Goal: Task Accomplishment & Management: Manage account settings

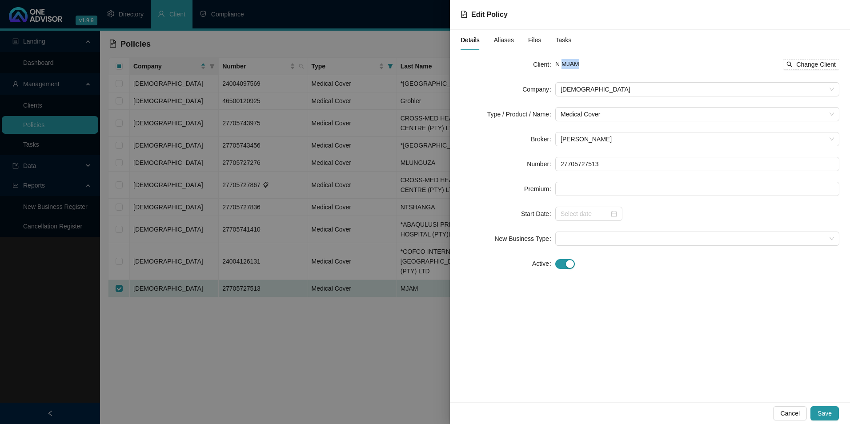
drag, startPoint x: 582, startPoint y: 60, endPoint x: 563, endPoint y: 63, distance: 19.8
click at [563, 63] on div "N MJAM Change Client" at bounding box center [698, 64] width 284 height 11
copy span "MJAM"
click at [197, 295] on div at bounding box center [425, 212] width 850 height 424
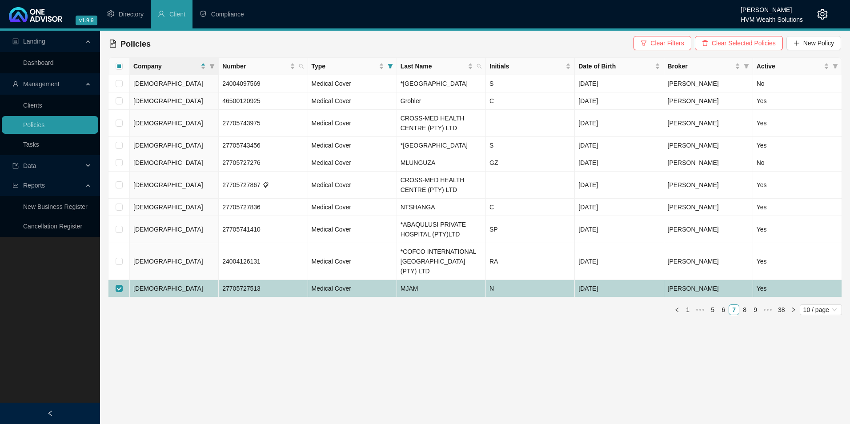
click at [436, 298] on td "MJAM" at bounding box center [441, 288] width 89 height 17
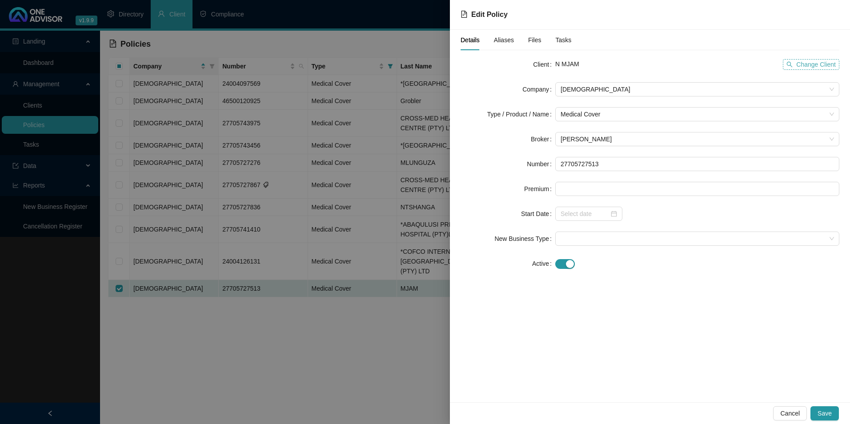
click at [817, 63] on span "Change Client" at bounding box center [817, 65] width 40 height 10
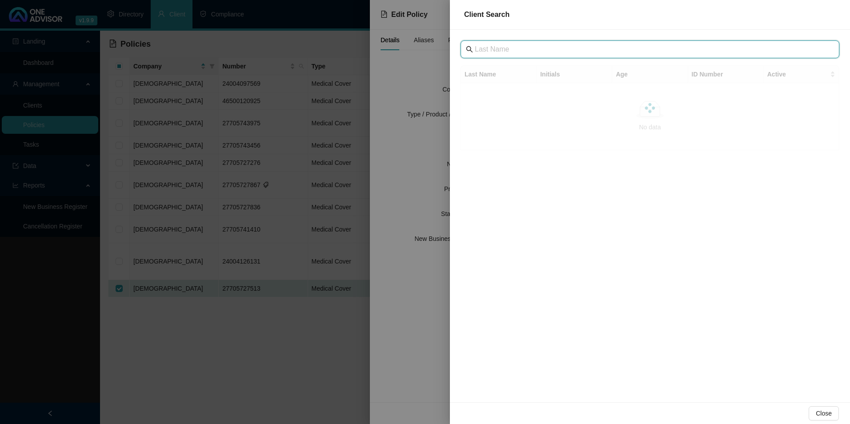
click at [532, 50] on input "text" at bounding box center [651, 49] width 352 height 11
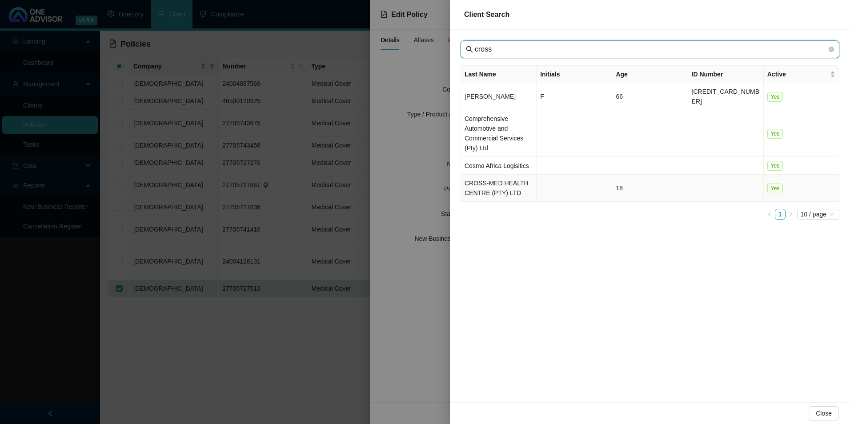
type input "cross"
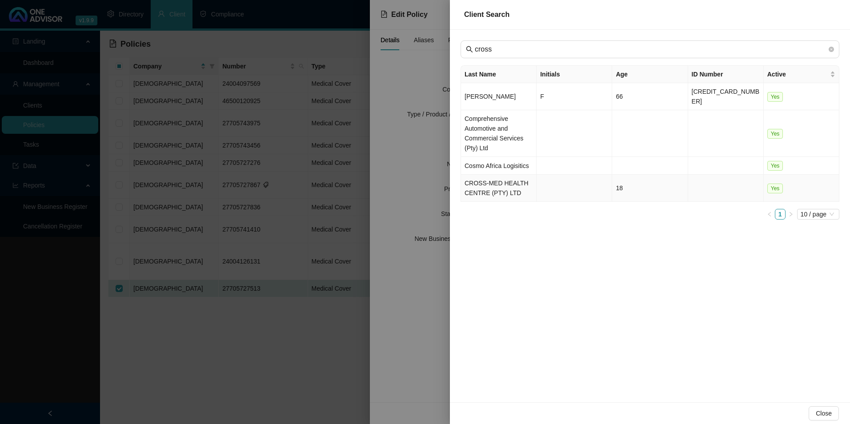
click at [510, 184] on td "CROSS-MED HEALTH CENTRE (PTY) LTD" at bounding box center [499, 188] width 76 height 27
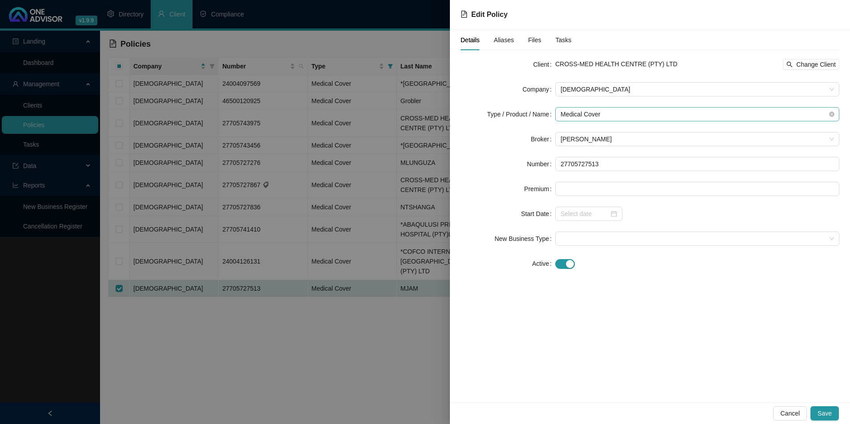
click at [664, 111] on span "Medical Cover" at bounding box center [698, 114] width 274 height 13
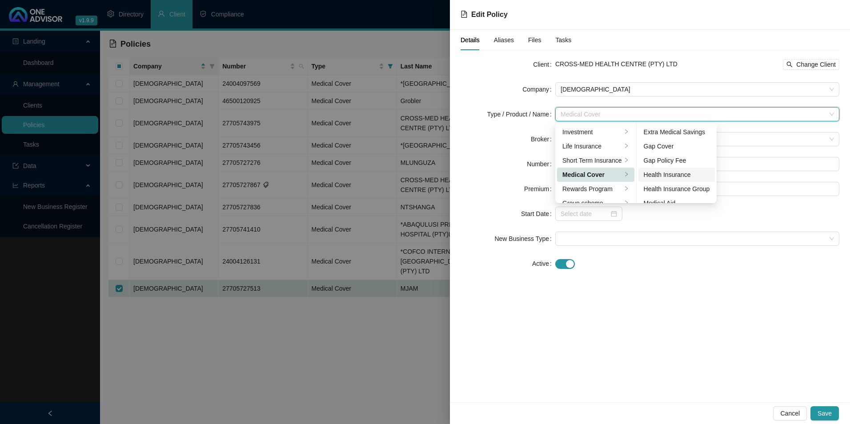
scroll to position [44, 0]
click at [666, 161] on div "Medical Aid" at bounding box center [677, 159] width 66 height 10
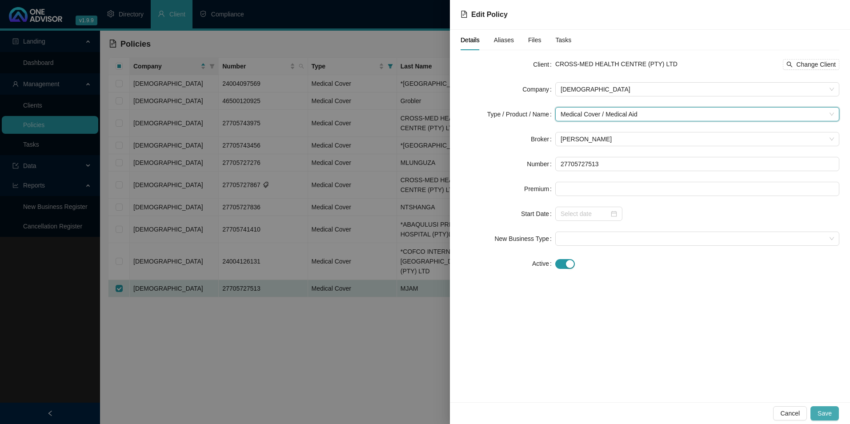
click at [827, 412] on span "Save" at bounding box center [825, 414] width 14 height 10
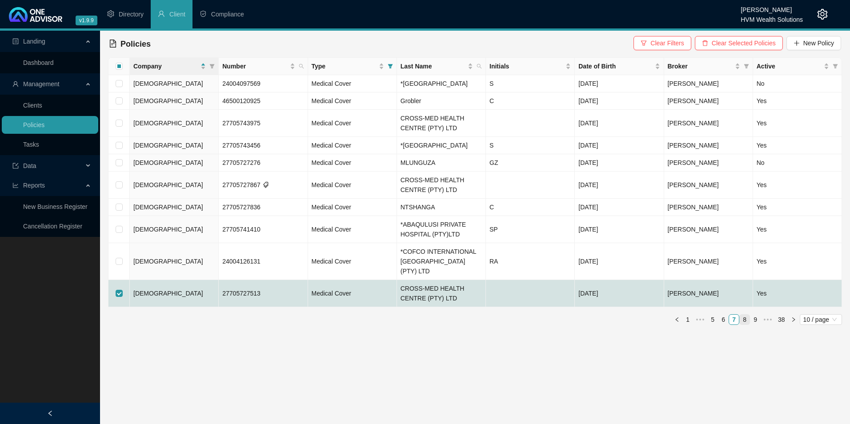
click at [746, 325] on link "8" at bounding box center [745, 320] width 10 height 10
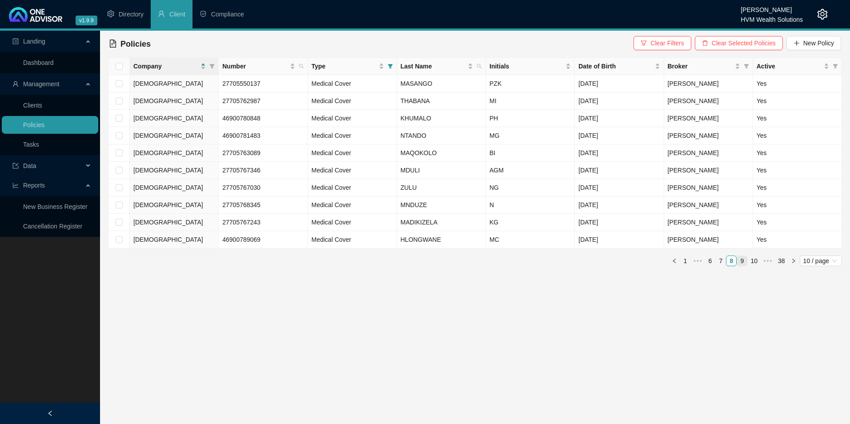
click at [745, 263] on link "9" at bounding box center [742, 261] width 10 height 10
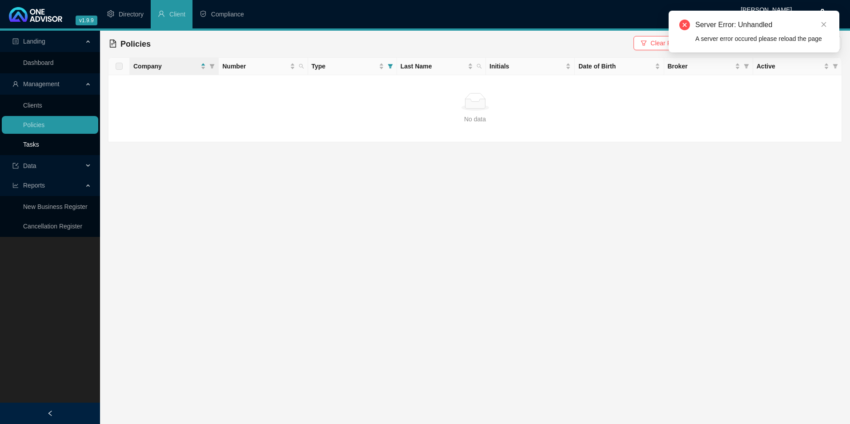
click at [39, 141] on link "Tasks" at bounding box center [31, 144] width 16 height 7
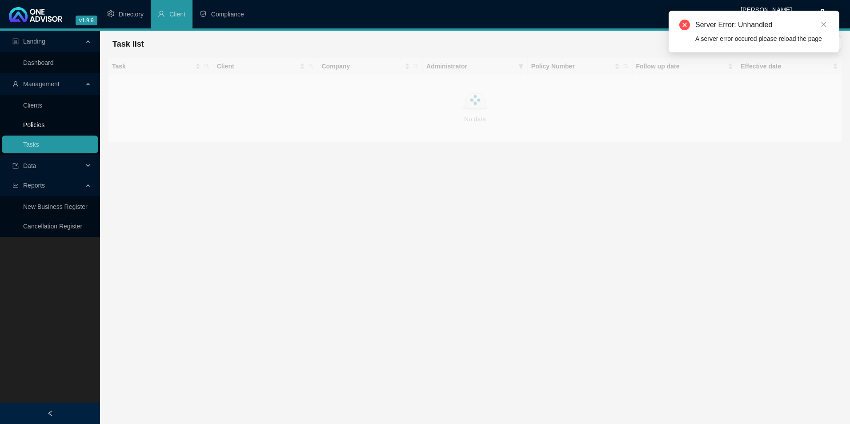
click at [44, 127] on link "Policies" at bounding box center [33, 124] width 21 height 7
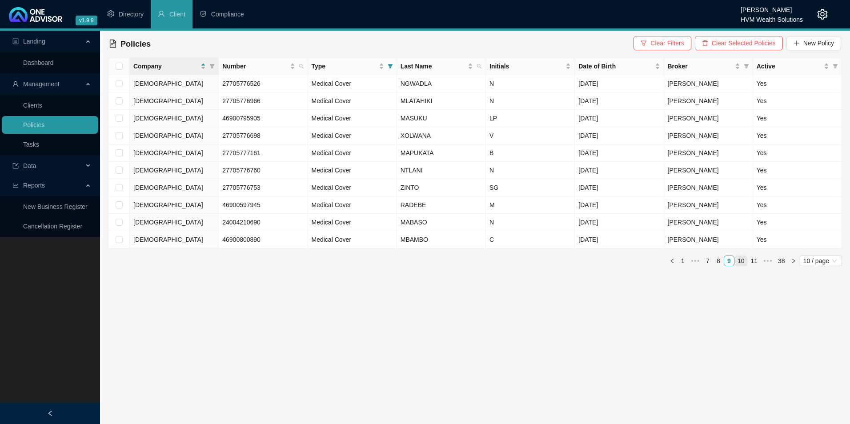
click at [741, 258] on link "10" at bounding box center [741, 261] width 12 height 10
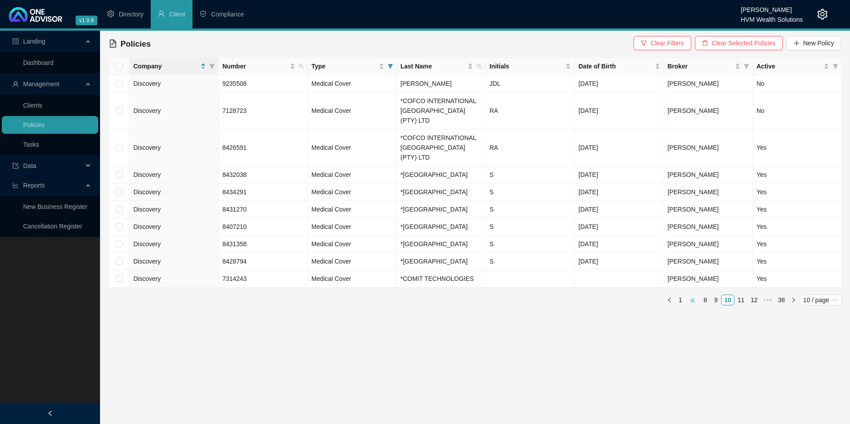
click at [693, 306] on span "•••" at bounding box center [693, 300] width 14 height 11
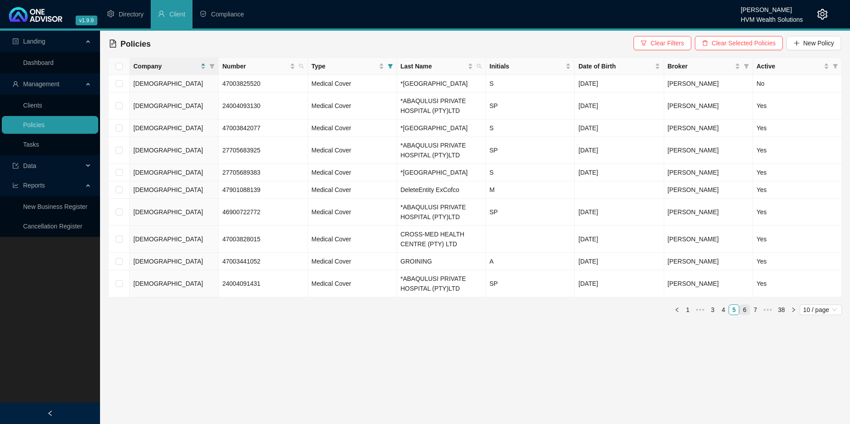
click at [745, 315] on link "6" at bounding box center [745, 310] width 10 height 10
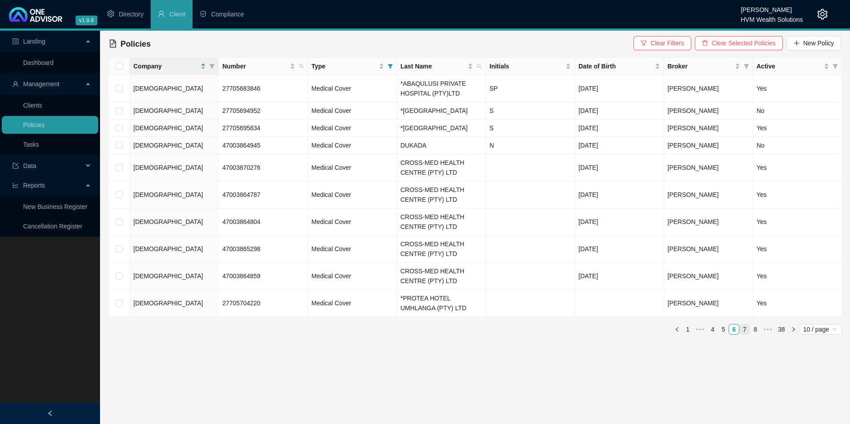
click at [746, 334] on link "7" at bounding box center [745, 330] width 10 height 10
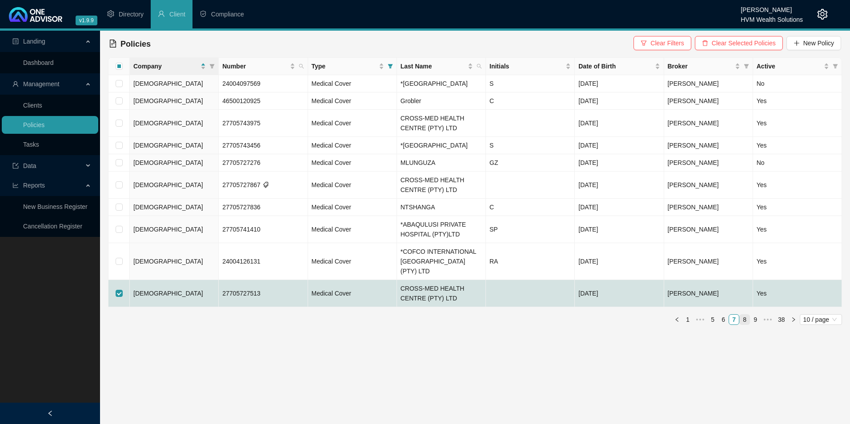
click at [744, 325] on link "8" at bounding box center [745, 320] width 10 height 10
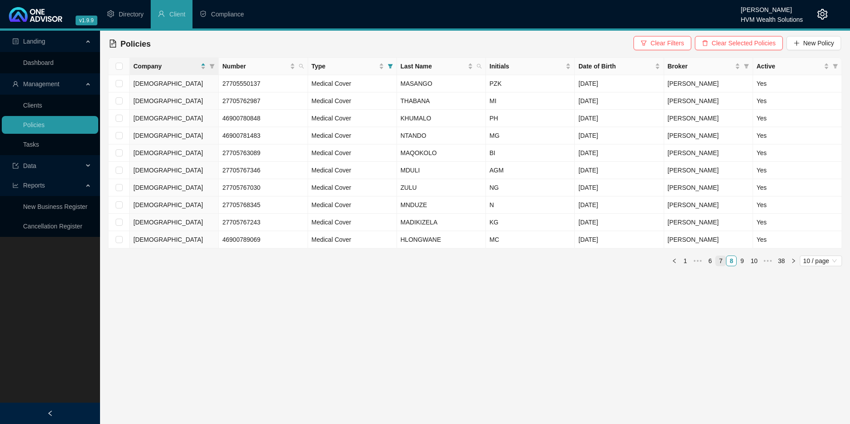
click at [723, 264] on link "7" at bounding box center [721, 261] width 10 height 10
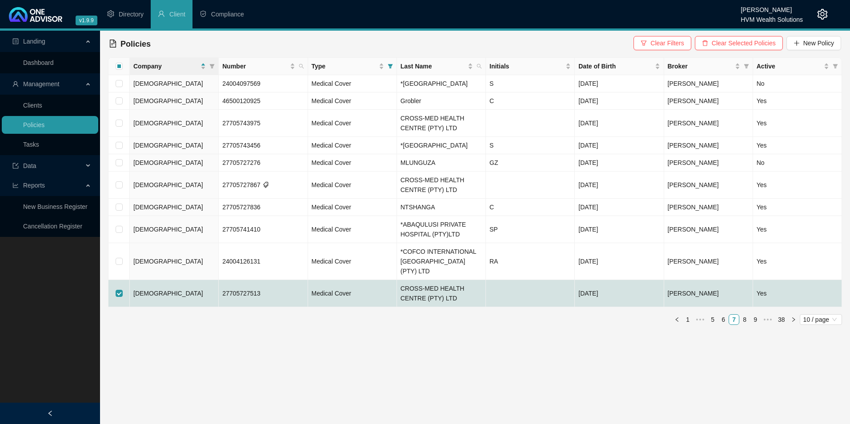
click at [521, 306] on td at bounding box center [530, 293] width 89 height 27
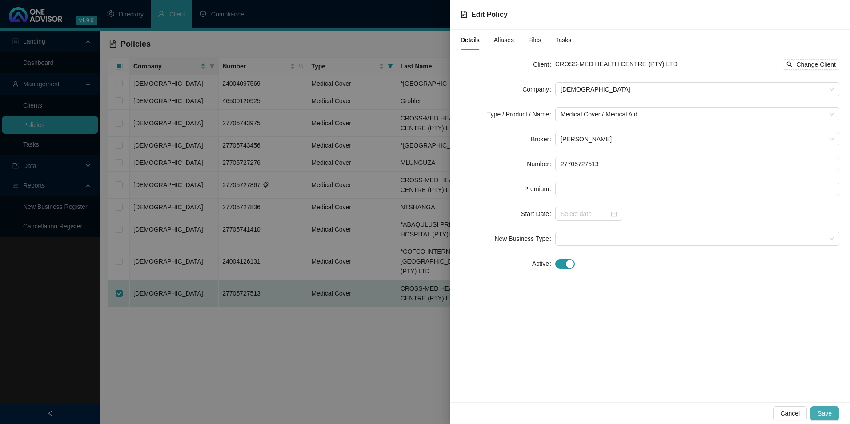
click at [834, 414] on button "Save" at bounding box center [825, 414] width 28 height 14
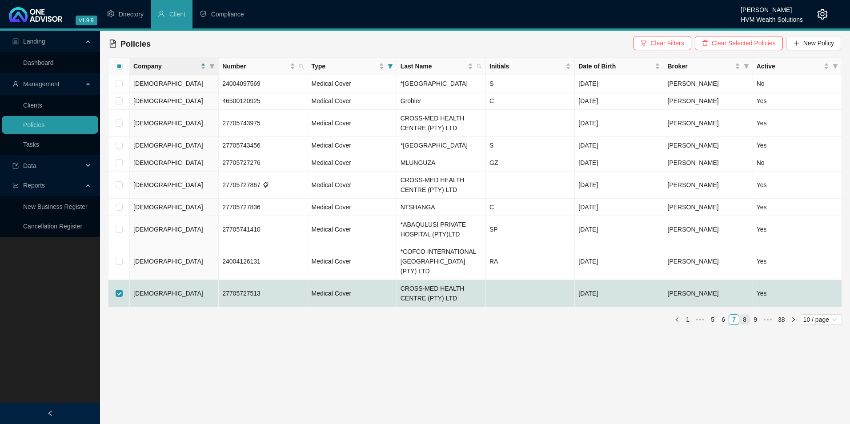
click at [745, 325] on link "8" at bounding box center [745, 320] width 10 height 10
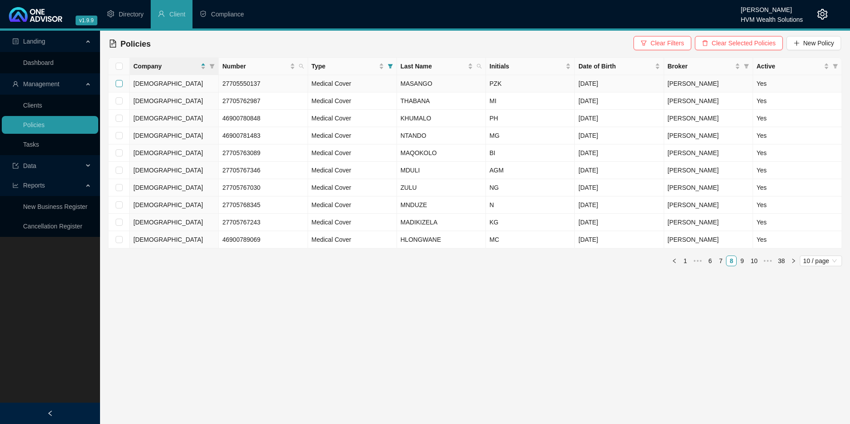
click at [117, 84] on input "checkbox" at bounding box center [119, 83] width 7 height 7
checkbox input "true"
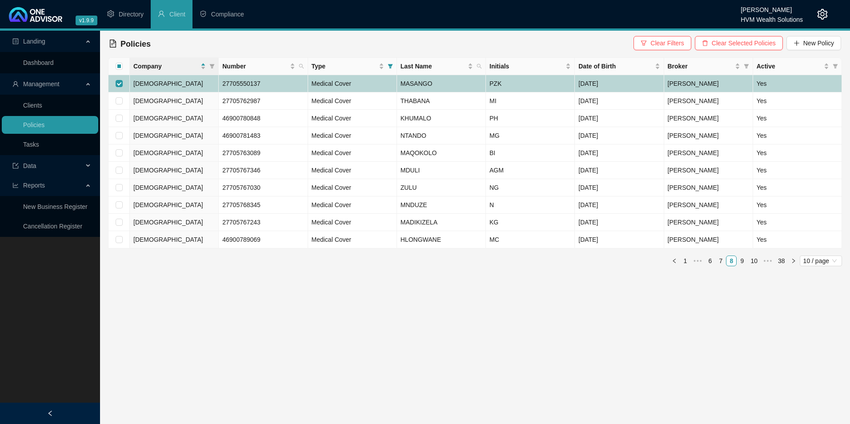
click at [384, 88] on td "Medical Cover" at bounding box center [352, 83] width 89 height 17
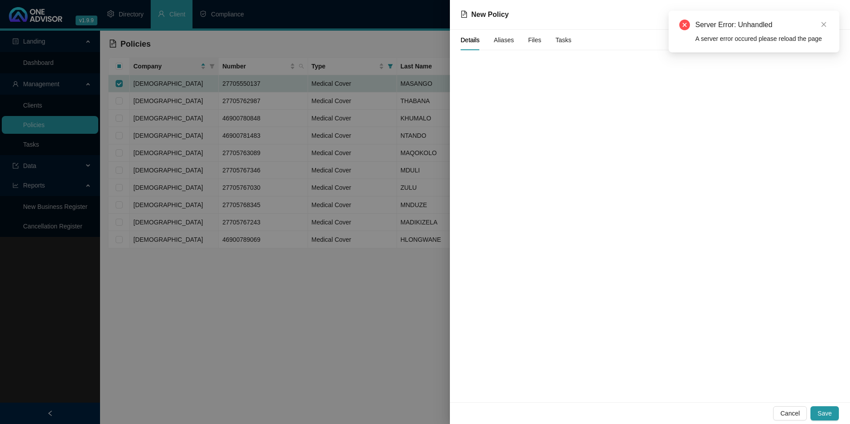
click at [824, 31] on div "Server Error: Unhandled A server error occured please reload the page" at bounding box center [754, 32] width 149 height 24
click at [823, 24] on icon "close" at bounding box center [824, 24] width 6 height 6
click at [790, 413] on span "Cancel" at bounding box center [791, 414] width 20 height 10
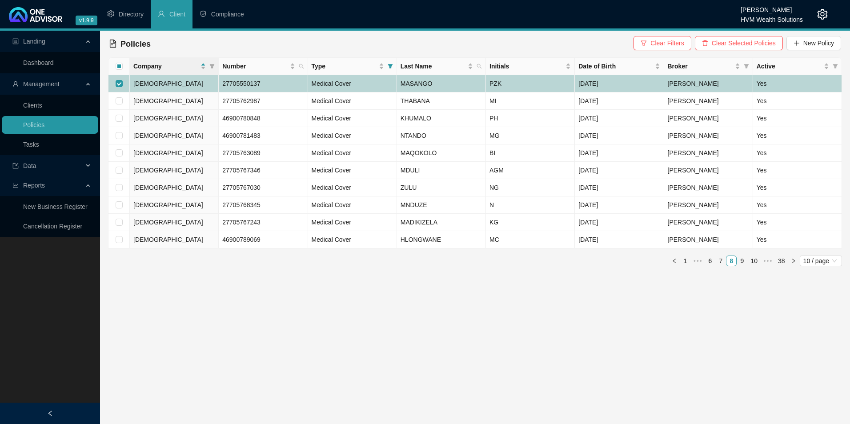
click at [186, 79] on td "[DEMOGRAPHIC_DATA]" at bounding box center [174, 83] width 89 height 17
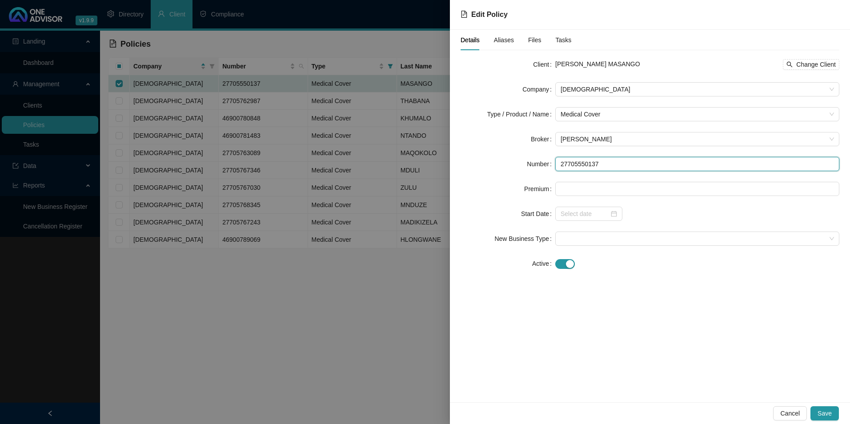
drag, startPoint x: 603, startPoint y: 165, endPoint x: 544, endPoint y: 166, distance: 59.6
click at [544, 166] on div "Number 27705550137" at bounding box center [650, 164] width 379 height 14
drag, startPoint x: 655, startPoint y: 65, endPoint x: 625, endPoint y: 69, distance: 30.0
click at [625, 69] on div "[PERSON_NAME] MASANGO Change Client" at bounding box center [698, 64] width 284 height 11
copy span "MASANGO"
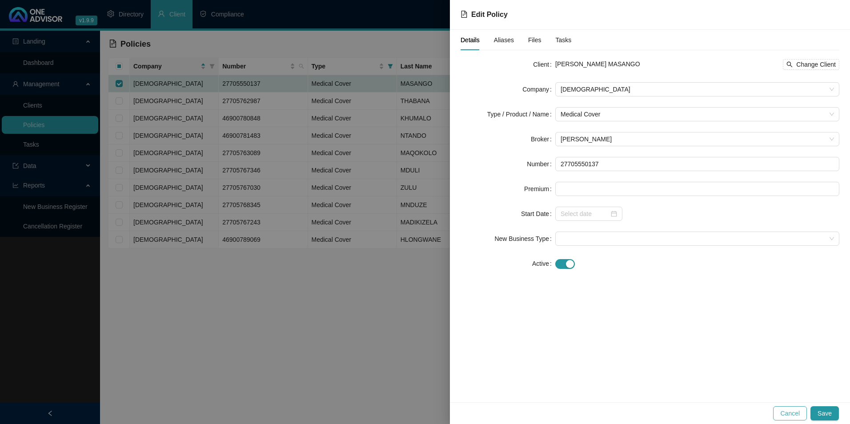
click at [798, 410] on span "Cancel" at bounding box center [791, 414] width 20 height 10
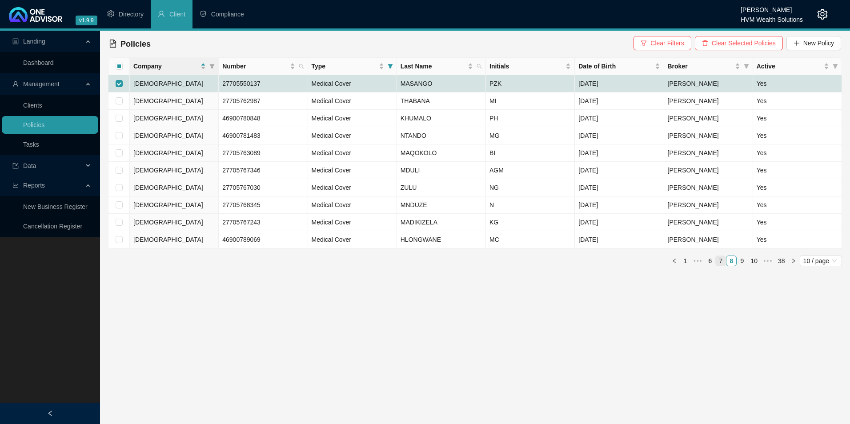
click at [723, 262] on link "7" at bounding box center [721, 261] width 10 height 10
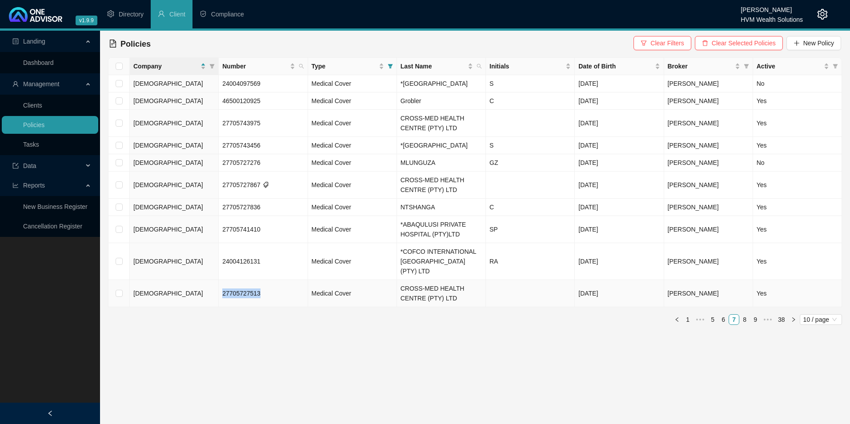
drag, startPoint x: 263, startPoint y: 304, endPoint x: 222, endPoint y: 303, distance: 41.8
click at [222, 303] on td "27705727513" at bounding box center [263, 293] width 89 height 27
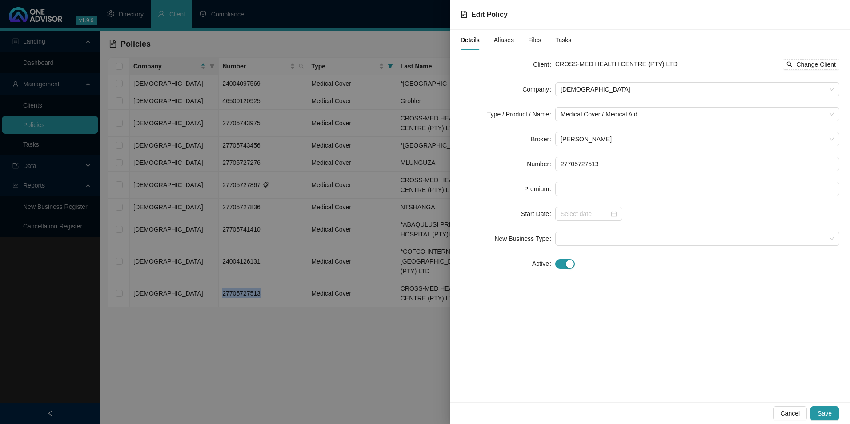
copy span "27705727513"
click at [796, 416] on span "Cancel" at bounding box center [791, 414] width 20 height 10
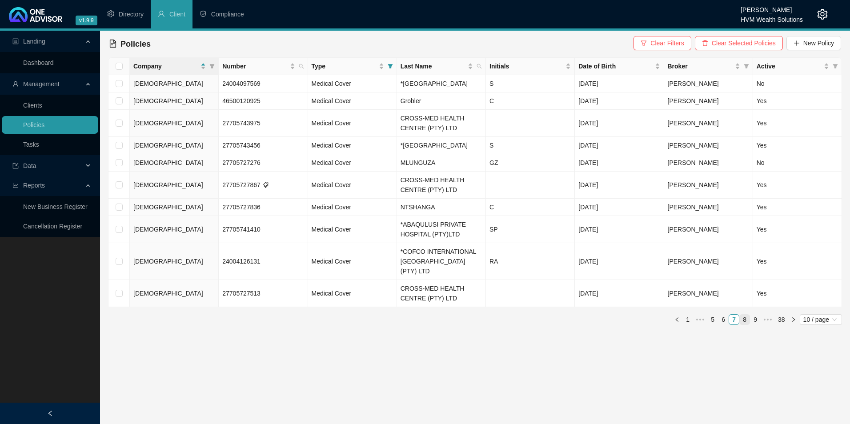
click at [745, 325] on link "8" at bounding box center [745, 320] width 10 height 10
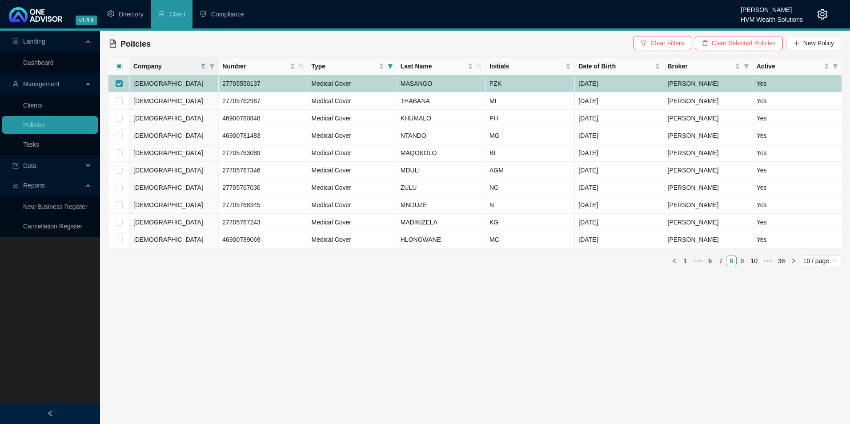
click at [363, 85] on td "Medical Cover" at bounding box center [352, 83] width 89 height 17
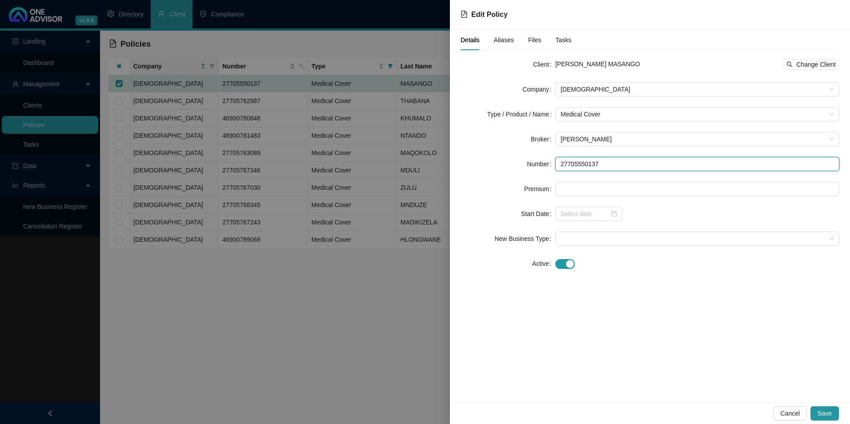
drag, startPoint x: 616, startPoint y: 162, endPoint x: 552, endPoint y: 163, distance: 64.1
click at [552, 163] on div "Number 27705550137" at bounding box center [650, 164] width 379 height 14
click at [660, 67] on div "[PERSON_NAME] MASANGO Change Client" at bounding box center [698, 64] width 284 height 11
drag, startPoint x: 655, startPoint y: 67, endPoint x: 625, endPoint y: 65, distance: 29.9
click at [625, 65] on div "[PERSON_NAME] MASANGO Change Client" at bounding box center [698, 64] width 284 height 11
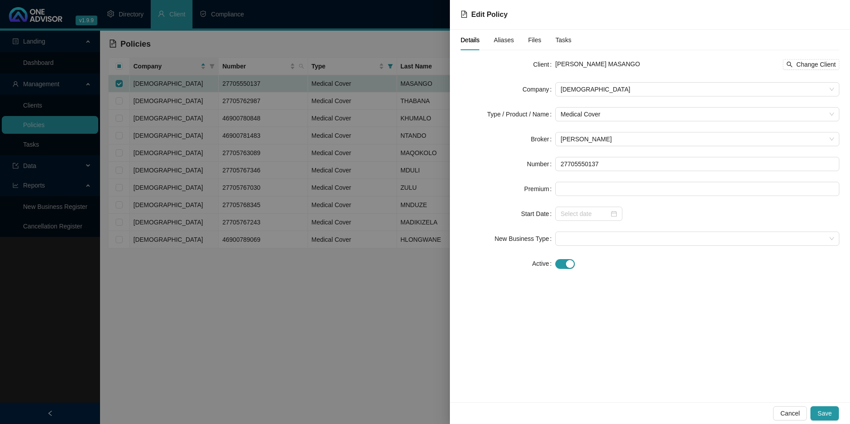
copy span "MASANGO"
click at [837, 62] on button "Change Client" at bounding box center [811, 64] width 56 height 11
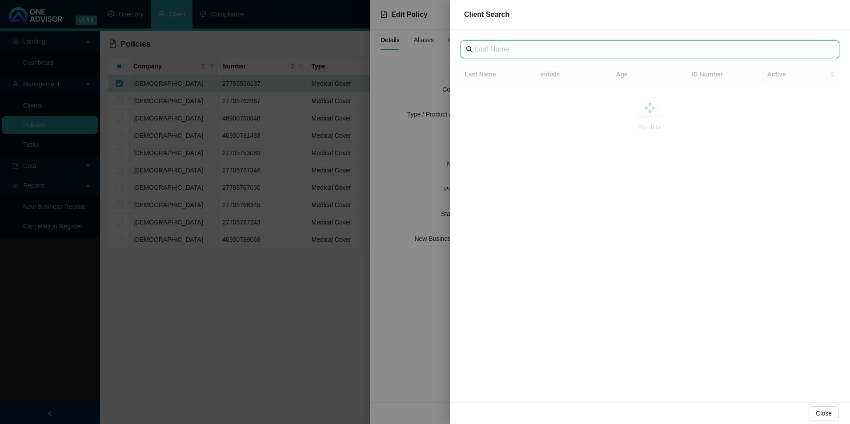
paste input "[GEOGRAPHIC_DATA]"
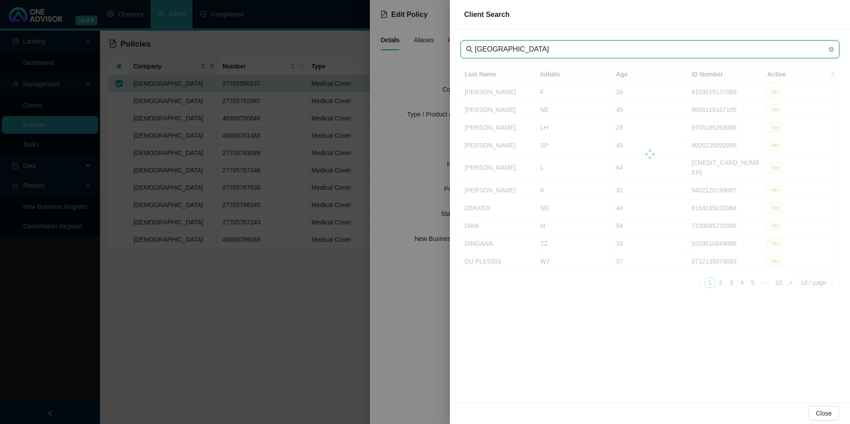
click at [490, 52] on input "[GEOGRAPHIC_DATA]" at bounding box center [651, 49] width 352 height 11
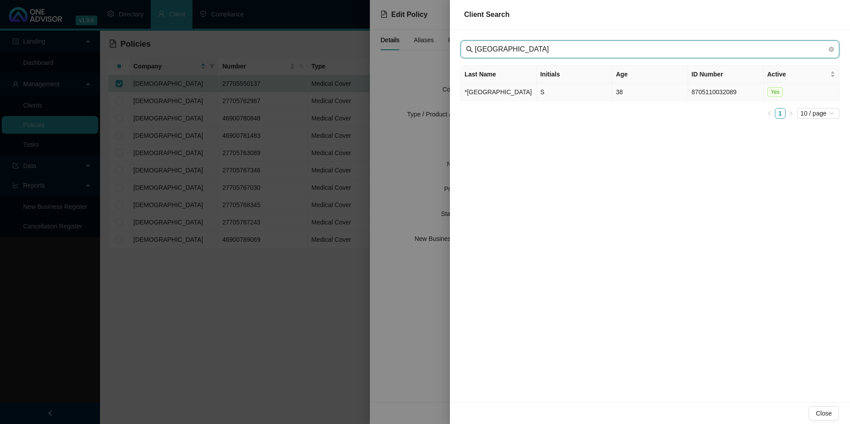
type input "[GEOGRAPHIC_DATA]"
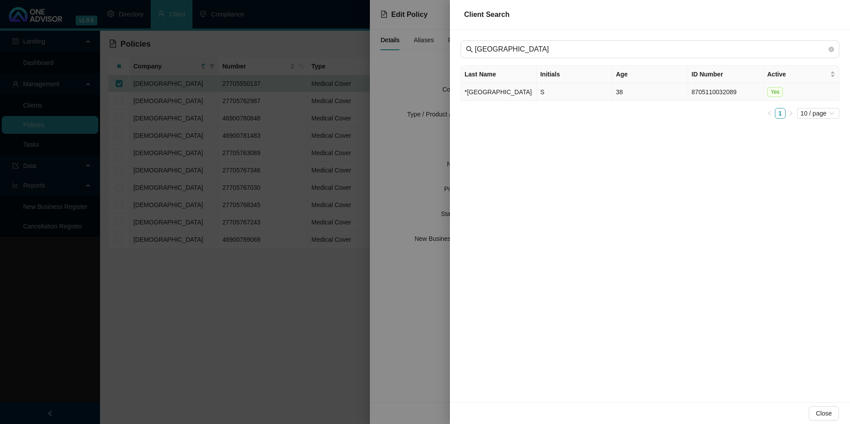
click at [511, 97] on td "*[GEOGRAPHIC_DATA]" at bounding box center [499, 92] width 76 height 18
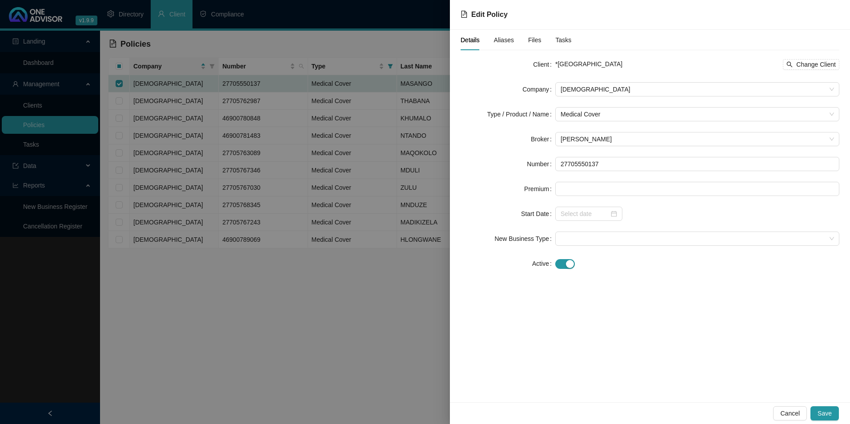
click at [619, 103] on form "Client *[GEOGRAPHIC_DATA] PRIVATE HOSPITAL Change Client Company Bonitas Type /…" at bounding box center [650, 164] width 379 height 214
click at [620, 115] on span "Medical Cover" at bounding box center [698, 114] width 274 height 13
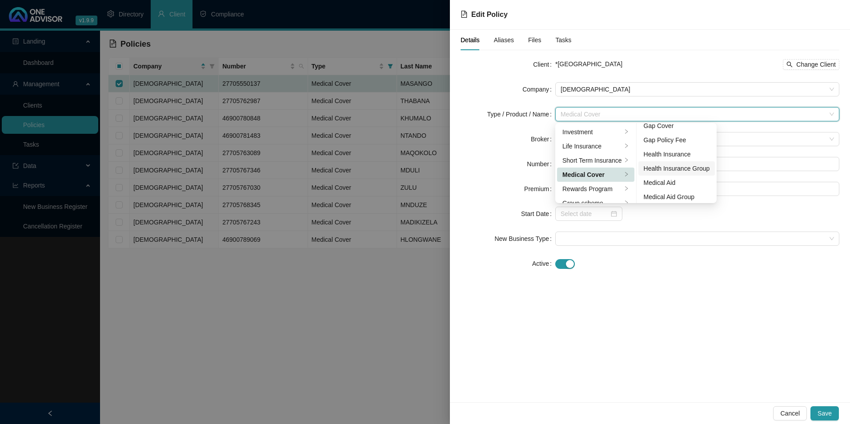
scroll to position [52, 0]
click at [685, 164] on div "Medical Aid Group" at bounding box center [677, 166] width 66 height 10
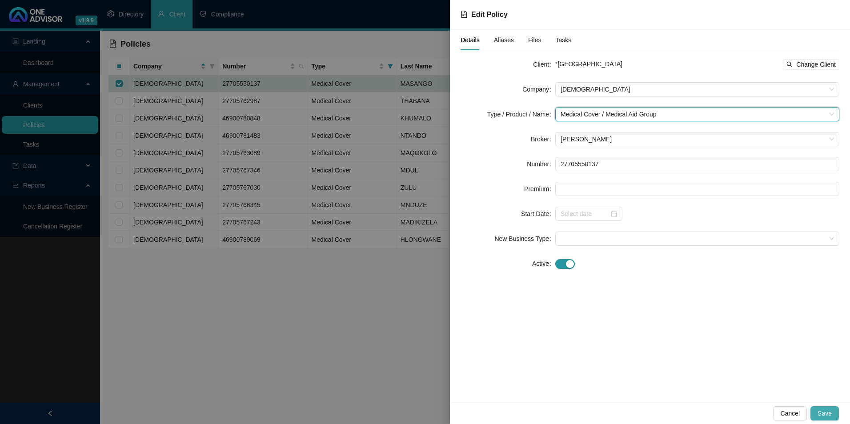
click at [834, 417] on button "Save" at bounding box center [825, 414] width 28 height 14
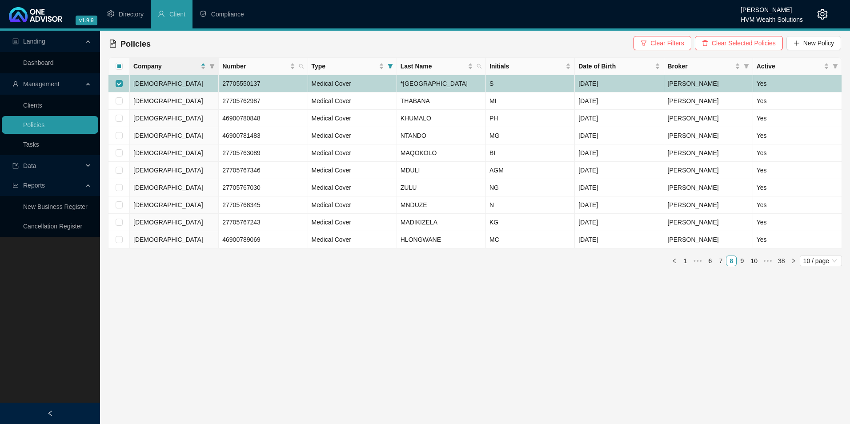
drag, startPoint x: 117, startPoint y: 89, endPoint x: 122, endPoint y: 105, distance: 16.6
click at [117, 87] on input "checkbox" at bounding box center [119, 83] width 7 height 7
checkbox input "false"
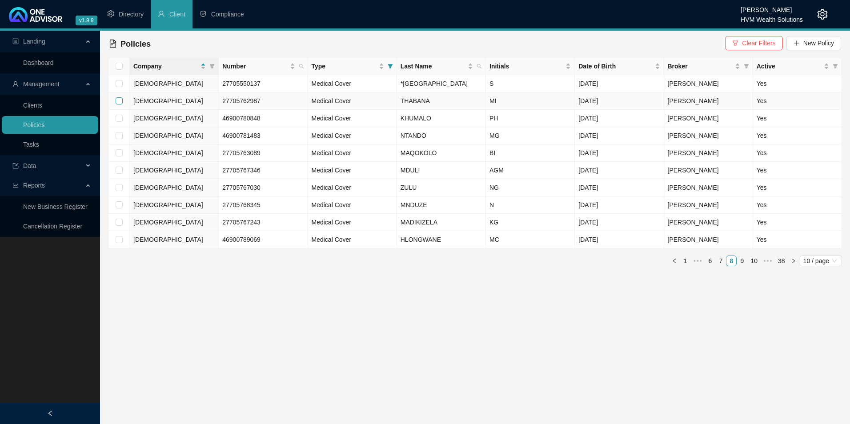
click at [120, 105] on input "checkbox" at bounding box center [119, 100] width 7 height 7
checkbox input "true"
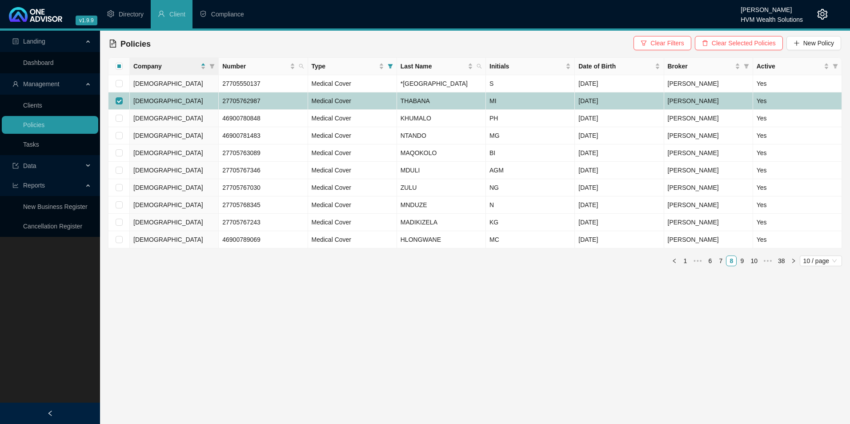
click at [195, 110] on td "[DEMOGRAPHIC_DATA]" at bounding box center [174, 101] width 89 height 17
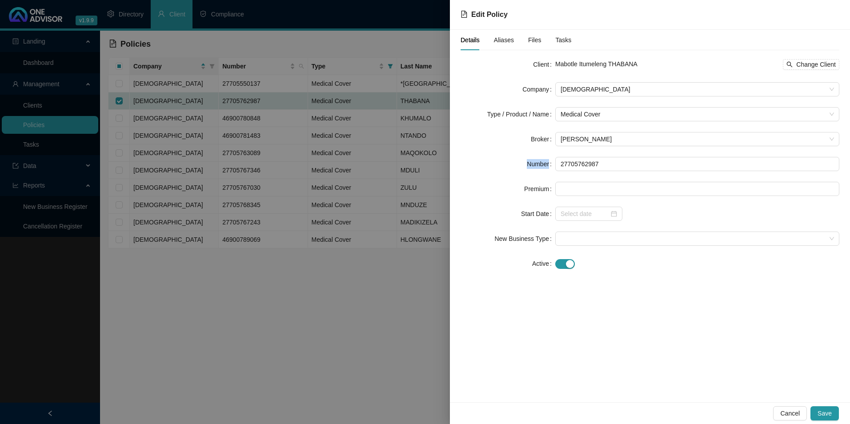
drag, startPoint x: 616, startPoint y: 157, endPoint x: 519, endPoint y: 158, distance: 97.0
click at [519, 158] on form "Client Mabotle Itumeleng THABANA Change Client Company Bonitas Type / Product /…" at bounding box center [650, 164] width 379 height 214
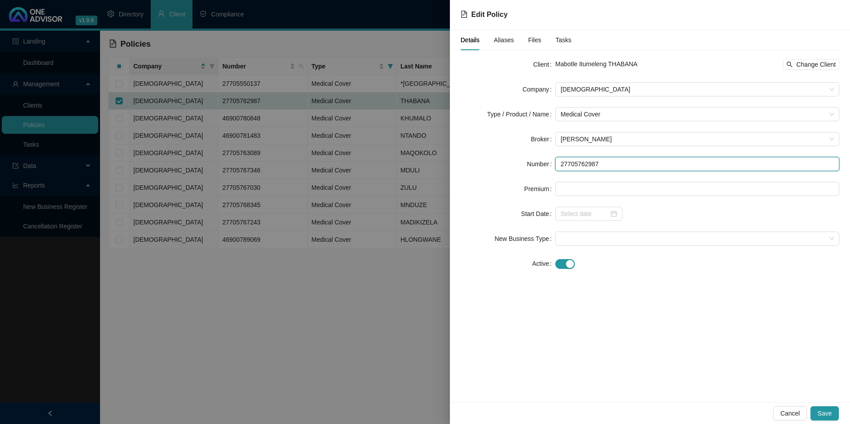
drag, startPoint x: 519, startPoint y: 158, endPoint x: 562, endPoint y: 165, distance: 43.6
click at [560, 165] on input "27705762987" at bounding box center [698, 164] width 284 height 14
click at [814, 63] on span "Change Client" at bounding box center [817, 65] width 40 height 10
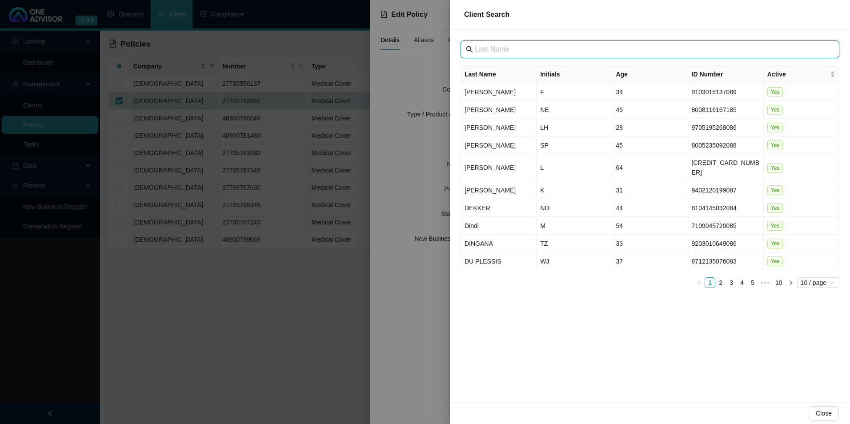
click at [509, 51] on input "text" at bounding box center [651, 49] width 352 height 11
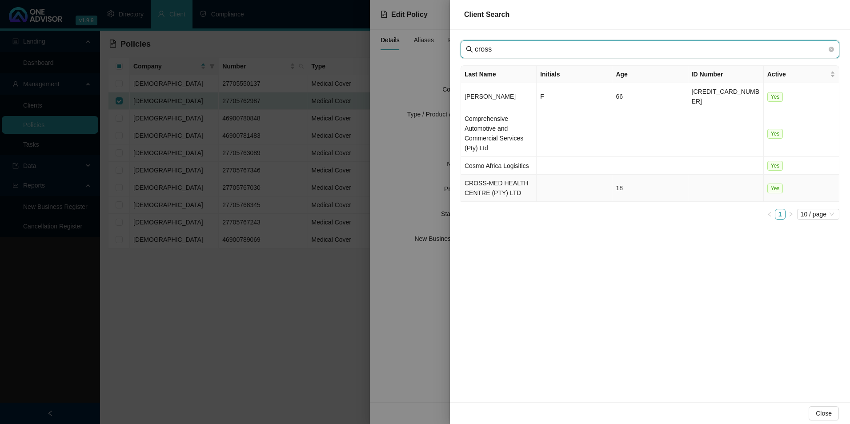
type input "cross"
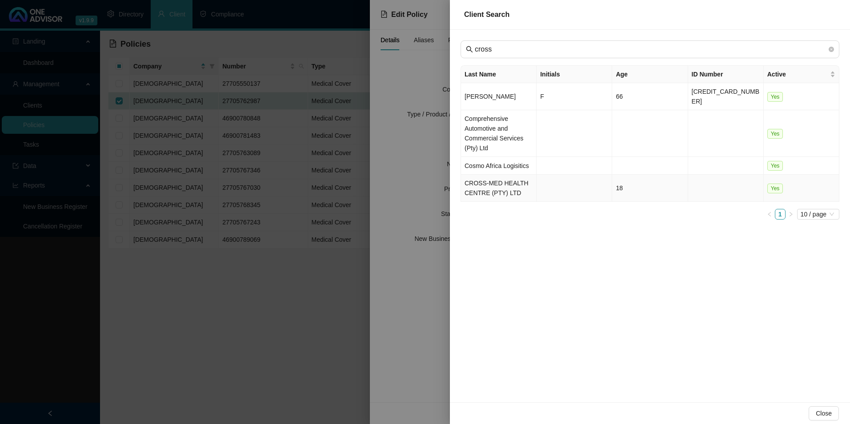
click at [508, 175] on td "CROSS-MED HEALTH CENTRE (PTY) LTD" at bounding box center [499, 188] width 76 height 27
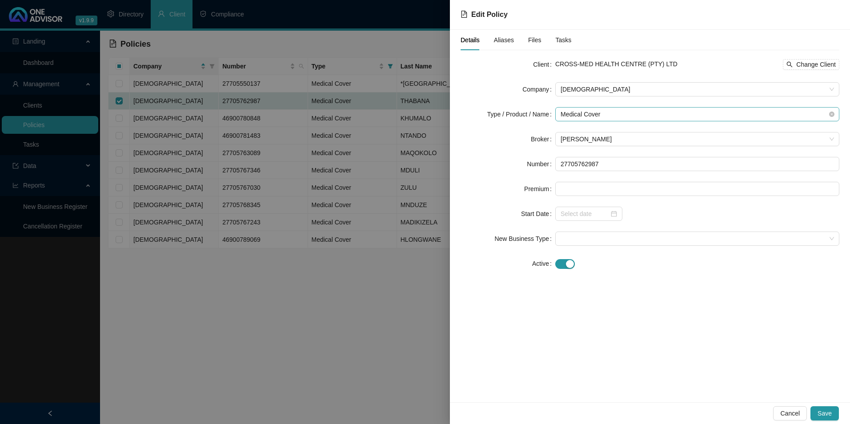
click at [628, 113] on span "Medical Cover" at bounding box center [698, 114] width 274 height 13
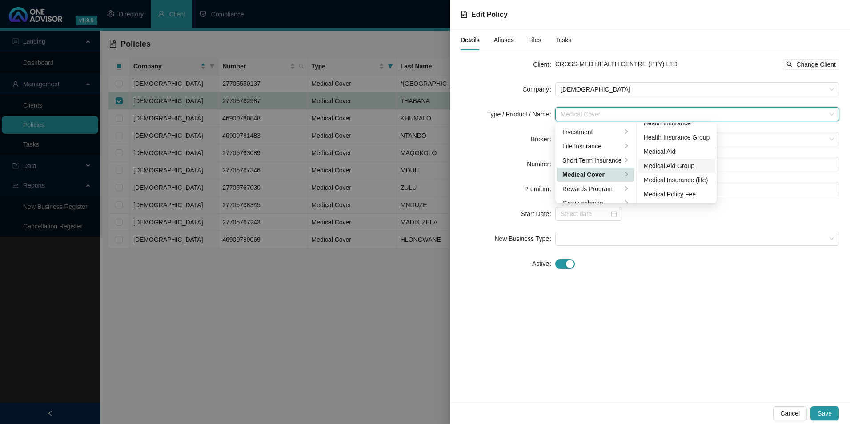
click at [681, 167] on div "Medical Aid Group" at bounding box center [677, 166] width 66 height 10
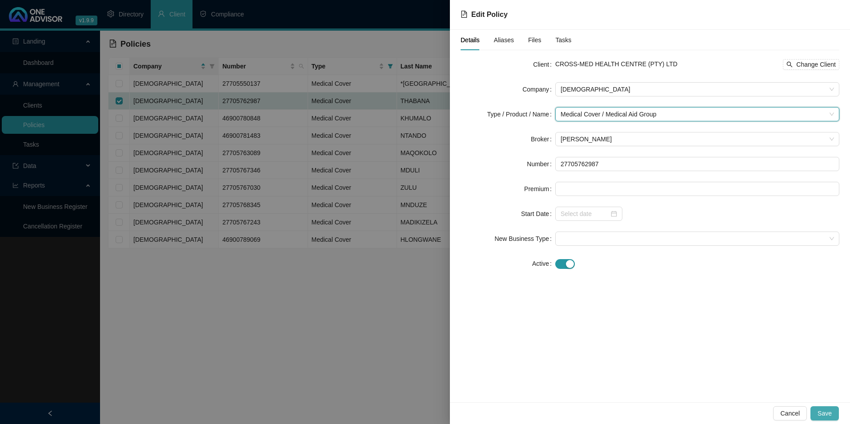
click at [830, 410] on span "Save" at bounding box center [825, 414] width 14 height 10
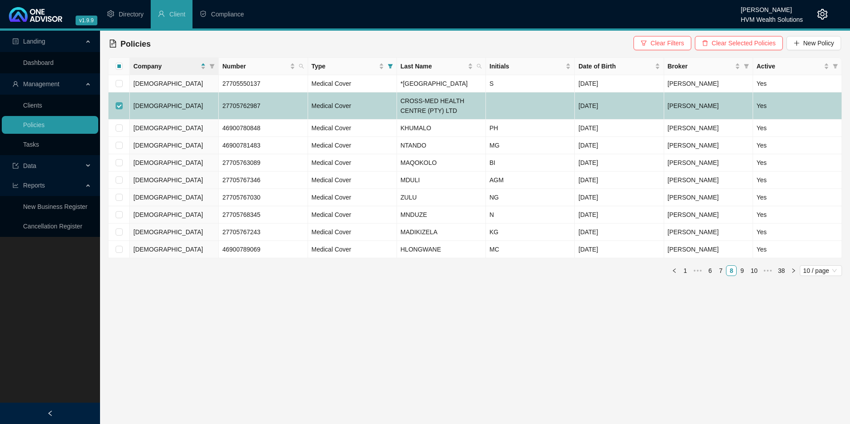
click at [119, 109] on input "checkbox" at bounding box center [119, 105] width 7 height 7
checkbox input "false"
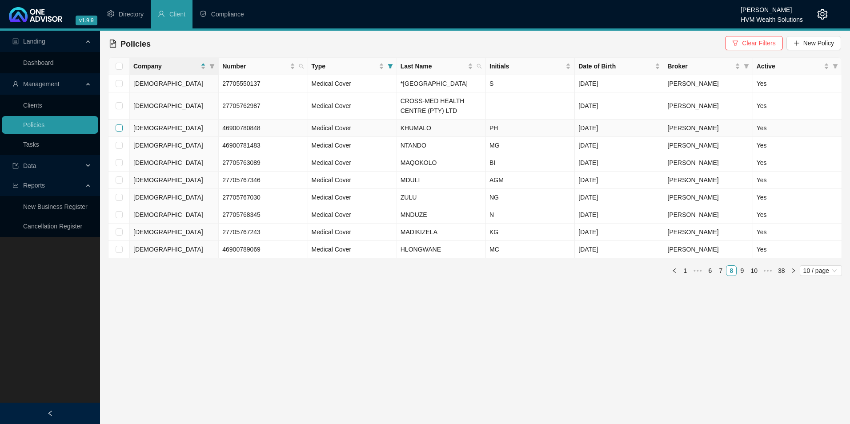
click at [121, 132] on input "checkbox" at bounding box center [119, 128] width 7 height 7
checkbox input "true"
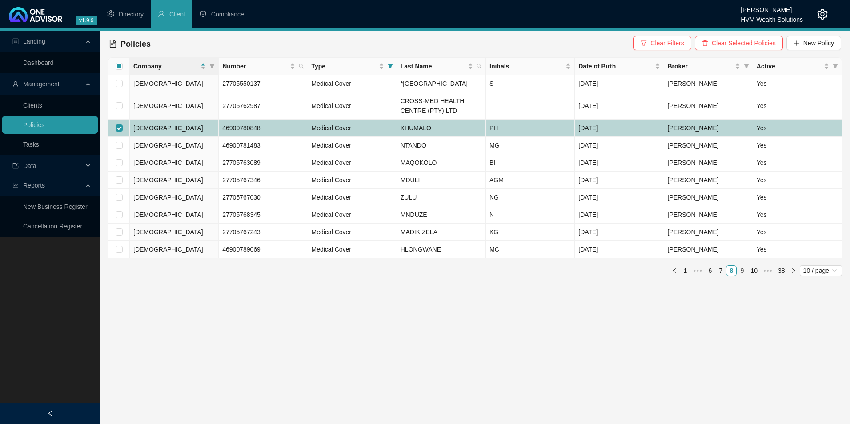
click at [202, 137] on td "[DEMOGRAPHIC_DATA]" at bounding box center [174, 128] width 89 height 17
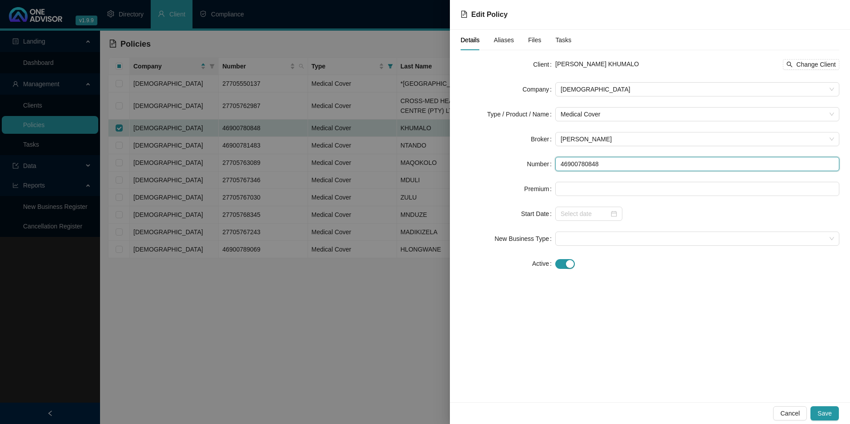
drag, startPoint x: 608, startPoint y: 162, endPoint x: 545, endPoint y: 165, distance: 63.2
click at [545, 165] on div "Number 46900780848" at bounding box center [650, 164] width 379 height 14
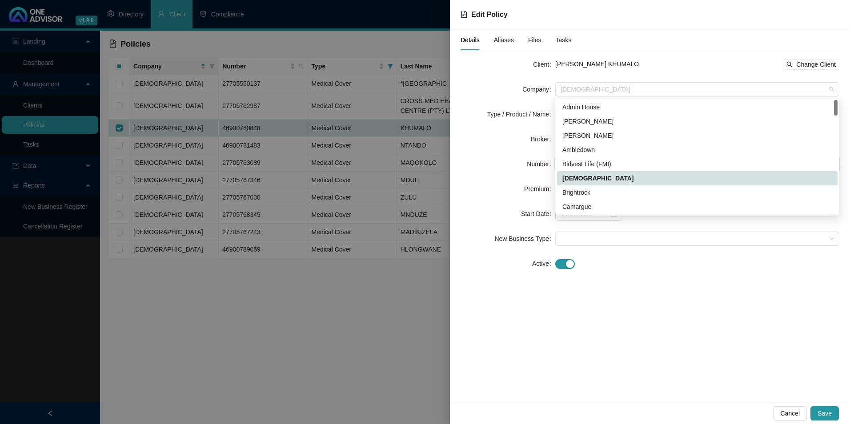
drag, startPoint x: 631, startPoint y: 87, endPoint x: 547, endPoint y: 89, distance: 84.5
click at [547, 89] on div "Company Bonitas" at bounding box center [650, 89] width 379 height 14
click at [679, 72] on form "Client Philiswe Hlengiwe KHUMALO Change Client Company Bonitas Type / Product /…" at bounding box center [650, 164] width 379 height 214
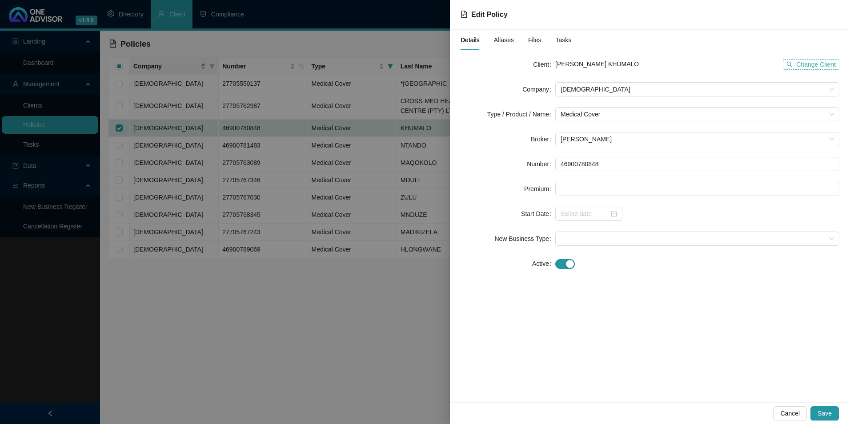
click at [809, 67] on span "Change Client" at bounding box center [817, 65] width 40 height 10
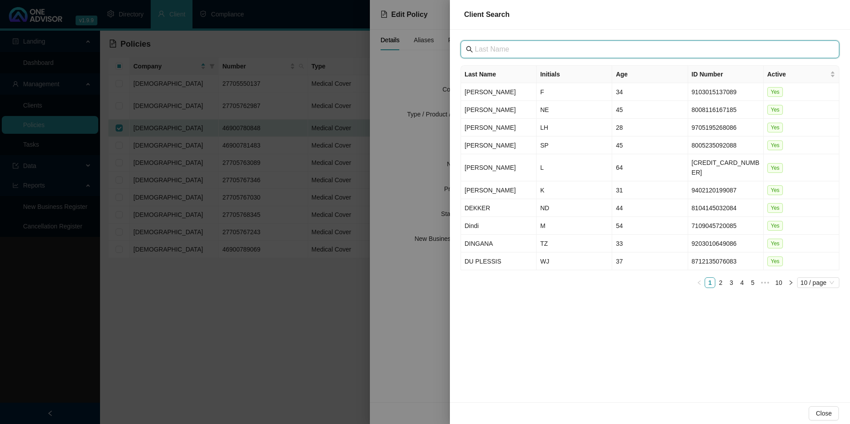
paste input "Abaqulusi Private Hospital"
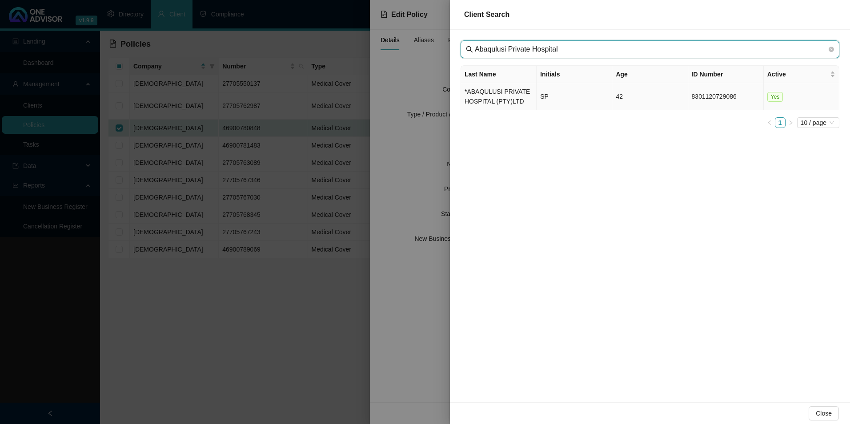
type input "Abaqulusi Private Hospital"
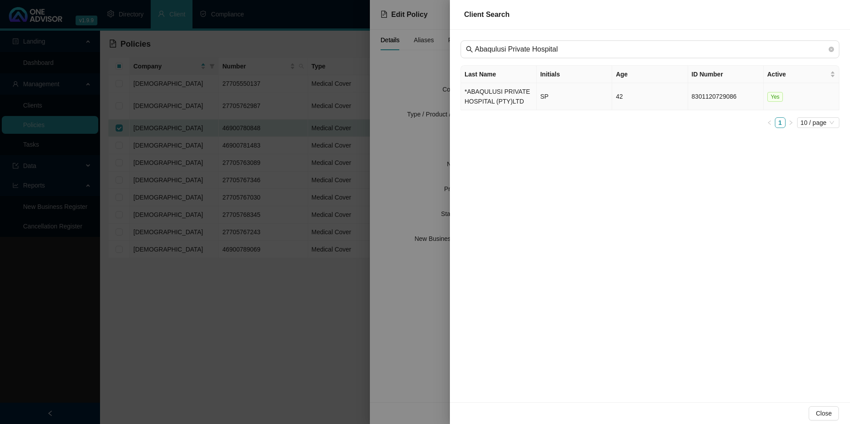
click at [517, 100] on td "*ABAQULUSI PRIVATE HOSPITAL (PTY)LTD" at bounding box center [499, 96] width 76 height 27
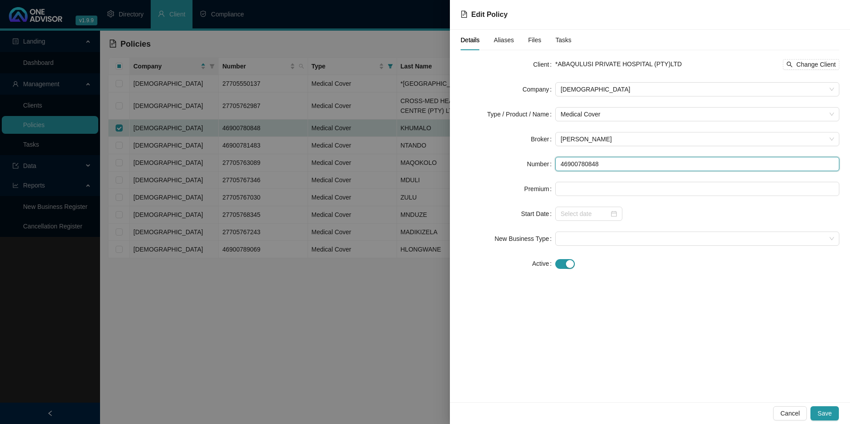
click at [617, 166] on input "46900780848" at bounding box center [698, 164] width 284 height 14
click at [631, 116] on span "Medical Cover" at bounding box center [698, 114] width 274 height 13
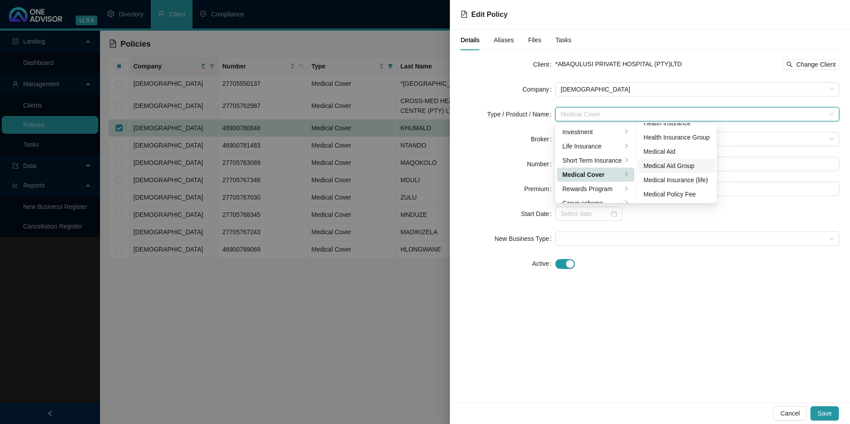
click at [683, 165] on div "Medical Aid Group" at bounding box center [677, 166] width 66 height 10
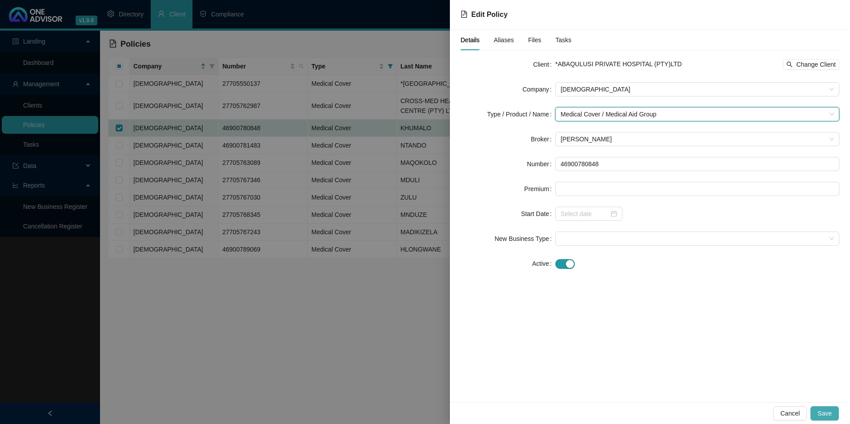
click at [825, 410] on span "Save" at bounding box center [825, 414] width 14 height 10
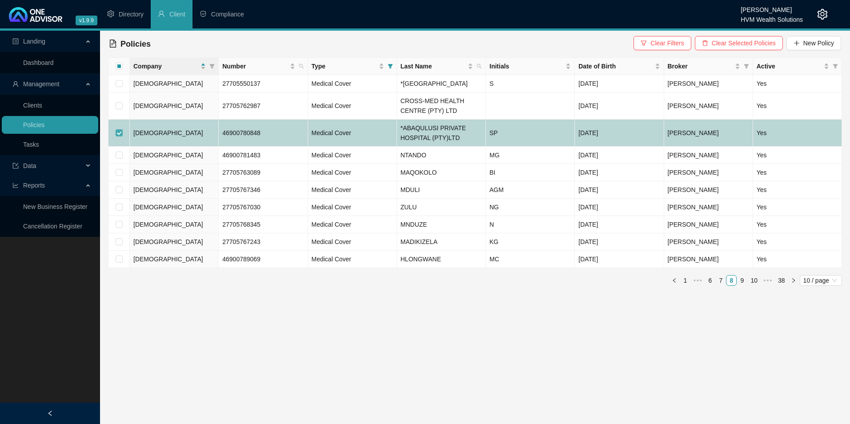
click at [116, 137] on input "checkbox" at bounding box center [119, 132] width 7 height 7
checkbox input "false"
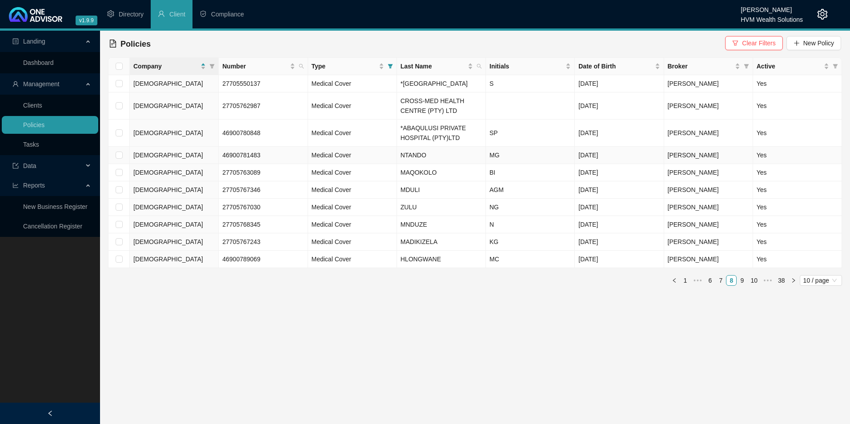
click at [123, 164] on td at bounding box center [119, 155] width 21 height 17
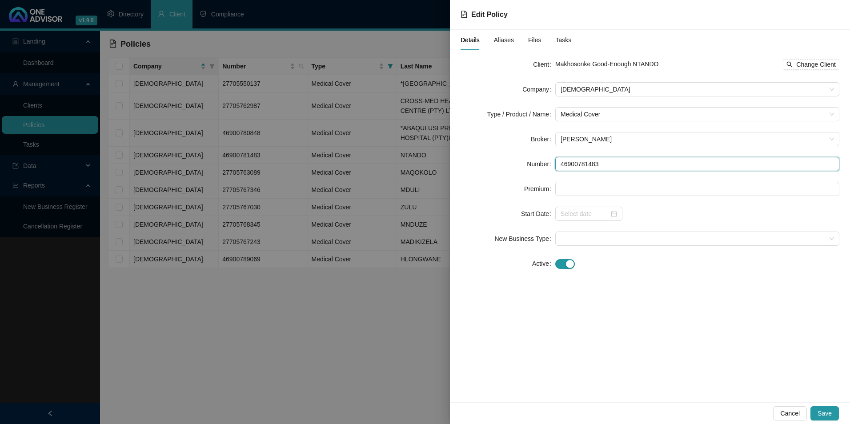
drag, startPoint x: 600, startPoint y: 158, endPoint x: 548, endPoint y: 157, distance: 51.2
click at [553, 161] on div "Number 46900781483" at bounding box center [650, 164] width 379 height 14
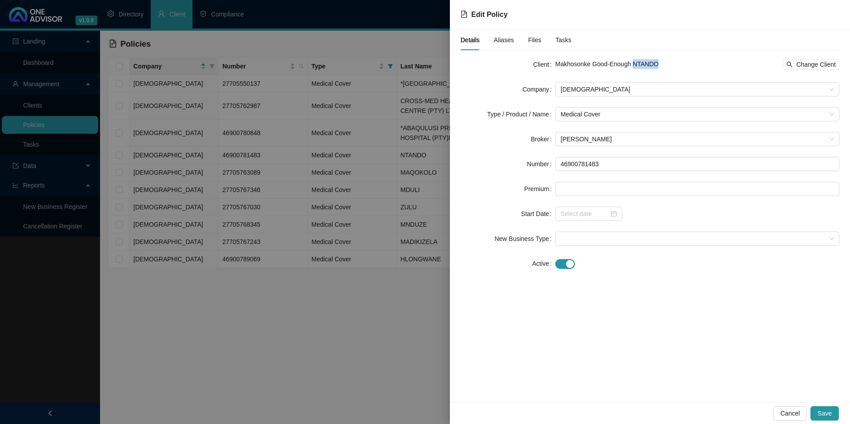
drag, startPoint x: 685, startPoint y: 64, endPoint x: 633, endPoint y: 63, distance: 52.5
click at [633, 63] on div "Makhosonke Good-Enough NTANDO Change Client" at bounding box center [698, 64] width 284 height 11
copy span "NTANDO"
click at [786, 412] on span "Cancel" at bounding box center [791, 414] width 20 height 10
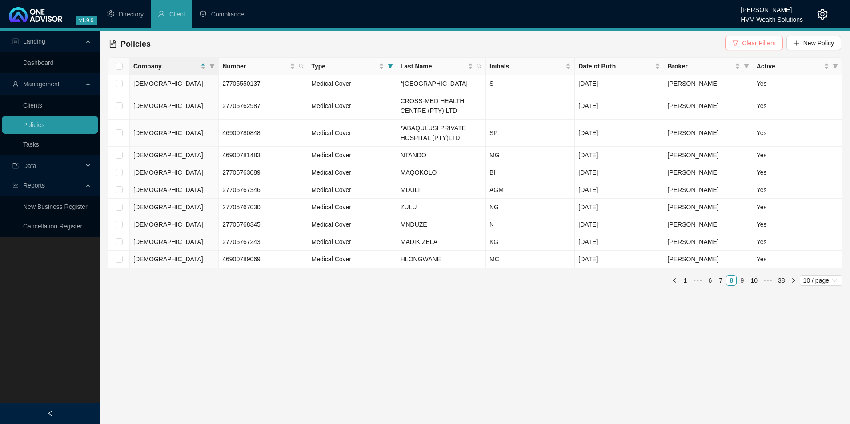
click at [761, 39] on span "Clear Filters" at bounding box center [758, 43] width 33 height 10
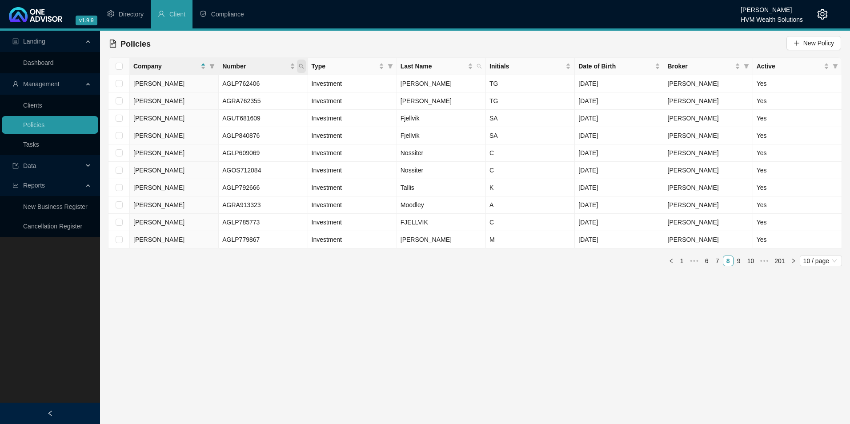
click at [302, 66] on icon "search" at bounding box center [301, 66] width 5 height 5
click at [238, 88] on input "55900677193" at bounding box center [260, 85] width 84 height 14
type input "55900677193"
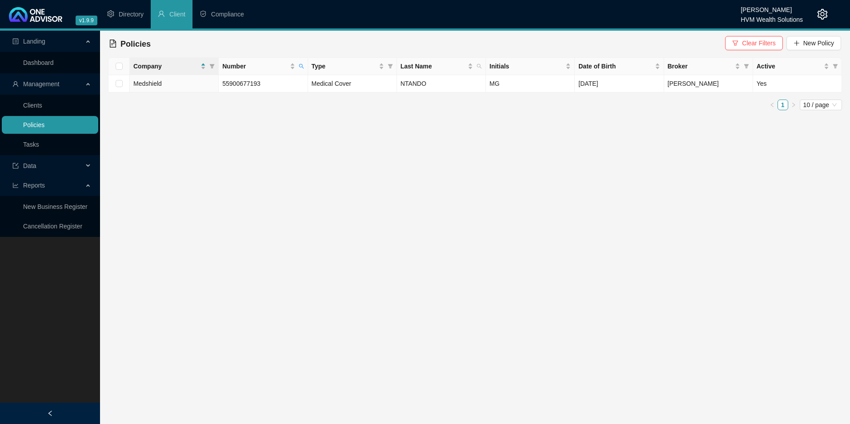
click at [44, 129] on link "Policies" at bounding box center [33, 124] width 21 height 7
click at [762, 44] on span "Clear Filters" at bounding box center [758, 43] width 33 height 10
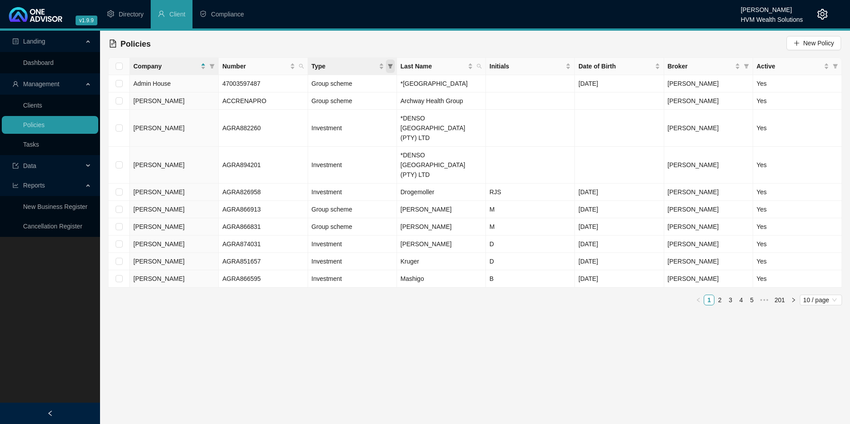
click at [391, 65] on icon "filter" at bounding box center [390, 66] width 5 height 4
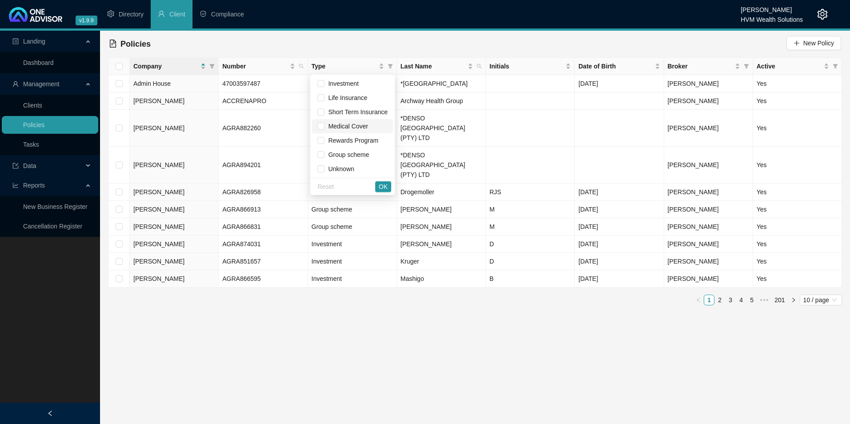
click at [350, 124] on span "Medical Cover" at bounding box center [346, 126] width 43 height 7
checkbox input "true"
click at [378, 190] on button "OK" at bounding box center [383, 186] width 16 height 11
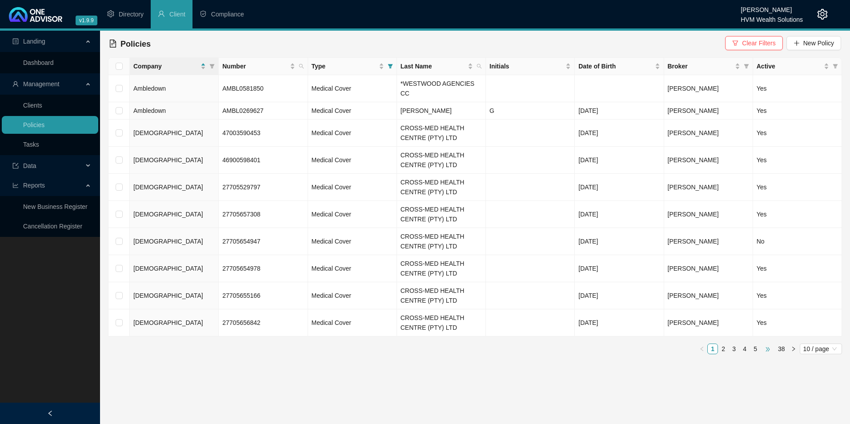
click at [762, 344] on span "•••" at bounding box center [768, 349] width 14 height 11
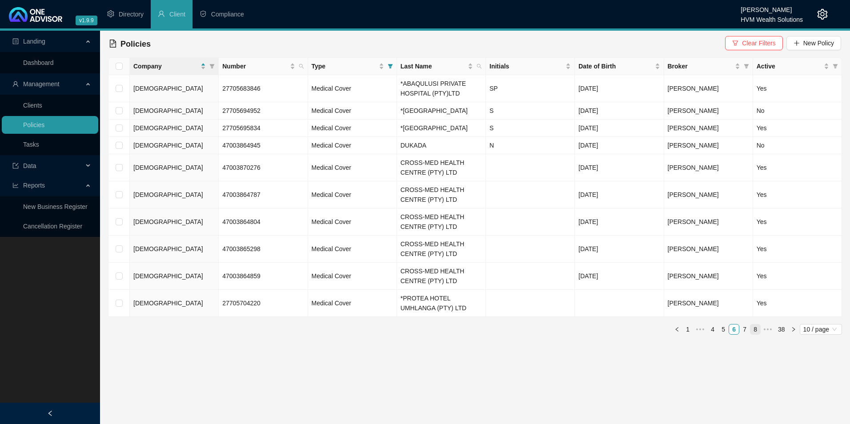
click at [757, 334] on link "8" at bounding box center [756, 330] width 10 height 10
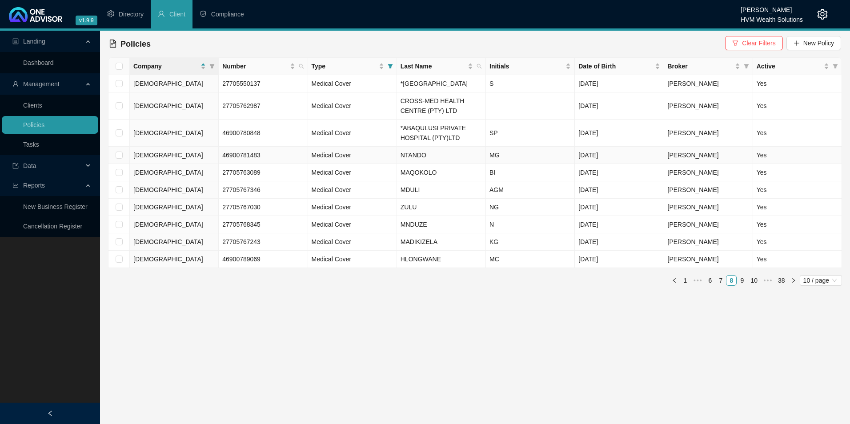
click at [193, 164] on td "[DEMOGRAPHIC_DATA]" at bounding box center [174, 155] width 89 height 17
click at [156, 164] on td "[DEMOGRAPHIC_DATA]" at bounding box center [174, 155] width 89 height 17
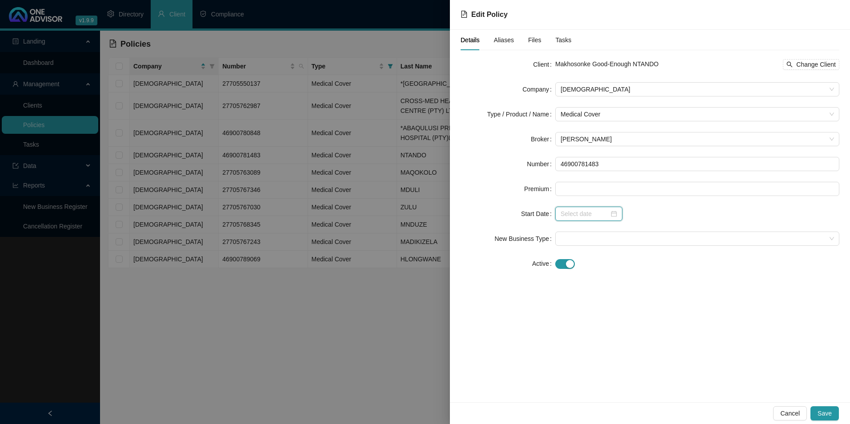
click at [600, 216] on input at bounding box center [585, 214] width 48 height 10
click at [823, 218] on div at bounding box center [698, 214] width 284 height 14
click at [566, 260] on div "button" at bounding box center [570, 264] width 8 height 8
click at [584, 289] on input at bounding box center [585, 289] width 48 height 10
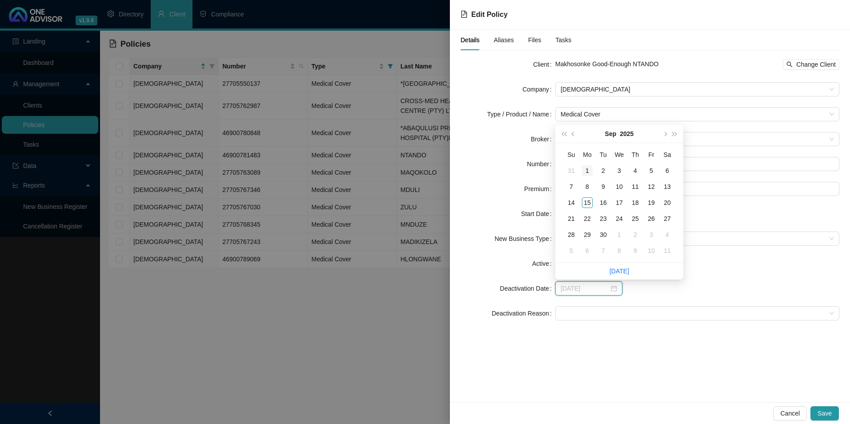
type input "[DATE]"
click at [576, 131] on button "prev-year" at bounding box center [574, 134] width 10 height 18
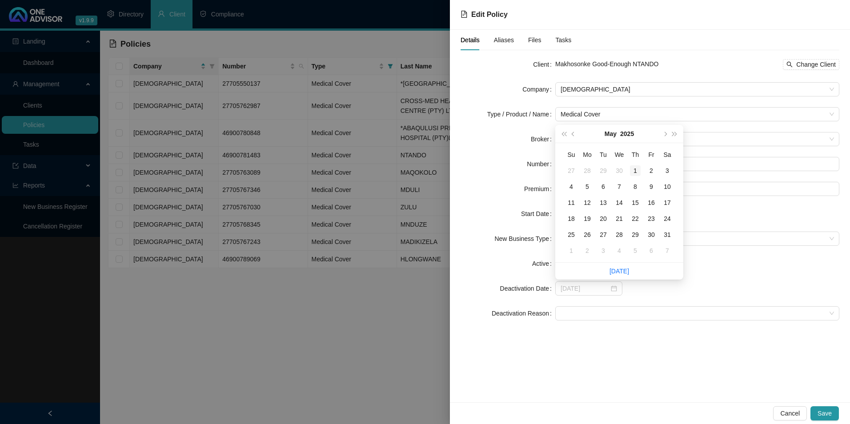
type input "[DATE]"
click at [635, 171] on div "1" at bounding box center [635, 170] width 11 height 11
click at [589, 309] on span at bounding box center [698, 313] width 274 height 13
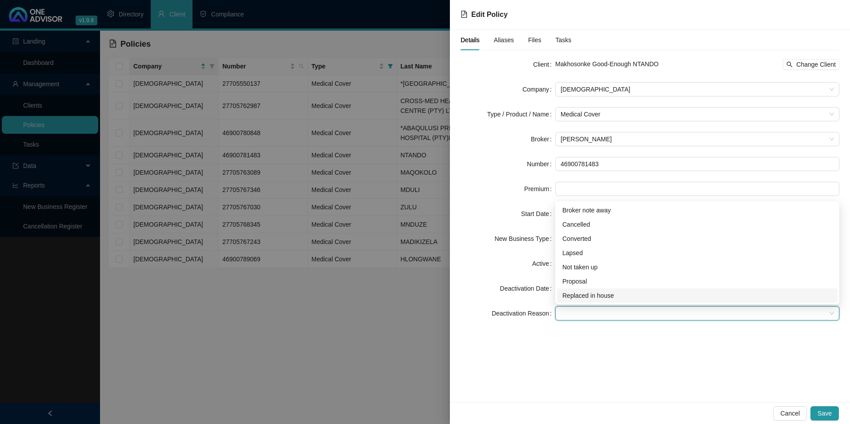
click at [595, 298] on div "Replaced in house" at bounding box center [698, 296] width 270 height 10
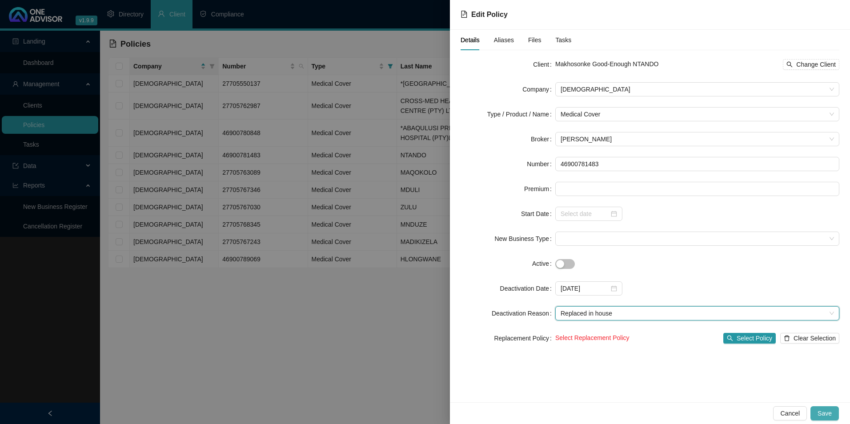
click at [834, 417] on button "Save" at bounding box center [825, 414] width 28 height 14
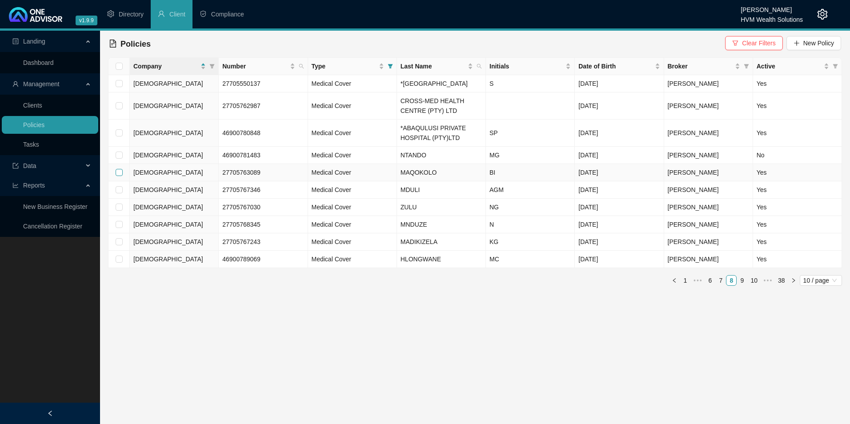
click at [118, 176] on input "checkbox" at bounding box center [119, 172] width 7 height 7
checkbox input "true"
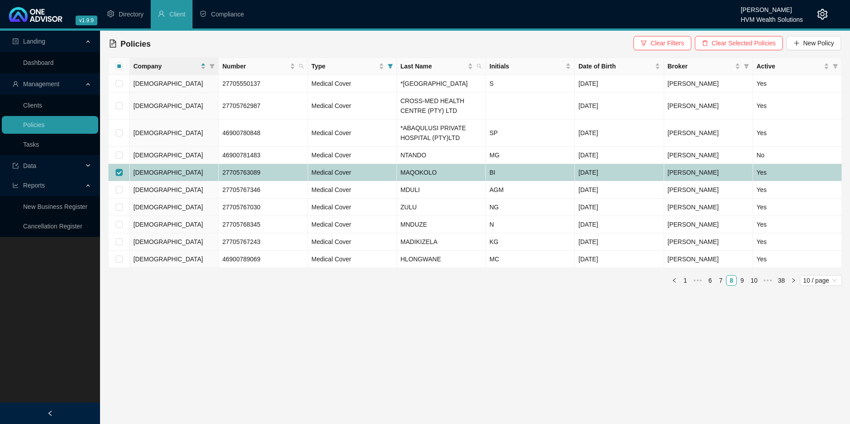
click at [262, 181] on td "27705763089" at bounding box center [263, 172] width 89 height 17
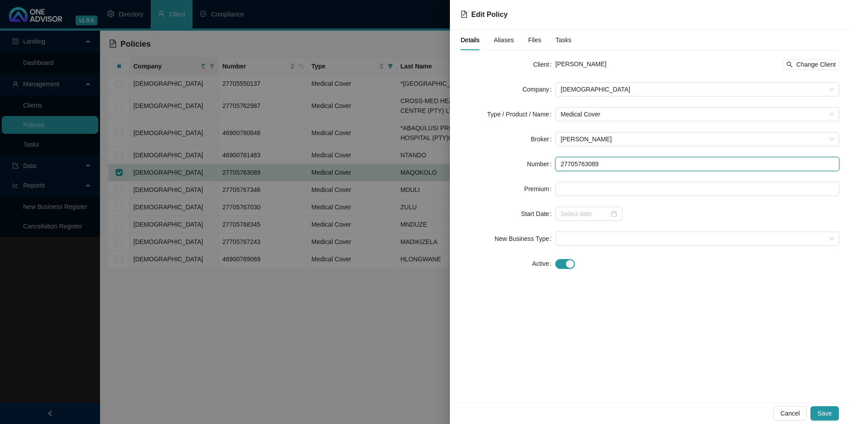
drag, startPoint x: 615, startPoint y: 169, endPoint x: 554, endPoint y: 164, distance: 61.6
click at [554, 164] on div "Number 27705763089" at bounding box center [650, 164] width 379 height 14
click at [394, 206] on div at bounding box center [425, 212] width 850 height 424
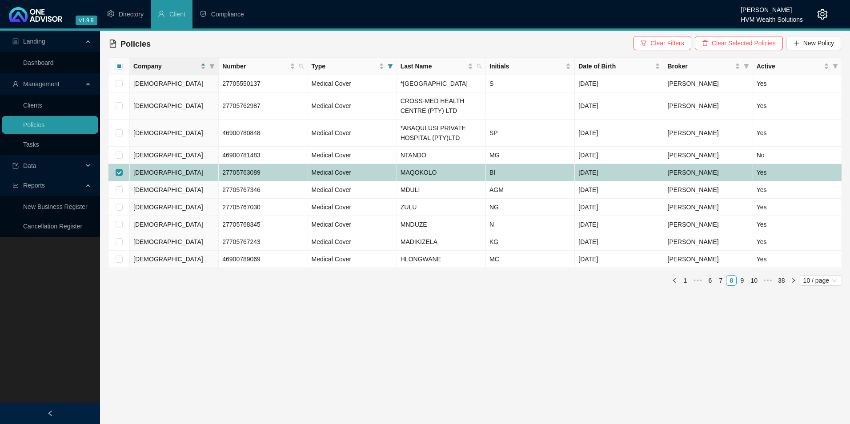
click at [447, 181] on td "MAQOKOLO" at bounding box center [441, 172] width 89 height 17
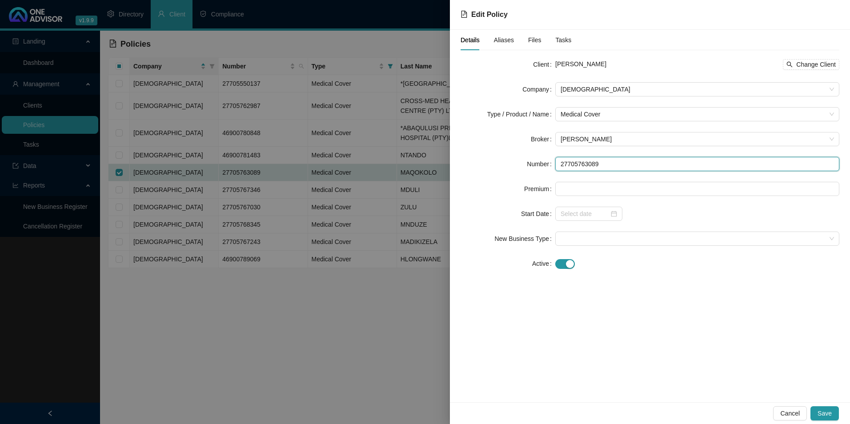
drag, startPoint x: 625, startPoint y: 163, endPoint x: 545, endPoint y: 162, distance: 80.1
click at [545, 162] on div "Number 27705763089" at bounding box center [650, 164] width 379 height 14
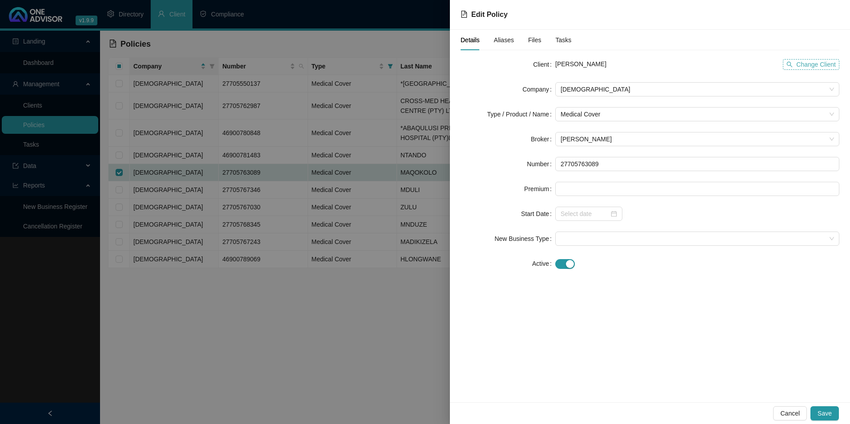
click at [810, 61] on span "Change Client" at bounding box center [817, 65] width 40 height 10
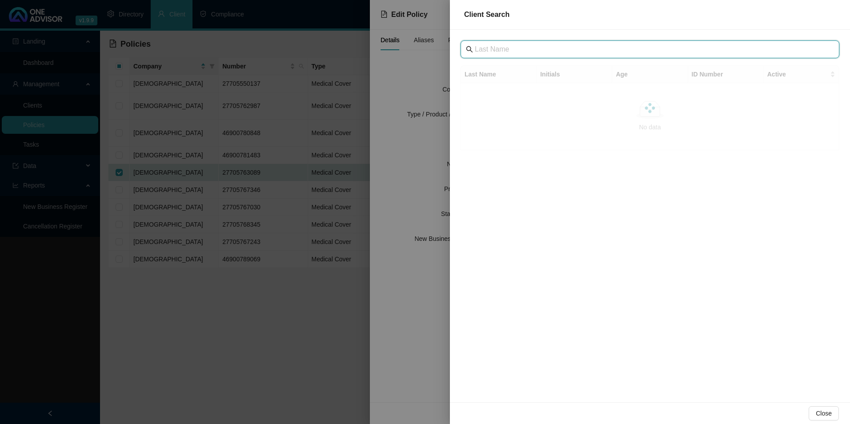
click at [582, 50] on input "text" at bounding box center [651, 49] width 352 height 11
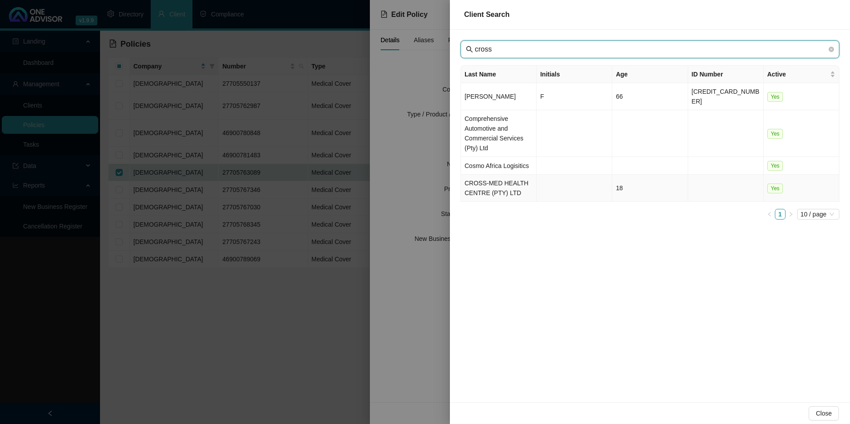
type input "cross"
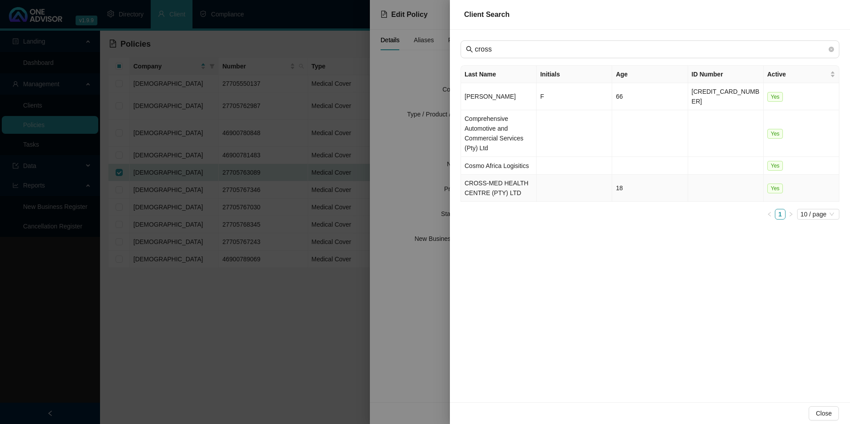
click at [501, 178] on td "CROSS-MED HEALTH CENTRE (PTY) LTD" at bounding box center [499, 188] width 76 height 27
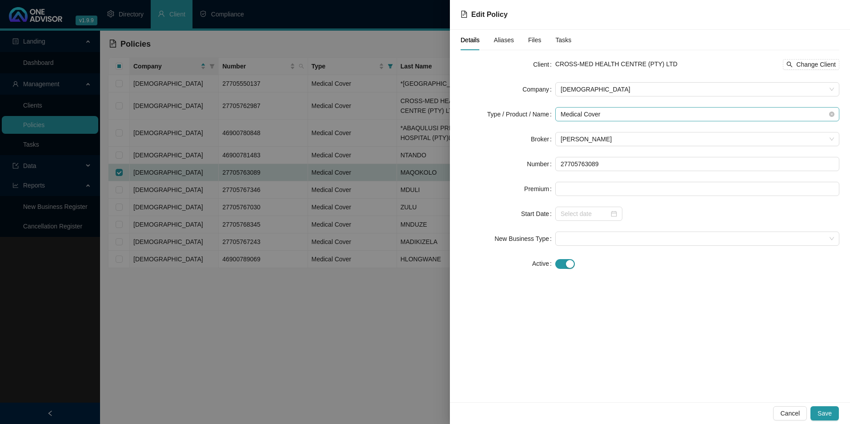
click at [653, 112] on span "Medical Cover" at bounding box center [698, 114] width 274 height 13
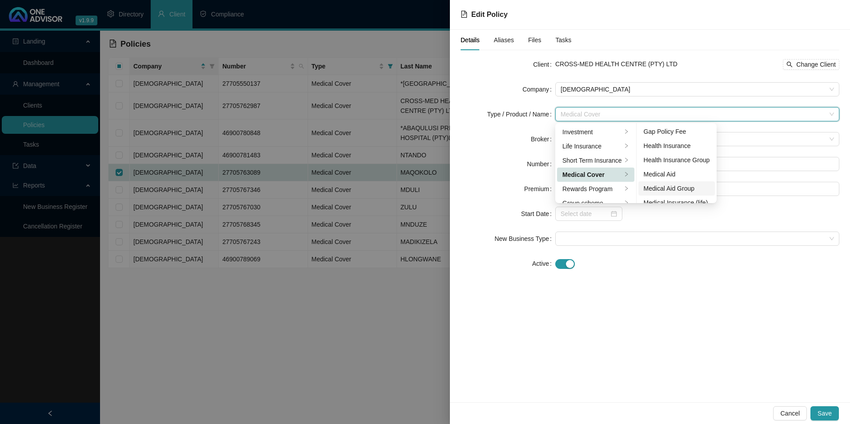
scroll to position [44, 0]
click at [668, 179] on li "Medical Aid Group" at bounding box center [677, 173] width 77 height 14
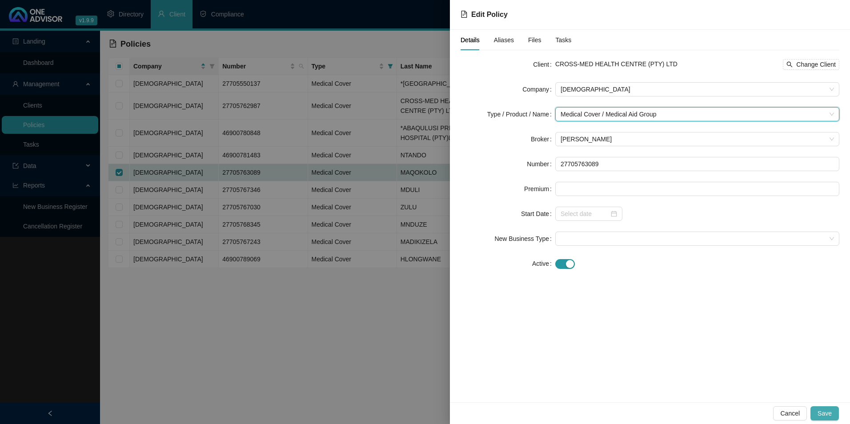
click at [827, 411] on span "Save" at bounding box center [825, 414] width 14 height 10
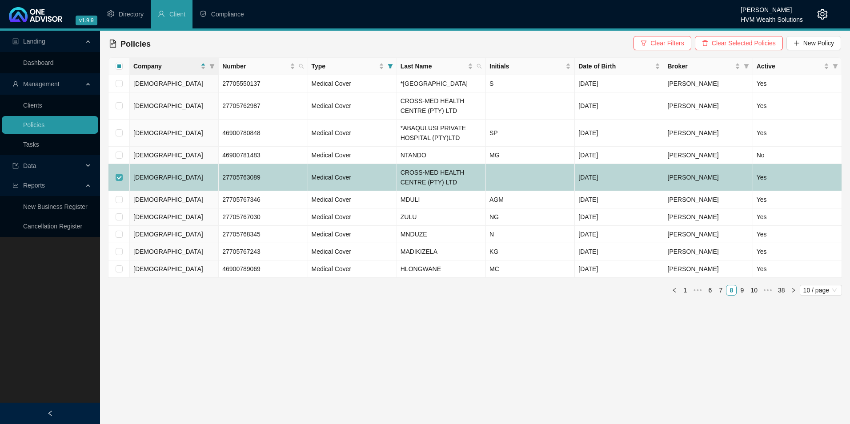
click at [118, 181] on input "checkbox" at bounding box center [119, 177] width 7 height 7
checkbox input "false"
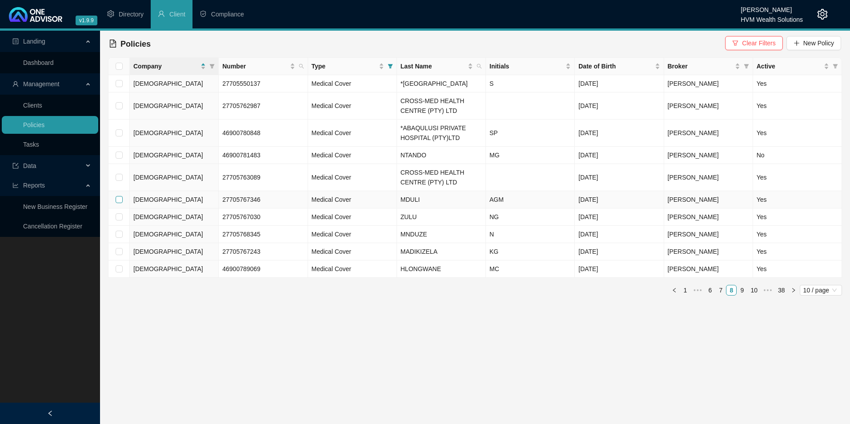
click at [122, 203] on input "checkbox" at bounding box center [119, 199] width 7 height 7
checkbox input "true"
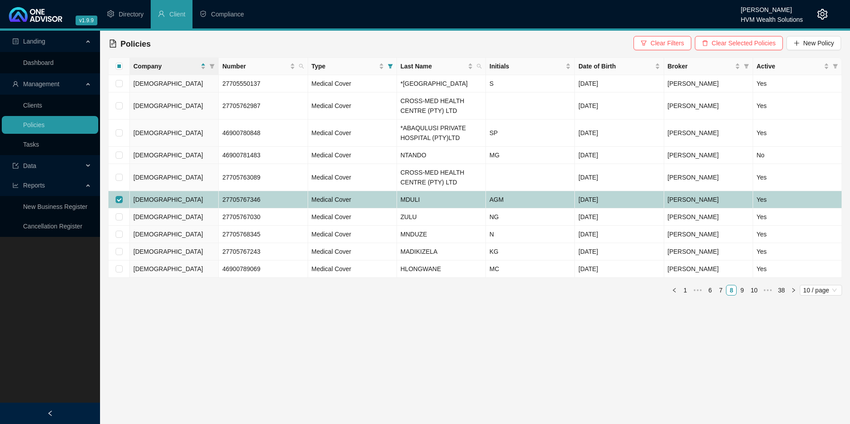
click at [173, 209] on td "[DEMOGRAPHIC_DATA]" at bounding box center [174, 199] width 89 height 17
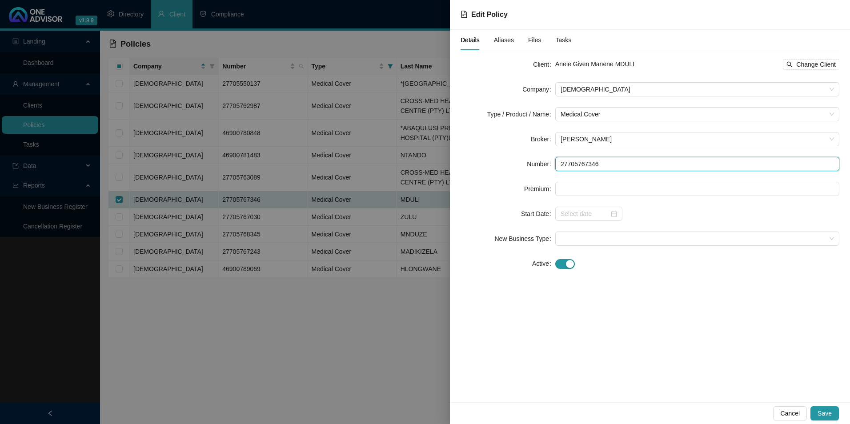
drag, startPoint x: 601, startPoint y: 167, endPoint x: 513, endPoint y: 165, distance: 88.5
click at [513, 165] on div "Number 27705767346" at bounding box center [650, 164] width 379 height 14
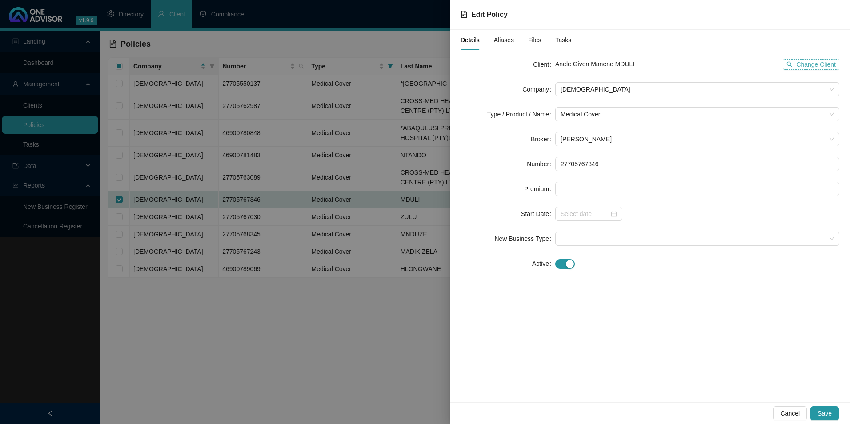
click at [810, 62] on span "Change Client" at bounding box center [817, 65] width 40 height 10
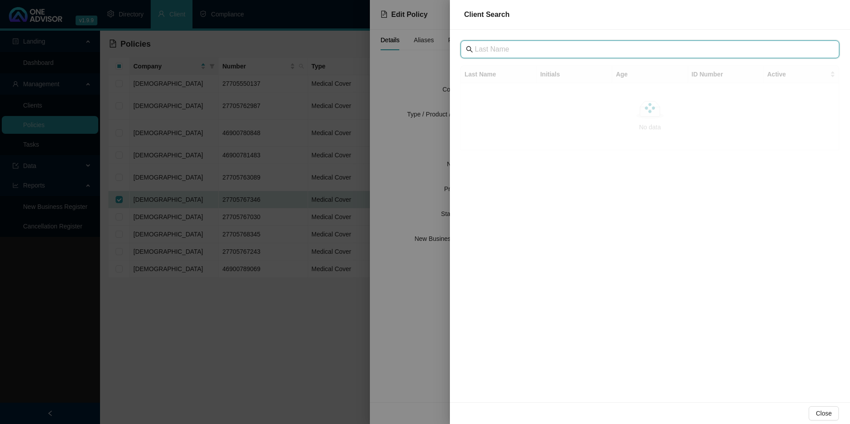
click at [479, 49] on input "text" at bounding box center [651, 49] width 352 height 11
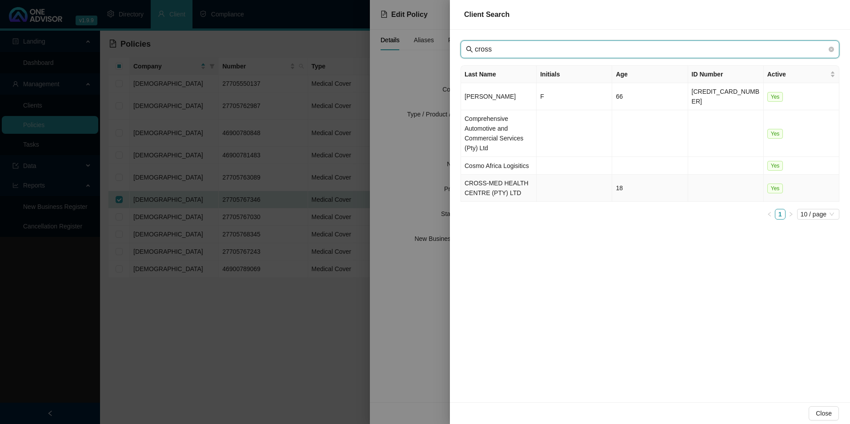
type input "cross"
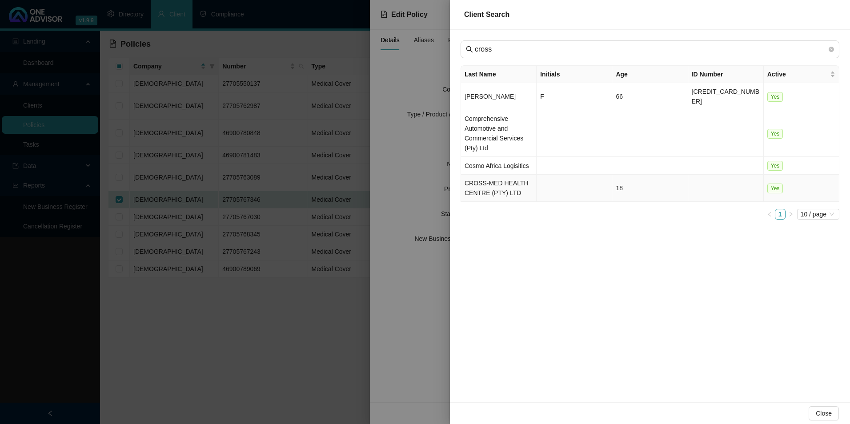
click at [492, 183] on td "CROSS-MED HEALTH CENTRE (PTY) LTD" at bounding box center [499, 188] width 76 height 27
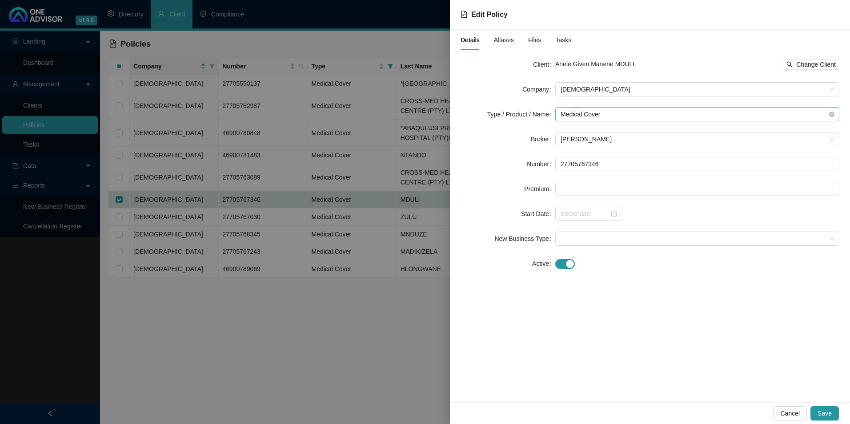
click at [649, 111] on span "Medical Cover" at bounding box center [698, 114] width 274 height 13
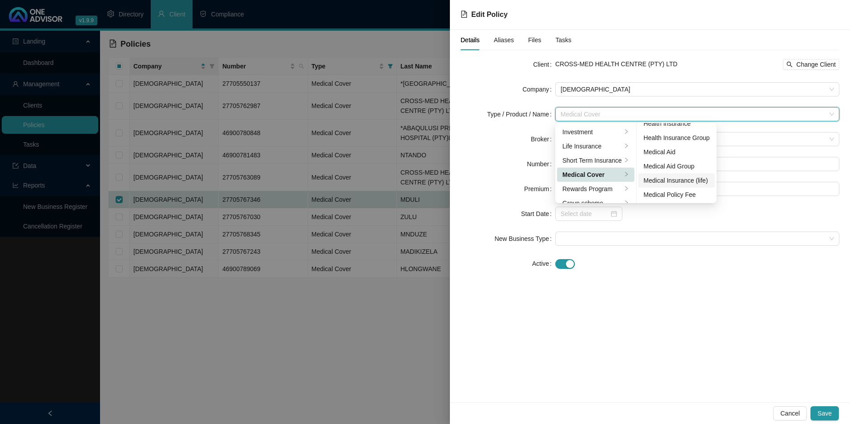
scroll to position [52, 0]
click at [672, 166] on div "Medical Aid Group" at bounding box center [677, 166] width 66 height 10
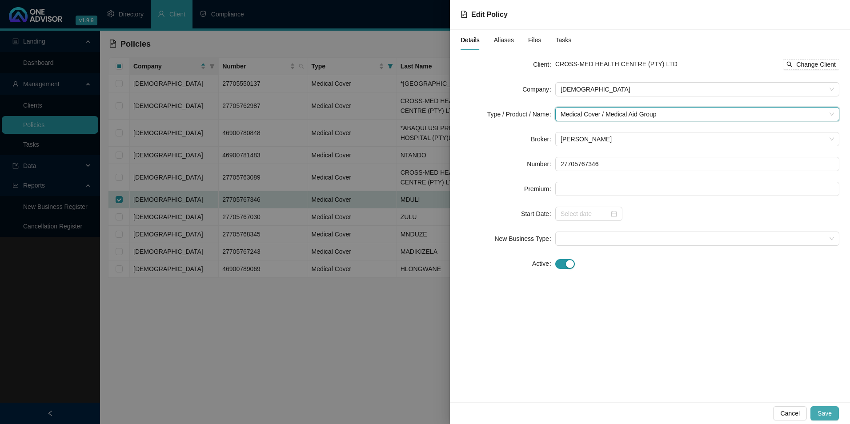
click at [838, 414] on button "Save" at bounding box center [825, 414] width 28 height 14
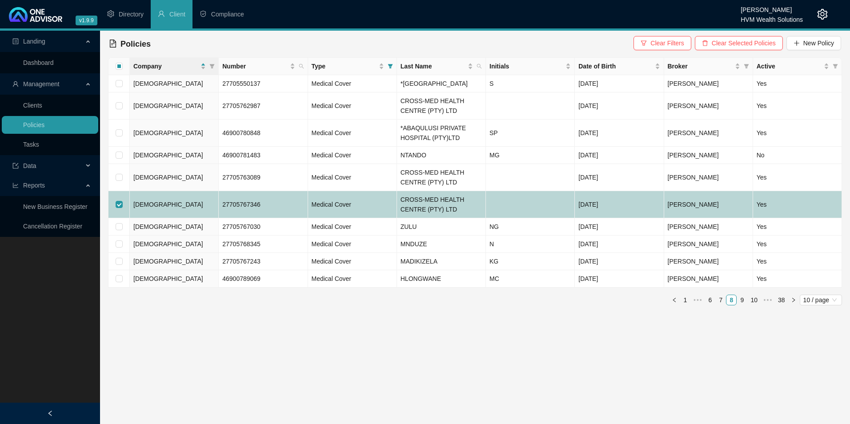
click at [145, 208] on span "[DEMOGRAPHIC_DATA]" at bounding box center [168, 204] width 70 height 7
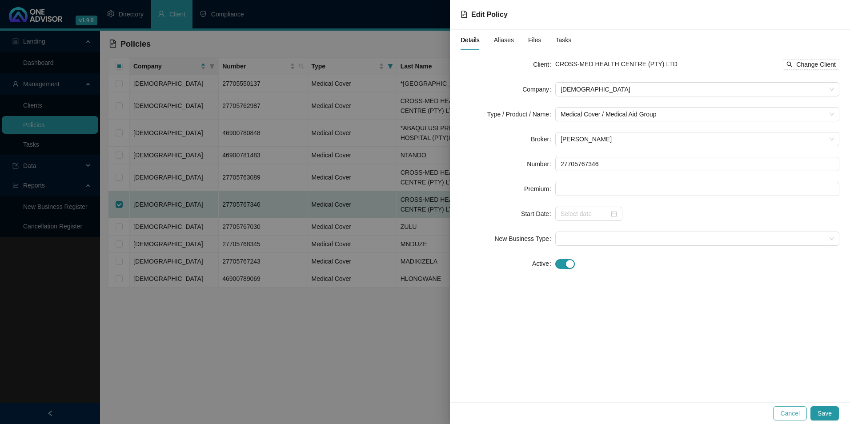
click at [784, 416] on span "Cancel" at bounding box center [791, 414] width 20 height 10
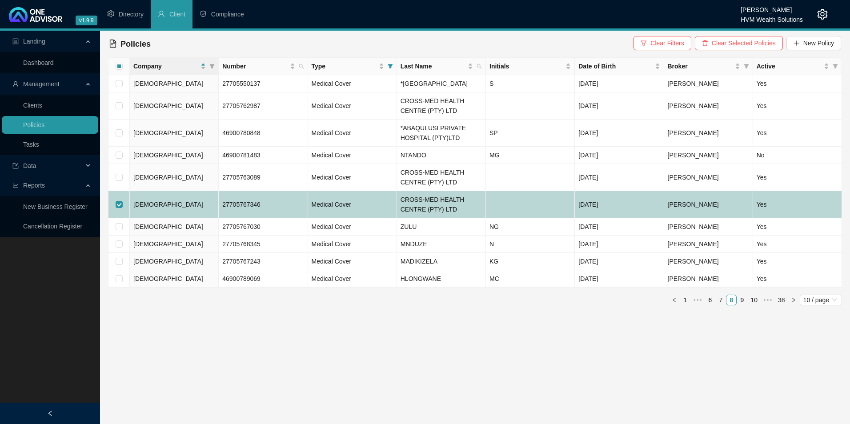
click at [113, 217] on td at bounding box center [119, 204] width 21 height 27
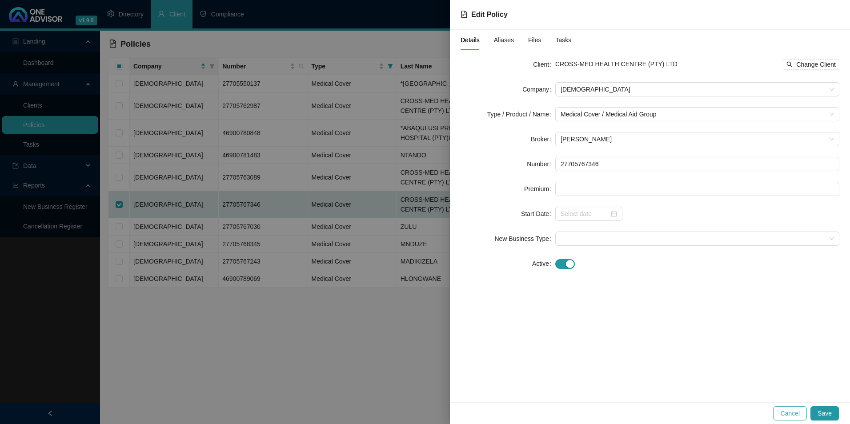
click at [797, 409] on span "Cancel" at bounding box center [791, 414] width 20 height 10
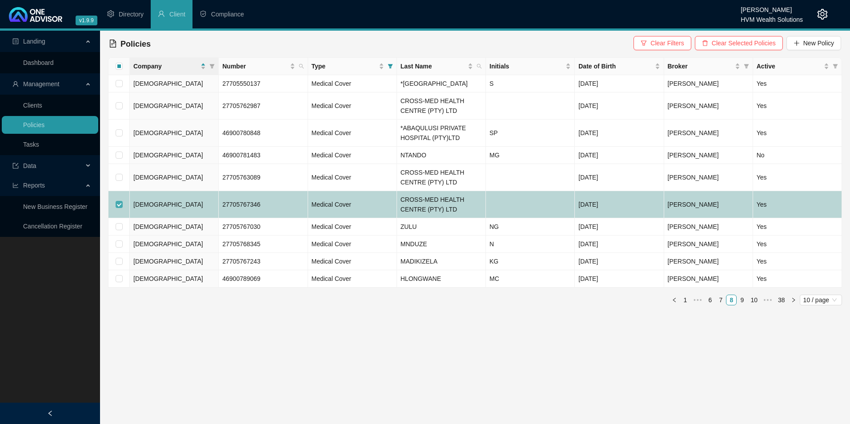
click at [119, 208] on input "checkbox" at bounding box center [119, 204] width 7 height 7
checkbox input "false"
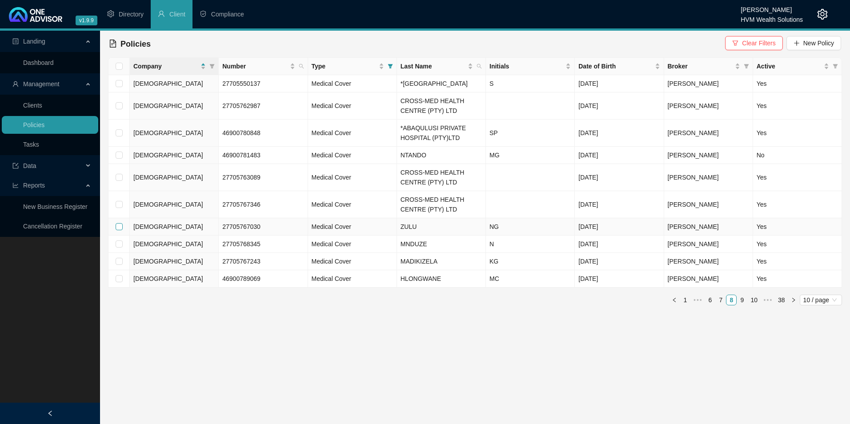
click at [118, 230] on input "checkbox" at bounding box center [119, 226] width 7 height 7
checkbox input "true"
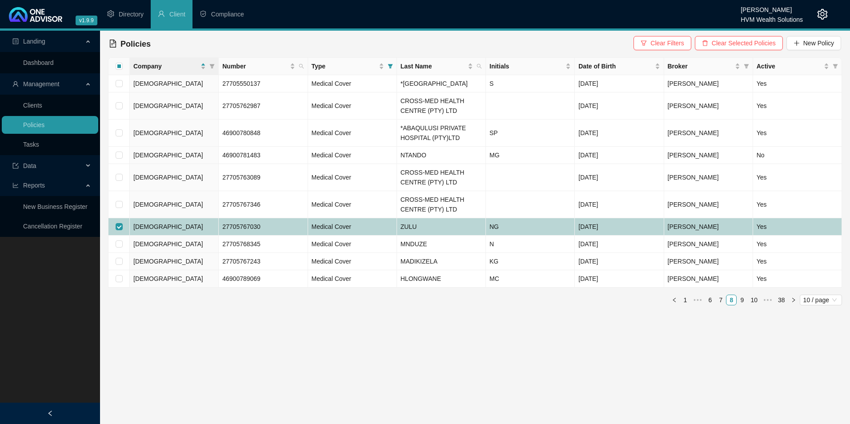
click at [190, 235] on td "[DEMOGRAPHIC_DATA]" at bounding box center [174, 226] width 89 height 17
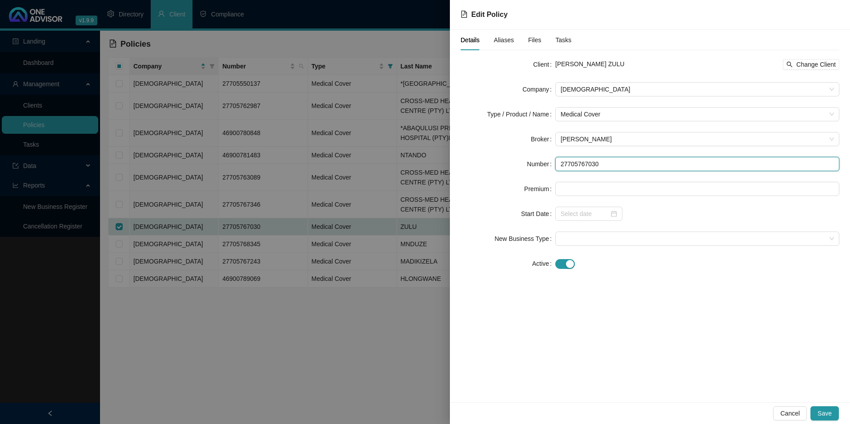
drag, startPoint x: 620, startPoint y: 162, endPoint x: 483, endPoint y: 160, distance: 137.5
click at [484, 162] on div "Number 27705767030" at bounding box center [650, 164] width 379 height 14
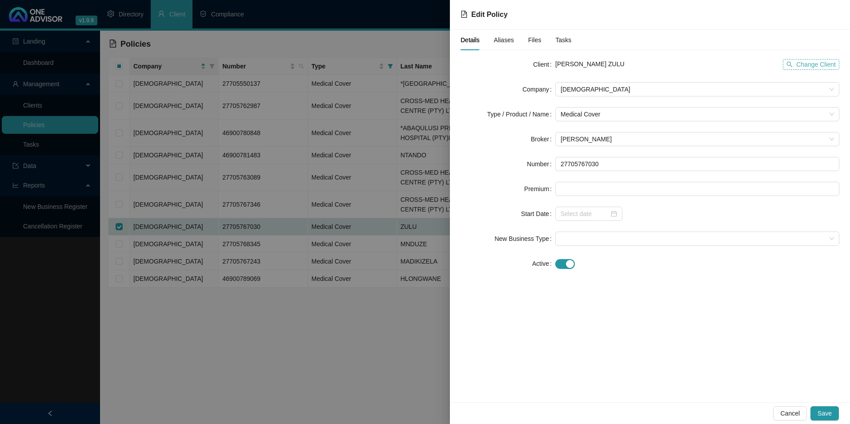
click at [830, 63] on span "Change Client" at bounding box center [817, 65] width 40 height 10
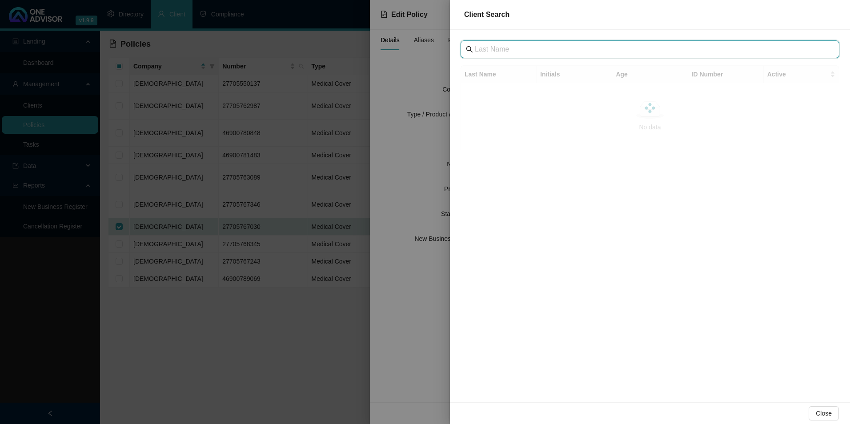
paste input "Abaqulusi Private Hospital"
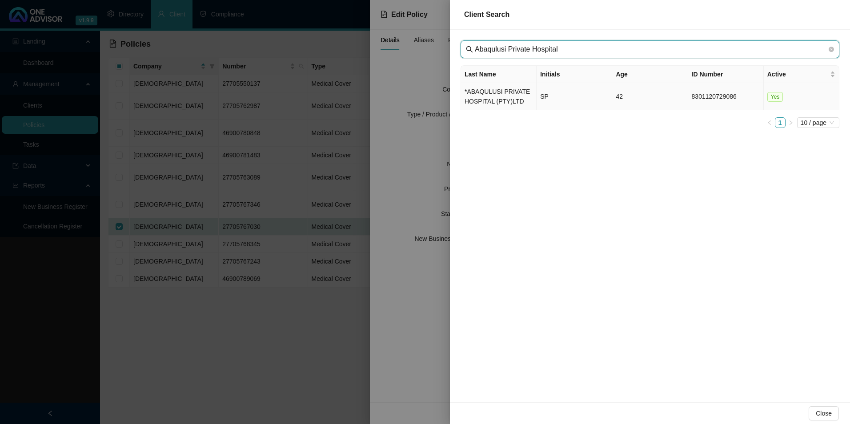
type input "Abaqulusi Private Hospital"
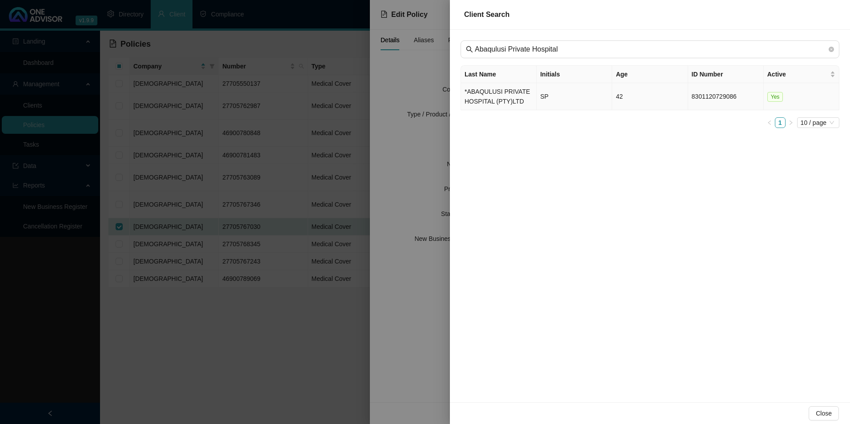
click at [486, 93] on td "*ABAQULUSI PRIVATE HOSPITAL (PTY)LTD" at bounding box center [499, 96] width 76 height 27
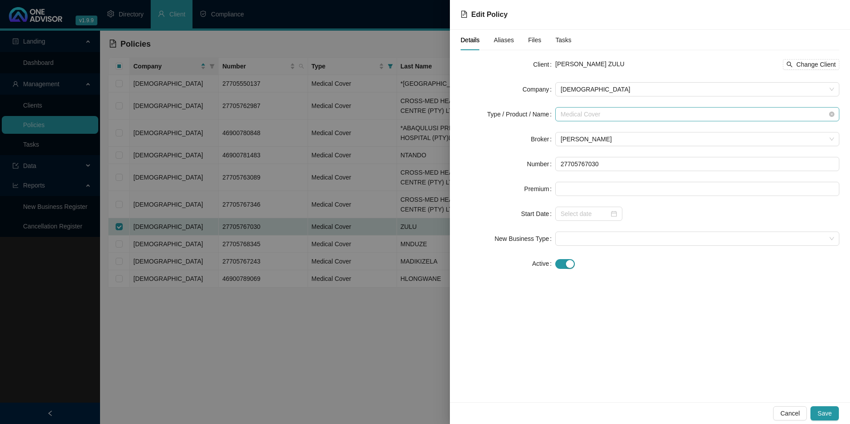
click at [640, 117] on span "Medical Cover" at bounding box center [698, 114] width 274 height 13
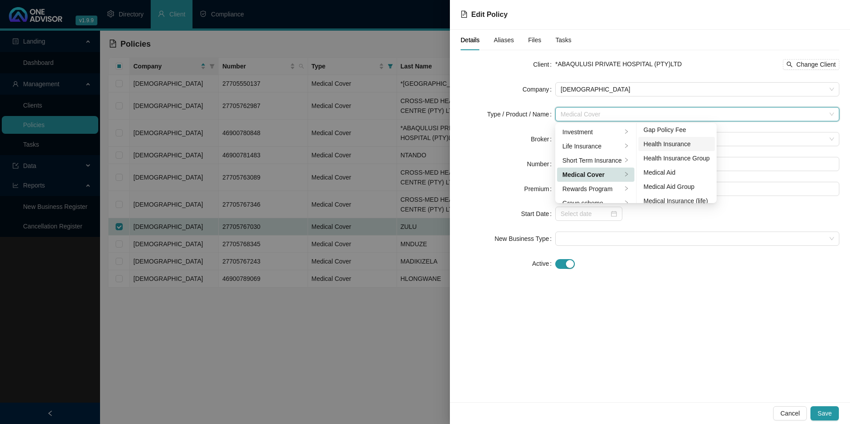
scroll to position [44, 0]
click at [672, 173] on div "Medical Aid Group" at bounding box center [677, 173] width 66 height 10
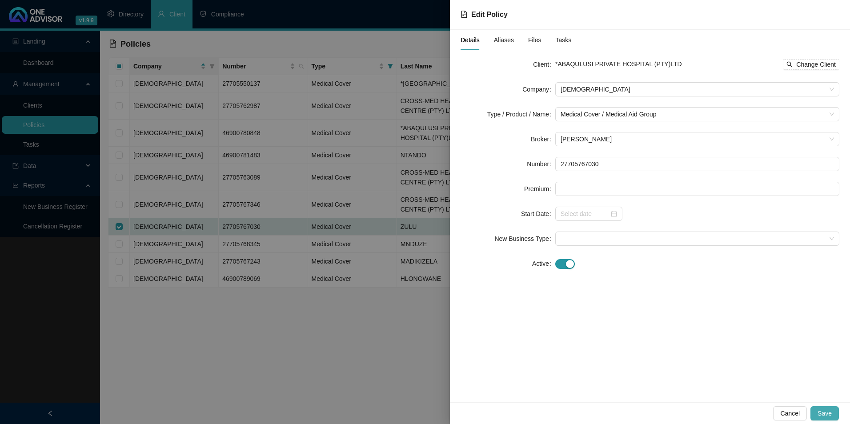
click at [826, 415] on span "Save" at bounding box center [825, 414] width 14 height 10
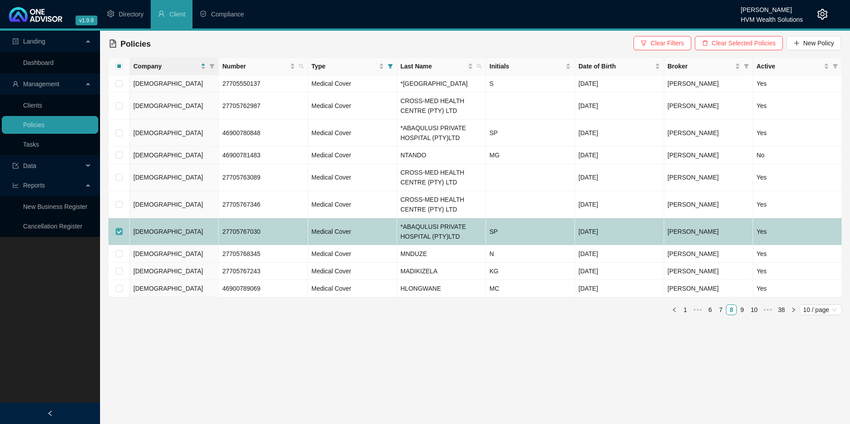
click at [117, 235] on input "checkbox" at bounding box center [119, 231] width 7 height 7
checkbox input "false"
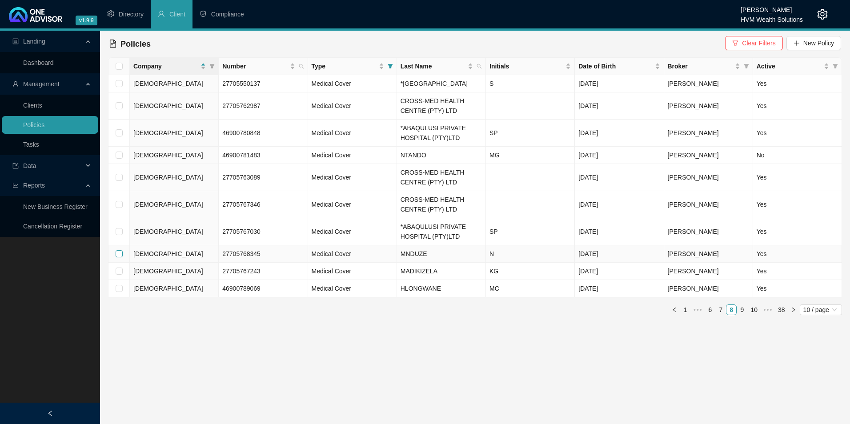
click at [119, 258] on input "checkbox" at bounding box center [119, 253] width 7 height 7
checkbox input "true"
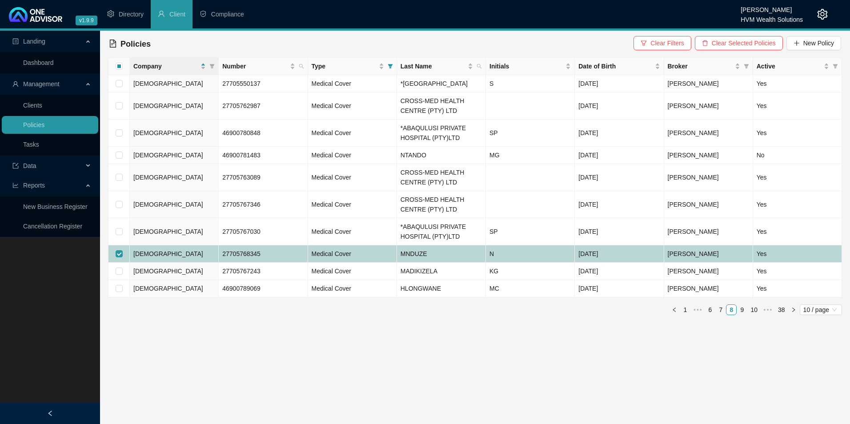
click at [171, 261] on td "[DEMOGRAPHIC_DATA]" at bounding box center [174, 254] width 89 height 17
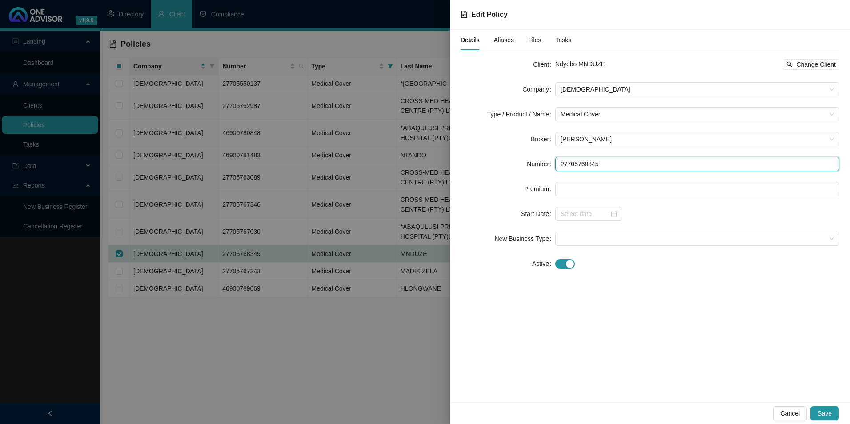
drag, startPoint x: 616, startPoint y: 166, endPoint x: 522, endPoint y: 165, distance: 94.3
click at [515, 163] on div "Number 27705768345" at bounding box center [650, 164] width 379 height 14
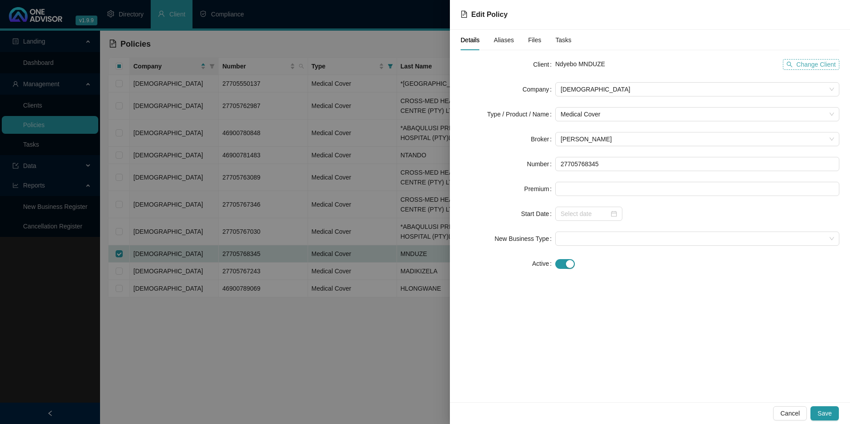
click at [824, 65] on span "Change Client" at bounding box center [817, 65] width 40 height 10
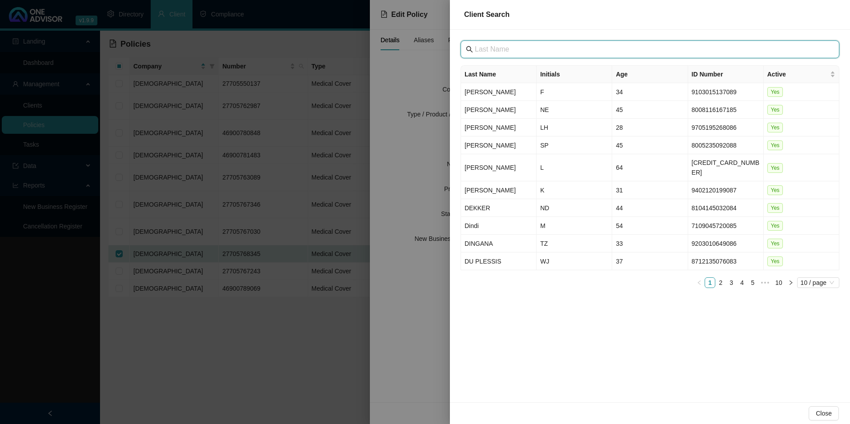
click at [509, 45] on input "text" at bounding box center [651, 49] width 352 height 11
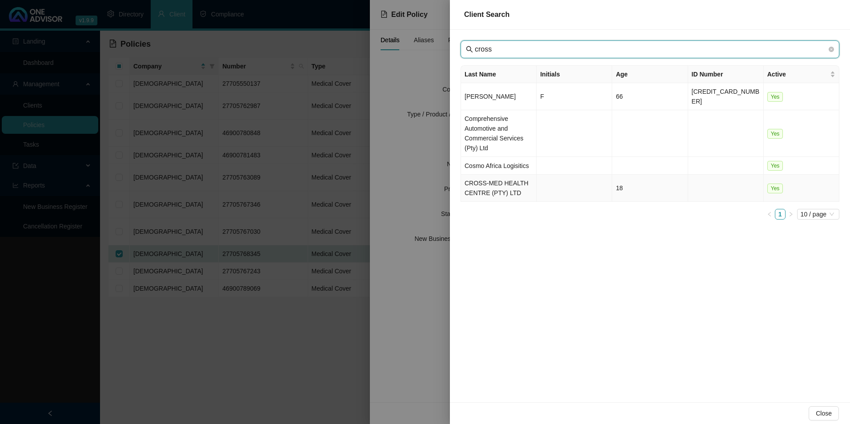
type input "cross"
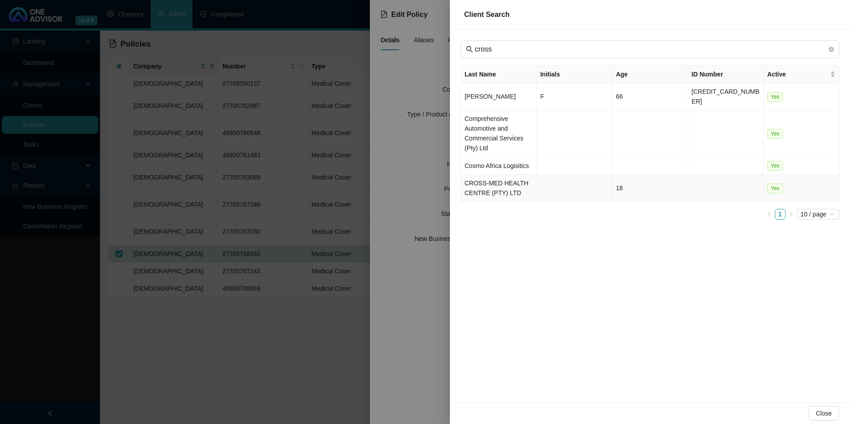
click at [503, 177] on td "CROSS-MED HEALTH CENTRE (PTY) LTD" at bounding box center [499, 188] width 76 height 27
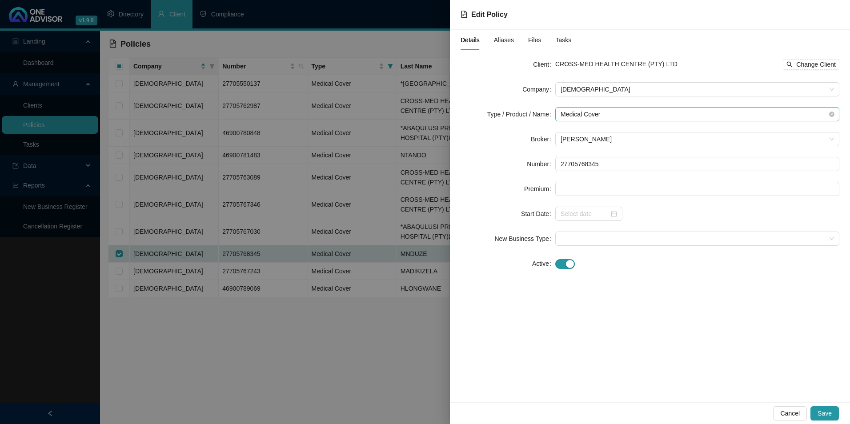
click at [726, 112] on span "Medical Cover" at bounding box center [698, 114] width 274 height 13
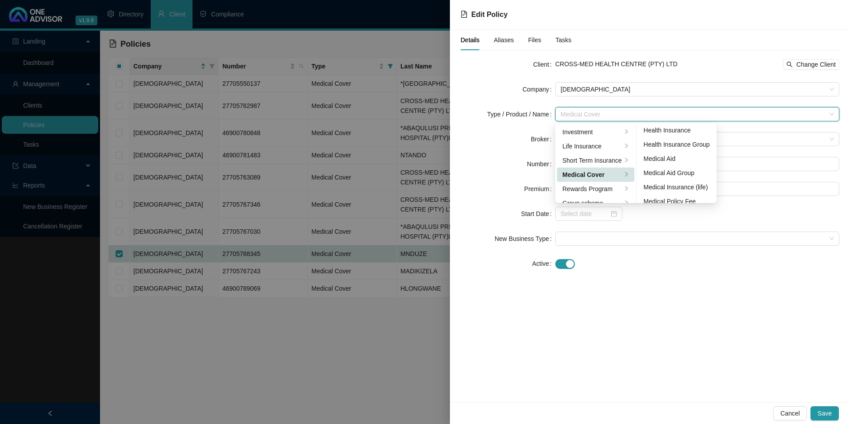
click at [681, 175] on div "Medical Aid Group" at bounding box center [677, 173] width 66 height 10
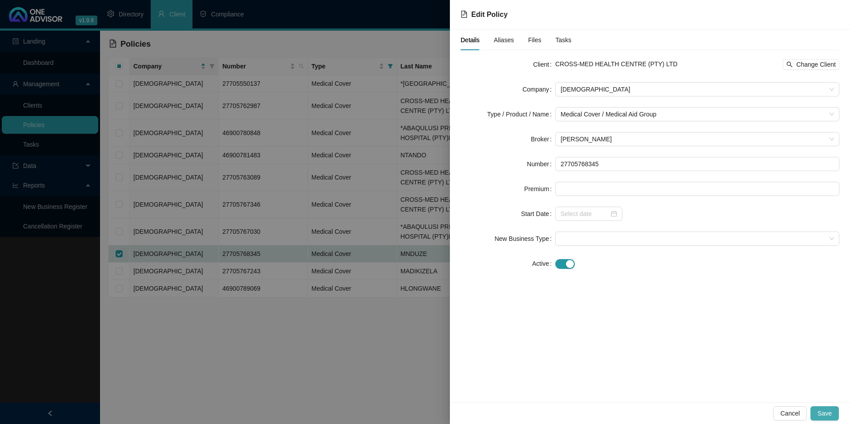
click at [827, 415] on span "Save" at bounding box center [825, 414] width 14 height 10
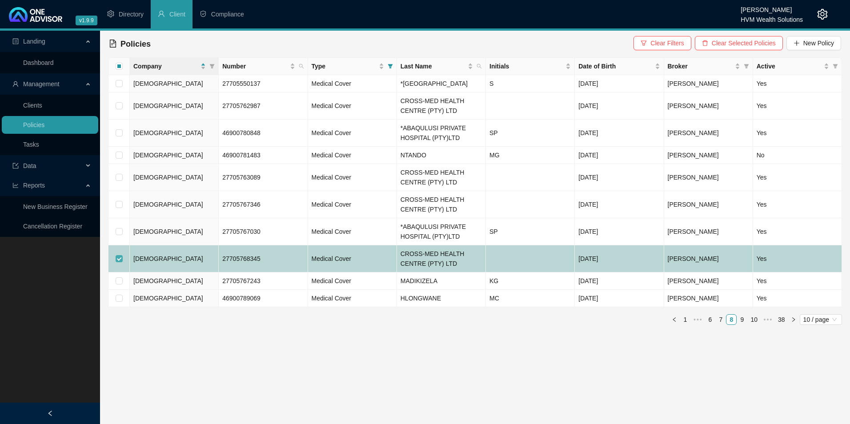
click at [118, 262] on input "checkbox" at bounding box center [119, 258] width 7 height 7
checkbox input "false"
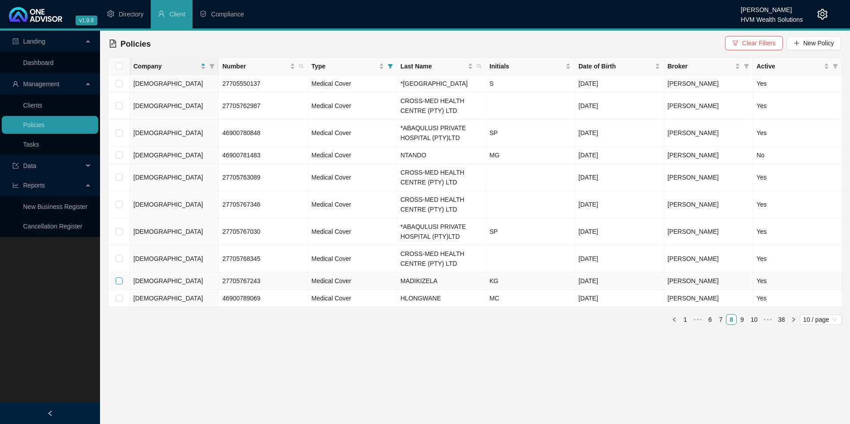
click at [119, 285] on input "checkbox" at bounding box center [119, 281] width 7 height 7
checkbox input "true"
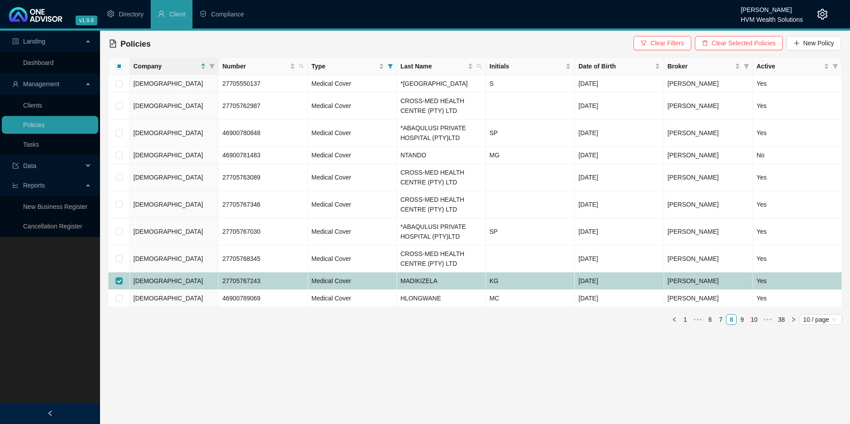
click at [189, 290] on td "[DEMOGRAPHIC_DATA]" at bounding box center [174, 281] width 89 height 17
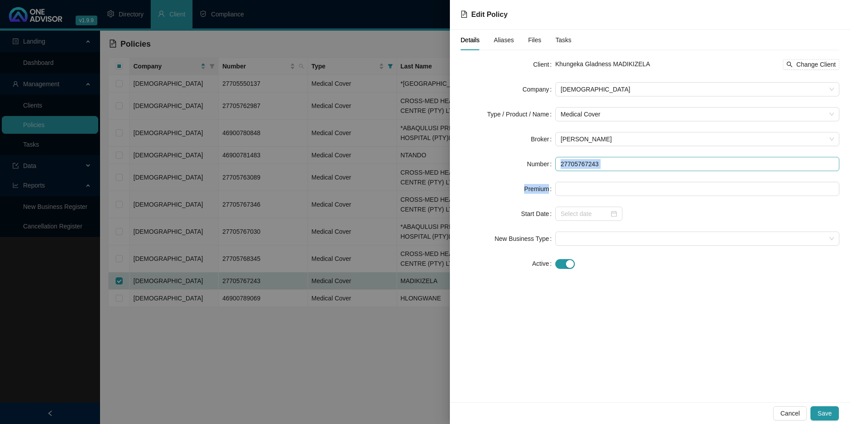
drag, startPoint x: 627, startPoint y: 173, endPoint x: 577, endPoint y: 165, distance: 49.9
click at [565, 166] on form "Client Khungeka Gladness MADIKIZELA Change Client Company Bonitas Type / Produc…" at bounding box center [650, 164] width 379 height 214
click at [616, 168] on input "27705767243" at bounding box center [698, 164] width 284 height 14
drag, startPoint x: 600, startPoint y: 165, endPoint x: 546, endPoint y: 159, distance: 54.6
click at [546, 159] on div "Number 27705767243" at bounding box center [650, 164] width 379 height 14
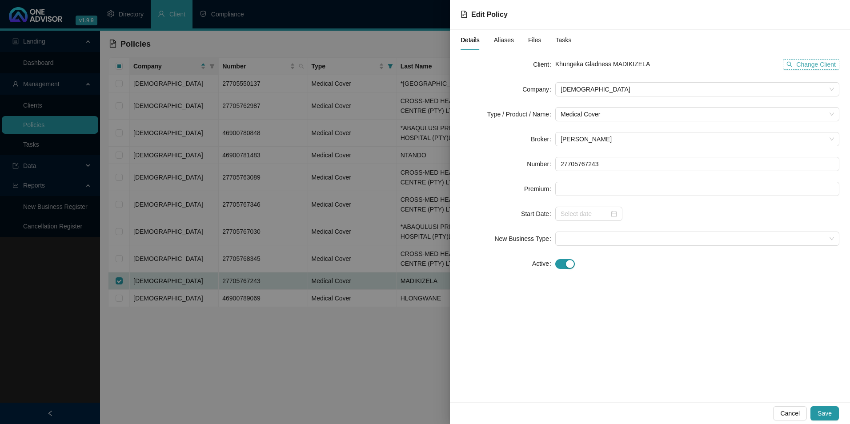
click at [801, 62] on span "Change Client" at bounding box center [817, 65] width 40 height 10
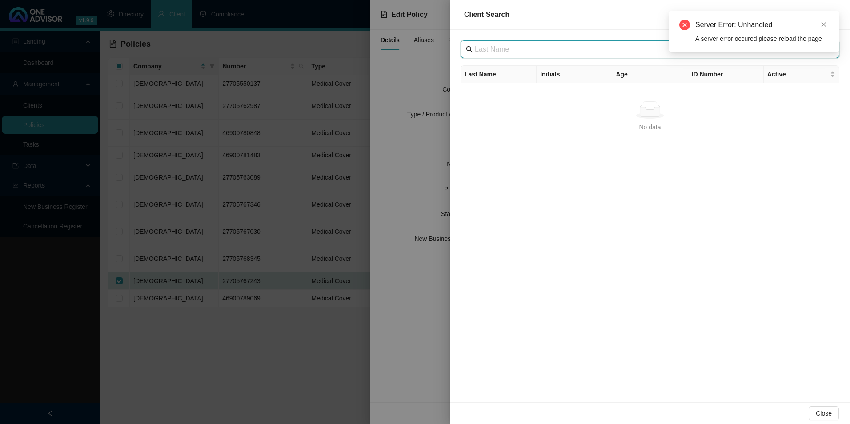
click at [553, 51] on input "text" at bounding box center [651, 49] width 352 height 11
click at [820, 21] on link "Close" at bounding box center [824, 25] width 10 height 10
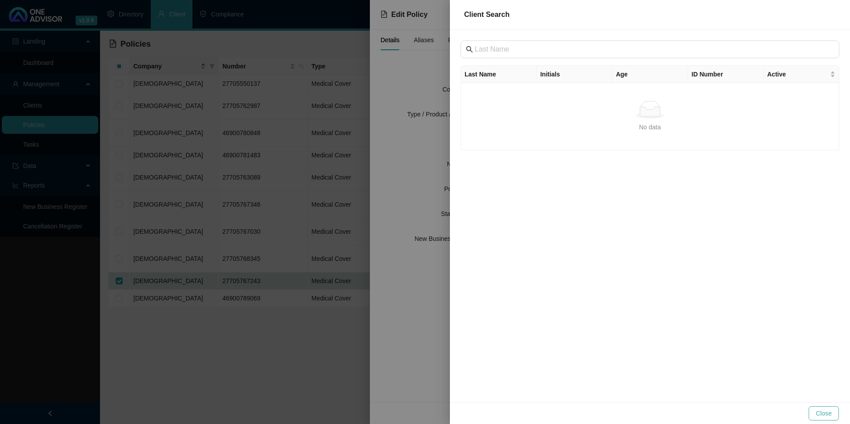
click at [825, 419] on button "Close" at bounding box center [824, 414] width 30 height 14
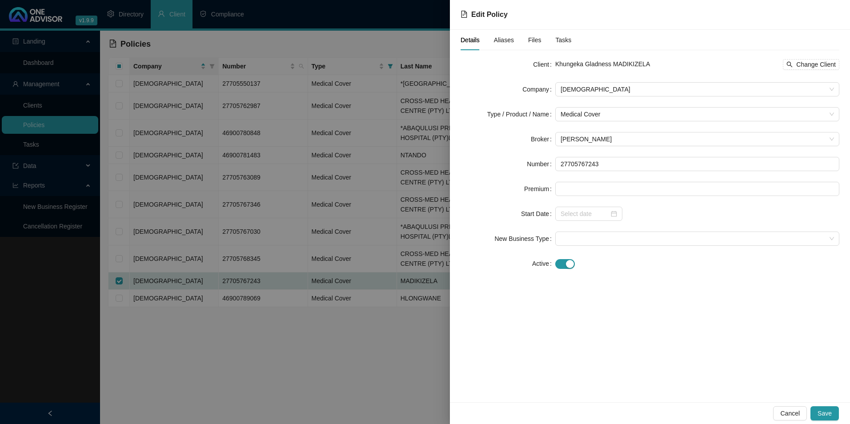
click at [823, 59] on div "Khungeka Gladness MADIKIZELA Change Client" at bounding box center [698, 64] width 284 height 14
click at [813, 64] on span "Change Client" at bounding box center [817, 65] width 40 height 10
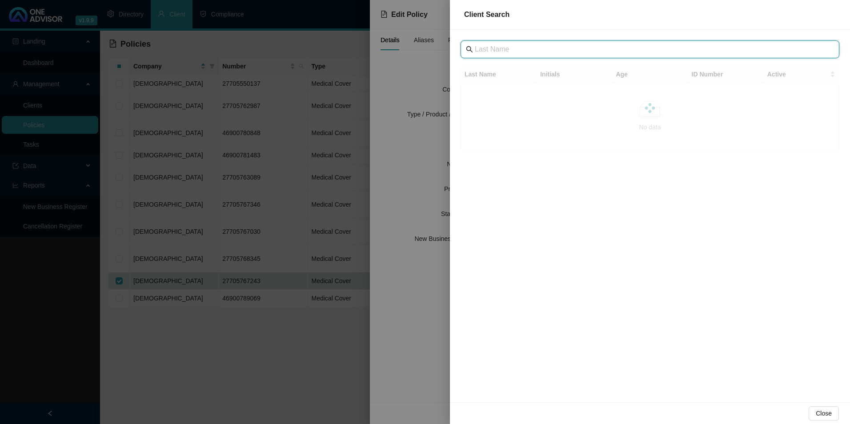
click at [505, 48] on input "text" at bounding box center [651, 49] width 352 height 11
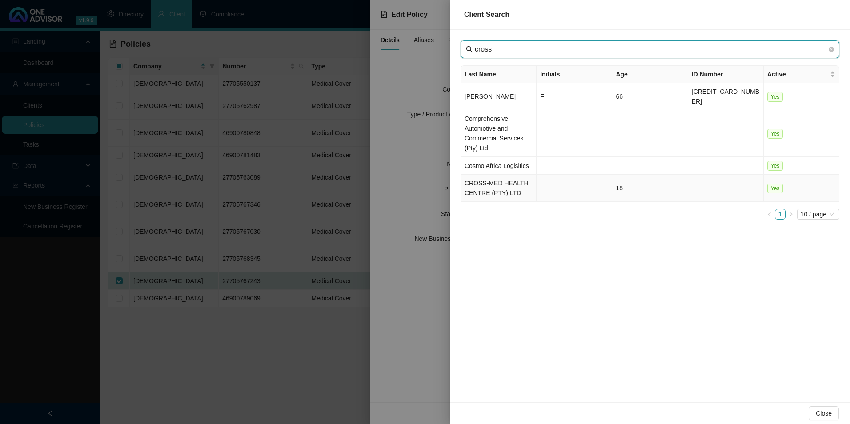
type input "cross"
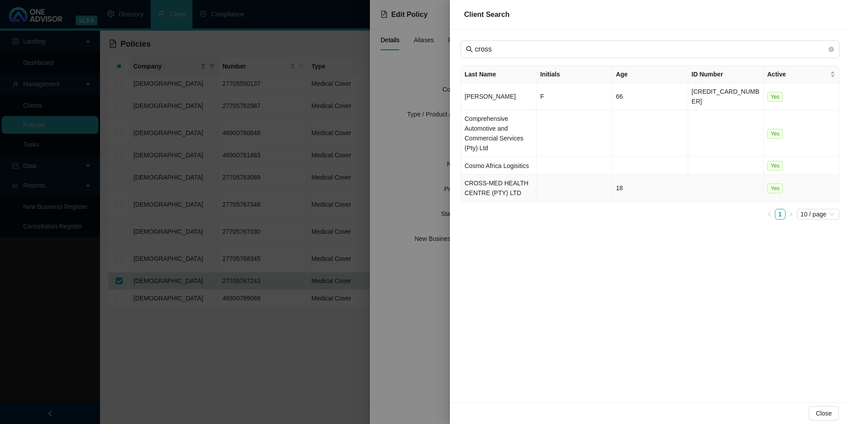
click at [496, 178] on td "CROSS-MED HEALTH CENTRE (PTY) LTD" at bounding box center [499, 188] width 76 height 27
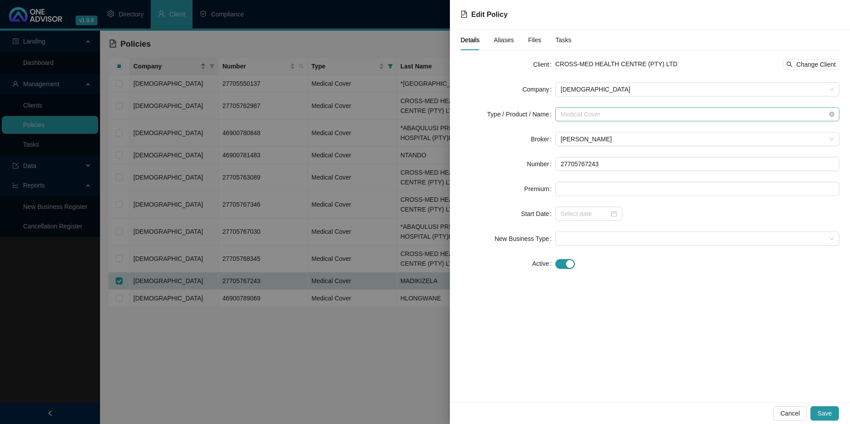
click at [625, 119] on span "Medical Cover" at bounding box center [698, 114] width 274 height 13
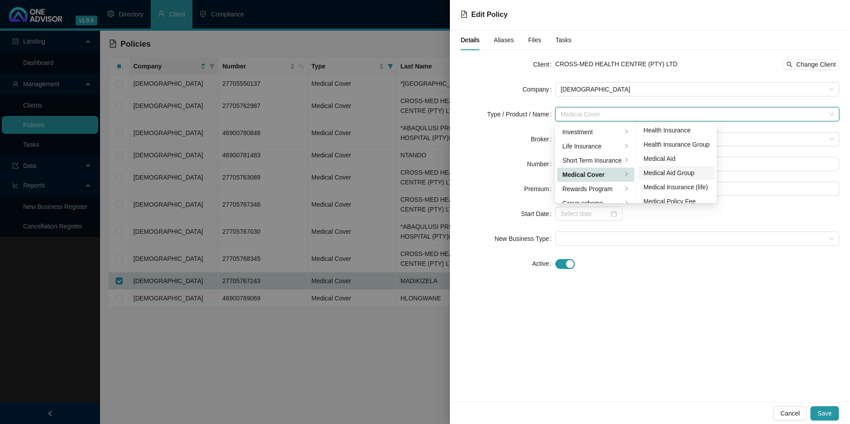
click at [667, 173] on div "Medical Aid Group" at bounding box center [677, 173] width 66 height 10
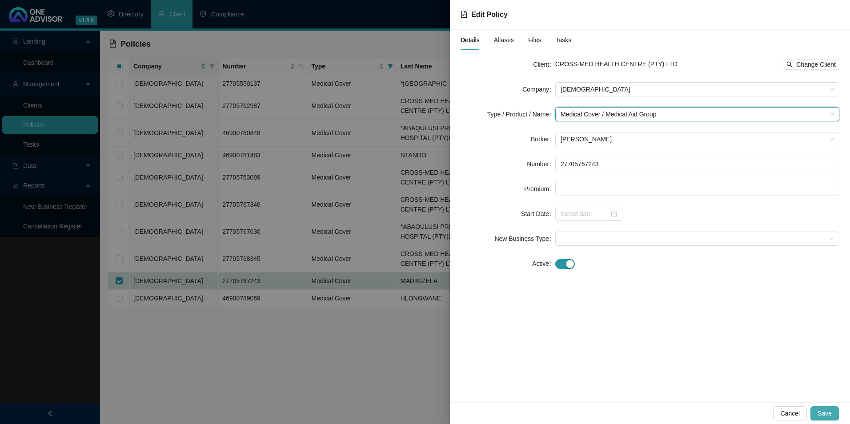
click at [829, 413] on span "Save" at bounding box center [825, 414] width 14 height 10
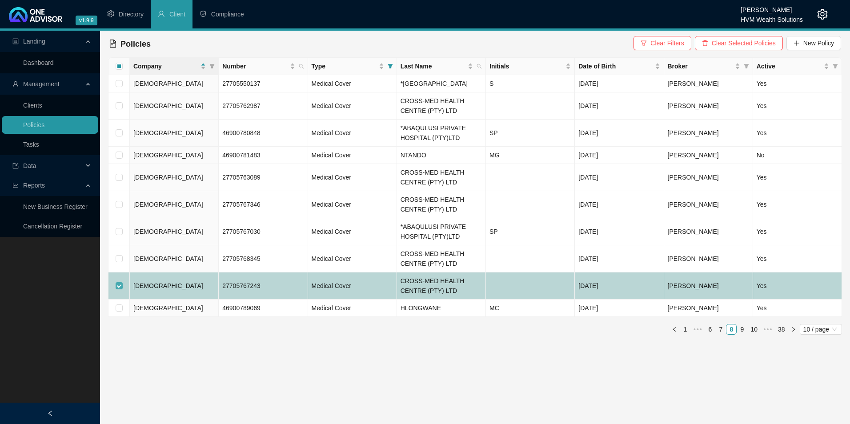
click at [119, 290] on input "checkbox" at bounding box center [119, 285] width 7 height 7
checkbox input "false"
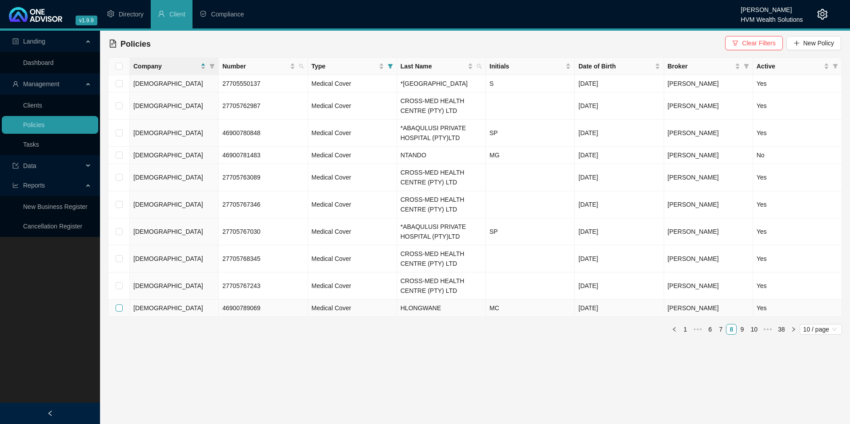
click at [118, 312] on input "checkbox" at bounding box center [119, 308] width 7 height 7
checkbox input "true"
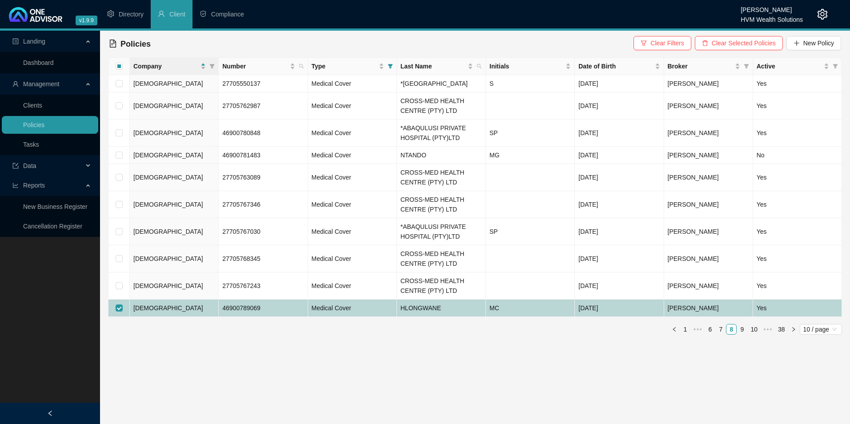
click at [194, 317] on td "[DEMOGRAPHIC_DATA]" at bounding box center [174, 308] width 89 height 17
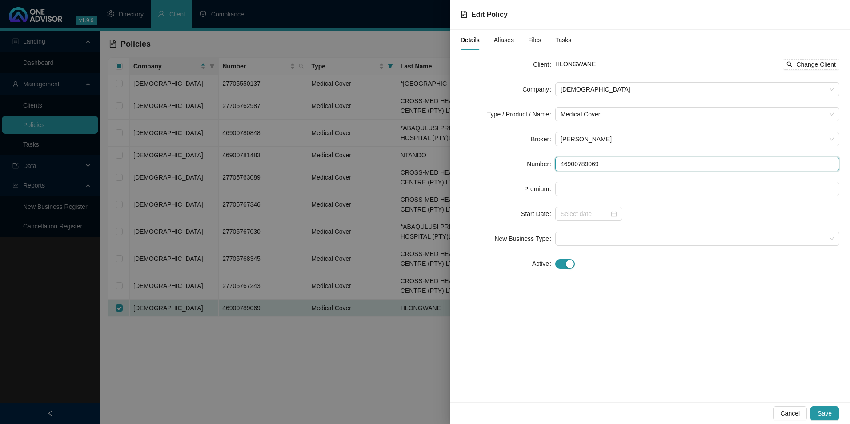
drag, startPoint x: 609, startPoint y: 161, endPoint x: 531, endPoint y: 162, distance: 78.7
click at [531, 162] on div "Number 46900789069" at bounding box center [650, 164] width 379 height 14
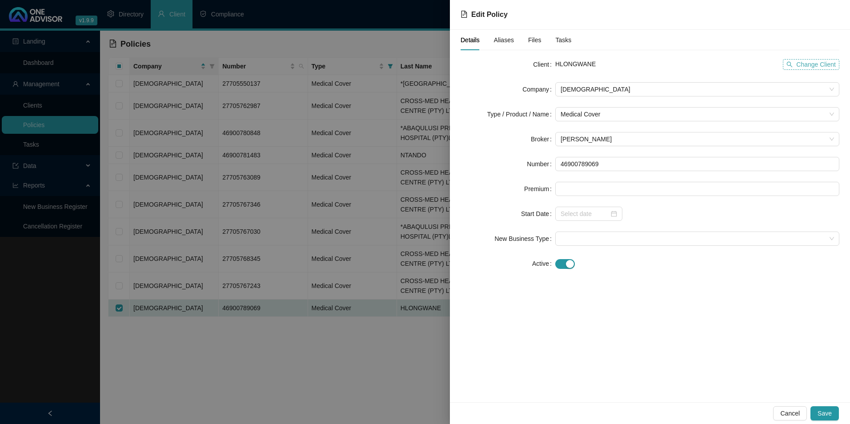
click at [818, 64] on span "Change Client" at bounding box center [817, 65] width 40 height 10
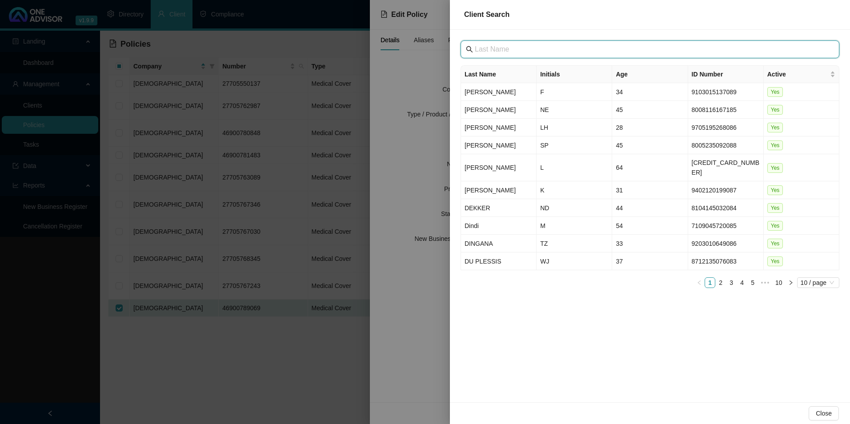
paste input "[GEOGRAPHIC_DATA]"
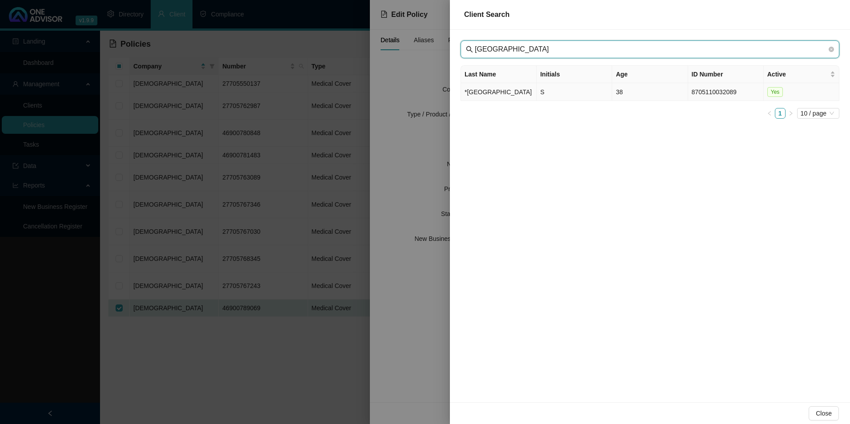
type input "[GEOGRAPHIC_DATA]"
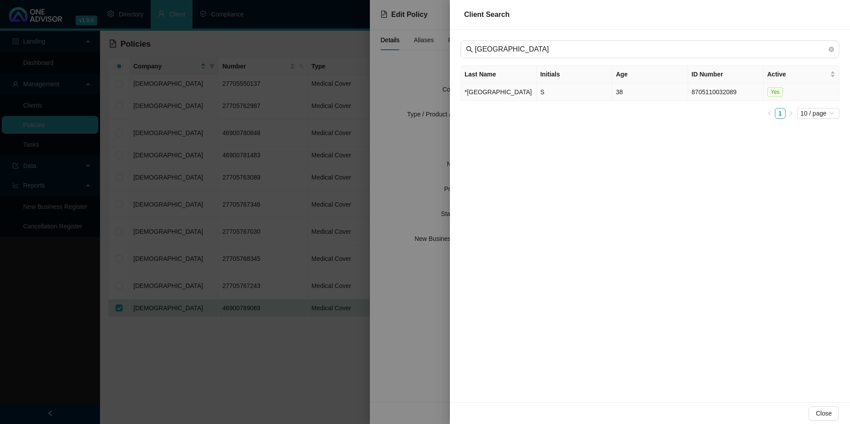
click at [500, 101] on td "*[GEOGRAPHIC_DATA]" at bounding box center [499, 92] width 76 height 18
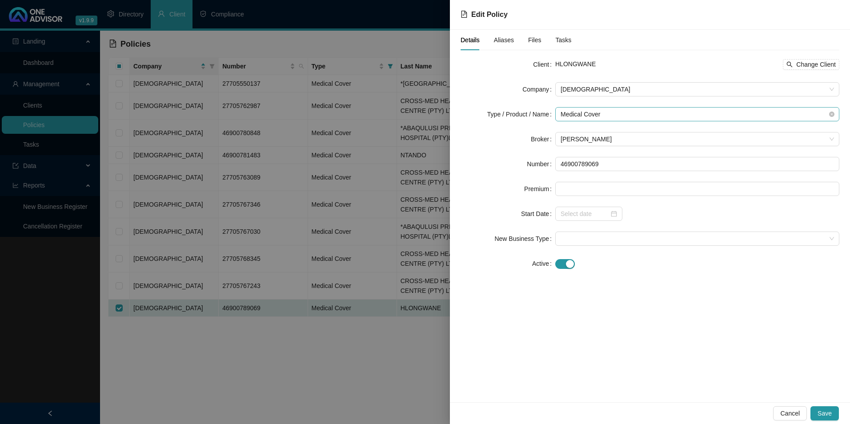
click at [592, 113] on span "Medical Cover" at bounding box center [698, 114] width 274 height 13
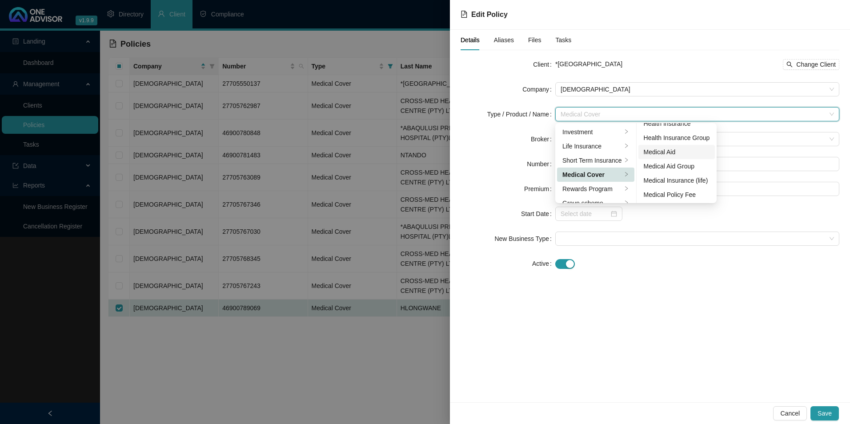
scroll to position [52, 0]
click at [673, 167] on div "Medical Aid Group" at bounding box center [677, 166] width 66 height 10
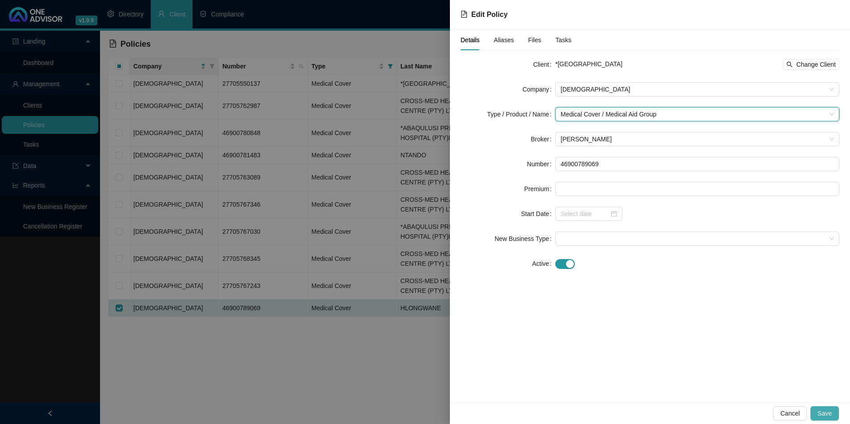
click at [830, 411] on span "Save" at bounding box center [825, 414] width 14 height 10
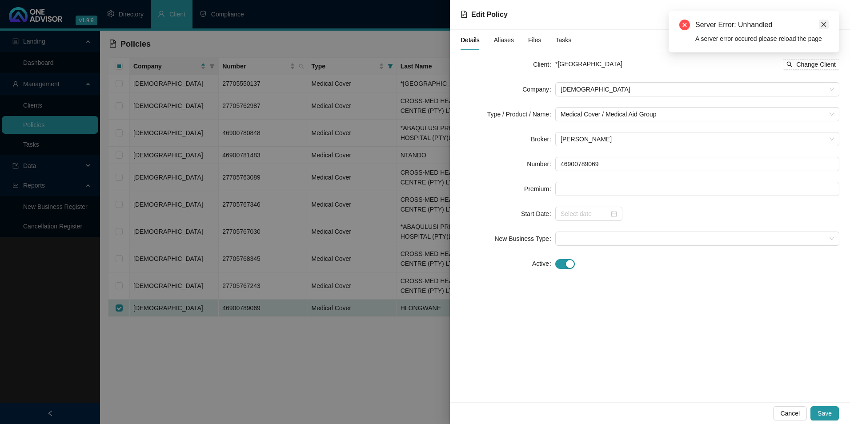
click at [826, 23] on icon "close" at bounding box center [824, 24] width 6 height 6
click at [825, 415] on span "Save" at bounding box center [825, 414] width 14 height 10
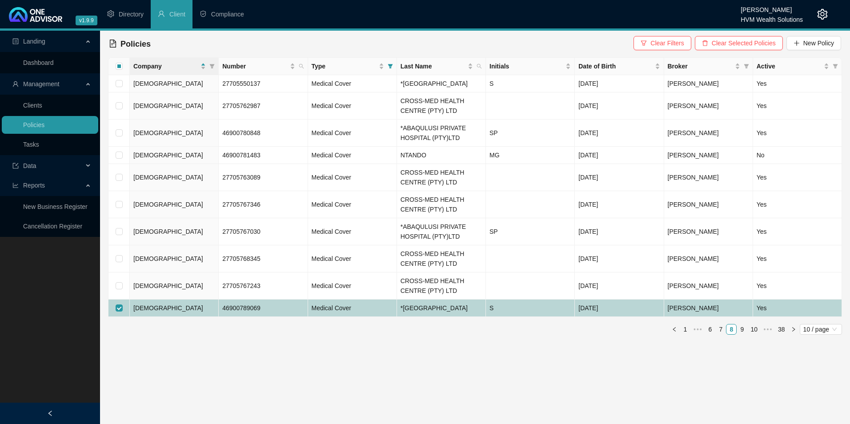
click at [442, 317] on td "*[GEOGRAPHIC_DATA]" at bounding box center [441, 308] width 89 height 17
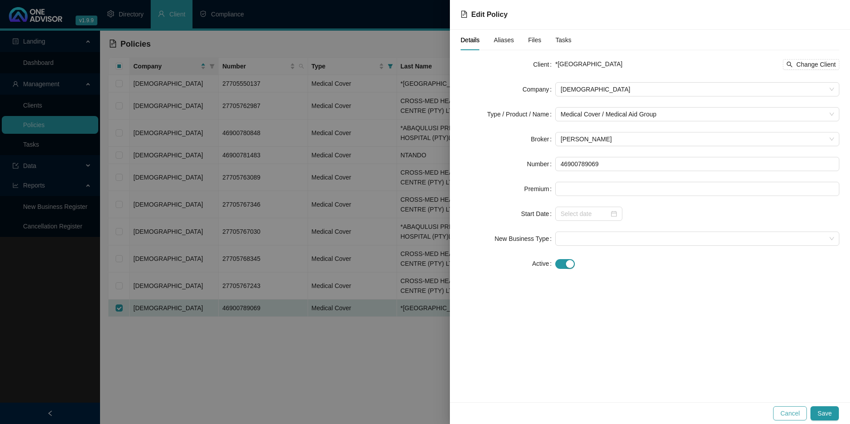
click at [790, 412] on span "Cancel" at bounding box center [791, 414] width 20 height 10
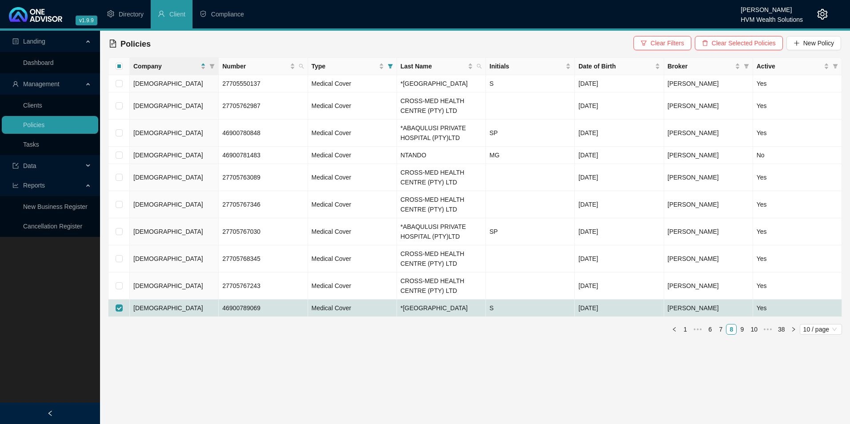
click at [744, 334] on link "9" at bounding box center [742, 330] width 10 height 10
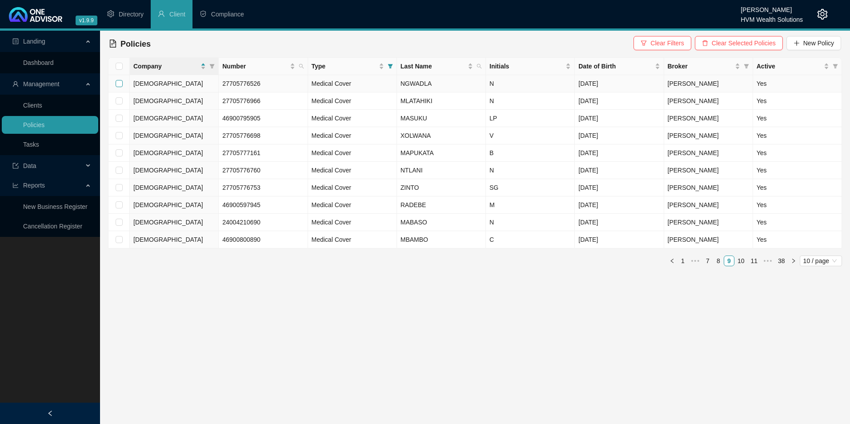
click at [118, 82] on input "checkbox" at bounding box center [119, 83] width 7 height 7
checkbox input "true"
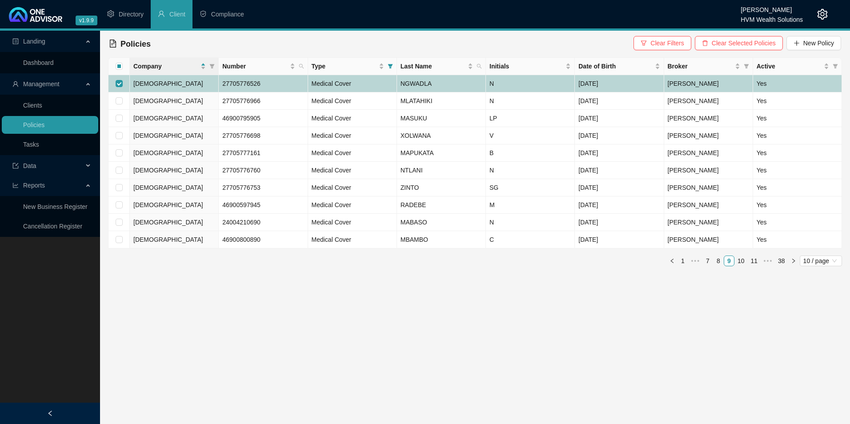
click at [397, 85] on td "NGWADLA" at bounding box center [441, 83] width 89 height 17
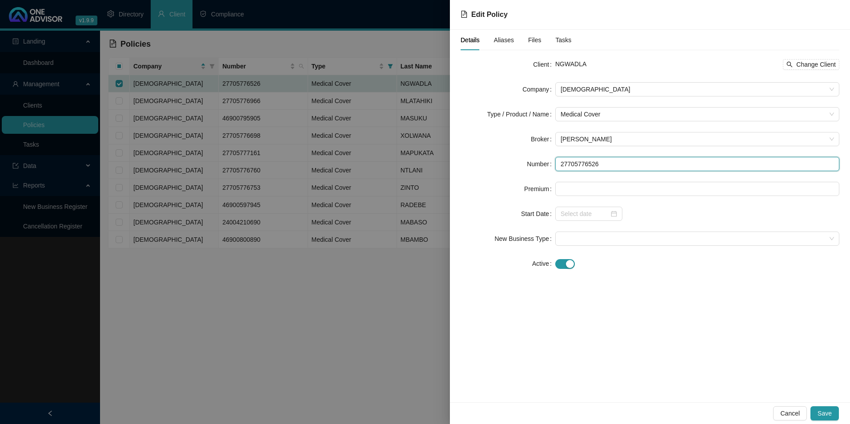
drag, startPoint x: 619, startPoint y: 161, endPoint x: 561, endPoint y: 161, distance: 58.3
click at [561, 161] on input "27705776526" at bounding box center [698, 164] width 284 height 14
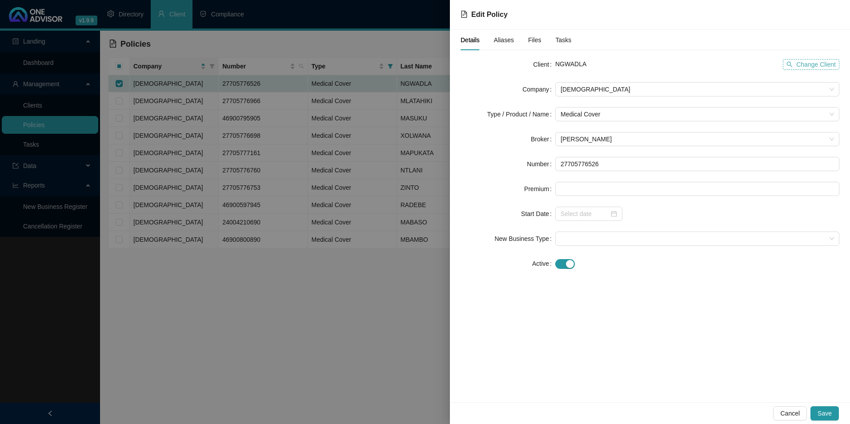
click at [800, 68] on span "Change Client" at bounding box center [817, 65] width 40 height 10
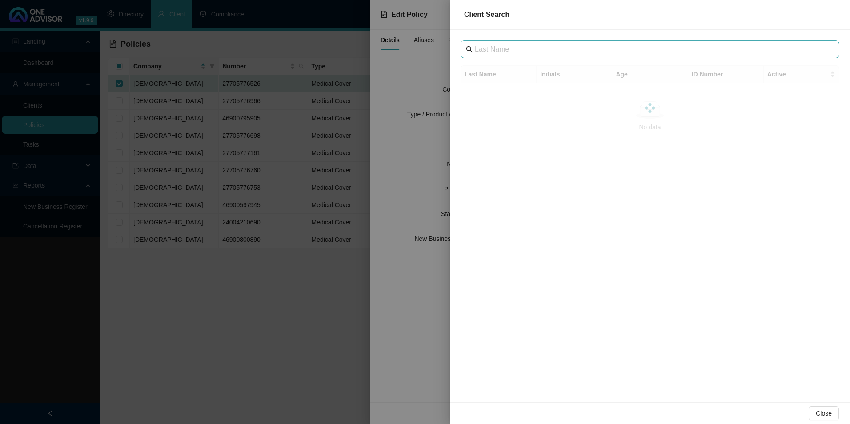
click at [524, 41] on span at bounding box center [650, 49] width 379 height 18
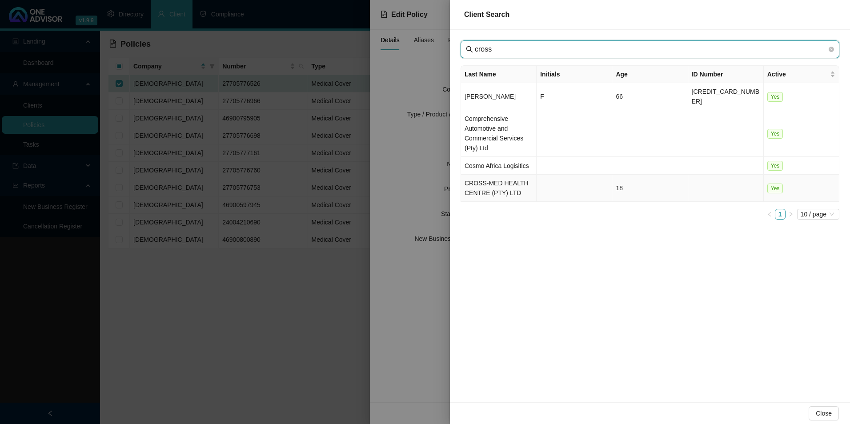
type input "cross"
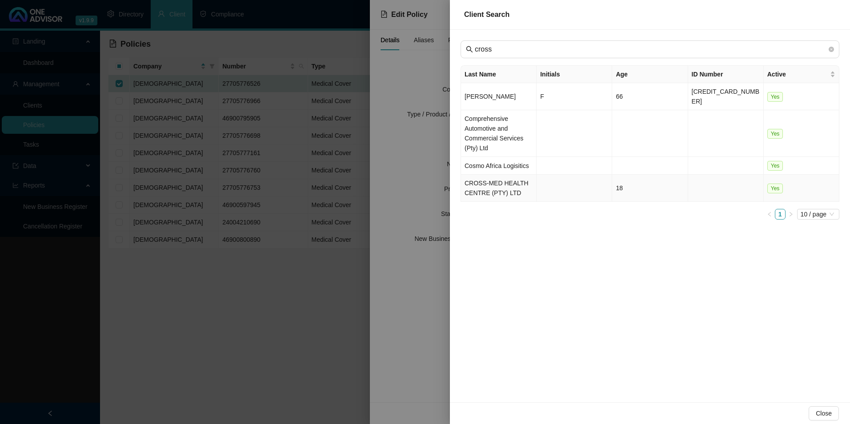
click at [478, 184] on td "CROSS-MED HEALTH CENTRE (PTY) LTD" at bounding box center [499, 188] width 76 height 27
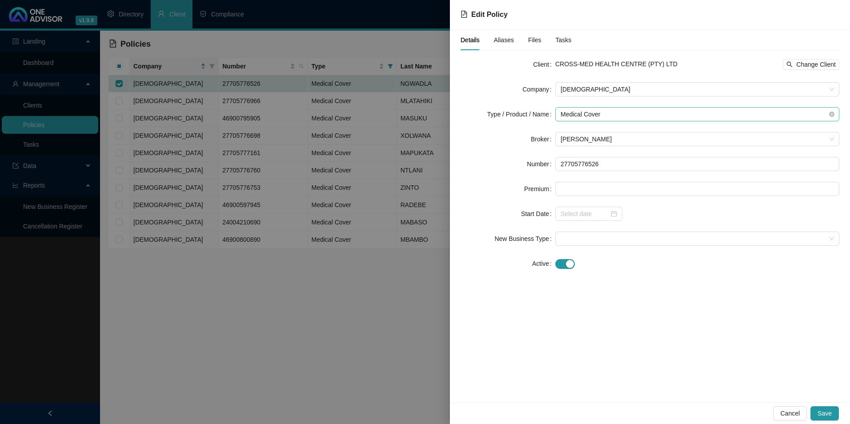
click at [721, 113] on span "Medical Cover" at bounding box center [698, 114] width 274 height 13
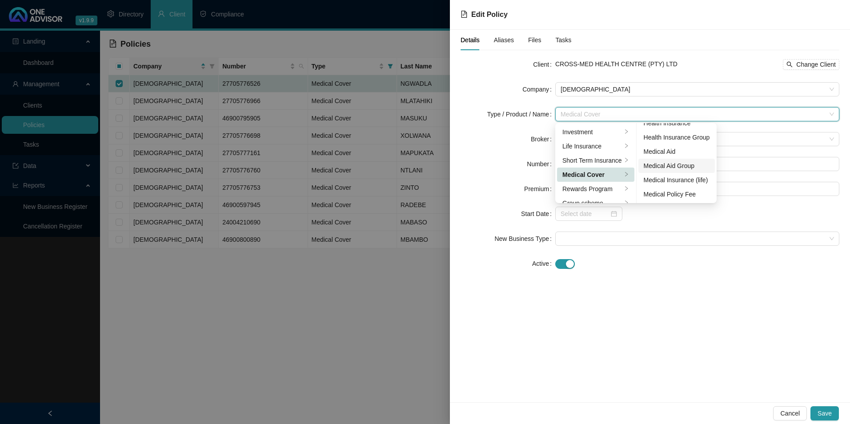
click at [669, 169] on div "Medical Aid Group" at bounding box center [677, 166] width 66 height 10
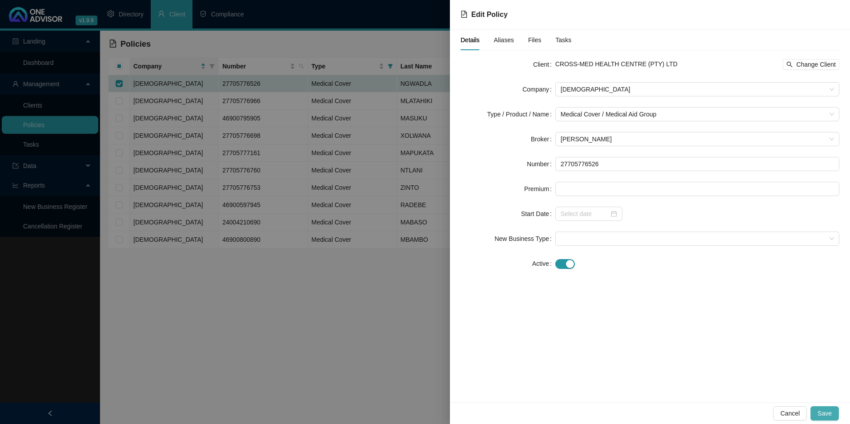
click at [819, 413] on span "Save" at bounding box center [825, 414] width 14 height 10
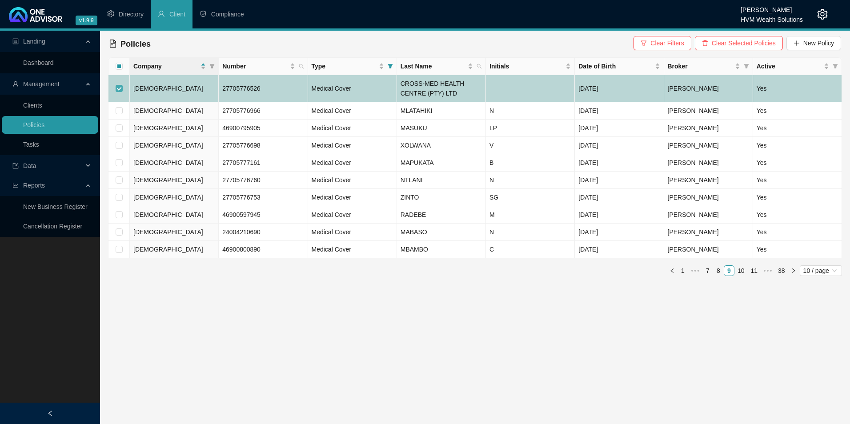
click at [117, 88] on input "checkbox" at bounding box center [119, 88] width 7 height 7
checkbox input "false"
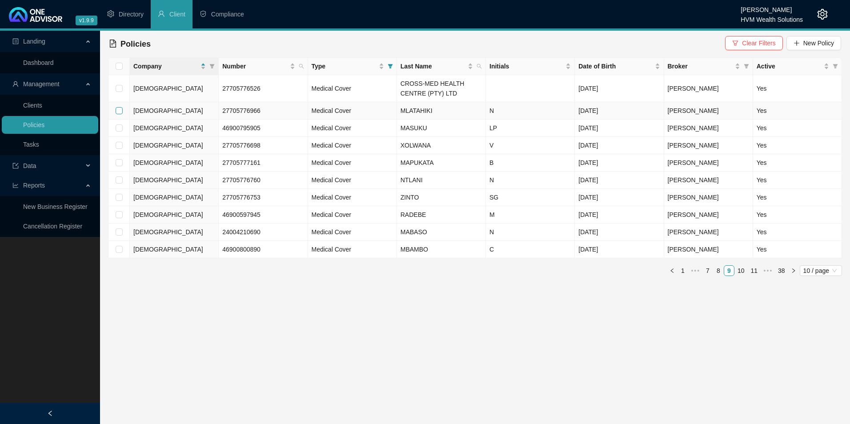
click at [120, 111] on input "checkbox" at bounding box center [119, 110] width 7 height 7
checkbox input "true"
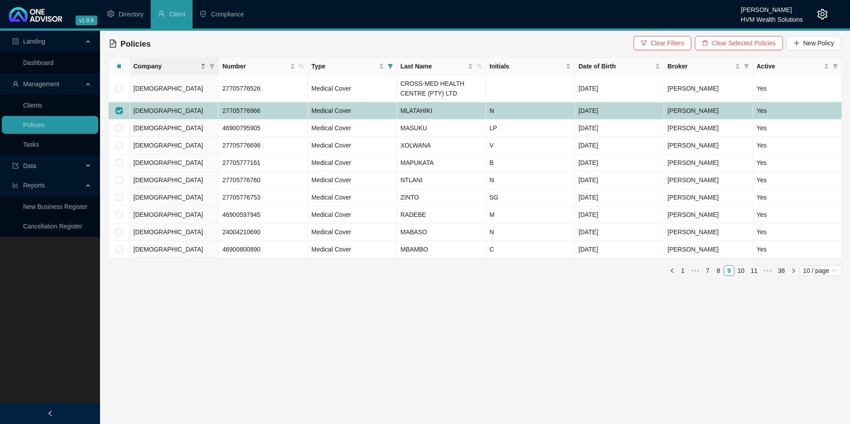
click at [300, 113] on td "27705776966" at bounding box center [263, 110] width 89 height 17
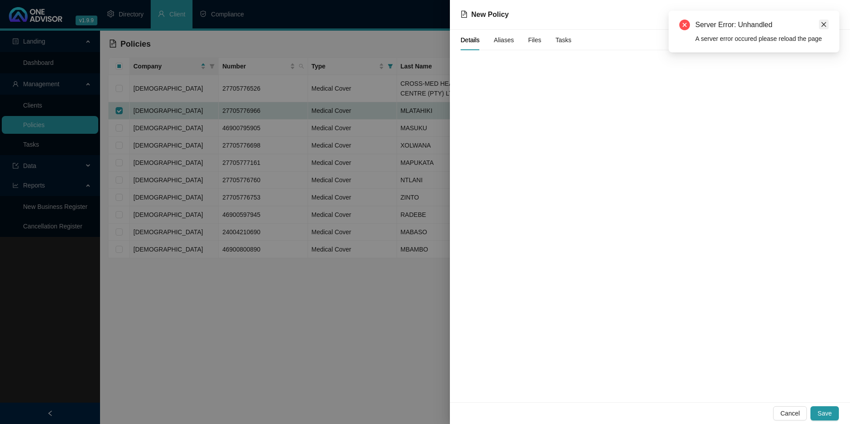
click at [825, 22] on icon "close" at bounding box center [824, 24] width 6 height 6
click at [798, 413] on span "Cancel" at bounding box center [791, 414] width 20 height 10
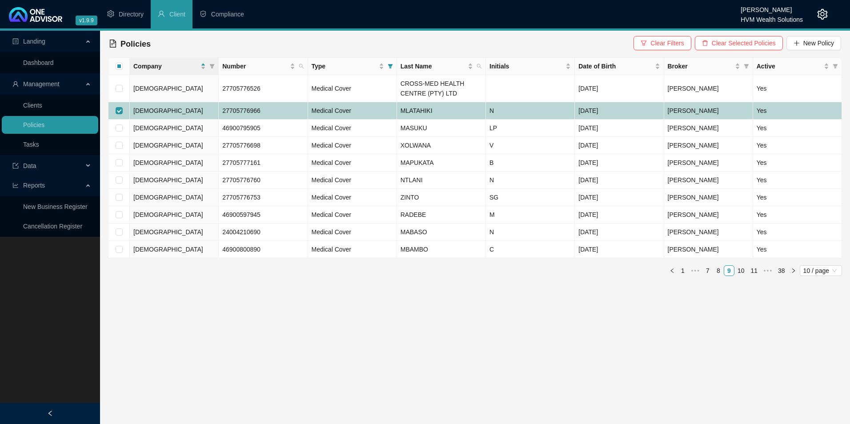
click at [169, 110] on td "[DEMOGRAPHIC_DATA]" at bounding box center [174, 110] width 89 height 17
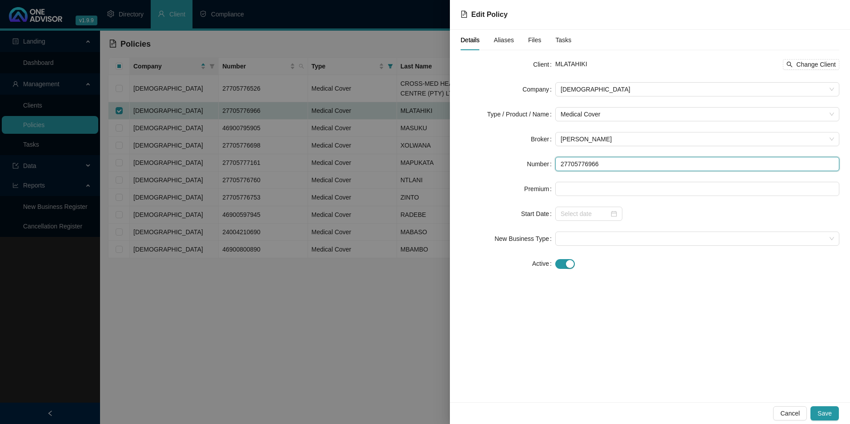
drag, startPoint x: 632, startPoint y: 165, endPoint x: 504, endPoint y: 163, distance: 127.7
click at [508, 163] on div "Number 27705776966" at bounding box center [650, 164] width 379 height 14
paste input "52"
type input "27705776526"
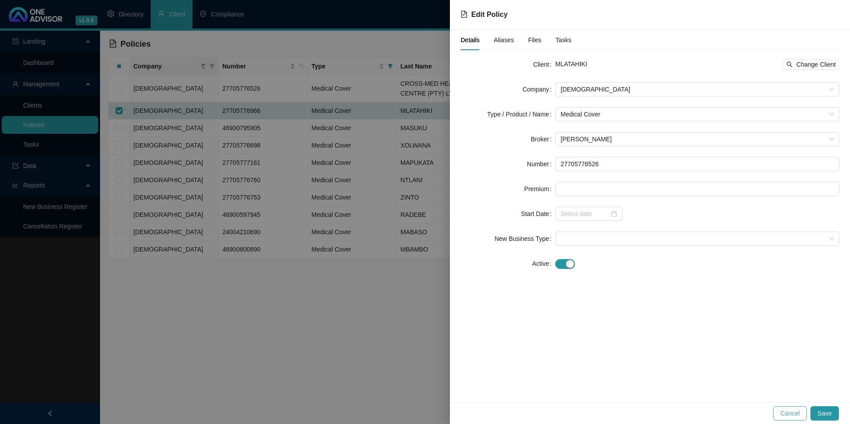
click at [803, 411] on button "Cancel" at bounding box center [791, 414] width 34 height 14
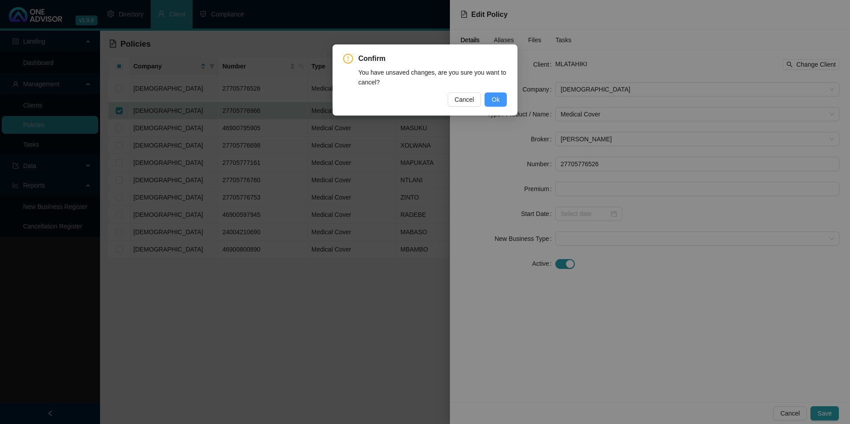
click at [501, 97] on button "Ok" at bounding box center [496, 100] width 22 height 14
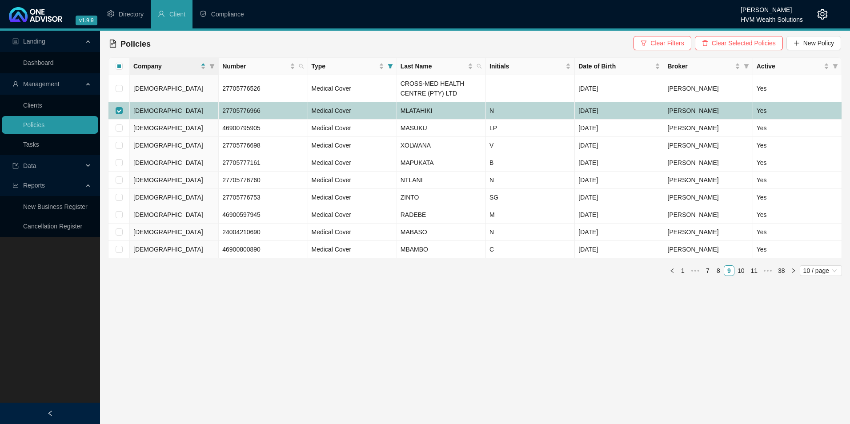
click at [471, 108] on td "MLATAHIKI" at bounding box center [441, 110] width 89 height 17
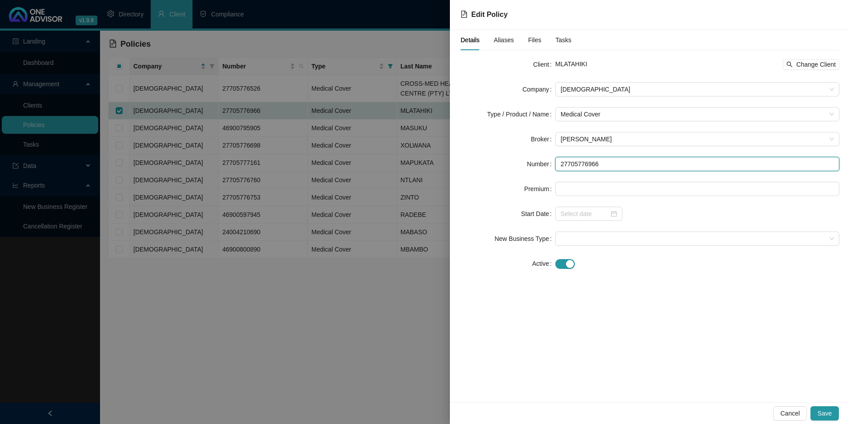
drag, startPoint x: 618, startPoint y: 162, endPoint x: 538, endPoint y: 161, distance: 79.6
click at [541, 161] on div "Number 27705776966" at bounding box center [650, 164] width 379 height 14
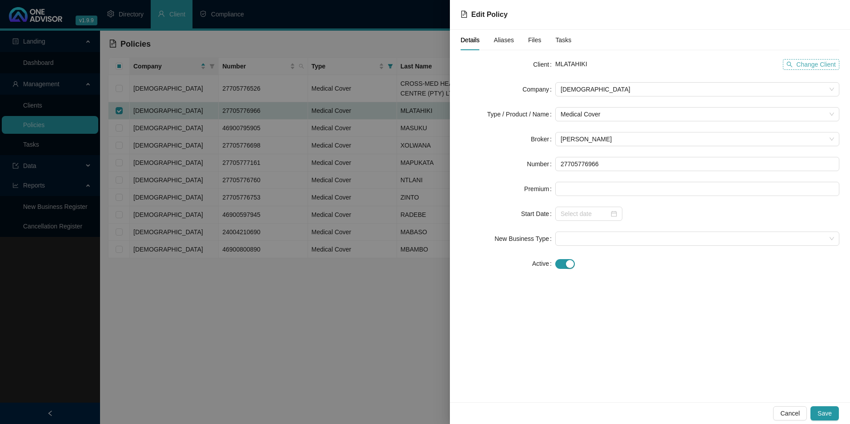
click at [808, 62] on span "Change Client" at bounding box center [817, 65] width 40 height 10
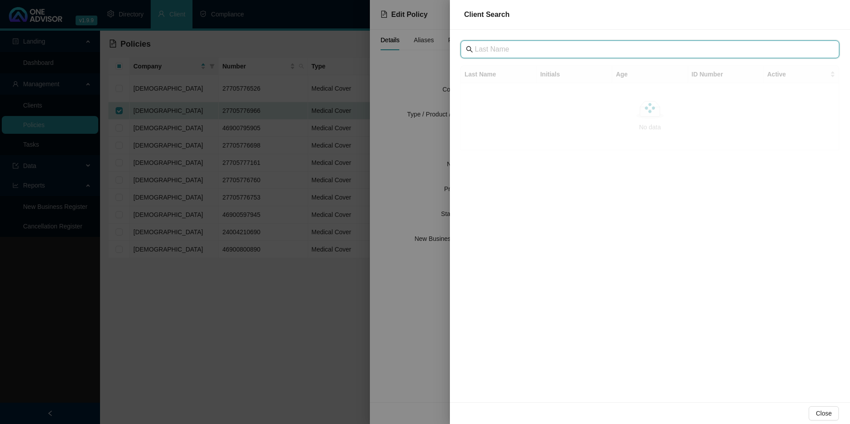
click at [560, 50] on input "text" at bounding box center [651, 49] width 352 height 11
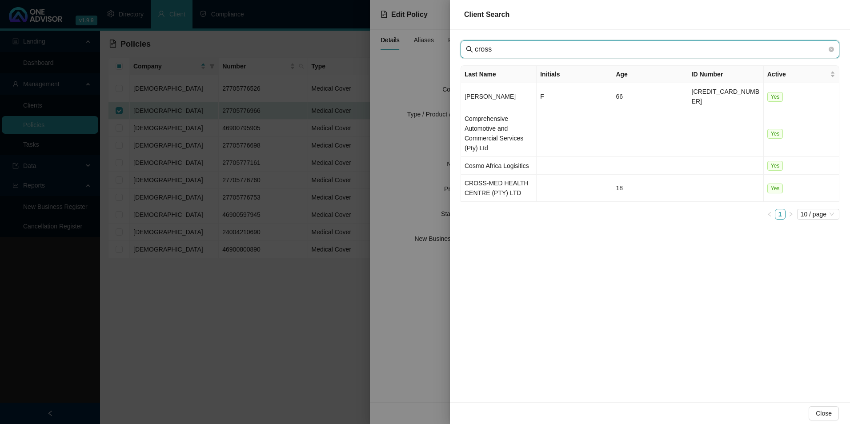
type input "cross"
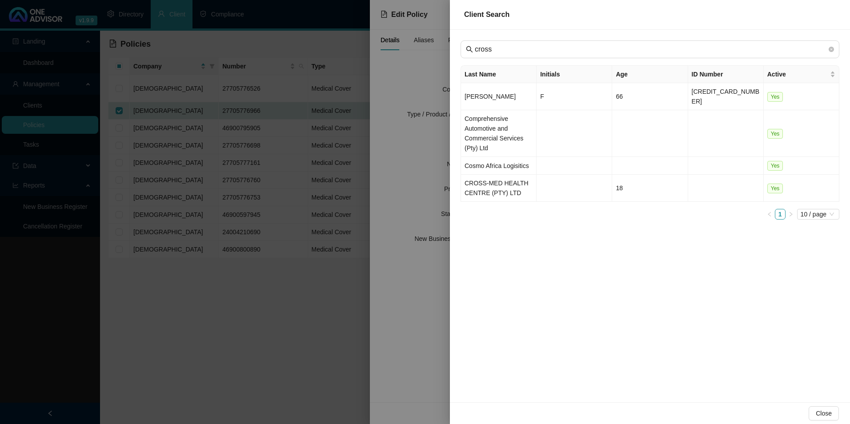
click at [499, 182] on td "CROSS-MED HEALTH CENTRE (PTY) LTD" at bounding box center [499, 188] width 76 height 27
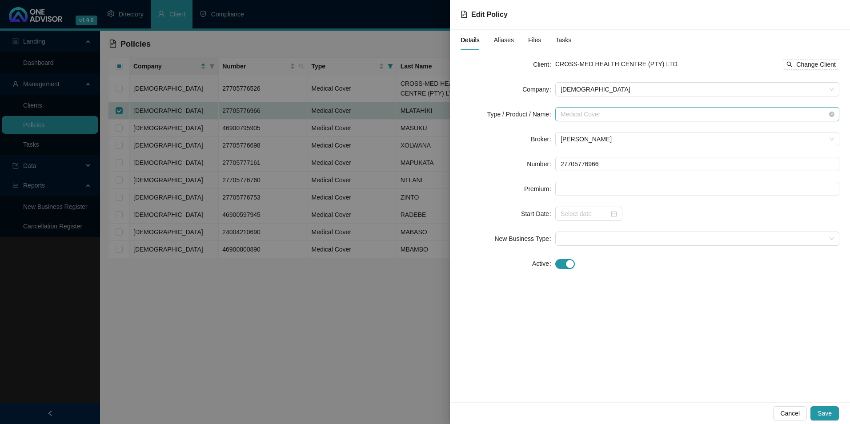
click at [632, 114] on span "Medical Cover" at bounding box center [698, 114] width 274 height 13
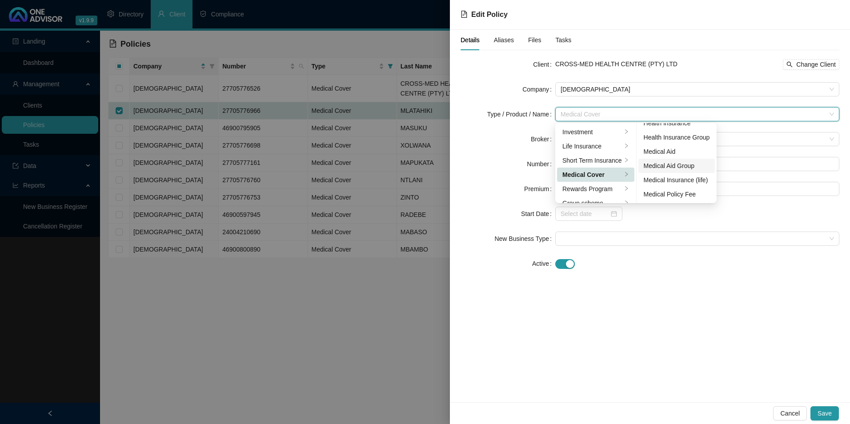
click at [666, 169] on div "Medical Aid Group" at bounding box center [677, 166] width 66 height 10
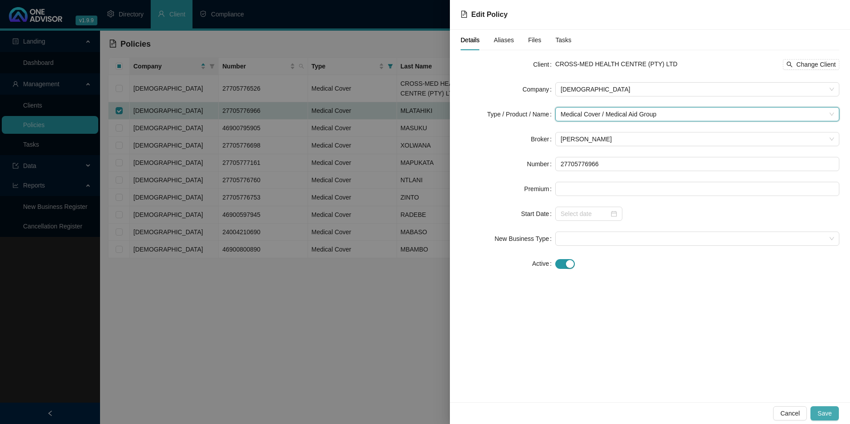
click at [826, 415] on span "Save" at bounding box center [825, 414] width 14 height 10
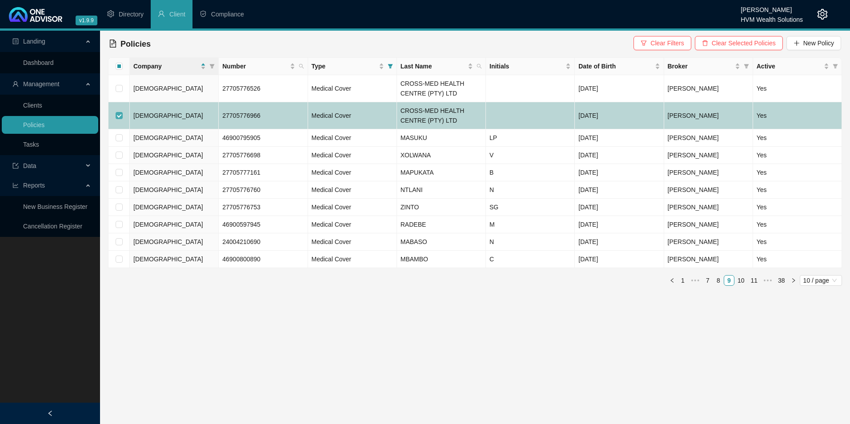
click at [119, 113] on input "checkbox" at bounding box center [119, 115] width 7 height 7
checkbox input "false"
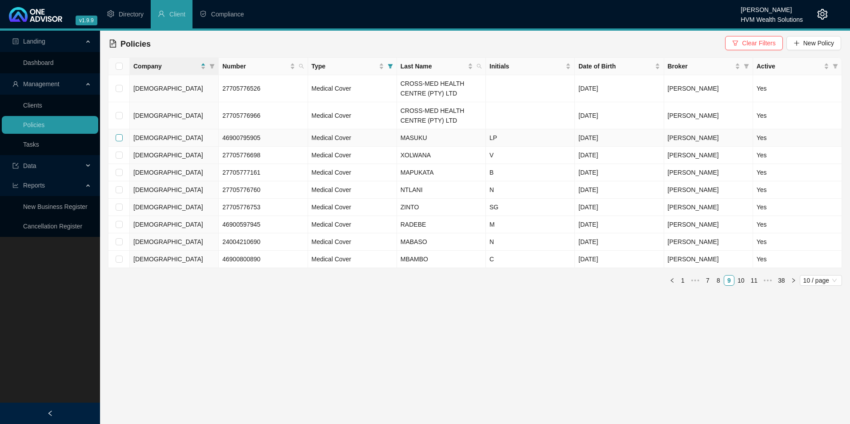
click at [120, 141] on input "checkbox" at bounding box center [119, 137] width 7 height 7
checkbox input "true"
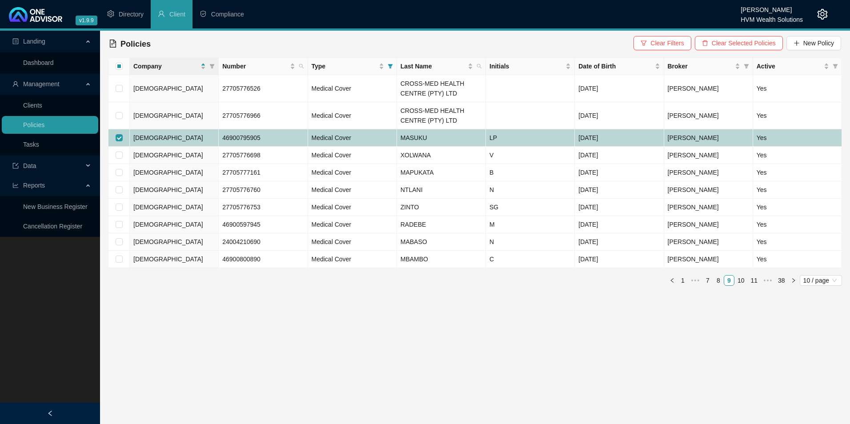
click at [190, 143] on td "[DEMOGRAPHIC_DATA]" at bounding box center [174, 137] width 89 height 17
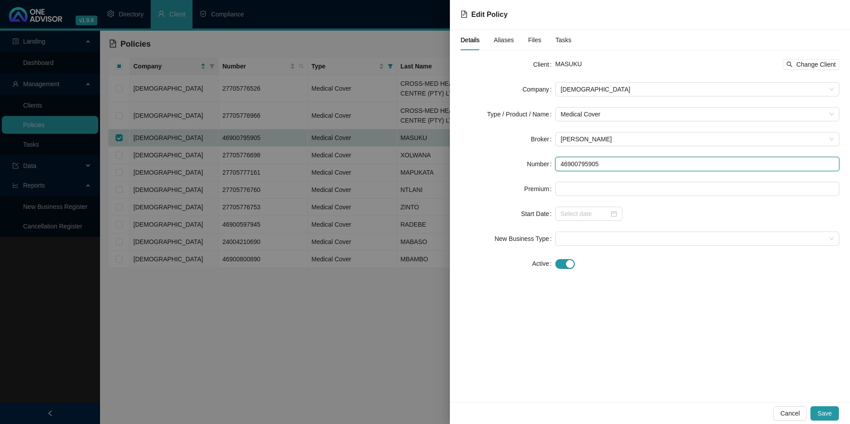
drag, startPoint x: 630, startPoint y: 171, endPoint x: 500, endPoint y: 166, distance: 130.4
click at [500, 166] on div "Number 46900795905" at bounding box center [650, 164] width 379 height 14
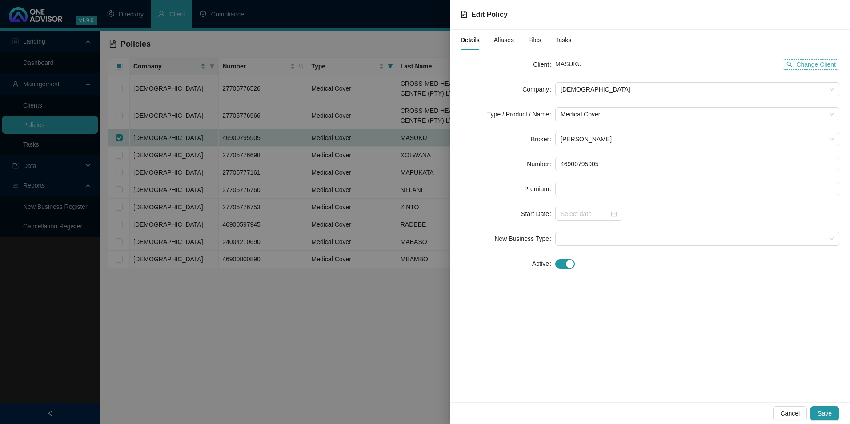
click at [810, 60] on span "Change Client" at bounding box center [817, 65] width 40 height 10
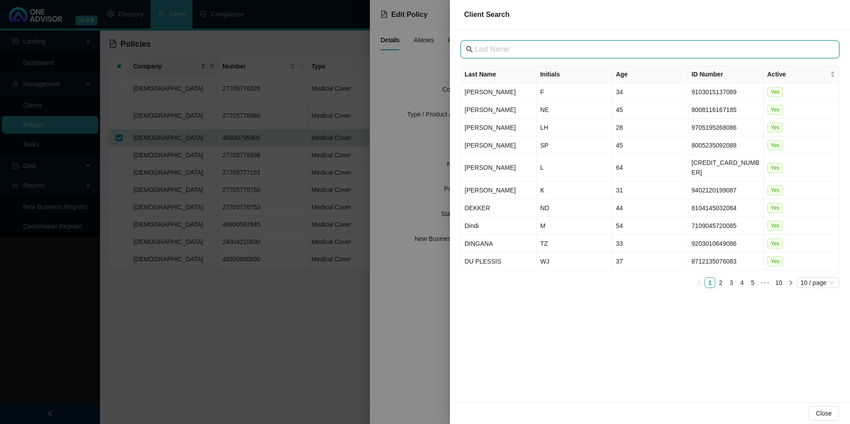
paste input "Abaqulusi Private Hospital"
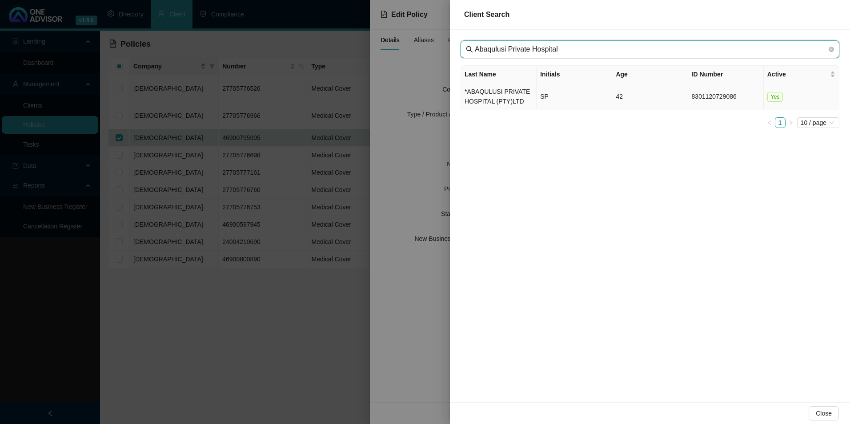
type input "Abaqulusi Private Hospital"
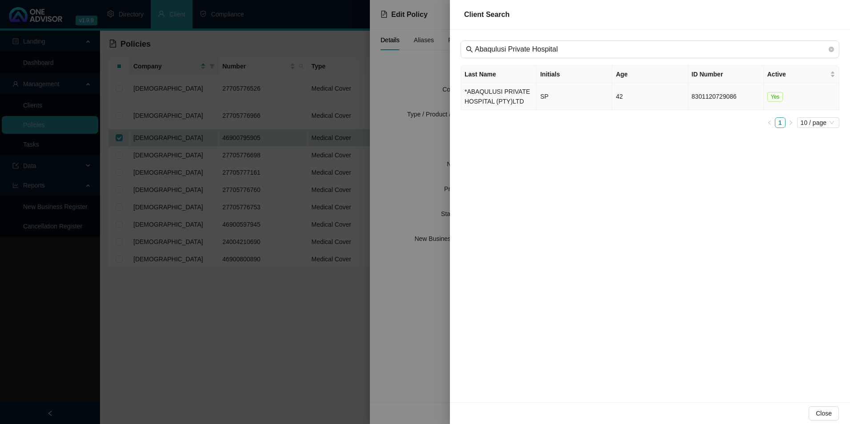
click at [499, 95] on td "*ABAQULUSI PRIVATE HOSPITAL (PTY)LTD" at bounding box center [499, 96] width 76 height 27
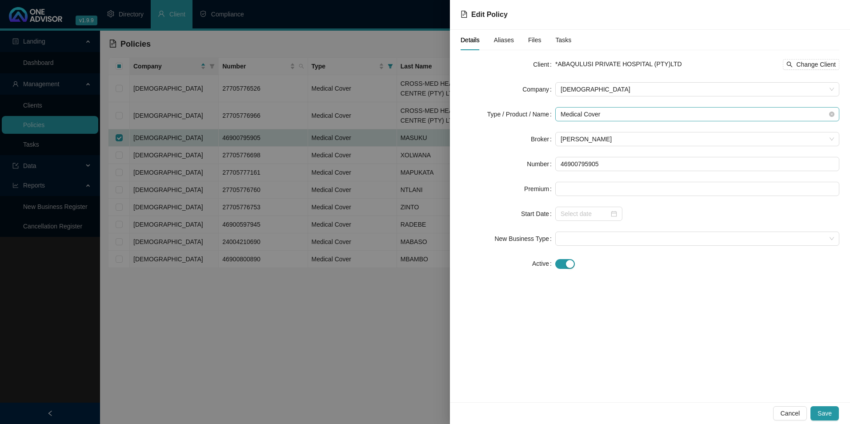
click at [628, 117] on span "Medical Cover" at bounding box center [698, 114] width 274 height 13
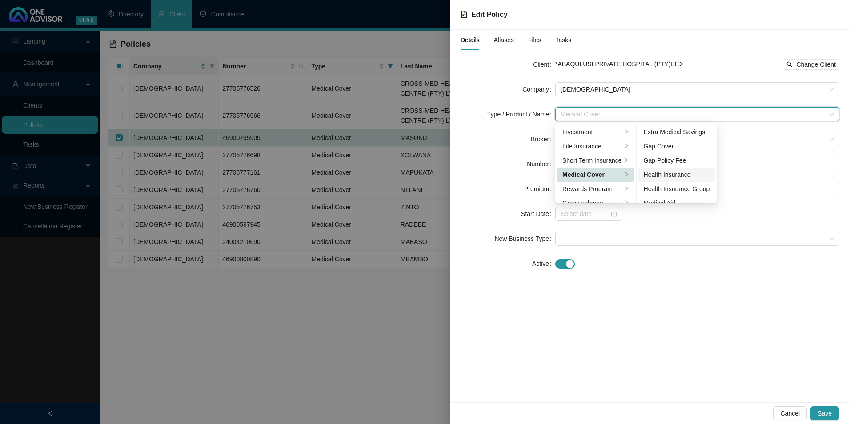
scroll to position [44, 0]
click at [668, 173] on div "Medical Aid Group" at bounding box center [677, 173] width 66 height 10
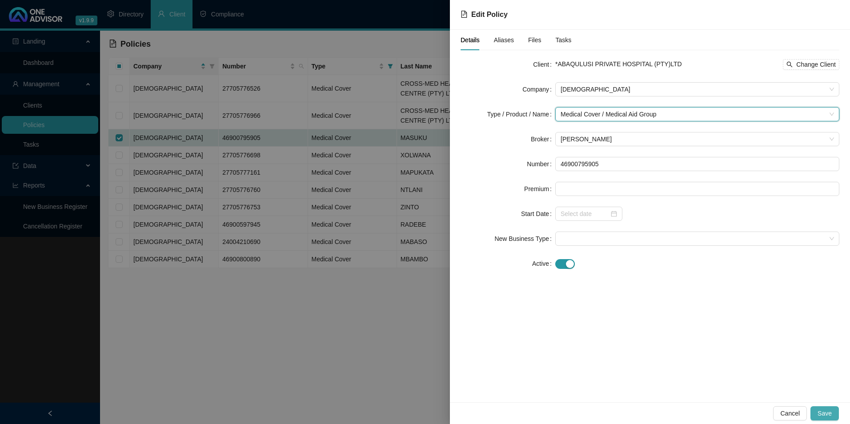
click at [828, 417] on span "Save" at bounding box center [825, 414] width 14 height 10
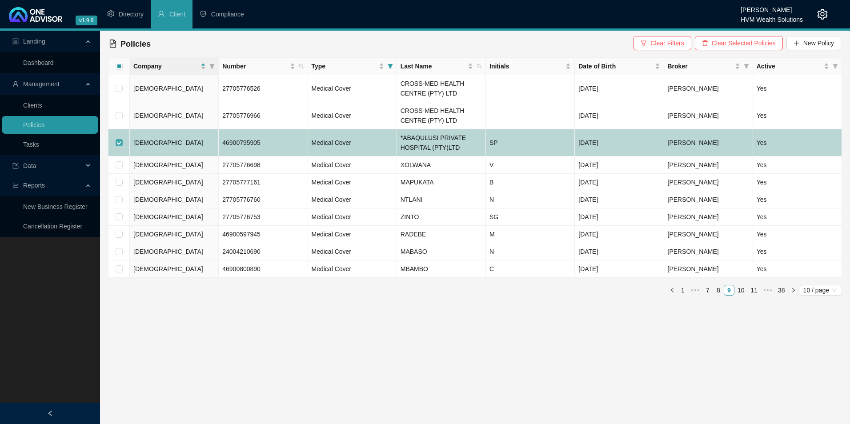
click at [118, 139] on input "checkbox" at bounding box center [119, 142] width 7 height 7
checkbox input "false"
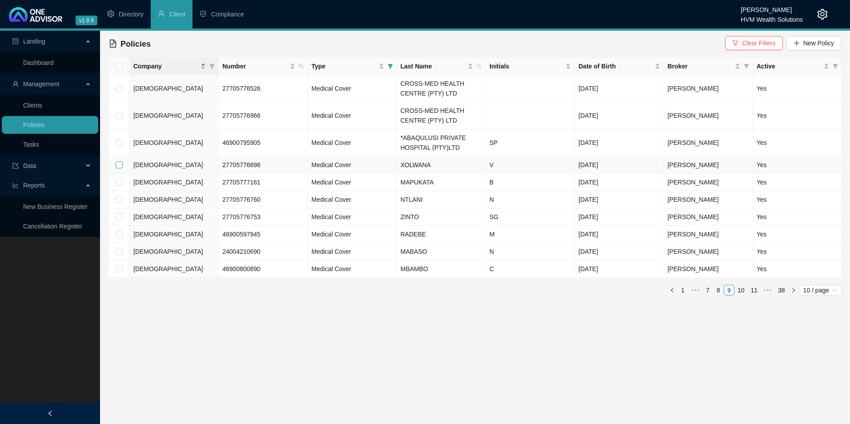
click at [117, 164] on input "checkbox" at bounding box center [119, 164] width 7 height 7
checkbox input "true"
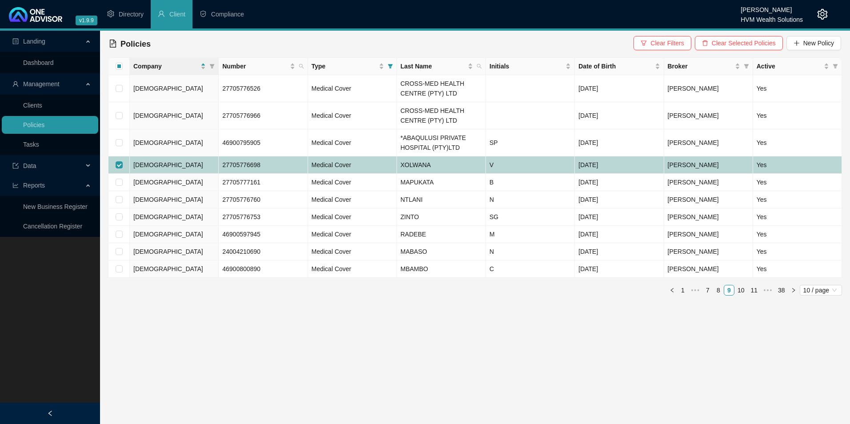
click at [164, 171] on td "[DEMOGRAPHIC_DATA]" at bounding box center [174, 165] width 89 height 17
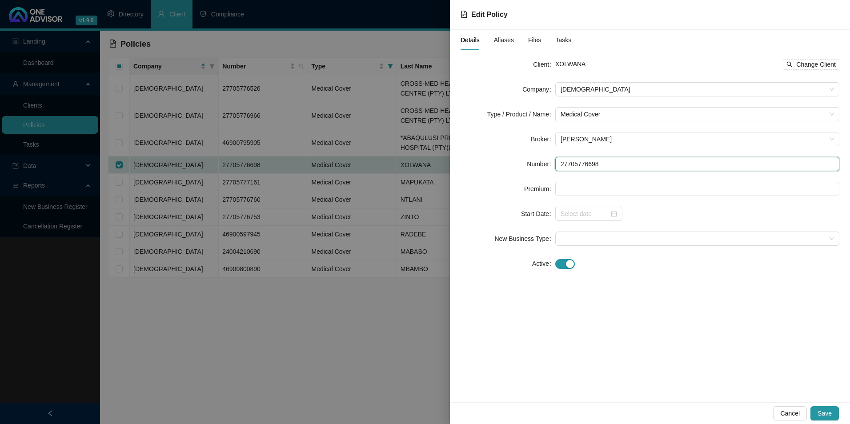
drag, startPoint x: 561, startPoint y: 164, endPoint x: 548, endPoint y: 169, distance: 14.6
click at [548, 169] on div "Number 27705776698" at bounding box center [650, 164] width 379 height 14
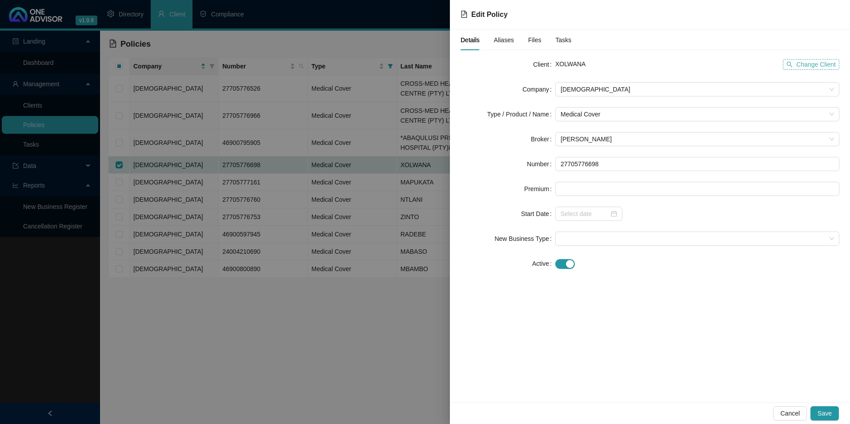
click at [814, 66] on span "Change Client" at bounding box center [817, 65] width 40 height 10
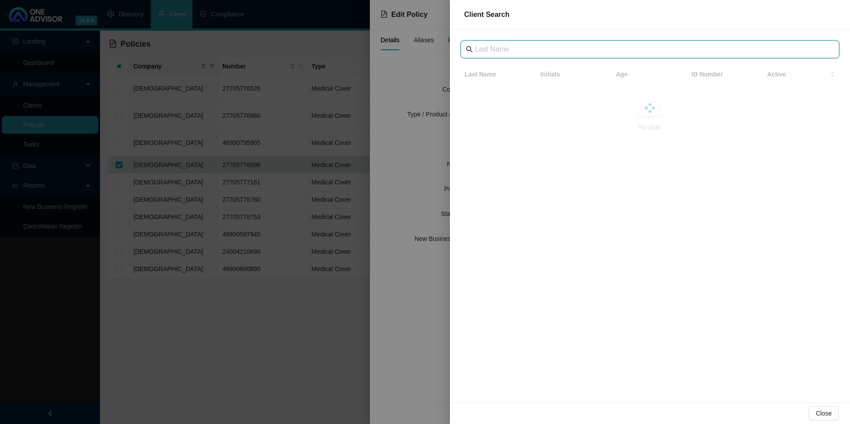
click at [510, 54] on input "text" at bounding box center [651, 49] width 352 height 11
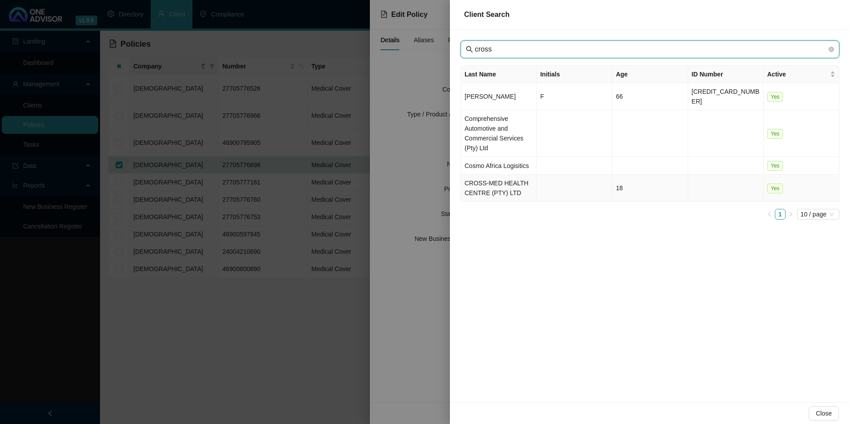
type input "cross"
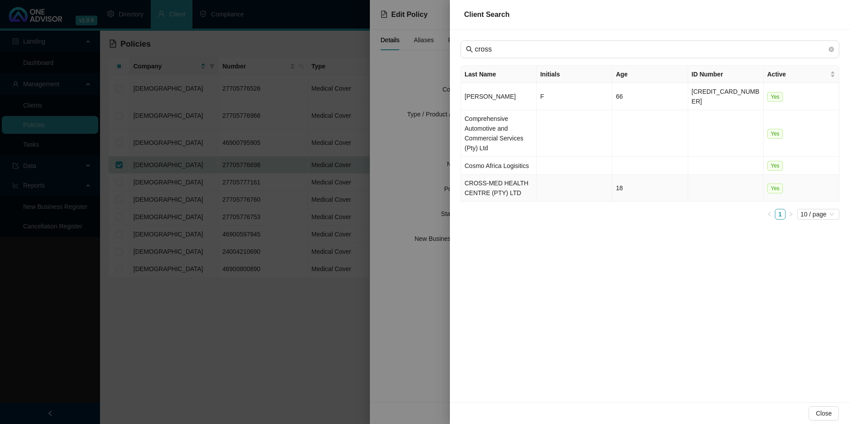
click at [491, 176] on td "CROSS-MED HEALTH CENTRE (PTY) LTD" at bounding box center [499, 188] width 76 height 27
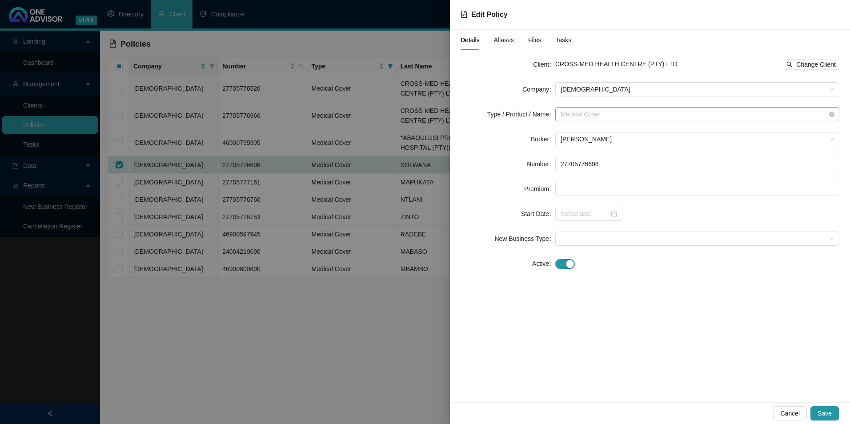
click at [705, 117] on span "Medical Cover" at bounding box center [698, 114] width 274 height 13
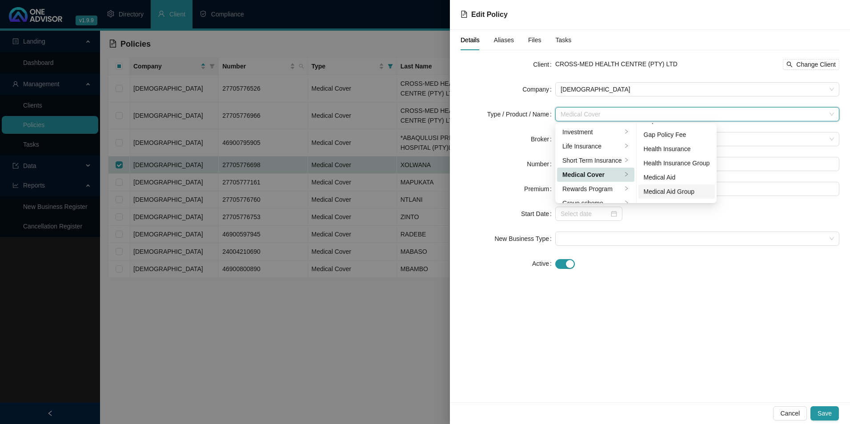
scroll to position [52, 0]
click at [664, 166] on div "Medical Aid Group" at bounding box center [677, 166] width 66 height 10
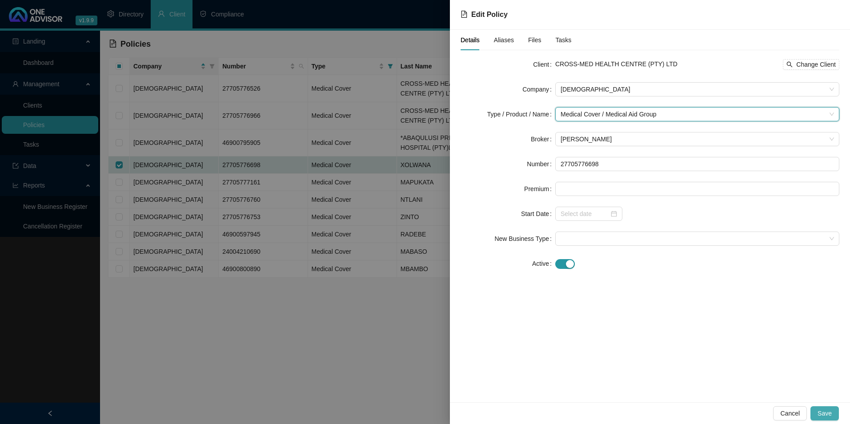
click at [825, 417] on span "Save" at bounding box center [825, 414] width 14 height 10
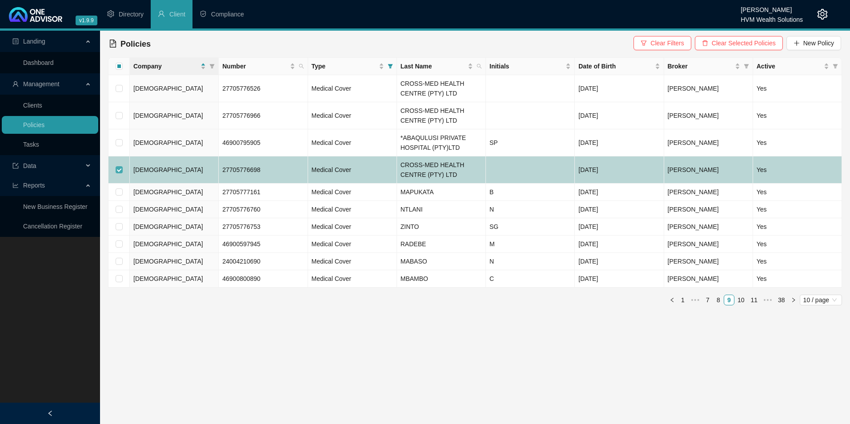
click at [120, 169] on input "checkbox" at bounding box center [119, 169] width 7 height 7
checkbox input "false"
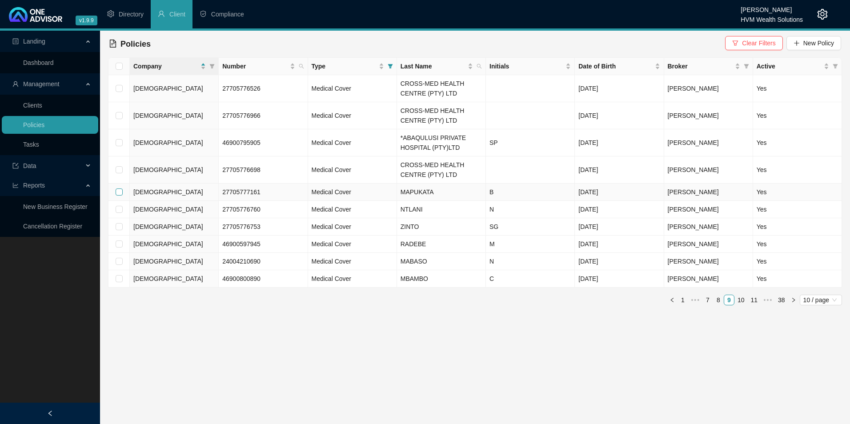
click at [118, 190] on input "checkbox" at bounding box center [119, 192] width 7 height 7
checkbox input "true"
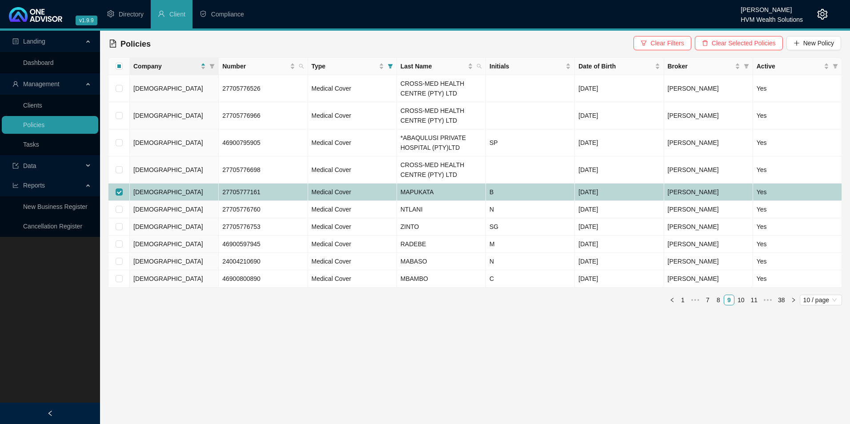
click at [177, 191] on td "[DEMOGRAPHIC_DATA]" at bounding box center [174, 192] width 89 height 17
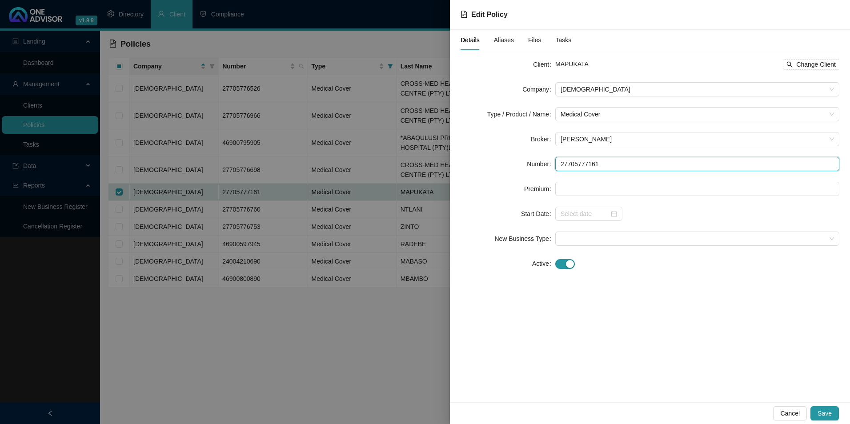
drag, startPoint x: 617, startPoint y: 169, endPoint x: 544, endPoint y: 165, distance: 74.0
click at [544, 165] on div "Number 27705777161" at bounding box center [650, 164] width 379 height 14
click at [828, 61] on span "Change Client" at bounding box center [817, 65] width 40 height 10
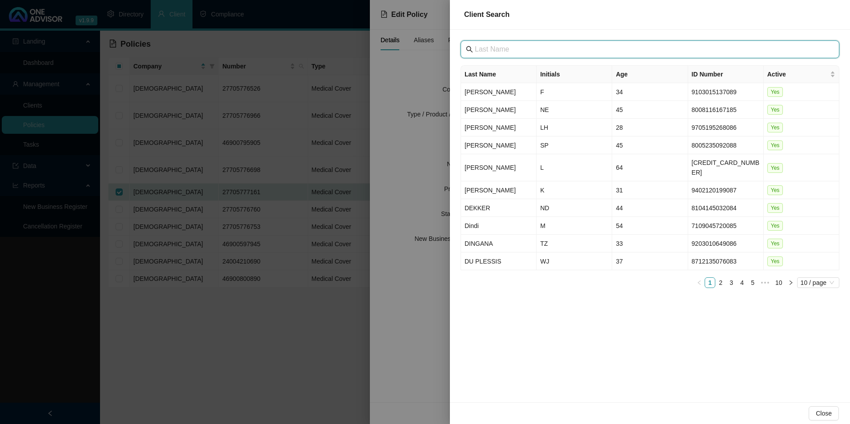
click at [494, 49] on input "text" at bounding box center [651, 49] width 352 height 11
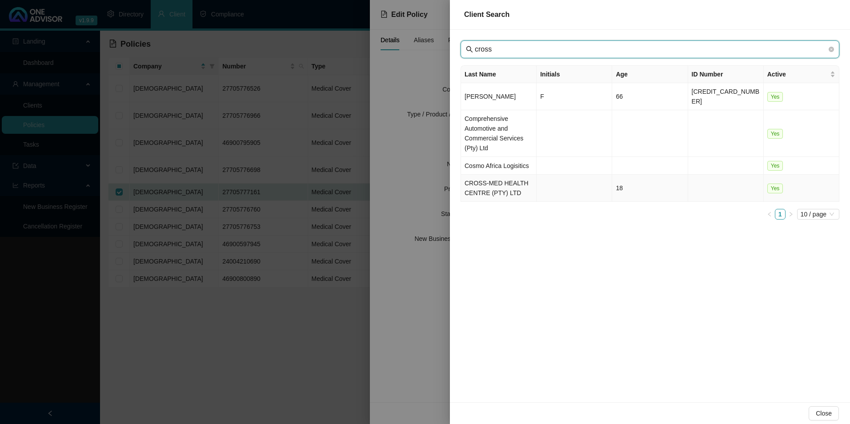
type input "cross"
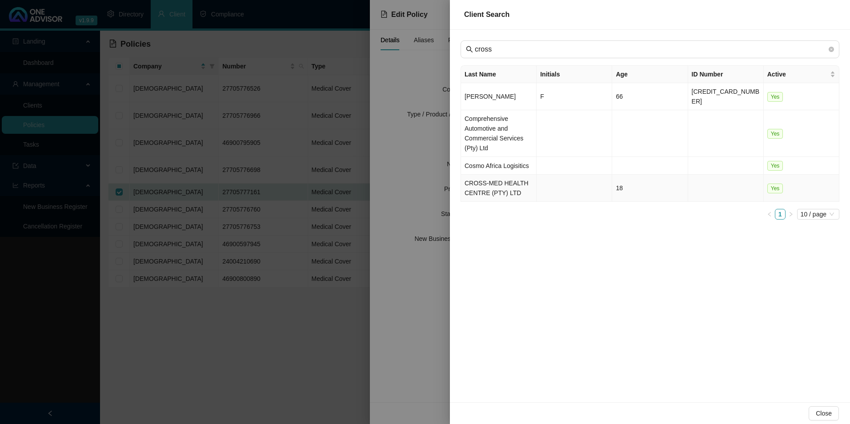
click at [497, 186] on td "CROSS-MED HEALTH CENTRE (PTY) LTD" at bounding box center [499, 188] width 76 height 27
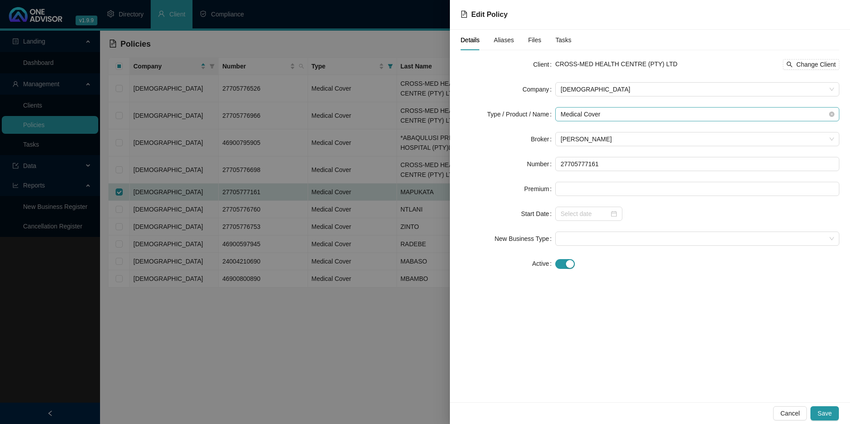
click at [631, 117] on span "Medical Cover" at bounding box center [698, 114] width 274 height 13
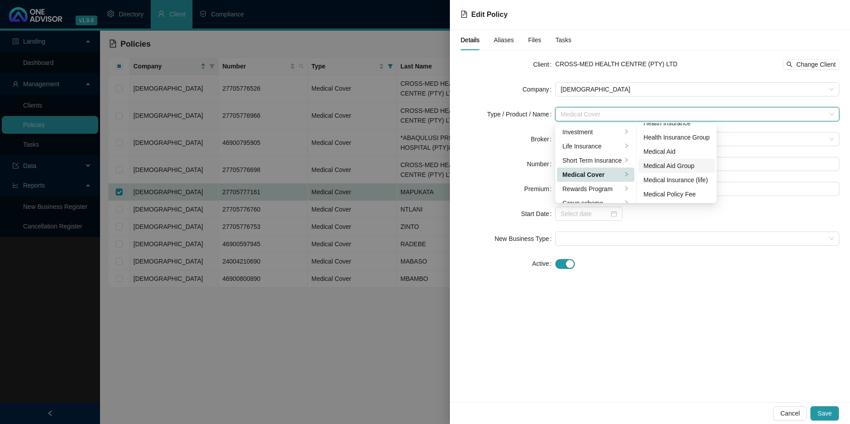
click at [673, 163] on div "Medical Aid Group" at bounding box center [677, 166] width 66 height 10
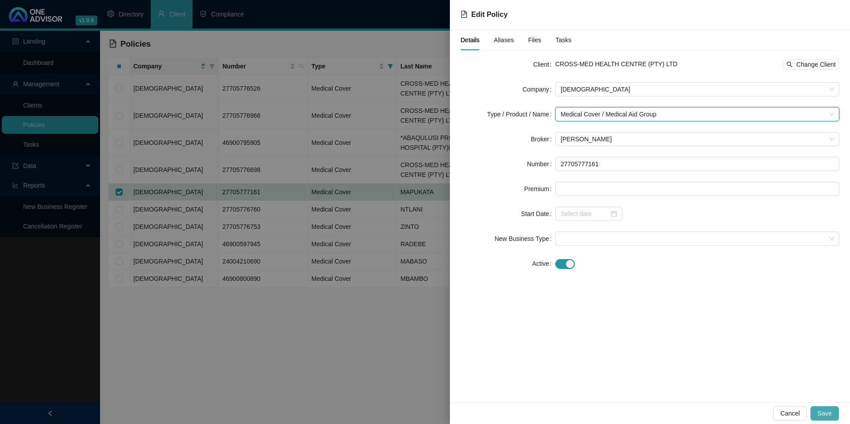
click at [825, 415] on span "Save" at bounding box center [825, 414] width 14 height 10
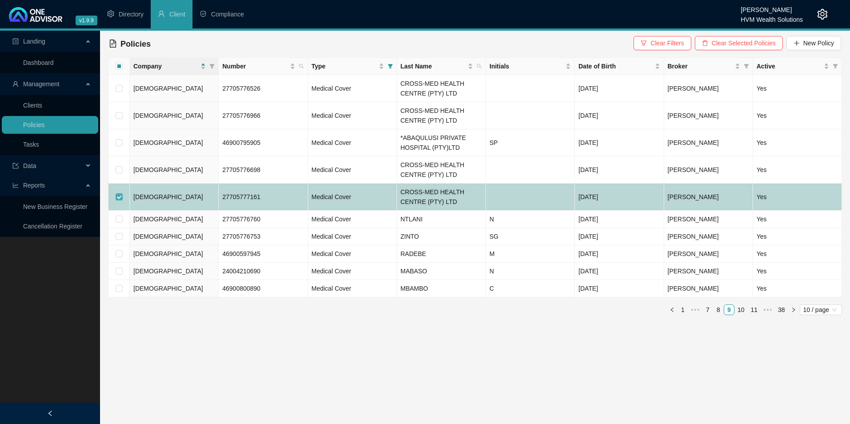
click at [119, 201] on label at bounding box center [119, 197] width 7 height 10
click at [119, 201] on input "checkbox" at bounding box center [119, 196] width 7 height 7
checkbox input "false"
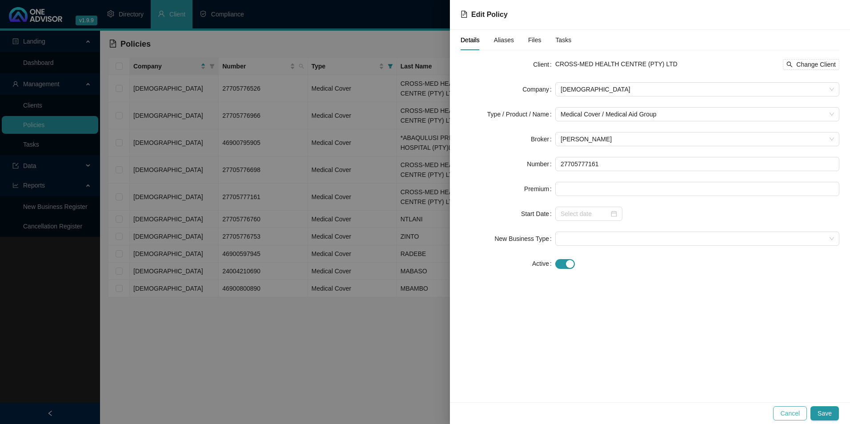
click at [789, 415] on span "Cancel" at bounding box center [791, 414] width 20 height 10
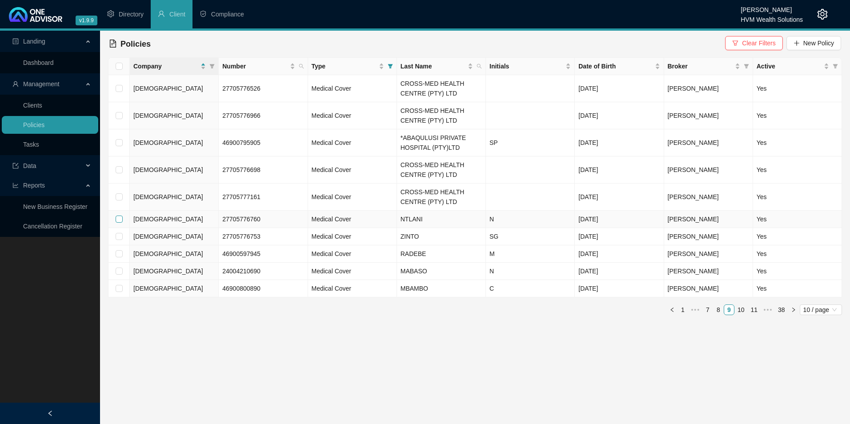
click at [118, 215] on label at bounding box center [119, 219] width 7 height 10
click at [118, 216] on input "checkbox" at bounding box center [119, 219] width 7 height 7
checkbox input "true"
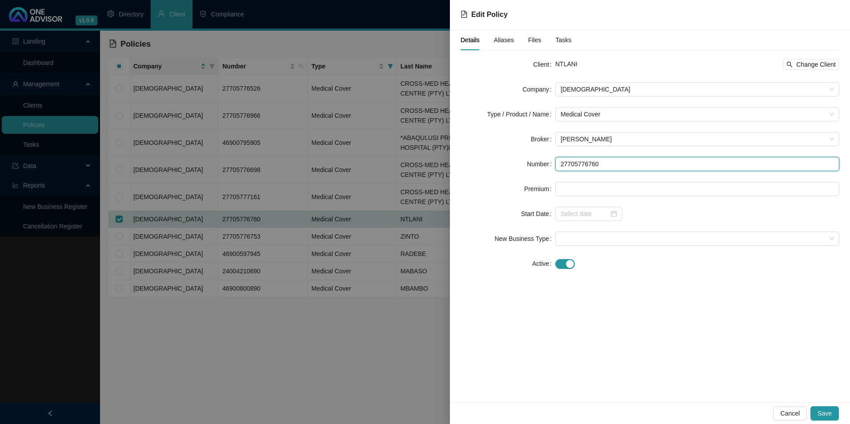
drag, startPoint x: 505, startPoint y: 158, endPoint x: 443, endPoint y: 159, distance: 61.8
click at [452, 158] on div "Details Aliases Files Tasks Client NTLANI Change Client Company Bonitas Type / …" at bounding box center [650, 216] width 400 height 373
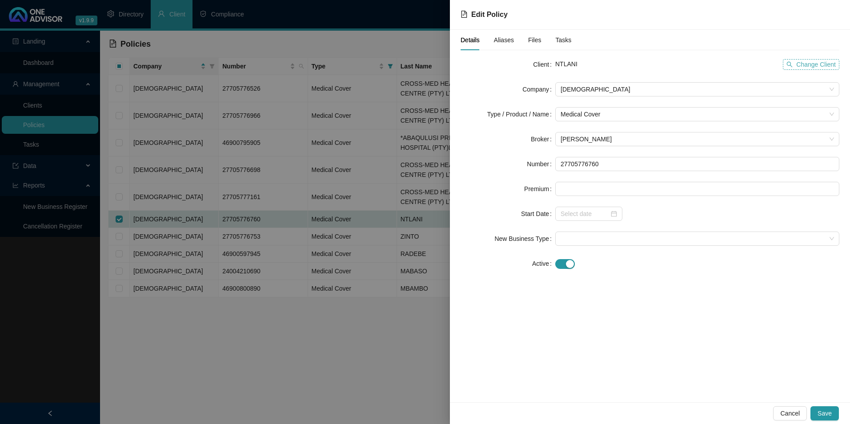
click at [802, 64] on span "Change Client" at bounding box center [817, 65] width 40 height 10
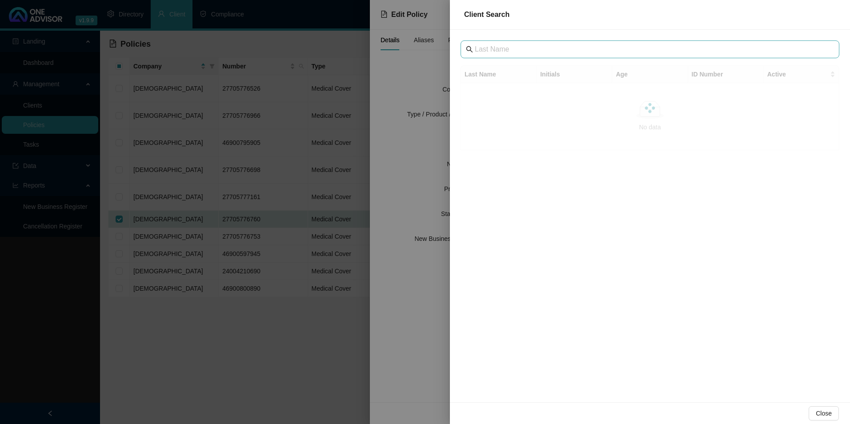
click at [572, 42] on span at bounding box center [650, 49] width 379 height 18
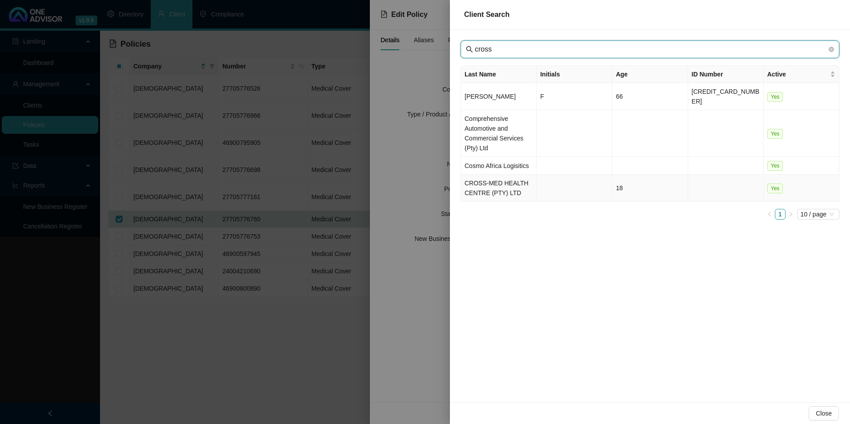
type input "cross"
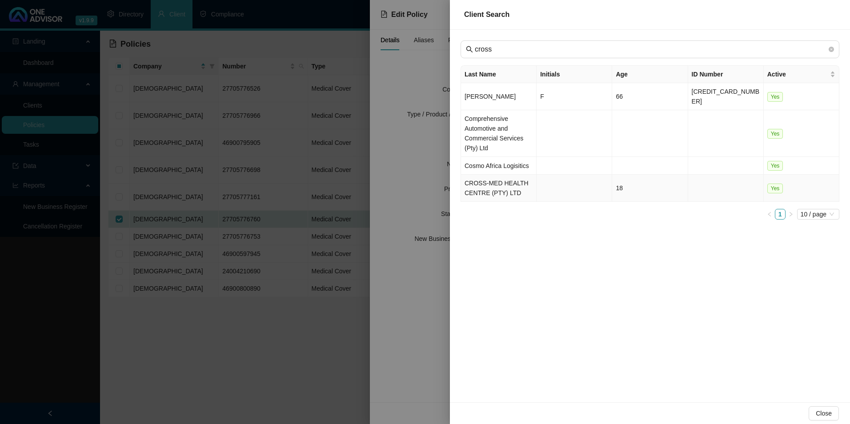
click at [489, 181] on td "CROSS-MED HEALTH CENTRE (PTY) LTD" at bounding box center [499, 188] width 76 height 27
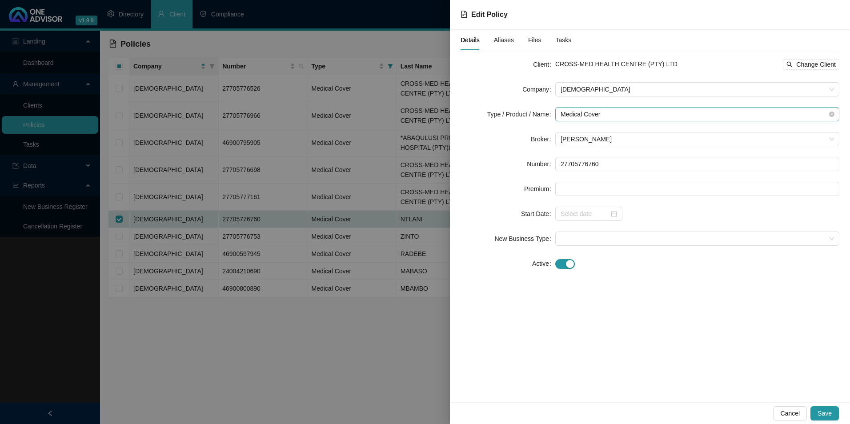
click at [633, 117] on span "Medical Cover" at bounding box center [698, 114] width 274 height 13
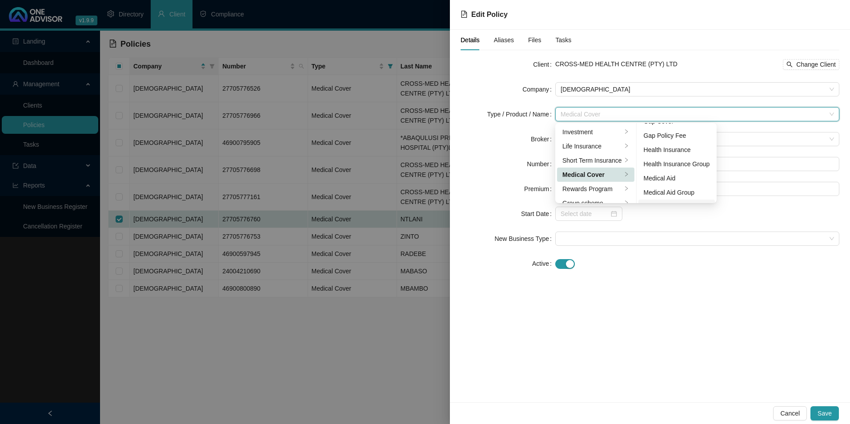
scroll to position [44, 0]
click at [669, 173] on div "Medical Aid Group" at bounding box center [677, 173] width 66 height 10
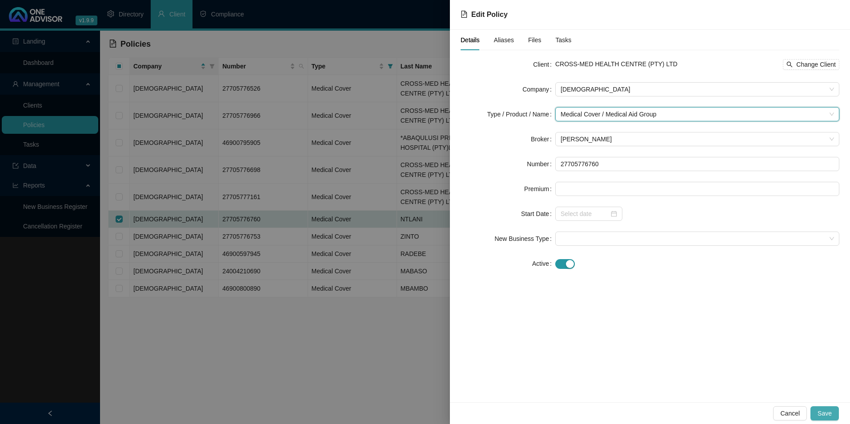
click at [833, 410] on button "Save" at bounding box center [825, 414] width 28 height 14
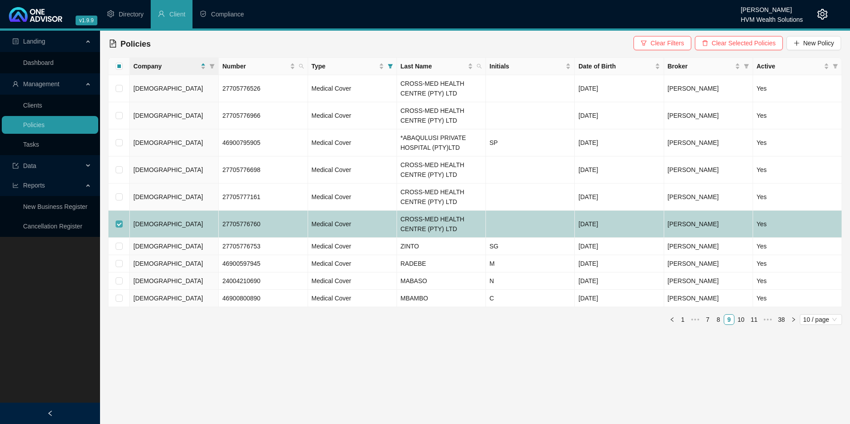
click at [119, 224] on input "checkbox" at bounding box center [119, 224] width 7 height 7
checkbox input "false"
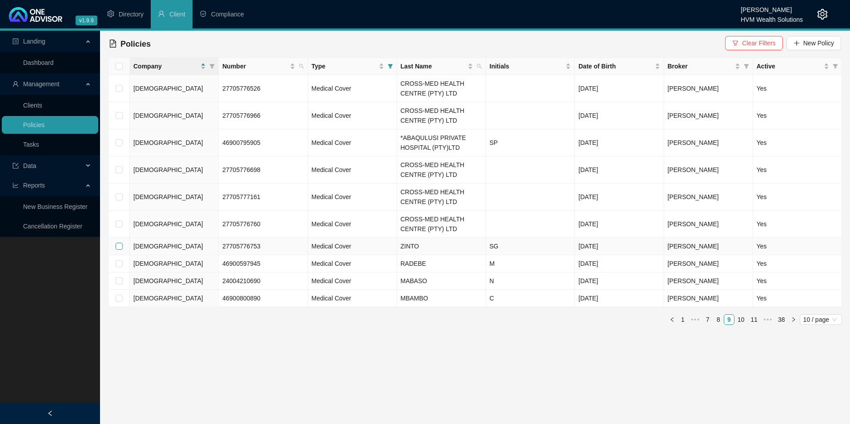
click at [119, 245] on input "checkbox" at bounding box center [119, 246] width 7 height 7
checkbox input "true"
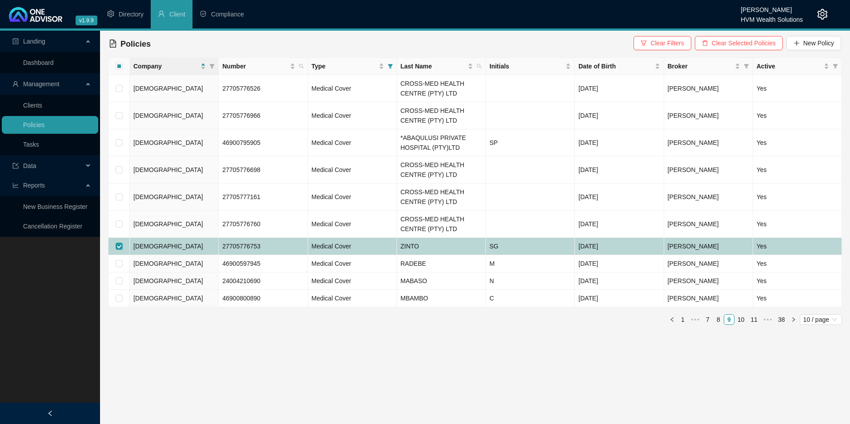
click at [176, 244] on td "[DEMOGRAPHIC_DATA]" at bounding box center [174, 246] width 89 height 17
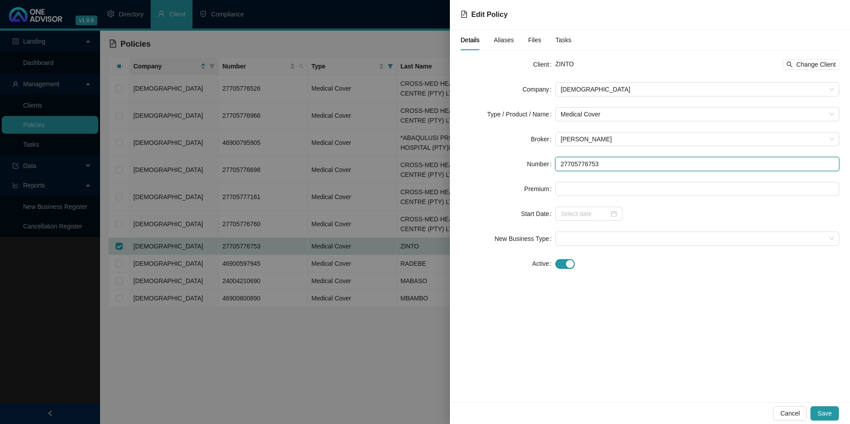
drag, startPoint x: 604, startPoint y: 167, endPoint x: 549, endPoint y: 161, distance: 55.1
click at [549, 161] on div "Number 27705776753" at bounding box center [650, 164] width 379 height 14
click at [827, 67] on span "Change Client" at bounding box center [817, 65] width 40 height 10
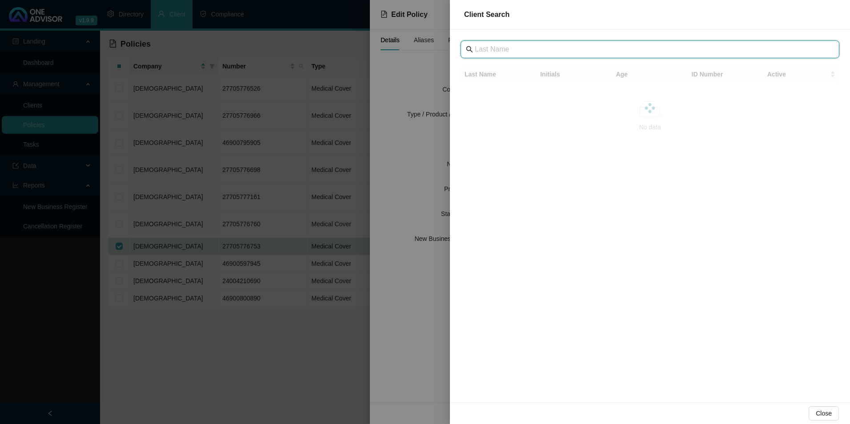
click at [495, 53] on input "text" at bounding box center [651, 49] width 352 height 11
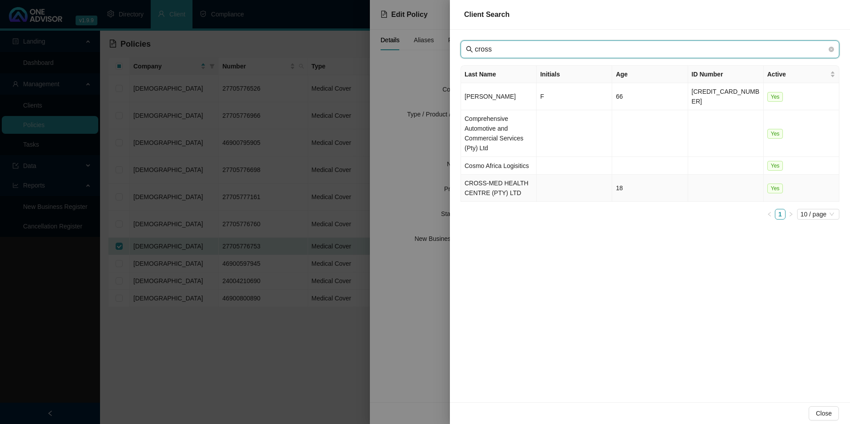
type input "cross"
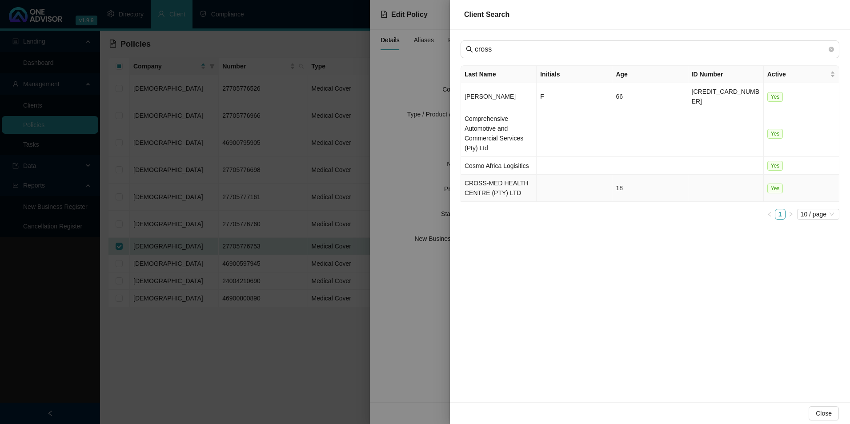
click at [470, 175] on td "CROSS-MED HEALTH CENTRE (PTY) LTD" at bounding box center [499, 188] width 76 height 27
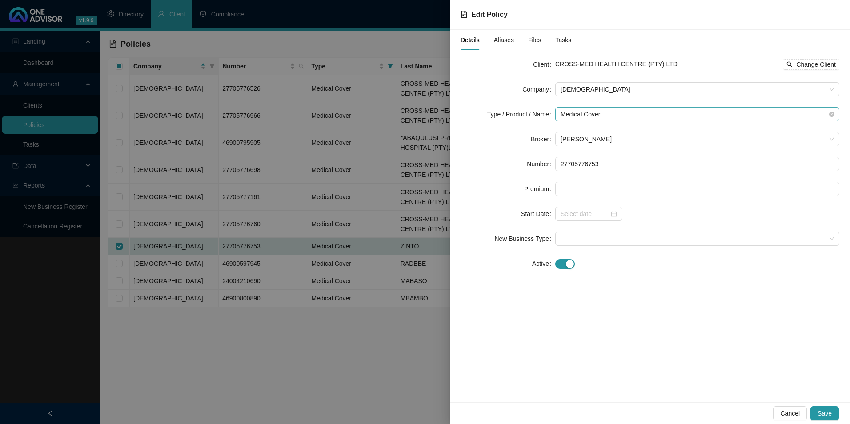
click at [651, 116] on span "Medical Cover" at bounding box center [698, 114] width 274 height 13
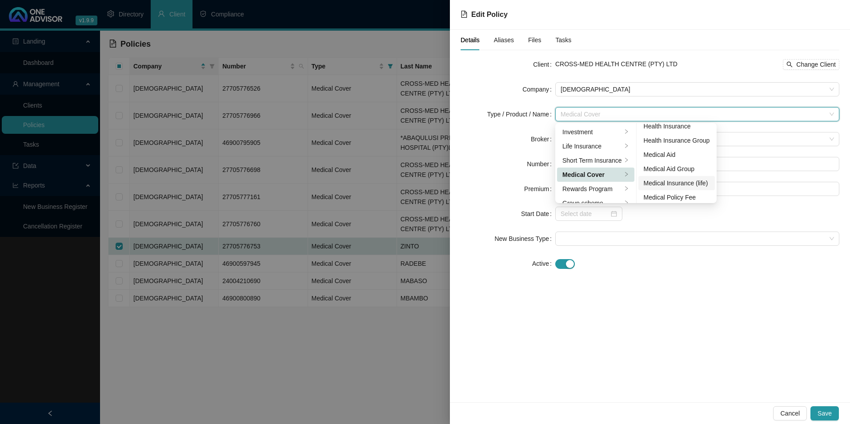
scroll to position [52, 0]
click at [674, 168] on div "Medical Aid Group" at bounding box center [677, 166] width 66 height 10
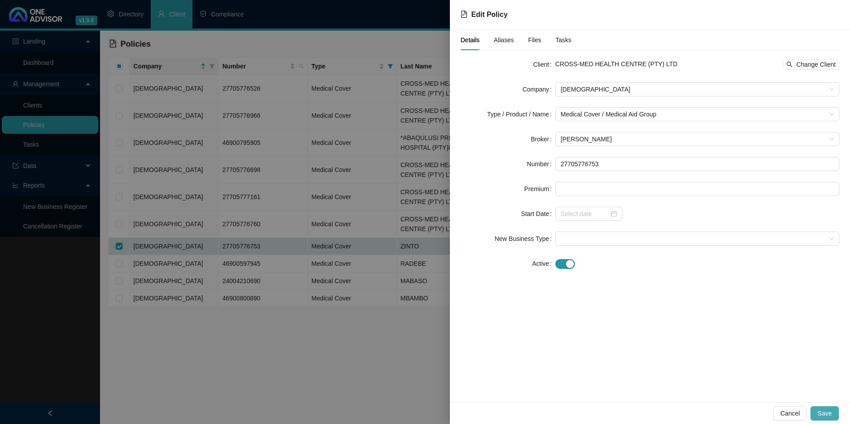
click at [826, 415] on span "Save" at bounding box center [825, 414] width 14 height 10
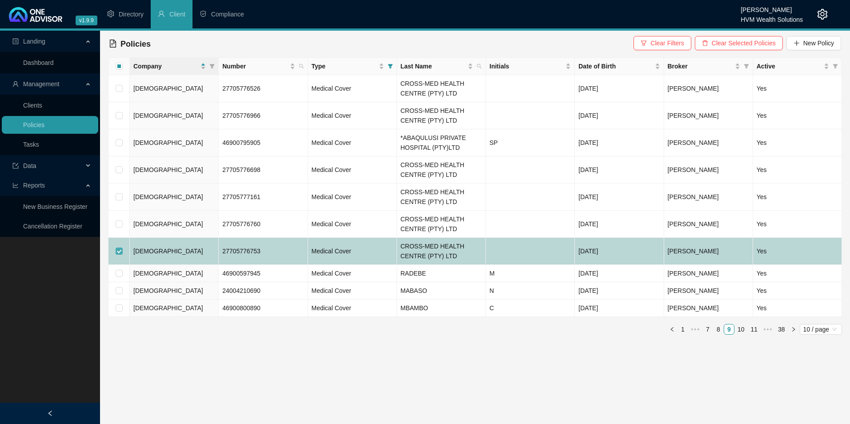
click at [121, 252] on input "checkbox" at bounding box center [119, 251] width 7 height 7
checkbox input "false"
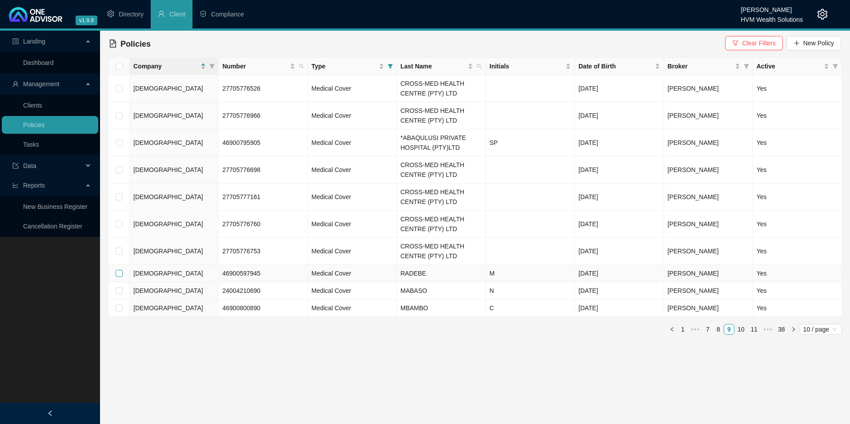
click at [120, 274] on input "checkbox" at bounding box center [119, 273] width 7 height 7
checkbox input "true"
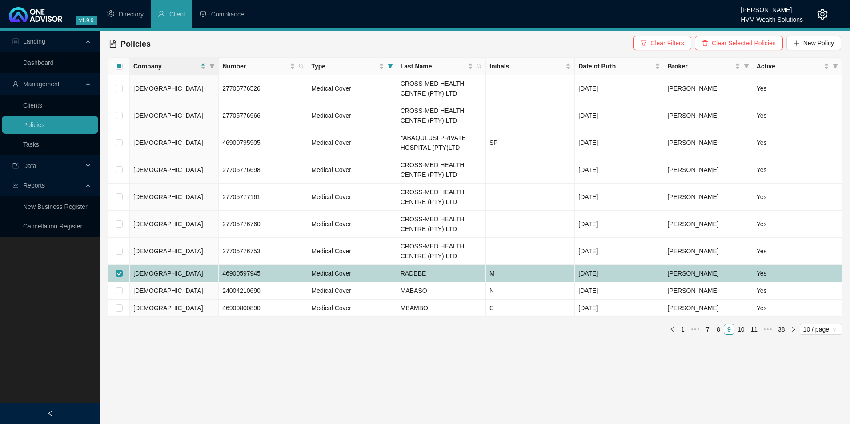
click at [201, 277] on td "[DEMOGRAPHIC_DATA]" at bounding box center [174, 273] width 89 height 17
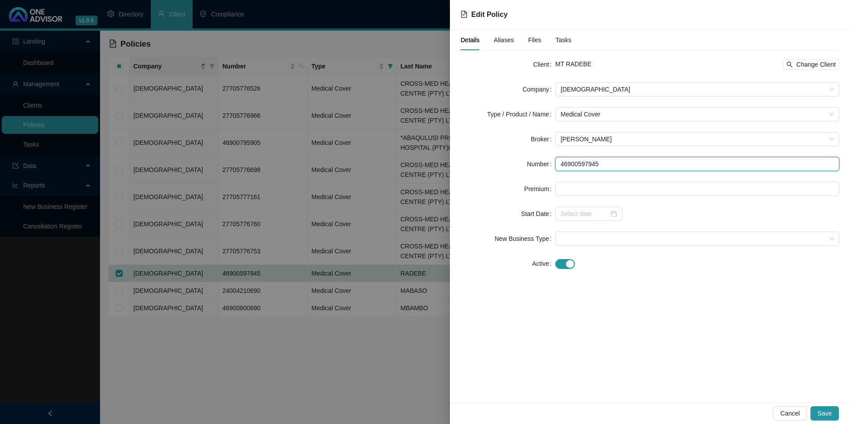
drag, startPoint x: 609, startPoint y: 171, endPoint x: 550, endPoint y: 166, distance: 58.9
click at [550, 166] on div "Number 46900597945" at bounding box center [650, 164] width 379 height 14
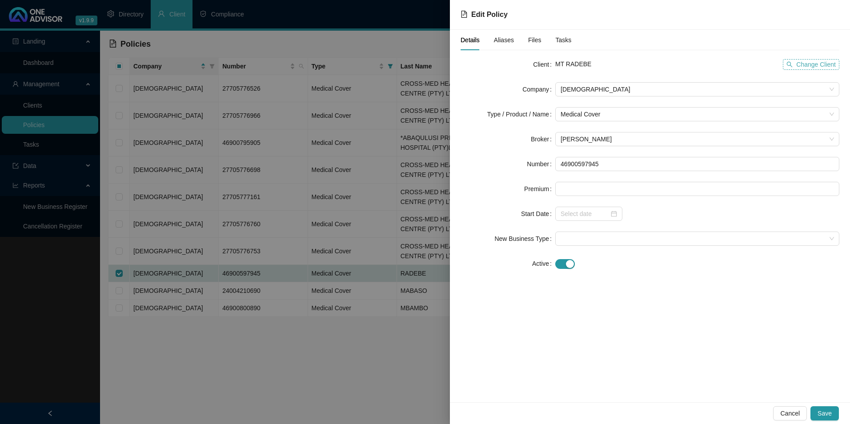
click at [826, 65] on span "Change Client" at bounding box center [817, 65] width 40 height 10
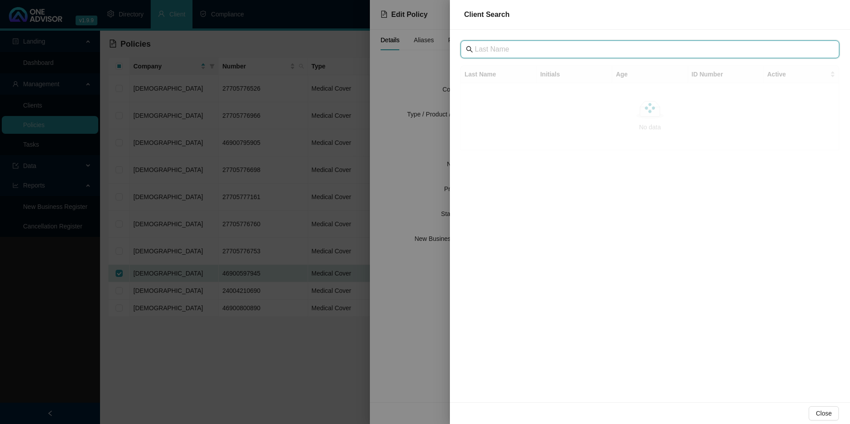
drag, startPoint x: 538, startPoint y: 44, endPoint x: 499, endPoint y: 52, distance: 39.7
paste input "Abaqulusi Private Hospital"
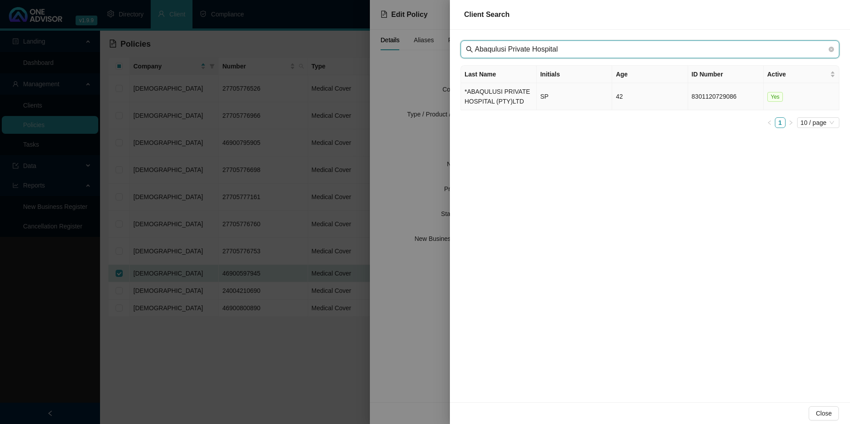
type input "Abaqulusi Private Hospital"
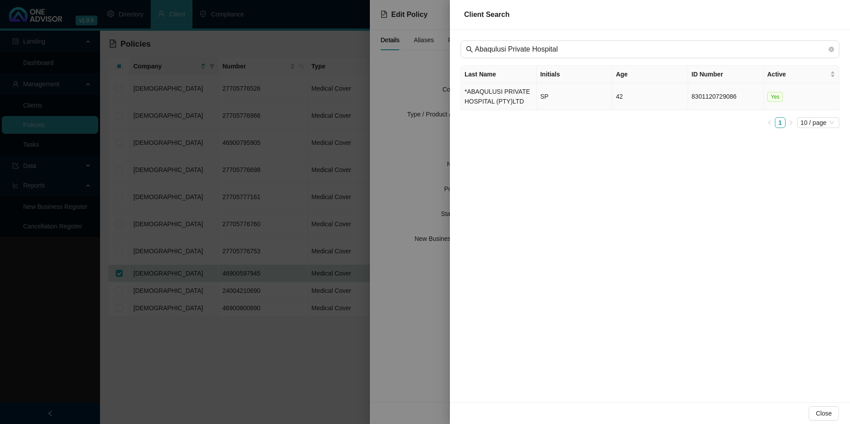
click at [475, 109] on td "*ABAQULUSI PRIVATE HOSPITAL (PTY)LTD" at bounding box center [499, 96] width 76 height 27
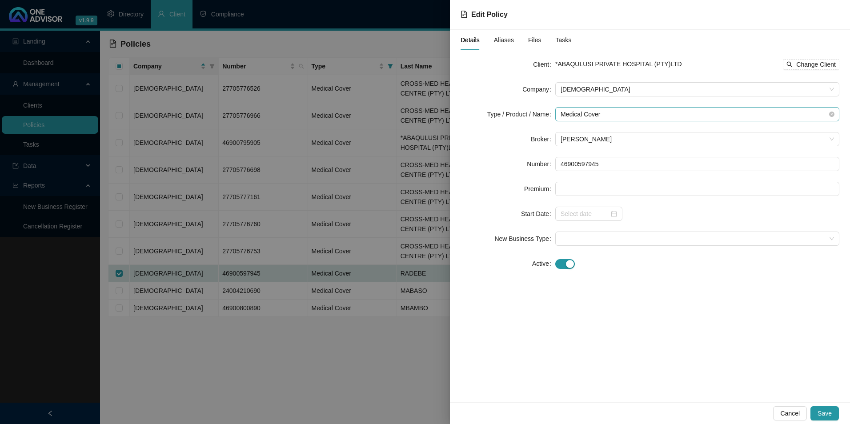
click at [603, 109] on span "Medical Cover" at bounding box center [698, 114] width 274 height 13
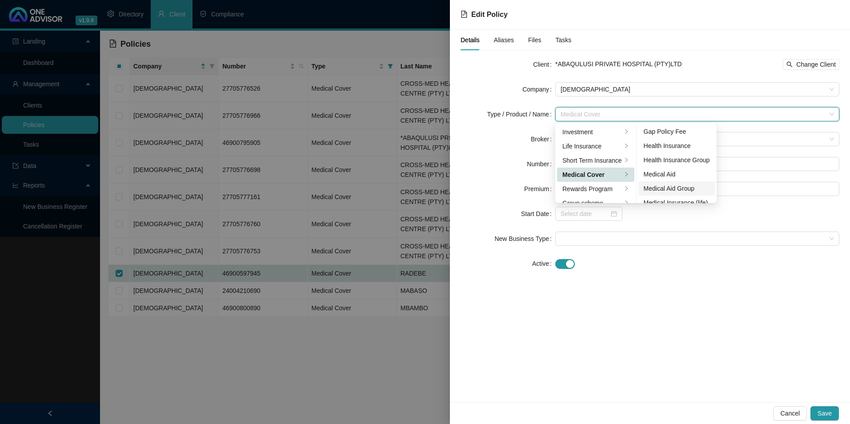
scroll to position [44, 0]
click at [682, 174] on div "Medical Aid Group" at bounding box center [677, 173] width 66 height 10
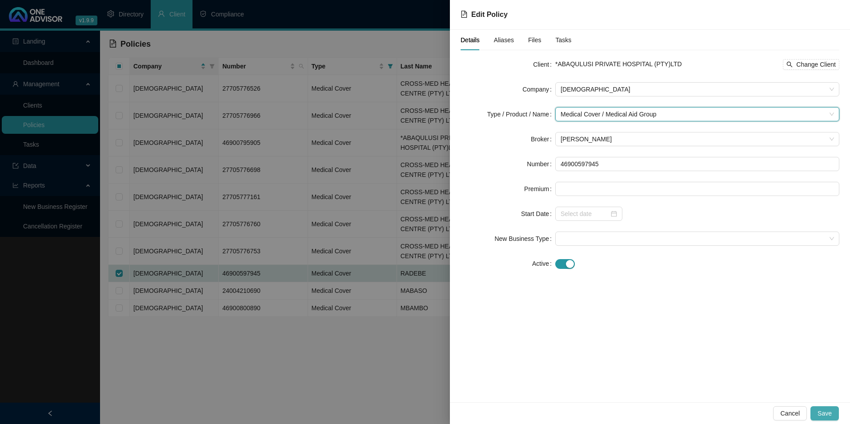
click at [829, 411] on span "Save" at bounding box center [825, 414] width 14 height 10
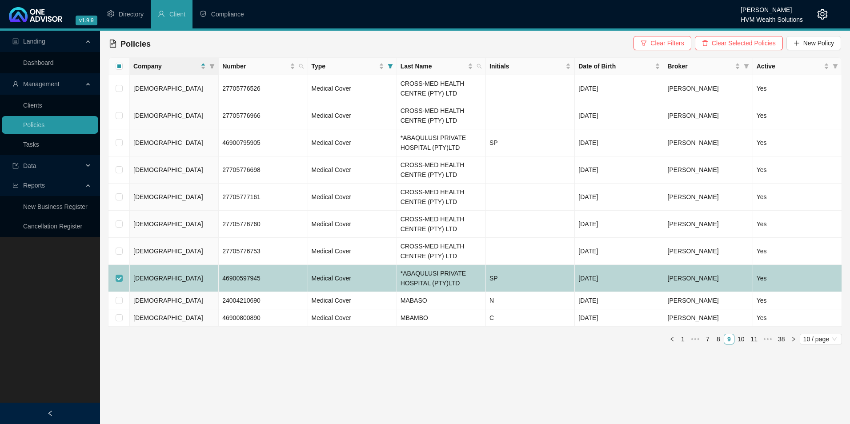
click at [120, 274] on label at bounding box center [119, 279] width 7 height 10
click at [120, 275] on input "checkbox" at bounding box center [119, 278] width 7 height 7
checkbox input "false"
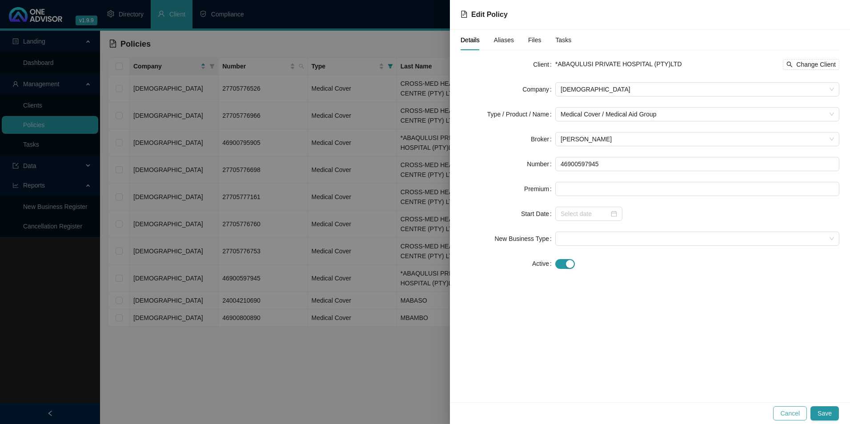
click at [796, 409] on span "Cancel" at bounding box center [791, 414] width 20 height 10
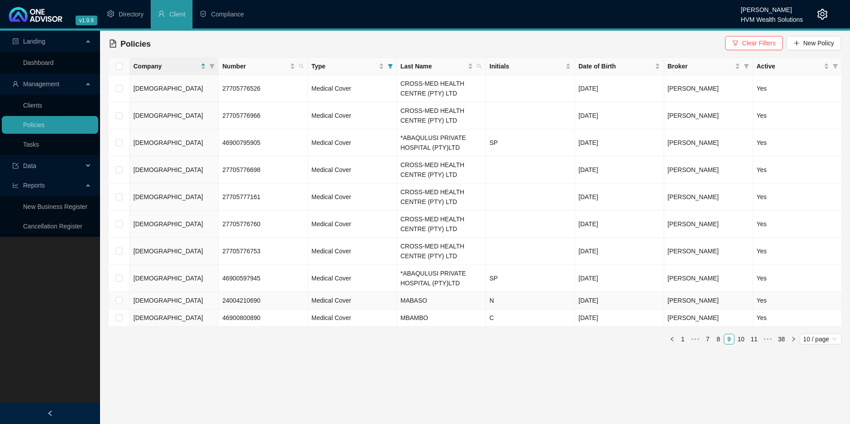
click at [117, 306] on td at bounding box center [119, 300] width 21 height 17
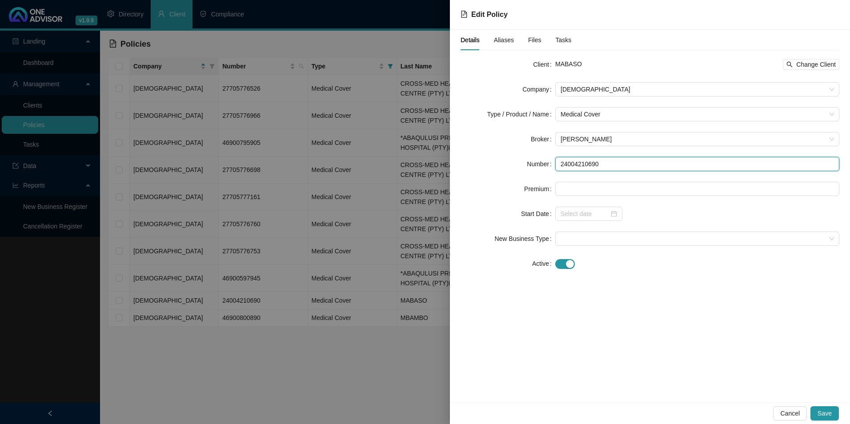
drag, startPoint x: 616, startPoint y: 164, endPoint x: 547, endPoint y: 162, distance: 69.4
click at [547, 162] on div "Number 24004210690" at bounding box center [650, 164] width 379 height 14
click at [816, 64] on span "Change Client" at bounding box center [817, 65] width 40 height 10
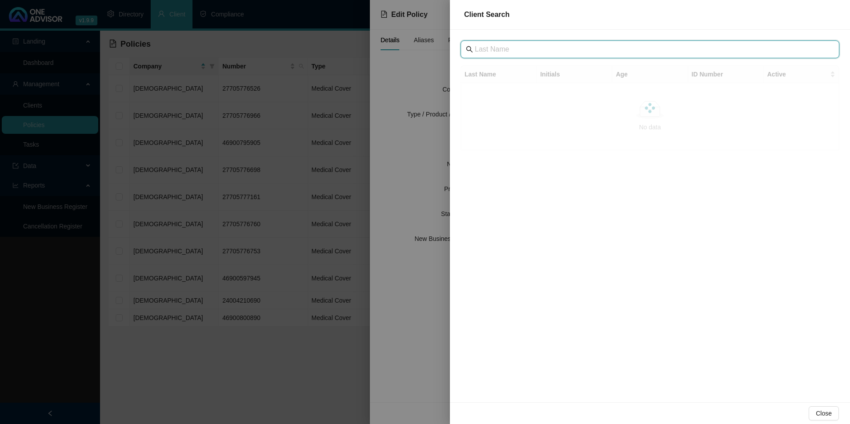
paste input "Abaqulusi Private Hospital"
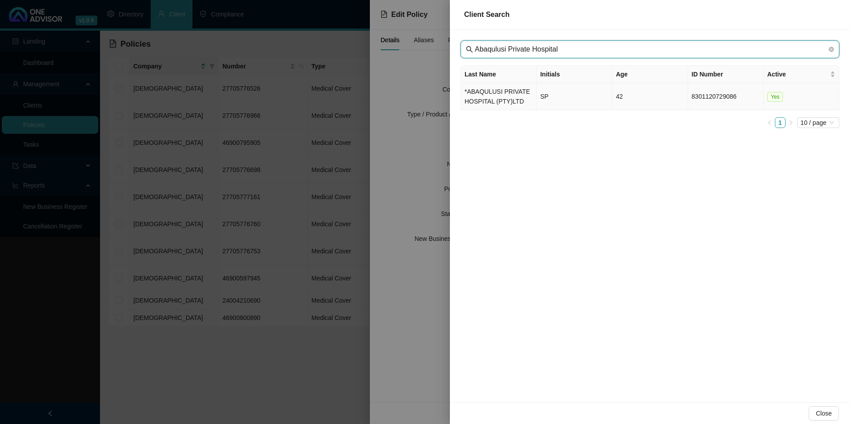
type input "Abaqulusi Private Hospital"
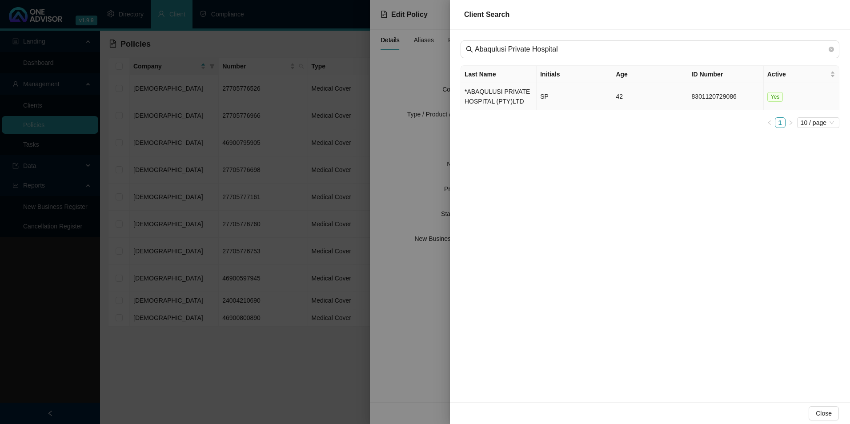
click at [483, 88] on td "*ABAQULUSI PRIVATE HOSPITAL (PTY)LTD" at bounding box center [499, 96] width 76 height 27
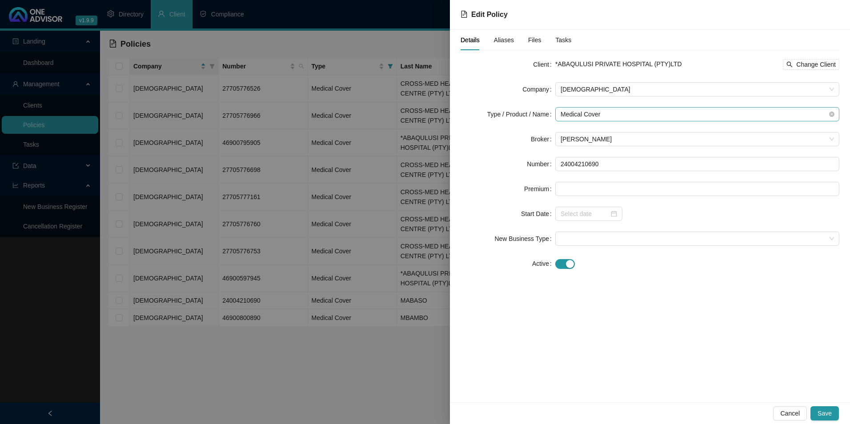
click at [660, 117] on span "Medical Cover" at bounding box center [698, 114] width 274 height 13
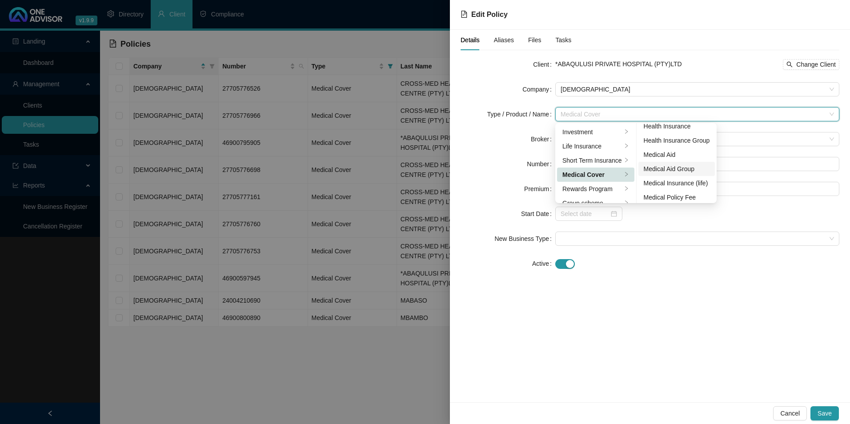
scroll to position [52, 0]
click at [680, 169] on div "Medical Aid Group" at bounding box center [677, 166] width 66 height 10
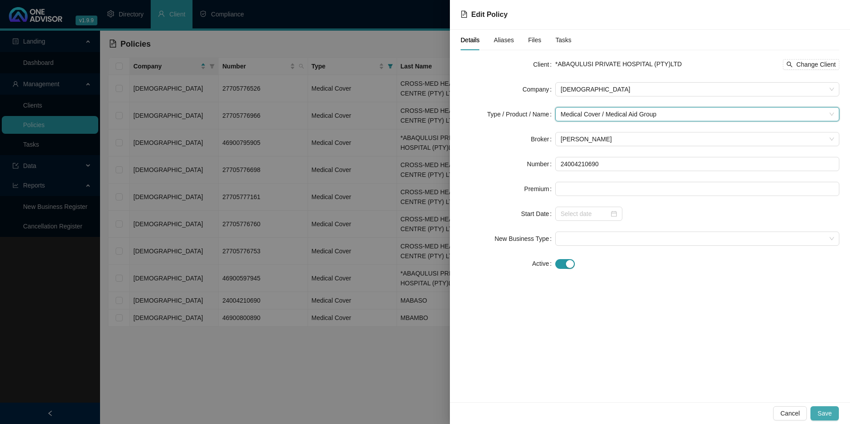
click at [831, 417] on span "Save" at bounding box center [825, 414] width 14 height 10
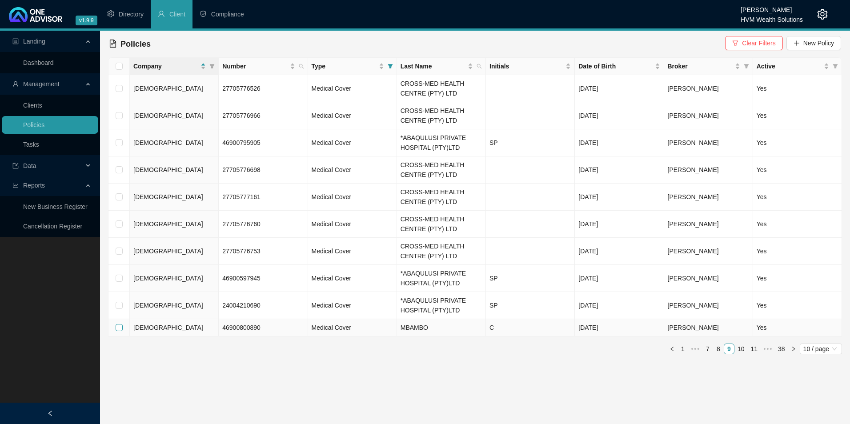
click at [121, 326] on input "checkbox" at bounding box center [119, 327] width 7 height 7
checkbox input "true"
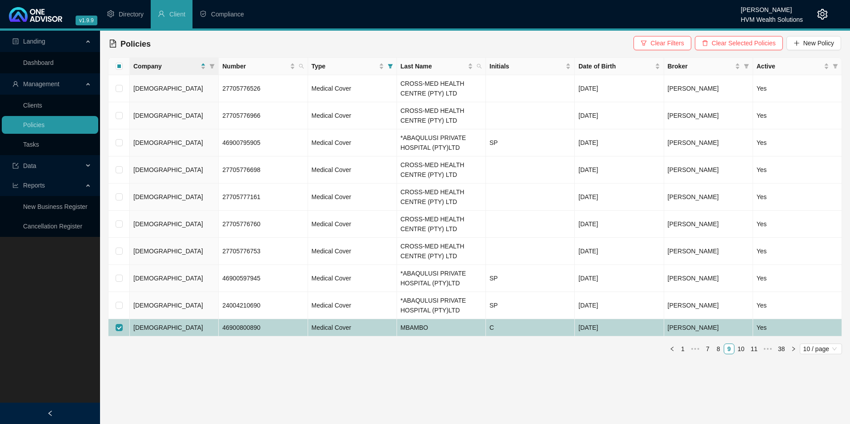
click at [383, 324] on td "Medical Cover" at bounding box center [352, 327] width 89 height 17
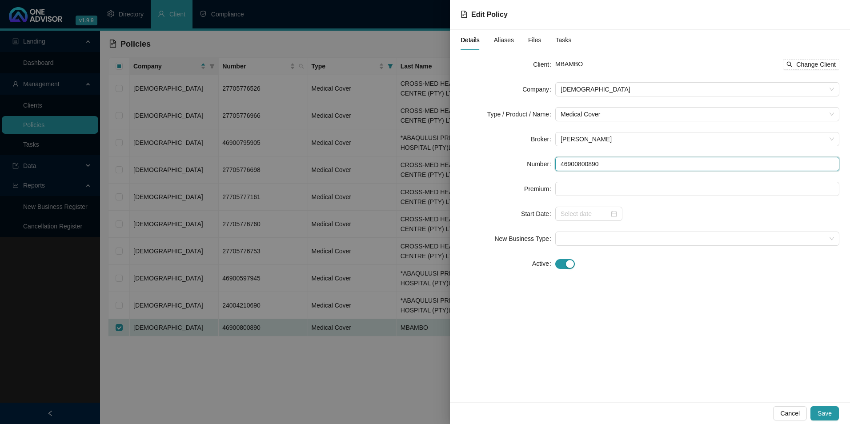
drag, startPoint x: 610, startPoint y: 159, endPoint x: 544, endPoint y: 165, distance: 66.6
click at [532, 165] on div "Number 46900800890" at bounding box center [650, 164] width 379 height 14
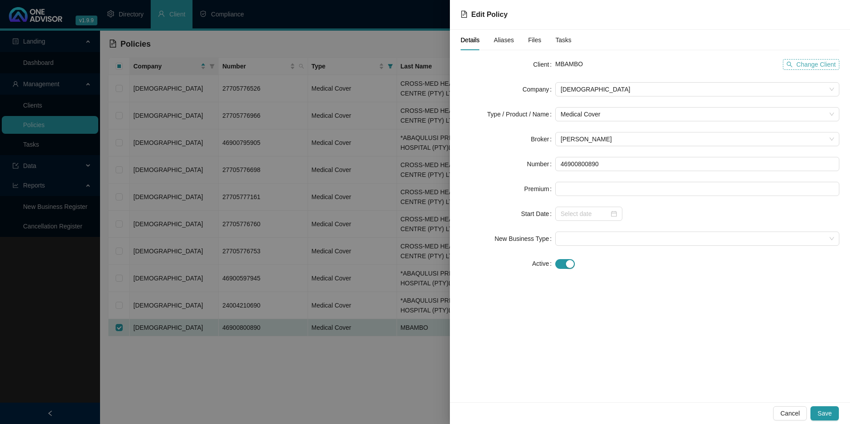
click at [817, 63] on span "Change Client" at bounding box center [817, 65] width 40 height 10
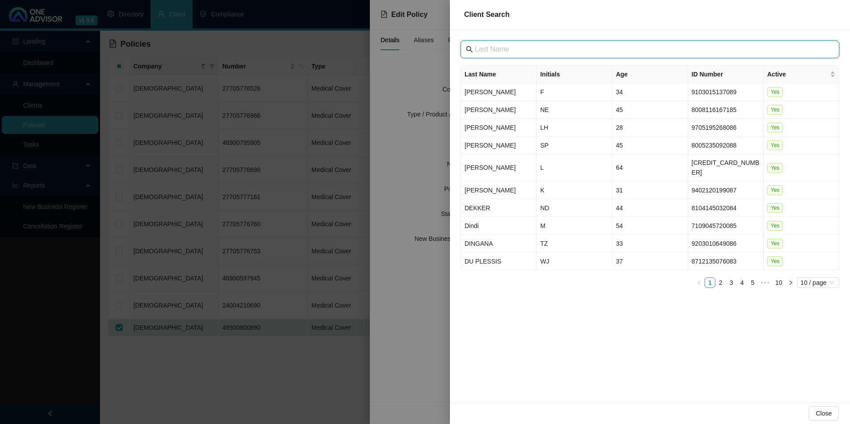
drag, startPoint x: 592, startPoint y: 56, endPoint x: 557, endPoint y: 51, distance: 35.0
click at [557, 51] on input "text" at bounding box center [651, 49] width 352 height 11
paste input "[GEOGRAPHIC_DATA]"
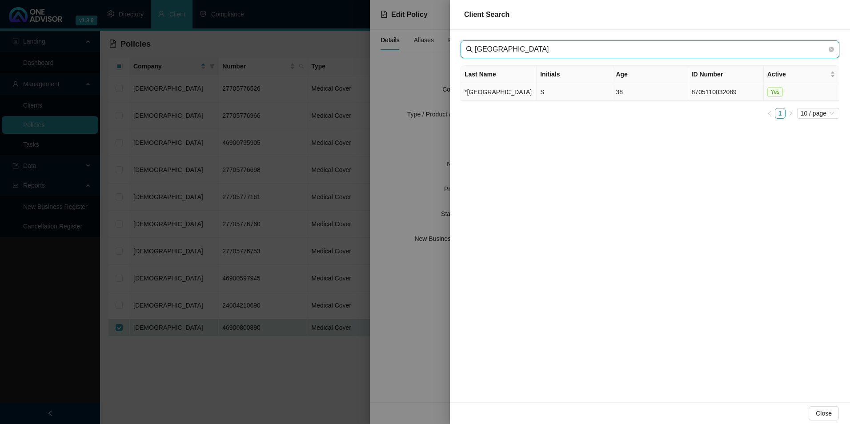
type input "[GEOGRAPHIC_DATA]"
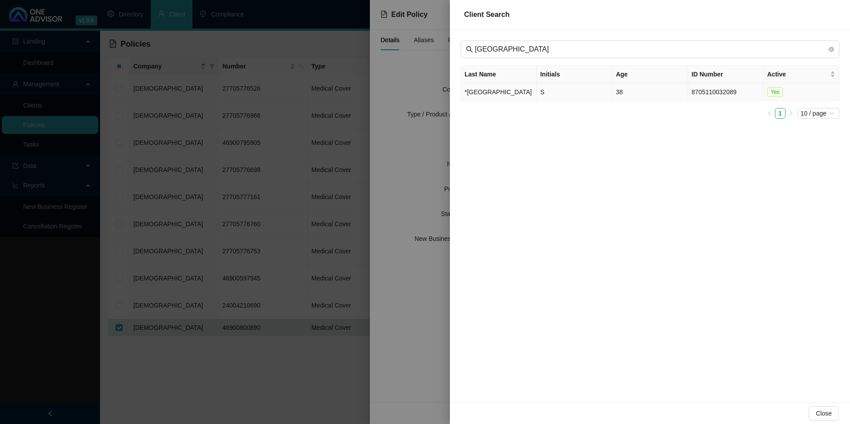
click at [481, 101] on td "*[GEOGRAPHIC_DATA]" at bounding box center [499, 92] width 76 height 18
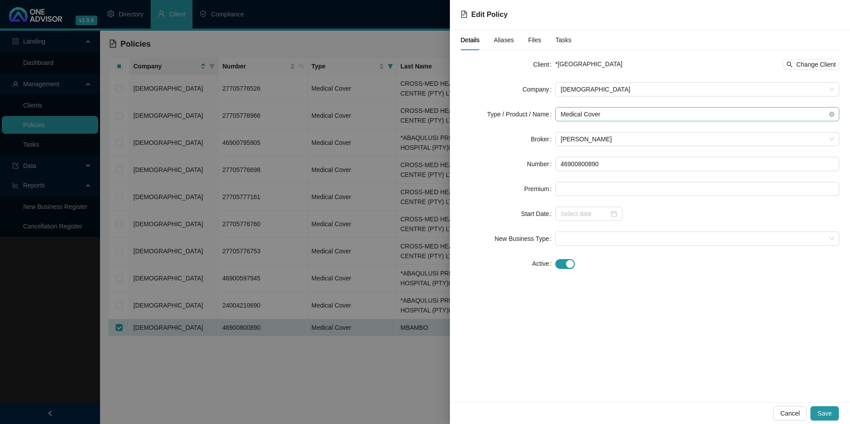
click at [629, 115] on span "Medical Cover" at bounding box center [698, 114] width 274 height 13
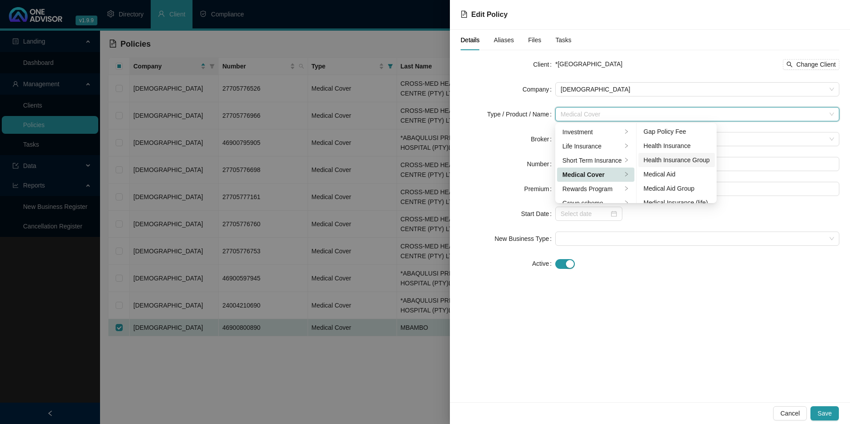
scroll to position [44, 0]
click at [684, 177] on div "Medical Aid Group" at bounding box center [677, 173] width 66 height 10
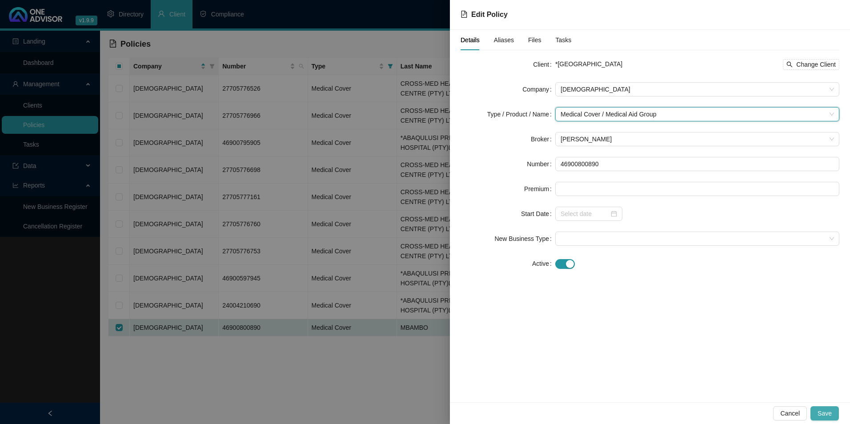
click at [825, 415] on span "Save" at bounding box center [825, 414] width 14 height 10
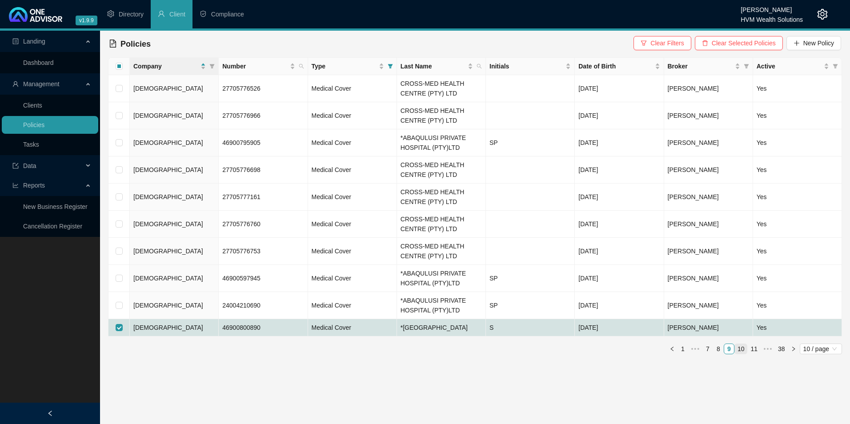
click at [739, 354] on link "10" at bounding box center [741, 349] width 12 height 10
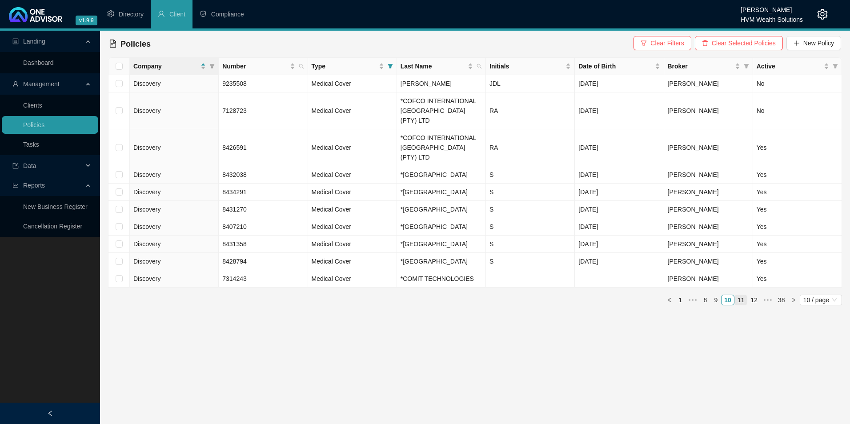
click at [741, 305] on link "11" at bounding box center [741, 300] width 12 height 10
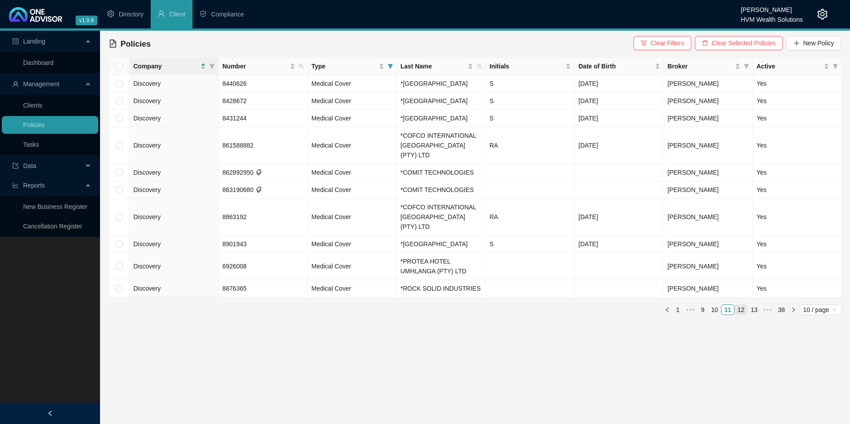
click at [743, 315] on link "12" at bounding box center [741, 310] width 12 height 10
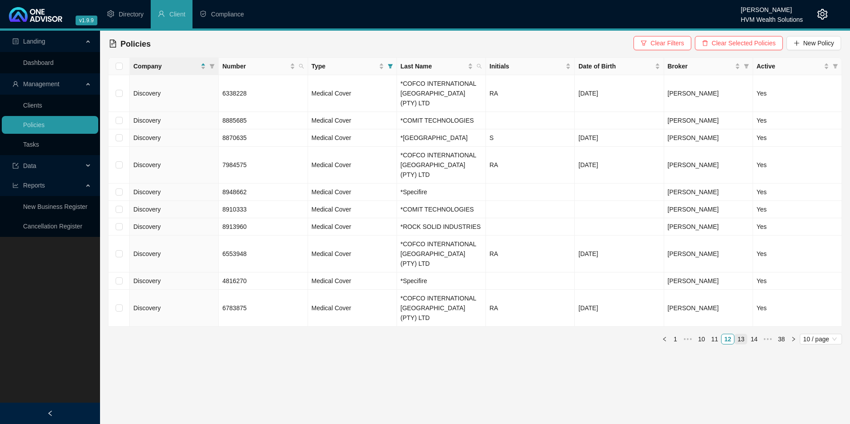
click at [742, 334] on li "13" at bounding box center [741, 339] width 13 height 11
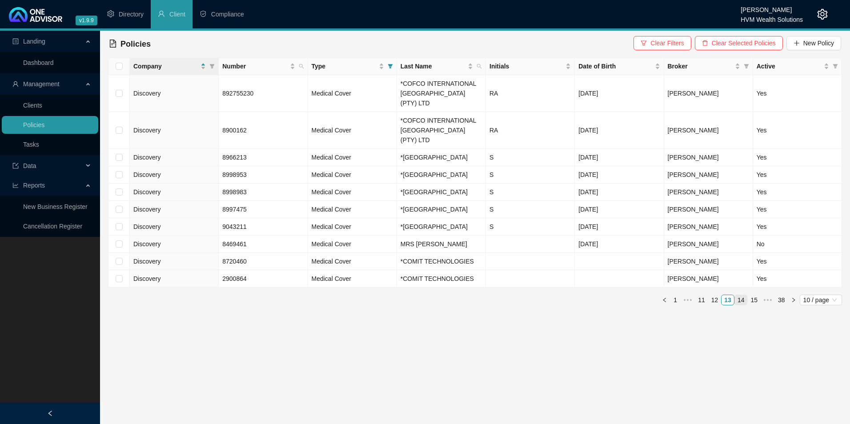
click at [744, 305] on link "14" at bounding box center [741, 300] width 12 height 10
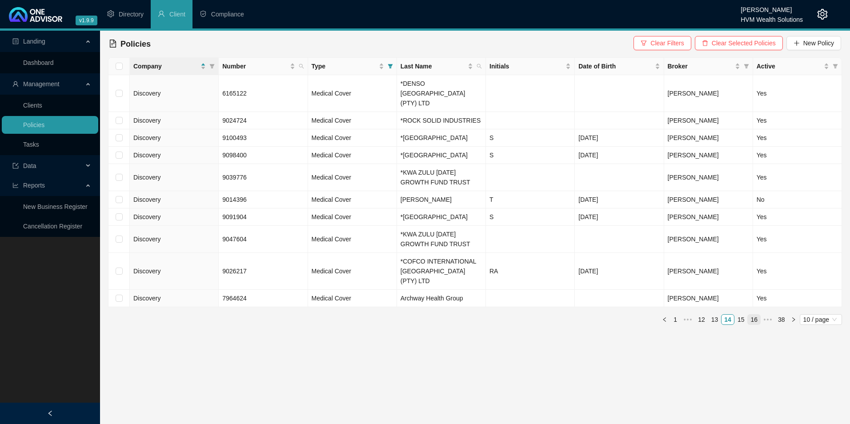
click at [756, 325] on link "16" at bounding box center [754, 320] width 12 height 10
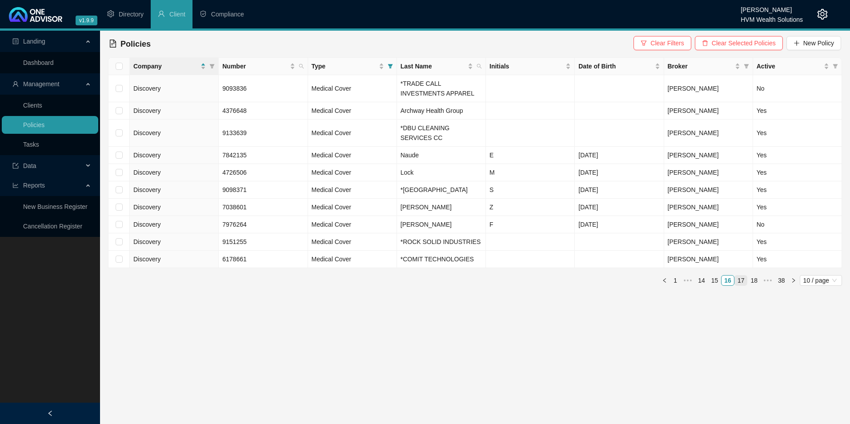
click at [741, 286] on link "17" at bounding box center [741, 281] width 12 height 10
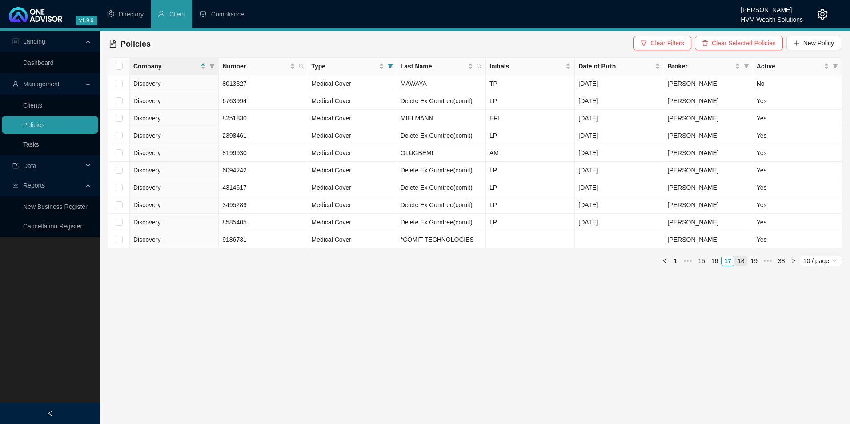
click at [743, 263] on link "18" at bounding box center [741, 261] width 12 height 10
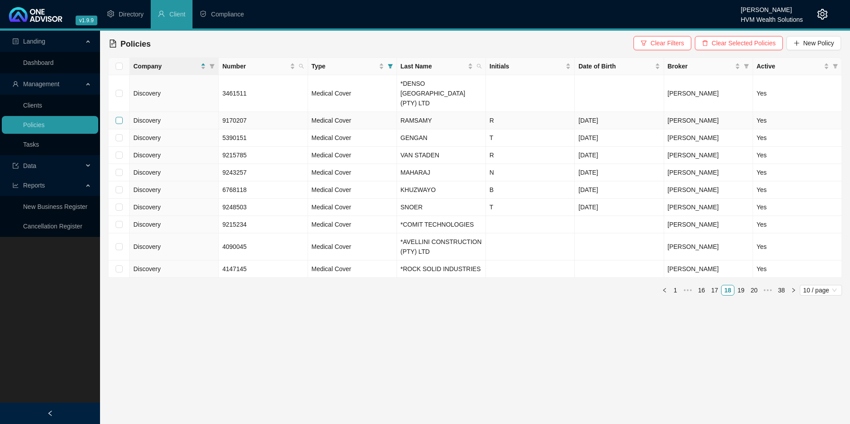
click at [120, 117] on input "checkbox" at bounding box center [119, 120] width 7 height 7
checkbox input "true"
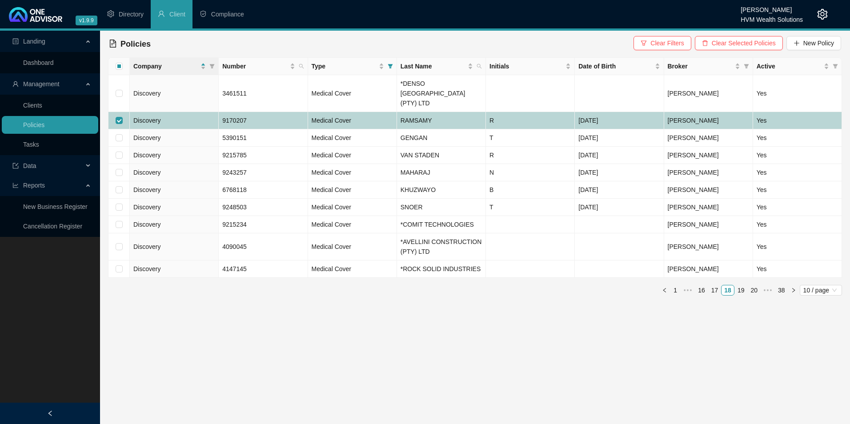
click at [161, 112] on td "Discovery" at bounding box center [174, 120] width 89 height 17
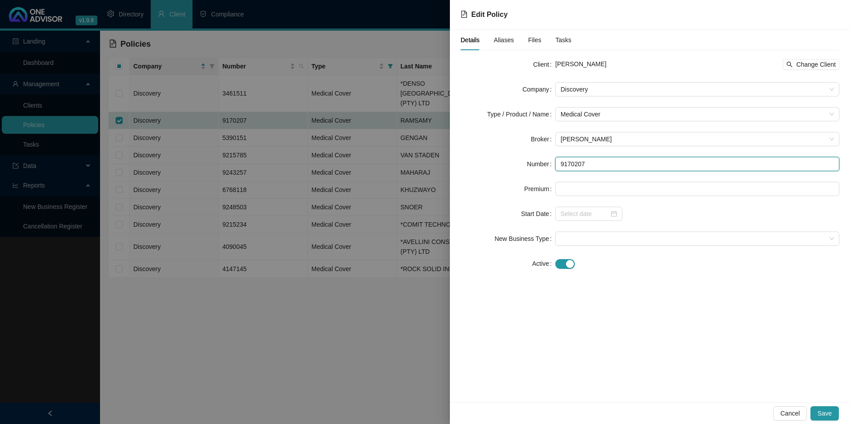
drag, startPoint x: 596, startPoint y: 165, endPoint x: 551, endPoint y: 165, distance: 45.4
click at [551, 165] on div "Number 9170207" at bounding box center [650, 164] width 379 height 14
click at [799, 412] on span "Cancel" at bounding box center [791, 414] width 20 height 10
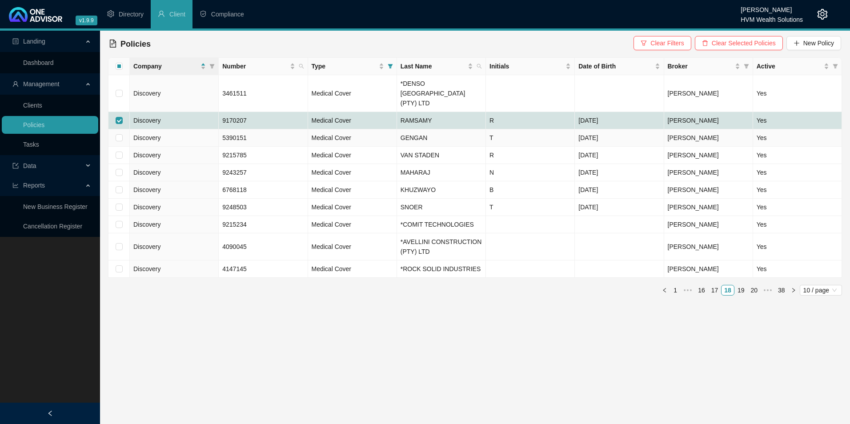
click at [253, 129] on td "5390151" at bounding box center [263, 137] width 89 height 17
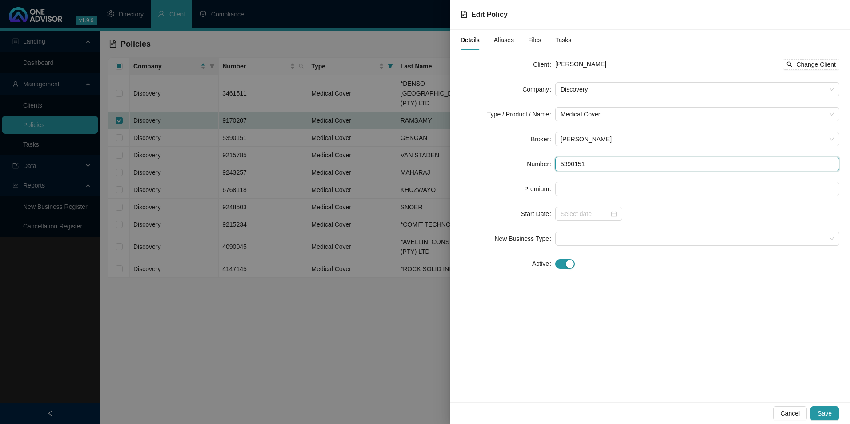
drag, startPoint x: 602, startPoint y: 168, endPoint x: 530, endPoint y: 165, distance: 72.6
click at [530, 165] on div "Number 5390151" at bounding box center [650, 164] width 379 height 14
click at [791, 409] on span "Cancel" at bounding box center [791, 414] width 20 height 10
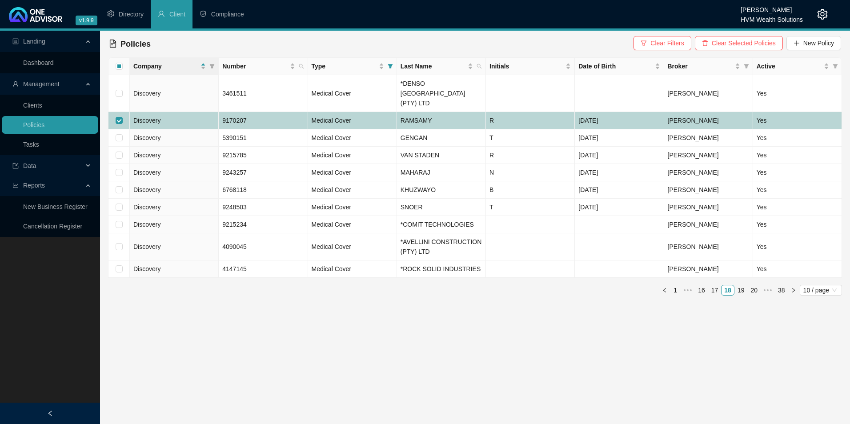
drag, startPoint x: 120, startPoint y: 109, endPoint x: 120, endPoint y: 123, distance: 13.4
click at [120, 117] on input "checkbox" at bounding box center [119, 120] width 7 height 7
checkbox input "false"
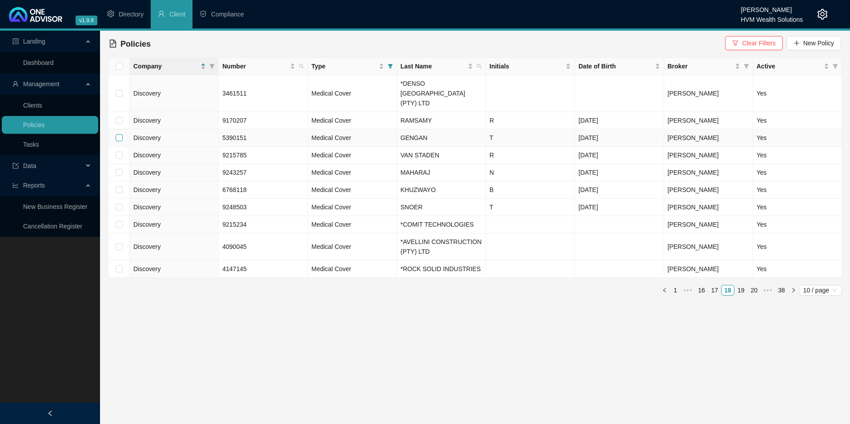
click at [120, 134] on input "checkbox" at bounding box center [119, 137] width 7 height 7
checkbox input "true"
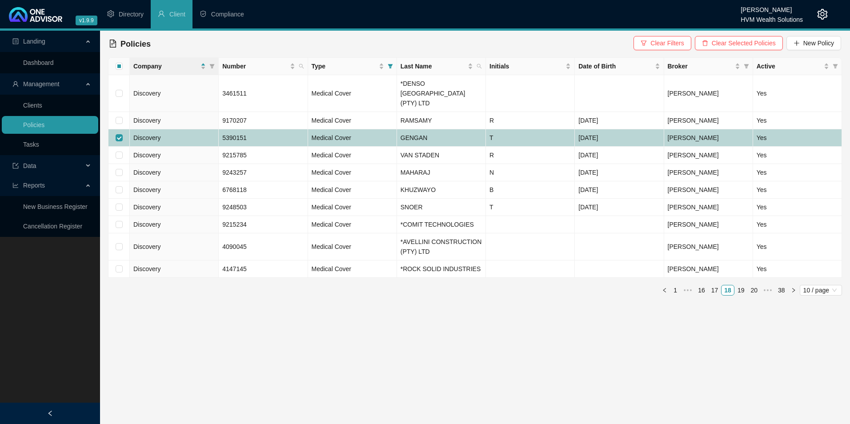
click at [289, 131] on td "5390151" at bounding box center [263, 137] width 89 height 17
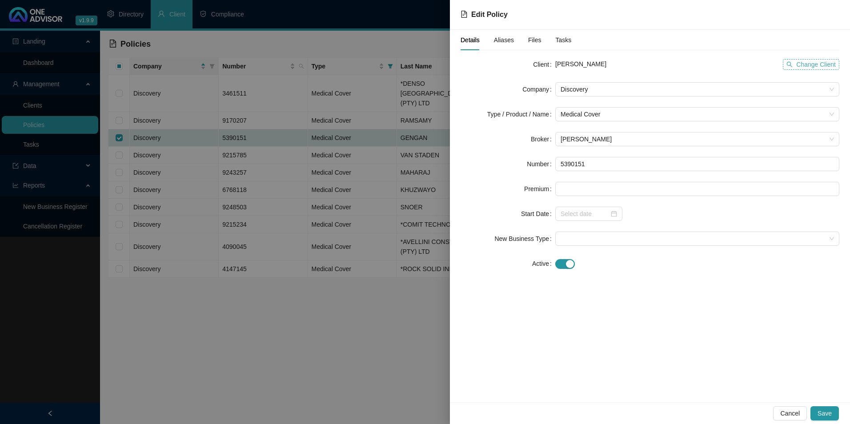
click at [818, 64] on span "Change Client" at bounding box center [817, 65] width 40 height 10
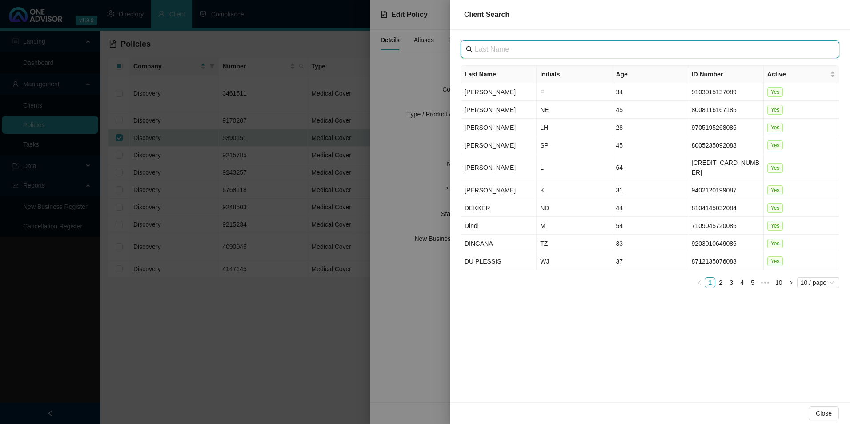
paste input "COMIT TECHNOLOGIES"
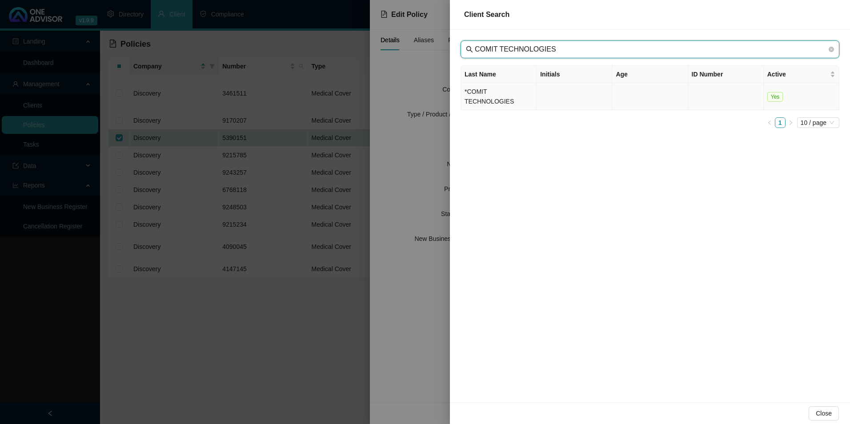
type input "COMIT TECHNOLOGIES"
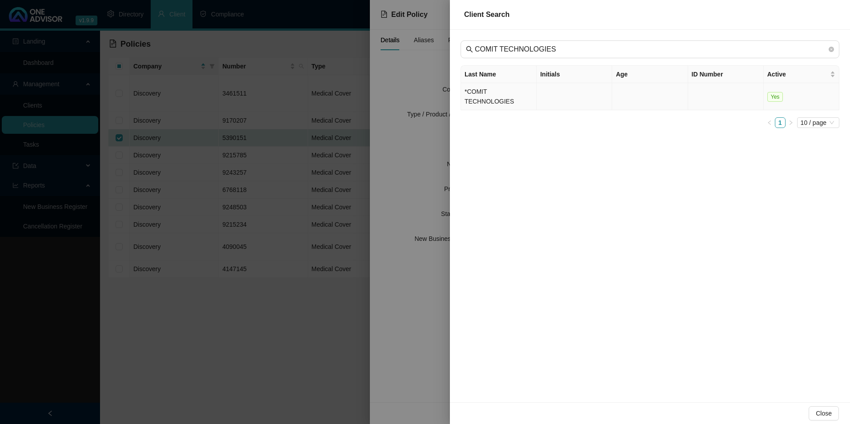
click at [515, 95] on td "*COMIT TECHNOLOGIES" at bounding box center [499, 96] width 76 height 27
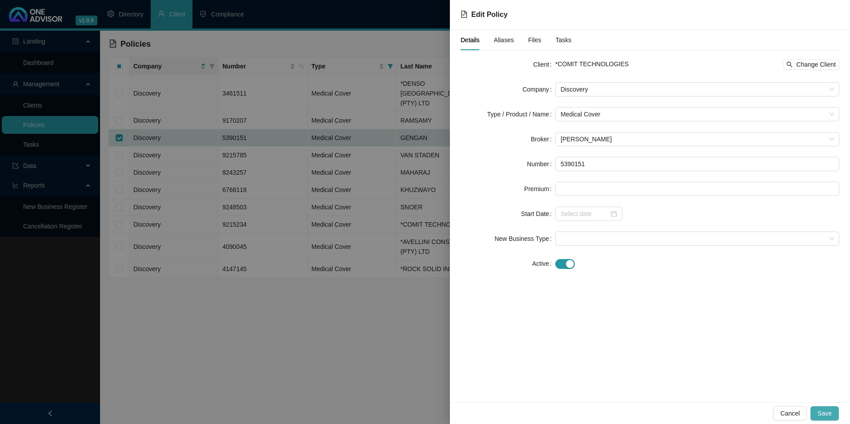
click at [827, 415] on span "Save" at bounding box center [825, 414] width 14 height 10
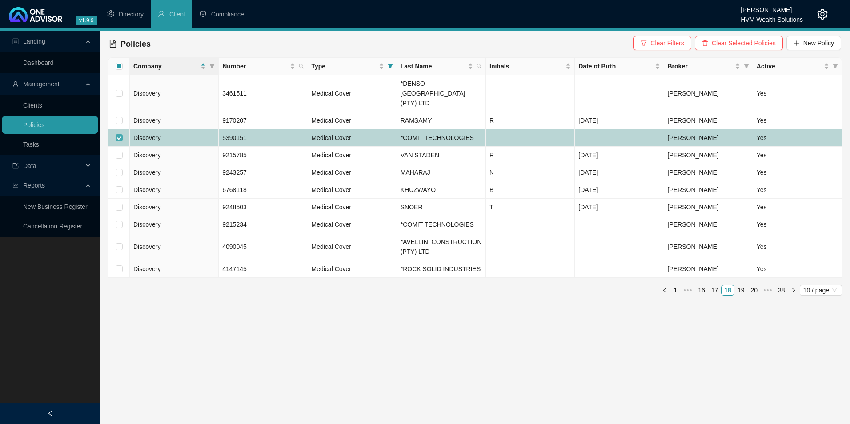
click at [121, 134] on input "checkbox" at bounding box center [119, 137] width 7 height 7
checkbox input "false"
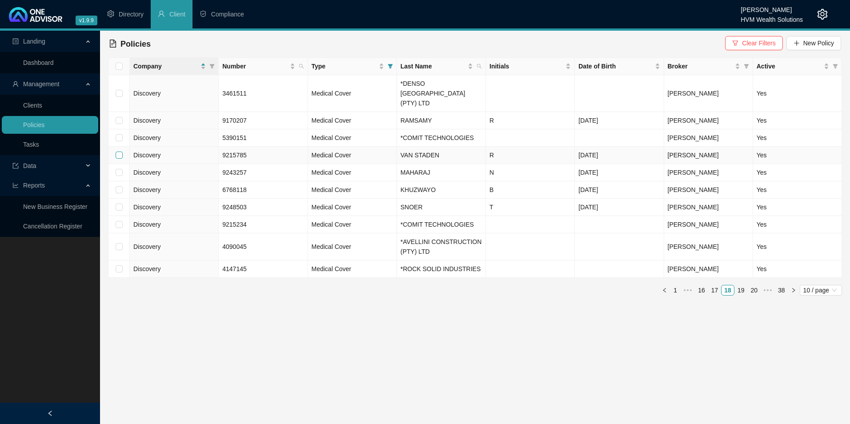
click at [121, 152] on input "checkbox" at bounding box center [119, 155] width 7 height 7
checkbox input "true"
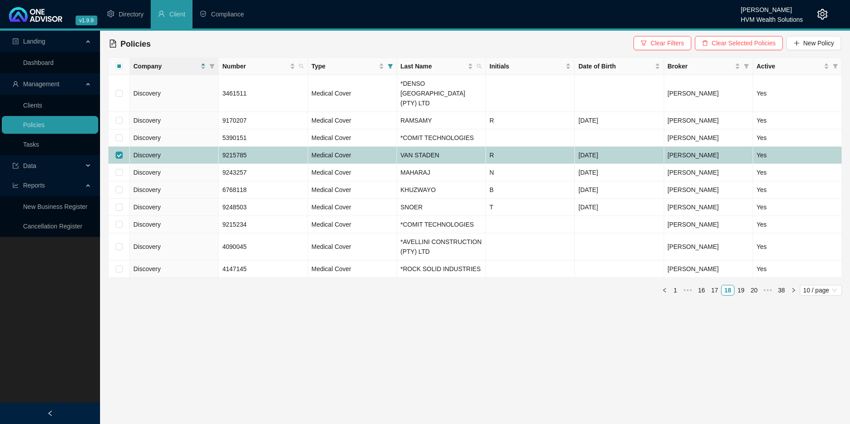
click at [276, 147] on td "9215785" at bounding box center [263, 155] width 89 height 17
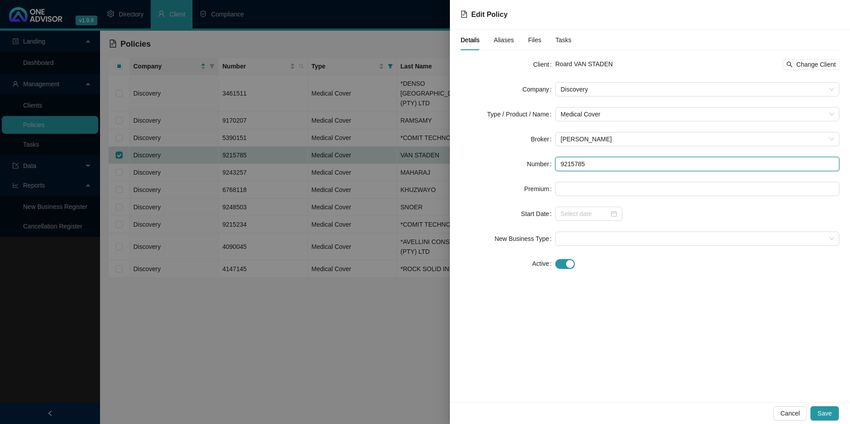
drag, startPoint x: 596, startPoint y: 169, endPoint x: 569, endPoint y: 167, distance: 27.2
click at [569, 167] on input "9215785" at bounding box center [698, 164] width 284 height 14
click at [636, 166] on input "9215785" at bounding box center [698, 164] width 284 height 14
drag, startPoint x: 617, startPoint y: 167, endPoint x: 457, endPoint y: 159, distance: 159.9
click at [459, 159] on div "Details Aliases Files Tasks Client Roard VAN STADEN Change Client Company Disco…" at bounding box center [650, 216] width 400 height 373
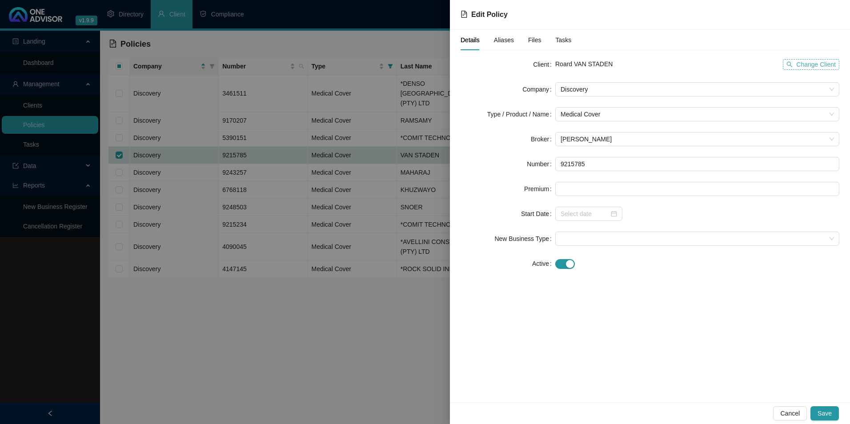
click at [823, 67] on span "Change Client" at bounding box center [817, 65] width 40 height 10
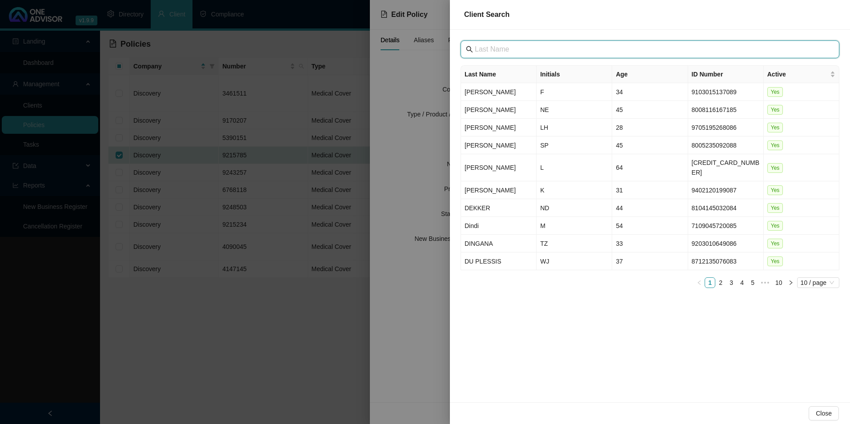
paste input "Axis [PERSON_NAME]"
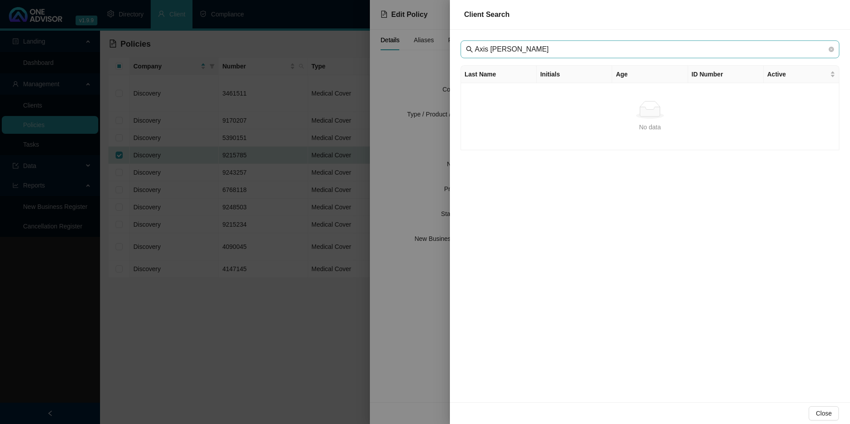
click at [492, 43] on span "Axis [PERSON_NAME]" at bounding box center [650, 49] width 379 height 18
drag, startPoint x: 487, startPoint y: 49, endPoint x: 496, endPoint y: 51, distance: 8.7
click at [488, 49] on input "Axis [PERSON_NAME]" at bounding box center [651, 49] width 352 height 11
type input "Axis [PERSON_NAME]"
click at [501, 92] on td "*AXIS [PERSON_NAME] (PTY) LTD" at bounding box center [499, 101] width 76 height 37
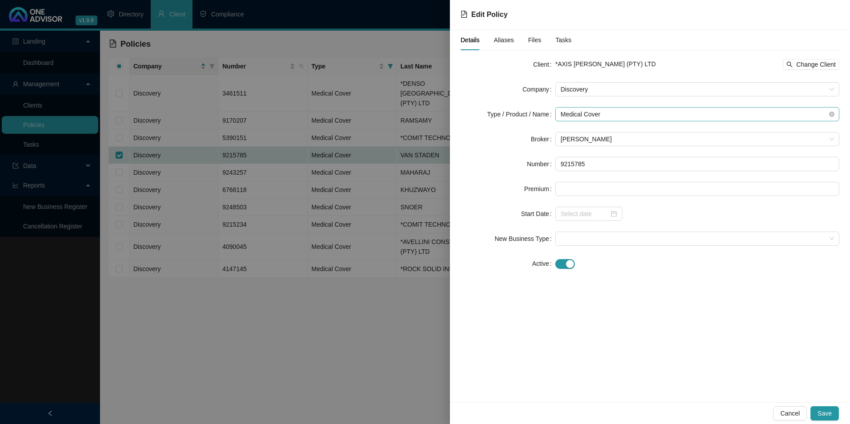
click at [598, 117] on span "Medical Cover" at bounding box center [698, 114] width 274 height 13
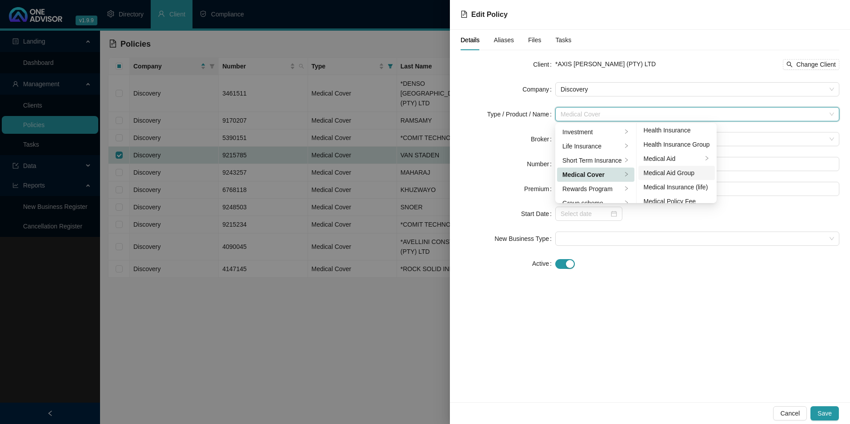
click at [671, 173] on div "Medical Aid Group" at bounding box center [677, 173] width 66 height 10
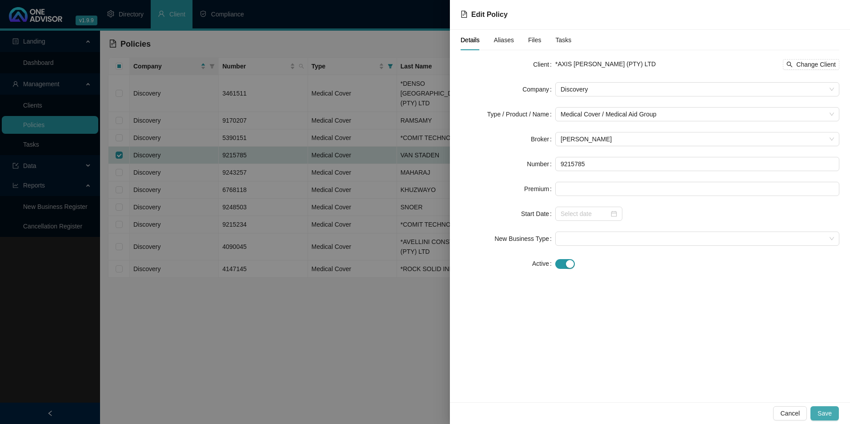
click at [828, 412] on span "Save" at bounding box center [825, 414] width 14 height 10
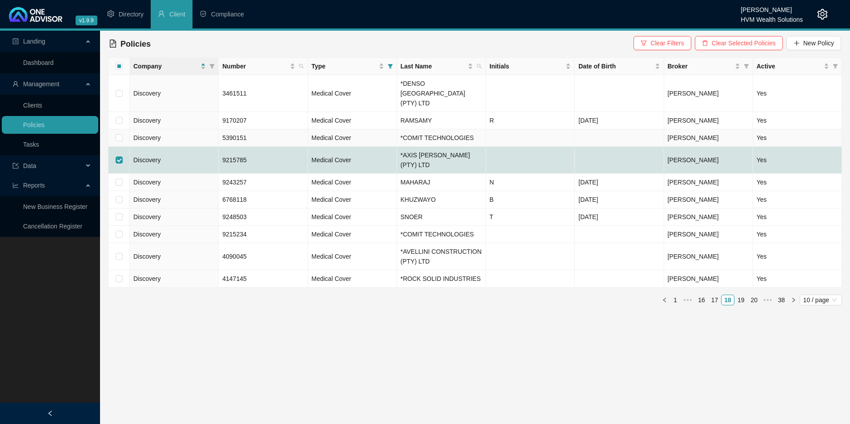
click at [184, 129] on td "Discovery" at bounding box center [174, 137] width 89 height 17
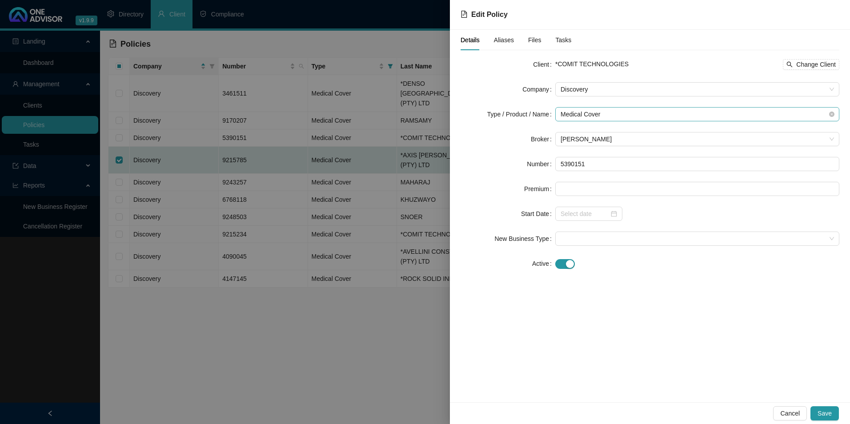
click at [630, 120] on span "Medical Cover" at bounding box center [698, 114] width 274 height 13
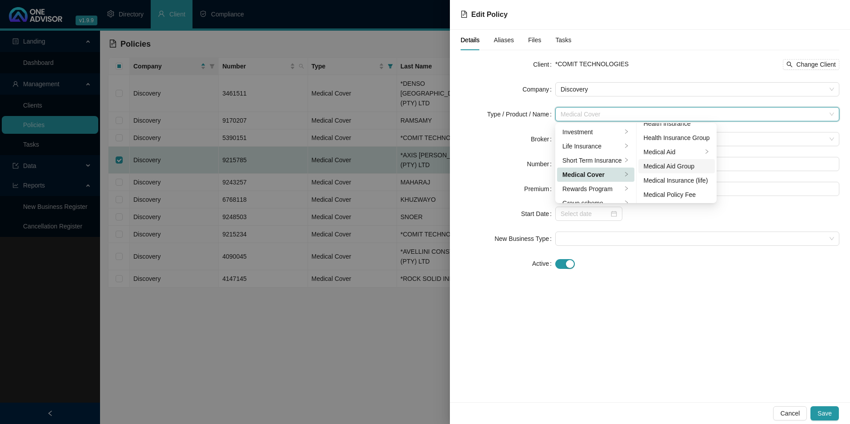
scroll to position [52, 0]
click at [675, 164] on div "Medical Aid Group" at bounding box center [677, 166] width 66 height 10
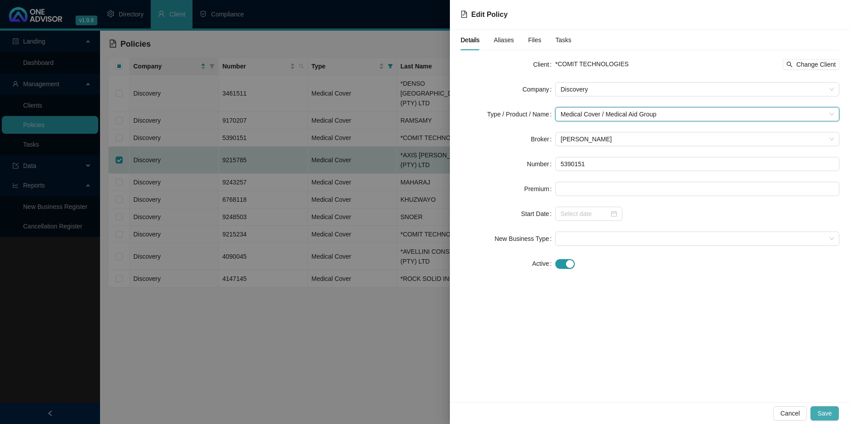
click at [832, 415] on span "Save" at bounding box center [825, 414] width 14 height 10
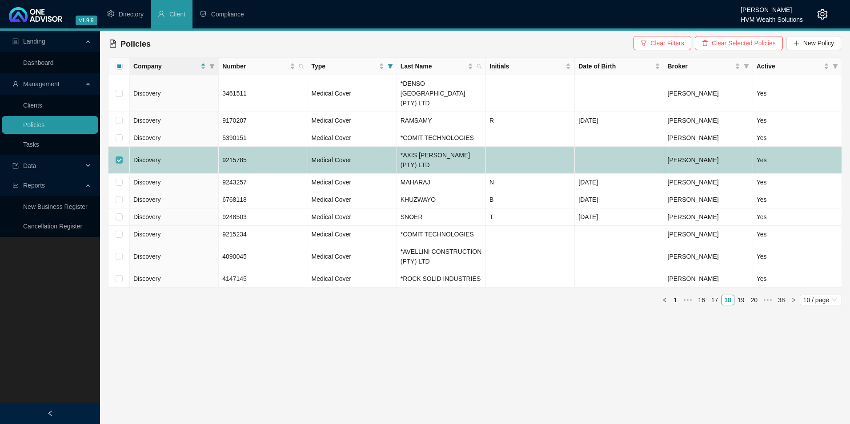
click at [119, 157] on input "checkbox" at bounding box center [119, 160] width 7 height 7
checkbox input "false"
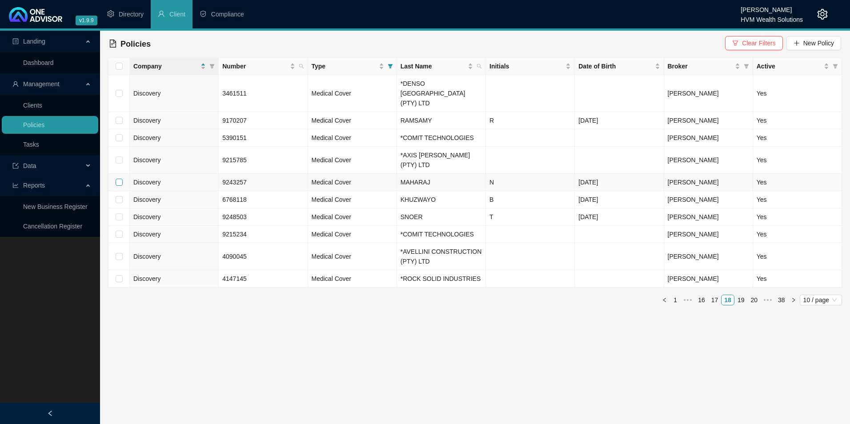
click at [117, 179] on input "checkbox" at bounding box center [119, 182] width 7 height 7
checkbox input "true"
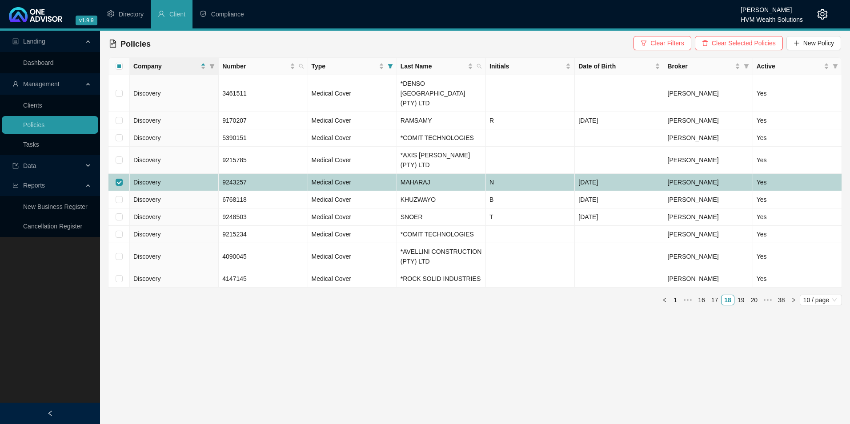
click at [272, 174] on td "9243257" at bounding box center [263, 182] width 89 height 17
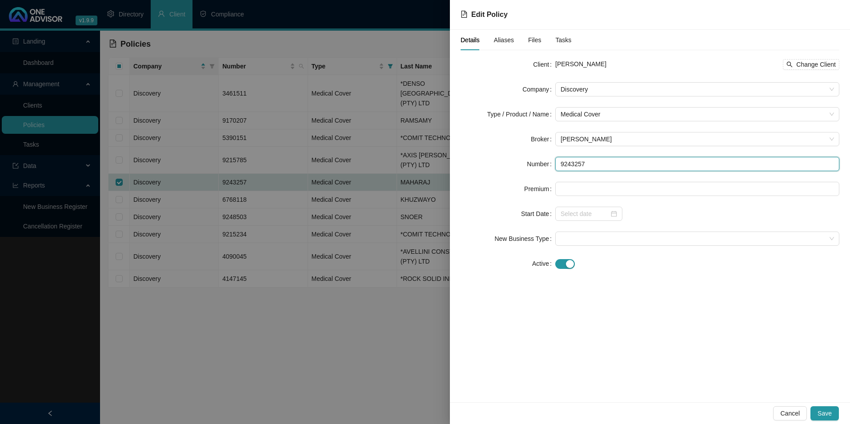
drag, startPoint x: 604, startPoint y: 164, endPoint x: 535, endPoint y: 161, distance: 69.0
click at [535, 161] on div "Number 9243257" at bounding box center [650, 164] width 379 height 14
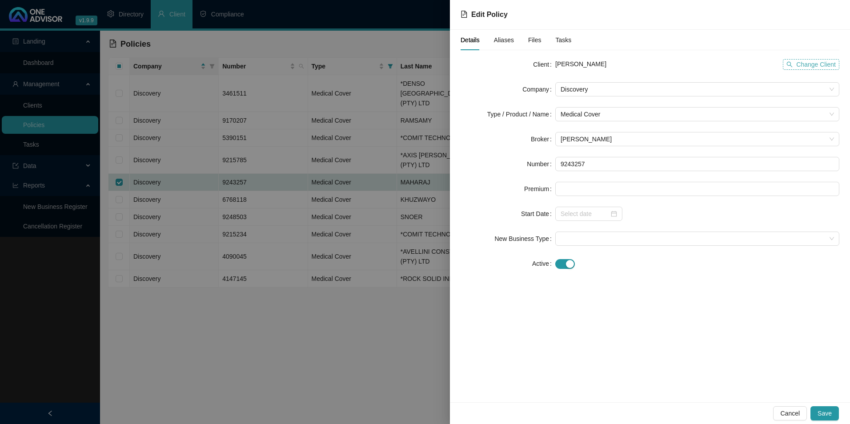
click at [797, 65] on button "Change Client" at bounding box center [811, 64] width 56 height 11
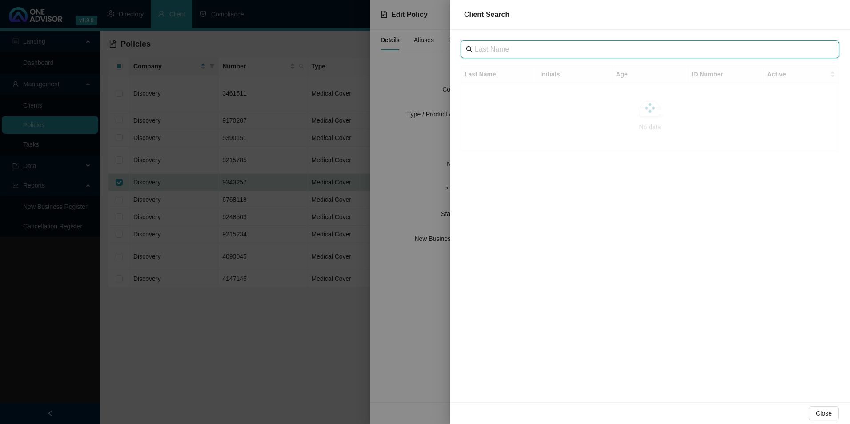
drag, startPoint x: 557, startPoint y: 42, endPoint x: 508, endPoint y: 50, distance: 50.5
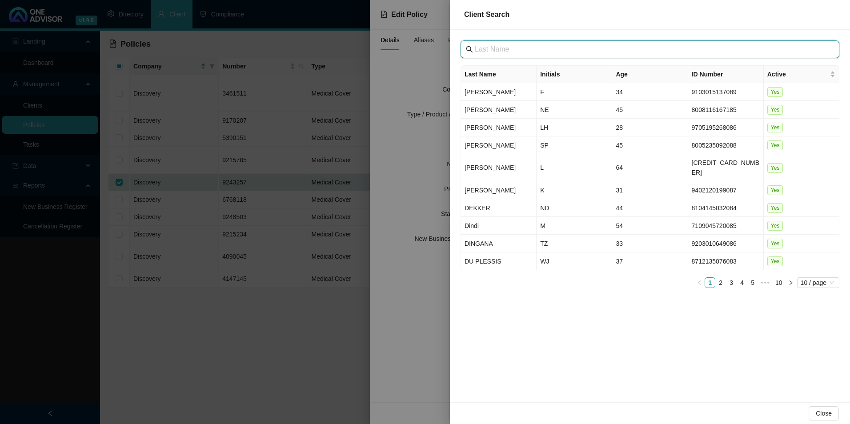
paste input "Denso SA (Pty) Ltd"
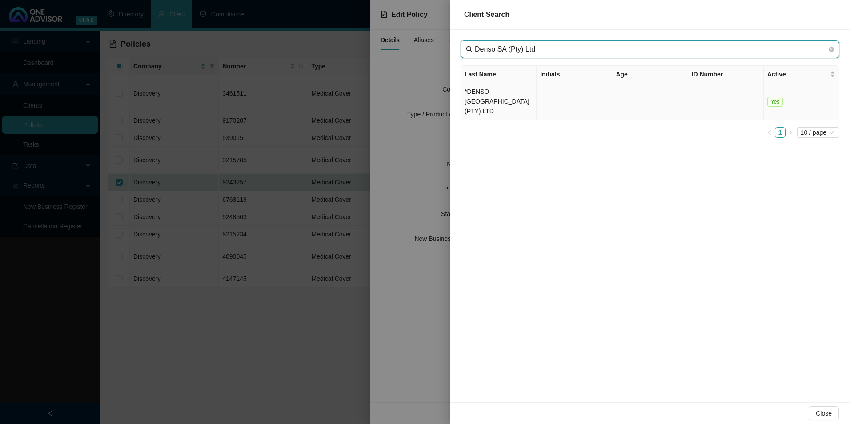
type input "Denso SA (Pty) Ltd"
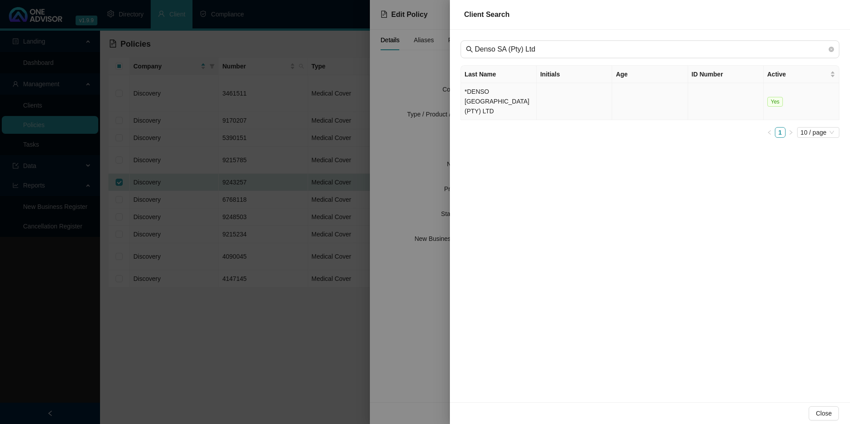
click at [517, 94] on td "*DENSO [GEOGRAPHIC_DATA] (PTY) LTD" at bounding box center [499, 101] width 76 height 37
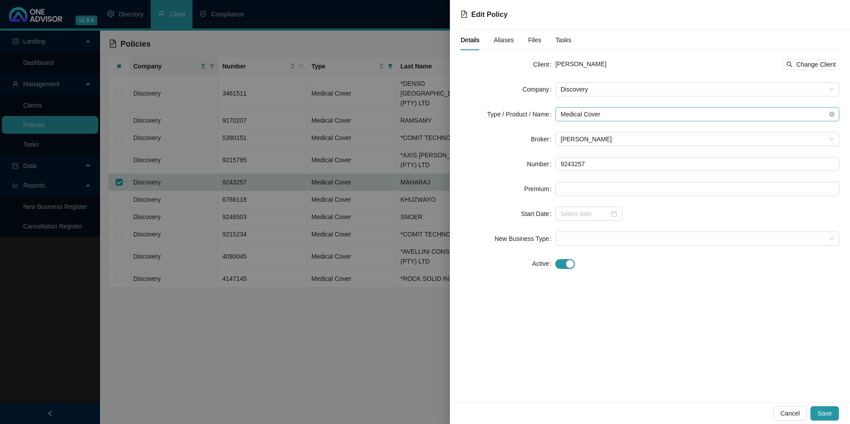
click at [612, 109] on span "Medical Cover" at bounding box center [698, 114] width 274 height 13
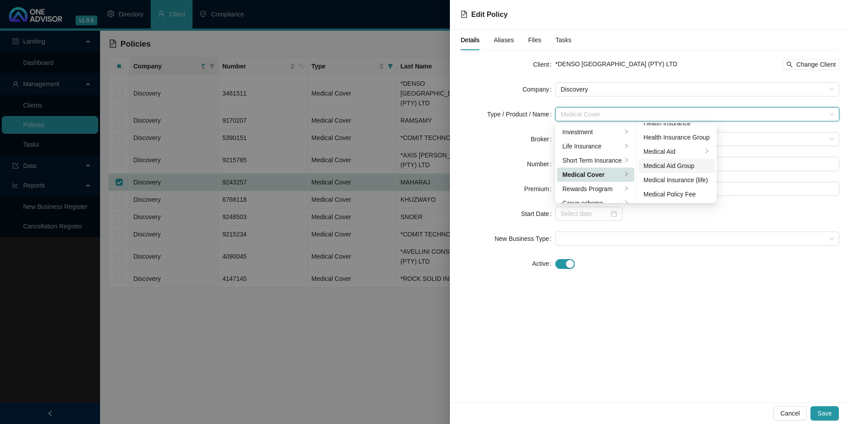
click at [671, 169] on div "Medical Aid Group" at bounding box center [677, 166] width 66 height 10
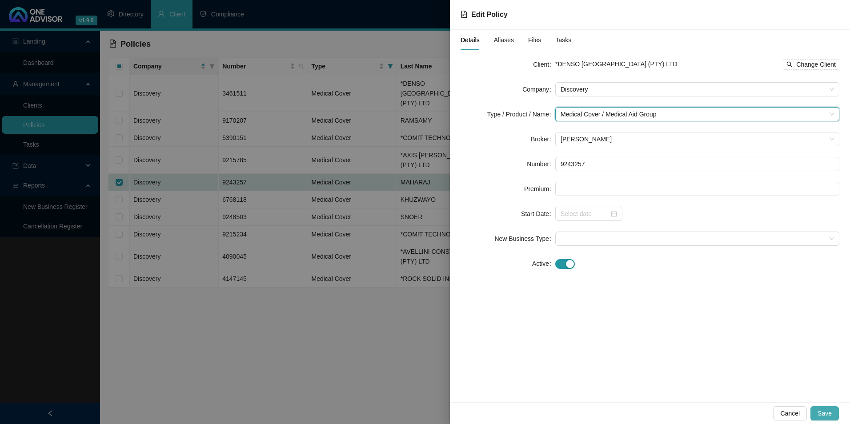
click at [828, 411] on span "Save" at bounding box center [825, 414] width 14 height 10
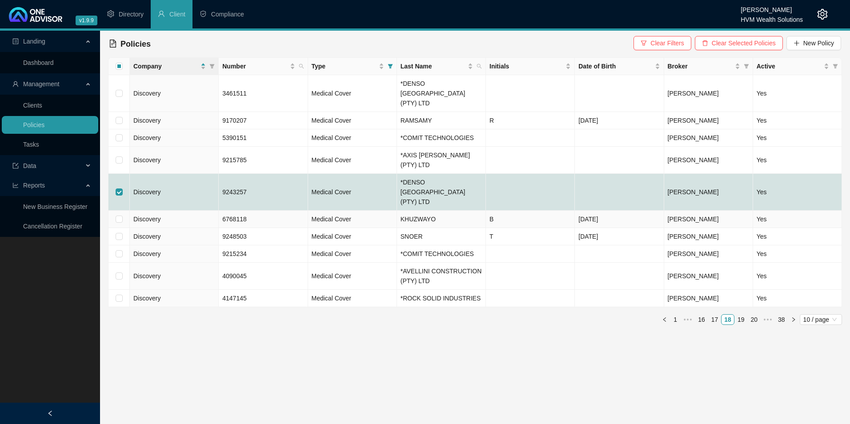
click at [463, 211] on td "KHUZWAYO" at bounding box center [441, 219] width 89 height 17
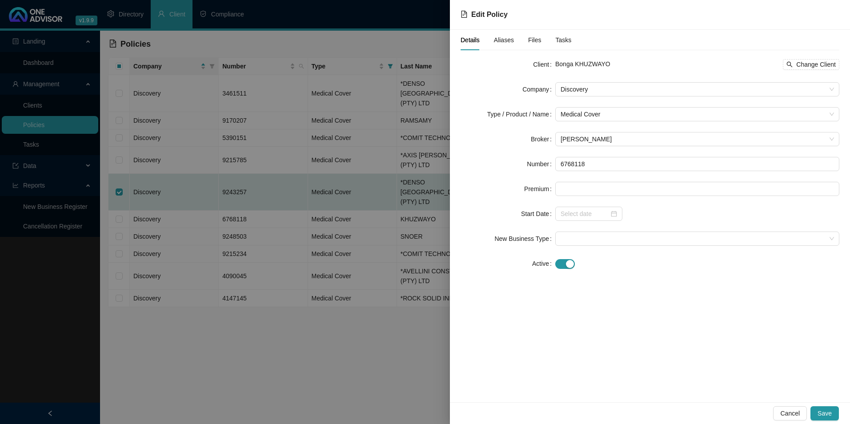
click at [433, 189] on div at bounding box center [425, 212] width 850 height 424
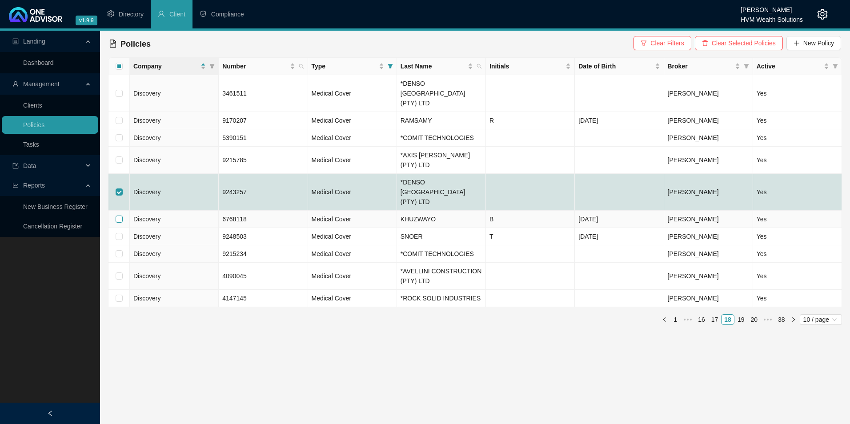
click at [119, 216] on input "checkbox" at bounding box center [119, 219] width 7 height 7
checkbox input "true"
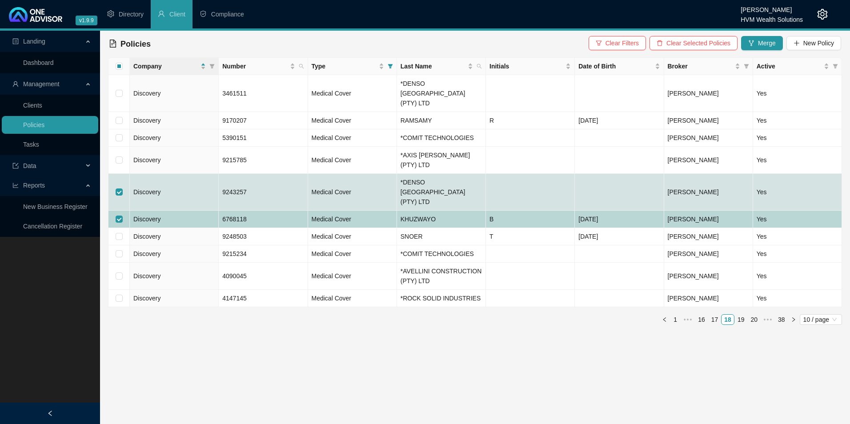
click at [176, 211] on td "Discovery" at bounding box center [174, 219] width 89 height 17
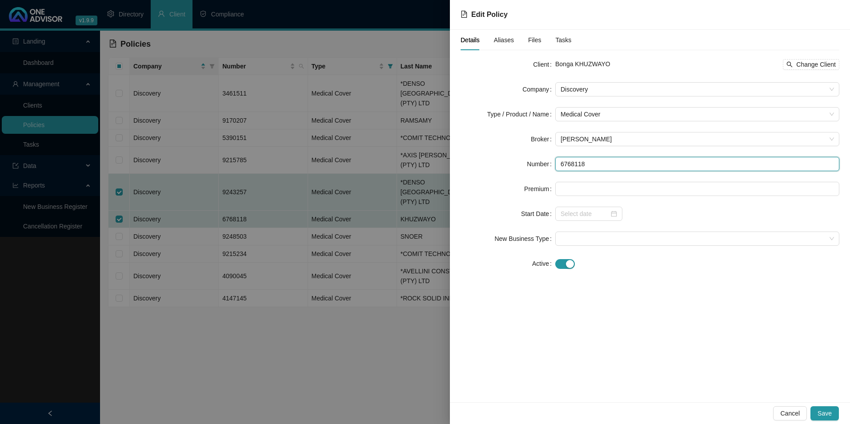
drag, startPoint x: 588, startPoint y: 161, endPoint x: 535, endPoint y: 160, distance: 52.9
click at [531, 163] on div "Number 6768118" at bounding box center [650, 164] width 379 height 14
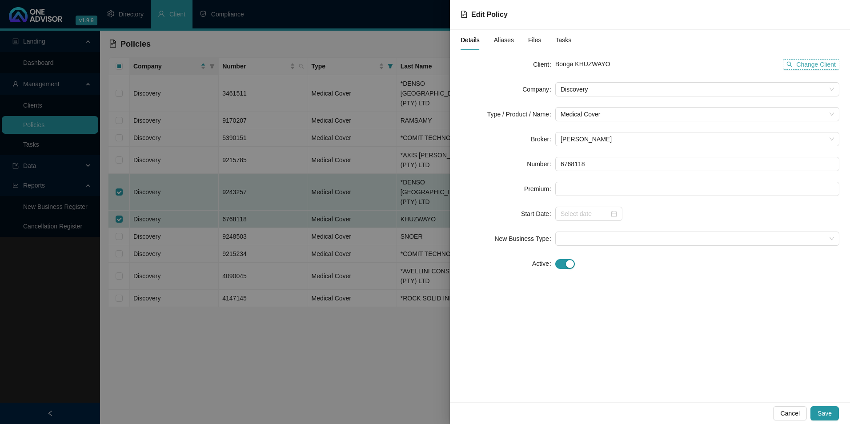
click at [810, 67] on span "Change Client" at bounding box center [817, 65] width 40 height 10
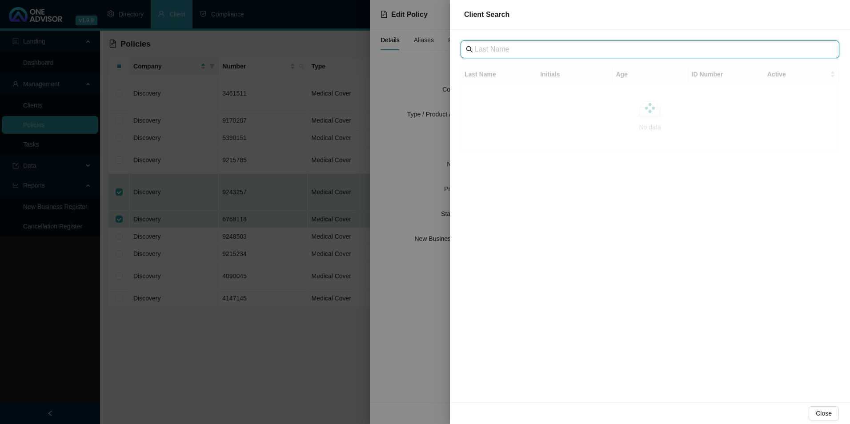
drag, startPoint x: 496, startPoint y: 46, endPoint x: 491, endPoint y: 52, distance: 7.9
click at [496, 46] on input "text" at bounding box center [651, 49] width 352 height 11
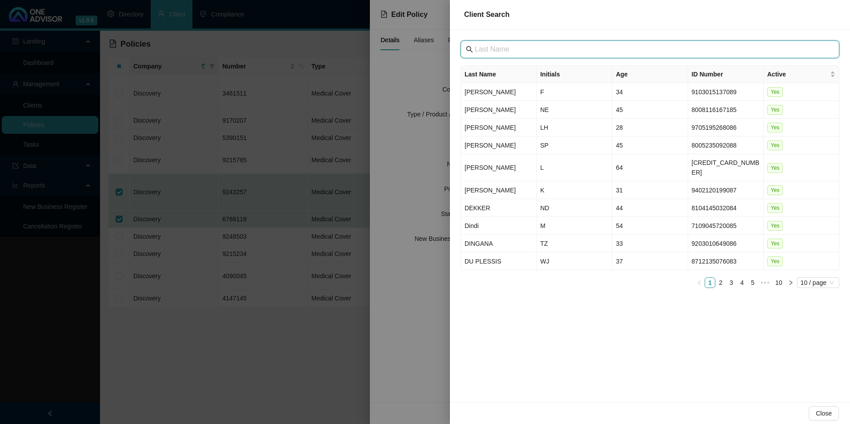
paste input "KZN Growth Fund"
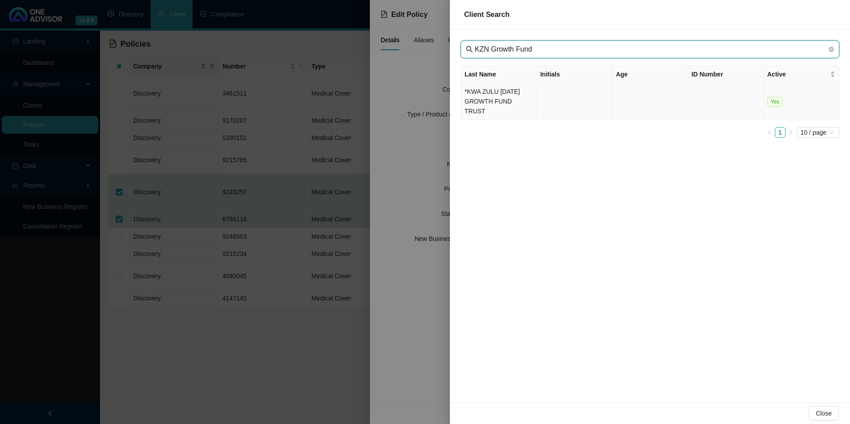
type input "KZN Growth Fund"
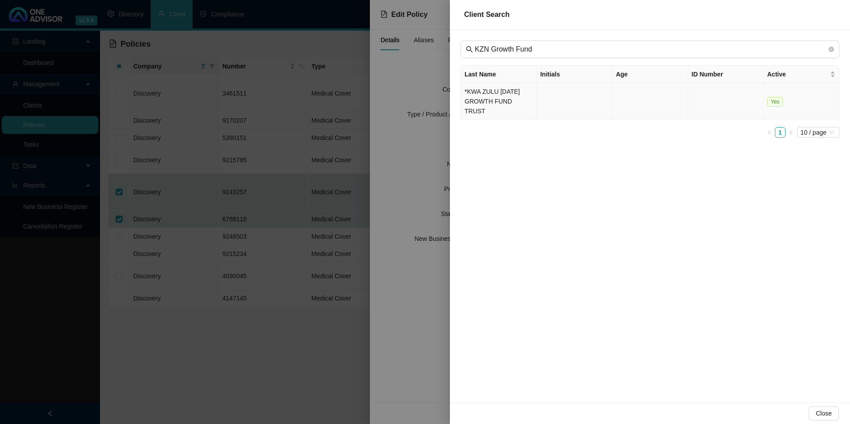
click at [493, 98] on td "*KWA ZULU [DATE] GROWTH FUND TRUST" at bounding box center [499, 101] width 76 height 37
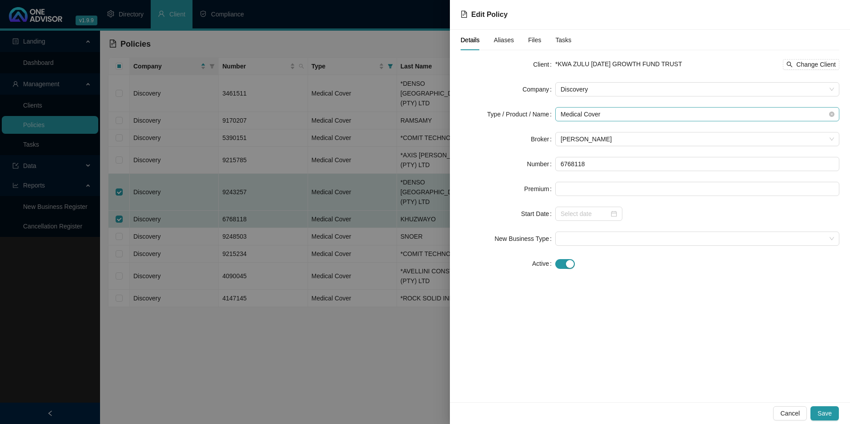
click at [652, 117] on span "Medical Cover" at bounding box center [698, 114] width 274 height 13
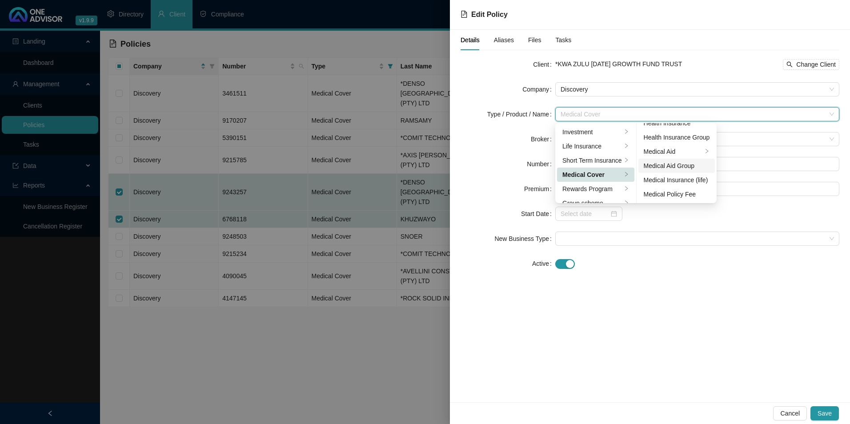
click at [655, 170] on div "Medical Aid Group" at bounding box center [677, 166] width 66 height 10
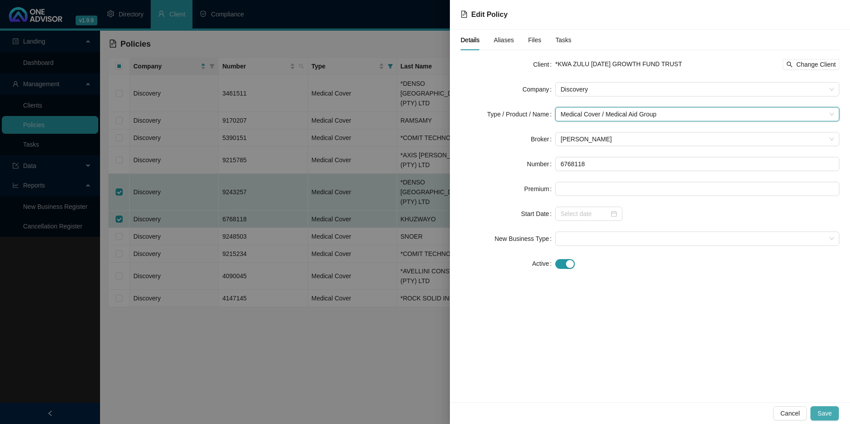
click at [817, 415] on button "Save" at bounding box center [825, 414] width 28 height 14
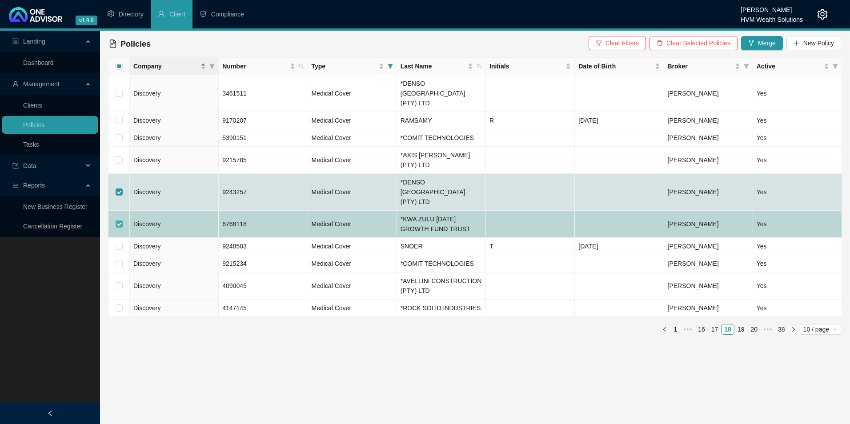
click at [119, 221] on input "checkbox" at bounding box center [119, 224] width 7 height 7
checkbox input "false"
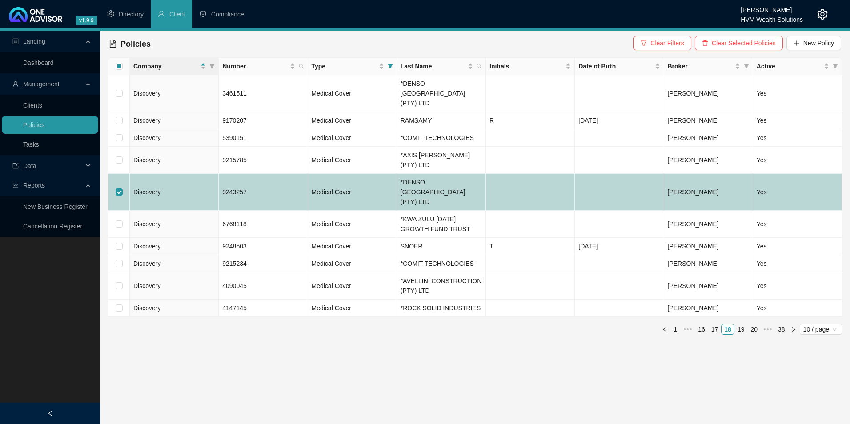
click at [121, 174] on td at bounding box center [119, 192] width 21 height 37
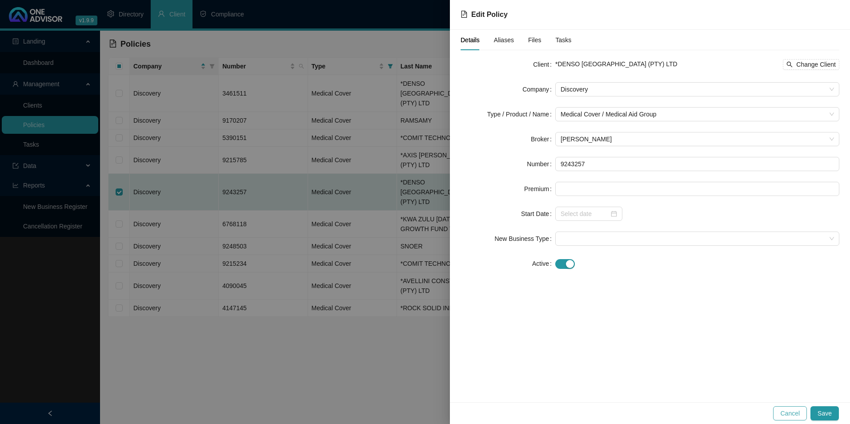
click at [793, 416] on span "Cancel" at bounding box center [791, 414] width 20 height 10
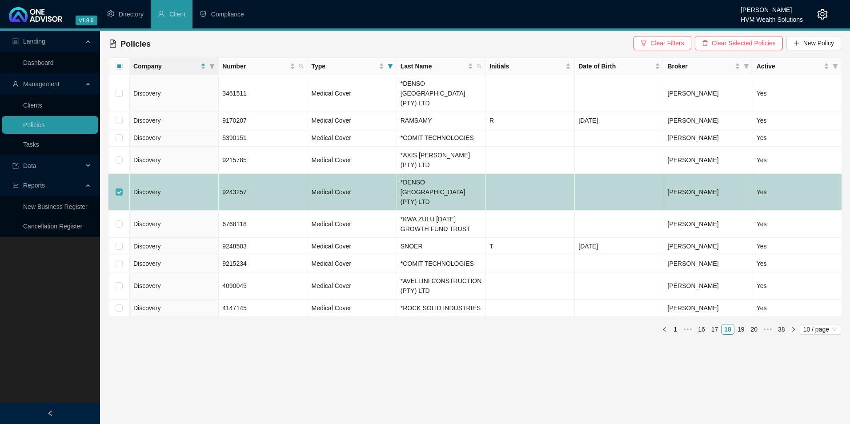
click at [120, 189] on input "checkbox" at bounding box center [119, 192] width 7 height 7
checkbox input "false"
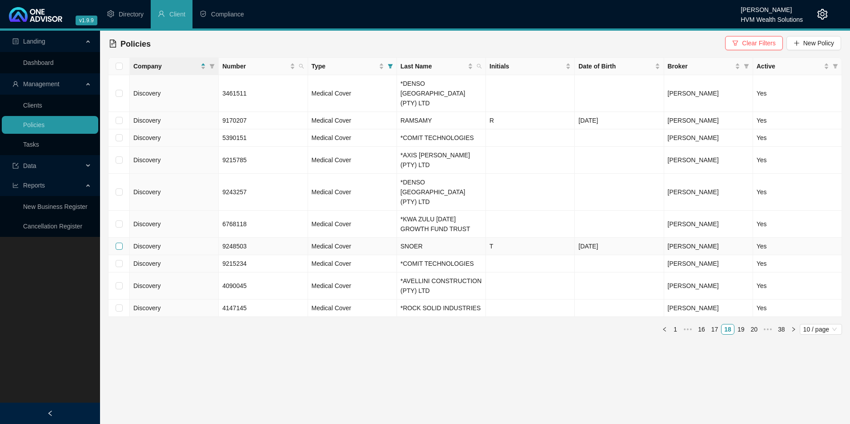
click at [116, 243] on input "checkbox" at bounding box center [119, 246] width 7 height 7
checkbox input "true"
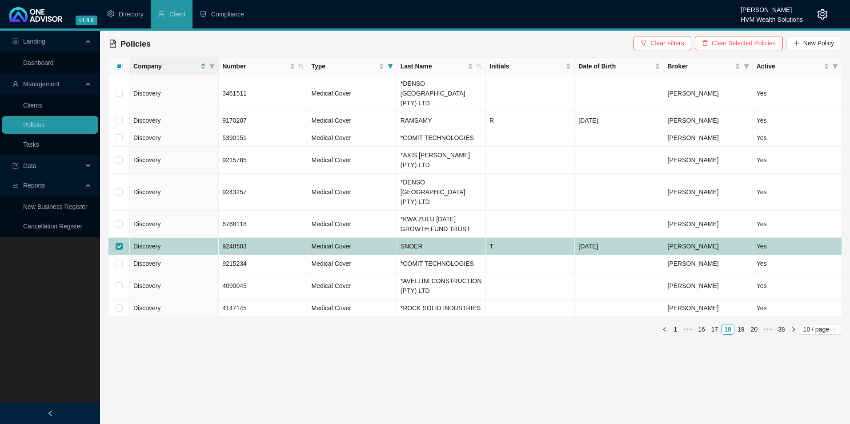
click at [170, 238] on td "Discovery" at bounding box center [174, 246] width 89 height 17
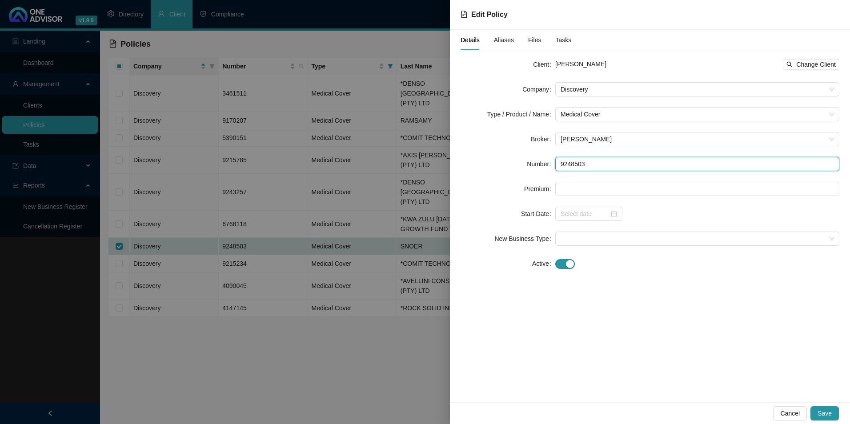
drag, startPoint x: 613, startPoint y: 166, endPoint x: 499, endPoint y: 157, distance: 114.7
click at [499, 157] on form "Client [PERSON_NAME] Change Client Company Discovery Type / Product / Name Medi…" at bounding box center [650, 164] width 379 height 214
click at [799, 415] on span "Cancel" at bounding box center [791, 414] width 20 height 10
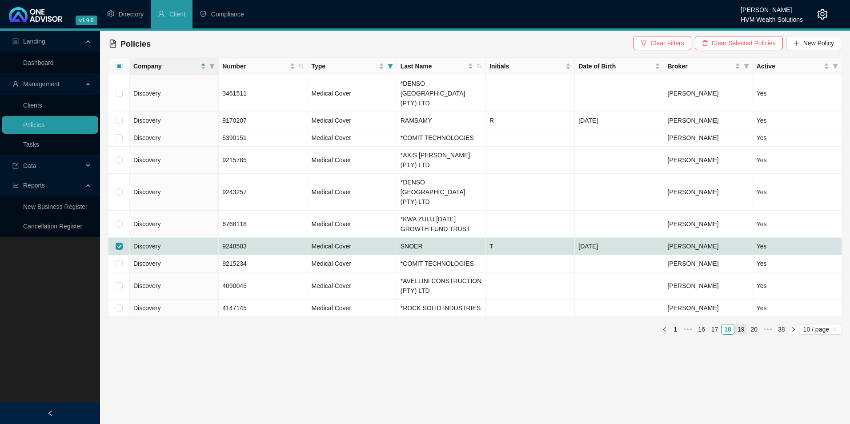
click at [741, 325] on link "19" at bounding box center [741, 330] width 12 height 10
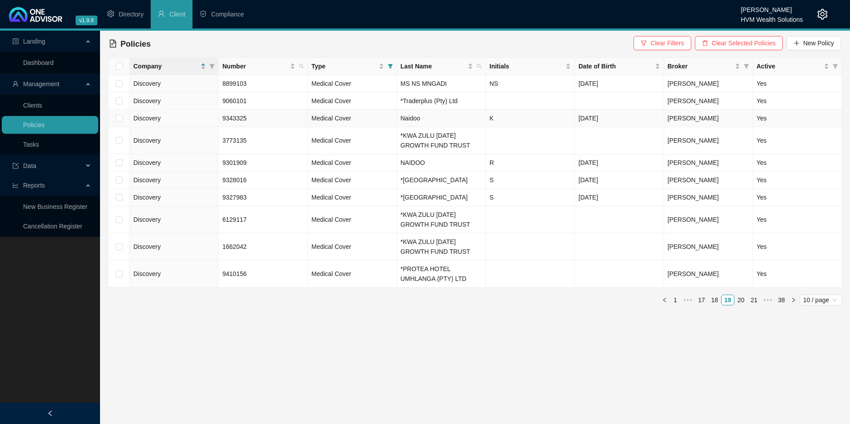
click at [466, 123] on td "Naidoo" at bounding box center [441, 118] width 89 height 17
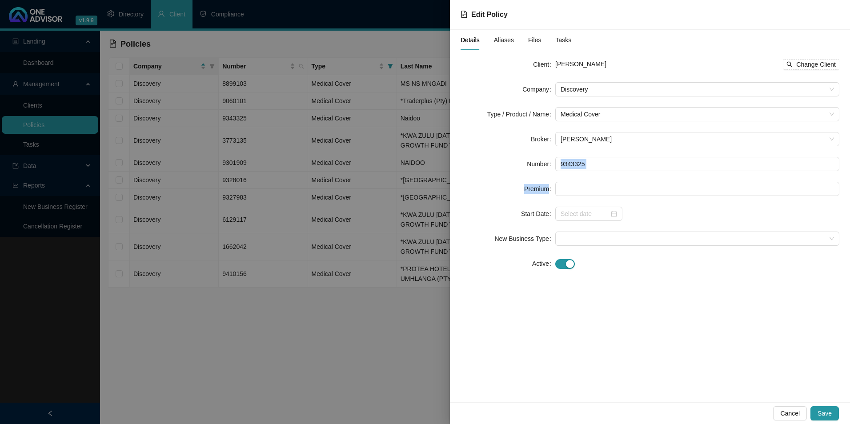
drag, startPoint x: 592, startPoint y: 172, endPoint x: 549, endPoint y: 163, distance: 43.5
click at [549, 163] on form "Client [PERSON_NAME] Change Client Company Discovery Type / Product / Name Medi…" at bounding box center [650, 164] width 379 height 214
drag, startPoint x: 549, startPoint y: 163, endPoint x: 564, endPoint y: 164, distance: 14.7
copy form "Premium"
click at [785, 411] on span "Cancel" at bounding box center [791, 414] width 20 height 10
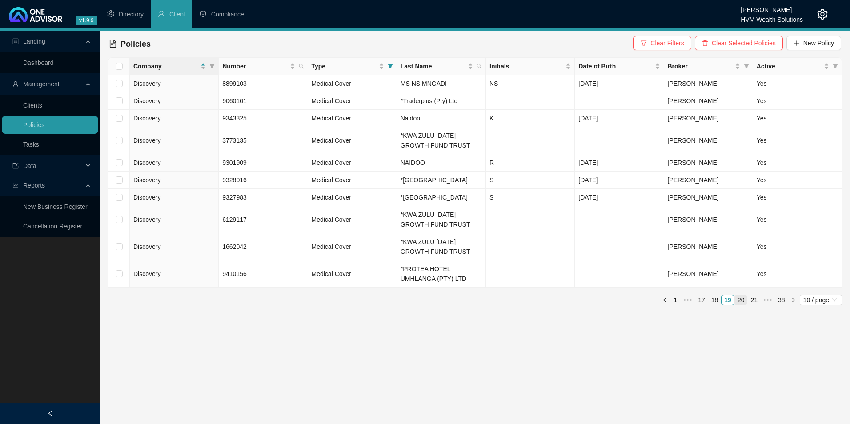
click at [741, 305] on link "20" at bounding box center [741, 300] width 12 height 10
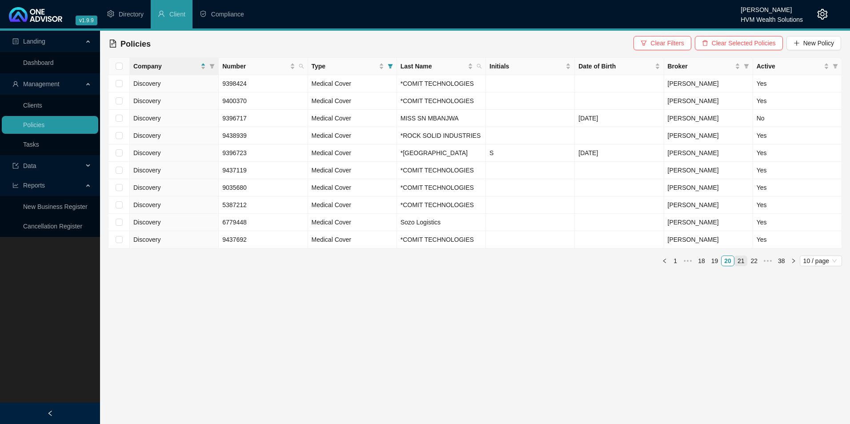
click at [742, 266] on link "21" at bounding box center [741, 261] width 12 height 10
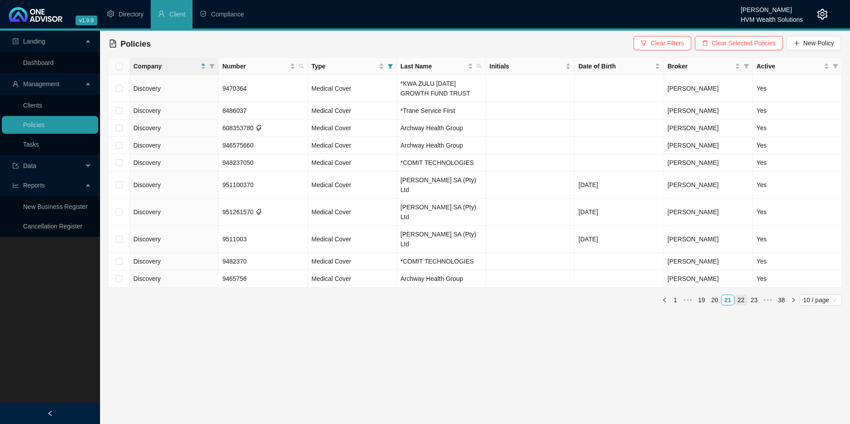
click at [743, 295] on link "22" at bounding box center [741, 300] width 12 height 10
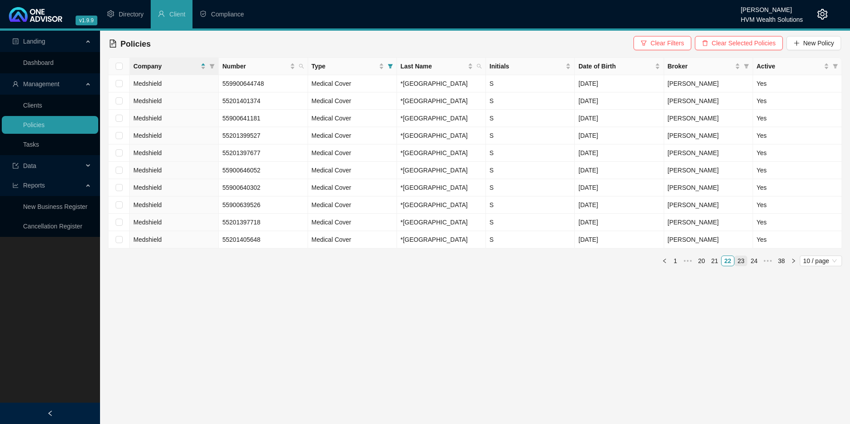
click at [742, 266] on link "23" at bounding box center [741, 261] width 12 height 10
click at [742, 266] on link "24" at bounding box center [741, 261] width 12 height 10
click at [742, 266] on link "25" at bounding box center [741, 261] width 12 height 10
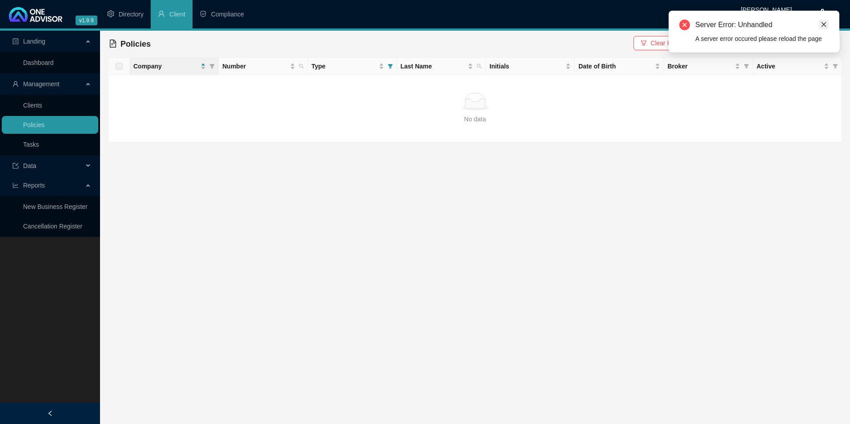
click at [825, 28] on link "Close" at bounding box center [824, 25] width 10 height 10
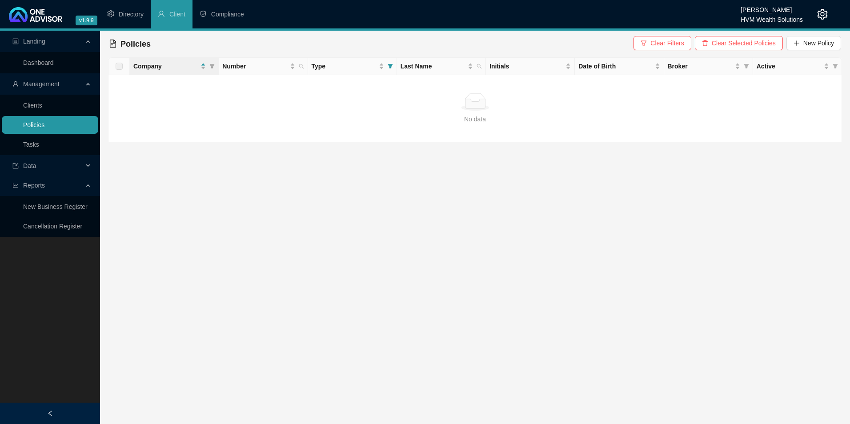
click at [44, 122] on link "Policies" at bounding box center [33, 124] width 21 height 7
click at [42, 106] on link "Clients" at bounding box center [32, 105] width 19 height 7
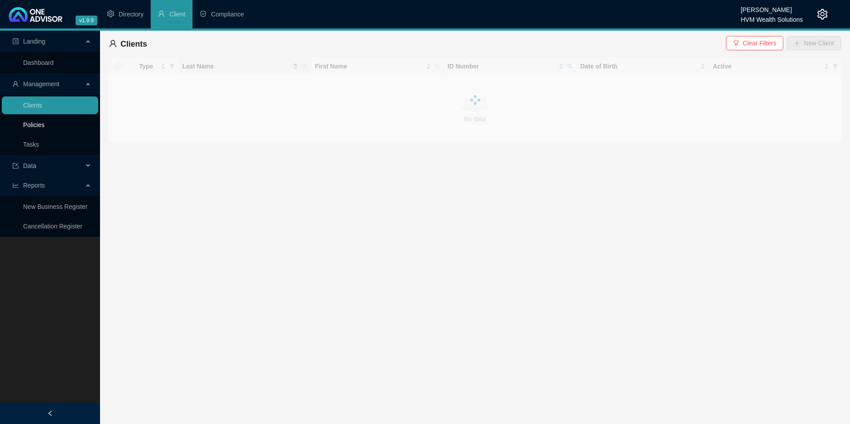
click at [44, 121] on link "Policies" at bounding box center [33, 124] width 21 height 7
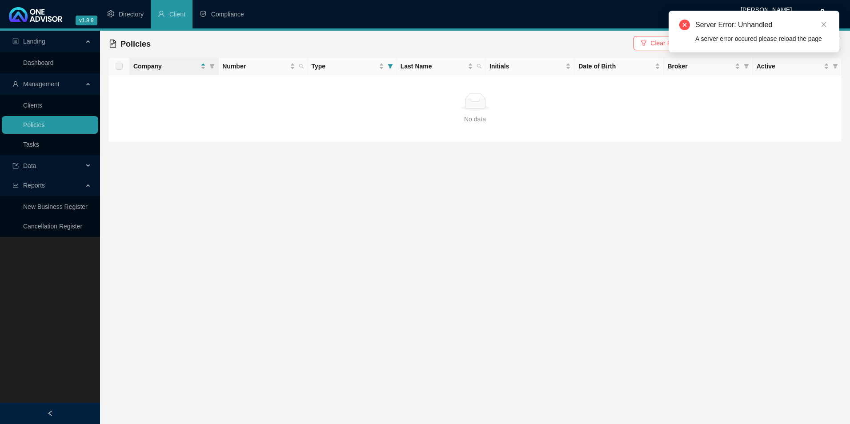
click at [829, 28] on div "Server Error: Unhandled A server error occured please reload the page" at bounding box center [754, 32] width 171 height 42
click at [826, 24] on icon "close" at bounding box center [824, 24] width 6 height 6
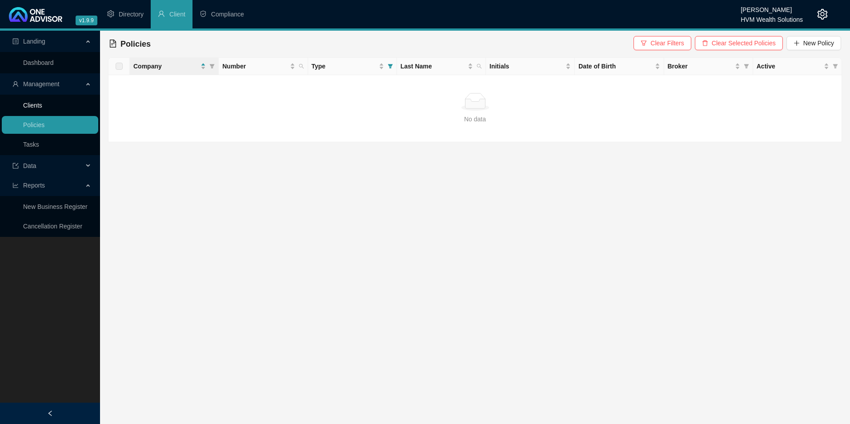
click at [34, 109] on link "Clients" at bounding box center [32, 105] width 19 height 7
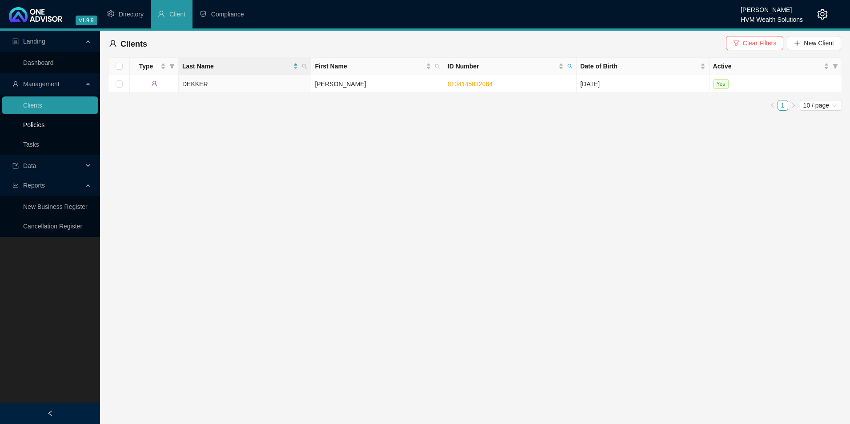
click at [42, 127] on link "Policies" at bounding box center [33, 124] width 21 height 7
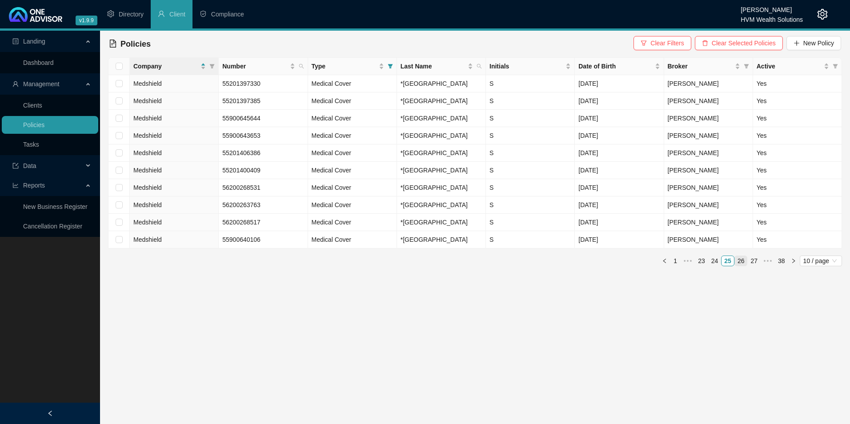
click at [738, 266] on link "26" at bounding box center [741, 261] width 12 height 10
click at [729, 266] on link "26" at bounding box center [728, 261] width 12 height 10
click at [714, 266] on link "25" at bounding box center [715, 261] width 12 height 10
click at [116, 87] on input "checkbox" at bounding box center [119, 83] width 7 height 7
checkbox input "true"
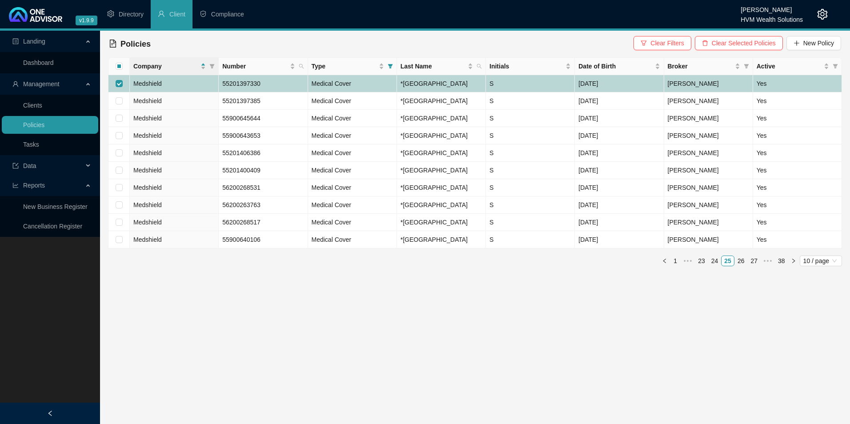
click at [149, 87] on span "Medshield" at bounding box center [147, 83] width 28 height 7
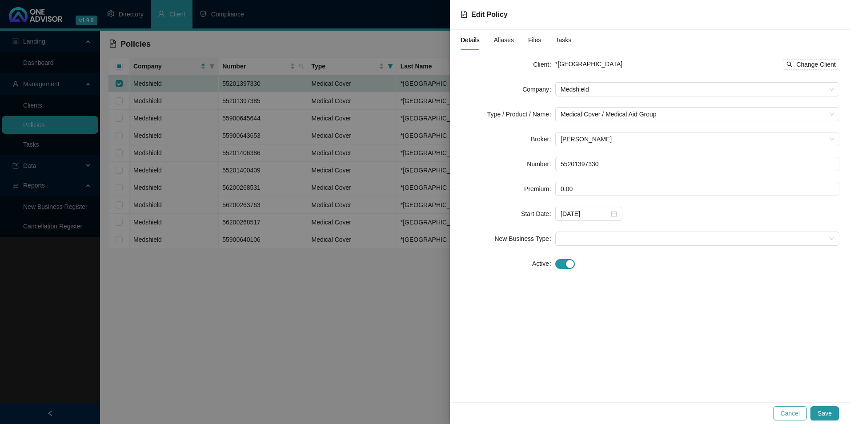
click at [800, 414] on span "Cancel" at bounding box center [791, 414] width 20 height 10
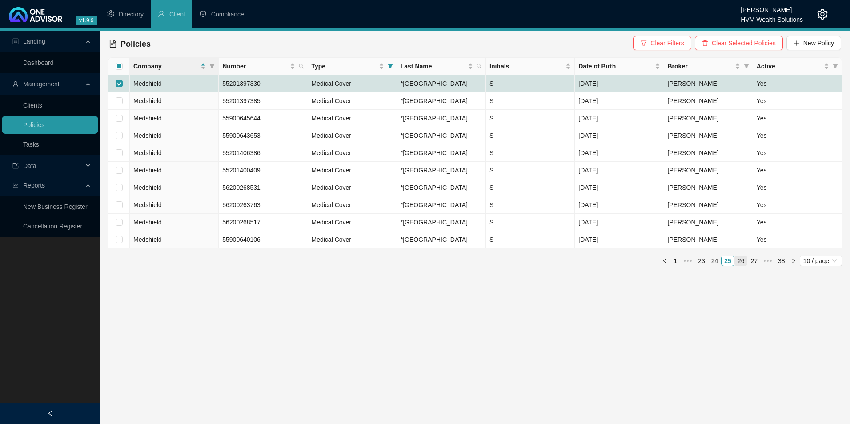
click at [744, 266] on link "26" at bounding box center [741, 261] width 12 height 10
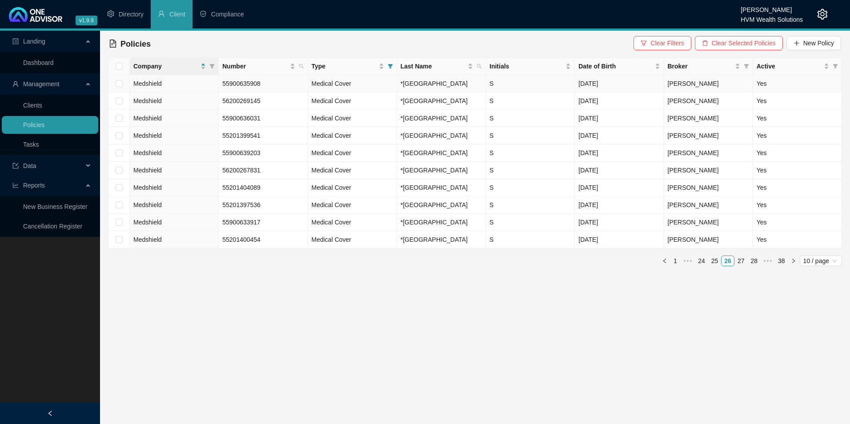
click at [148, 86] on span "Medshield" at bounding box center [147, 83] width 28 height 7
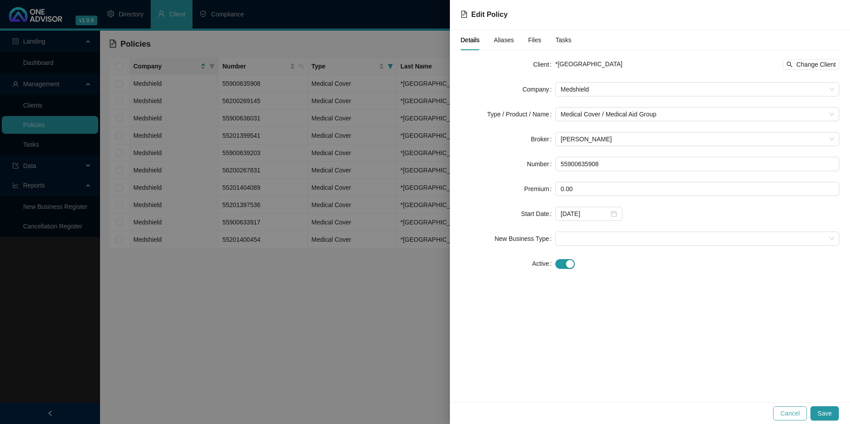
click at [796, 415] on span "Cancel" at bounding box center [791, 414] width 20 height 10
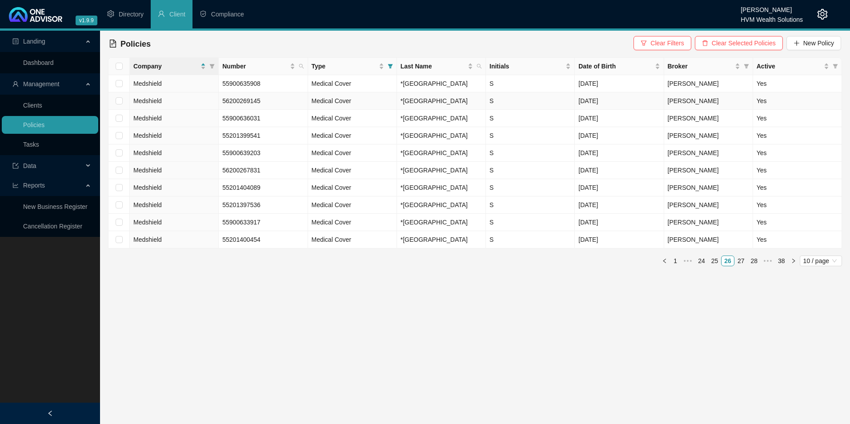
click at [157, 110] on td "Medshield" at bounding box center [174, 101] width 89 height 17
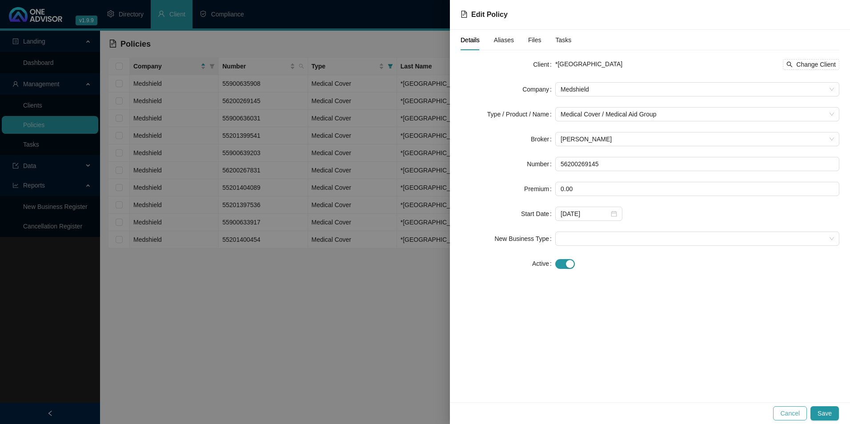
click at [783, 416] on span "Cancel" at bounding box center [791, 414] width 20 height 10
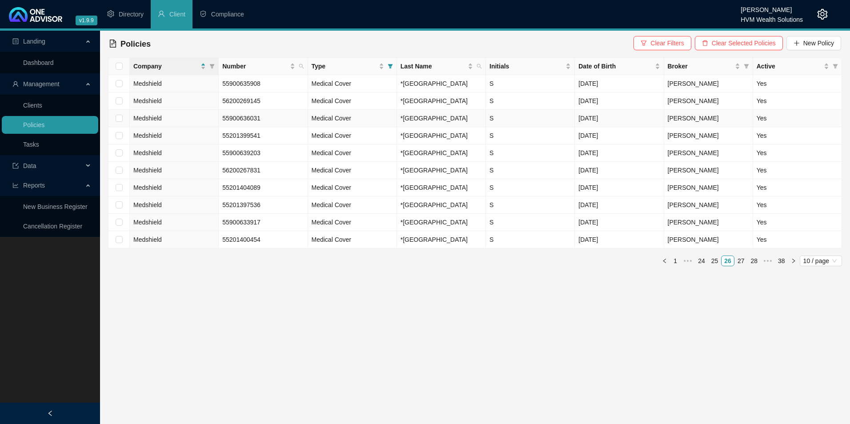
click at [181, 127] on td "Medshield" at bounding box center [174, 118] width 89 height 17
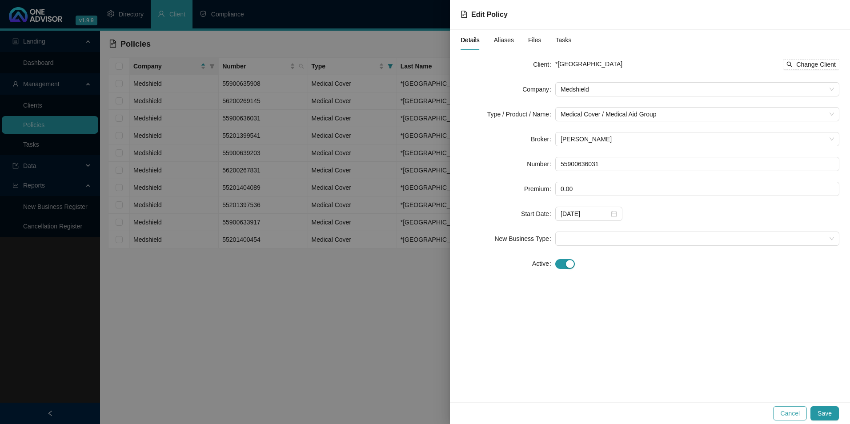
click at [800, 415] on span "Cancel" at bounding box center [791, 414] width 20 height 10
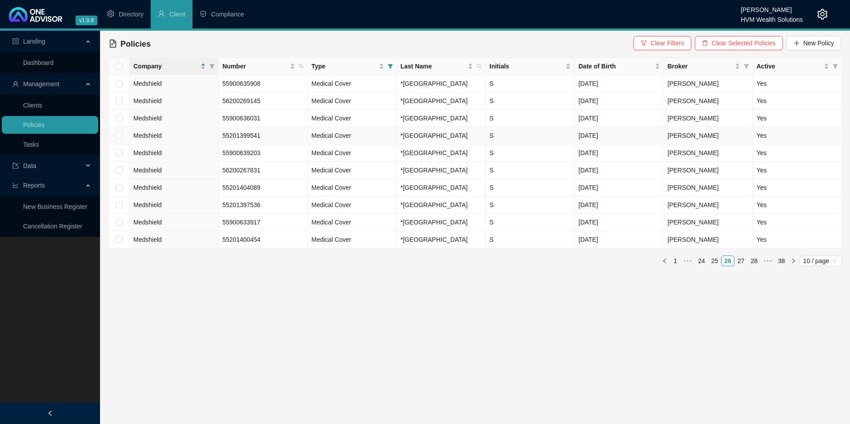
click at [142, 139] on span "Medshield" at bounding box center [147, 135] width 28 height 7
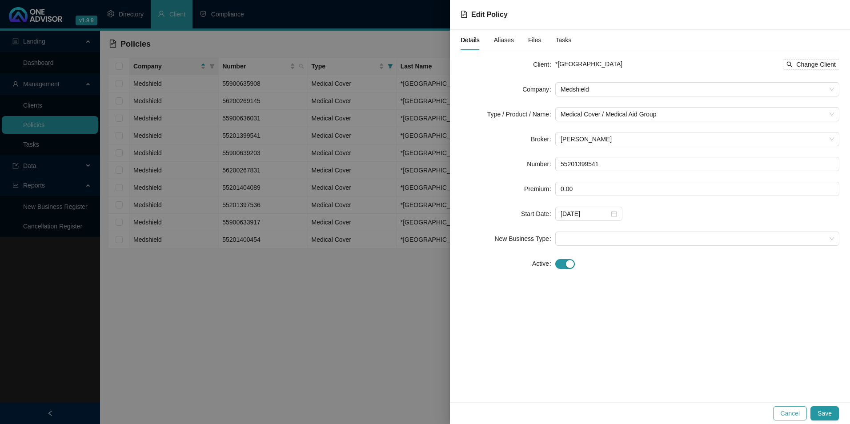
click at [793, 416] on span "Cancel" at bounding box center [791, 414] width 20 height 10
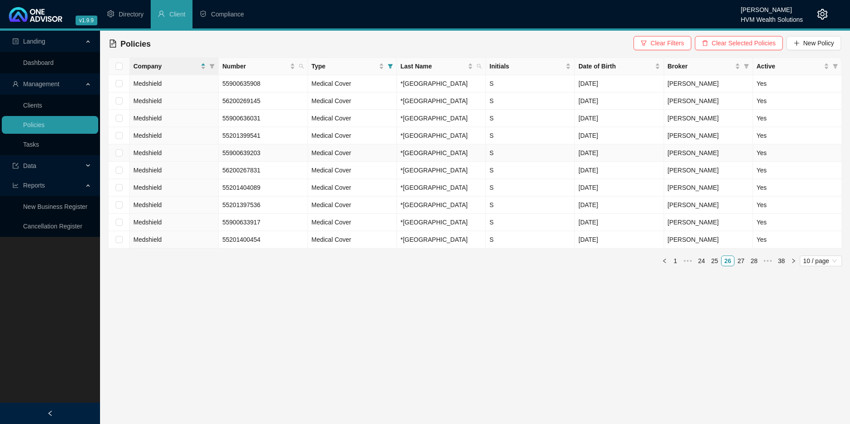
click at [166, 162] on td "Medshield" at bounding box center [174, 153] width 89 height 17
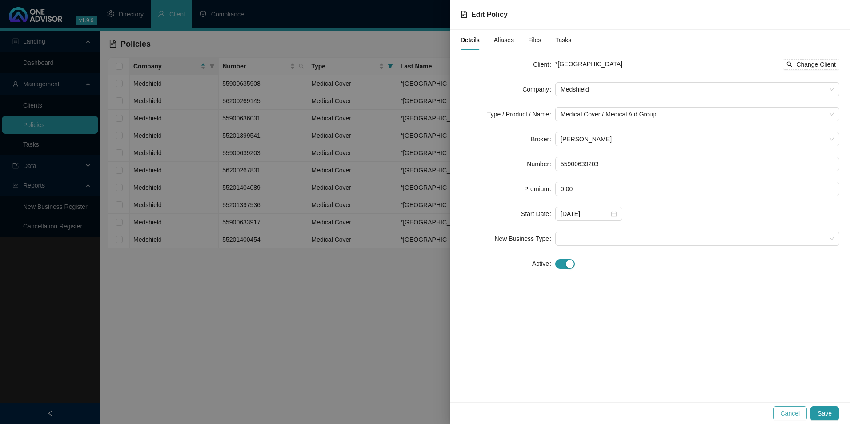
click at [798, 417] on span "Cancel" at bounding box center [791, 414] width 20 height 10
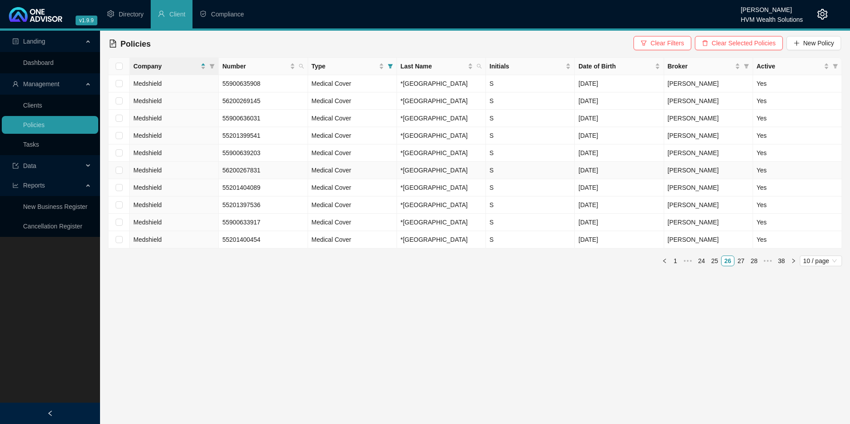
click at [149, 179] on td "Medshield" at bounding box center [174, 170] width 89 height 17
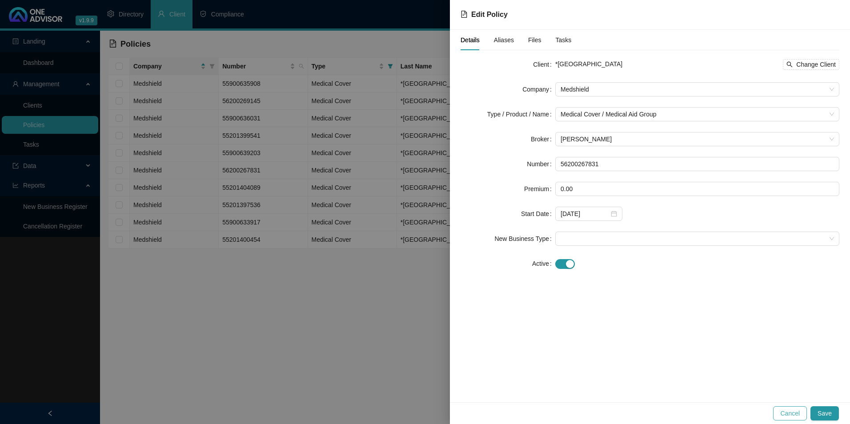
click at [786, 416] on span "Cancel" at bounding box center [791, 414] width 20 height 10
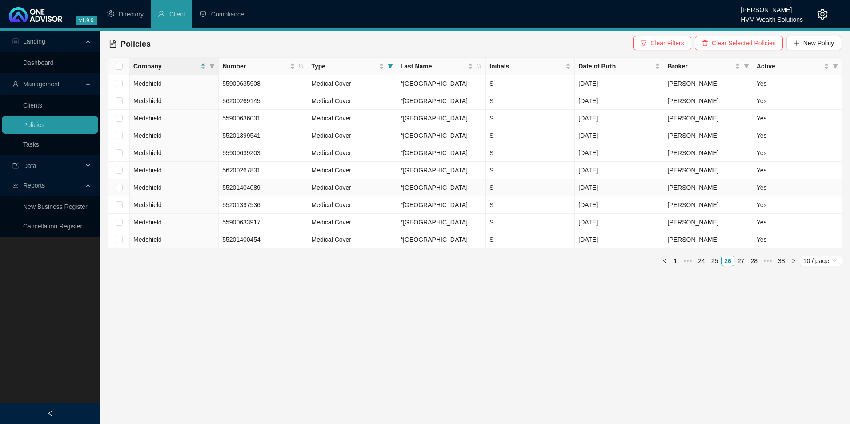
click at [165, 197] on td "Medshield" at bounding box center [174, 187] width 89 height 17
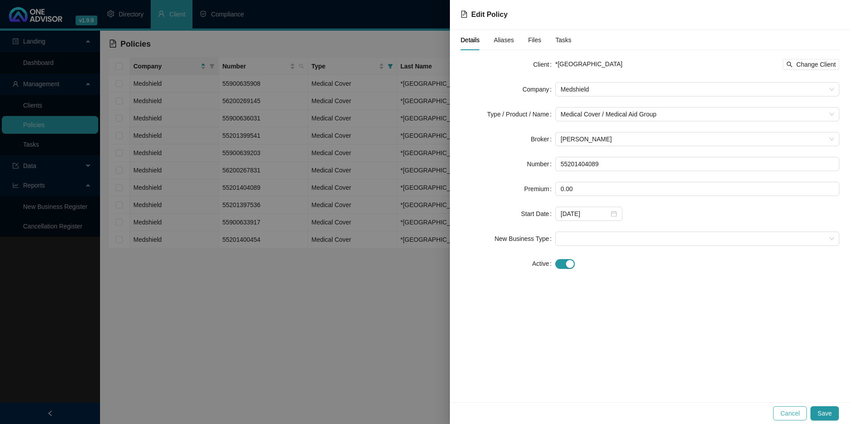
click at [783, 414] on span "Cancel" at bounding box center [791, 414] width 20 height 10
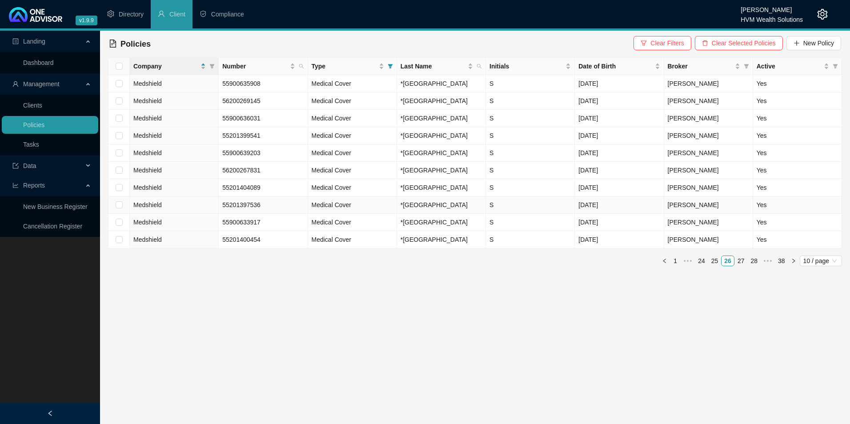
click at [159, 209] on span "Medshield" at bounding box center [147, 204] width 28 height 7
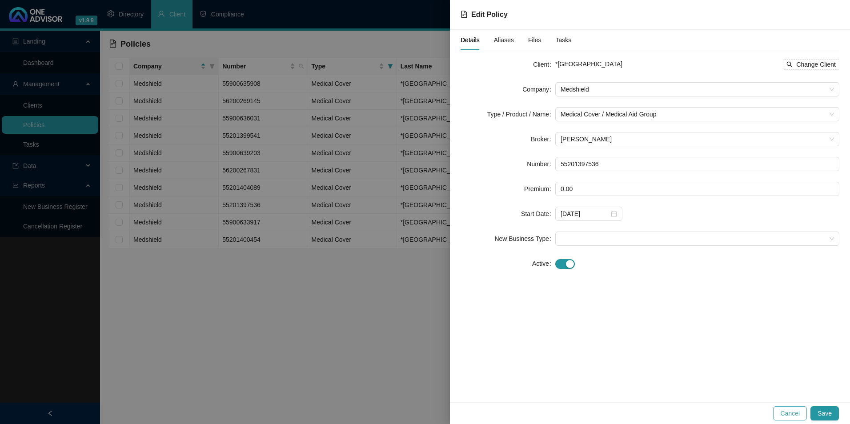
click at [800, 414] on span "Cancel" at bounding box center [791, 414] width 20 height 10
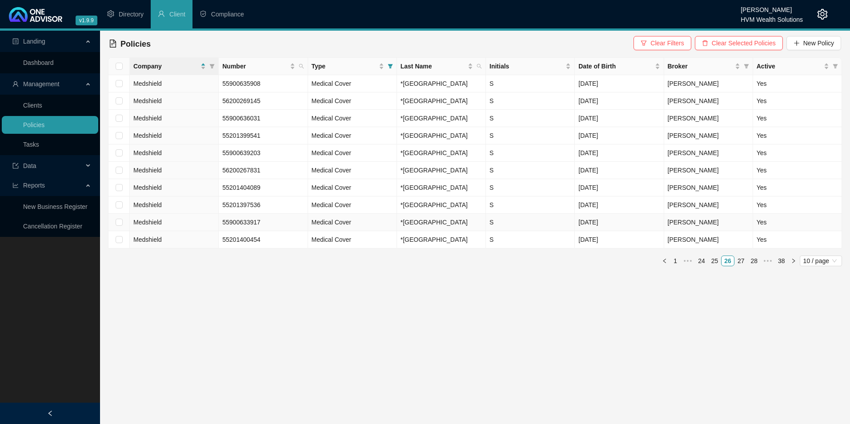
click at [141, 226] on span "Medshield" at bounding box center [147, 222] width 28 height 7
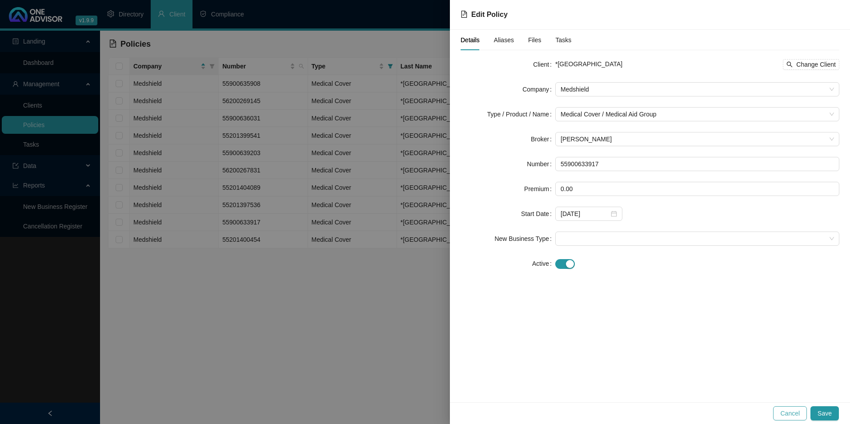
click at [782, 416] on button "Cancel" at bounding box center [791, 414] width 34 height 14
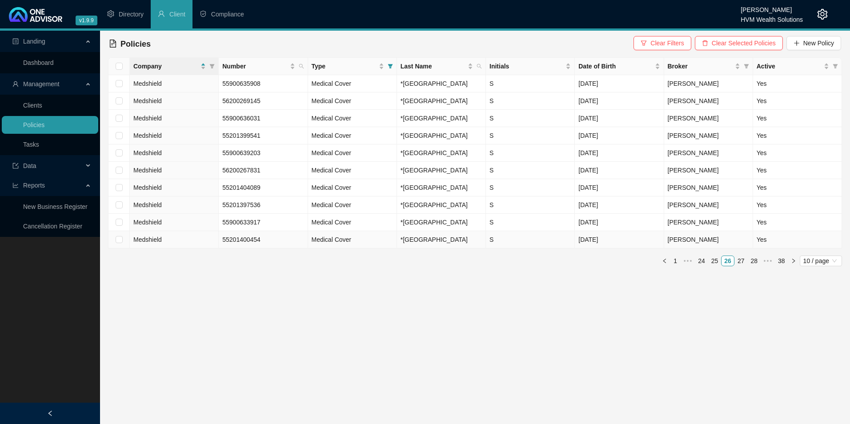
click at [177, 249] on td "Medshield" at bounding box center [174, 239] width 89 height 17
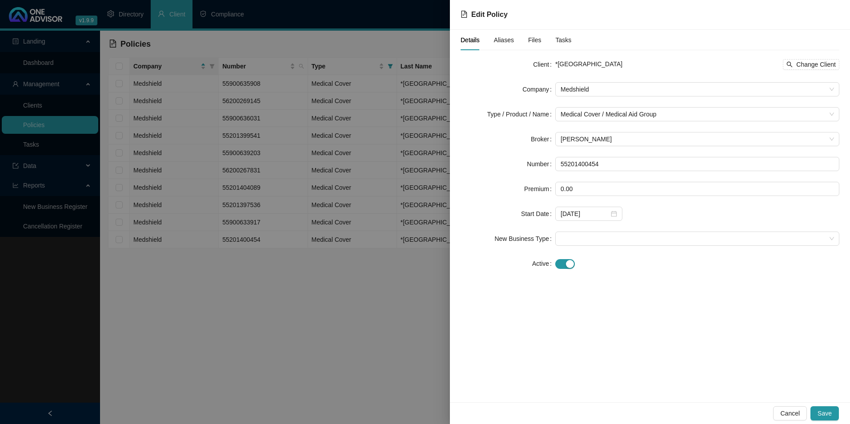
click at [790, 406] on div "Cancel Save" at bounding box center [650, 414] width 400 height 22
click at [803, 414] on button "Cancel" at bounding box center [791, 414] width 34 height 14
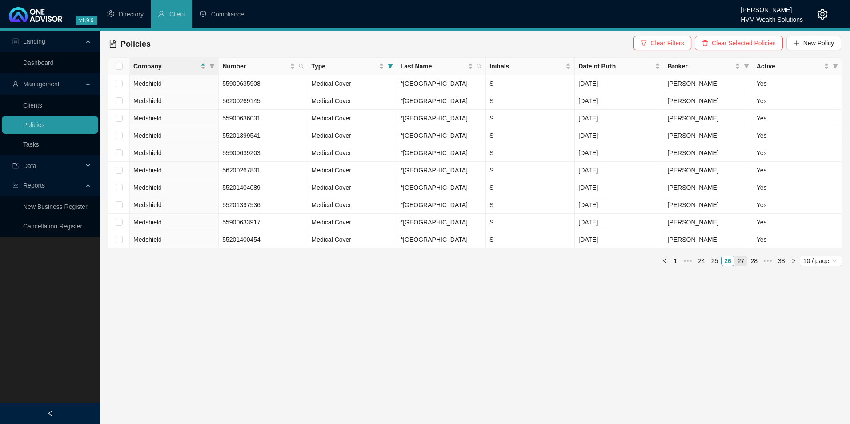
click at [744, 266] on link "27" at bounding box center [741, 261] width 12 height 10
click at [435, 197] on td "MAJOLA" at bounding box center [441, 187] width 89 height 17
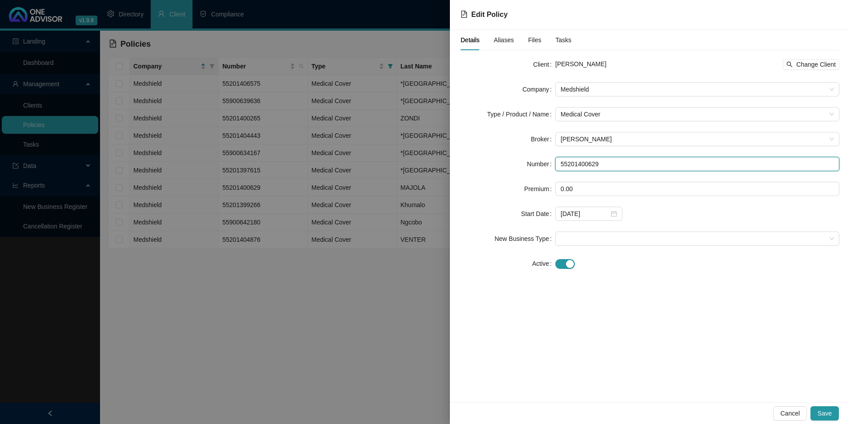
drag, startPoint x: 628, startPoint y: 162, endPoint x: 560, endPoint y: 166, distance: 67.3
click at [560, 166] on input "55201400629" at bounding box center [698, 164] width 284 height 14
drag, startPoint x: 628, startPoint y: 63, endPoint x: 580, endPoint y: 63, distance: 47.1
click at [580, 63] on div "[PERSON_NAME] Change Client" at bounding box center [698, 64] width 284 height 11
copy span "MAJOLA"
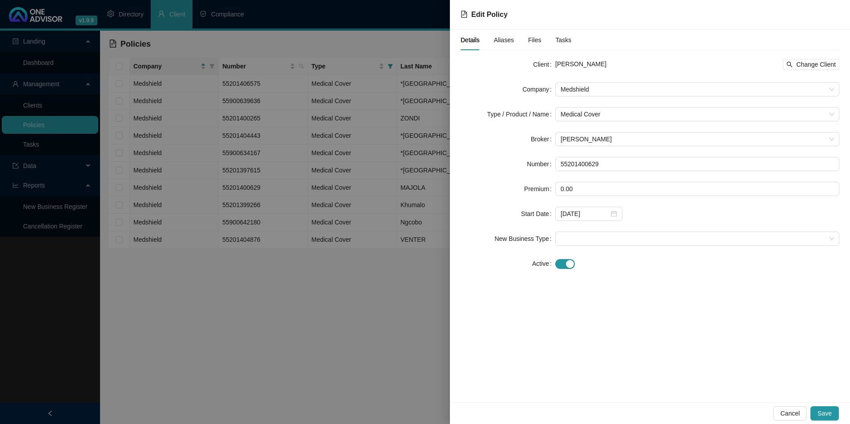
click at [793, 413] on span "Cancel" at bounding box center [791, 414] width 20 height 10
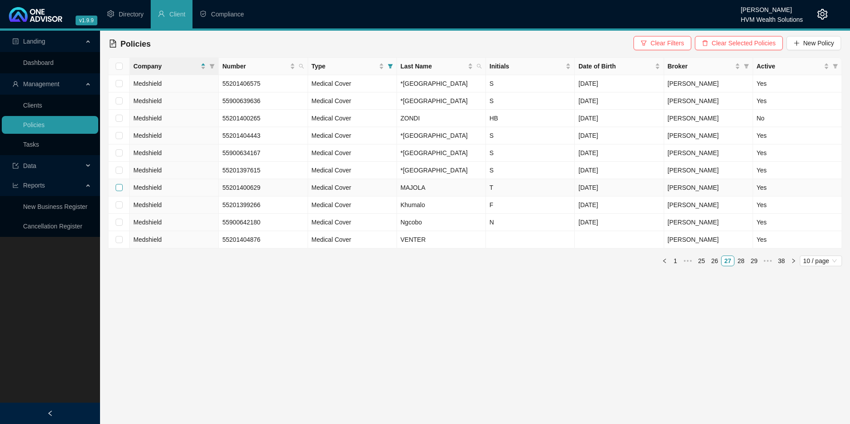
click at [120, 191] on input "checkbox" at bounding box center [119, 187] width 7 height 7
checkbox input "true"
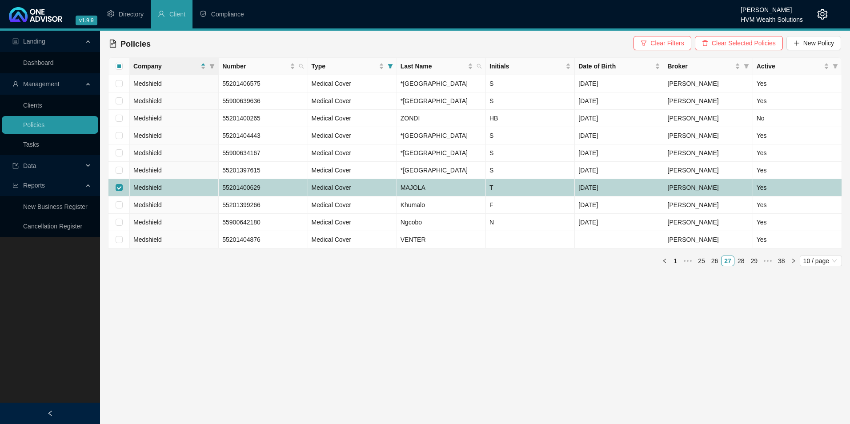
click at [203, 197] on td "Medshield" at bounding box center [174, 187] width 89 height 17
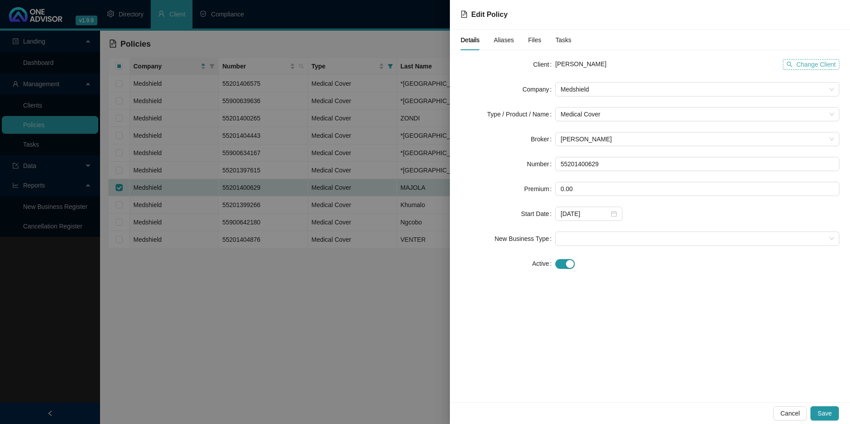
click at [806, 65] on span "Change Client" at bounding box center [817, 65] width 40 height 10
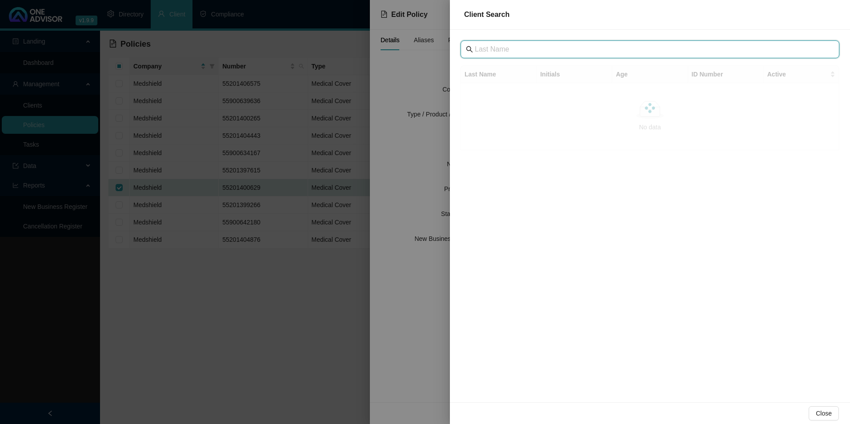
paste input "[GEOGRAPHIC_DATA]"
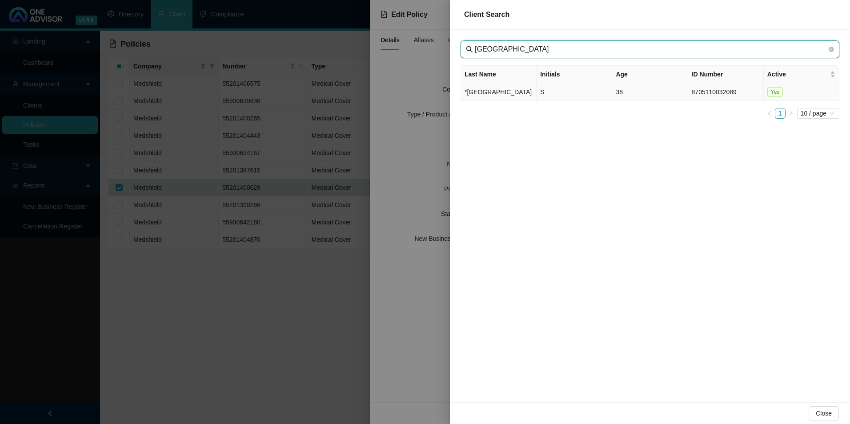
type input "[GEOGRAPHIC_DATA]"
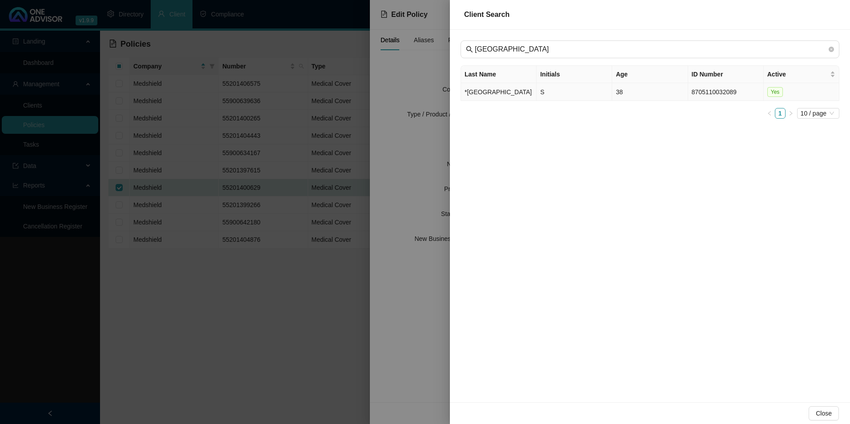
click at [483, 92] on td "*[GEOGRAPHIC_DATA]" at bounding box center [499, 92] width 76 height 18
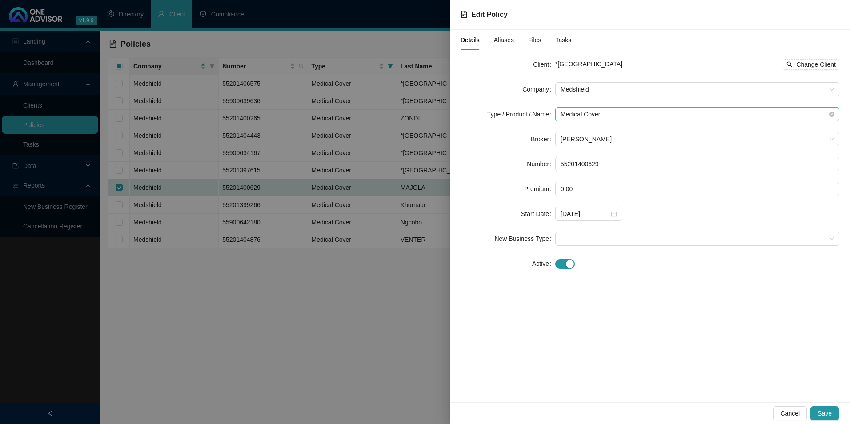
click at [653, 114] on span "Medical Cover" at bounding box center [698, 114] width 274 height 13
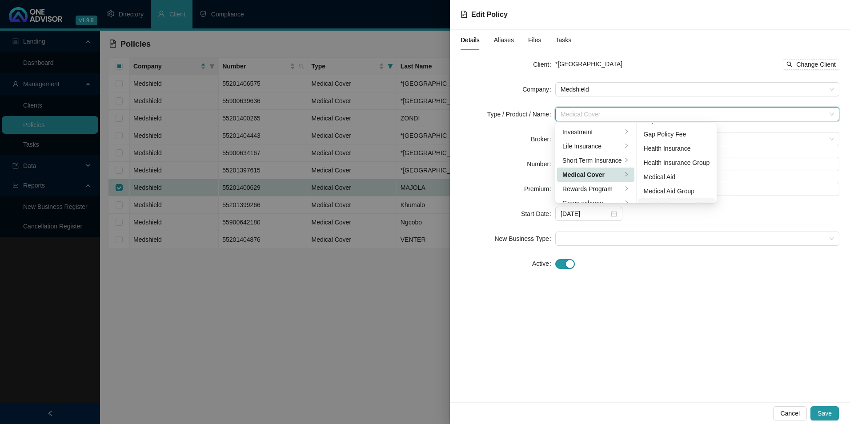
scroll to position [52, 0]
click at [676, 168] on div "Medical Aid Group" at bounding box center [677, 166] width 66 height 10
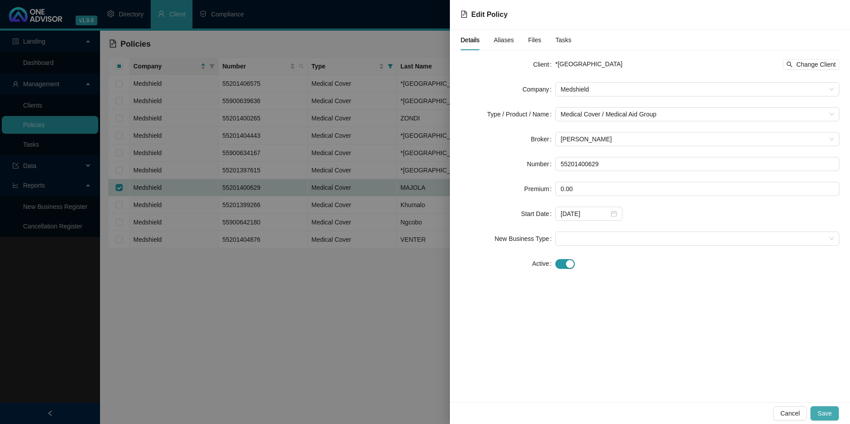
click at [824, 413] on span "Save" at bounding box center [825, 414] width 14 height 10
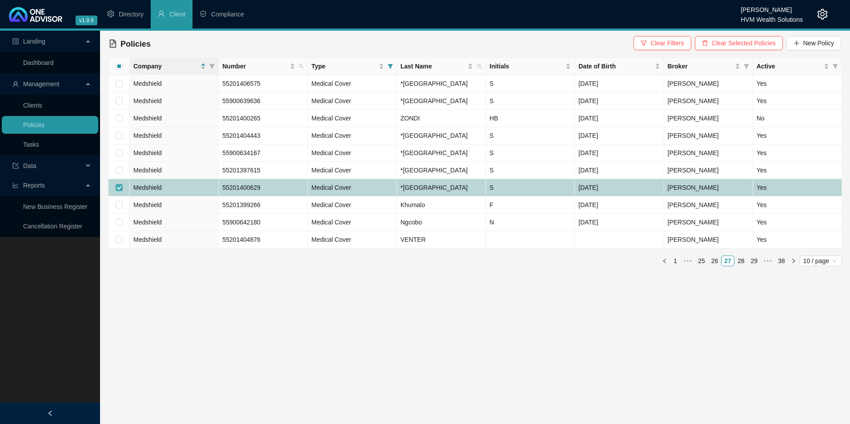
click at [116, 191] on input "checkbox" at bounding box center [119, 187] width 7 height 7
checkbox input "false"
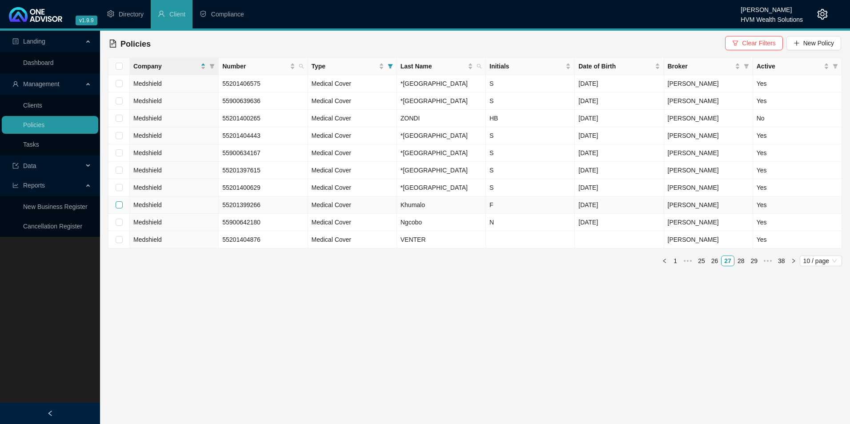
click at [116, 209] on input "checkbox" at bounding box center [119, 204] width 7 height 7
checkbox input "true"
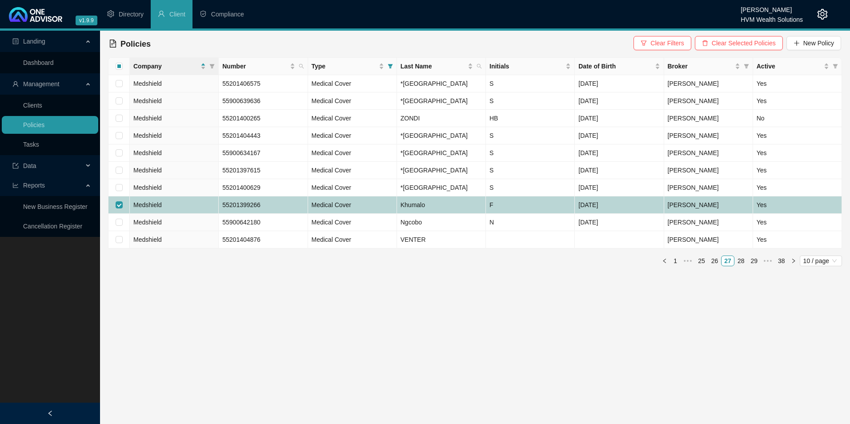
click at [197, 214] on td "Medshield" at bounding box center [174, 205] width 89 height 17
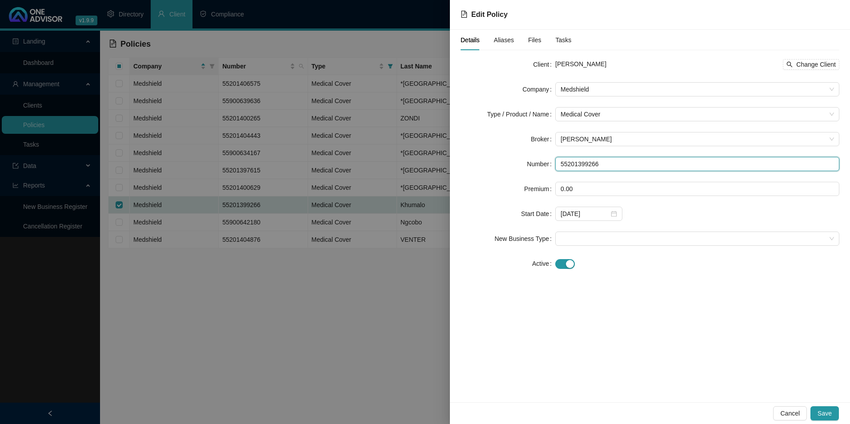
drag, startPoint x: 608, startPoint y: 164, endPoint x: 549, endPoint y: 169, distance: 59.4
click at [549, 169] on div "Number 55201399266" at bounding box center [650, 164] width 379 height 14
drag, startPoint x: 568, startPoint y: 168, endPoint x: 301, endPoint y: 265, distance: 284.2
click at [301, 265] on div at bounding box center [425, 212] width 850 height 424
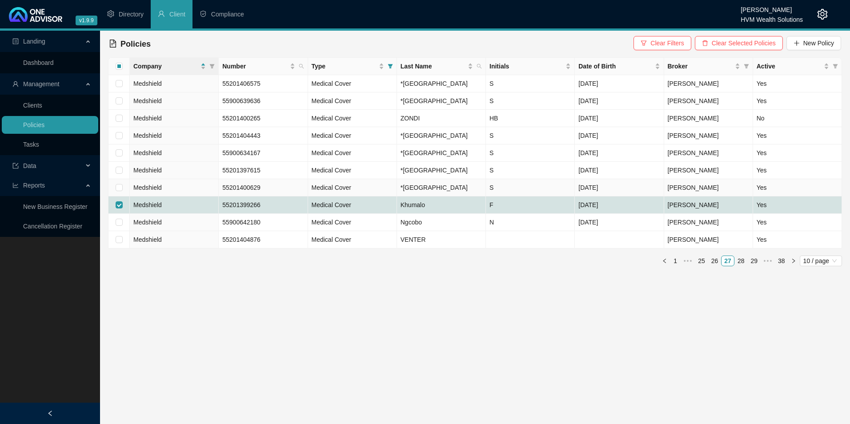
click at [278, 197] on td "55201400629" at bounding box center [263, 187] width 89 height 17
click at [278, 242] on div at bounding box center [425, 212] width 850 height 424
click at [119, 191] on input "checkbox" at bounding box center [119, 187] width 7 height 7
checkbox input "true"
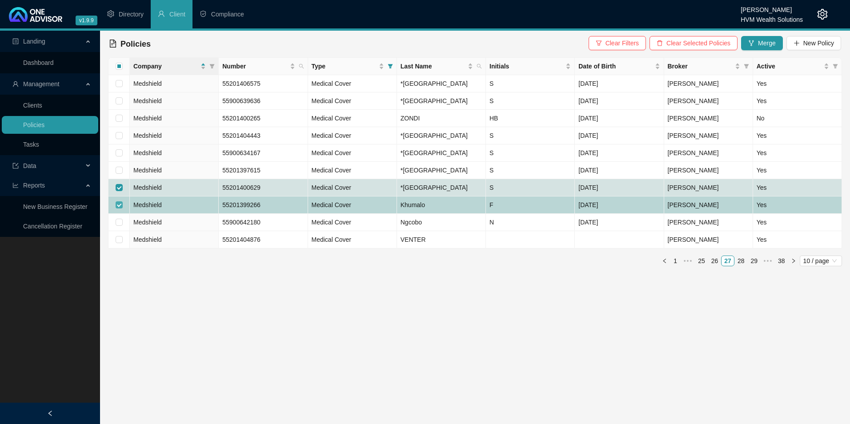
click at [119, 209] on input "checkbox" at bounding box center [119, 204] width 7 height 7
checkbox input "false"
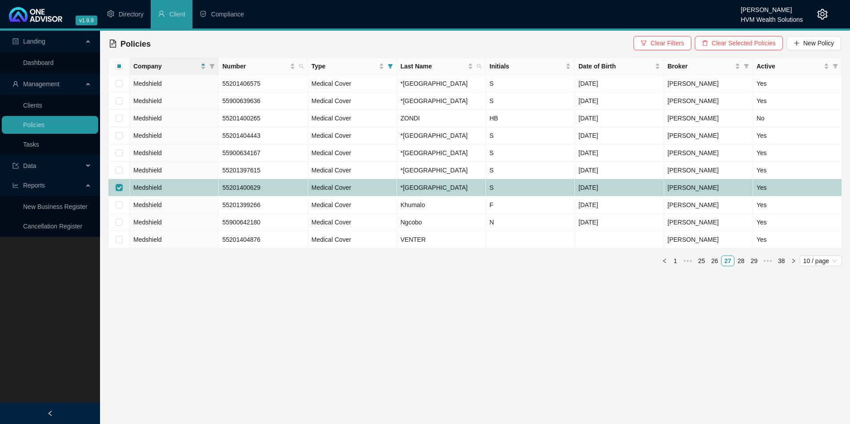
click at [362, 197] on td "Medical Cover" at bounding box center [352, 187] width 89 height 17
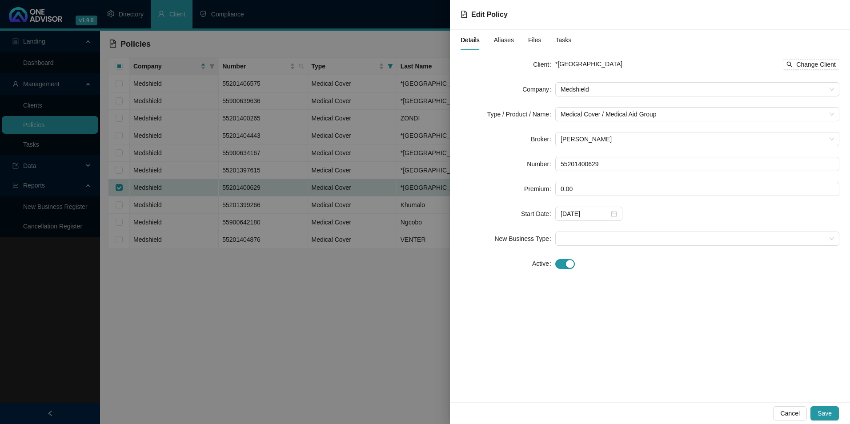
click at [349, 216] on div at bounding box center [425, 212] width 850 height 424
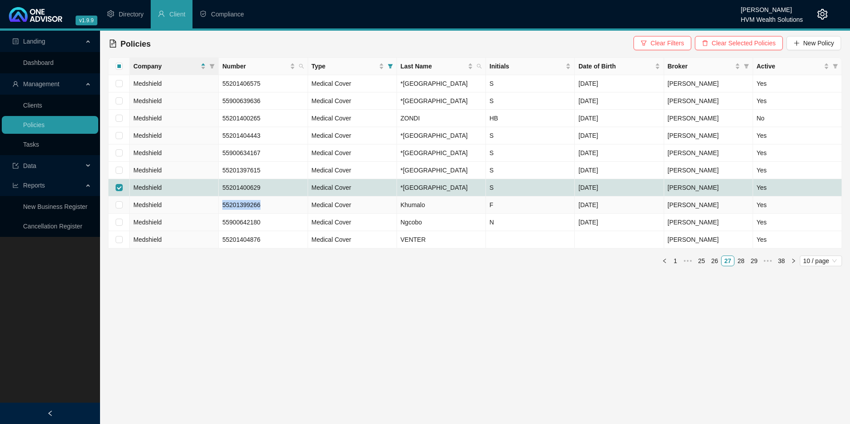
drag, startPoint x: 270, startPoint y: 265, endPoint x: 221, endPoint y: 262, distance: 49.0
click at [221, 214] on td "55201399266" at bounding box center [263, 205] width 89 height 17
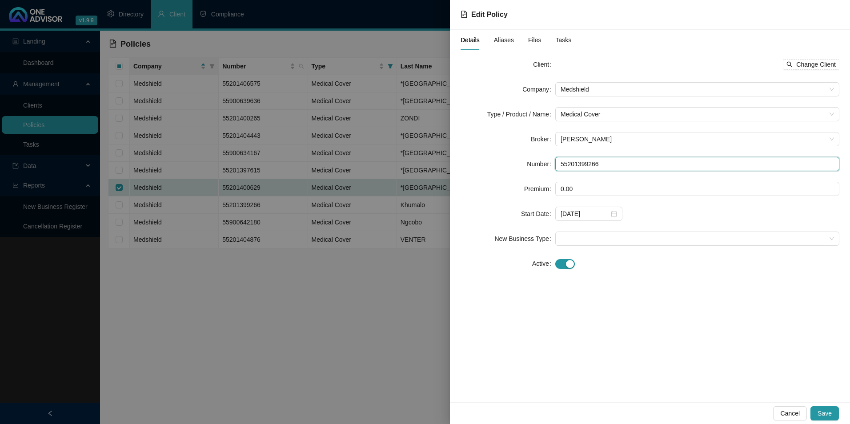
drag, startPoint x: 603, startPoint y: 177, endPoint x: 547, endPoint y: 169, distance: 56.6
click at [547, 169] on div "Number 55201399266" at bounding box center [650, 164] width 379 height 14
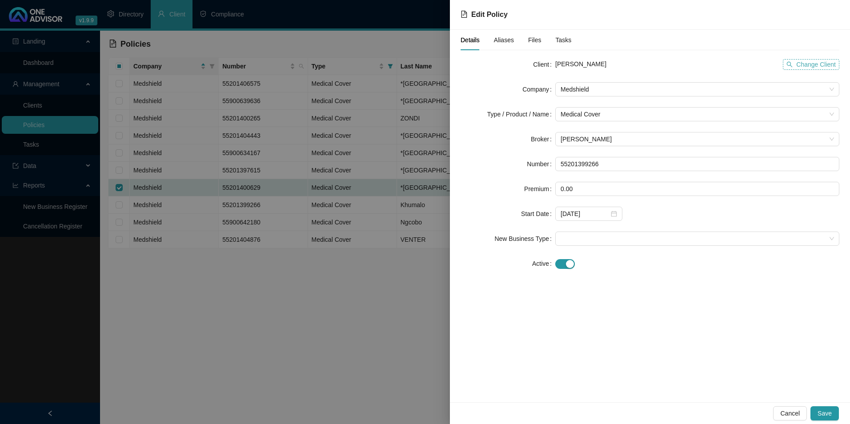
click at [829, 67] on span "Change Client" at bounding box center [817, 65] width 40 height 10
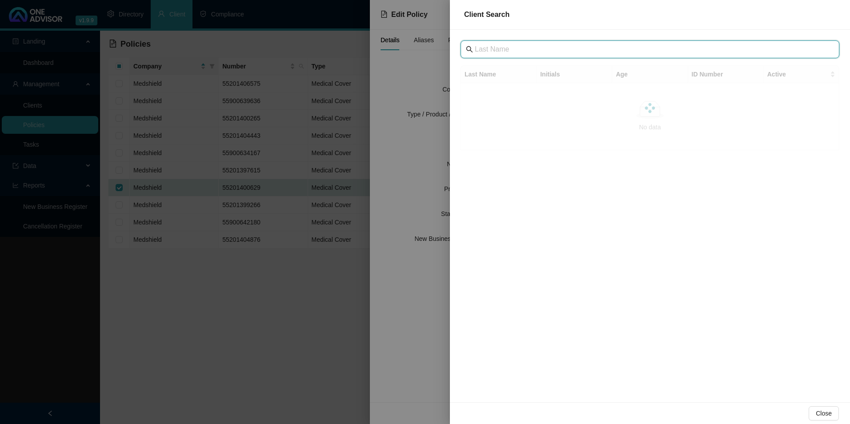
paste input "[GEOGRAPHIC_DATA]"
type input "[GEOGRAPHIC_DATA]"
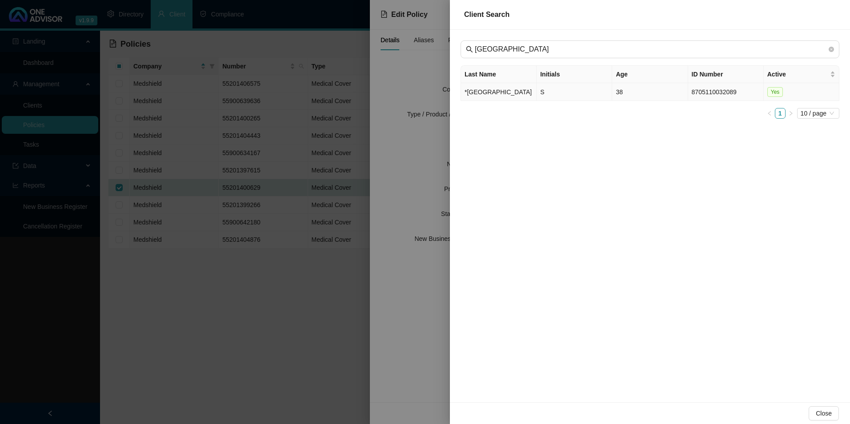
click at [497, 101] on td "*[GEOGRAPHIC_DATA]" at bounding box center [499, 92] width 76 height 18
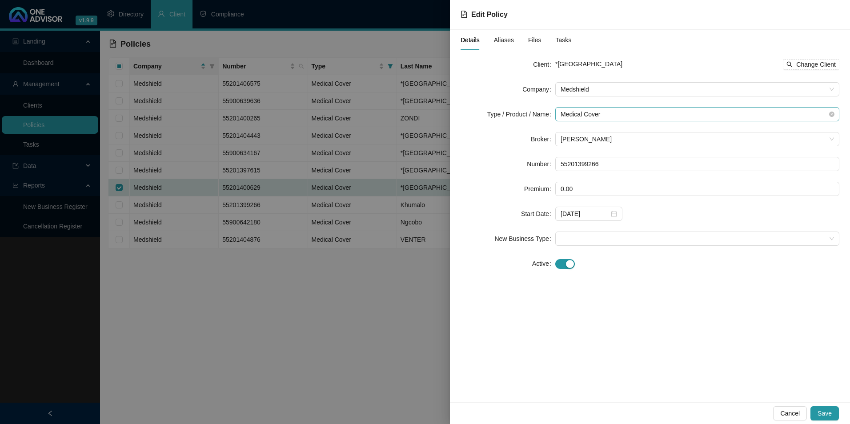
click at [637, 108] on span "Medical Cover" at bounding box center [698, 114] width 274 height 13
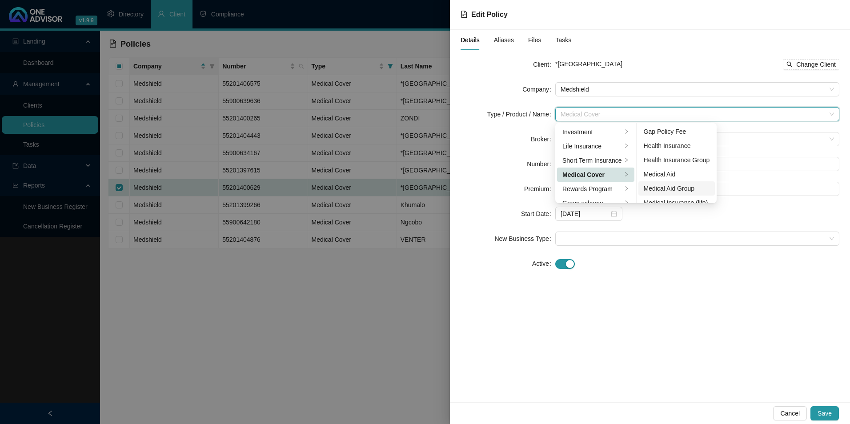
scroll to position [44, 0]
click at [682, 171] on div "Medical Aid Group" at bounding box center [677, 173] width 66 height 10
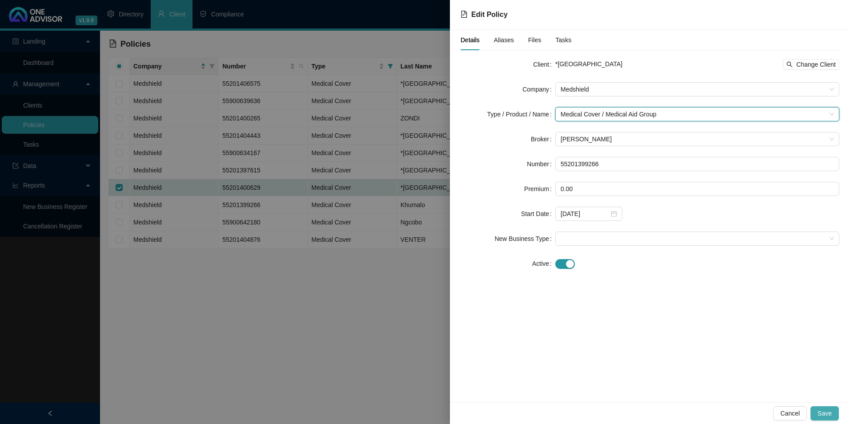
click at [821, 409] on span "Save" at bounding box center [825, 414] width 14 height 10
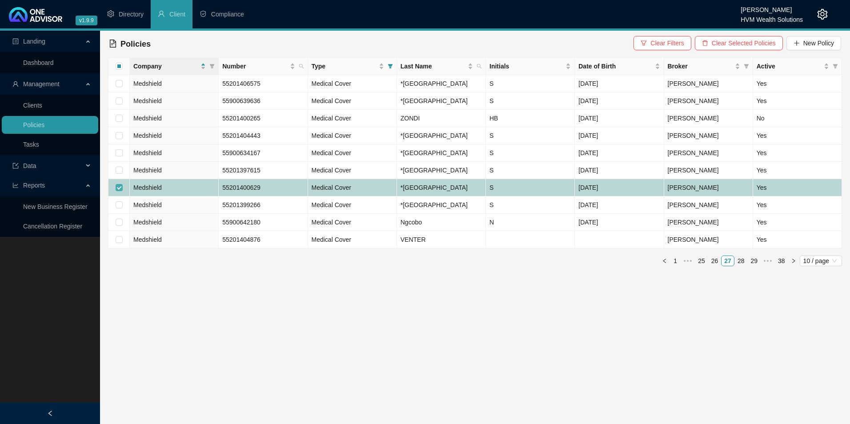
click at [120, 193] on label at bounding box center [119, 188] width 7 height 10
click at [120, 191] on input "checkbox" at bounding box center [119, 187] width 7 height 7
checkbox input "false"
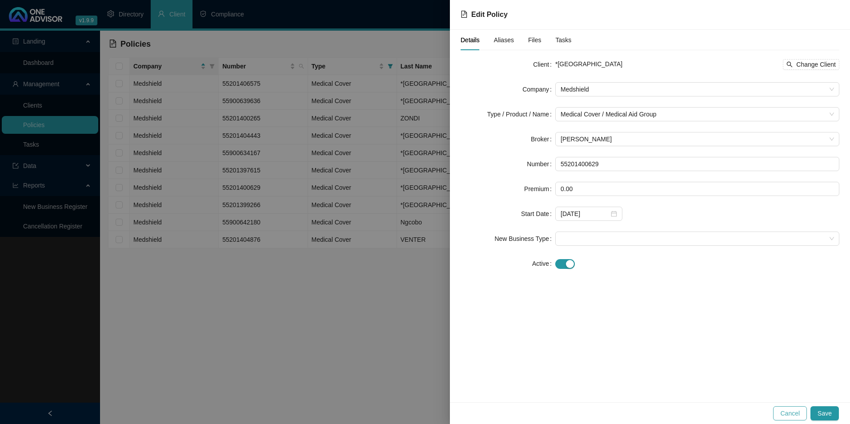
click at [787, 409] on span "Cancel" at bounding box center [791, 414] width 20 height 10
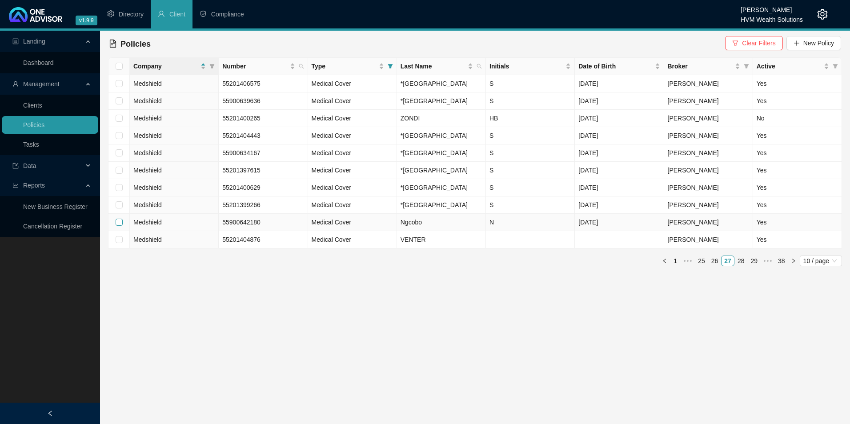
click at [120, 226] on input "checkbox" at bounding box center [119, 222] width 7 height 7
checkbox input "true"
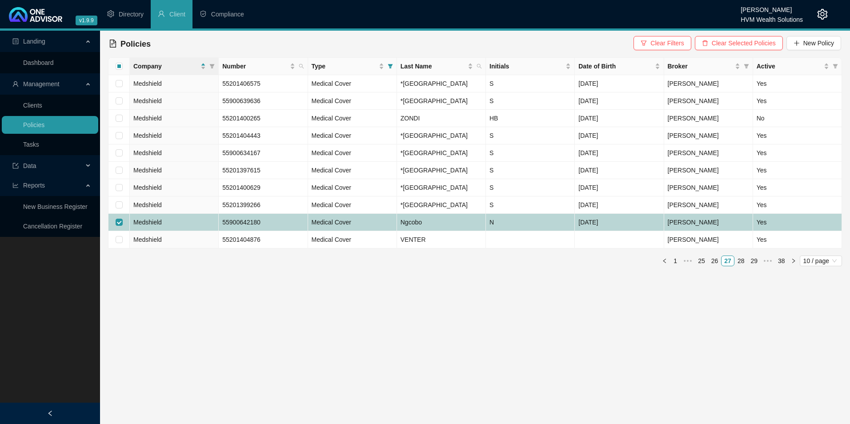
click at [289, 231] on td "55900642180" at bounding box center [263, 222] width 89 height 17
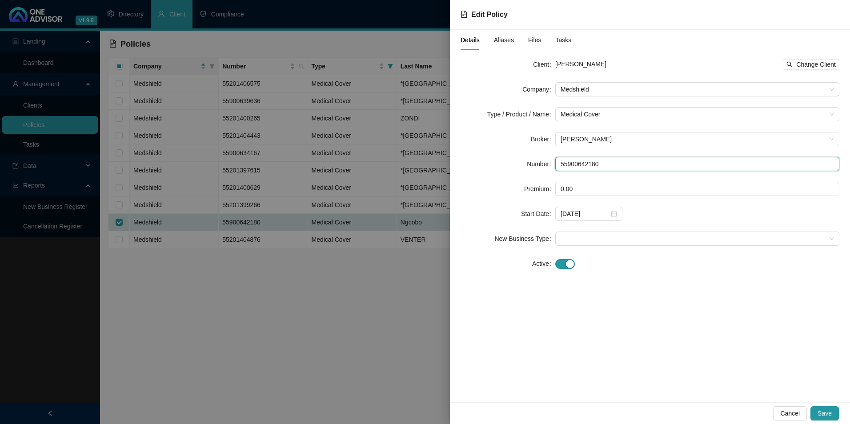
drag, startPoint x: 614, startPoint y: 164, endPoint x: 521, endPoint y: 166, distance: 93.4
click at [516, 162] on div "Number 55900642180" at bounding box center [650, 164] width 379 height 14
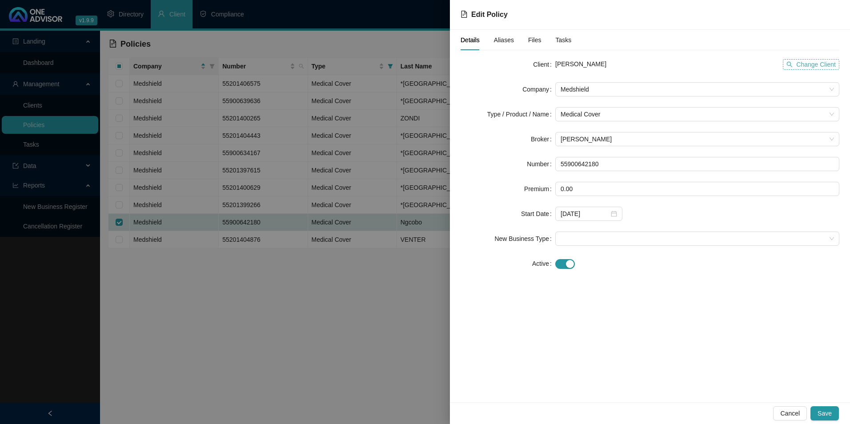
click at [806, 67] on span "Change Client" at bounding box center [817, 65] width 40 height 10
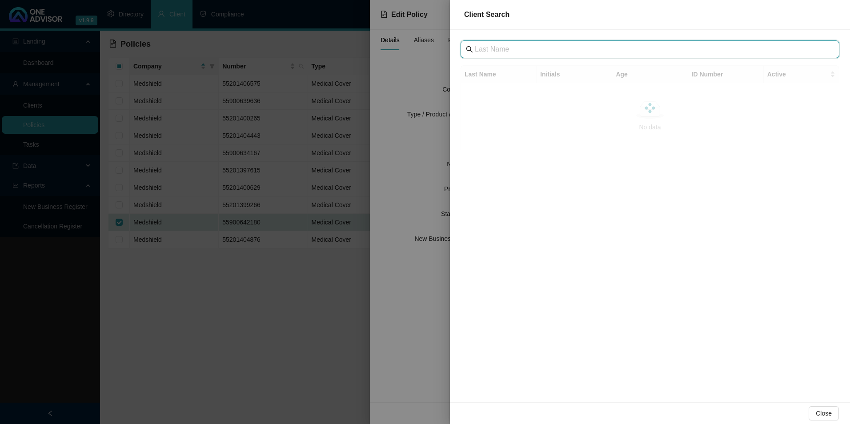
paste input "[GEOGRAPHIC_DATA]"
type input "[GEOGRAPHIC_DATA]"
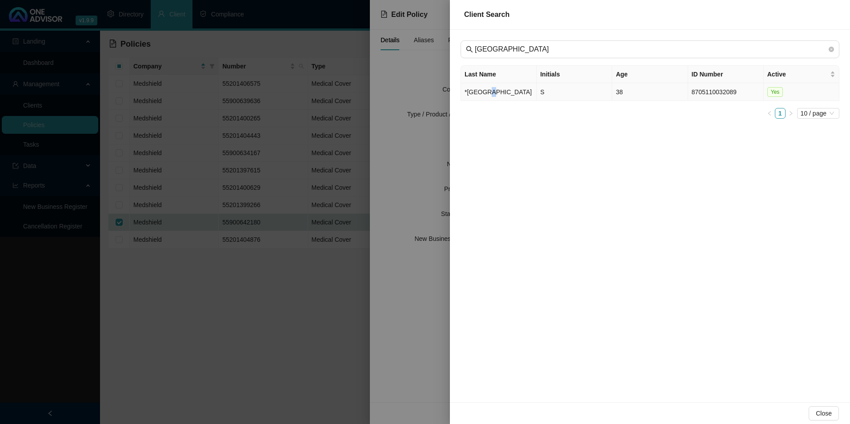
click at [492, 85] on td "*[GEOGRAPHIC_DATA]" at bounding box center [499, 92] width 76 height 18
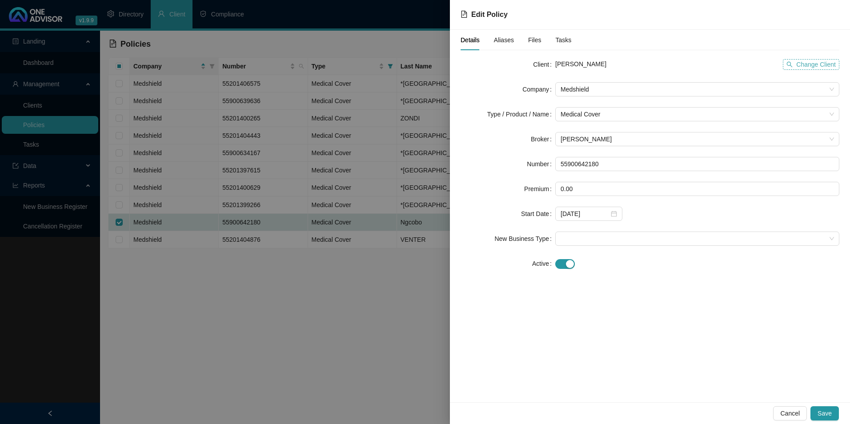
click at [823, 62] on span "Change Client" at bounding box center [817, 65] width 40 height 10
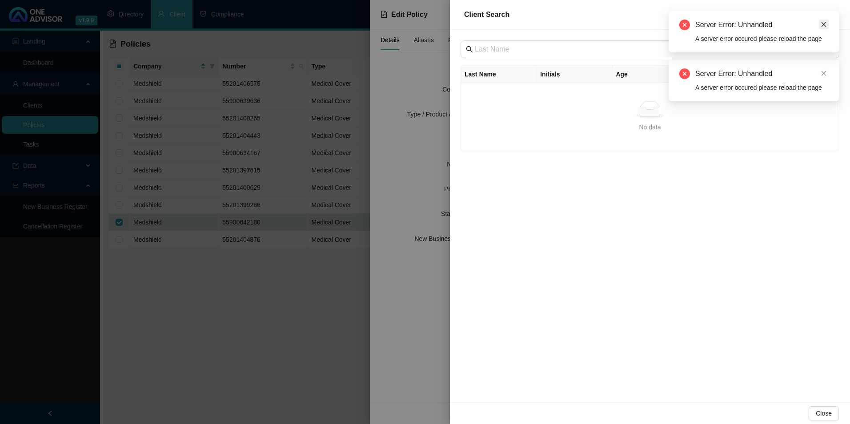
click at [828, 20] on link "Close" at bounding box center [824, 25] width 10 height 10
click at [825, 28] on link "Close" at bounding box center [824, 25] width 10 height 10
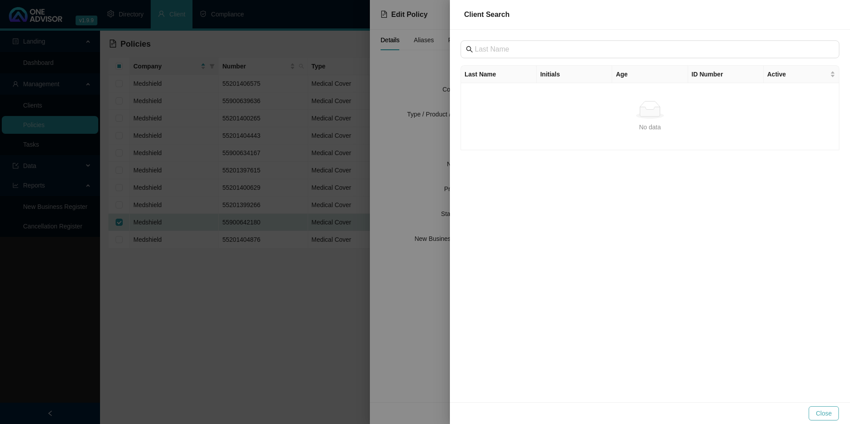
click at [831, 415] on span "Close" at bounding box center [824, 414] width 16 height 10
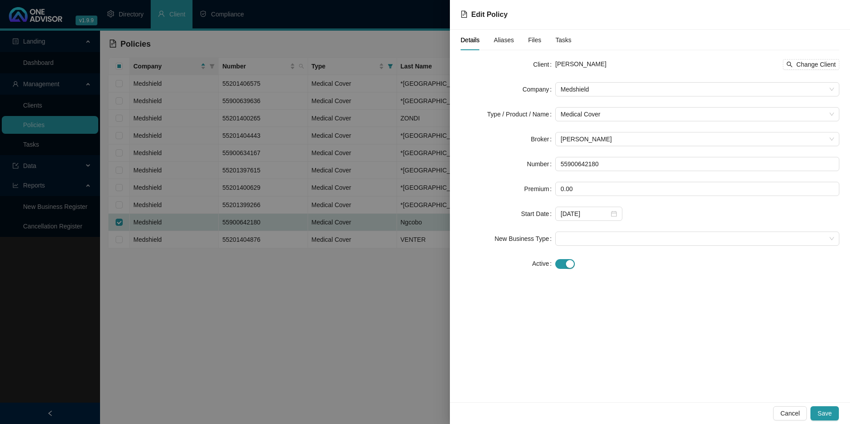
click at [831, 55] on div "Details Aliases Files Tasks Client Nomcebo Ngcobo Change Client Company Medshie…" at bounding box center [650, 156] width 379 height 252
click at [824, 64] on span "Change Client" at bounding box center [817, 65] width 40 height 10
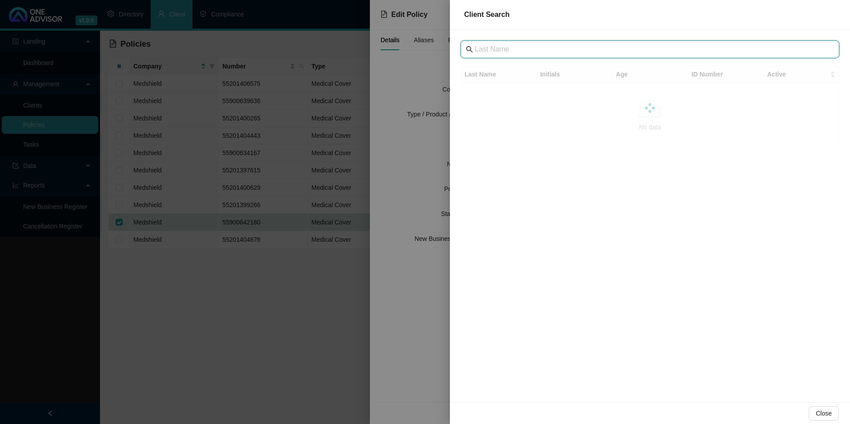
drag, startPoint x: 571, startPoint y: 39, endPoint x: 523, endPoint y: 47, distance: 49.1
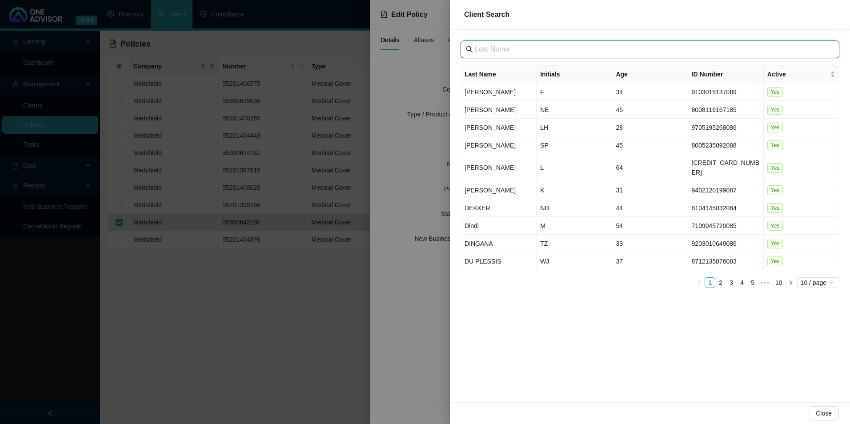
paste input "[GEOGRAPHIC_DATA]"
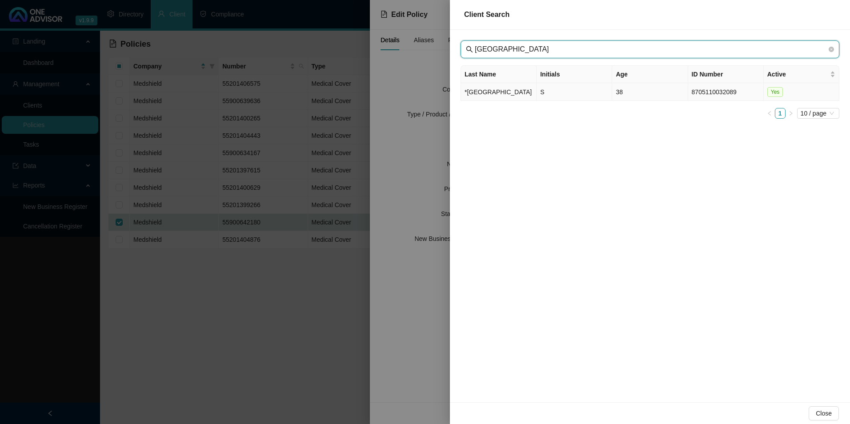
type input "[GEOGRAPHIC_DATA]"
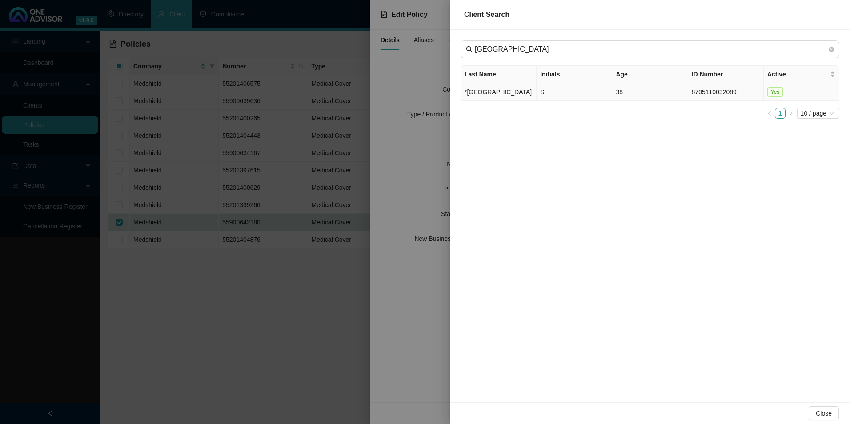
click at [504, 97] on td "*[GEOGRAPHIC_DATA]" at bounding box center [499, 92] width 76 height 18
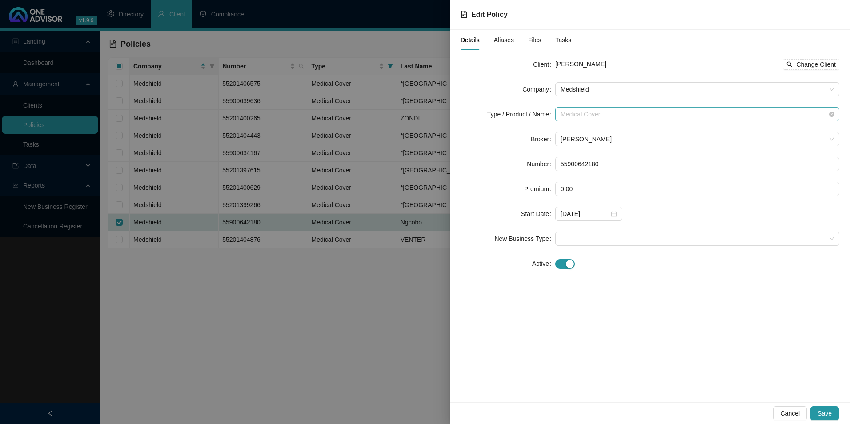
click at [636, 114] on span "Medical Cover" at bounding box center [698, 114] width 274 height 13
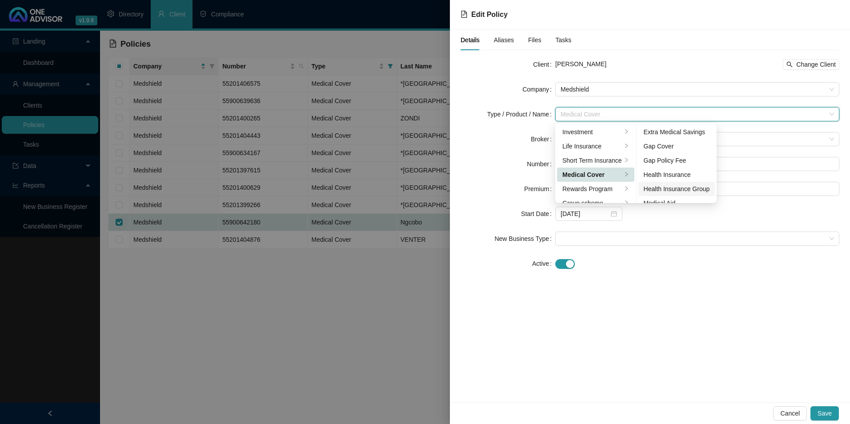
scroll to position [52, 0]
click at [685, 170] on div "Medical Aid Group" at bounding box center [677, 166] width 66 height 10
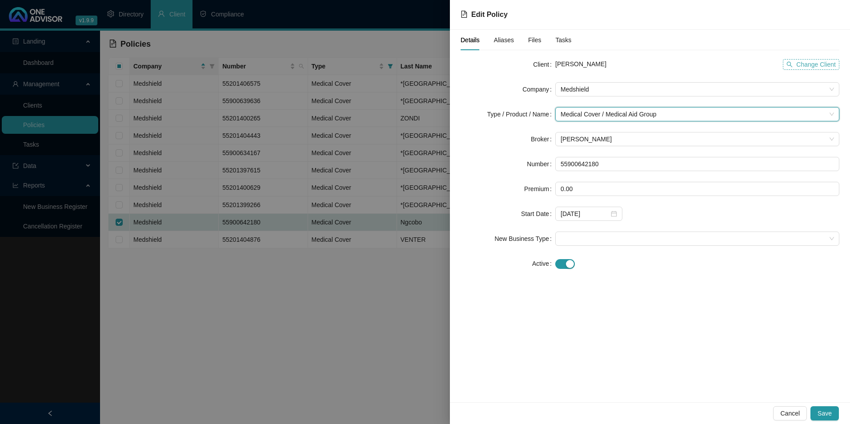
click at [796, 67] on button "Change Client" at bounding box center [811, 64] width 56 height 11
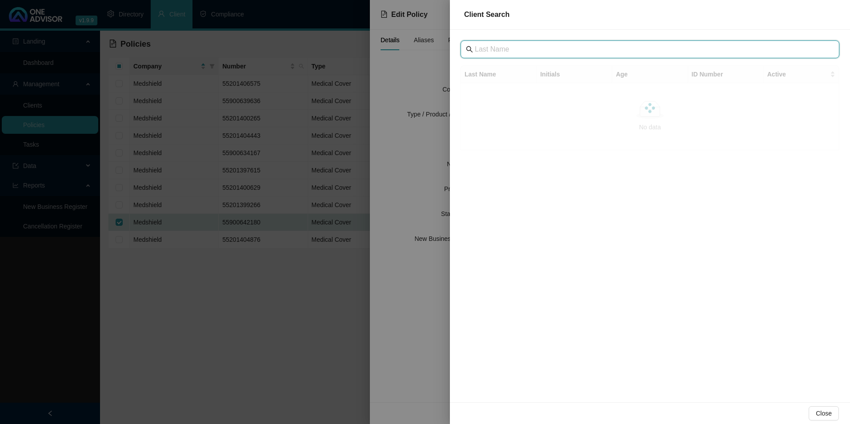
paste input "[GEOGRAPHIC_DATA]"
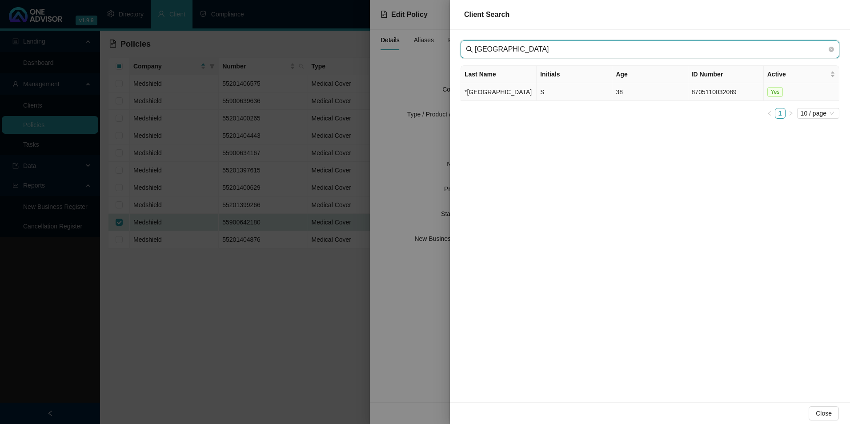
type input "[GEOGRAPHIC_DATA]"
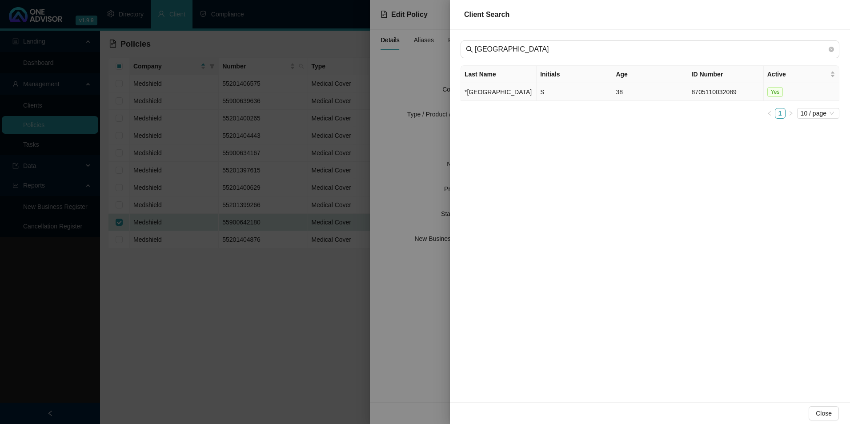
click at [488, 100] on td "*[GEOGRAPHIC_DATA]" at bounding box center [499, 92] width 76 height 18
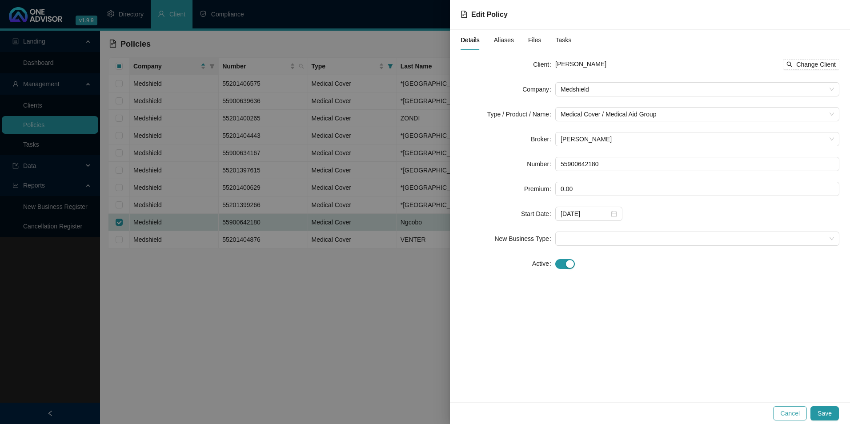
click at [802, 407] on button "Cancel" at bounding box center [791, 414] width 34 height 14
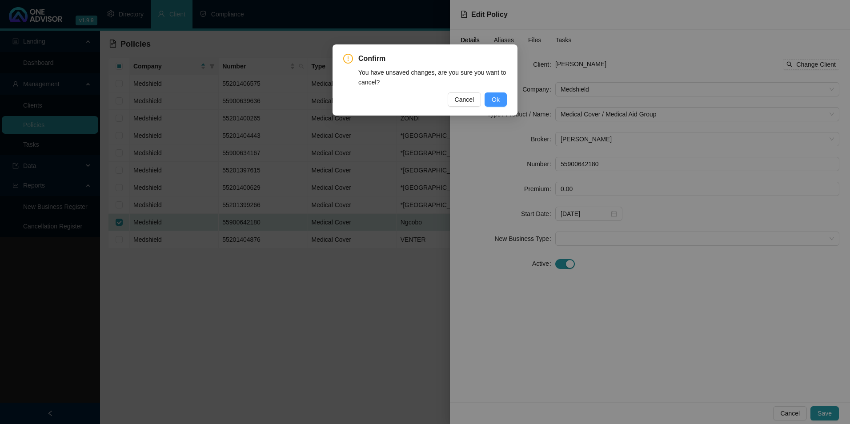
click at [495, 99] on span "Ok" at bounding box center [496, 100] width 8 height 10
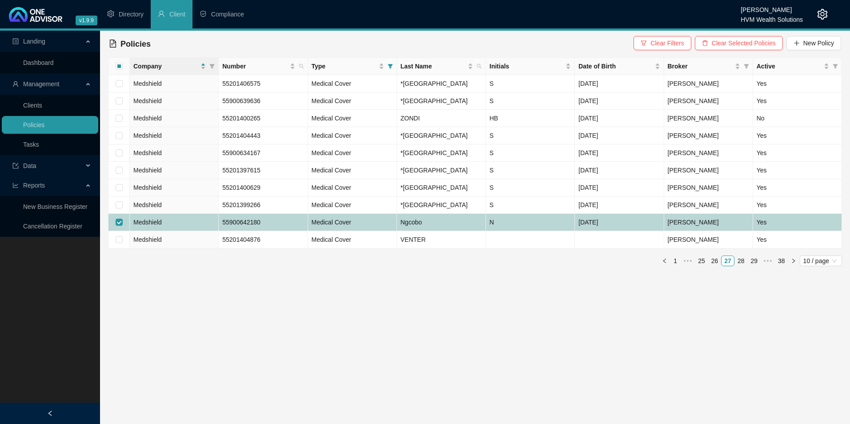
click at [502, 231] on td "N" at bounding box center [530, 222] width 89 height 17
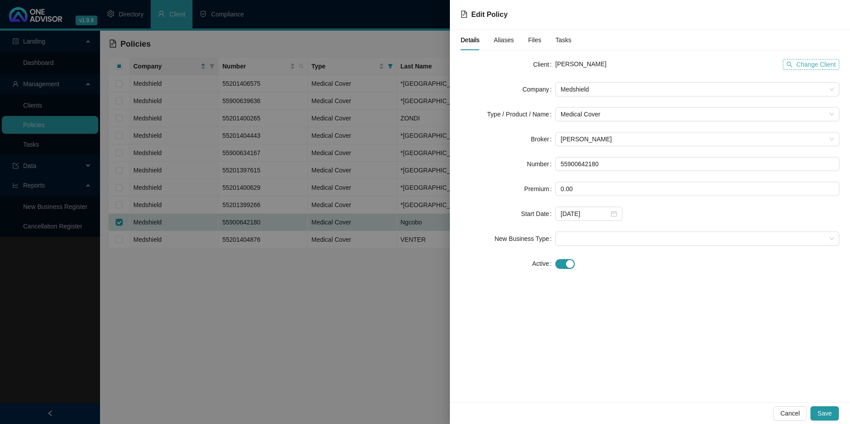
click at [820, 64] on span "Change Client" at bounding box center [817, 65] width 40 height 10
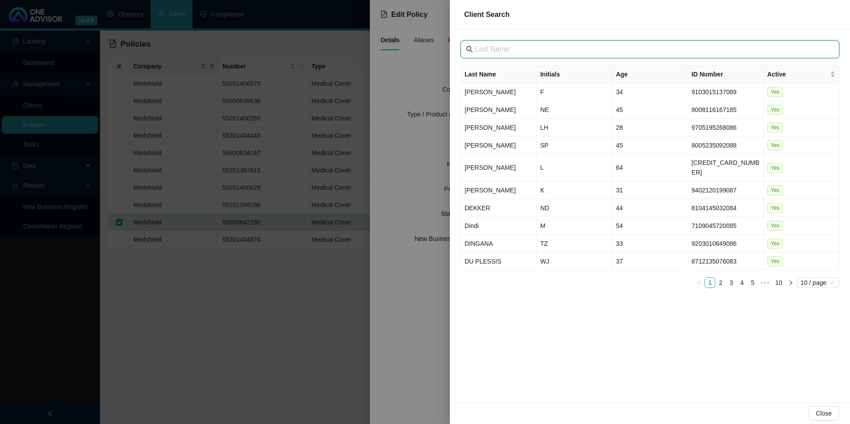
paste input "[GEOGRAPHIC_DATA]"
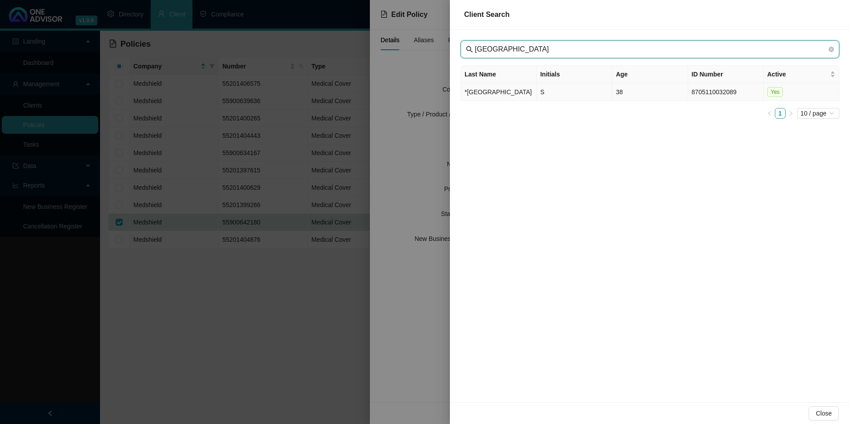
type input "[GEOGRAPHIC_DATA]"
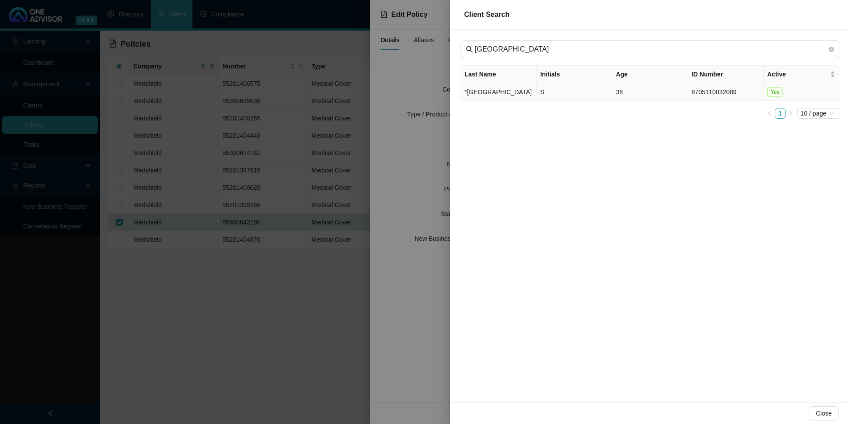
click at [493, 100] on td "*[GEOGRAPHIC_DATA]" at bounding box center [499, 92] width 76 height 18
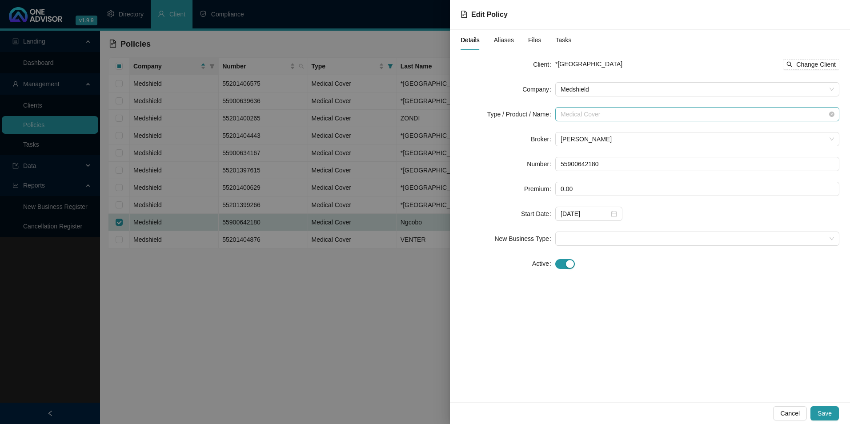
click at [616, 119] on span "Medical Cover" at bounding box center [698, 114] width 274 height 13
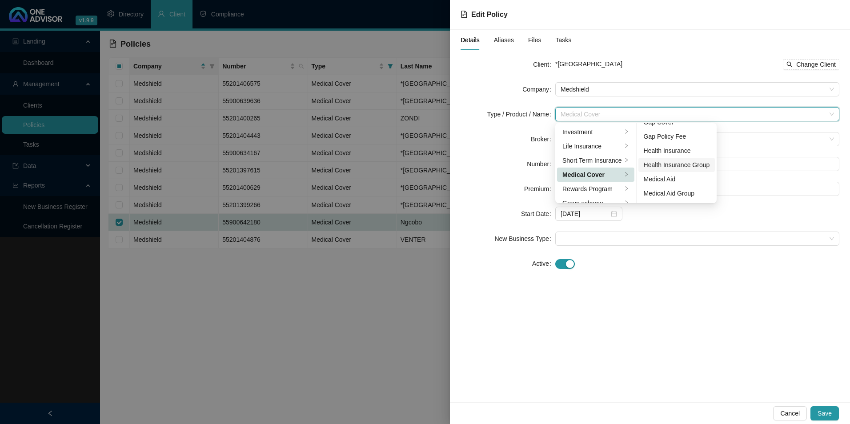
scroll to position [44, 0]
click at [679, 178] on li "Medical Aid Group" at bounding box center [677, 173] width 77 height 14
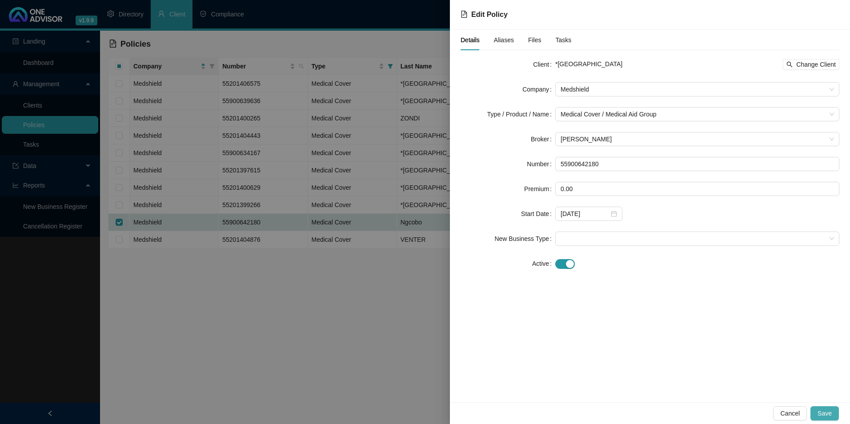
click at [831, 411] on span "Save" at bounding box center [825, 414] width 14 height 10
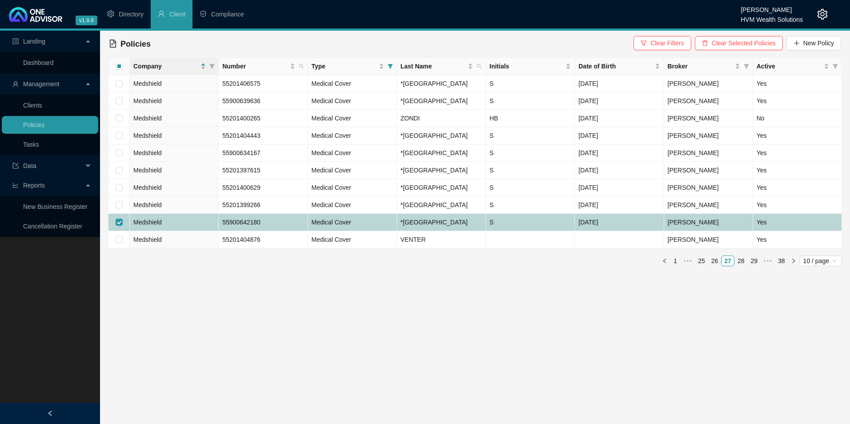
click at [120, 231] on td at bounding box center [119, 222] width 21 height 17
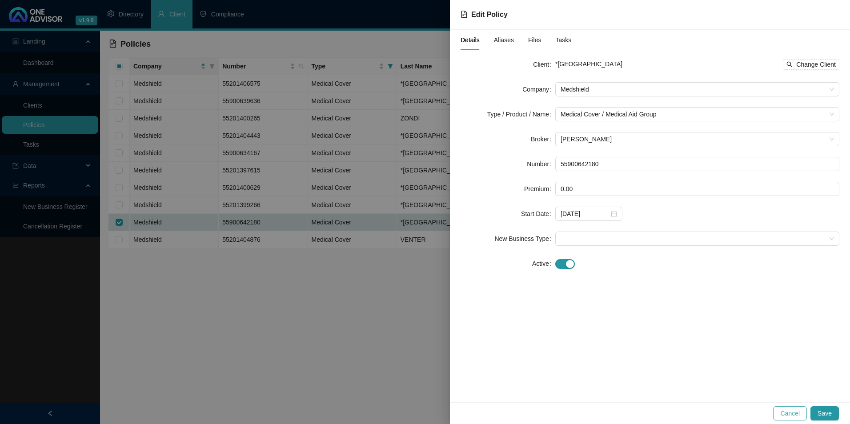
click at [794, 413] on span "Cancel" at bounding box center [791, 414] width 20 height 10
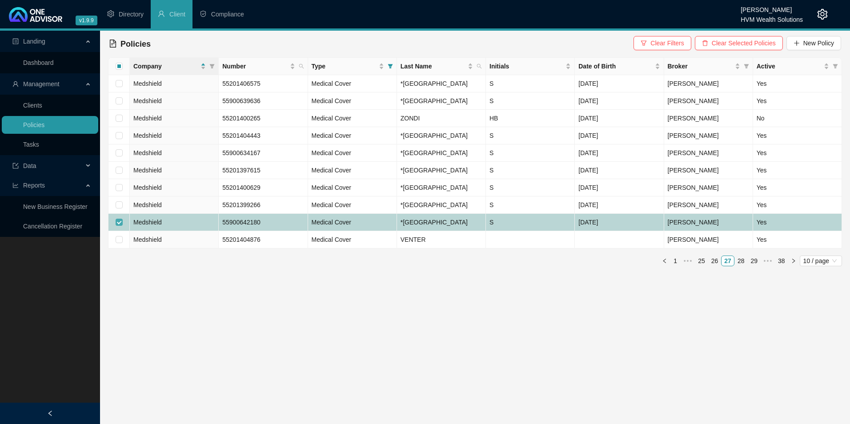
click at [118, 226] on input "checkbox" at bounding box center [119, 222] width 7 height 7
checkbox input "false"
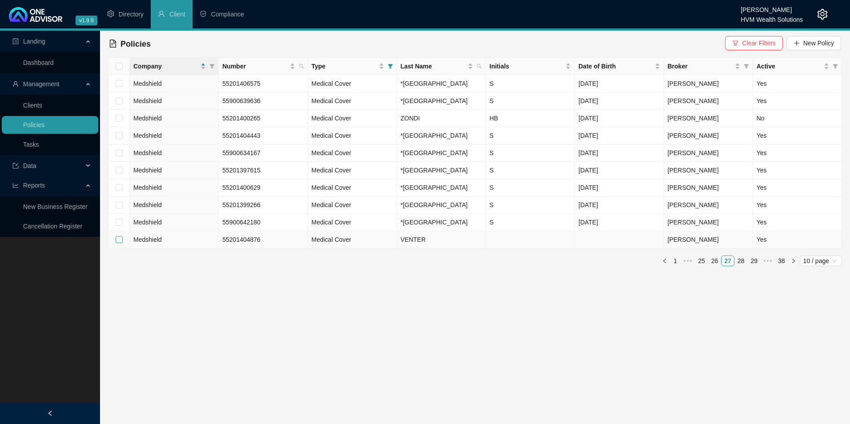
click at [119, 243] on input "checkbox" at bounding box center [119, 239] width 7 height 7
checkbox input "true"
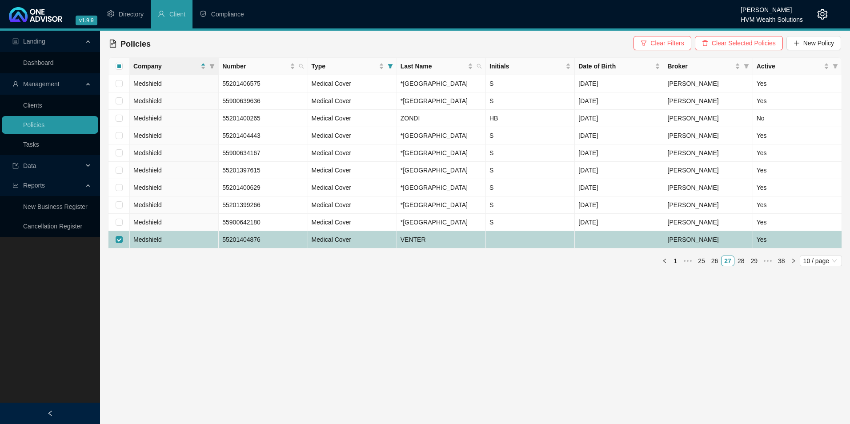
click at [189, 249] on td "Medshield" at bounding box center [174, 239] width 89 height 17
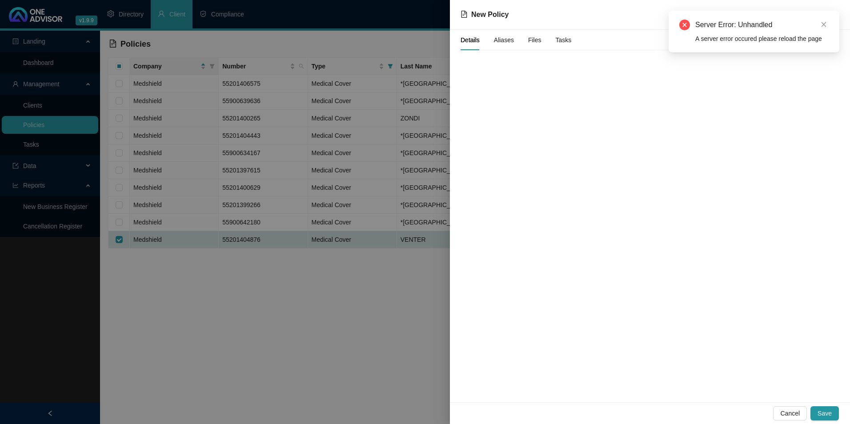
click at [827, 30] on div "Server Error: Unhandled" at bounding box center [762, 25] width 133 height 11
click at [825, 24] on icon "close" at bounding box center [824, 24] width 5 height 5
click at [779, 412] on button "Cancel" at bounding box center [791, 414] width 34 height 14
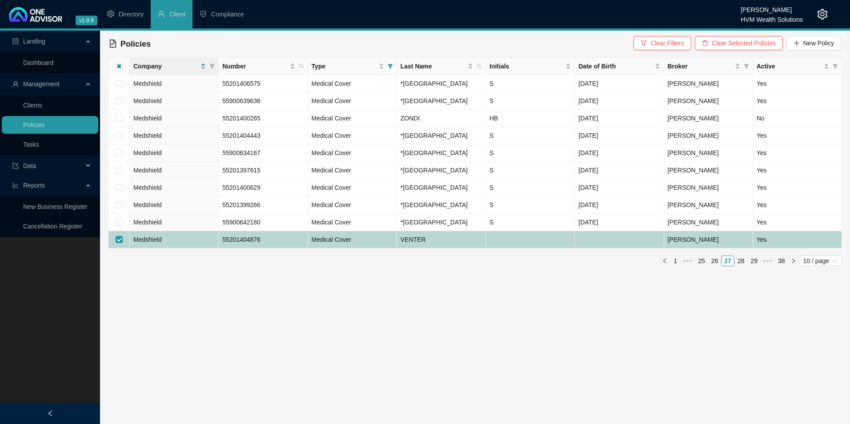
click at [198, 249] on td "Medshield" at bounding box center [174, 239] width 89 height 17
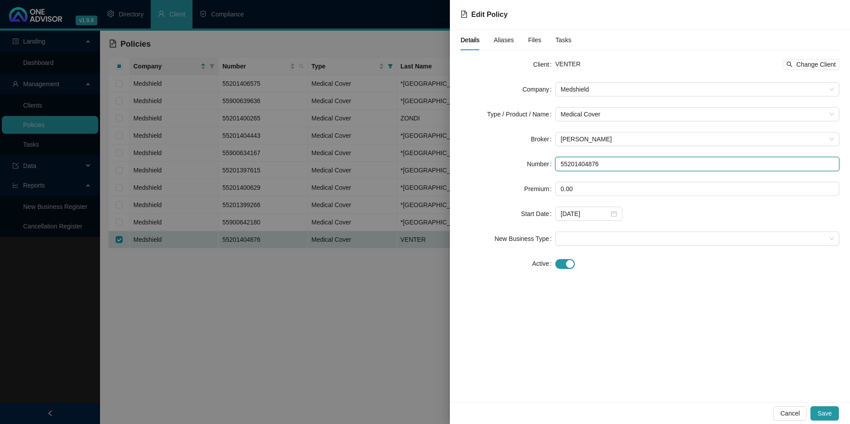
drag, startPoint x: 629, startPoint y: 170, endPoint x: 546, endPoint y: 177, distance: 83.4
click at [546, 177] on form "Client VENTER Change Client Company Medshield Type / Product / Name Medical Cov…" at bounding box center [650, 164] width 379 height 214
click at [811, 65] on span "Change Client" at bounding box center [817, 65] width 40 height 10
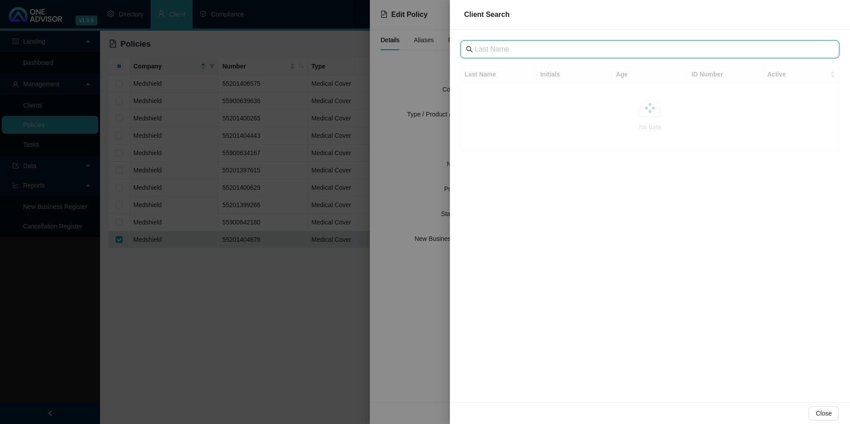
paste input "[GEOGRAPHIC_DATA]"
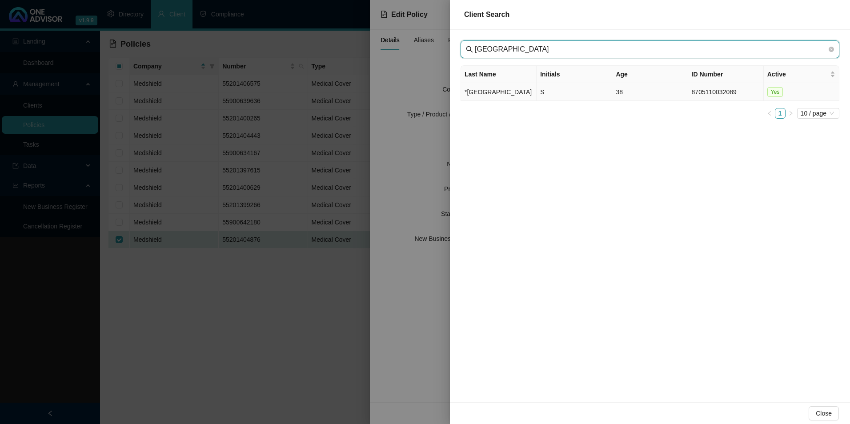
type input "[GEOGRAPHIC_DATA]"
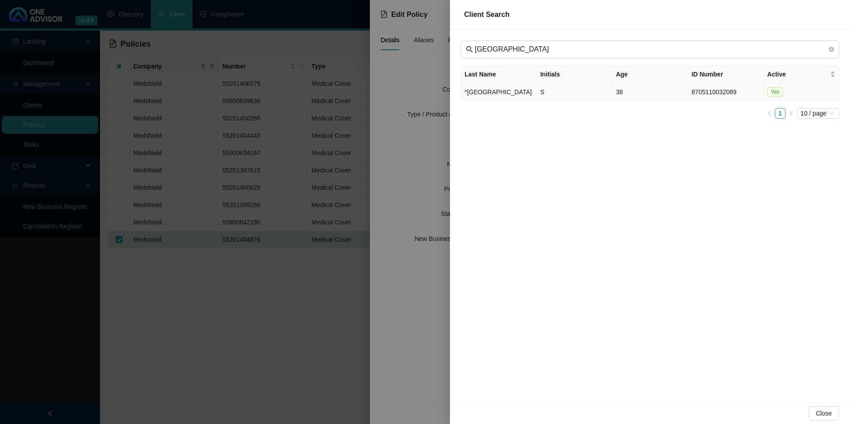
click at [509, 96] on td "*[GEOGRAPHIC_DATA]" at bounding box center [499, 92] width 76 height 18
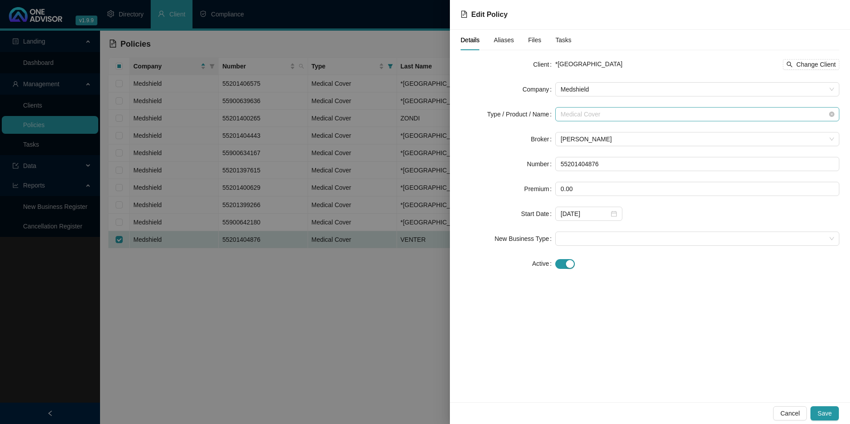
click at [611, 118] on span "Medical Cover" at bounding box center [698, 114] width 274 height 13
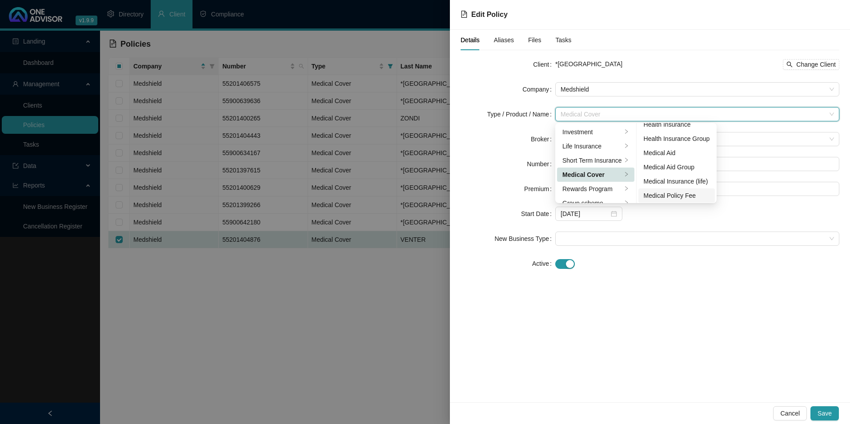
scroll to position [52, 0]
click at [683, 166] on div "Medical Aid Group" at bounding box center [677, 166] width 66 height 10
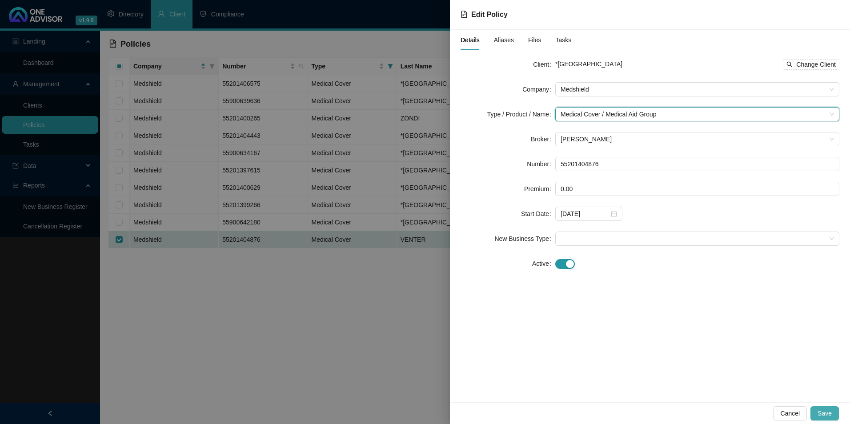
click at [821, 415] on span "Save" at bounding box center [825, 414] width 14 height 10
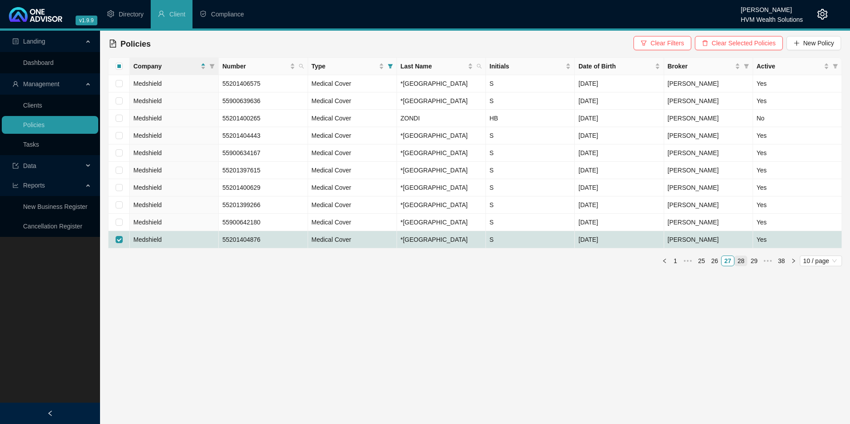
click at [742, 266] on link "28" at bounding box center [741, 261] width 12 height 10
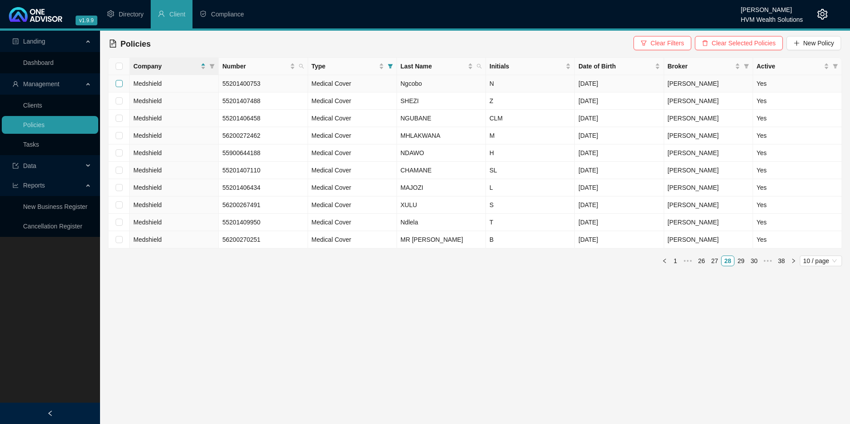
click at [119, 85] on input "checkbox" at bounding box center [119, 83] width 7 height 7
checkbox input "true"
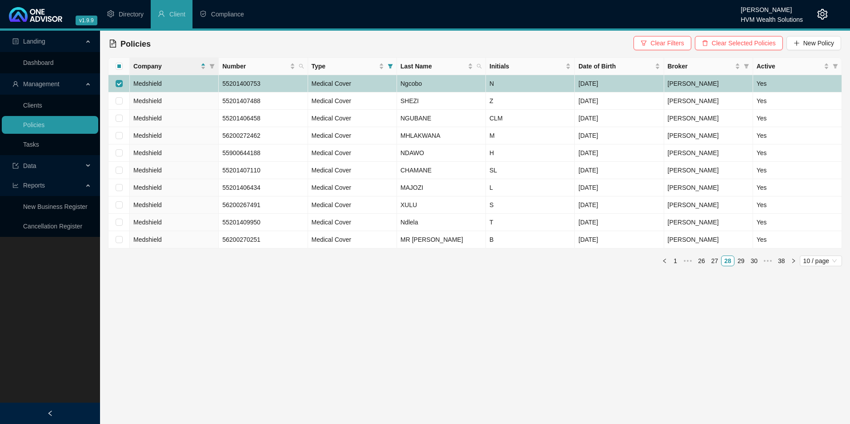
click at [278, 87] on td "55201400753" at bounding box center [263, 83] width 89 height 17
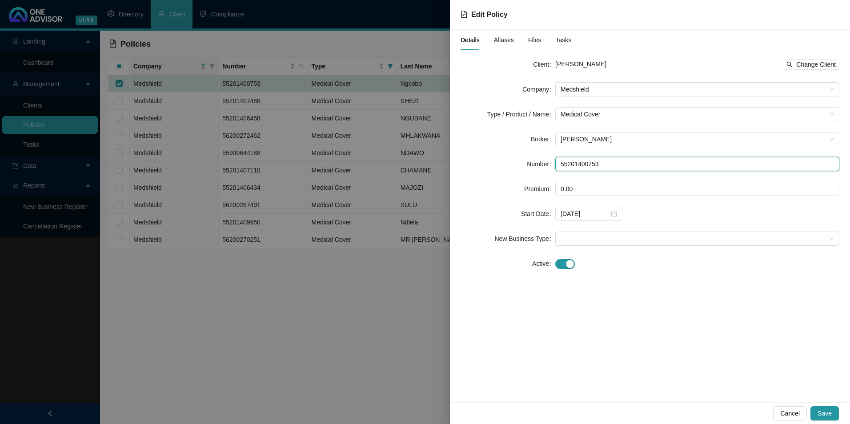
drag, startPoint x: 622, startPoint y: 163, endPoint x: 555, endPoint y: 167, distance: 66.8
click at [554, 167] on div "Number 55201400753" at bounding box center [650, 164] width 379 height 14
click at [831, 70] on div "Nontokozo Ngcobo Change Client" at bounding box center [698, 64] width 284 height 14
click at [827, 64] on span "Change Client" at bounding box center [817, 65] width 40 height 10
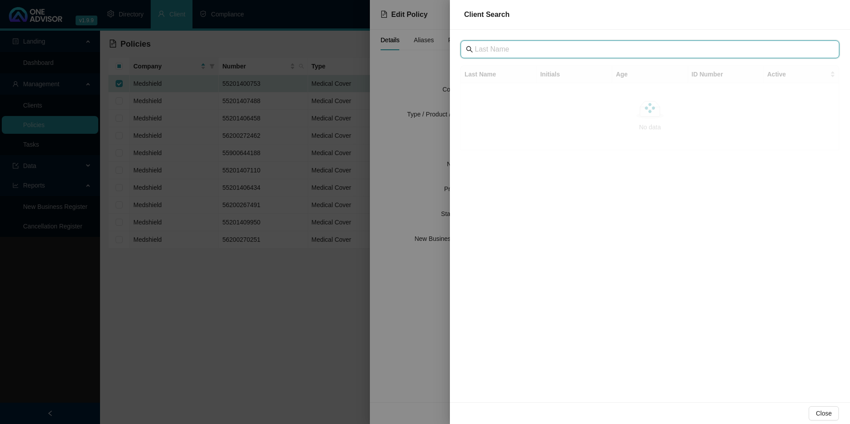
drag, startPoint x: 540, startPoint y: 57, endPoint x: 518, endPoint y: 50, distance: 23.8
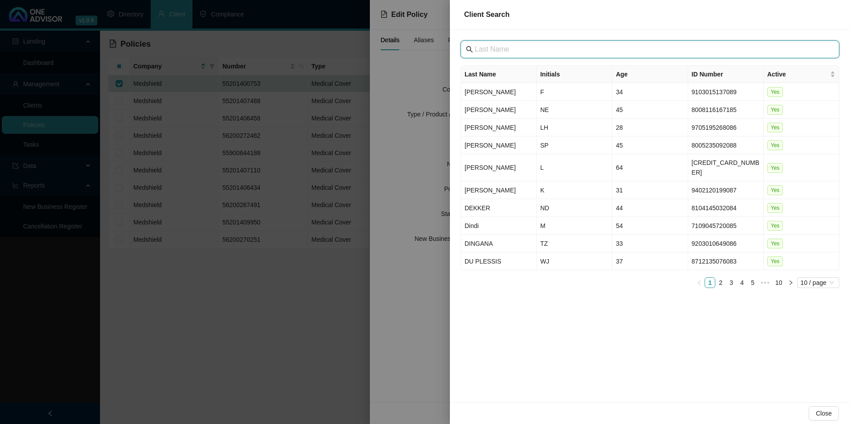
paste input "[GEOGRAPHIC_DATA]"
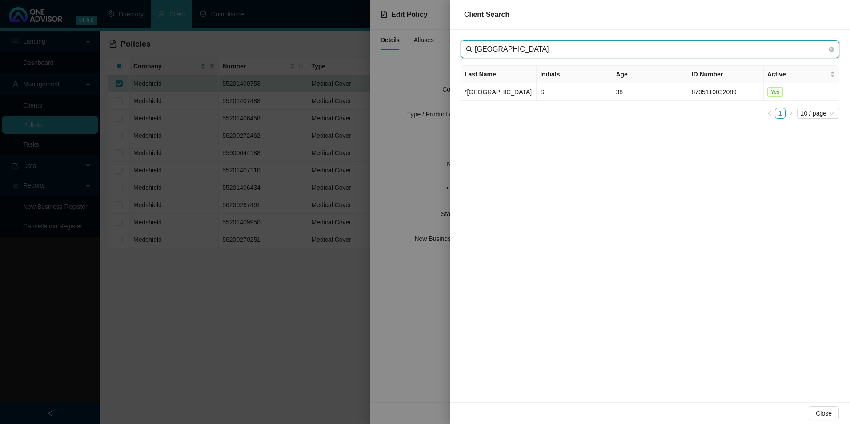
type input "[GEOGRAPHIC_DATA]"
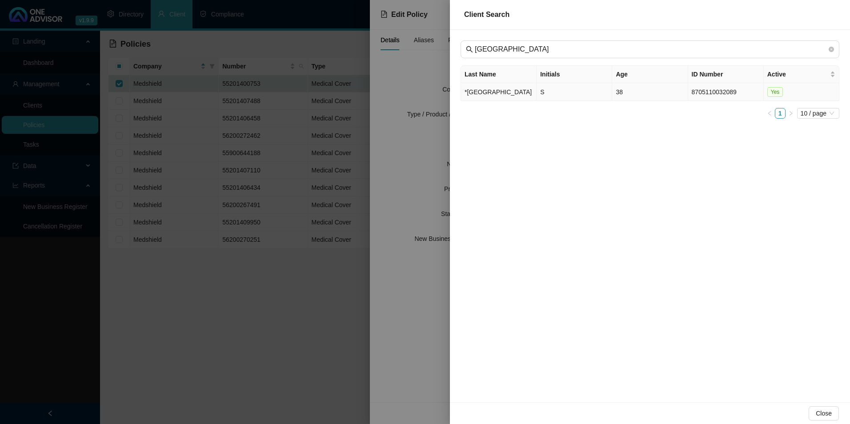
click at [497, 86] on td "*[GEOGRAPHIC_DATA]" at bounding box center [499, 92] width 76 height 18
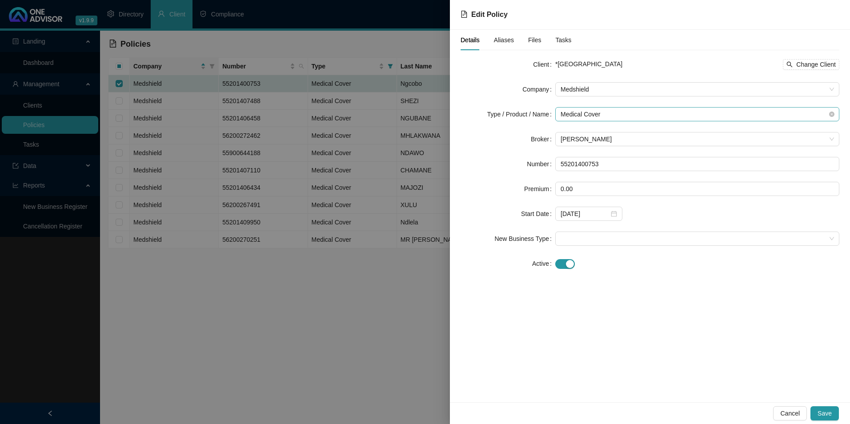
click at [624, 114] on span "Medical Cover" at bounding box center [698, 114] width 274 height 13
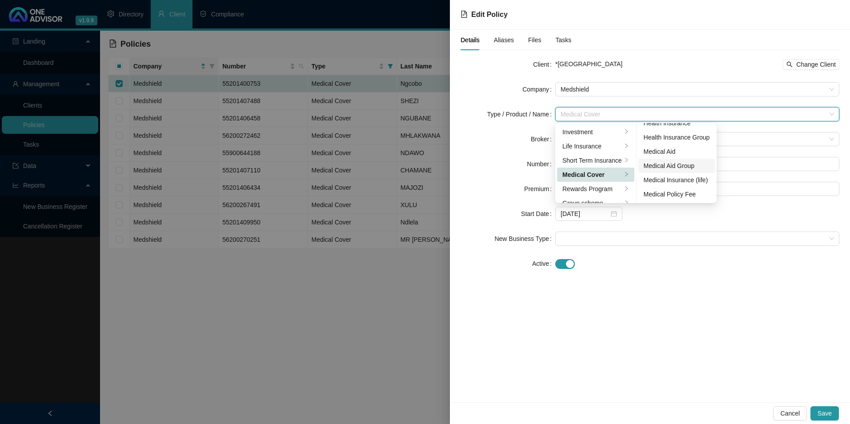
click at [677, 164] on div "Medical Aid Group" at bounding box center [677, 166] width 66 height 10
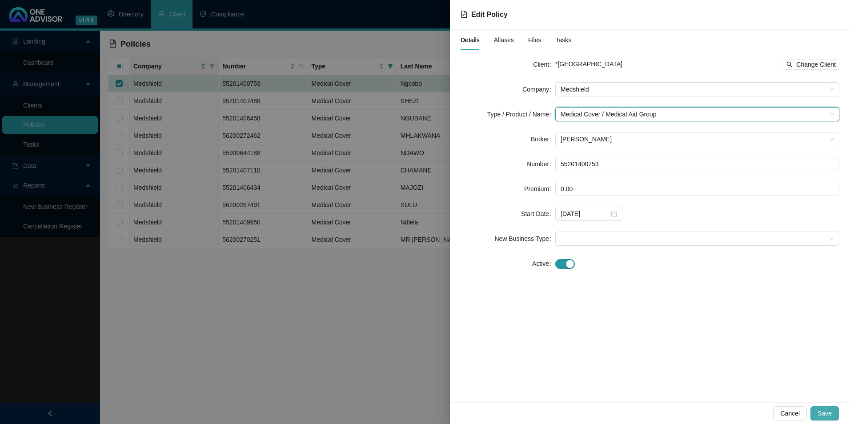
click at [829, 415] on span "Save" at bounding box center [825, 414] width 14 height 10
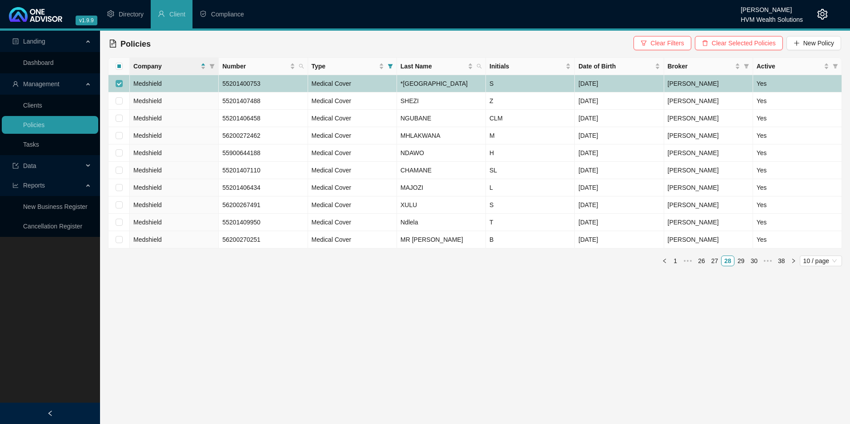
click at [119, 87] on input "checkbox" at bounding box center [119, 83] width 7 height 7
checkbox input "false"
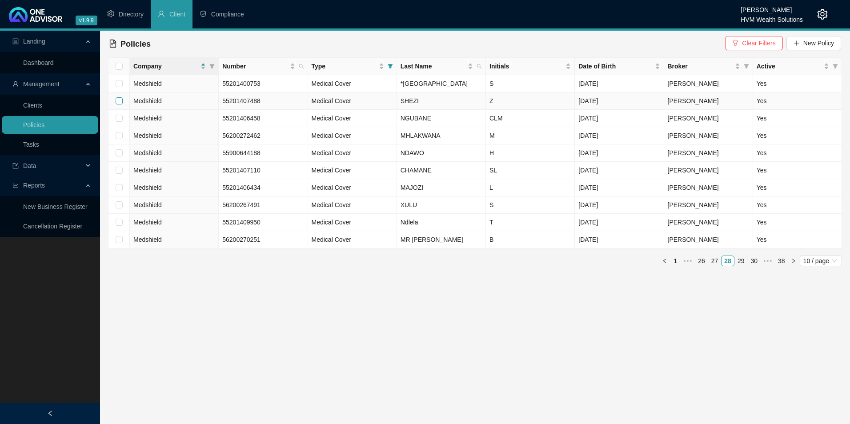
click at [120, 105] on input "checkbox" at bounding box center [119, 100] width 7 height 7
checkbox input "true"
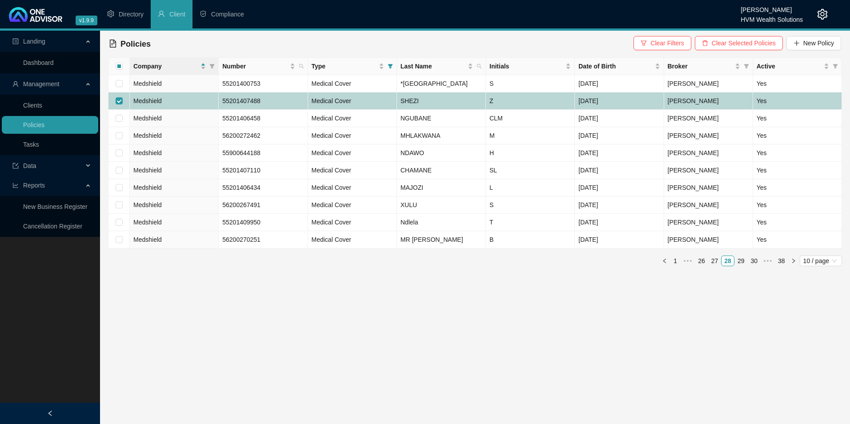
click at [557, 110] on td "Z" at bounding box center [530, 101] width 89 height 17
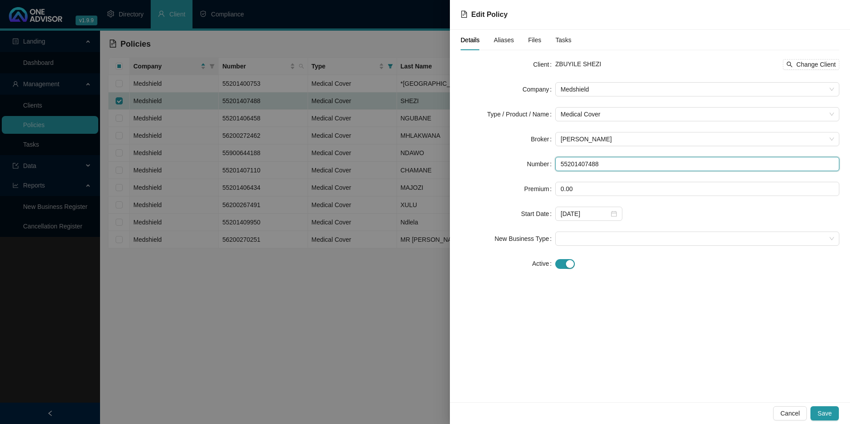
drag, startPoint x: 618, startPoint y: 165, endPoint x: 531, endPoint y: 157, distance: 87.5
click at [531, 157] on div "Number 55201407488" at bounding box center [650, 164] width 379 height 14
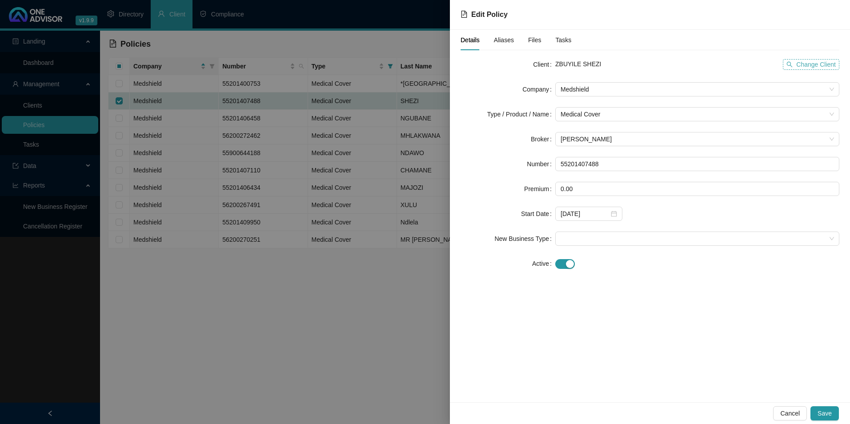
click at [826, 68] on span "Change Client" at bounding box center [817, 65] width 40 height 10
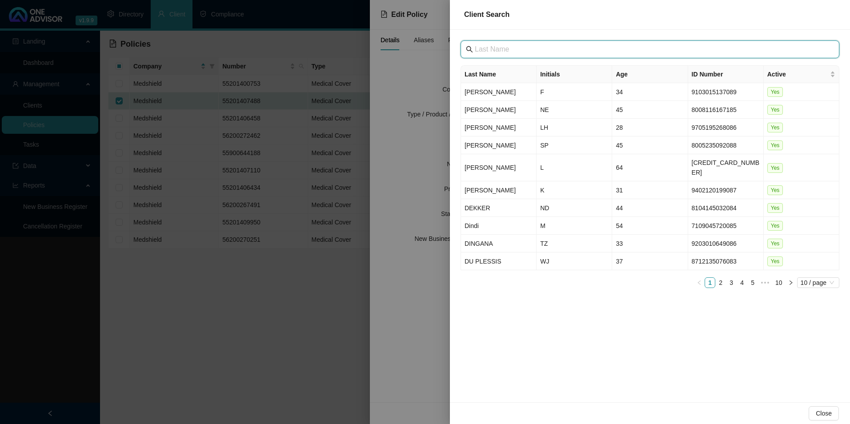
paste input "[GEOGRAPHIC_DATA]"
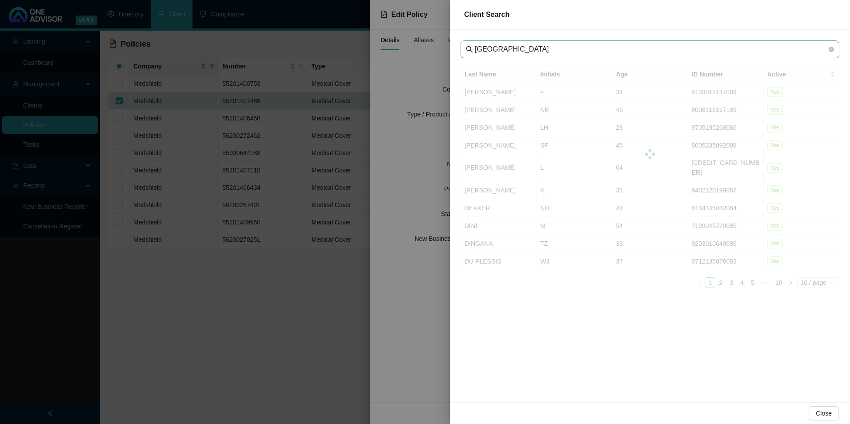
click at [491, 43] on span "[GEOGRAPHIC_DATA]" at bounding box center [650, 49] width 379 height 18
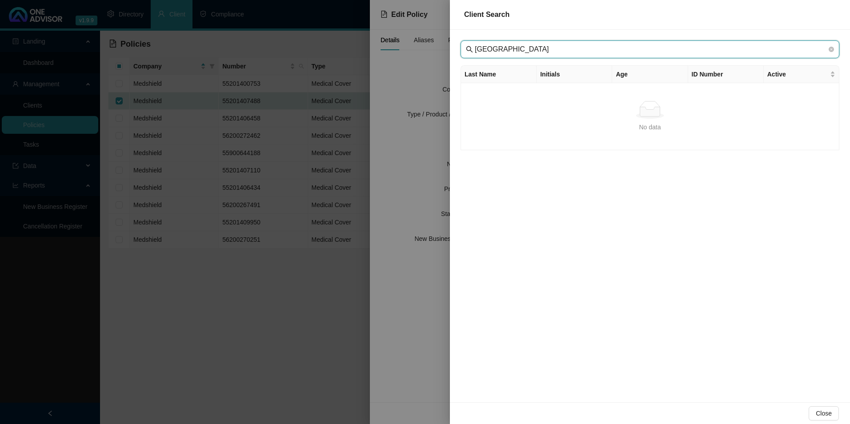
drag, startPoint x: 487, startPoint y: 46, endPoint x: 492, endPoint y: 49, distance: 5.8
click at [487, 44] on input "[GEOGRAPHIC_DATA]" at bounding box center [651, 49] width 352 height 11
type input "[GEOGRAPHIC_DATA]"
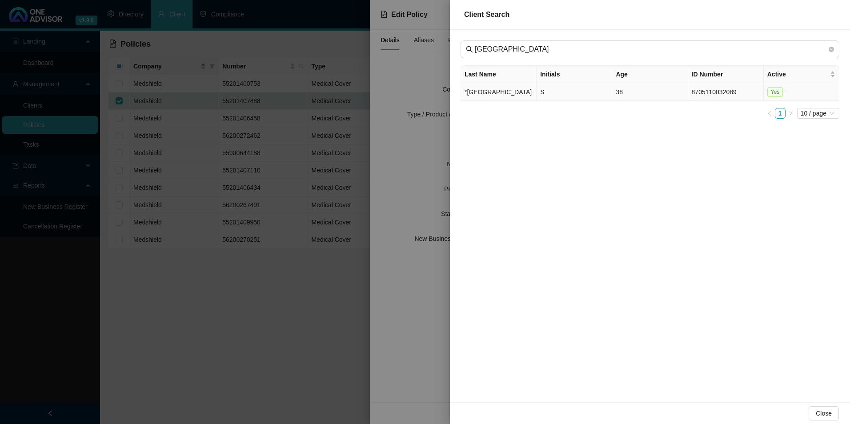
click at [496, 96] on td "*[GEOGRAPHIC_DATA]" at bounding box center [499, 92] width 76 height 18
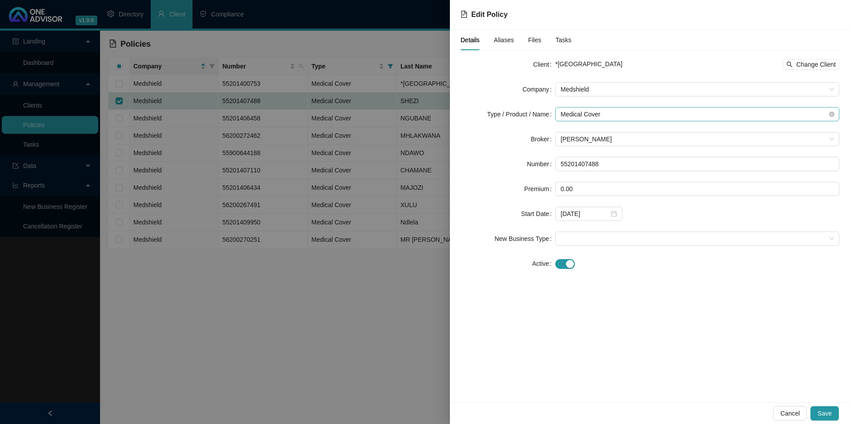
click at [664, 114] on span "Medical Cover" at bounding box center [698, 114] width 274 height 13
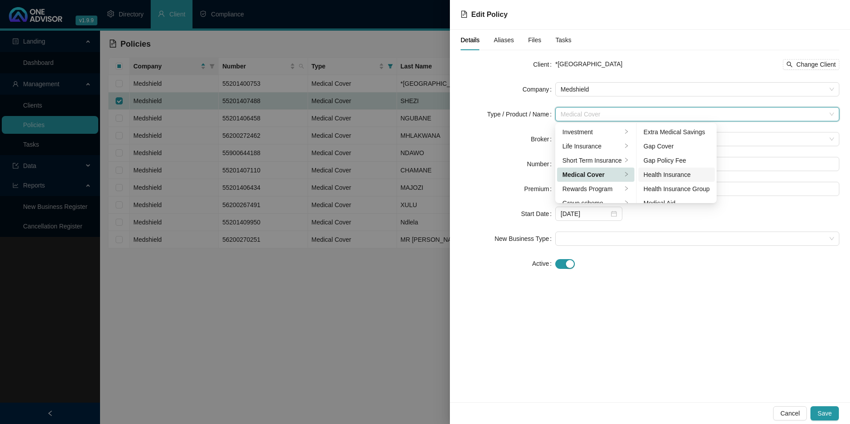
scroll to position [44, 0]
click at [667, 173] on div "Medical Aid Group" at bounding box center [677, 173] width 66 height 10
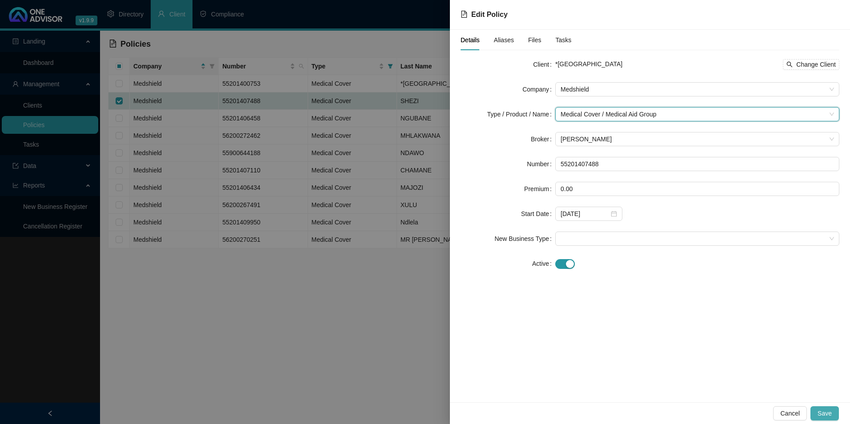
click at [823, 411] on span "Save" at bounding box center [825, 414] width 14 height 10
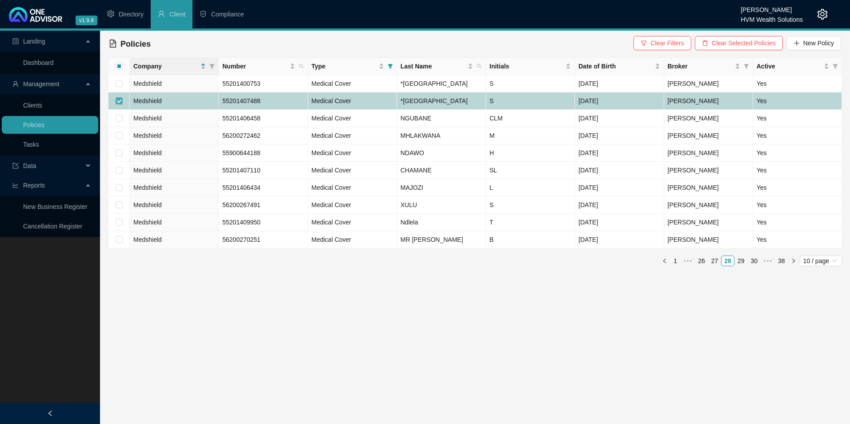
click at [121, 105] on input "checkbox" at bounding box center [119, 100] width 7 height 7
checkbox input "false"
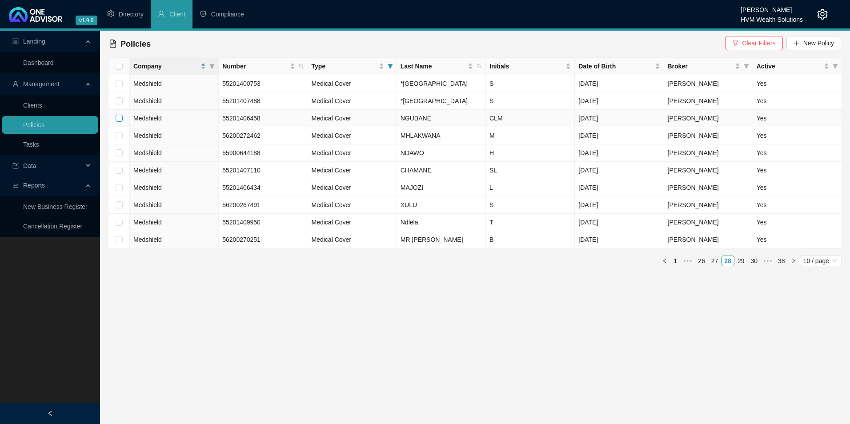
click at [122, 122] on input "checkbox" at bounding box center [119, 118] width 7 height 7
checkbox input "true"
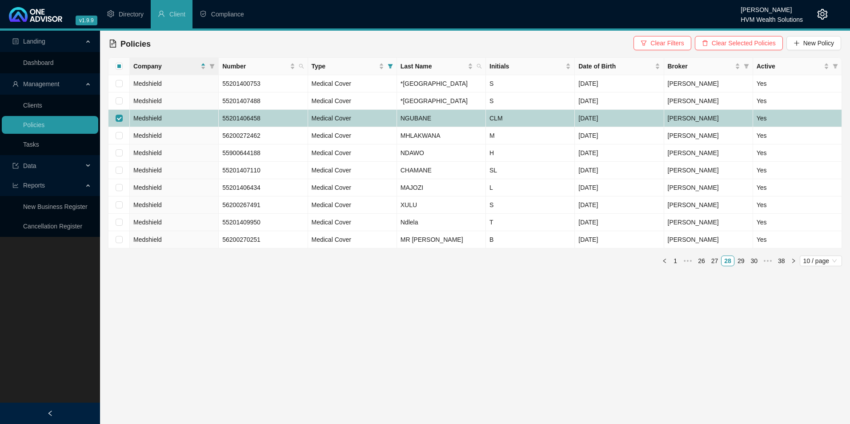
click at [468, 127] on td "NGUBANE" at bounding box center [441, 118] width 89 height 17
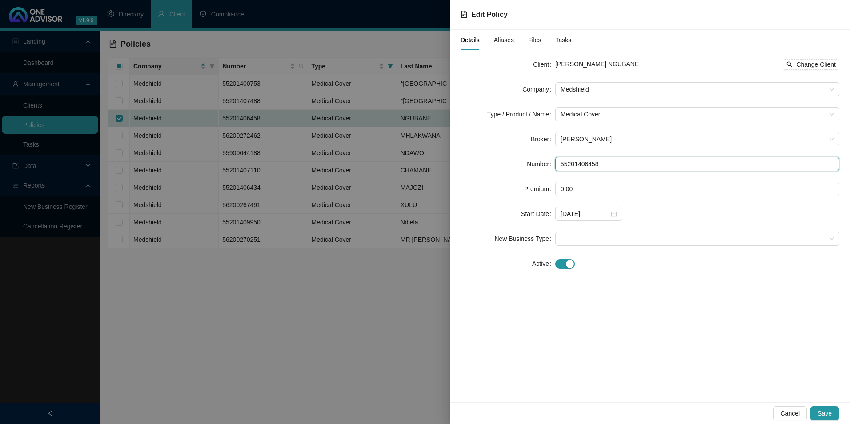
drag, startPoint x: 623, startPoint y: 166, endPoint x: 524, endPoint y: 168, distance: 99.2
click at [524, 168] on div "Number 55201406458" at bounding box center [650, 164] width 379 height 14
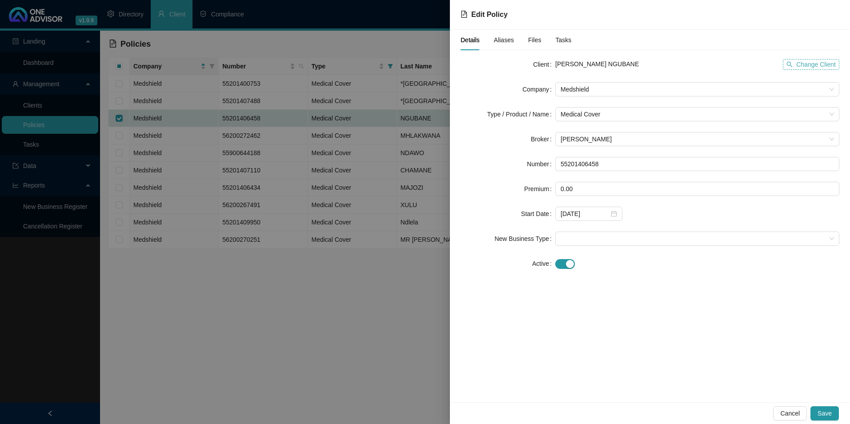
click at [790, 62] on icon "search" at bounding box center [790, 64] width 6 height 6
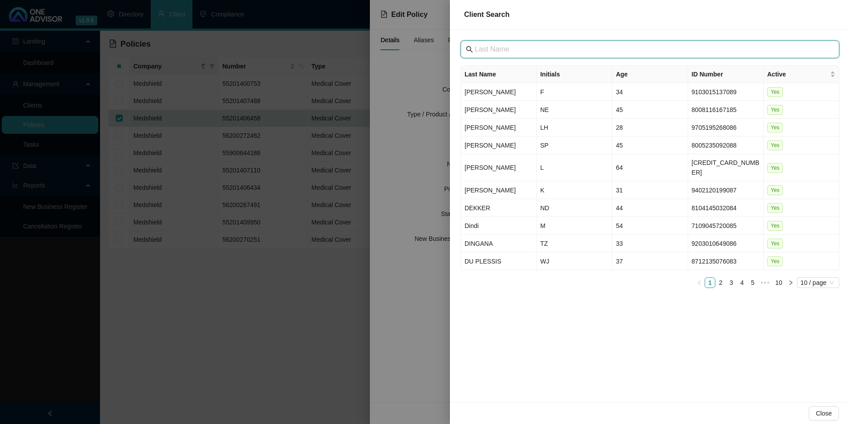
paste input "[GEOGRAPHIC_DATA]"
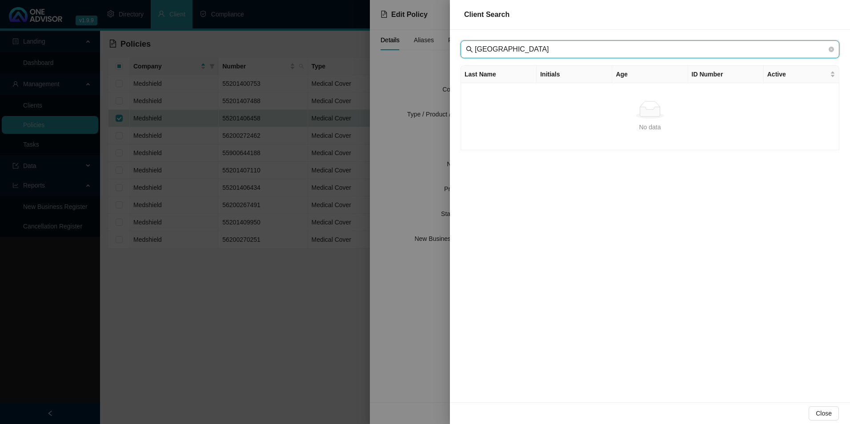
click at [489, 46] on input "[GEOGRAPHIC_DATA]" at bounding box center [651, 49] width 352 height 11
type input "[GEOGRAPHIC_DATA]"
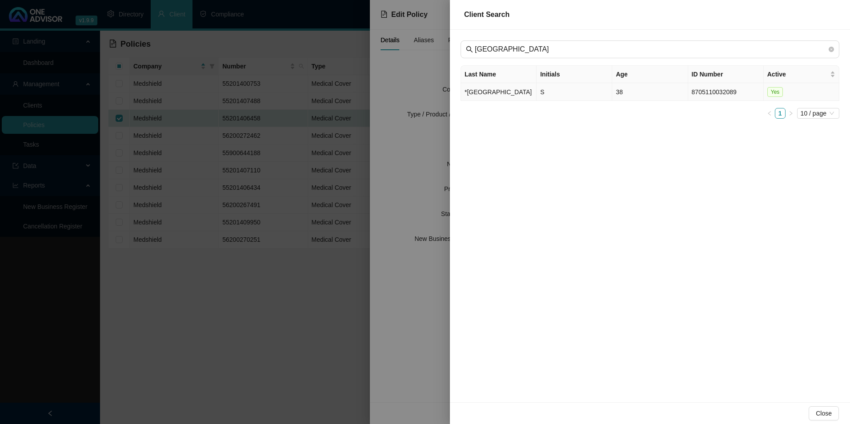
click at [504, 93] on td "*[GEOGRAPHIC_DATA]" at bounding box center [499, 92] width 76 height 18
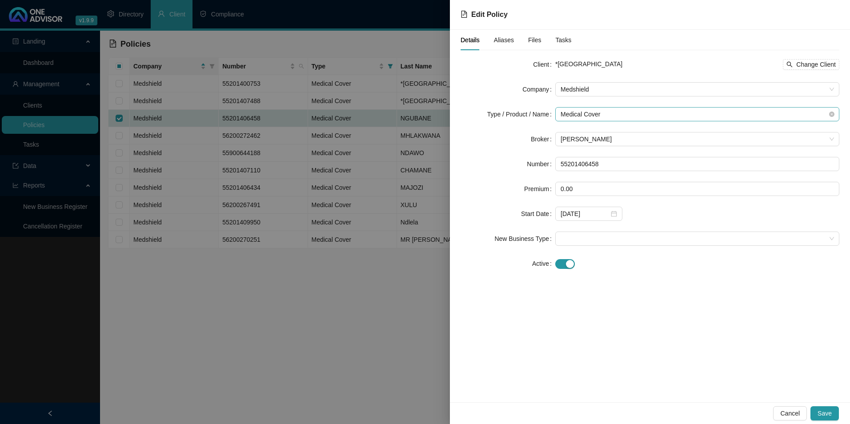
click at [607, 117] on span "Medical Cover" at bounding box center [698, 114] width 274 height 13
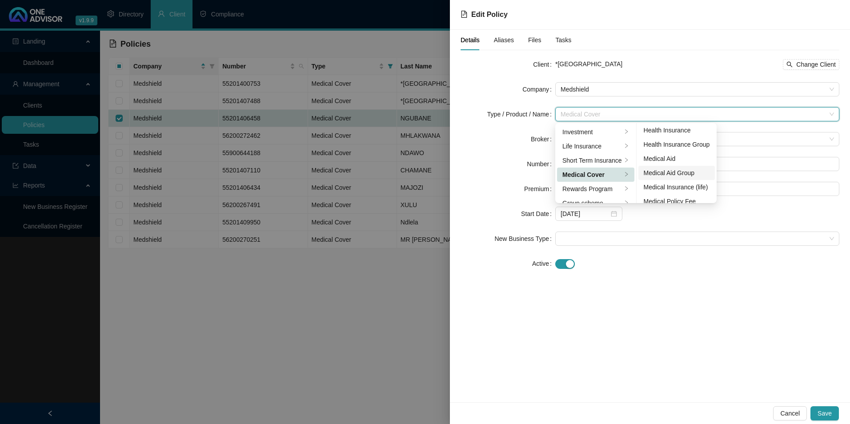
click at [676, 170] on div "Medical Aid Group" at bounding box center [677, 173] width 66 height 10
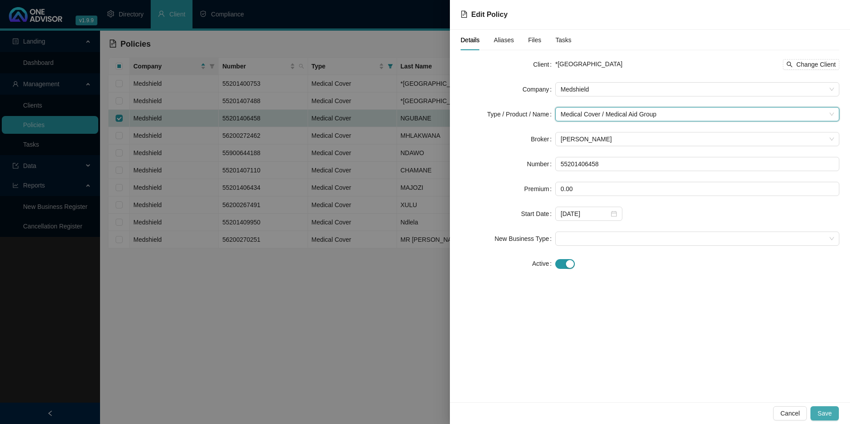
click at [825, 416] on span "Save" at bounding box center [825, 414] width 14 height 10
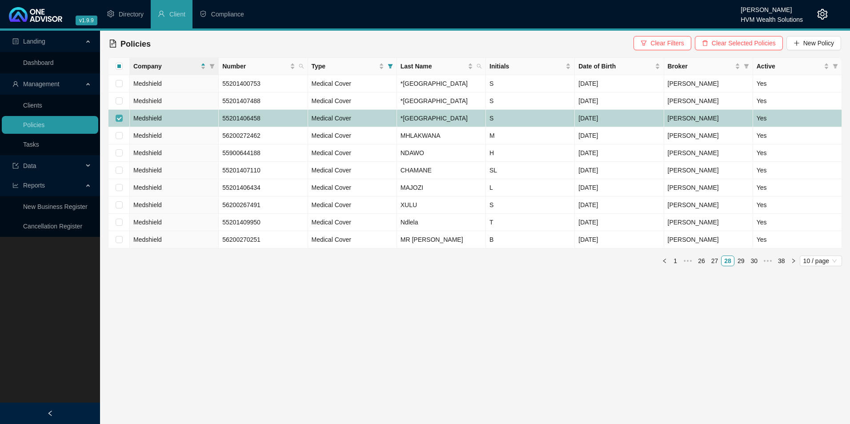
click at [119, 122] on input "checkbox" at bounding box center [119, 118] width 7 height 7
checkbox input "false"
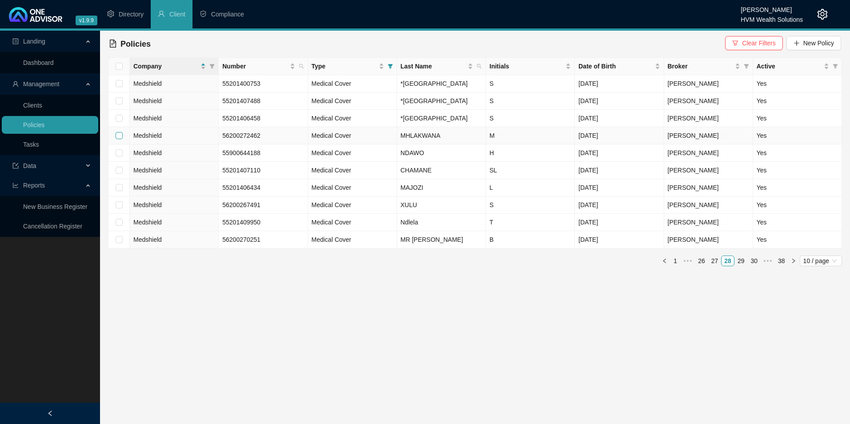
click at [119, 139] on input "checkbox" at bounding box center [119, 135] width 7 height 7
checkbox input "true"
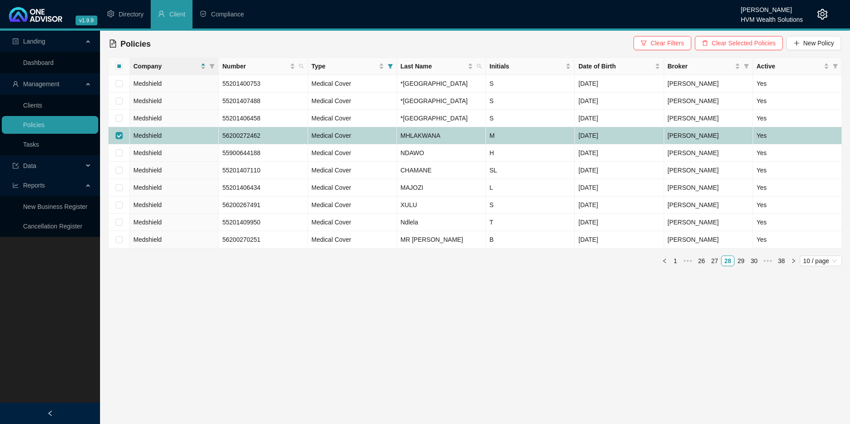
click at [458, 145] on td "MHLAKWANA" at bounding box center [441, 135] width 89 height 17
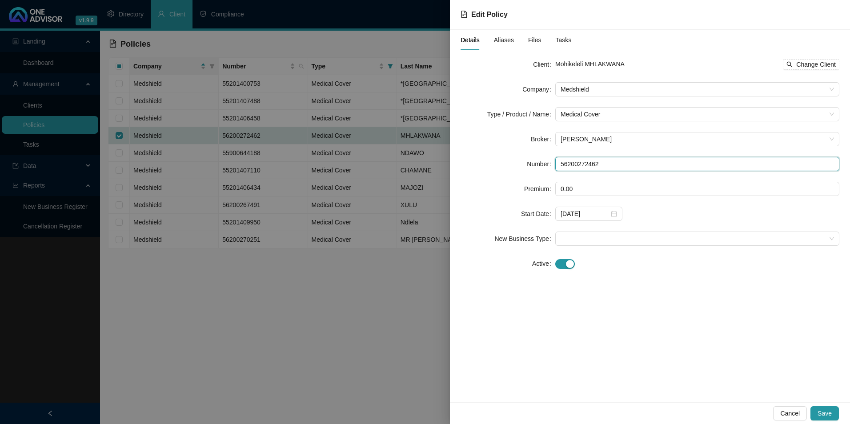
drag, startPoint x: 587, startPoint y: 164, endPoint x: 524, endPoint y: 162, distance: 63.2
click at [524, 162] on div "Number 56200272462" at bounding box center [650, 164] width 379 height 14
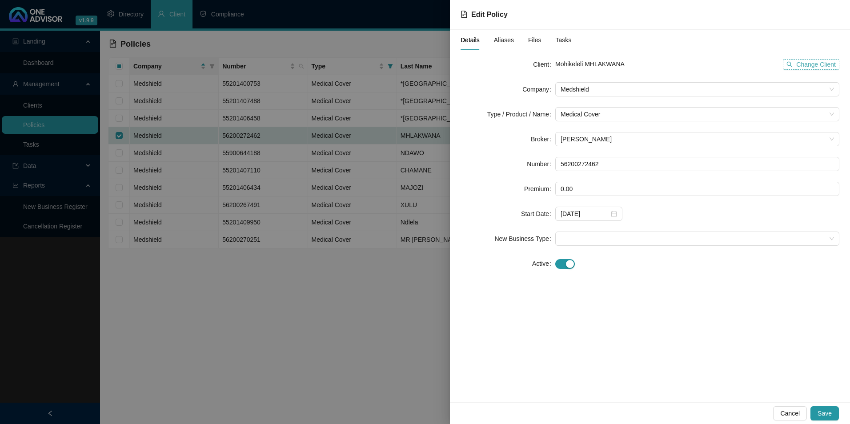
click at [834, 64] on span "Change Client" at bounding box center [817, 65] width 40 height 10
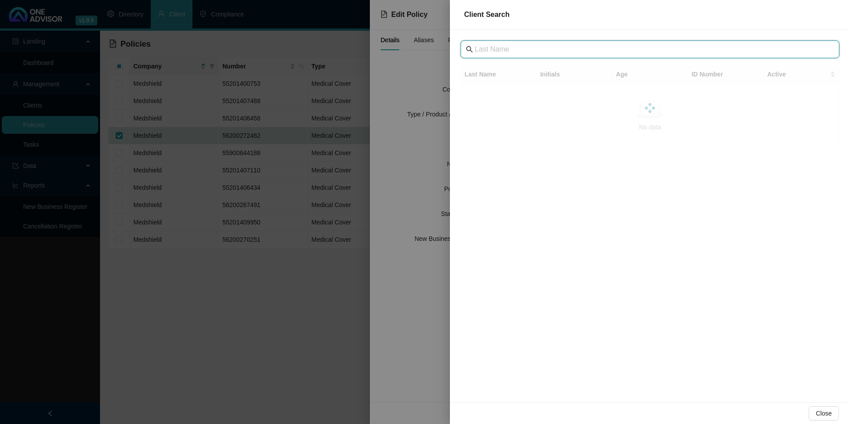
paste input "[GEOGRAPHIC_DATA]"
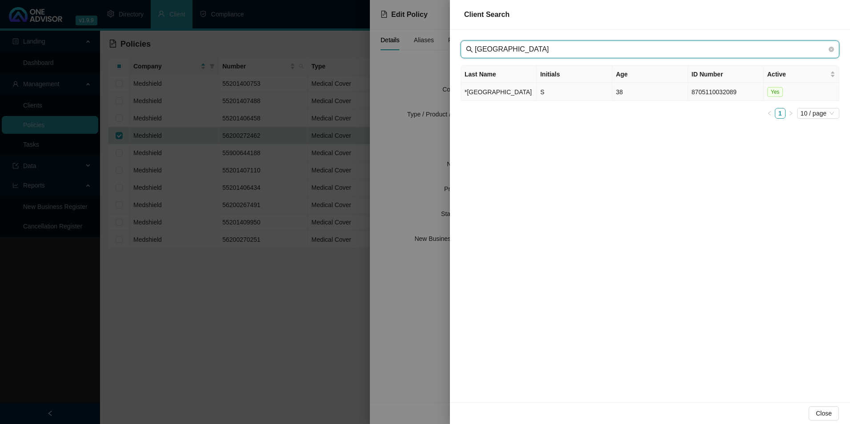
type input "[GEOGRAPHIC_DATA]"
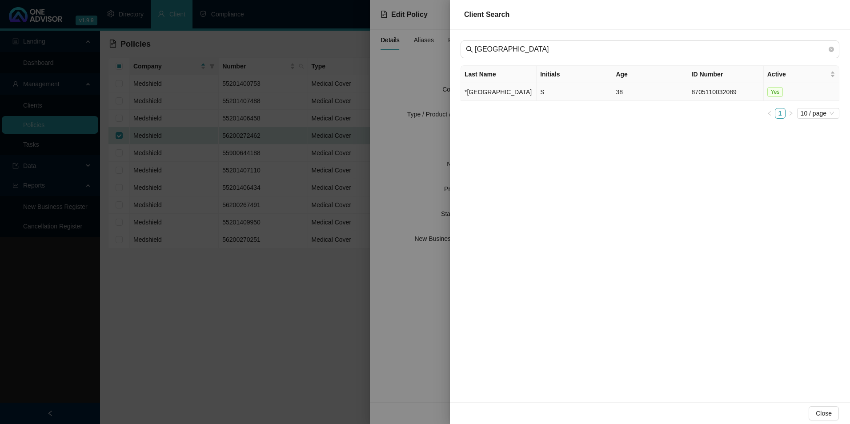
click at [516, 96] on td "*[GEOGRAPHIC_DATA]" at bounding box center [499, 92] width 76 height 18
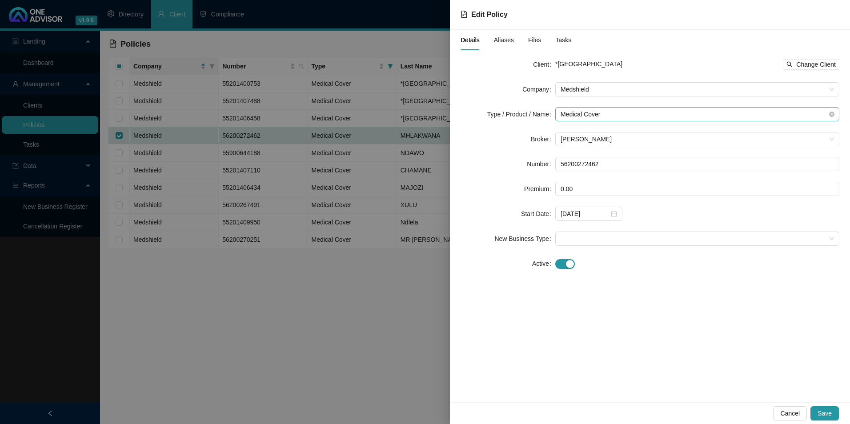
click at [612, 120] on span "Medical Cover" at bounding box center [698, 114] width 274 height 13
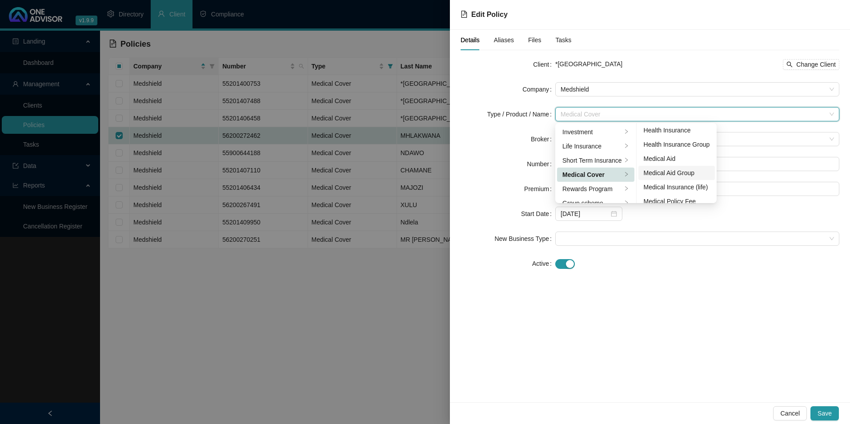
click at [688, 173] on div "Medical Aid Group" at bounding box center [677, 173] width 66 height 10
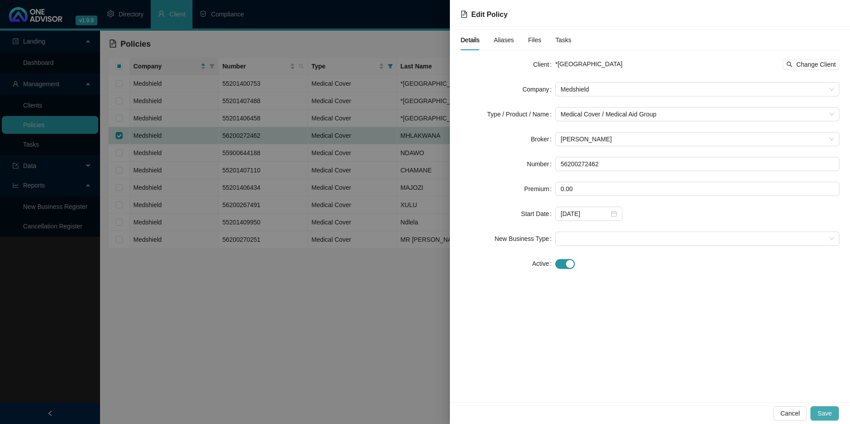
click at [834, 413] on button "Save" at bounding box center [825, 414] width 28 height 14
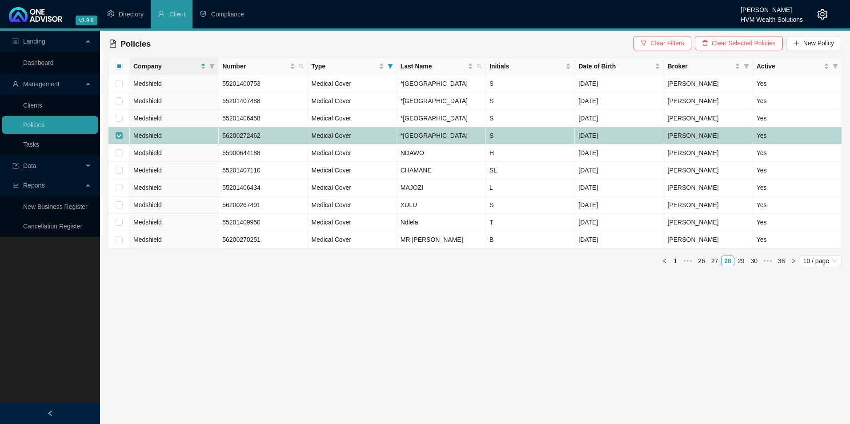
click at [118, 139] on input "checkbox" at bounding box center [119, 135] width 7 height 7
checkbox input "false"
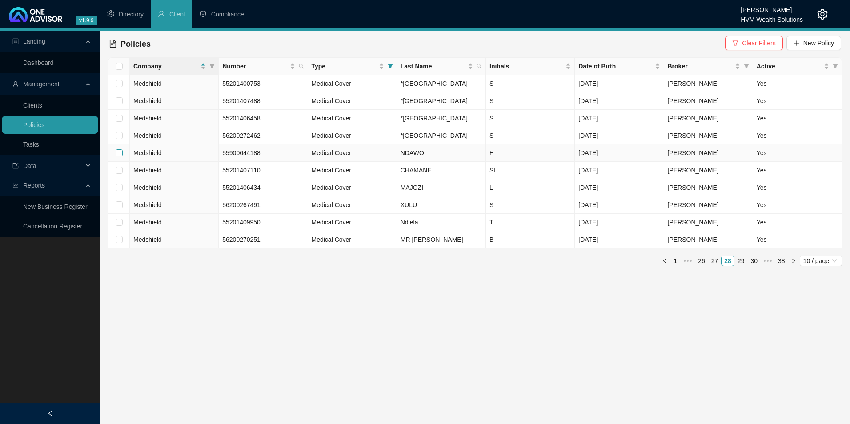
click at [118, 157] on input "checkbox" at bounding box center [119, 152] width 7 height 7
checkbox input "true"
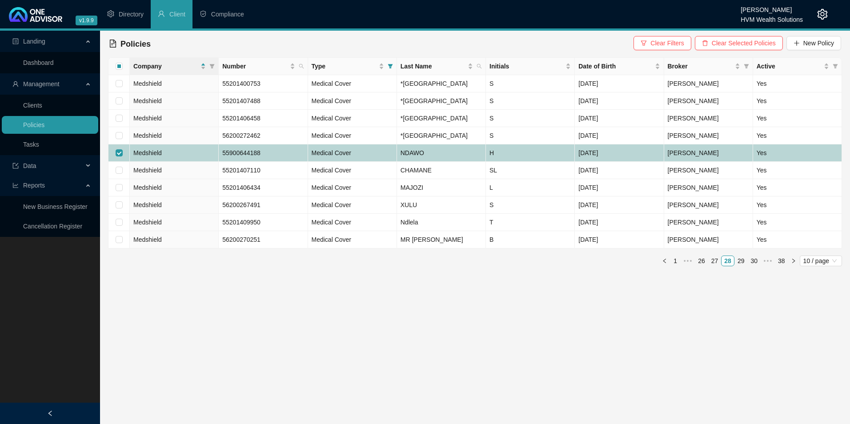
click at [528, 162] on td "H" at bounding box center [530, 153] width 89 height 17
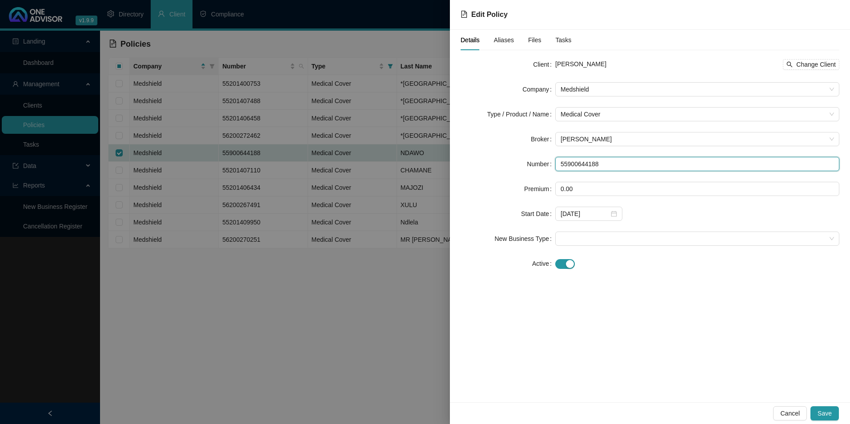
drag, startPoint x: 621, startPoint y: 168, endPoint x: 510, endPoint y: 164, distance: 111.3
click at [510, 164] on div "Number 55900644188" at bounding box center [650, 164] width 379 height 14
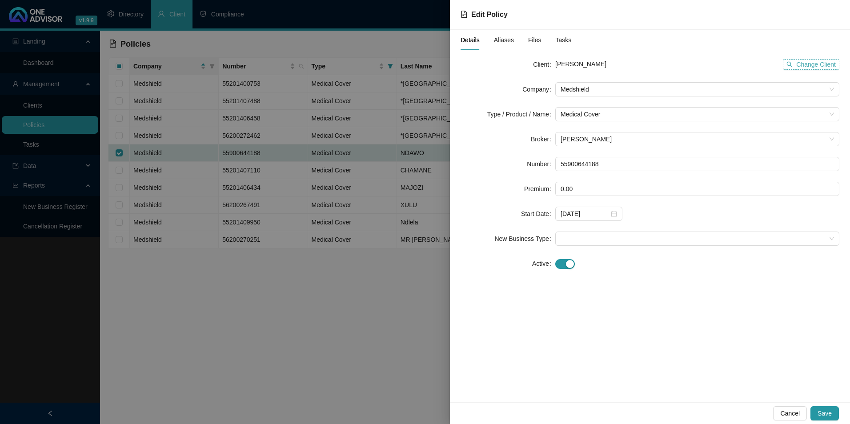
click at [813, 65] on span "Change Client" at bounding box center [817, 65] width 40 height 10
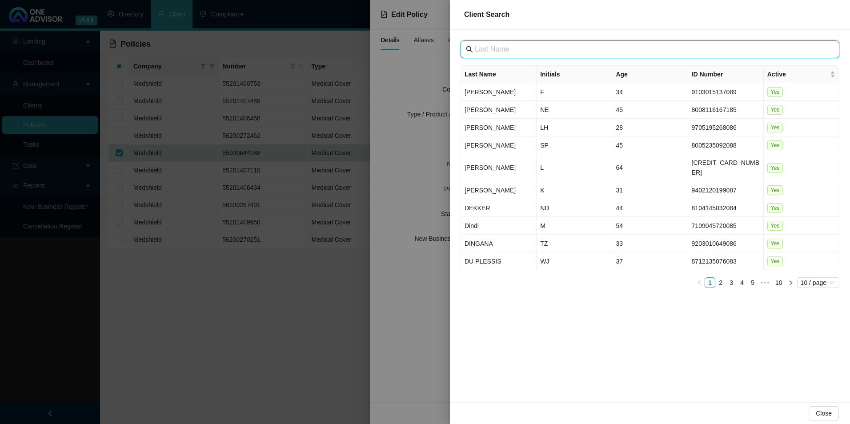
click at [487, 50] on input "text" at bounding box center [651, 49] width 352 height 11
paste input "[GEOGRAPHIC_DATA]"
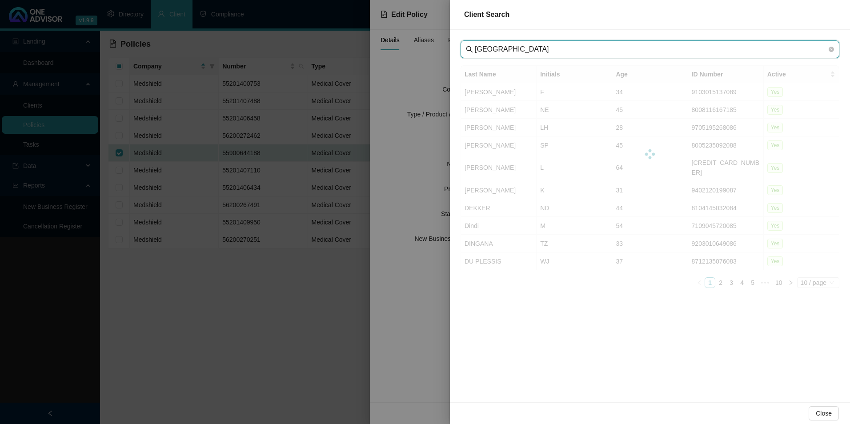
click at [490, 52] on input "[GEOGRAPHIC_DATA]" at bounding box center [651, 49] width 352 height 11
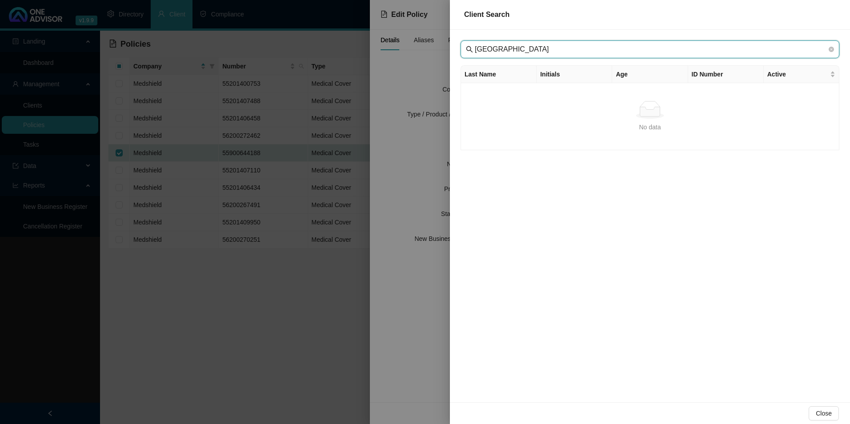
click at [608, 51] on input "[GEOGRAPHIC_DATA]" at bounding box center [651, 49] width 352 height 11
type input "[GEOGRAPHIC_DATA] Private Hospit"
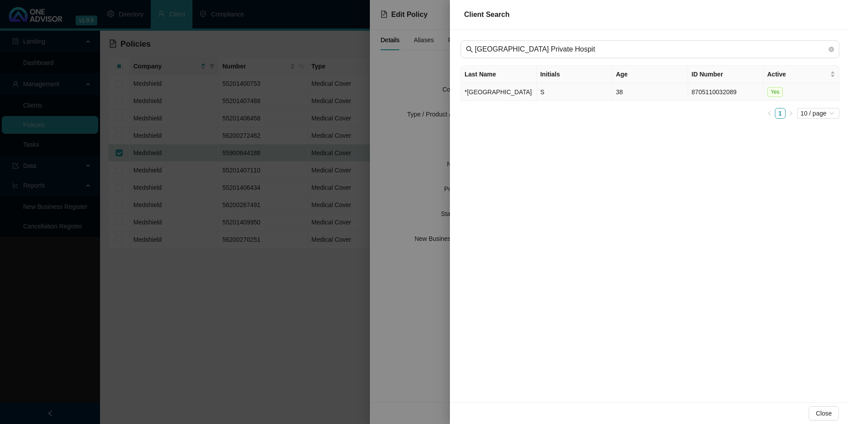
click at [490, 101] on td "*[GEOGRAPHIC_DATA]" at bounding box center [499, 92] width 76 height 18
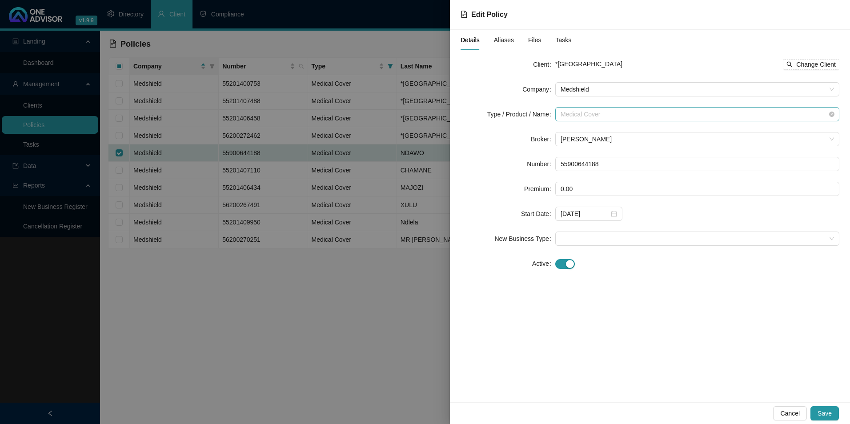
click at [618, 115] on span "Medical Cover" at bounding box center [698, 114] width 274 height 13
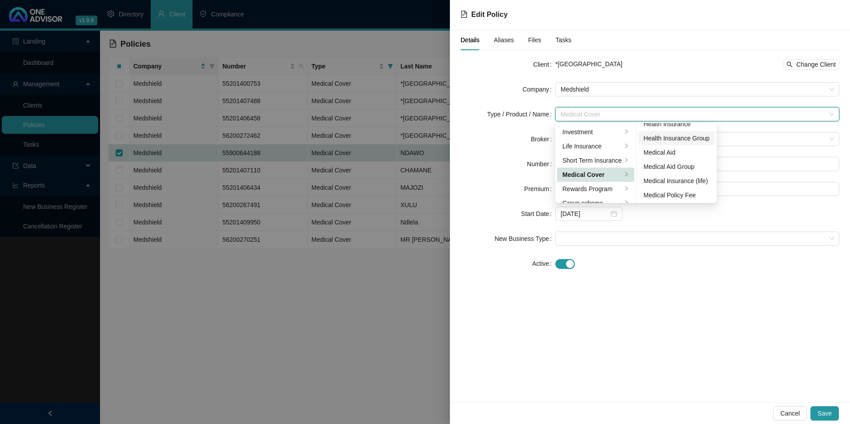
scroll to position [52, 0]
click at [677, 165] on div "Medical Aid Group" at bounding box center [677, 166] width 66 height 10
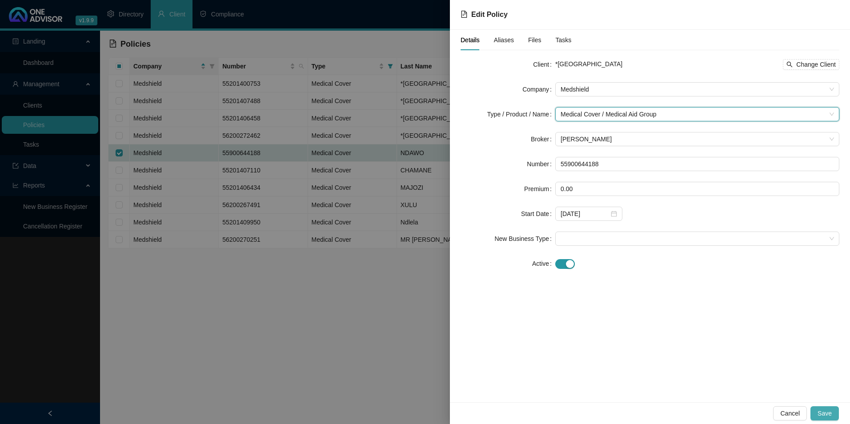
click at [822, 418] on span "Save" at bounding box center [825, 414] width 14 height 10
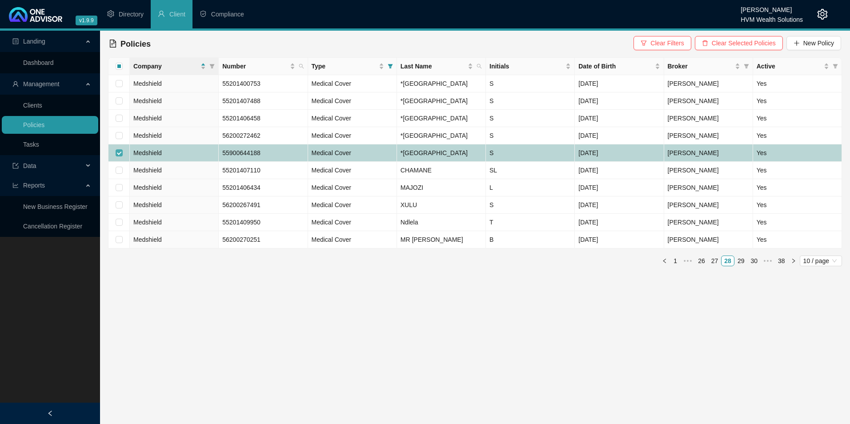
click at [117, 157] on input "checkbox" at bounding box center [119, 152] width 7 height 7
checkbox input "false"
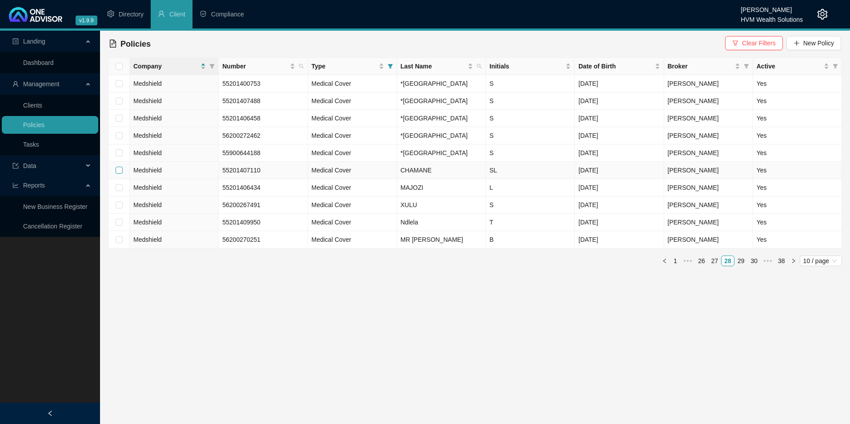
click at [118, 174] on input "checkbox" at bounding box center [119, 170] width 7 height 7
checkbox input "true"
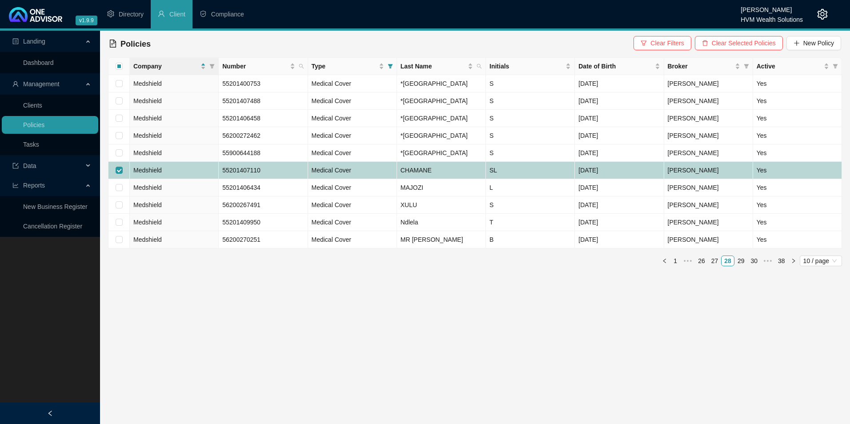
click at [201, 162] on td "Medshield" at bounding box center [174, 153] width 89 height 17
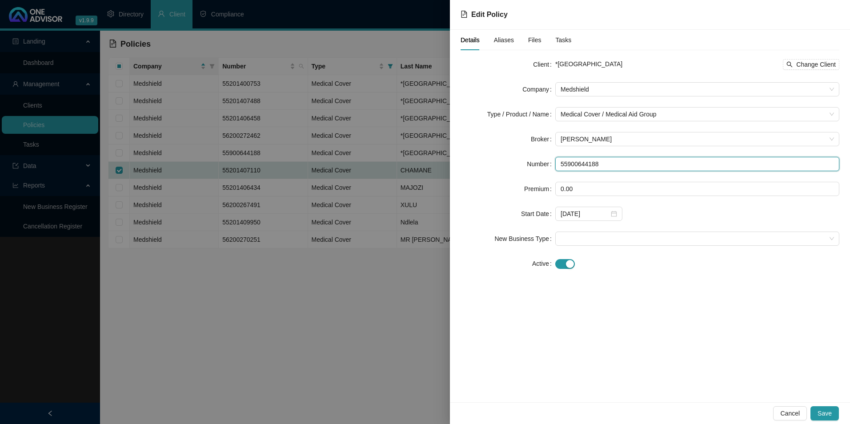
drag, startPoint x: 623, startPoint y: 169, endPoint x: 536, endPoint y: 166, distance: 87.7
click at [536, 166] on div "Number 55900644188" at bounding box center [650, 164] width 379 height 14
drag, startPoint x: 594, startPoint y: 163, endPoint x: 788, endPoint y: 411, distance: 314.9
click at [788, 409] on span "Cancel" at bounding box center [791, 414] width 20 height 10
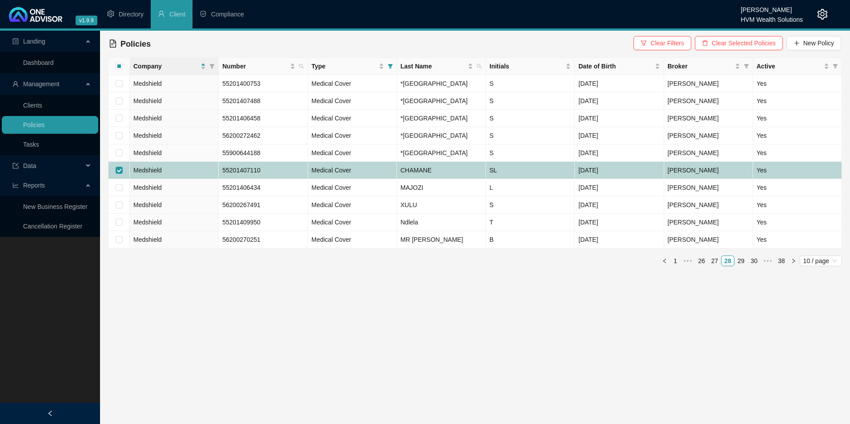
click at [268, 179] on td "55201407110" at bounding box center [263, 170] width 89 height 17
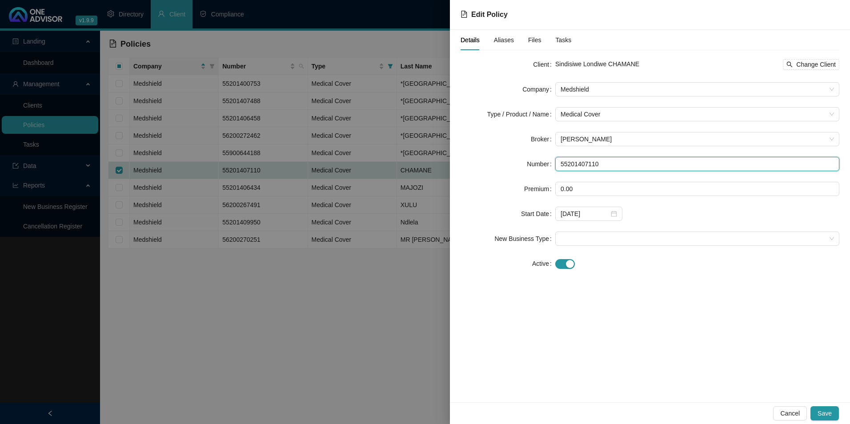
drag, startPoint x: 633, startPoint y: 169, endPoint x: 531, endPoint y: 163, distance: 101.6
click at [532, 165] on div "Number 55201407110" at bounding box center [650, 164] width 379 height 14
click at [818, 62] on span "Change Client" at bounding box center [817, 65] width 40 height 10
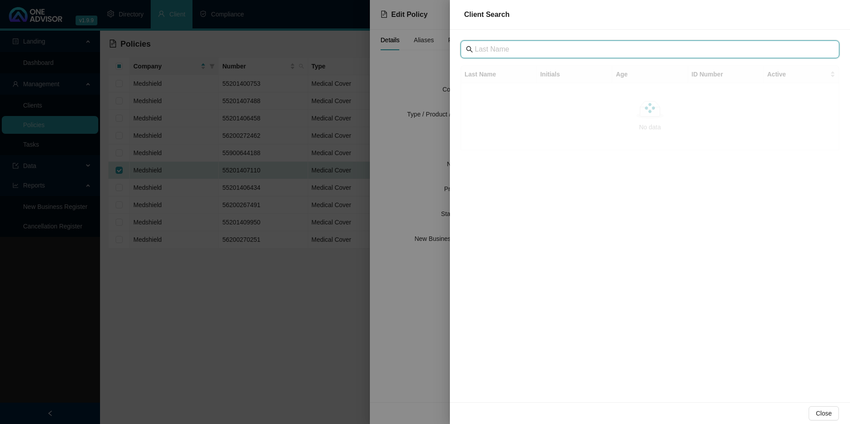
drag, startPoint x: 554, startPoint y: 40, endPoint x: 511, endPoint y: 46, distance: 43.5
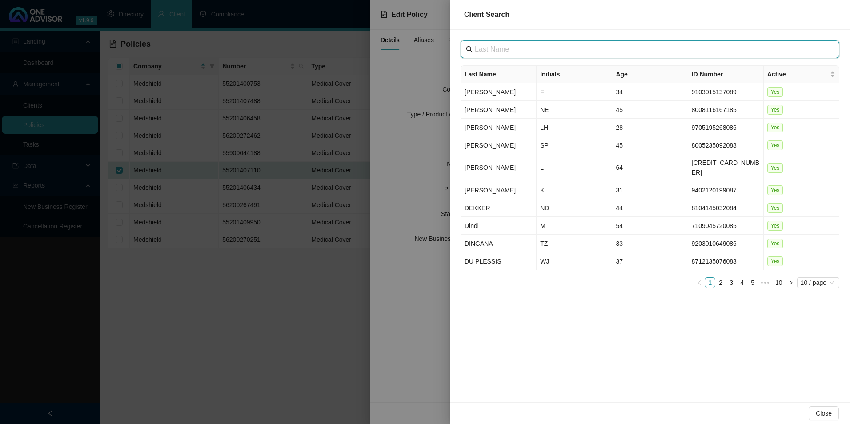
paste input "[GEOGRAPHIC_DATA]"
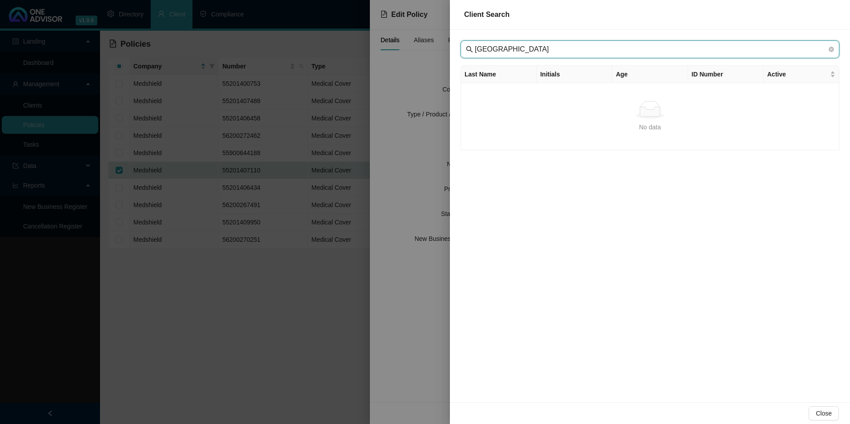
click at [491, 48] on input "[GEOGRAPHIC_DATA]" at bounding box center [651, 49] width 352 height 11
type input "[GEOGRAPHIC_DATA]"
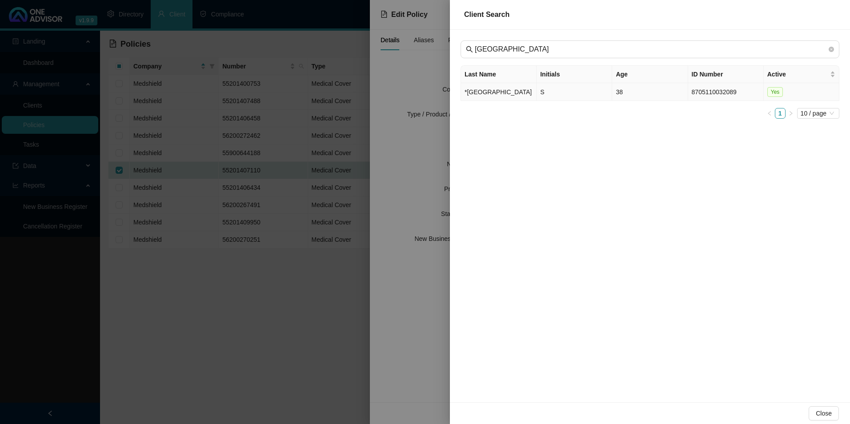
click at [471, 101] on td "*[GEOGRAPHIC_DATA]" at bounding box center [499, 92] width 76 height 18
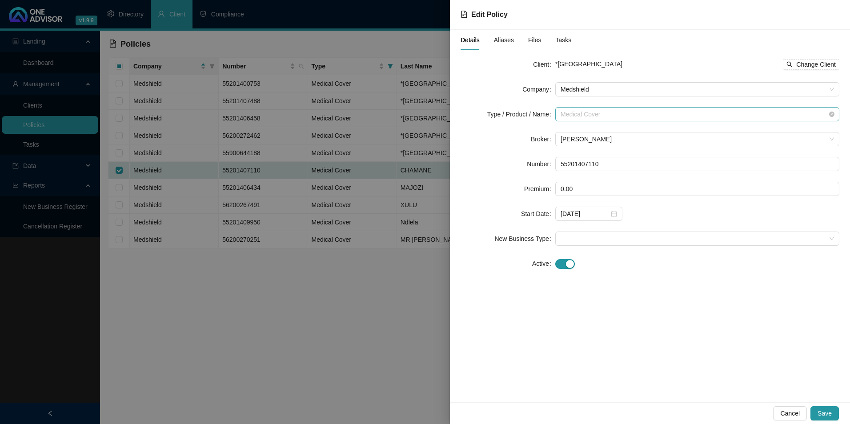
click at [615, 119] on span "Medical Cover" at bounding box center [698, 114] width 274 height 13
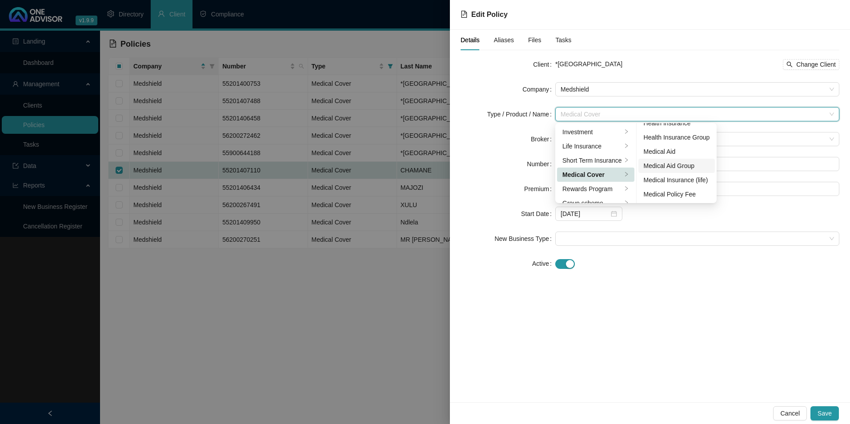
click at [667, 167] on div "Medical Aid Group" at bounding box center [677, 166] width 66 height 10
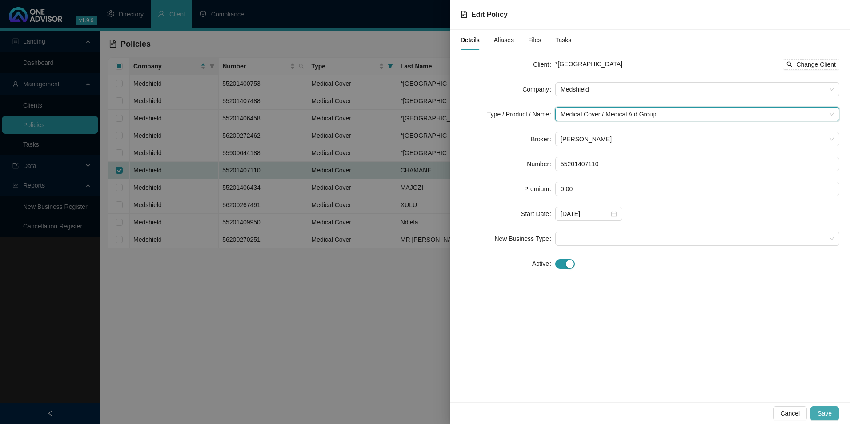
click at [827, 409] on span "Save" at bounding box center [825, 414] width 14 height 10
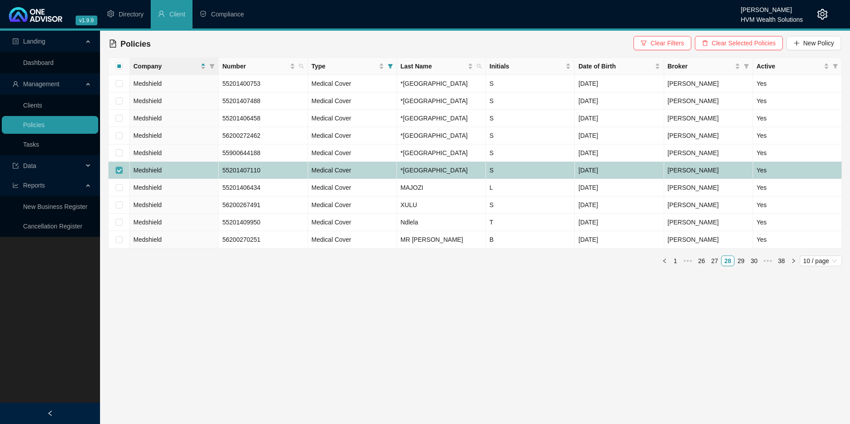
click at [121, 174] on input "checkbox" at bounding box center [119, 170] width 7 height 7
checkbox input "false"
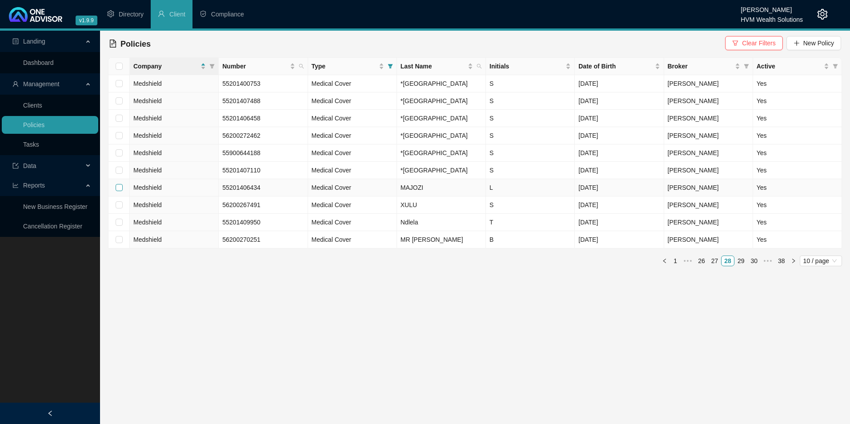
click at [117, 191] on input "checkbox" at bounding box center [119, 187] width 7 height 7
checkbox input "true"
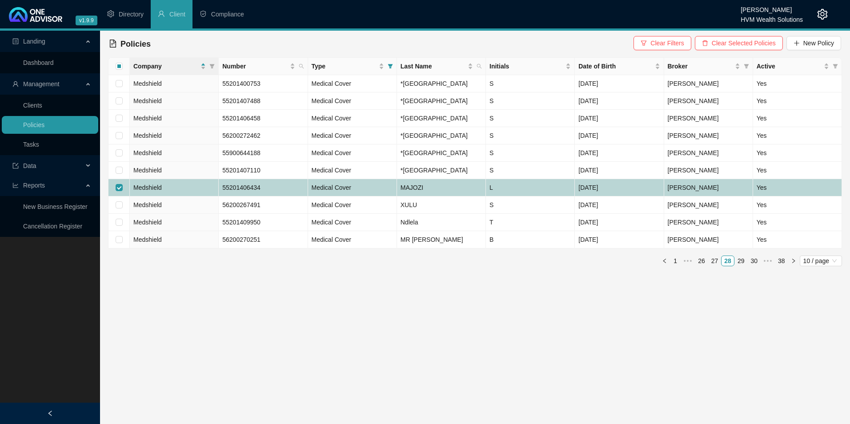
click at [273, 197] on td "55201406434" at bounding box center [263, 187] width 89 height 17
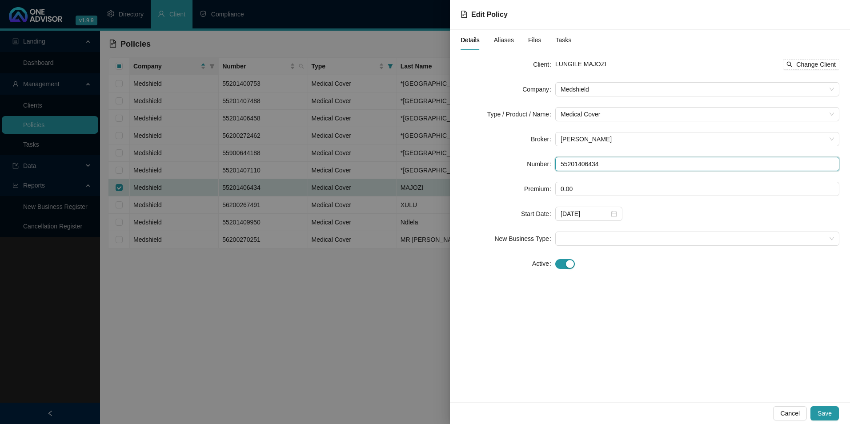
drag, startPoint x: 594, startPoint y: 163, endPoint x: 544, endPoint y: 165, distance: 49.8
click at [543, 164] on div "Number 55201406434" at bounding box center [650, 164] width 379 height 14
click at [832, 62] on span "Change Client" at bounding box center [817, 65] width 40 height 10
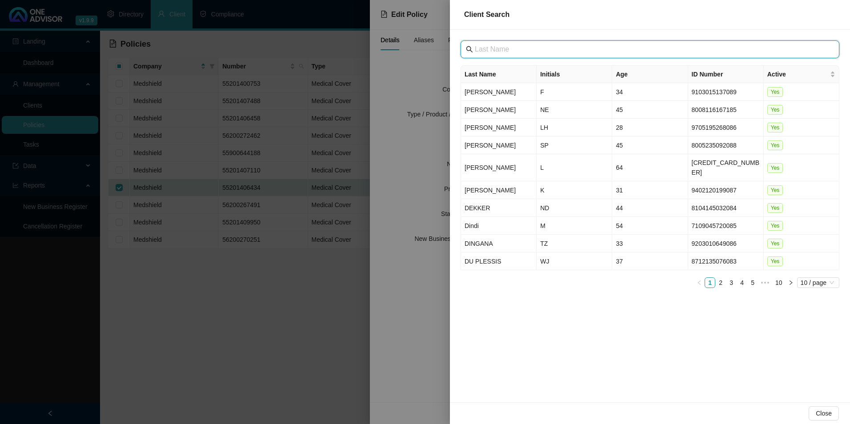
paste input "[GEOGRAPHIC_DATA]"
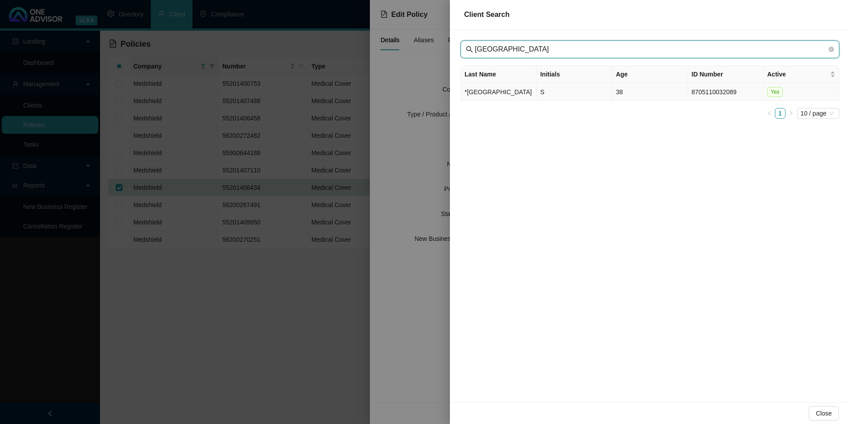
type input "[GEOGRAPHIC_DATA]"
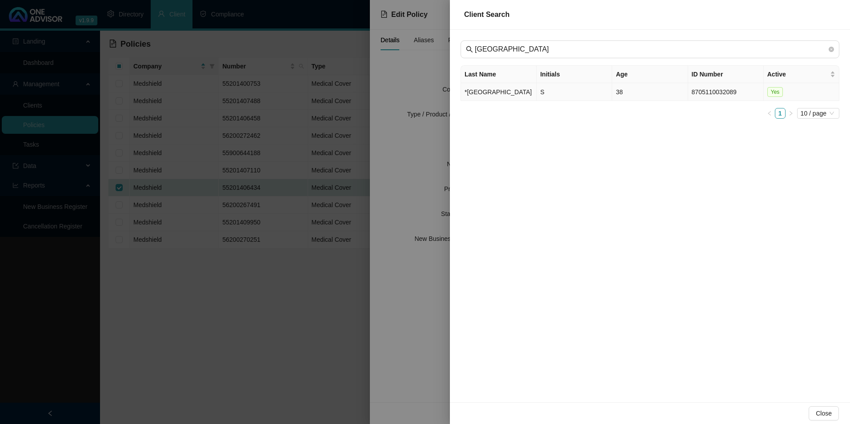
click at [500, 91] on td "*[GEOGRAPHIC_DATA]" at bounding box center [499, 92] width 76 height 18
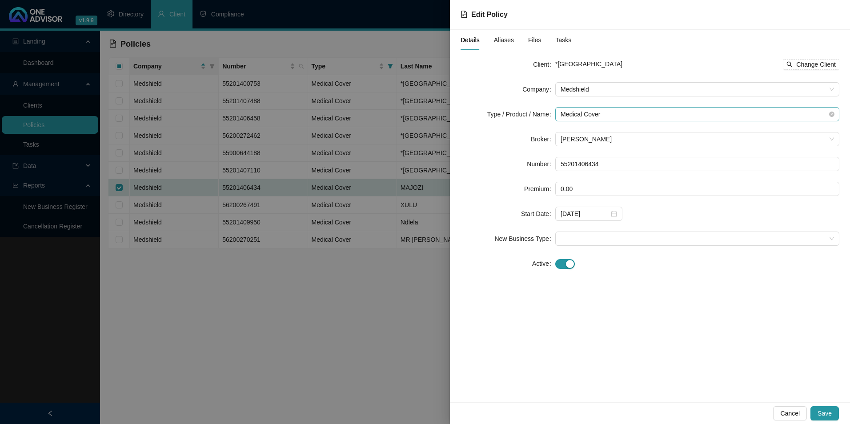
click at [617, 109] on span "Medical Cover" at bounding box center [698, 114] width 274 height 13
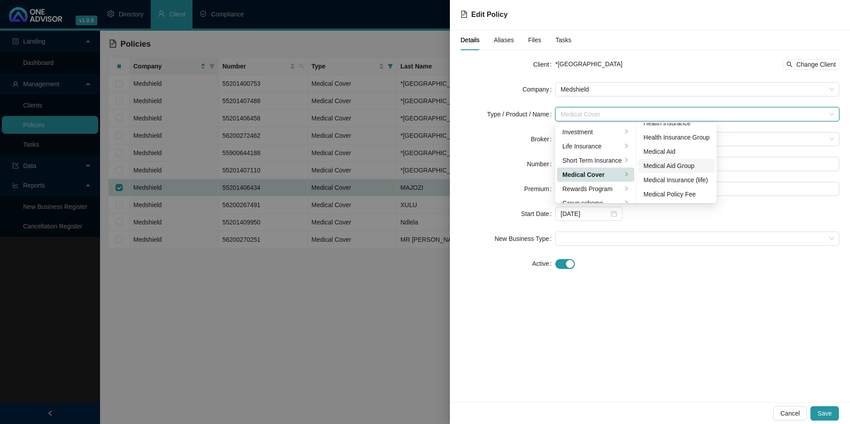
click at [681, 165] on div "Medical Aid Group" at bounding box center [677, 166] width 66 height 10
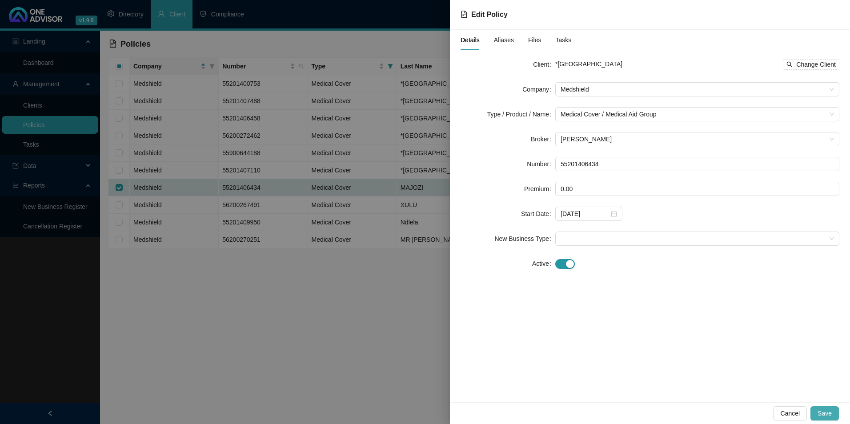
click at [829, 413] on span "Save" at bounding box center [825, 414] width 14 height 10
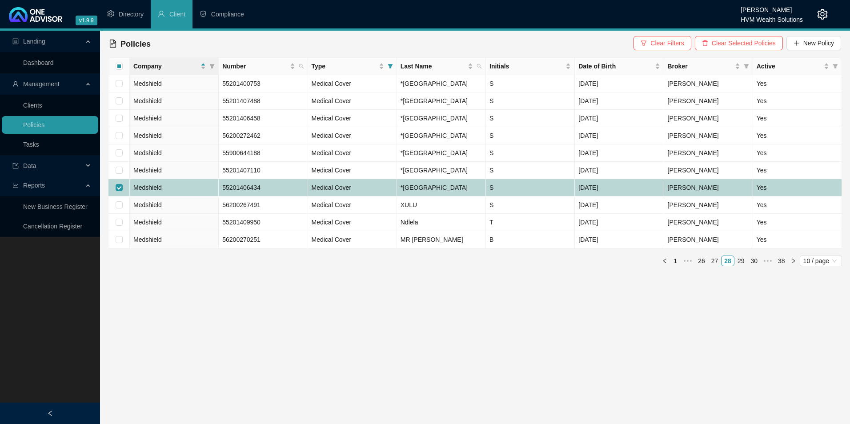
drag, startPoint x: 117, startPoint y: 252, endPoint x: 134, endPoint y: 268, distance: 23.0
click at [117, 191] on input "checkbox" at bounding box center [119, 187] width 7 height 7
checkbox input "false"
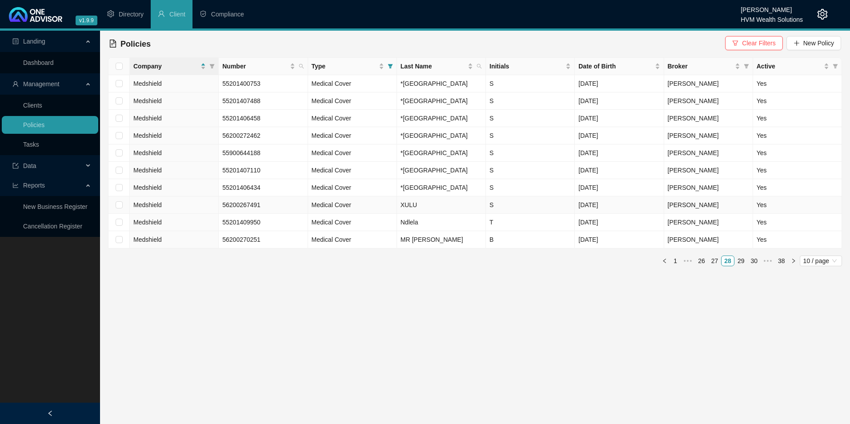
click at [118, 209] on input "checkbox" at bounding box center [119, 204] width 7 height 7
checkbox input "true"
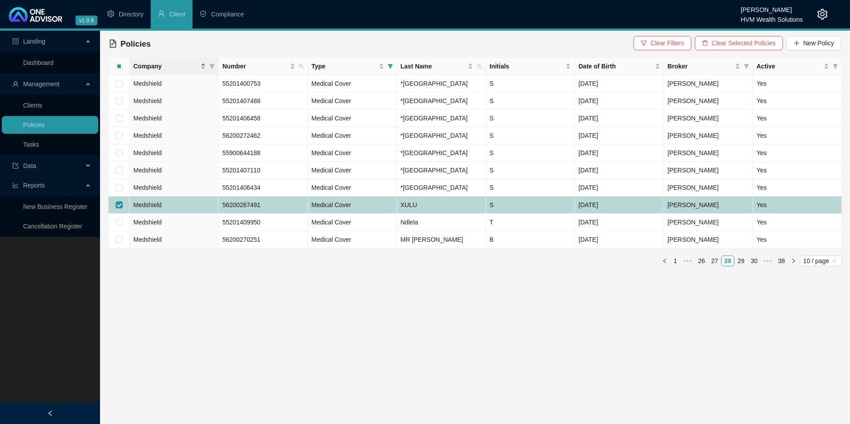
click at [202, 214] on td "Medshield" at bounding box center [174, 205] width 89 height 17
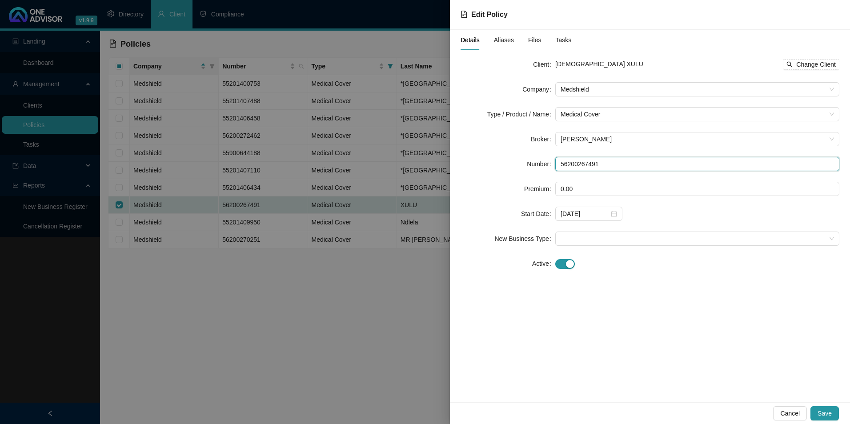
drag, startPoint x: 615, startPoint y: 168, endPoint x: 549, endPoint y: 168, distance: 65.8
click at [549, 168] on div "Number 56200267491" at bounding box center [650, 164] width 379 height 14
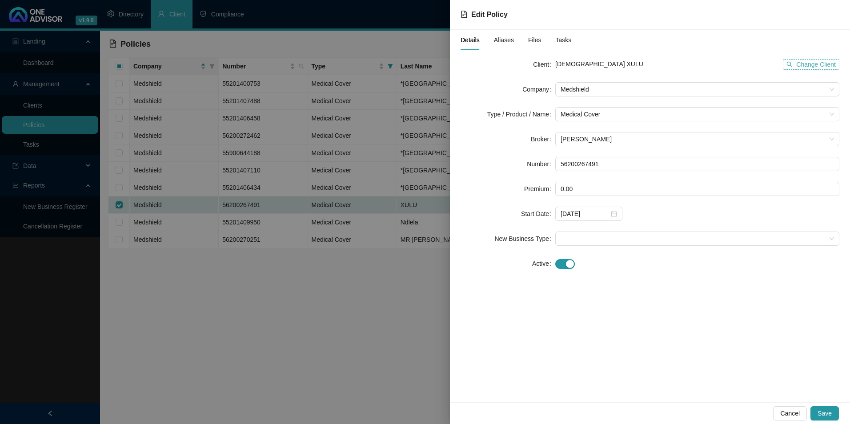
click at [810, 64] on span "Change Client" at bounding box center [817, 65] width 40 height 10
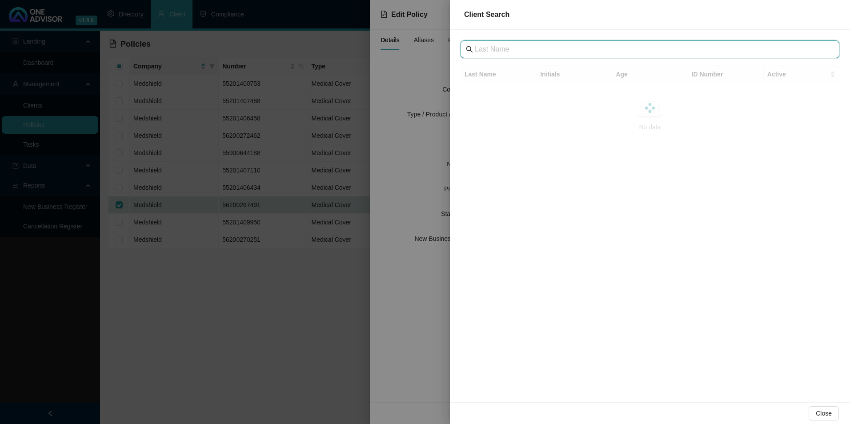
paste input "[GEOGRAPHIC_DATA]"
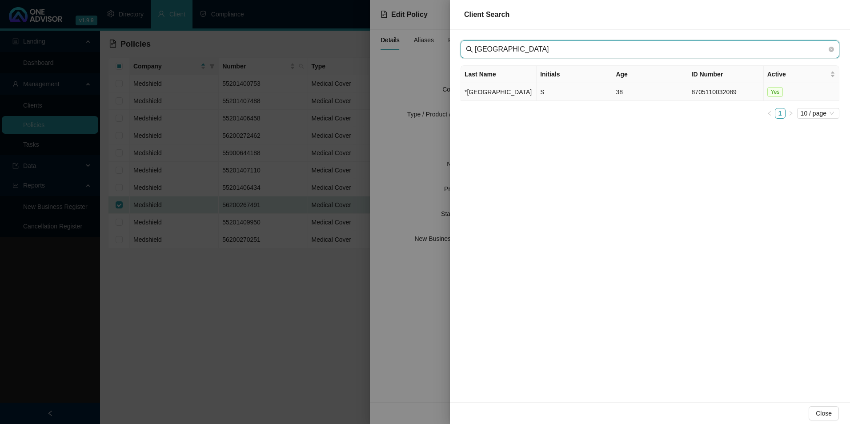
type input "[GEOGRAPHIC_DATA]"
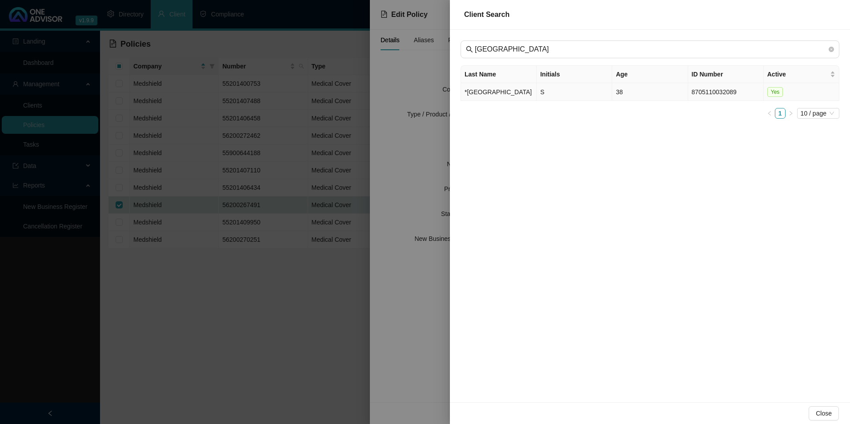
click at [492, 94] on td "*[GEOGRAPHIC_DATA]" at bounding box center [499, 92] width 76 height 18
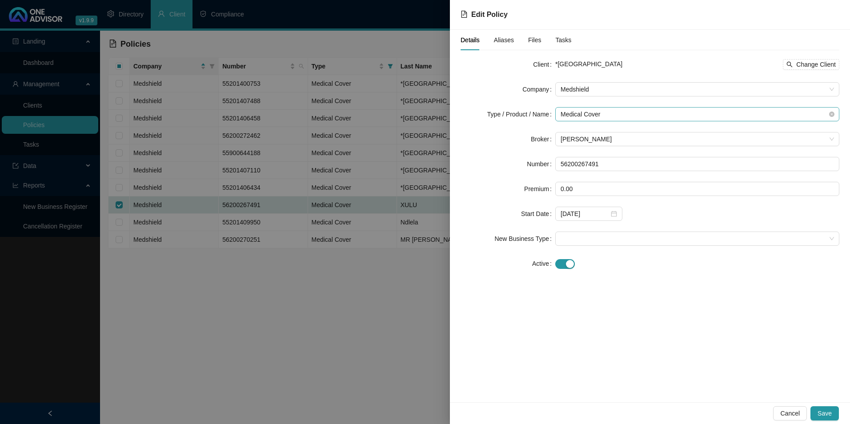
click at [612, 115] on span "Medical Cover" at bounding box center [698, 114] width 274 height 13
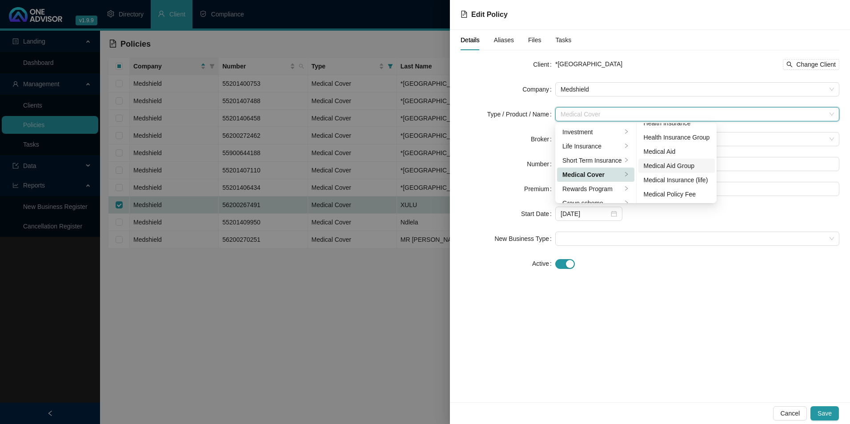
click at [670, 168] on div "Medical Aid Group" at bounding box center [677, 166] width 66 height 10
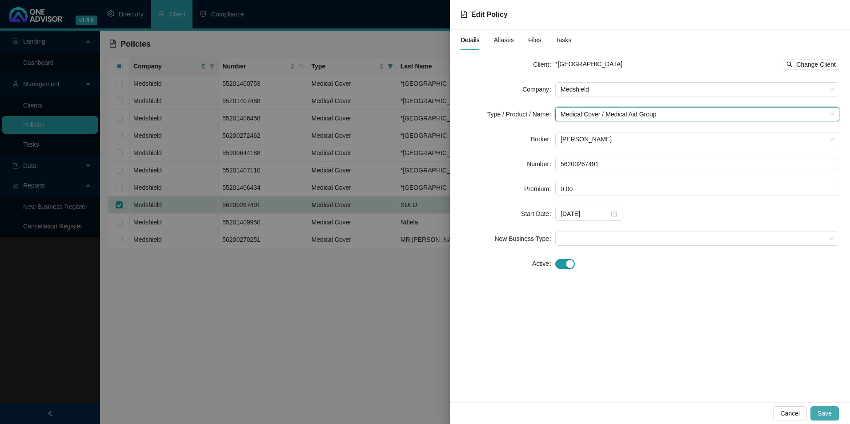
click at [825, 409] on span "Save" at bounding box center [825, 414] width 14 height 10
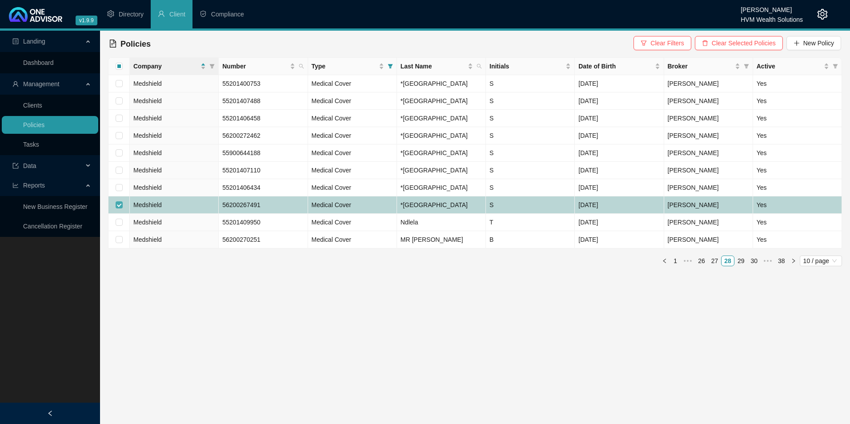
click at [120, 209] on input "checkbox" at bounding box center [119, 204] width 7 height 7
checkbox input "false"
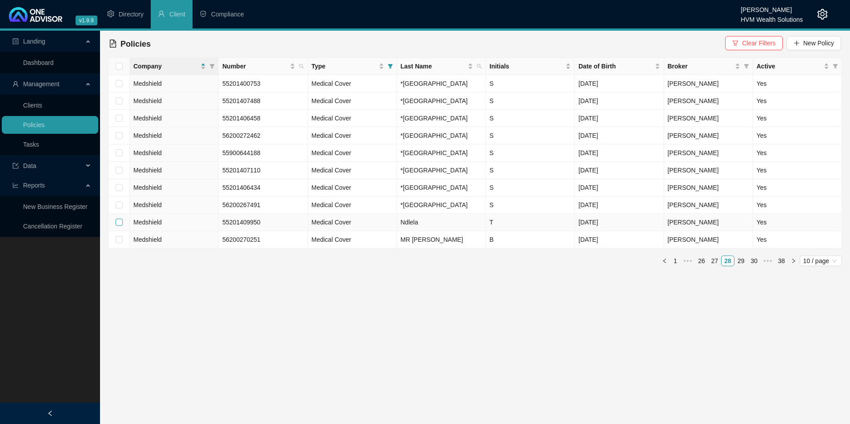
click at [121, 226] on input "checkbox" at bounding box center [119, 222] width 7 height 7
checkbox input "true"
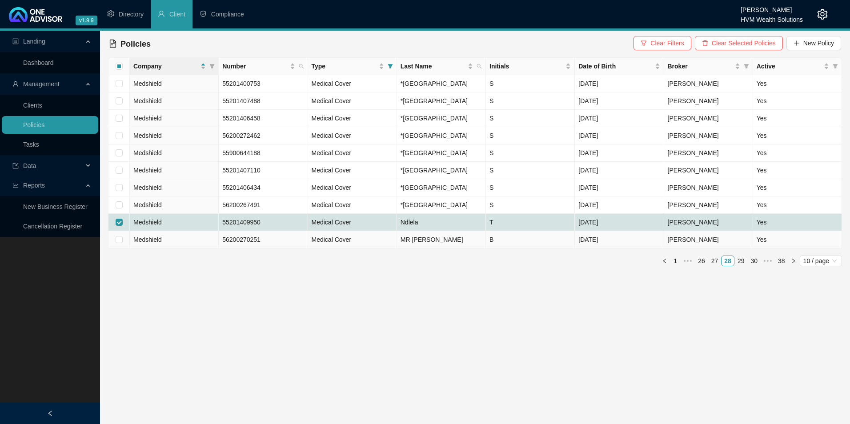
click at [203, 231] on td "Medshield" at bounding box center [174, 222] width 89 height 17
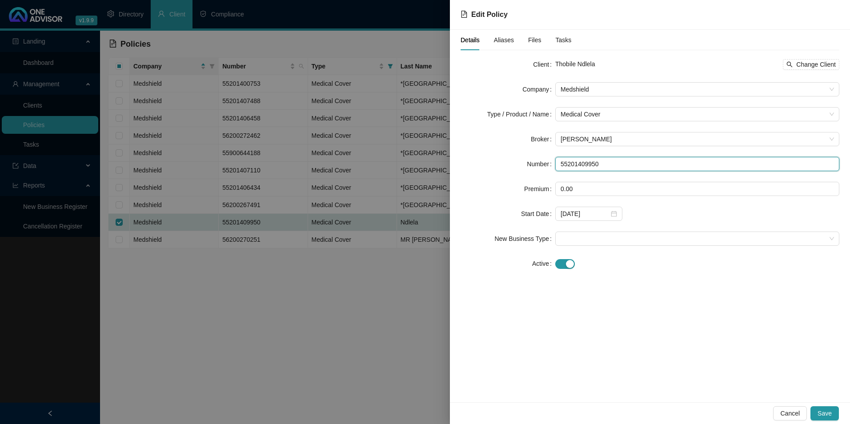
drag, startPoint x: 615, startPoint y: 166, endPoint x: 558, endPoint y: 161, distance: 57.2
click at [558, 161] on input "55201409950" at bounding box center [698, 164] width 284 height 14
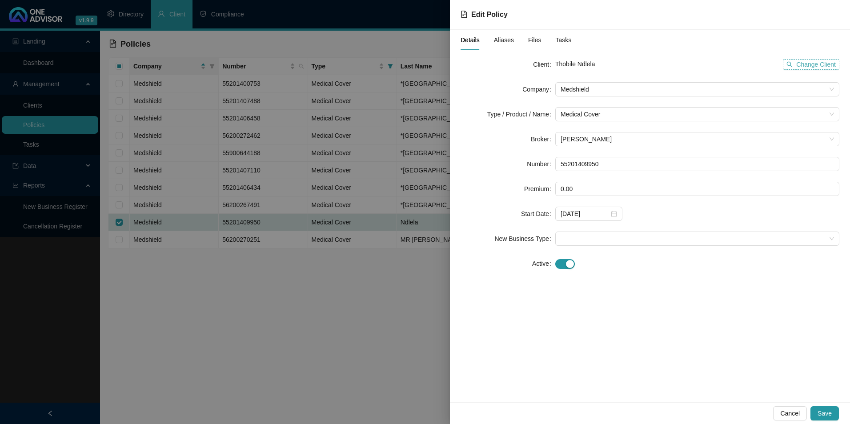
click at [828, 66] on span "Change Client" at bounding box center [817, 65] width 40 height 10
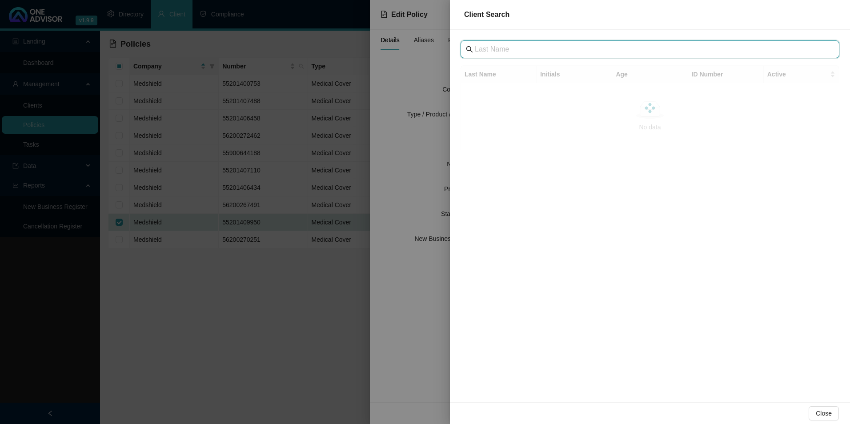
paste input "[GEOGRAPHIC_DATA]"
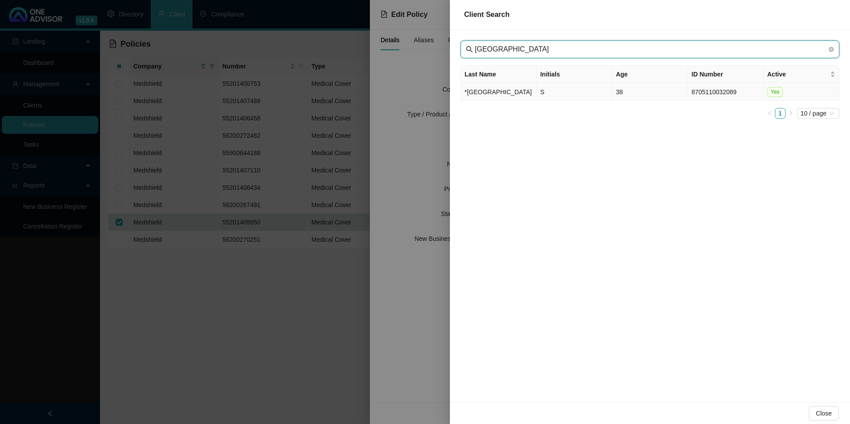
type input "[GEOGRAPHIC_DATA]"
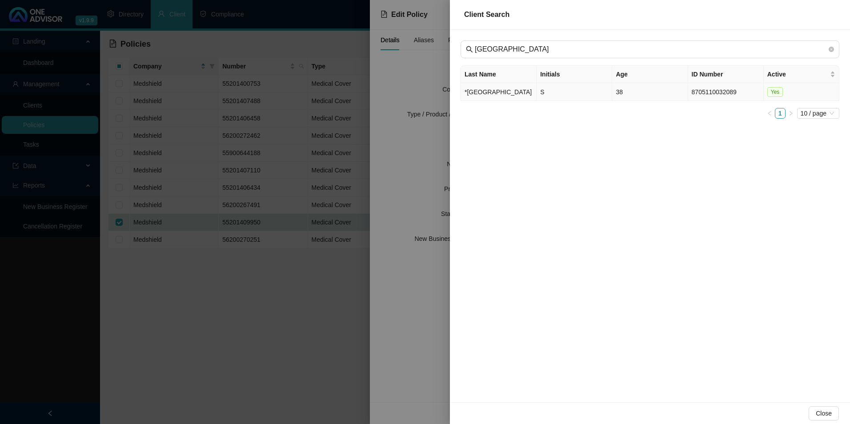
click at [489, 98] on td "*[GEOGRAPHIC_DATA]" at bounding box center [499, 92] width 76 height 18
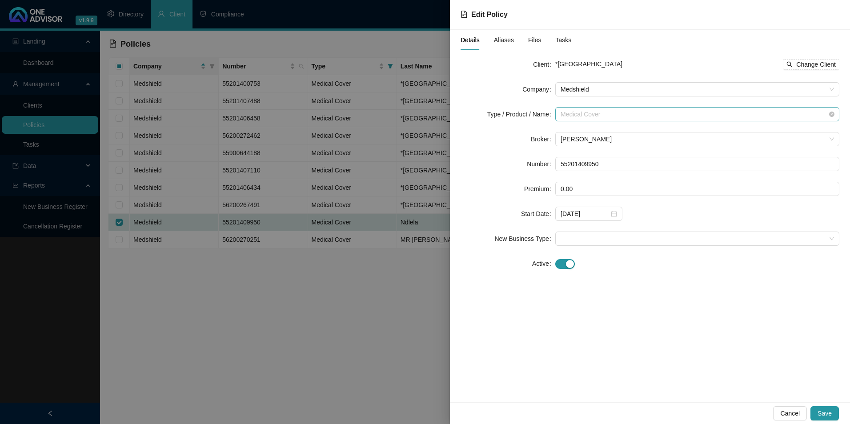
click at [607, 120] on span "Medical Cover" at bounding box center [698, 114] width 274 height 13
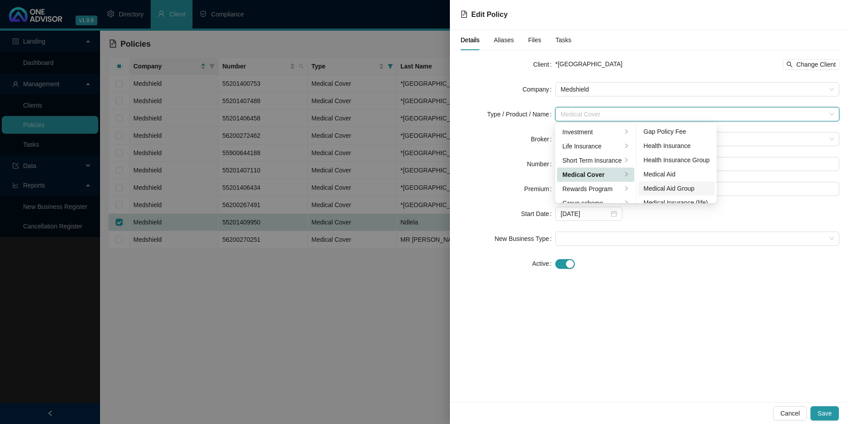
scroll to position [44, 0]
click at [680, 176] on div "Medical Aid Group" at bounding box center [677, 173] width 66 height 10
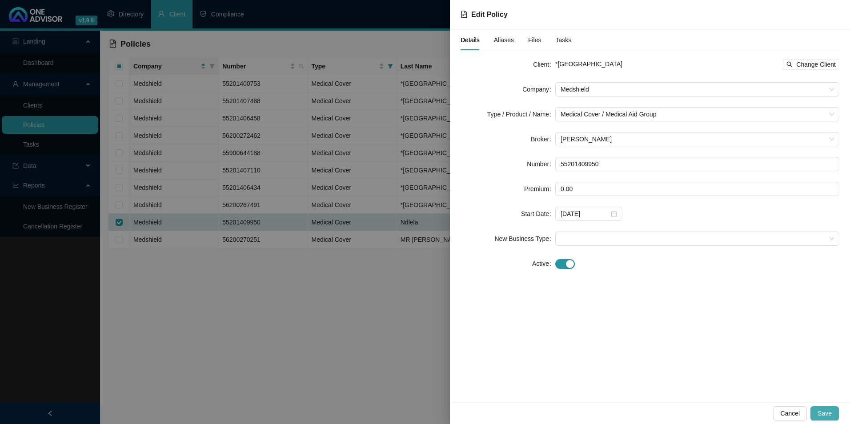
click at [830, 414] on span "Save" at bounding box center [825, 414] width 14 height 10
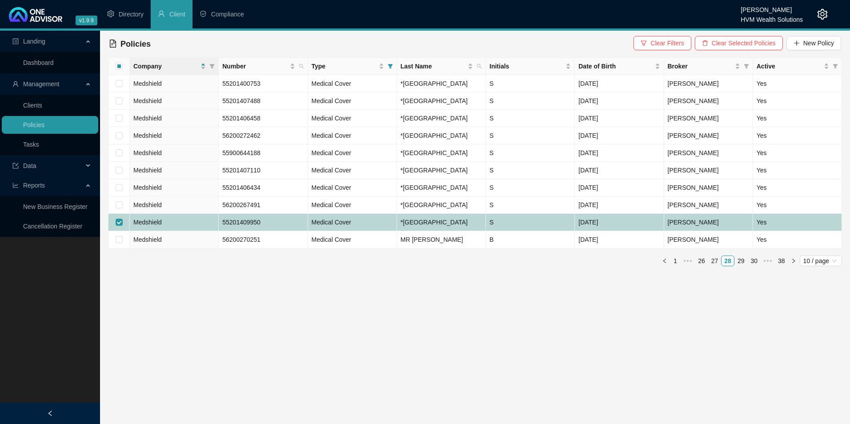
click at [176, 231] on td "Medshield" at bounding box center [174, 222] width 89 height 17
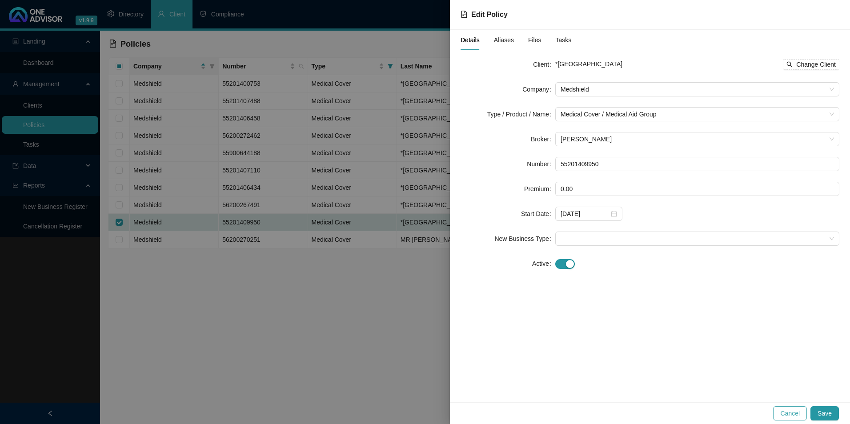
click at [786, 415] on span "Cancel" at bounding box center [791, 414] width 20 height 10
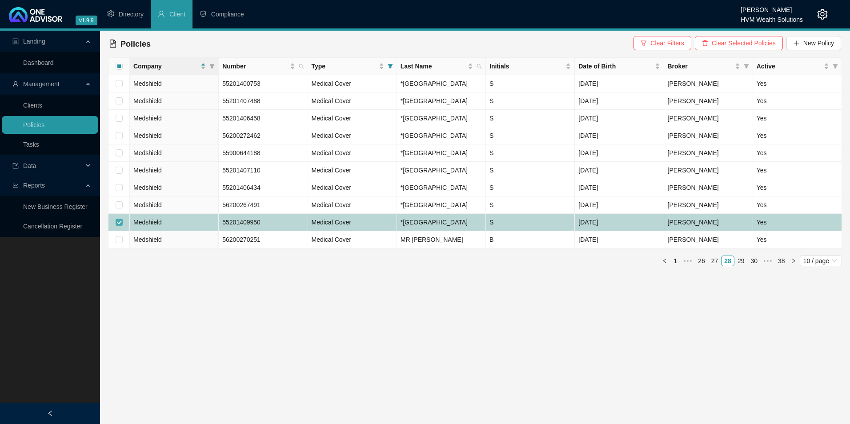
click at [118, 226] on input "checkbox" at bounding box center [119, 222] width 7 height 7
checkbox input "false"
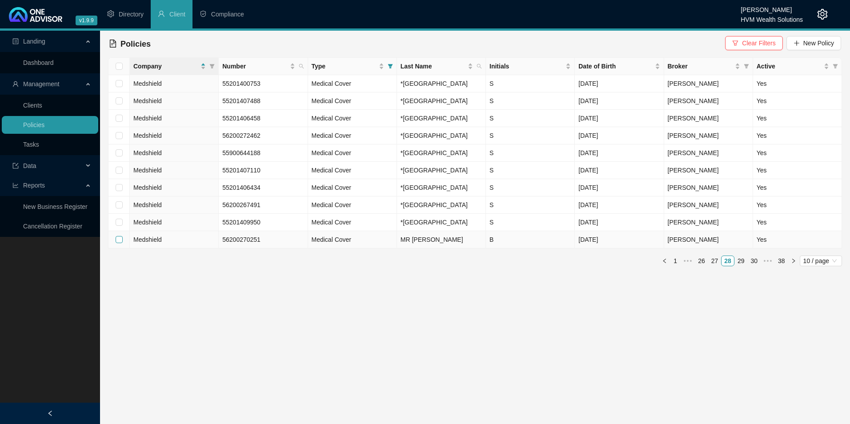
click at [118, 243] on input "checkbox" at bounding box center [119, 239] width 7 height 7
checkbox input "true"
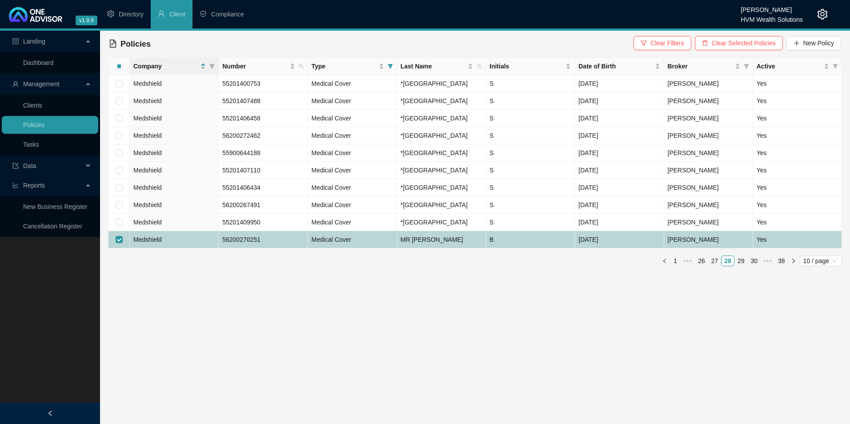
click at [199, 249] on td "Medshield" at bounding box center [174, 239] width 89 height 17
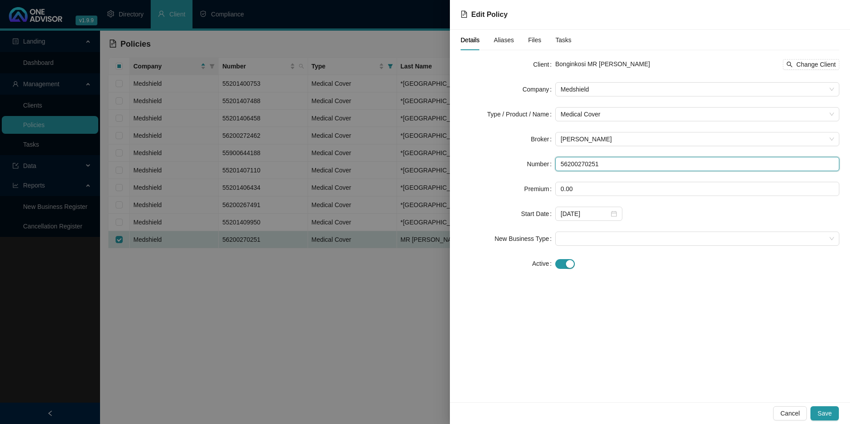
drag, startPoint x: 611, startPoint y: 162, endPoint x: 544, endPoint y: 162, distance: 67.2
click at [544, 162] on div "Number 56200270251" at bounding box center [650, 164] width 379 height 14
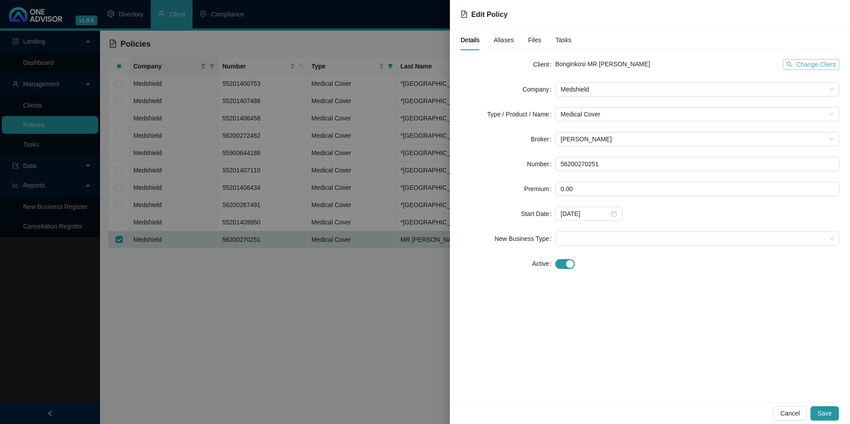
click at [816, 64] on span "Change Client" at bounding box center [817, 65] width 40 height 10
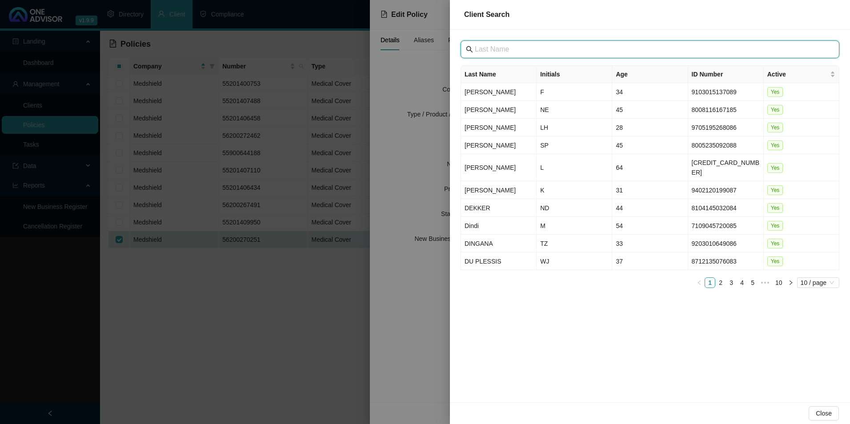
paste input "[GEOGRAPHIC_DATA]"
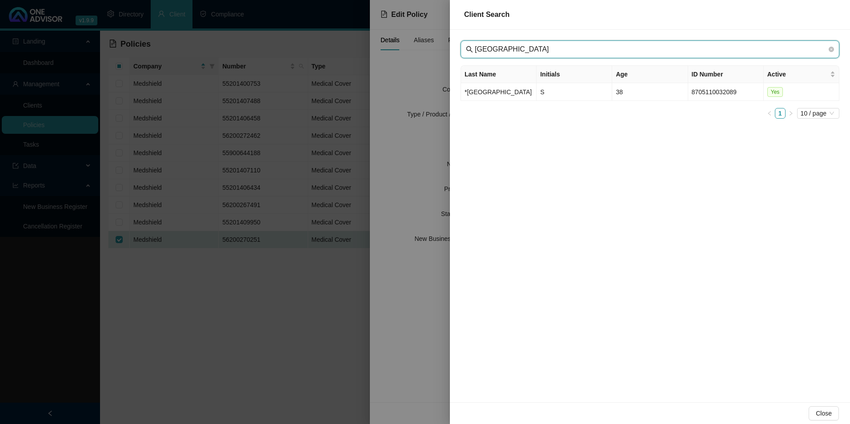
type input "[GEOGRAPHIC_DATA]"
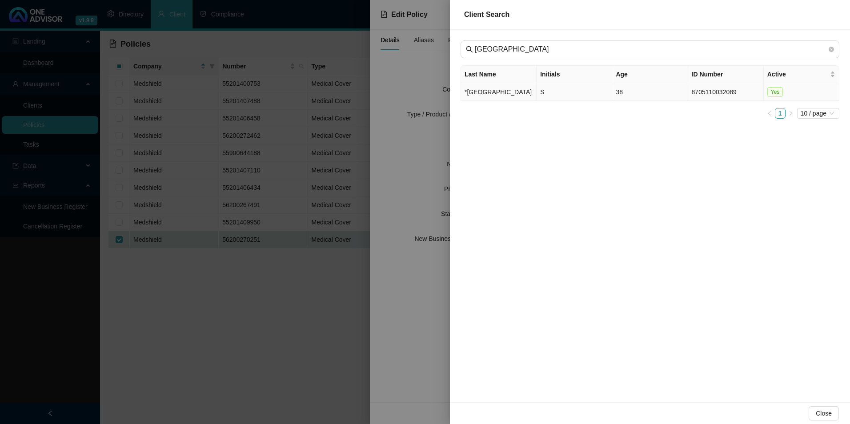
click at [514, 96] on td "*[GEOGRAPHIC_DATA]" at bounding box center [499, 92] width 76 height 18
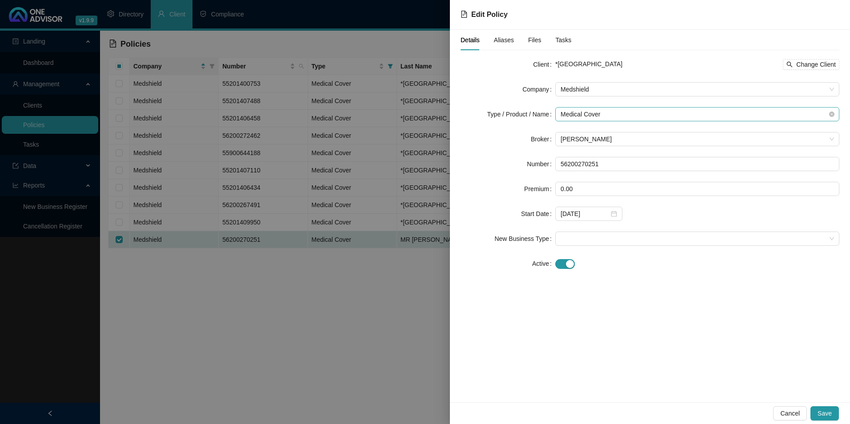
click at [636, 117] on span "Medical Cover" at bounding box center [698, 114] width 274 height 13
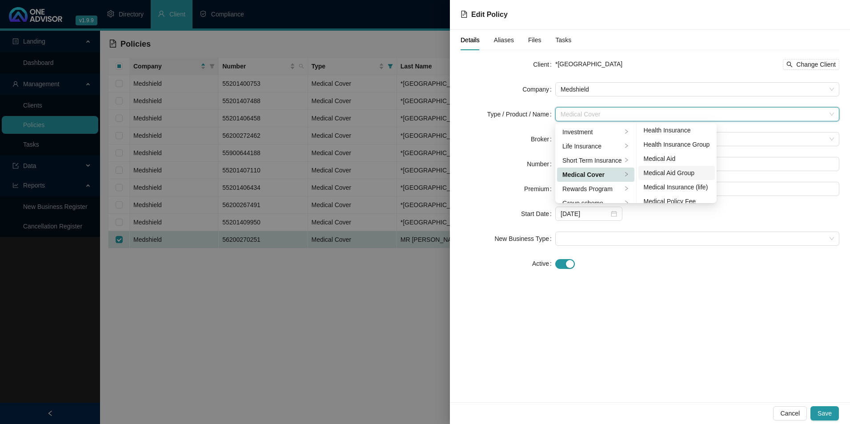
click at [673, 177] on div "Medical Aid Group" at bounding box center [677, 173] width 66 height 10
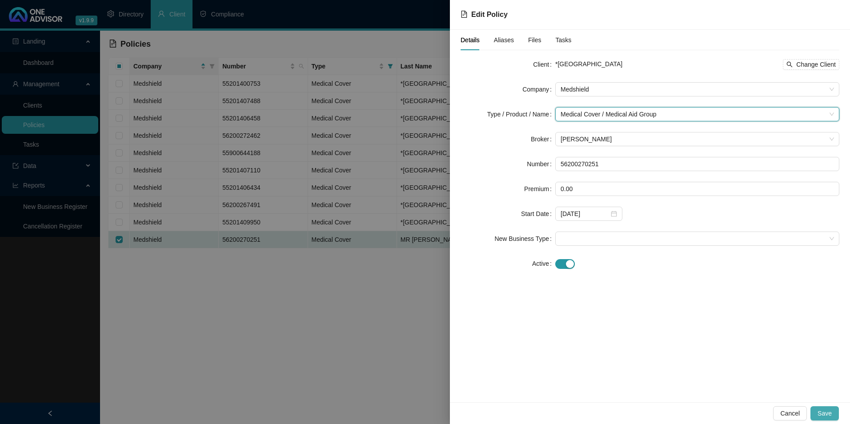
click at [833, 407] on button "Save" at bounding box center [825, 414] width 28 height 14
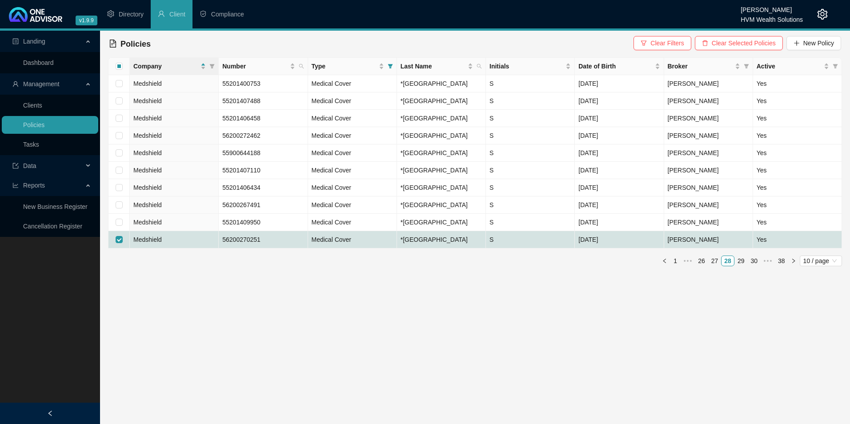
click at [740, 266] on link "29" at bounding box center [741, 261] width 12 height 10
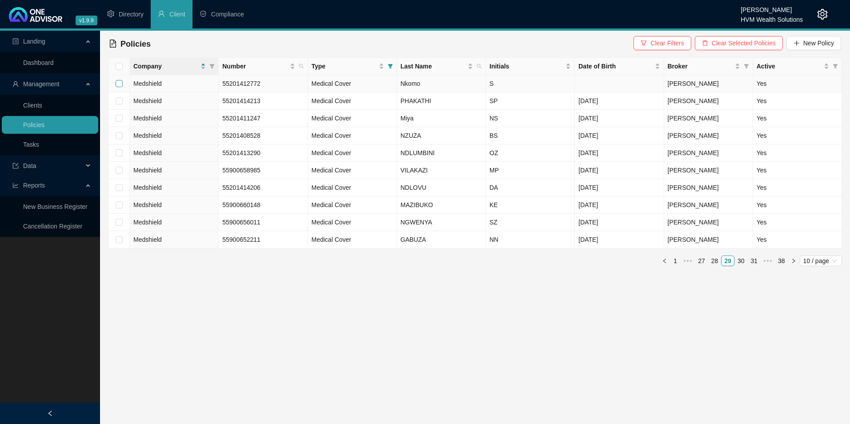
click at [117, 81] on input "checkbox" at bounding box center [119, 83] width 7 height 7
checkbox input "true"
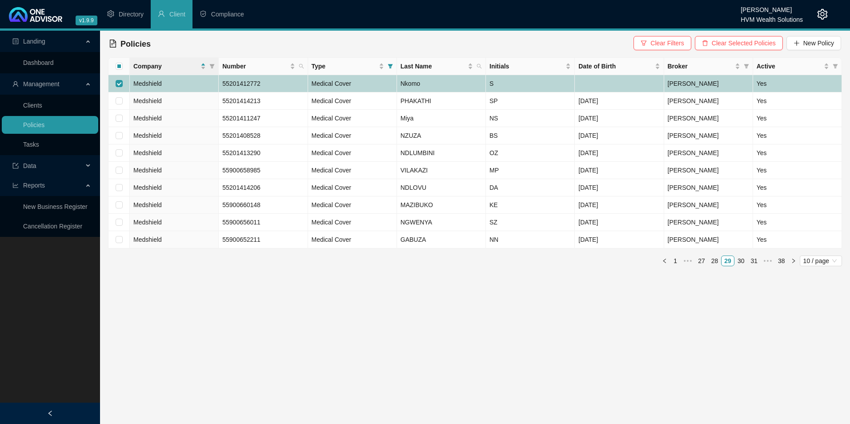
click at [163, 81] on td "Medshield" at bounding box center [174, 83] width 89 height 17
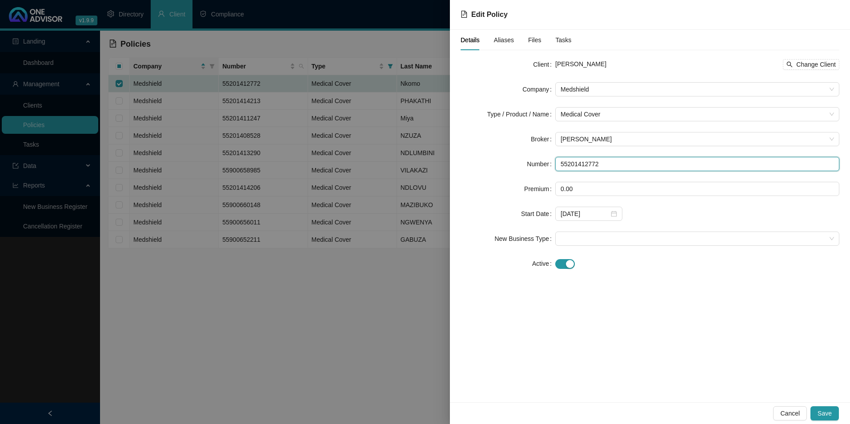
drag, startPoint x: 608, startPoint y: 161, endPoint x: 561, endPoint y: 167, distance: 47.9
click at [561, 167] on input "55201412772" at bounding box center [698, 164] width 284 height 14
click at [804, 62] on span "Change Client" at bounding box center [817, 65] width 40 height 10
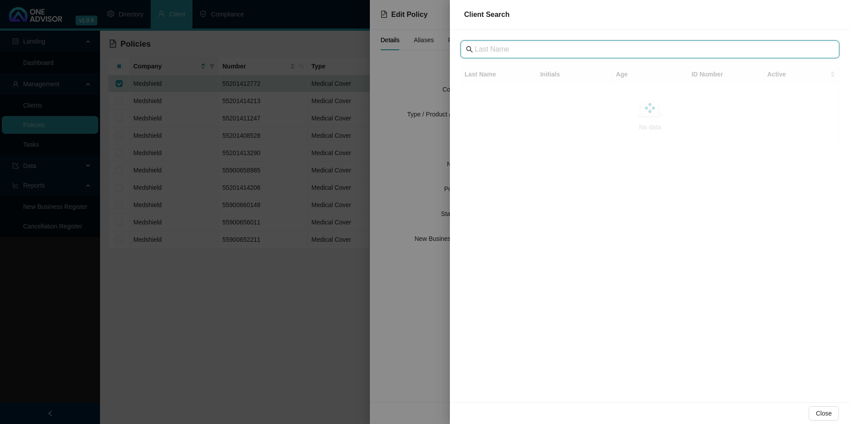
paste input "[GEOGRAPHIC_DATA]"
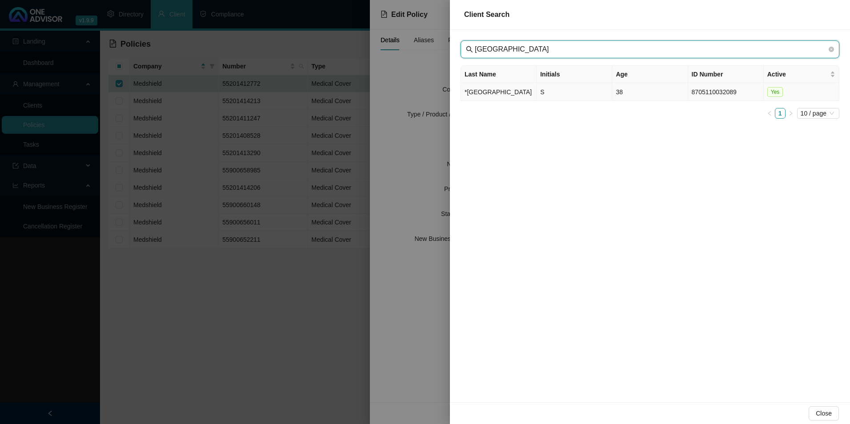
type input "[GEOGRAPHIC_DATA]"
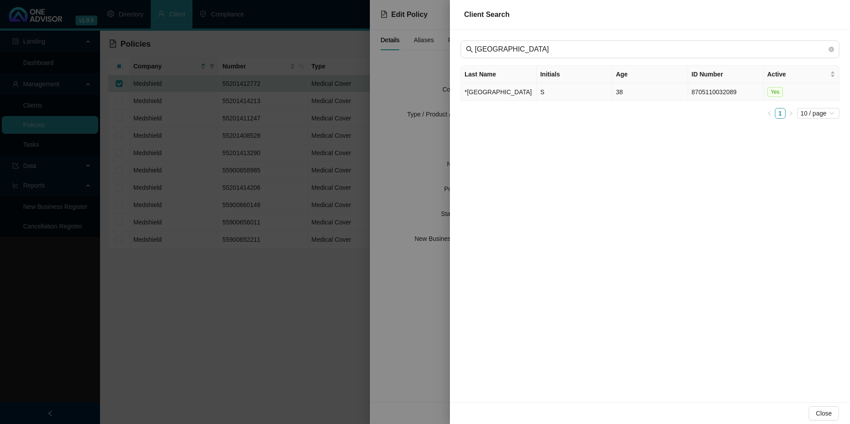
click at [463, 101] on td "*[GEOGRAPHIC_DATA]" at bounding box center [499, 92] width 76 height 18
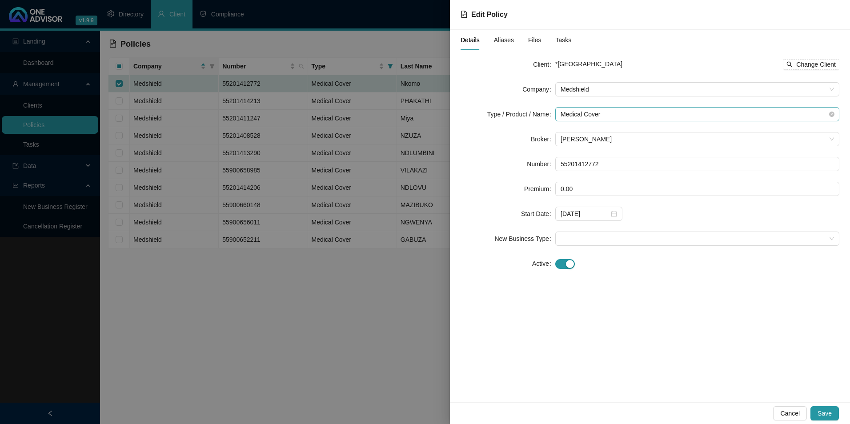
click at [624, 113] on span "Medical Cover" at bounding box center [698, 114] width 274 height 13
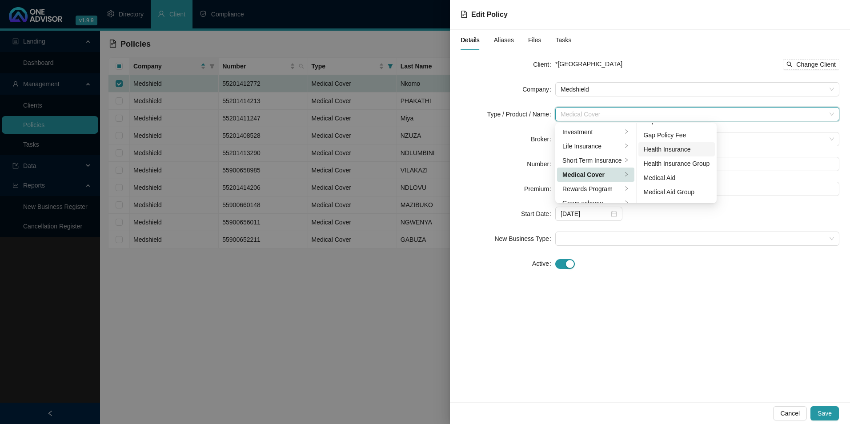
scroll to position [52, 0]
click at [669, 169] on div "Medical Aid Group" at bounding box center [677, 166] width 66 height 10
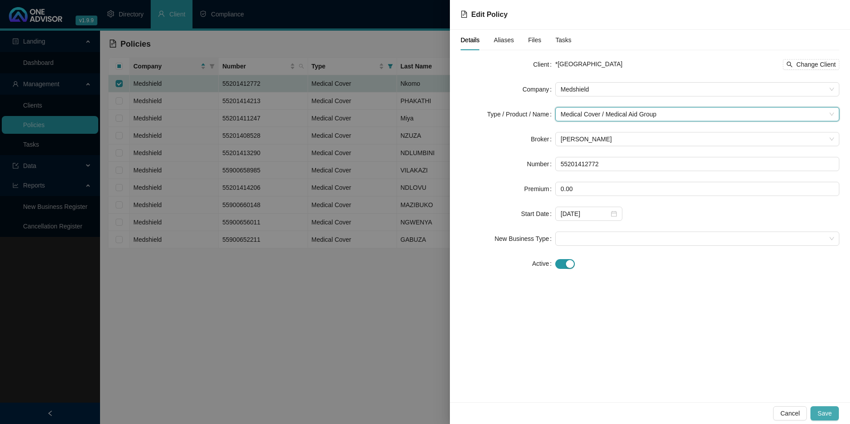
click at [828, 419] on button "Save" at bounding box center [825, 414] width 28 height 14
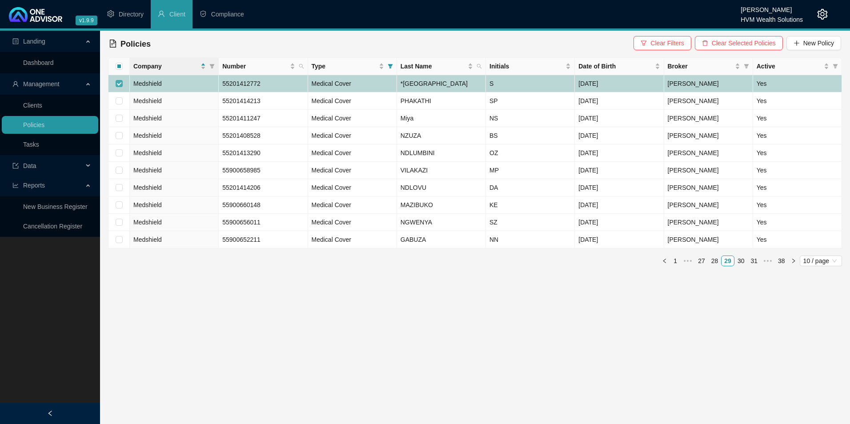
click at [119, 87] on input "checkbox" at bounding box center [119, 83] width 7 height 7
checkbox input "false"
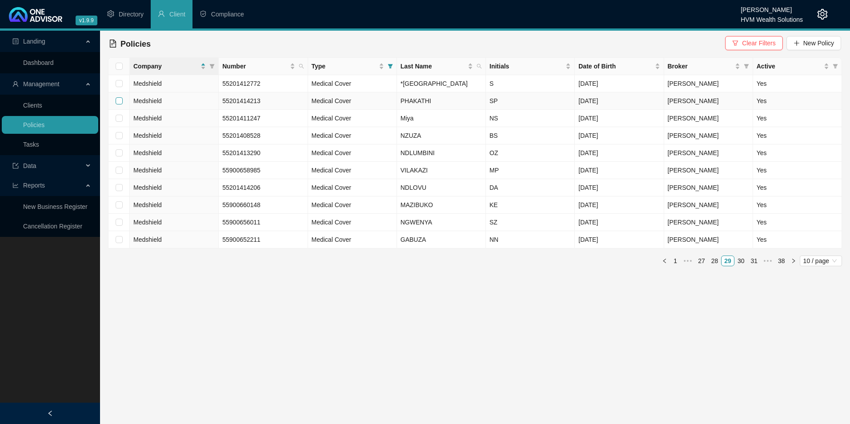
click at [119, 106] on label at bounding box center [119, 101] width 7 height 10
click at [119, 105] on input "checkbox" at bounding box center [119, 100] width 7 height 7
checkbox input "true"
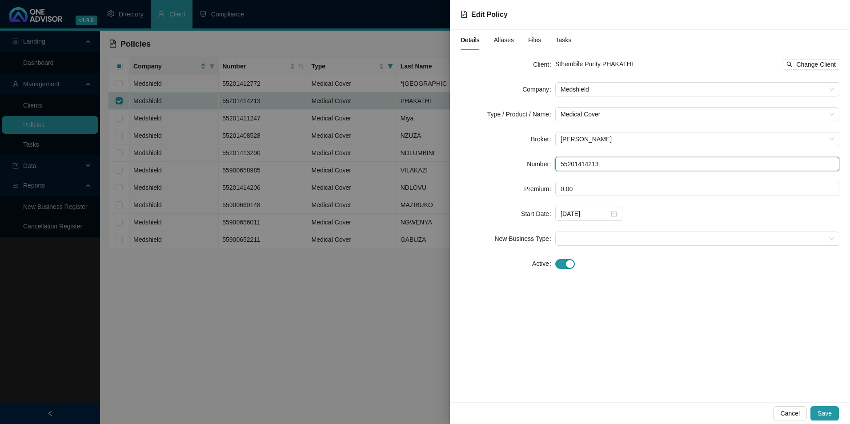
drag, startPoint x: 649, startPoint y: 164, endPoint x: 500, endPoint y: 164, distance: 149.5
click at [500, 164] on div "Number 55201414213" at bounding box center [650, 164] width 379 height 14
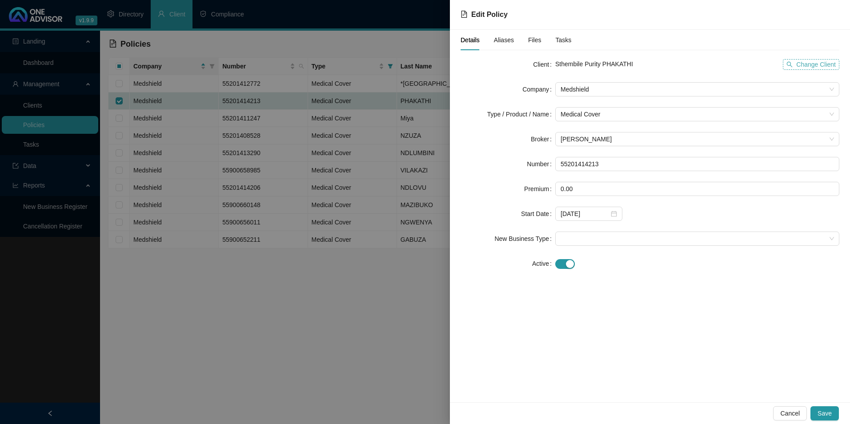
click at [819, 65] on span "Change Client" at bounding box center [817, 65] width 40 height 10
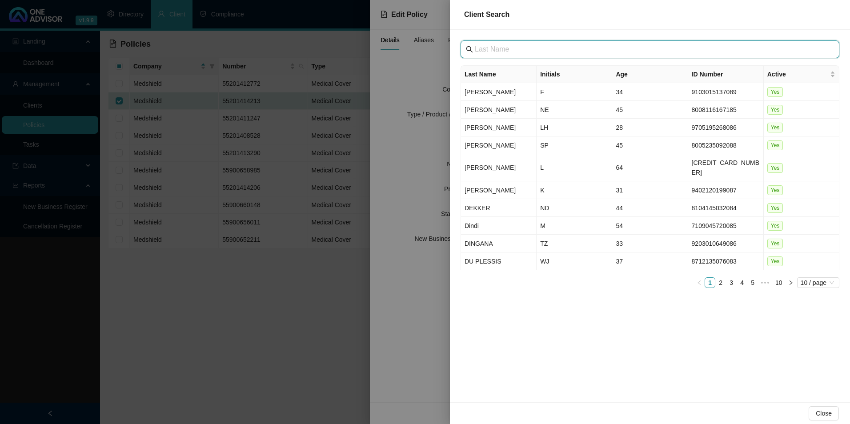
paste input "[GEOGRAPHIC_DATA]"
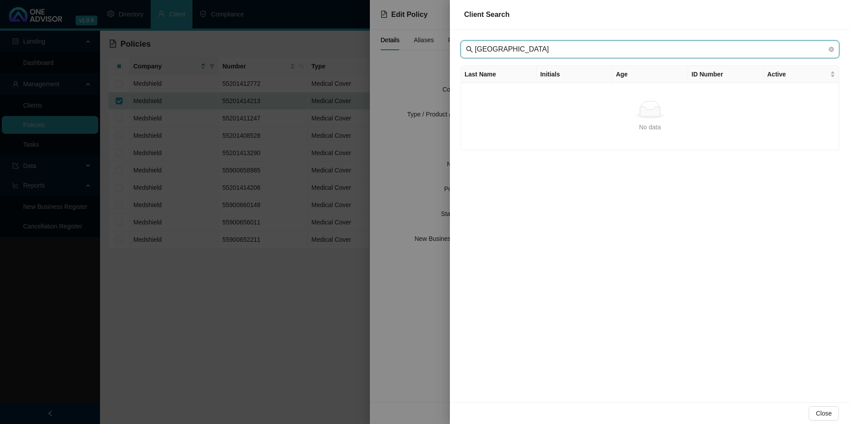
click at [489, 48] on input "[GEOGRAPHIC_DATA]" at bounding box center [651, 49] width 352 height 11
type input "[GEOGRAPHIC_DATA]"
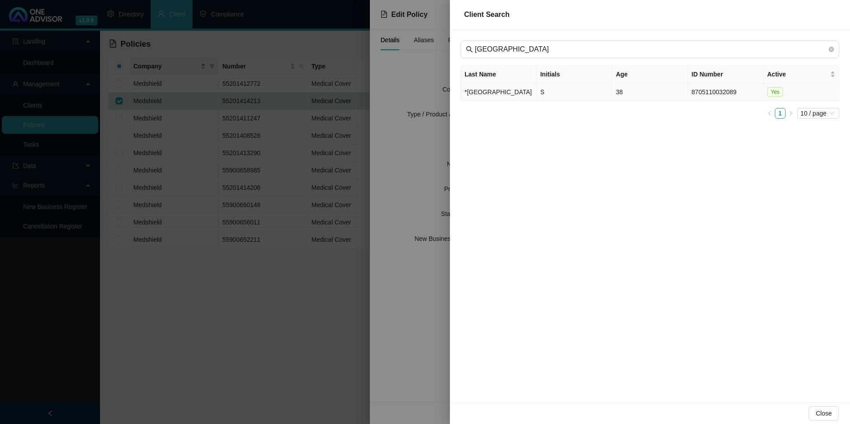
click at [493, 96] on td "*[GEOGRAPHIC_DATA]" at bounding box center [499, 92] width 76 height 18
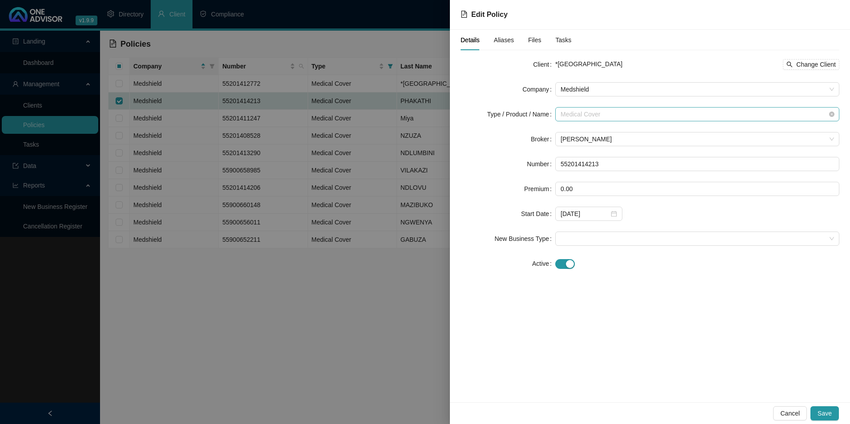
click at [661, 115] on span "Medical Cover" at bounding box center [698, 114] width 274 height 13
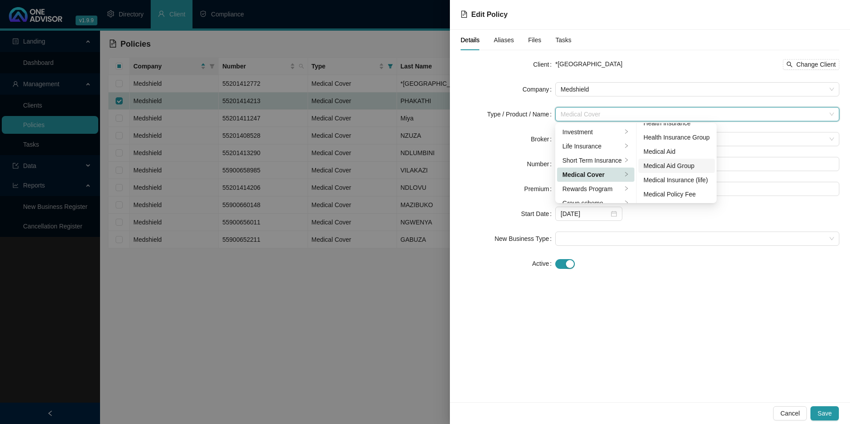
click at [676, 164] on div "Medical Aid Group" at bounding box center [677, 166] width 66 height 10
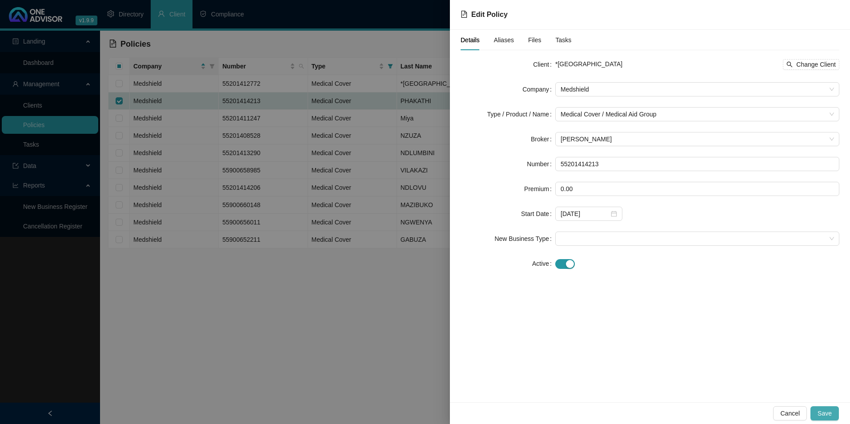
click at [818, 417] on button "Save" at bounding box center [825, 414] width 28 height 14
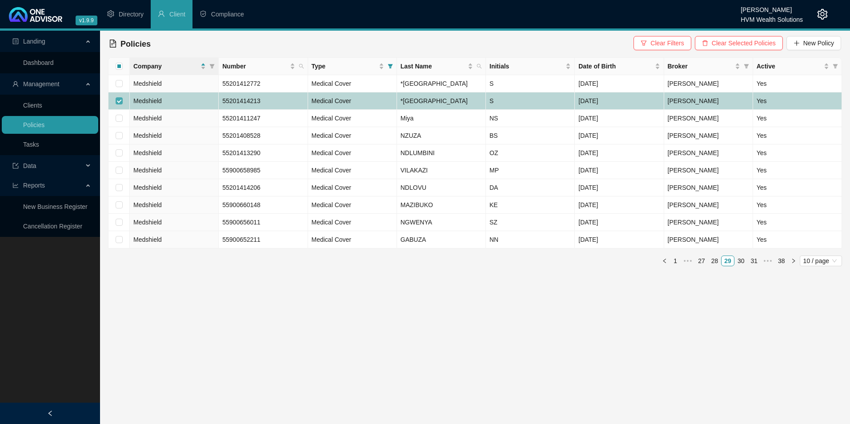
click at [117, 105] on input "checkbox" at bounding box center [119, 100] width 7 height 7
checkbox input "false"
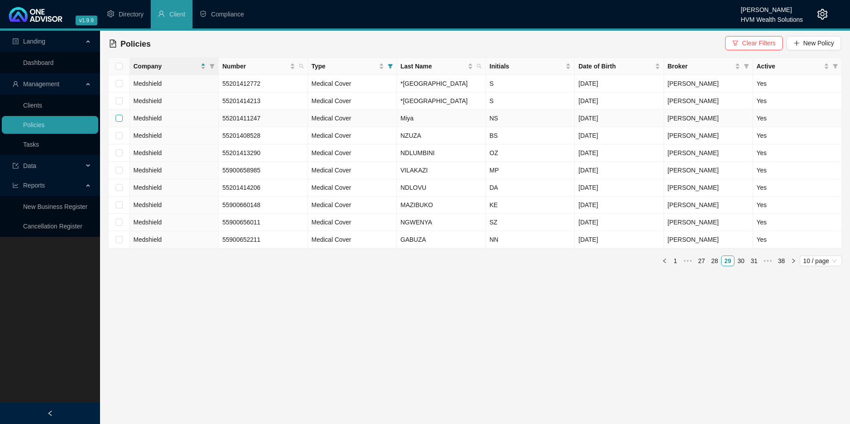
click at [121, 122] on input "checkbox" at bounding box center [119, 118] width 7 height 7
checkbox input "true"
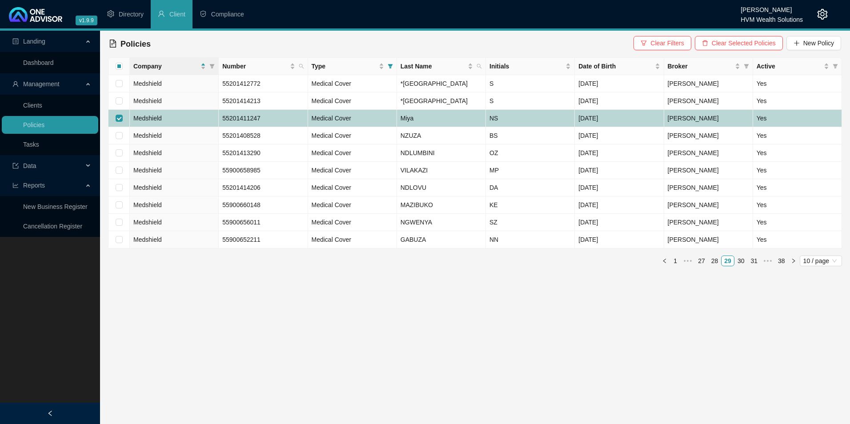
click at [276, 127] on td "55201411247" at bounding box center [263, 118] width 89 height 17
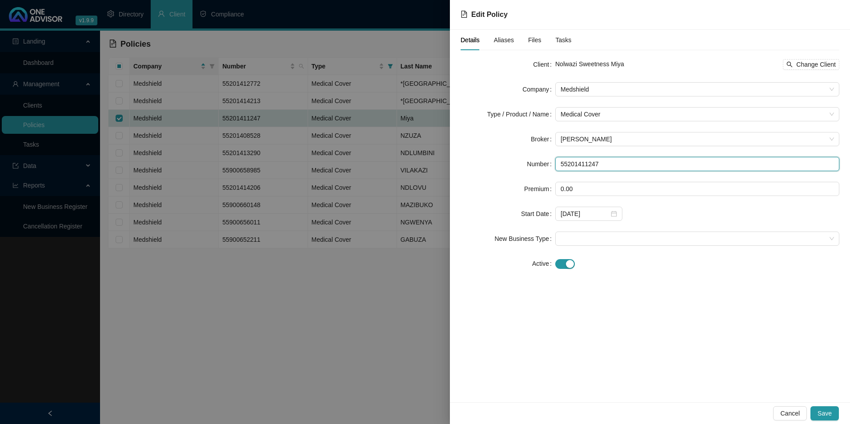
drag, startPoint x: 613, startPoint y: 165, endPoint x: 539, endPoint y: 167, distance: 74.3
click at [539, 167] on div "Number 55201411247" at bounding box center [650, 164] width 379 height 14
click at [186, 117] on div at bounding box center [425, 212] width 850 height 424
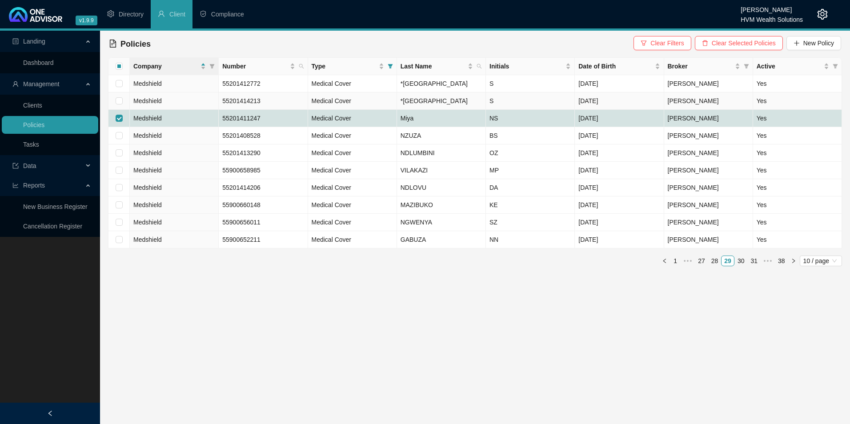
click at [191, 110] on td "Medshield" at bounding box center [174, 101] width 89 height 17
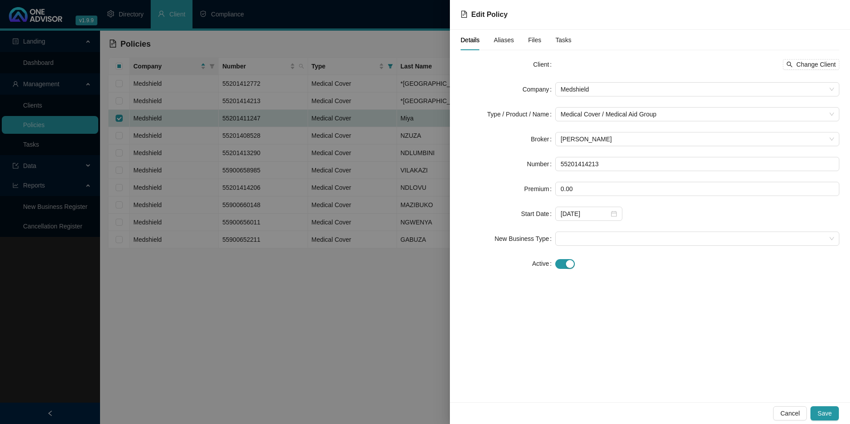
click at [191, 120] on div at bounding box center [425, 212] width 850 height 424
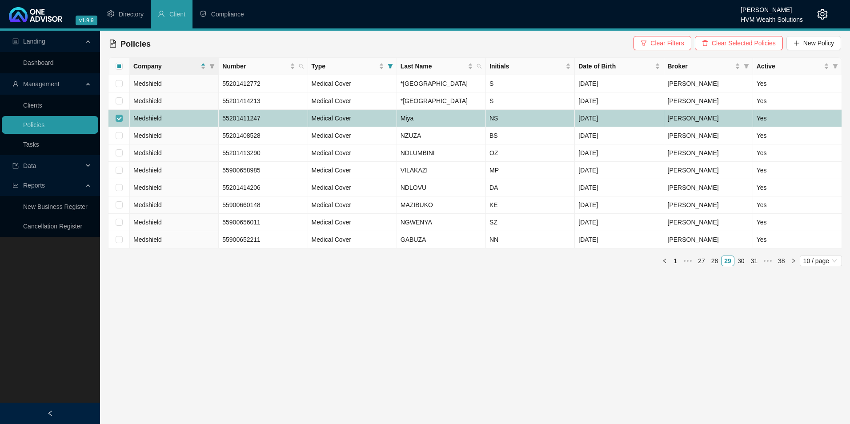
click at [121, 122] on input "checkbox" at bounding box center [119, 118] width 7 height 7
checkbox input "false"
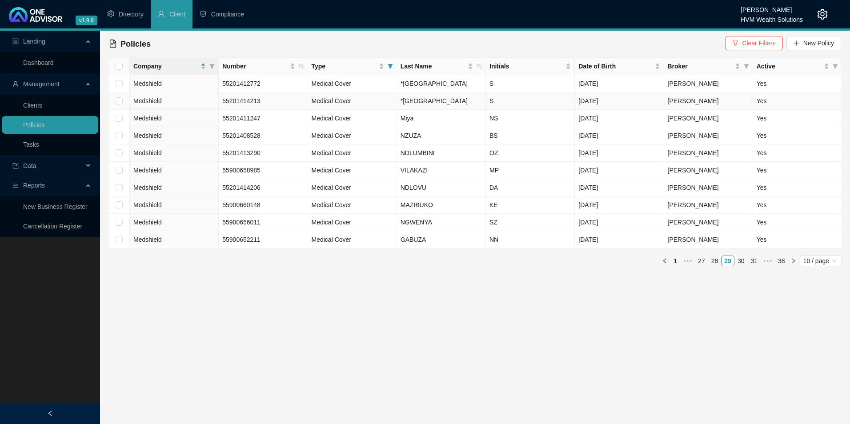
click at [121, 110] on td at bounding box center [119, 101] width 21 height 17
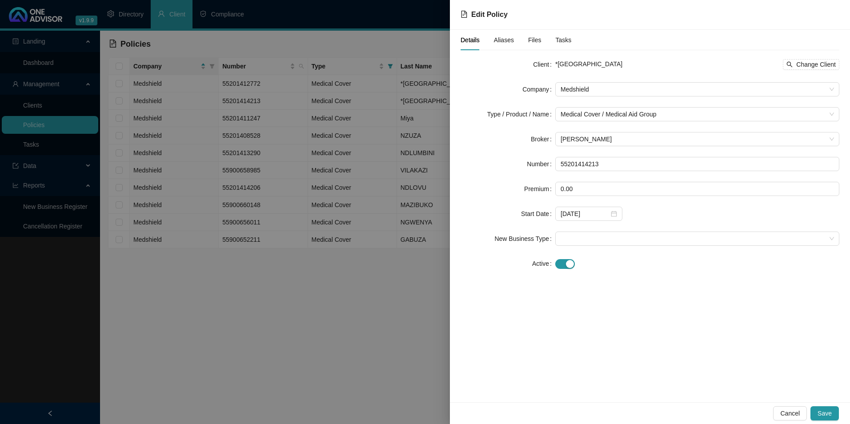
click at [118, 115] on div at bounding box center [425, 212] width 850 height 424
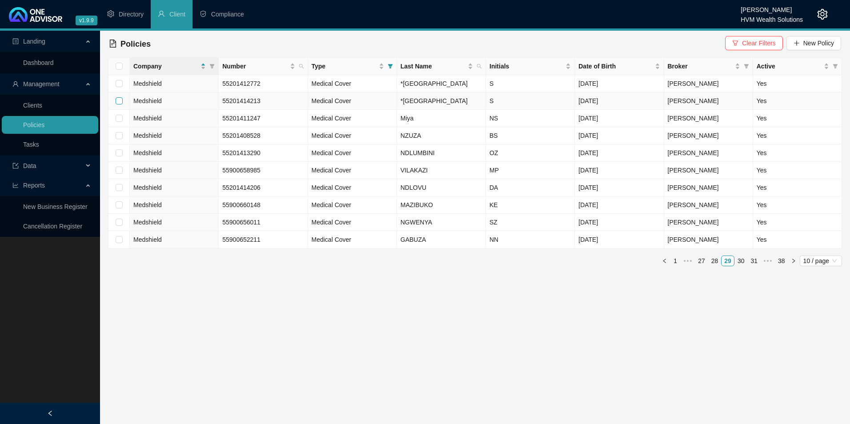
click at [119, 105] on input "checkbox" at bounding box center [119, 100] width 7 height 7
checkbox input "true"
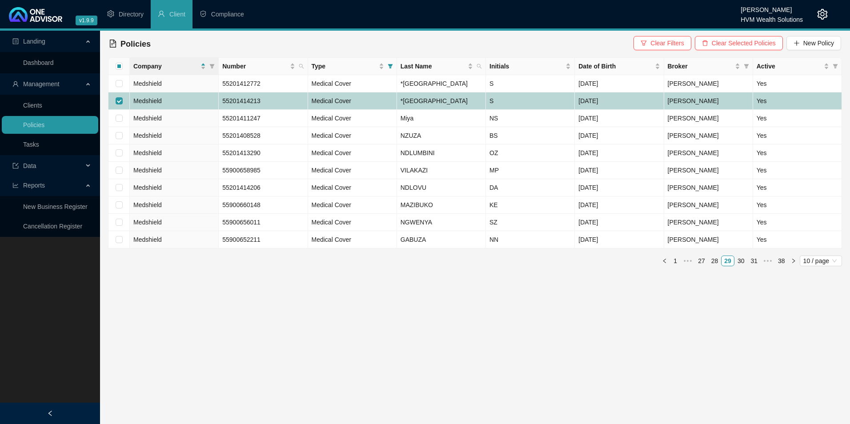
click at [176, 110] on td "Medshield" at bounding box center [174, 101] width 89 height 17
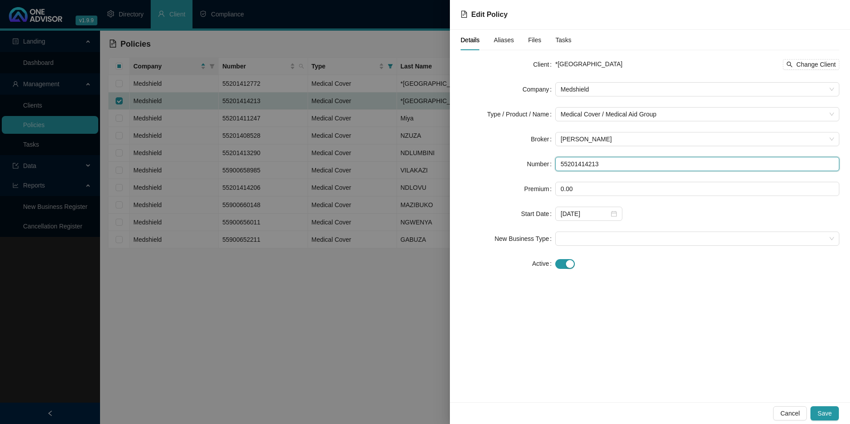
drag, startPoint x: 614, startPoint y: 166, endPoint x: 539, endPoint y: 165, distance: 75.2
click at [539, 165] on div "Number 55201414213" at bounding box center [650, 164] width 379 height 14
click at [568, 266] on div "button" at bounding box center [570, 264] width 8 height 8
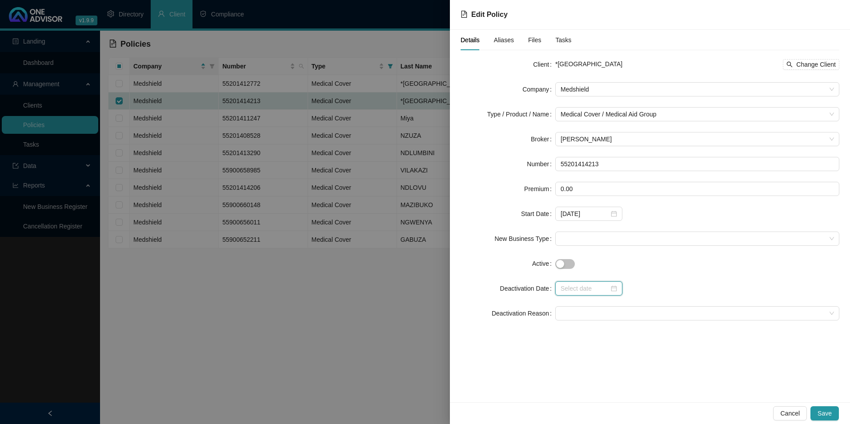
click at [587, 284] on input at bounding box center [585, 289] width 48 height 10
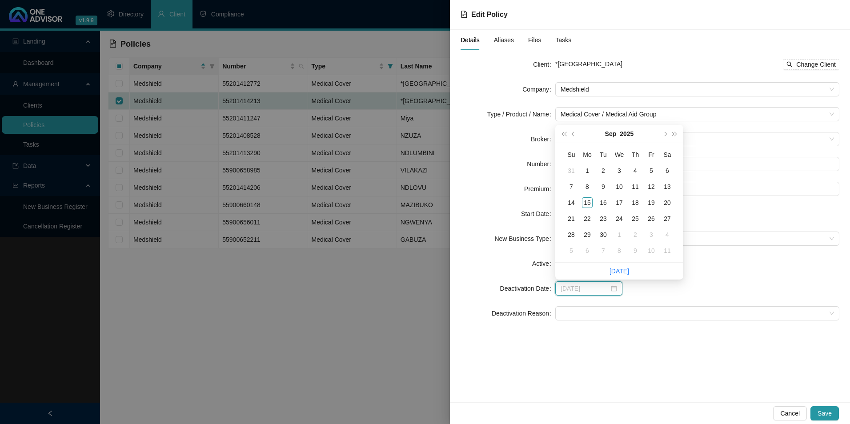
type input "[DATE]"
click at [573, 132] on button "prev-year" at bounding box center [574, 134] width 10 height 18
type input "[DATE]"
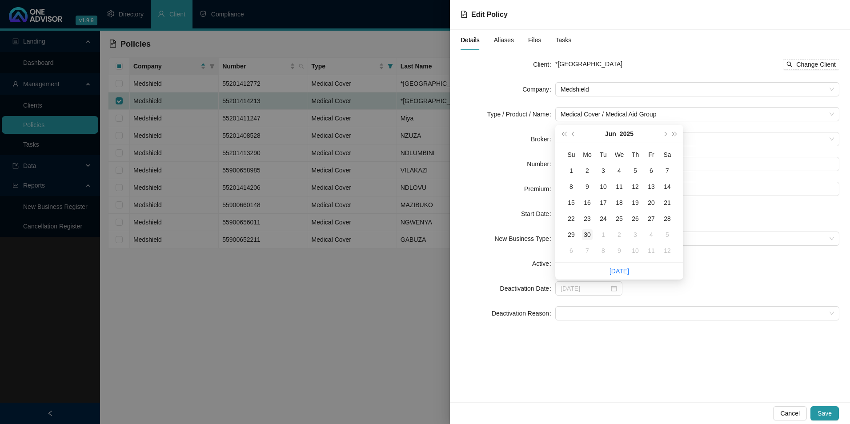
click at [584, 232] on div "30" at bounding box center [587, 235] width 11 height 11
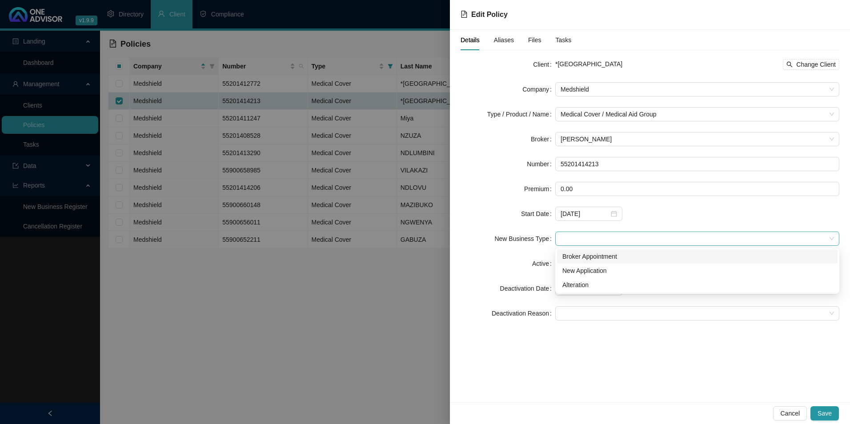
click at [608, 238] on span at bounding box center [698, 238] width 274 height 13
click at [515, 263] on div "Active" at bounding box center [508, 264] width 95 height 14
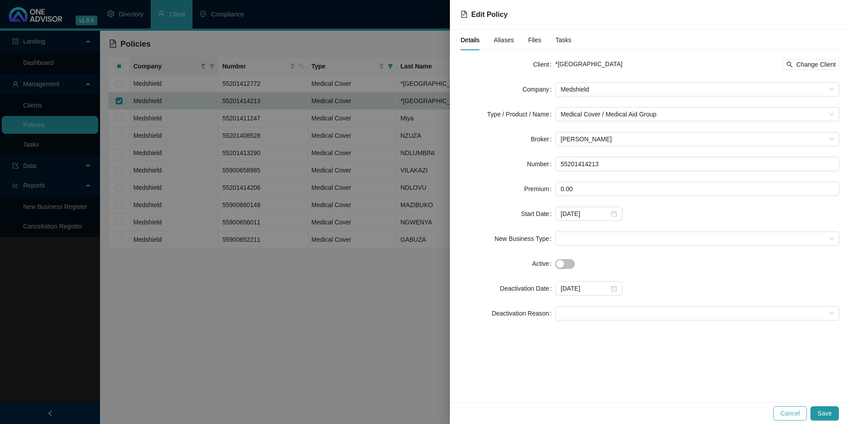
click at [796, 415] on span "Cancel" at bounding box center [791, 414] width 20 height 10
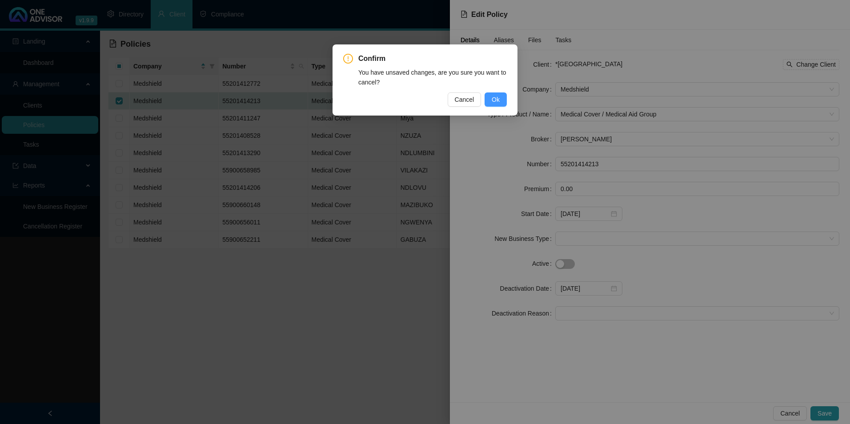
click at [502, 104] on button "Ok" at bounding box center [496, 100] width 22 height 14
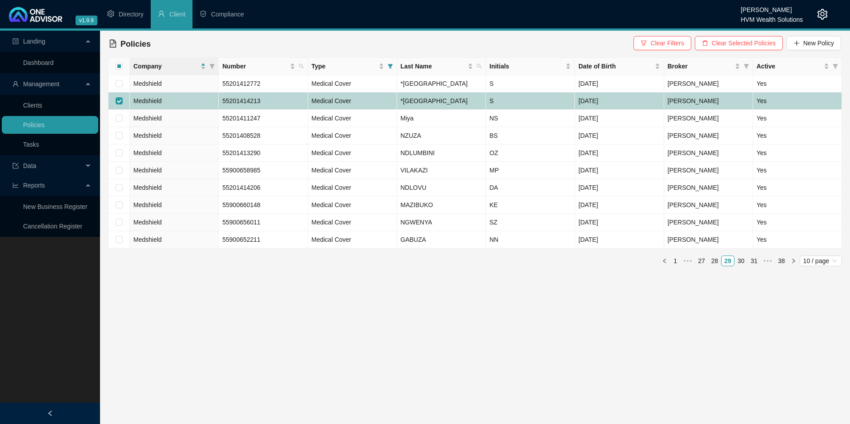
click at [185, 110] on td "Medshield" at bounding box center [174, 101] width 89 height 17
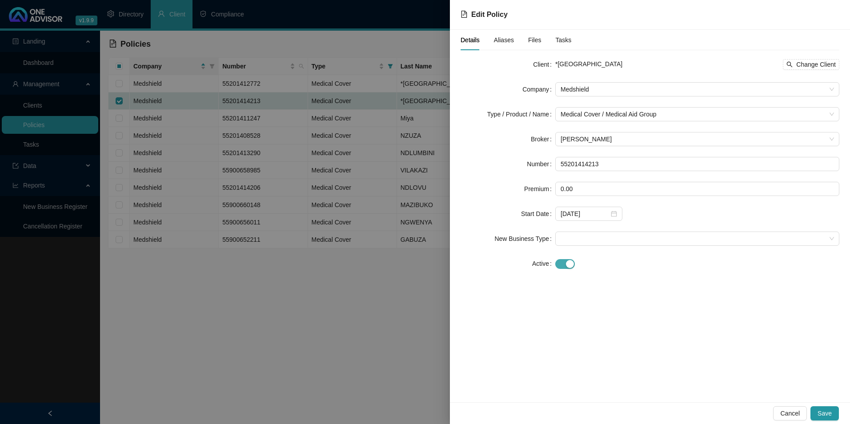
click at [573, 265] on div "button" at bounding box center [570, 264] width 8 height 8
click at [597, 291] on input at bounding box center [585, 289] width 48 height 10
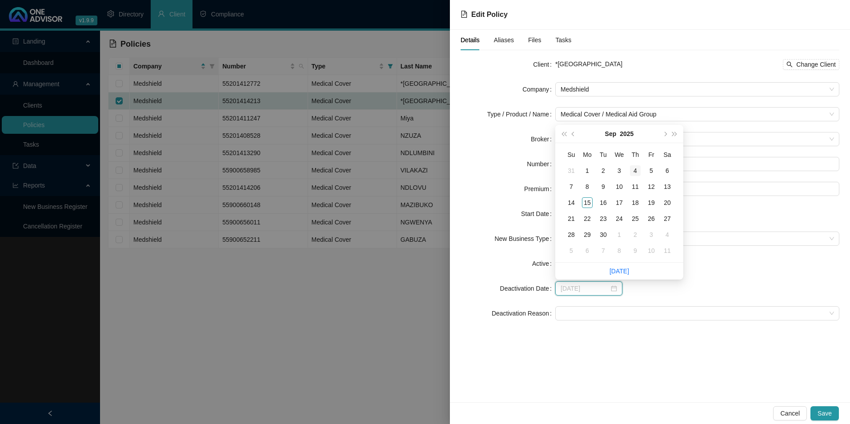
type input "[DATE]"
click at [575, 135] on span "prev-year" at bounding box center [574, 134] width 4 height 4
type input "[DATE]"
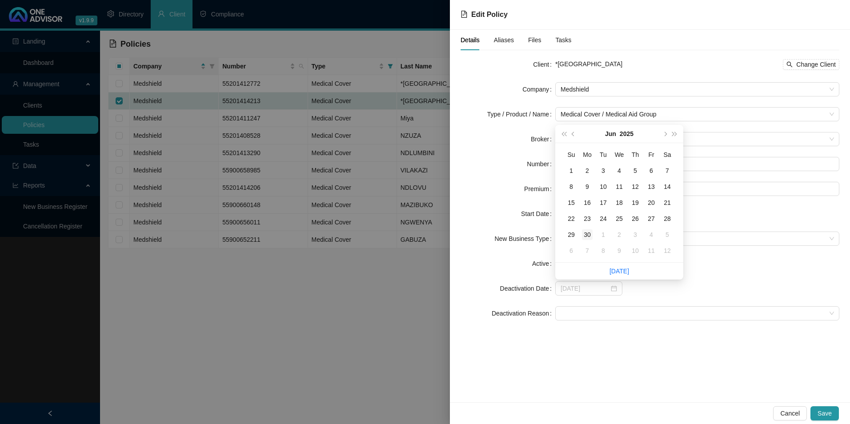
click at [588, 234] on div "30" at bounding box center [587, 235] width 11 height 11
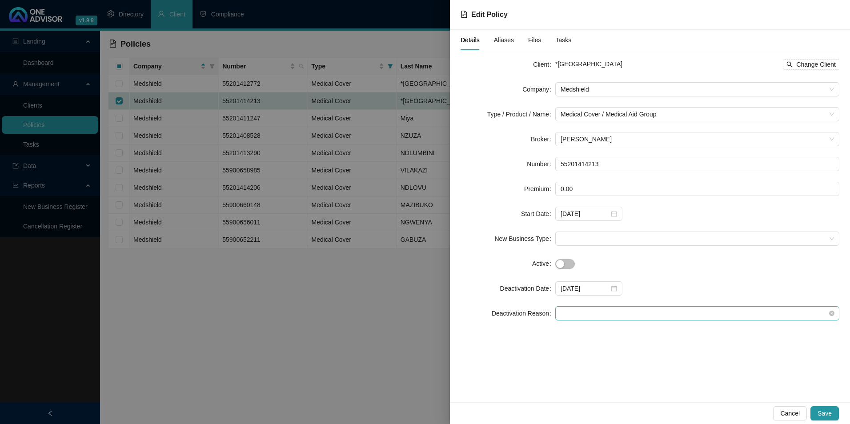
click at [619, 317] on span at bounding box center [698, 313] width 274 height 13
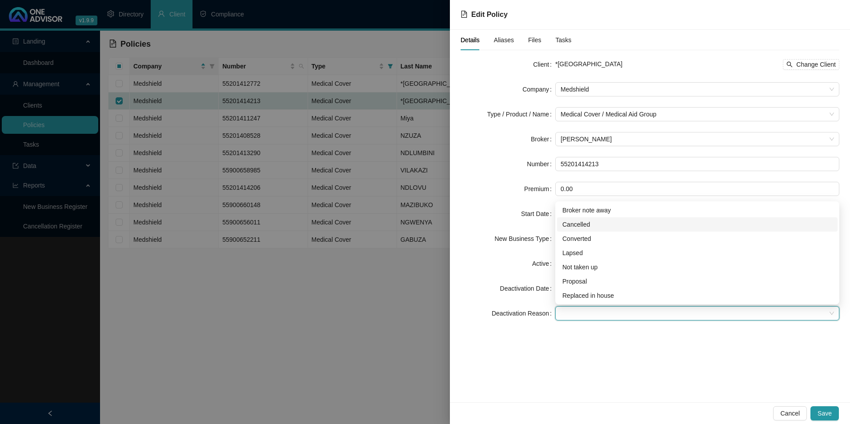
click at [597, 225] on div "Cancelled" at bounding box center [698, 225] width 270 height 10
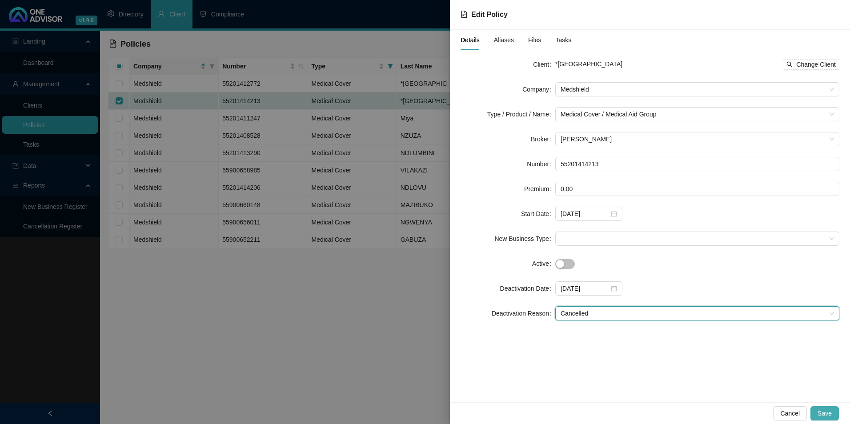
click at [826, 410] on span "Save" at bounding box center [825, 414] width 14 height 10
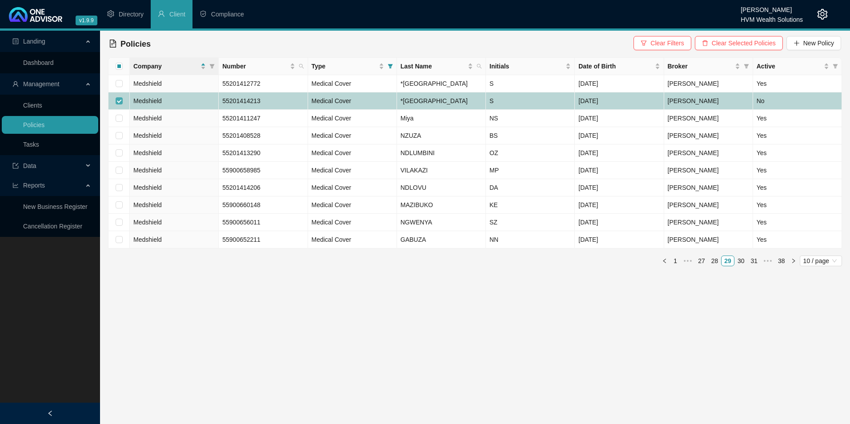
click at [120, 105] on input "checkbox" at bounding box center [119, 100] width 7 height 7
checkbox input "false"
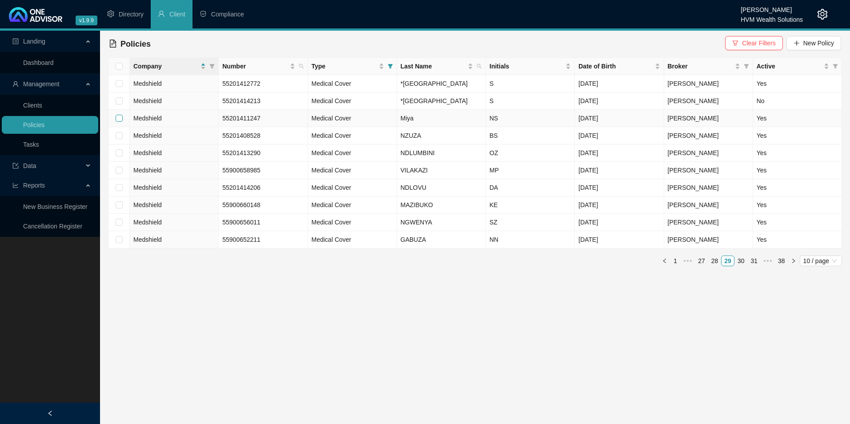
click at [118, 122] on input "checkbox" at bounding box center [119, 118] width 7 height 7
checkbox input "true"
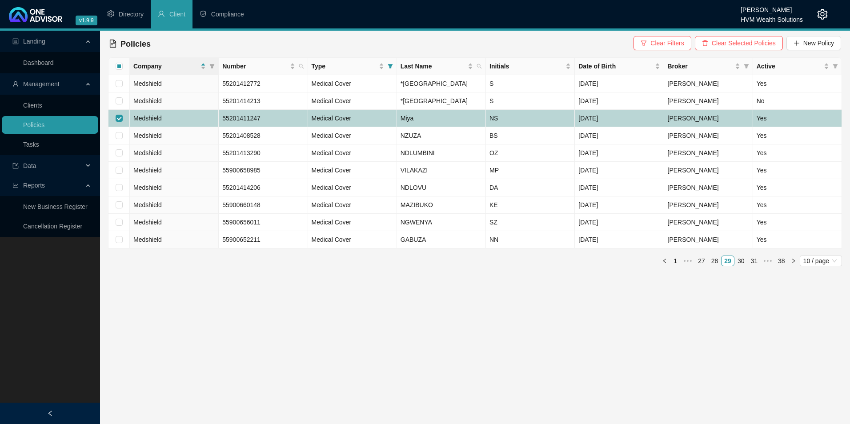
click at [207, 127] on td "Medshield" at bounding box center [174, 118] width 89 height 17
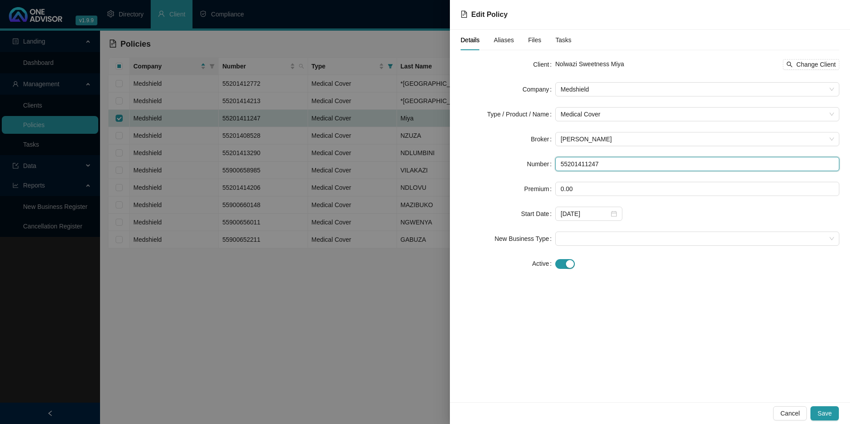
drag, startPoint x: 568, startPoint y: 163, endPoint x: 477, endPoint y: 163, distance: 91.6
click at [477, 162] on div "Number 55201411247" at bounding box center [650, 164] width 379 height 14
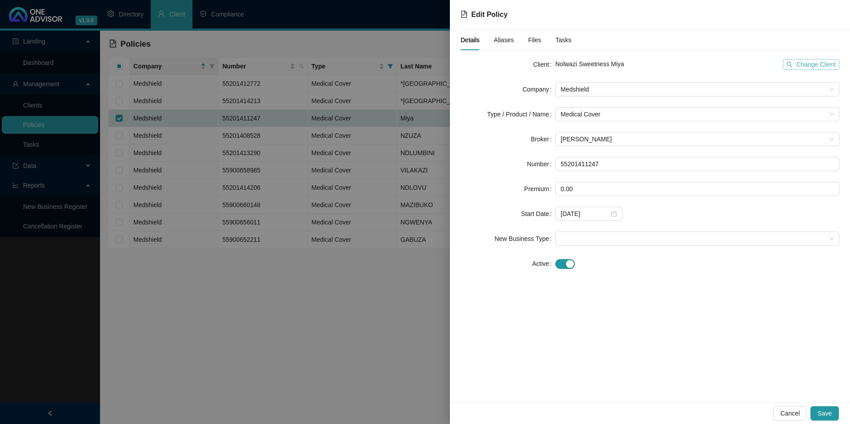
click at [826, 63] on span "Change Client" at bounding box center [817, 65] width 40 height 10
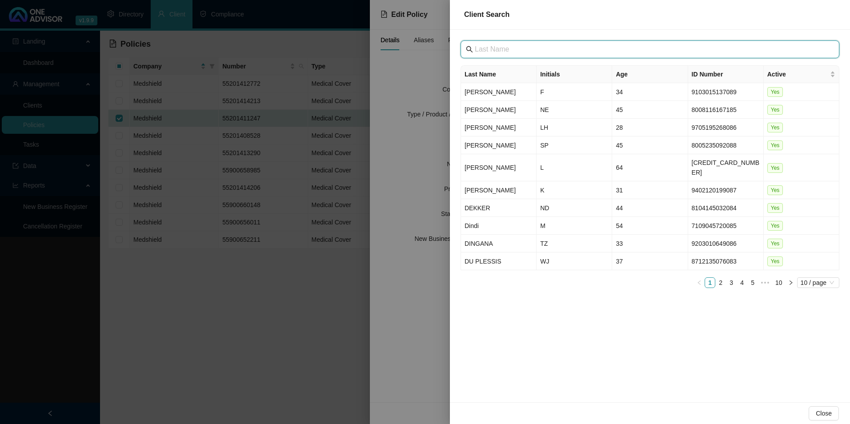
paste input "[GEOGRAPHIC_DATA]"
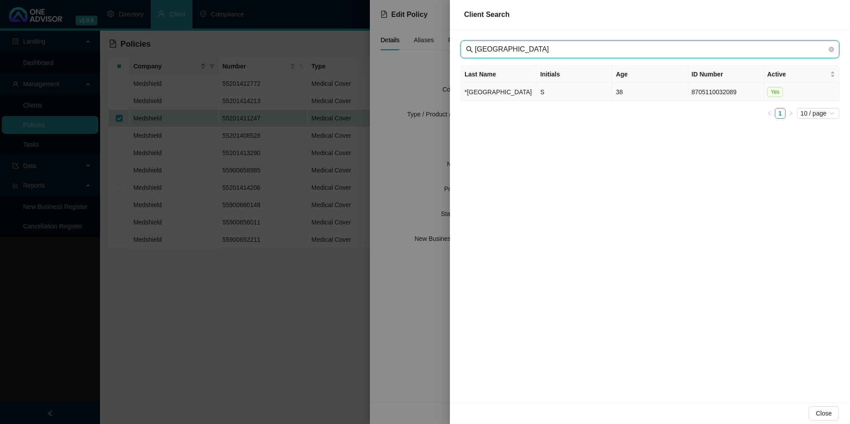
type input "[GEOGRAPHIC_DATA]"
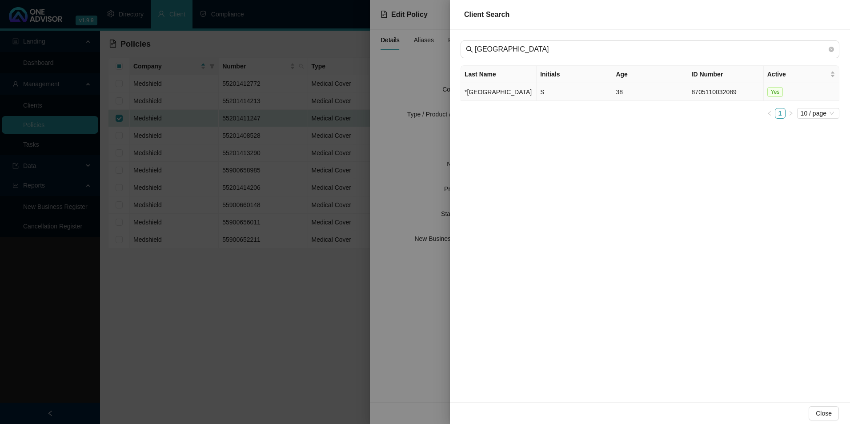
click at [504, 99] on td "*[GEOGRAPHIC_DATA]" at bounding box center [499, 92] width 76 height 18
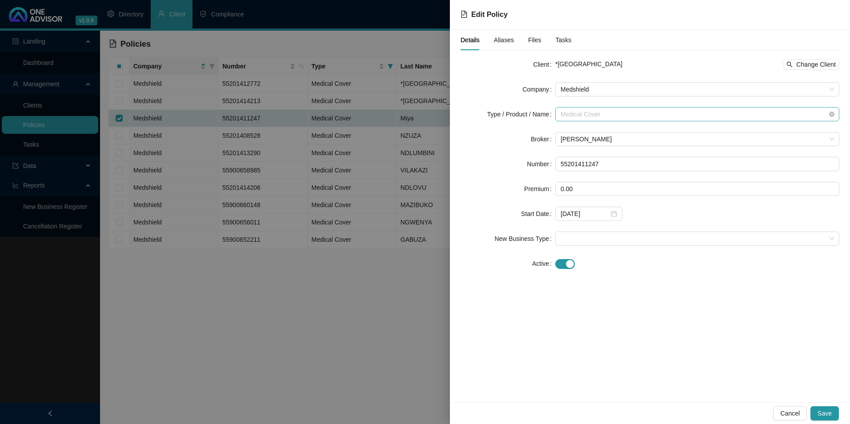
click at [618, 118] on span "Medical Cover" at bounding box center [698, 114] width 274 height 13
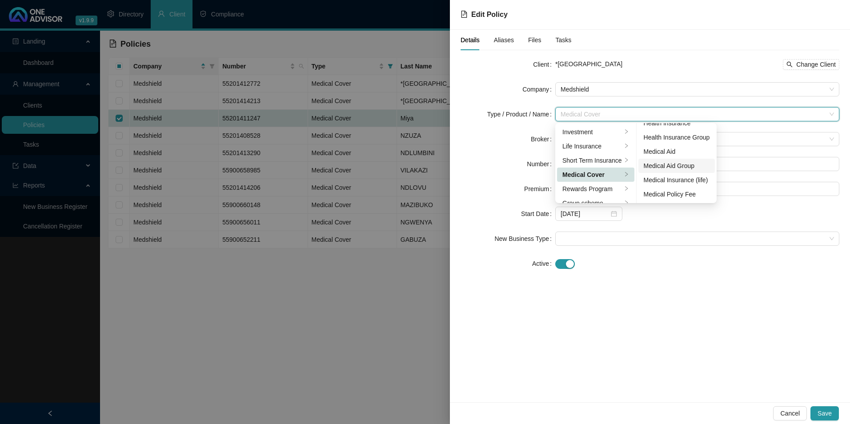
click at [675, 162] on div "Medical Aid Group" at bounding box center [677, 166] width 66 height 10
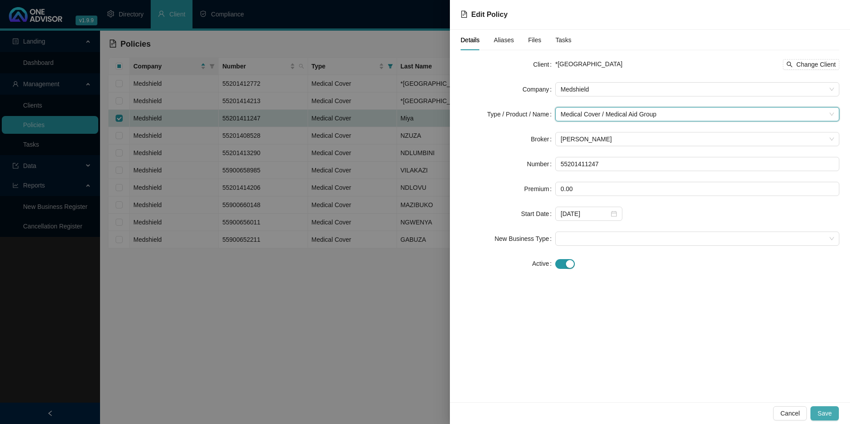
click at [833, 415] on button "Save" at bounding box center [825, 414] width 28 height 14
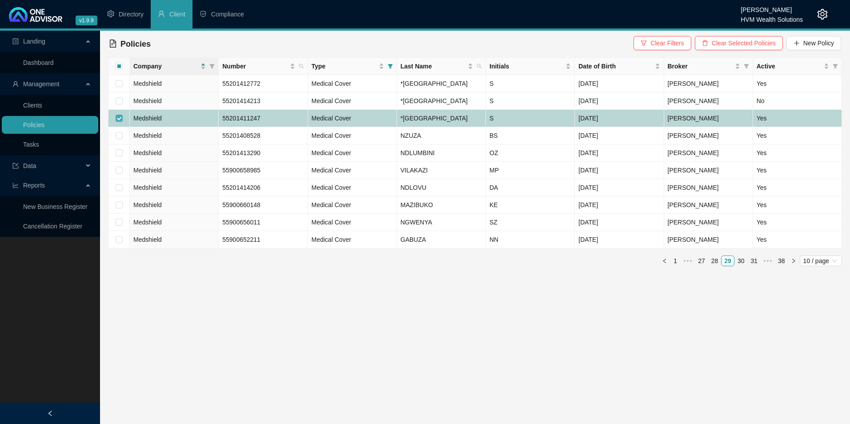
click at [119, 122] on input "checkbox" at bounding box center [119, 118] width 7 height 7
checkbox input "false"
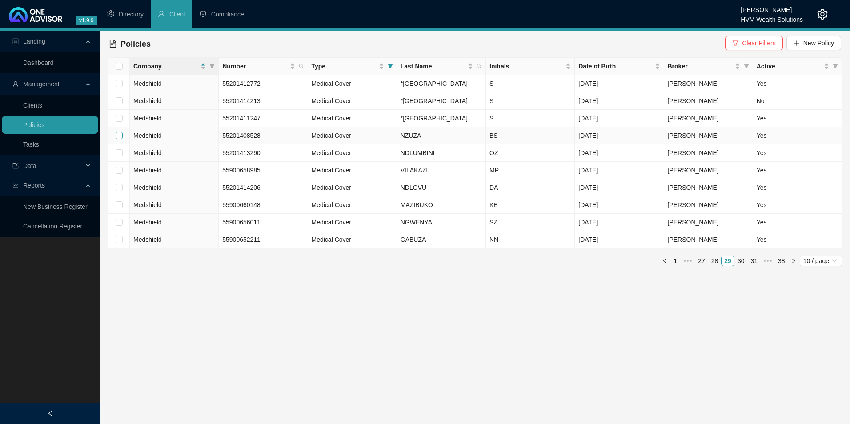
click at [121, 139] on input "checkbox" at bounding box center [119, 135] width 7 height 7
checkbox input "true"
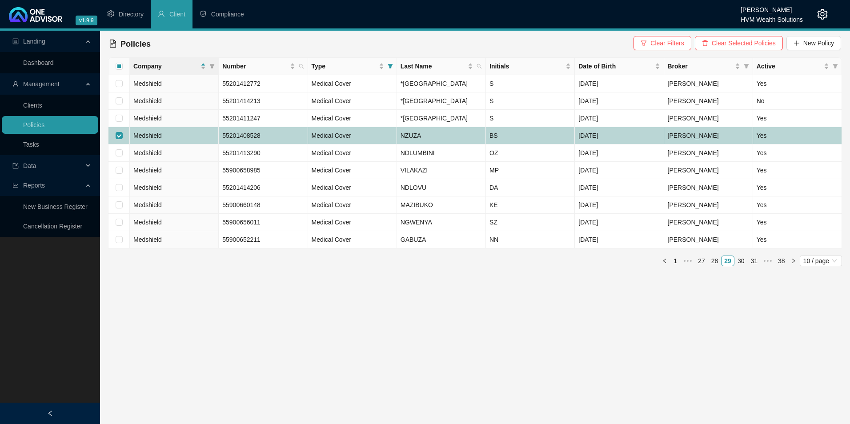
click at [200, 145] on td "Medshield" at bounding box center [174, 135] width 89 height 17
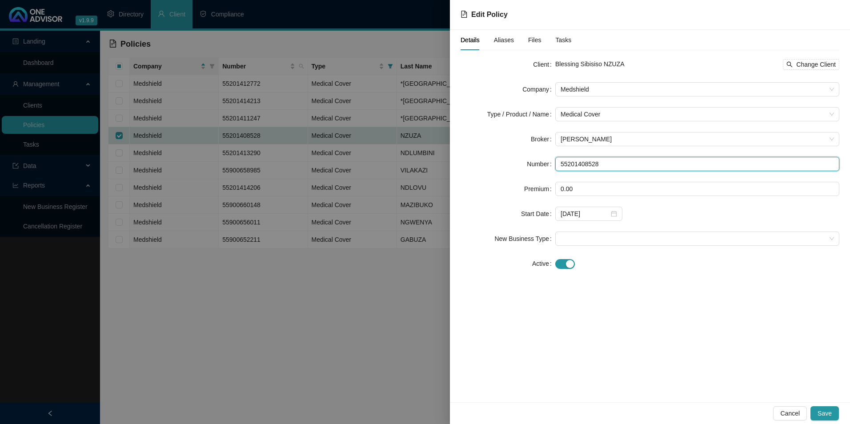
drag, startPoint x: 556, startPoint y: 162, endPoint x: 526, endPoint y: 165, distance: 30.4
click at [526, 165] on div "Number 55201408528" at bounding box center [650, 164] width 379 height 14
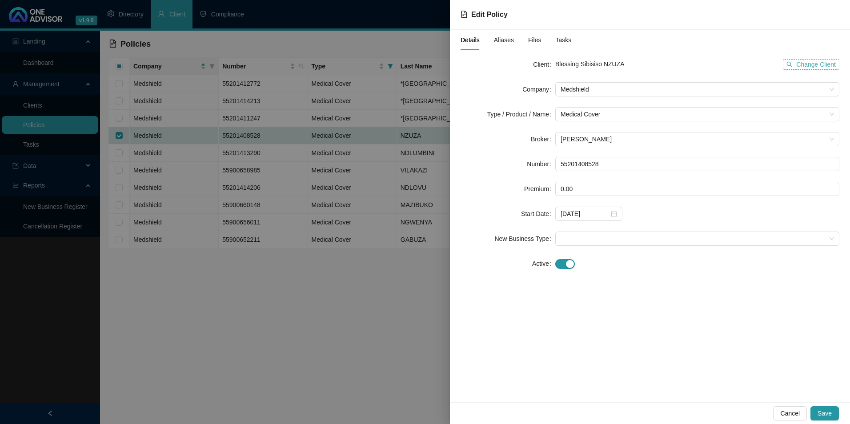
click at [822, 59] on button "Change Client" at bounding box center [811, 64] width 56 height 11
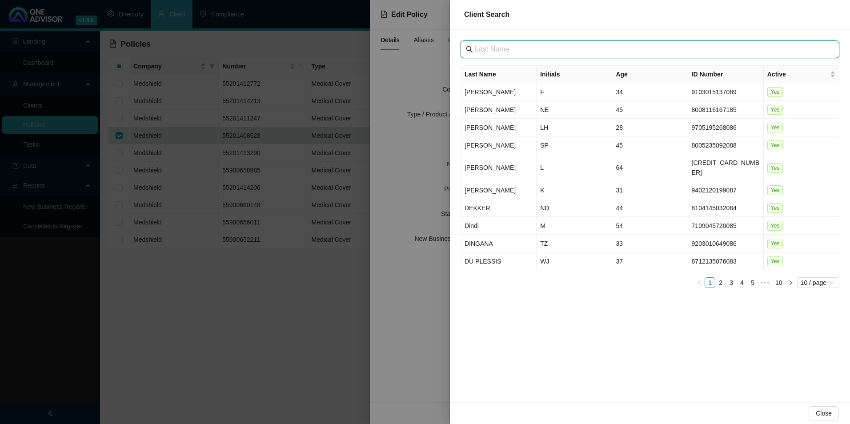
paste input "[GEOGRAPHIC_DATA]"
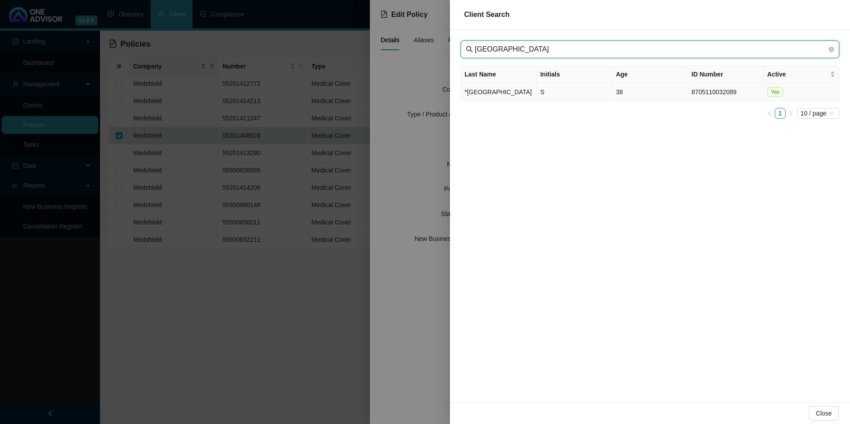
type input "[GEOGRAPHIC_DATA]"
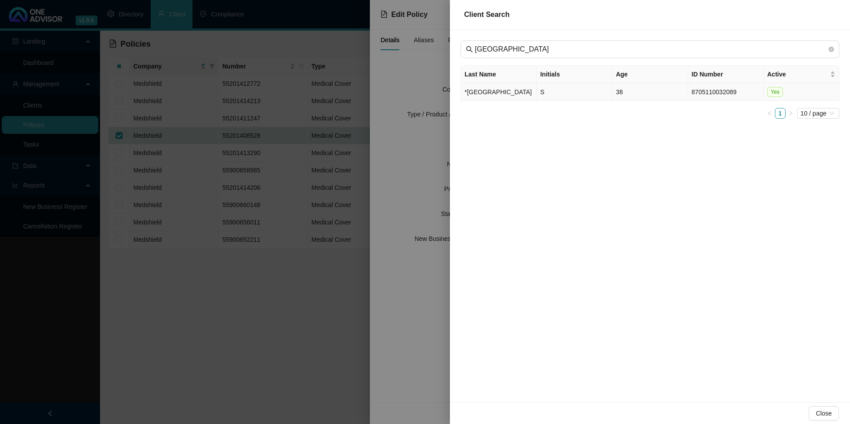
click at [472, 94] on td "*[GEOGRAPHIC_DATA]" at bounding box center [499, 92] width 76 height 18
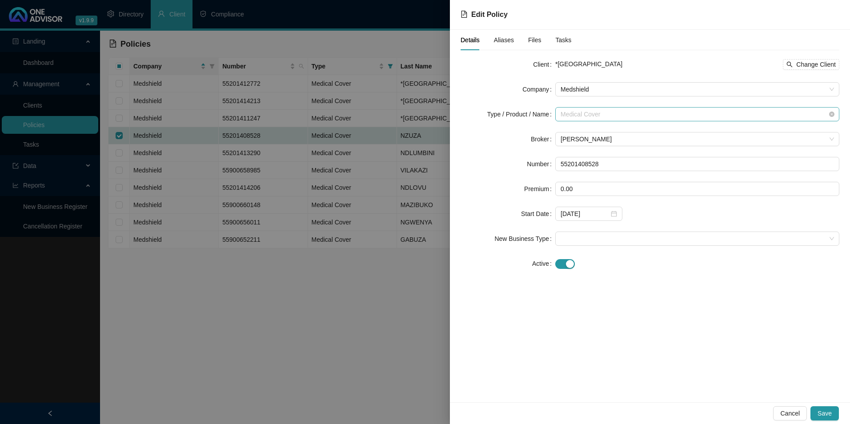
click at [603, 118] on span "Medical Cover" at bounding box center [698, 114] width 274 height 13
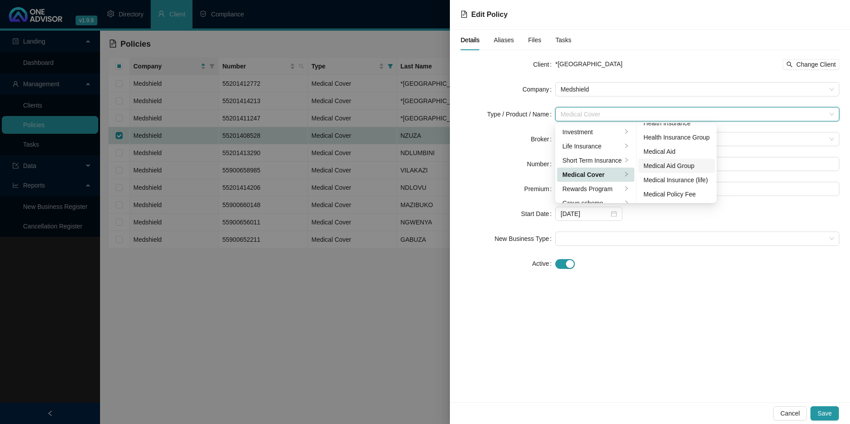
click at [679, 167] on div "Medical Aid Group" at bounding box center [677, 166] width 66 height 10
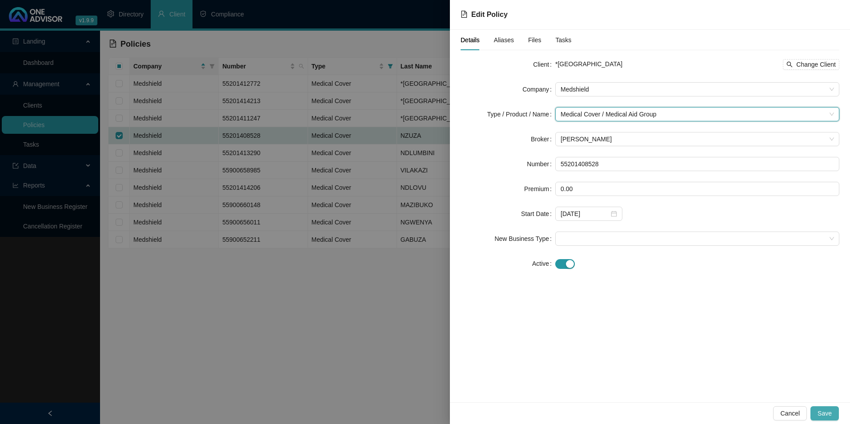
click at [828, 415] on span "Save" at bounding box center [825, 414] width 14 height 10
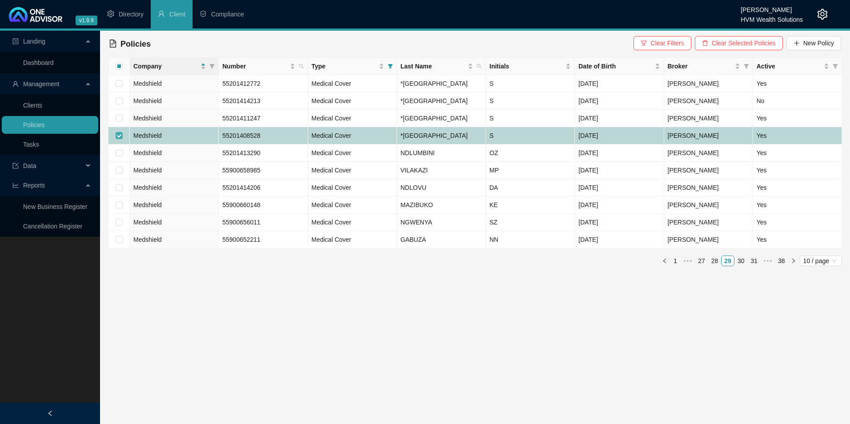
drag, startPoint x: 120, startPoint y: 167, endPoint x: 125, endPoint y: 198, distance: 31.2
click at [120, 139] on input "checkbox" at bounding box center [119, 135] width 7 height 7
checkbox input "false"
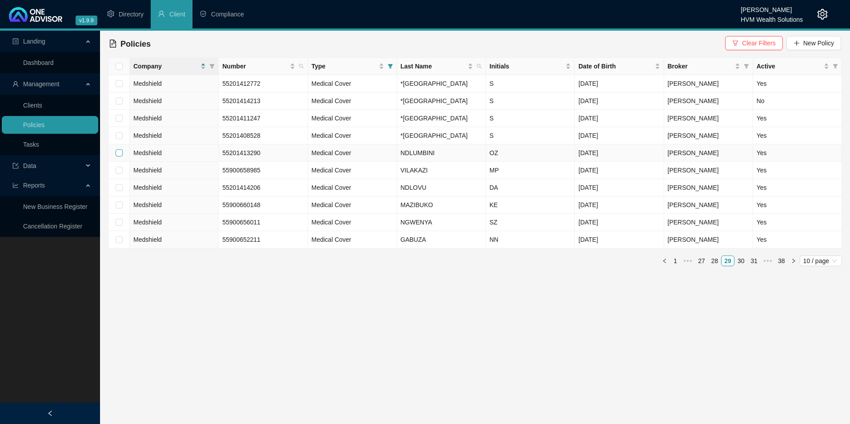
click at [121, 157] on input "checkbox" at bounding box center [119, 152] width 7 height 7
checkbox input "true"
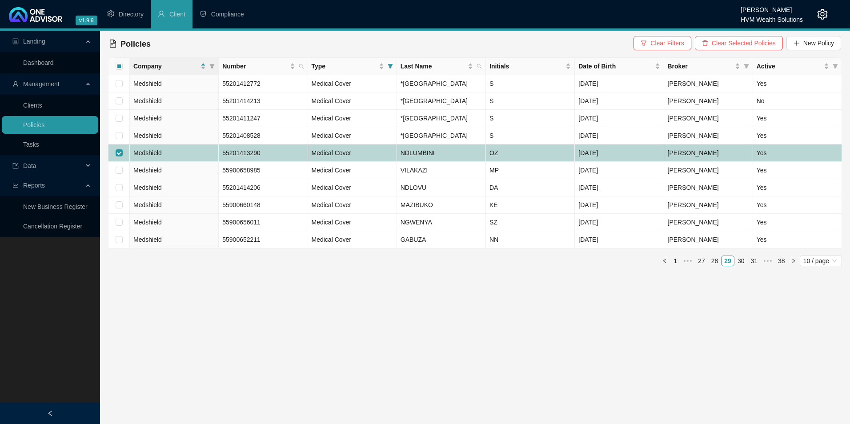
click at [206, 162] on td "Medshield" at bounding box center [174, 153] width 89 height 17
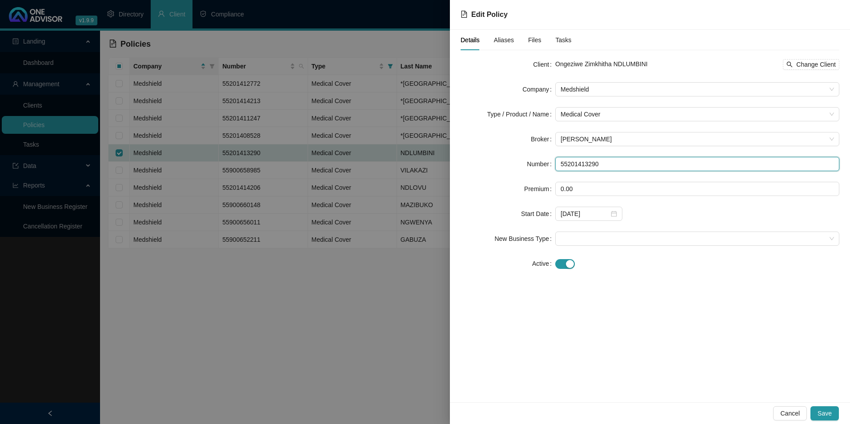
drag, startPoint x: 650, startPoint y: 163, endPoint x: 557, endPoint y: 161, distance: 92.5
click at [557, 161] on input "55201413290" at bounding box center [698, 164] width 284 height 14
click at [810, 65] on span "Change Client" at bounding box center [817, 65] width 40 height 10
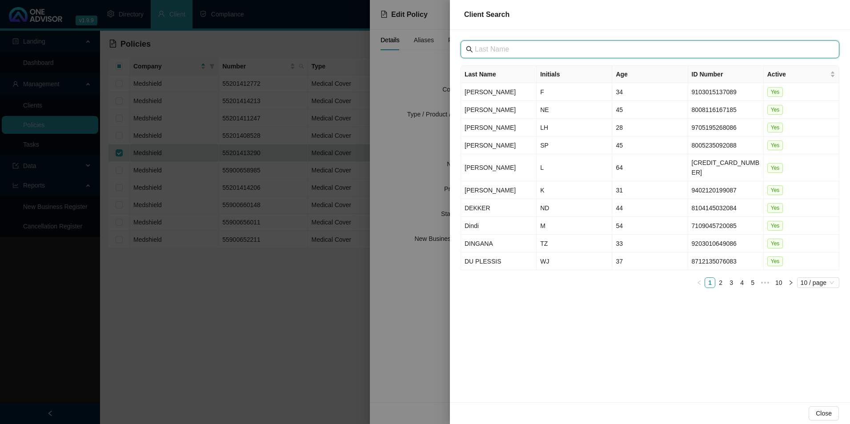
paste input "[GEOGRAPHIC_DATA]"
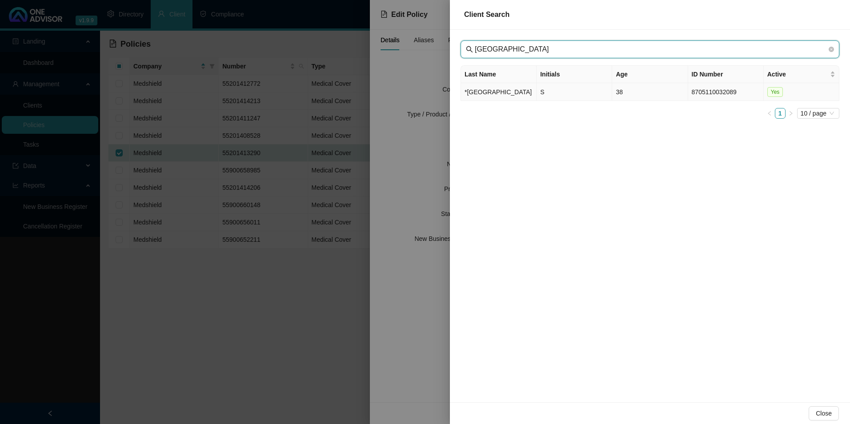
type input "[GEOGRAPHIC_DATA]"
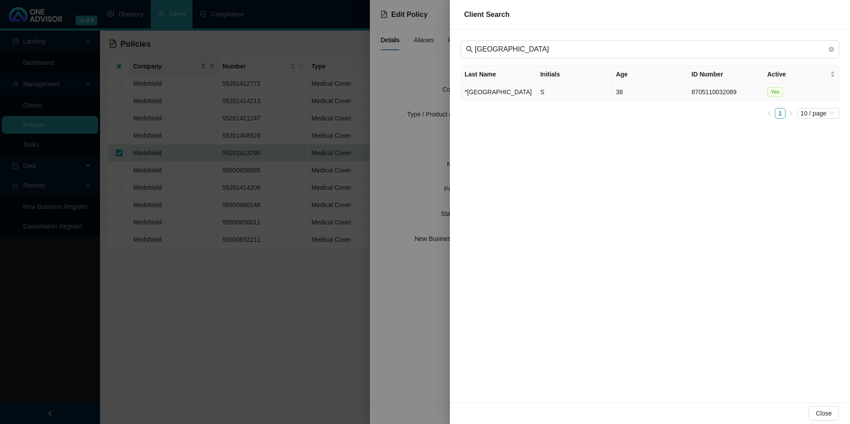
click at [500, 97] on td "*[GEOGRAPHIC_DATA]" at bounding box center [499, 92] width 76 height 18
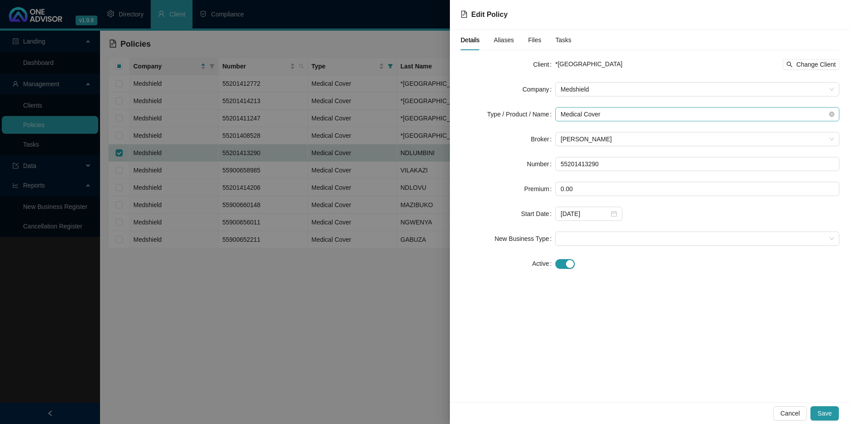
click at [598, 117] on span "Medical Cover" at bounding box center [698, 114] width 274 height 13
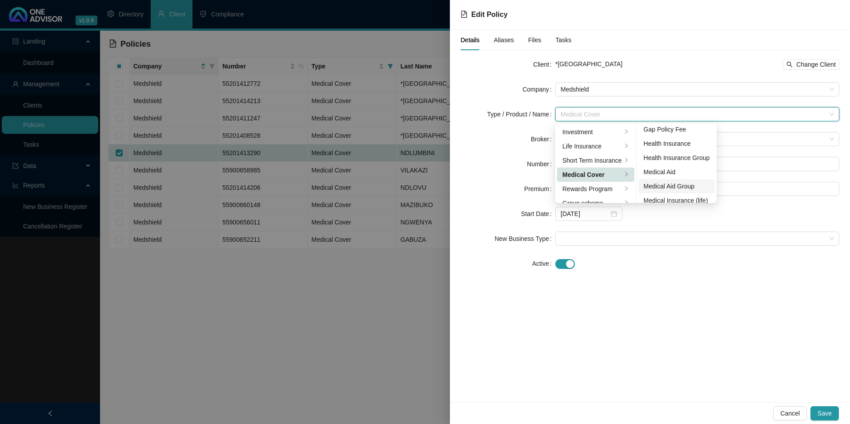
scroll to position [44, 0]
click at [681, 172] on div "Medical Aid Group" at bounding box center [677, 173] width 66 height 10
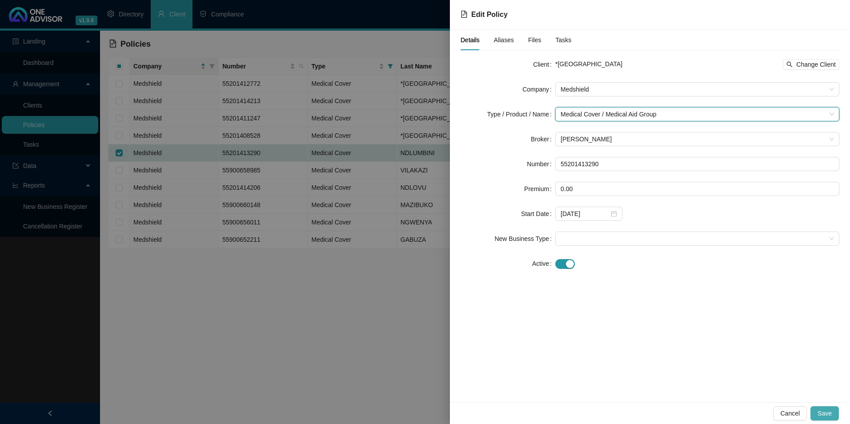
click at [831, 412] on span "Save" at bounding box center [825, 414] width 14 height 10
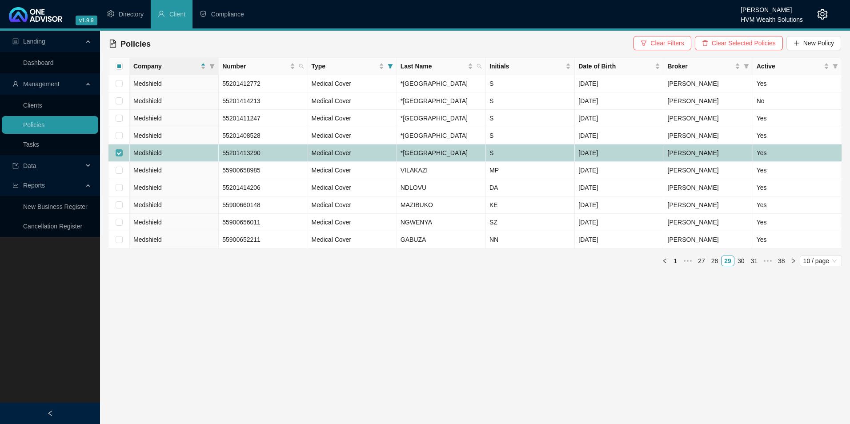
click at [121, 157] on input "checkbox" at bounding box center [119, 152] width 7 height 7
checkbox input "false"
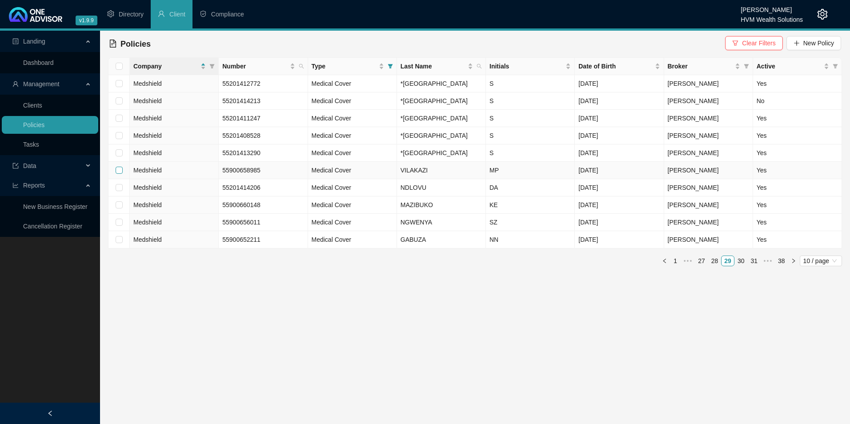
click at [118, 174] on input "checkbox" at bounding box center [119, 170] width 7 height 7
checkbox input "true"
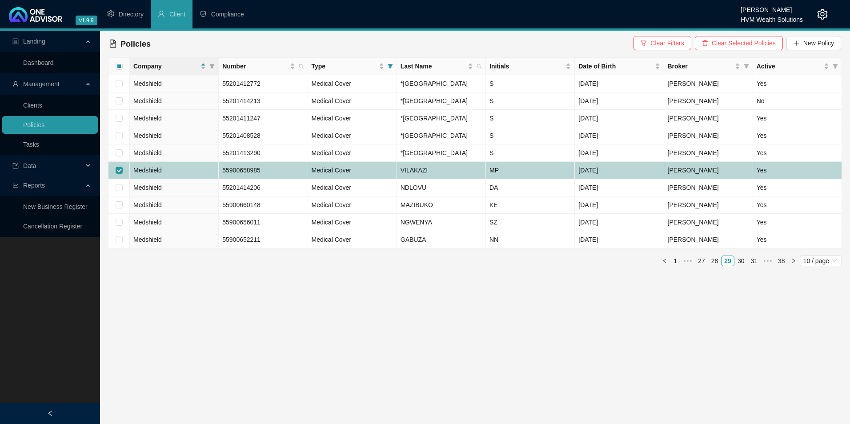
click at [269, 179] on td "55900658985" at bounding box center [263, 170] width 89 height 17
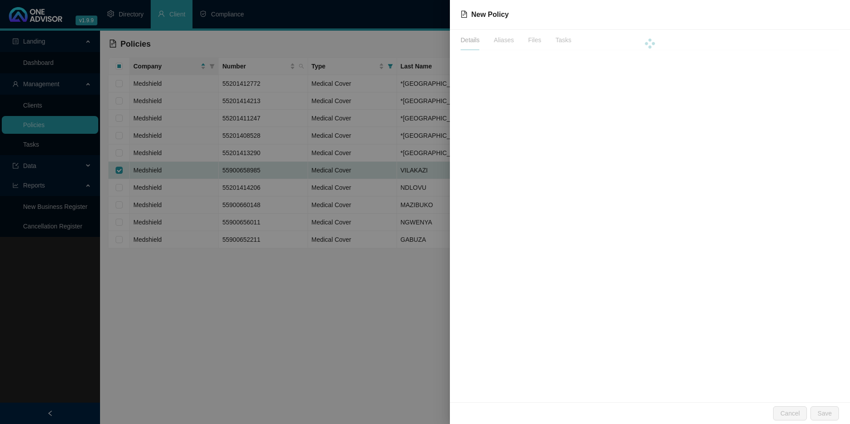
click at [269, 219] on div at bounding box center [425, 212] width 850 height 424
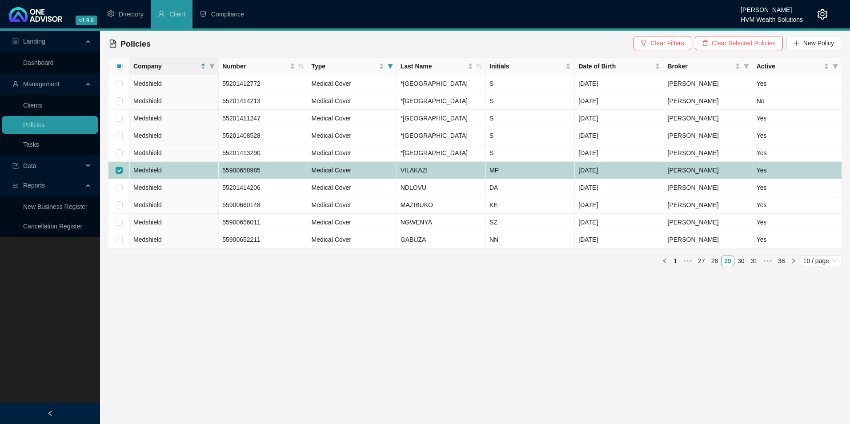
click at [291, 179] on td "55900658985" at bounding box center [263, 170] width 89 height 17
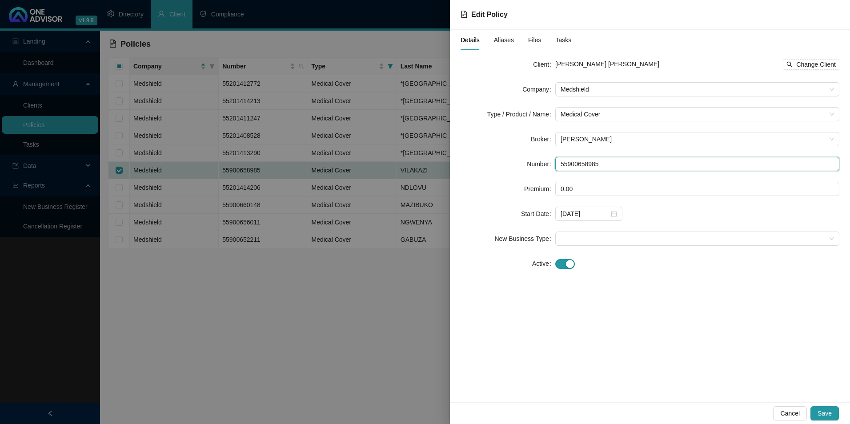
drag, startPoint x: 562, startPoint y: 161, endPoint x: 536, endPoint y: 161, distance: 26.7
click at [536, 161] on div "Number 55900658985" at bounding box center [650, 164] width 379 height 14
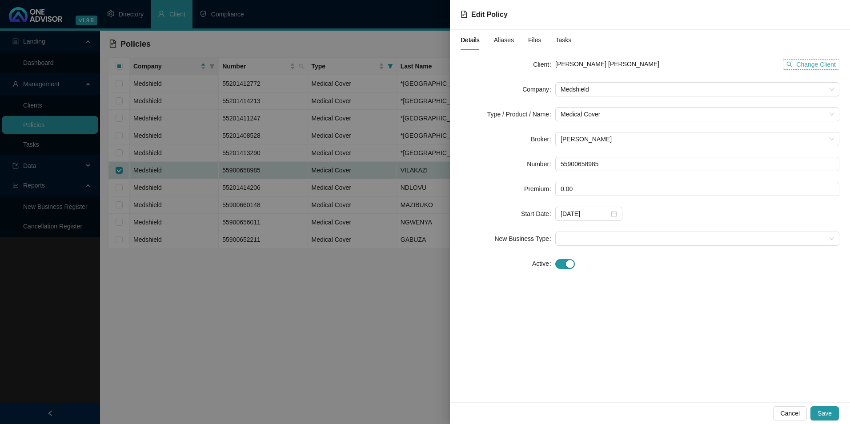
click at [803, 65] on span "Change Client" at bounding box center [817, 65] width 40 height 10
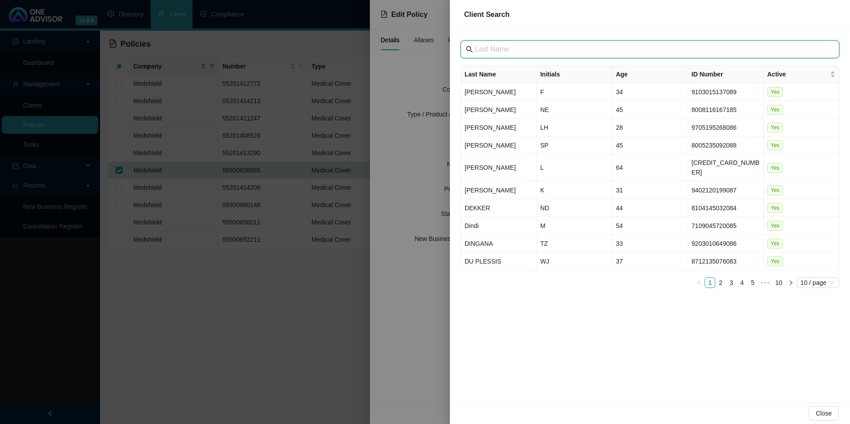
paste input "[GEOGRAPHIC_DATA]"
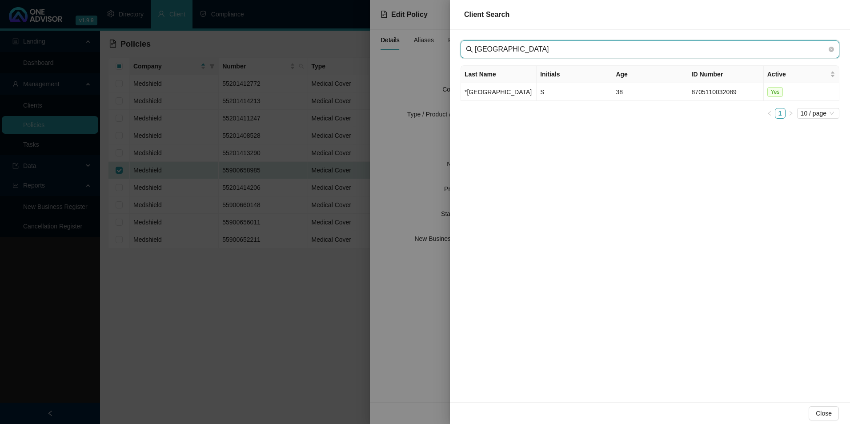
type input "[GEOGRAPHIC_DATA]"
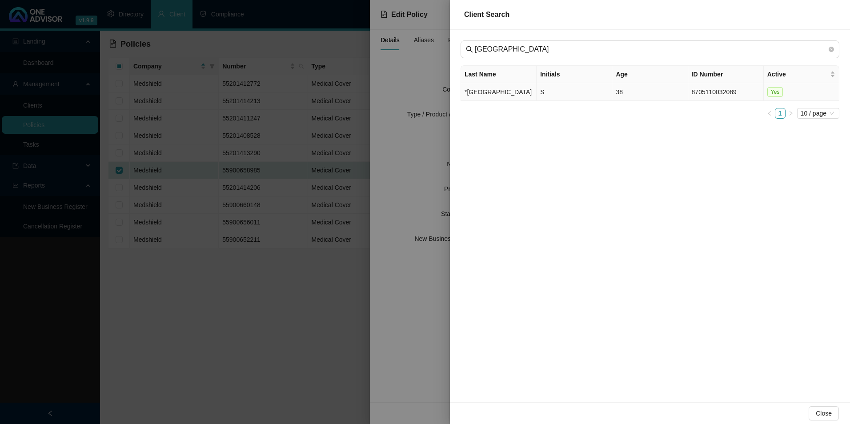
click at [502, 99] on td "*[GEOGRAPHIC_DATA]" at bounding box center [499, 92] width 76 height 18
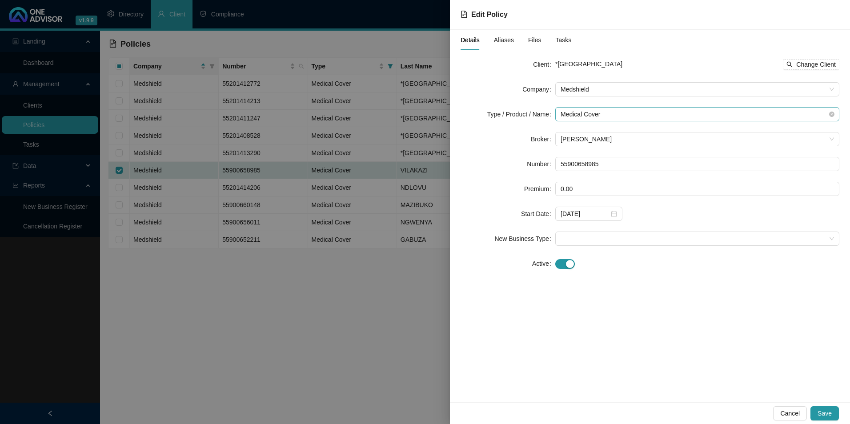
click at [661, 110] on span "Medical Cover" at bounding box center [698, 114] width 274 height 13
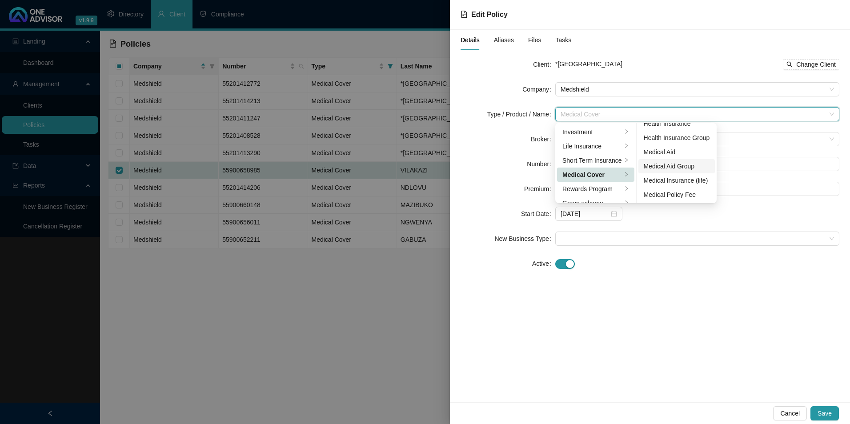
scroll to position [52, 0]
click at [683, 163] on div "Medical Aid Group" at bounding box center [677, 166] width 66 height 10
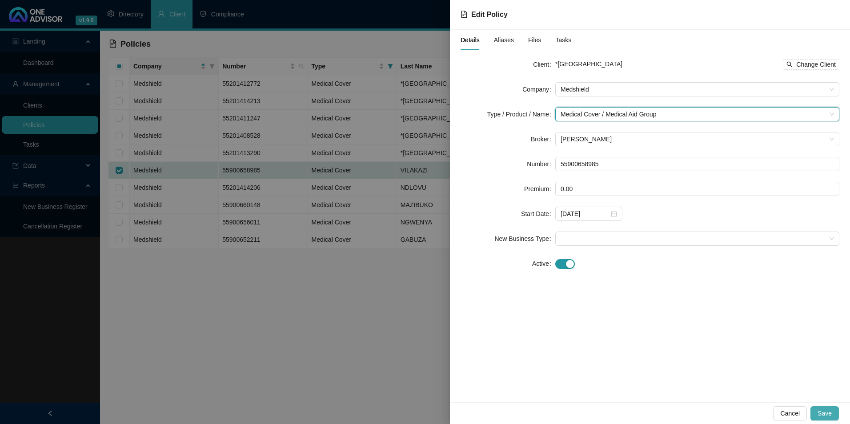
click at [818, 414] on button "Save" at bounding box center [825, 414] width 28 height 14
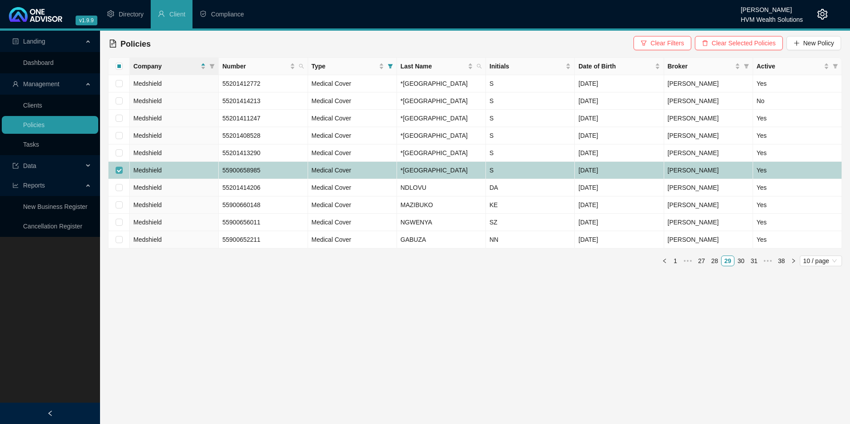
click at [117, 174] on input "checkbox" at bounding box center [119, 170] width 7 height 7
checkbox input "false"
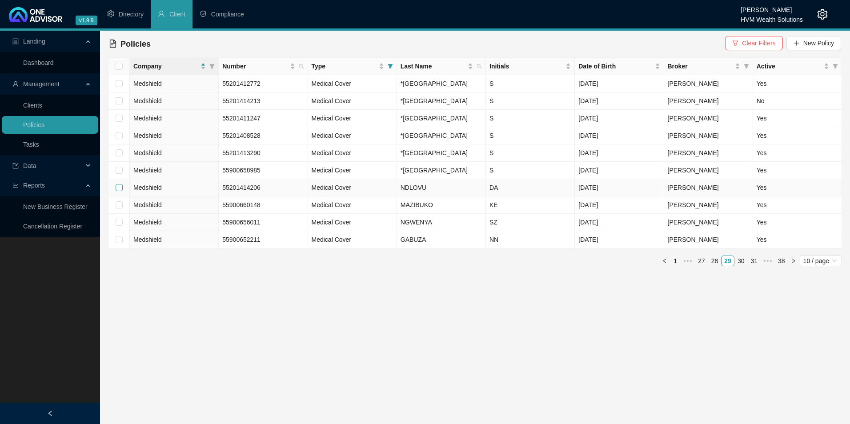
click at [119, 191] on input "checkbox" at bounding box center [119, 187] width 7 height 7
checkbox input "true"
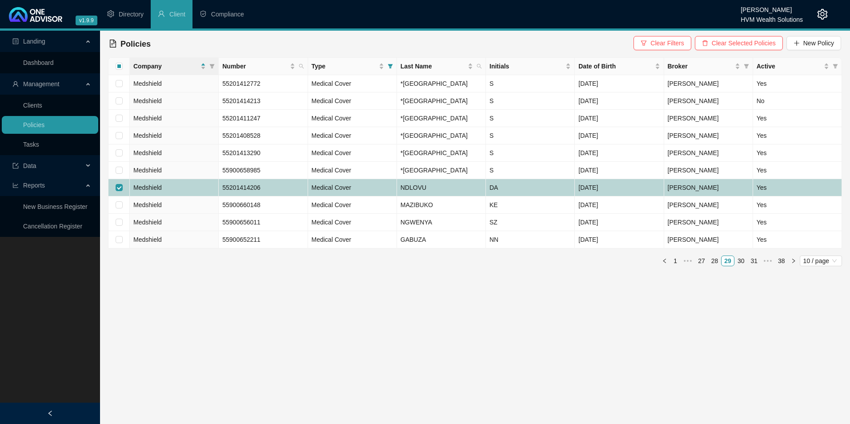
click at [189, 197] on td "Medshield" at bounding box center [174, 187] width 89 height 17
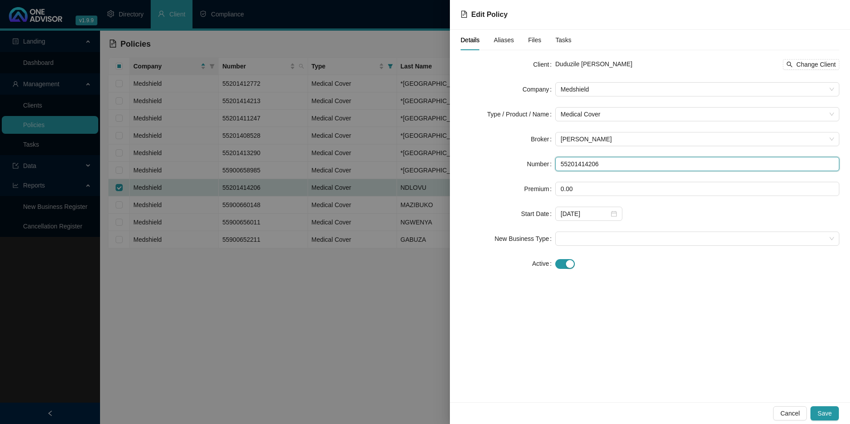
drag, startPoint x: 625, startPoint y: 164, endPoint x: 523, endPoint y: 163, distance: 101.9
click at [520, 161] on div "Number 55201414206" at bounding box center [650, 164] width 379 height 14
click at [824, 61] on span "Change Client" at bounding box center [817, 65] width 40 height 10
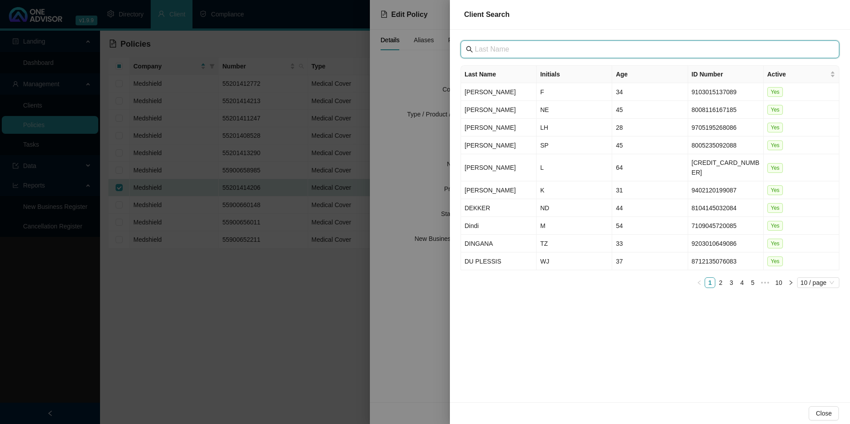
paste input "[GEOGRAPHIC_DATA]"
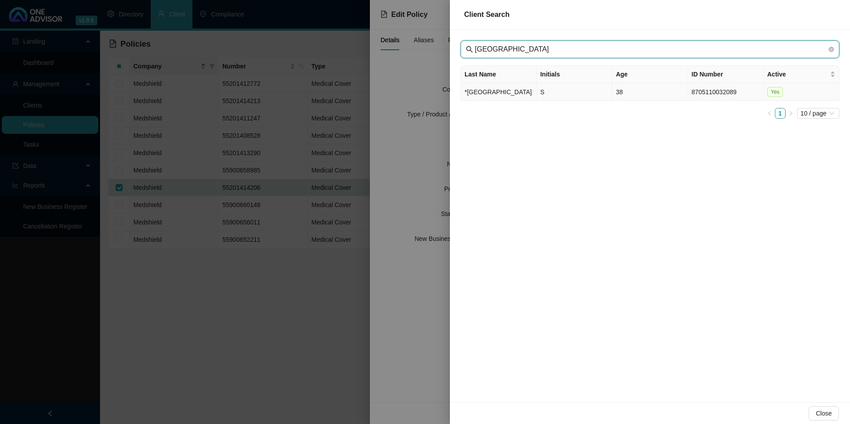
type input "[GEOGRAPHIC_DATA]"
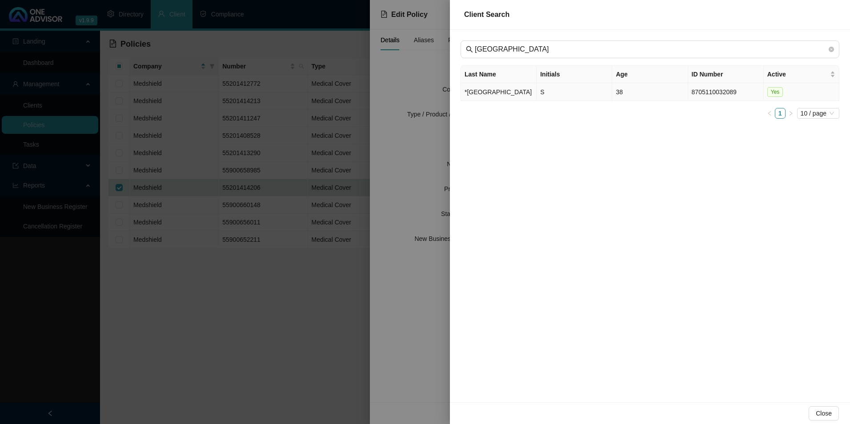
click at [506, 101] on td "*[GEOGRAPHIC_DATA]" at bounding box center [499, 92] width 76 height 18
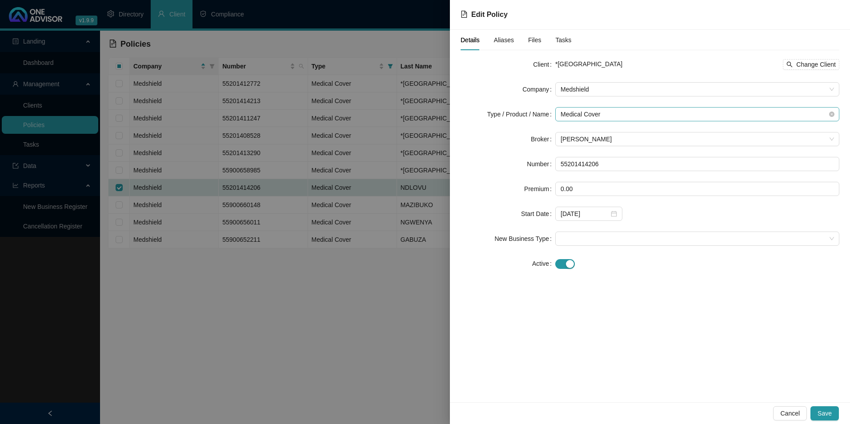
click at [607, 113] on span "Medical Cover" at bounding box center [698, 114] width 274 height 13
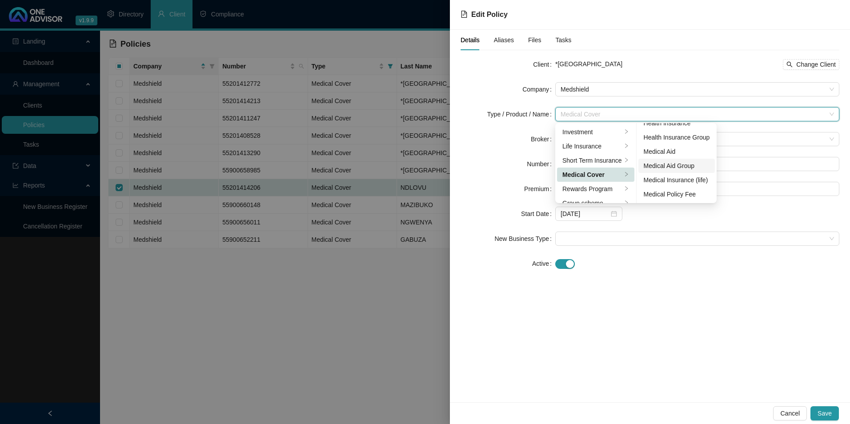
click at [681, 167] on div "Medical Aid Group" at bounding box center [677, 166] width 66 height 10
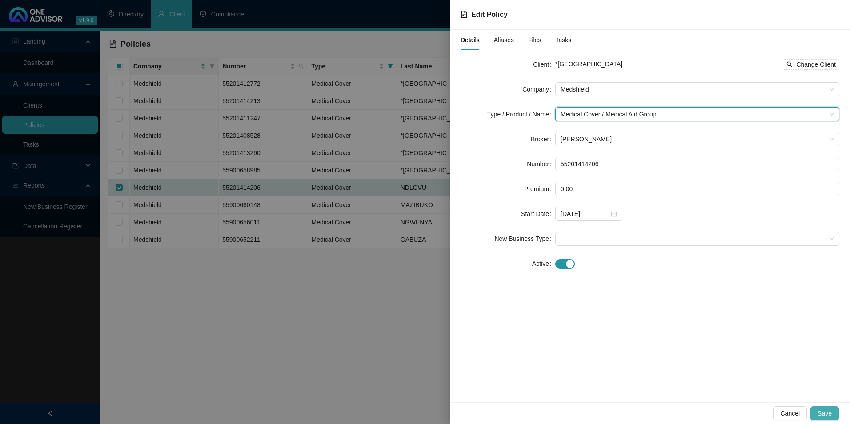
click at [830, 415] on span "Save" at bounding box center [825, 414] width 14 height 10
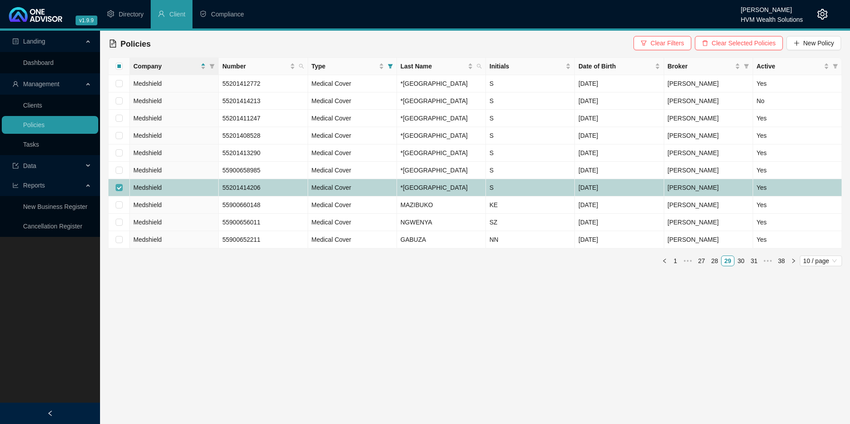
click at [118, 191] on input "checkbox" at bounding box center [119, 187] width 7 height 7
checkbox input "false"
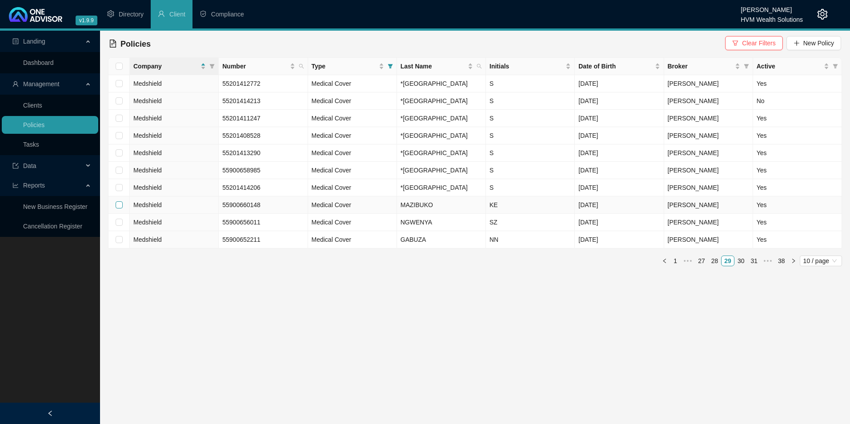
click at [120, 209] on input "checkbox" at bounding box center [119, 204] width 7 height 7
checkbox input "true"
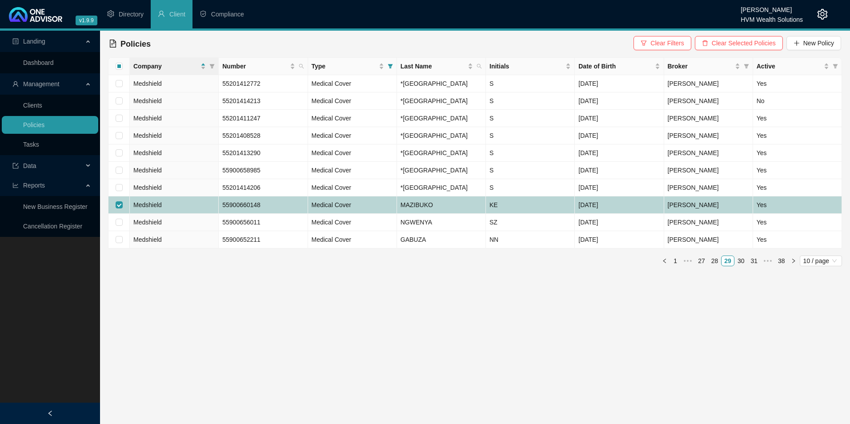
click at [164, 214] on td "Medshield" at bounding box center [174, 205] width 89 height 17
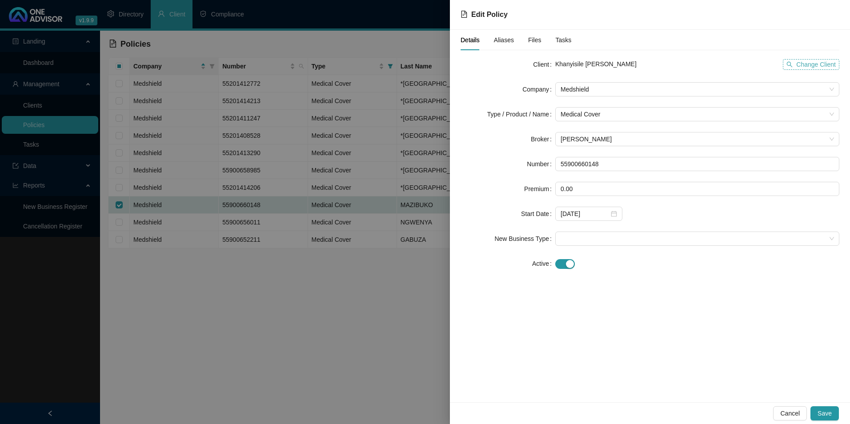
click at [832, 66] on span "Change Client" at bounding box center [817, 65] width 40 height 10
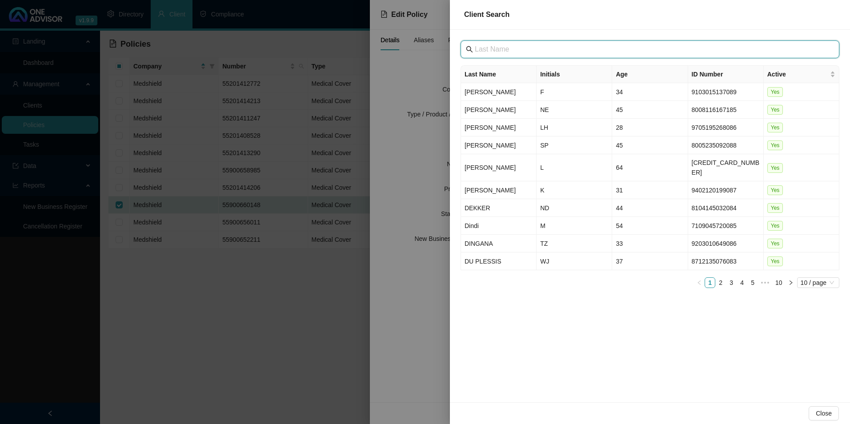
paste input "[GEOGRAPHIC_DATA]"
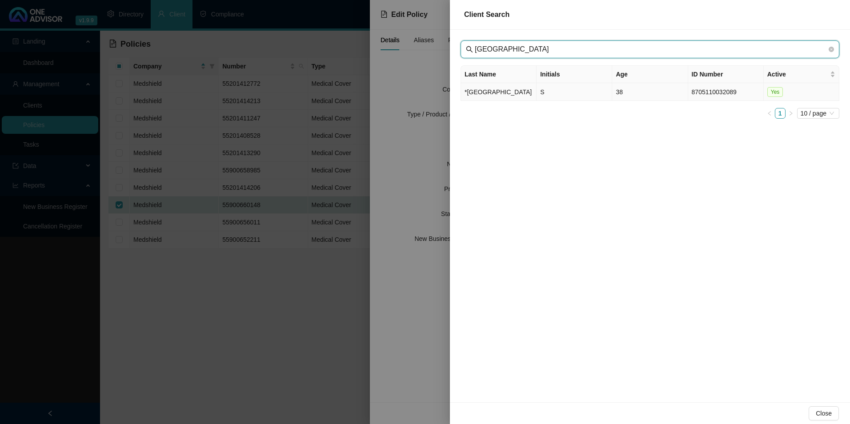
type input "[GEOGRAPHIC_DATA]"
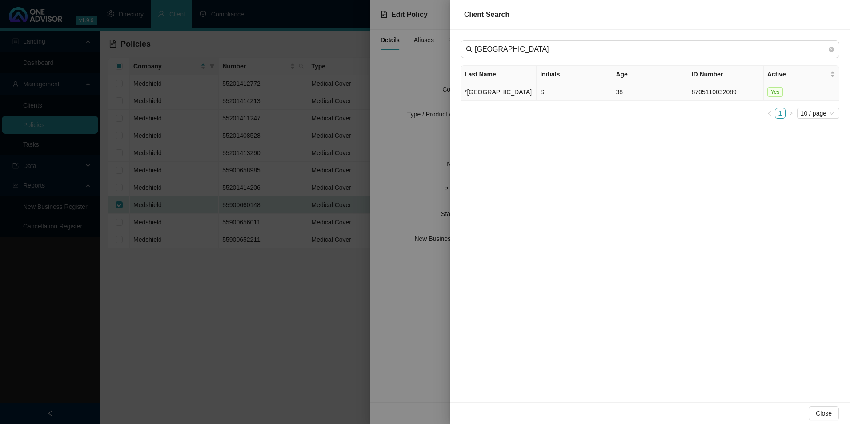
click at [483, 95] on td "*[GEOGRAPHIC_DATA]" at bounding box center [499, 92] width 76 height 18
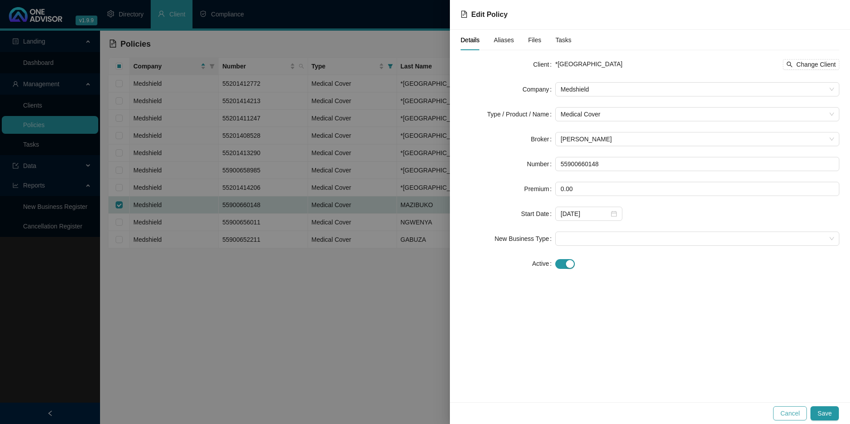
click at [799, 413] on span "Cancel" at bounding box center [791, 414] width 20 height 10
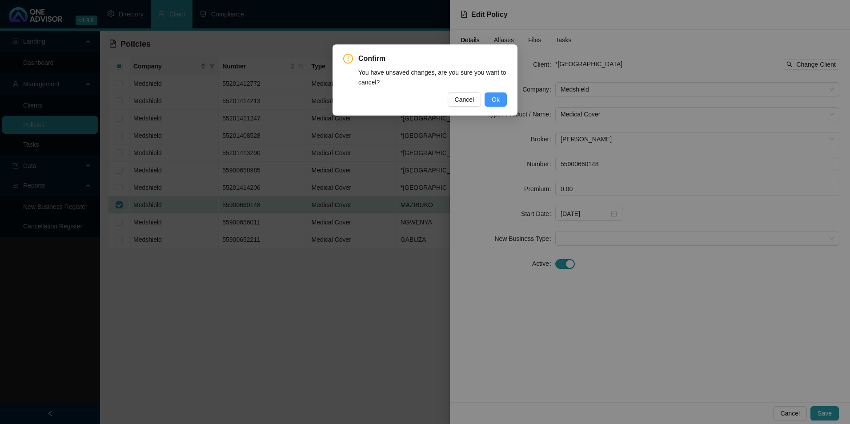
click at [498, 104] on span "Ok" at bounding box center [496, 100] width 8 height 10
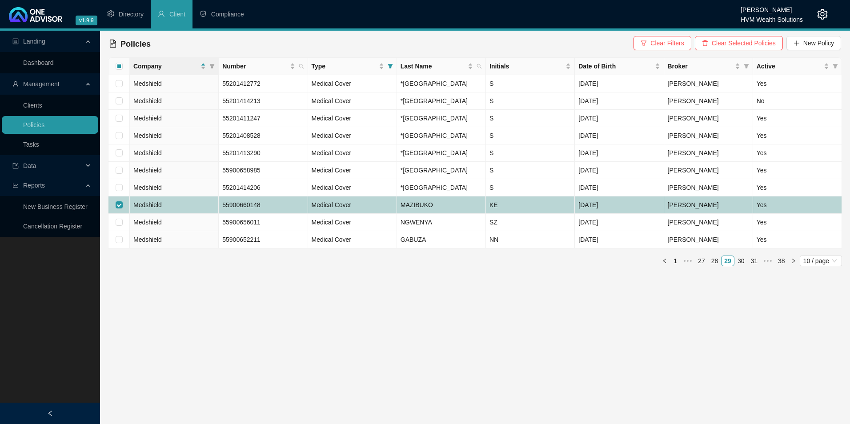
click at [457, 214] on td "MAZIBUKO" at bounding box center [441, 205] width 89 height 17
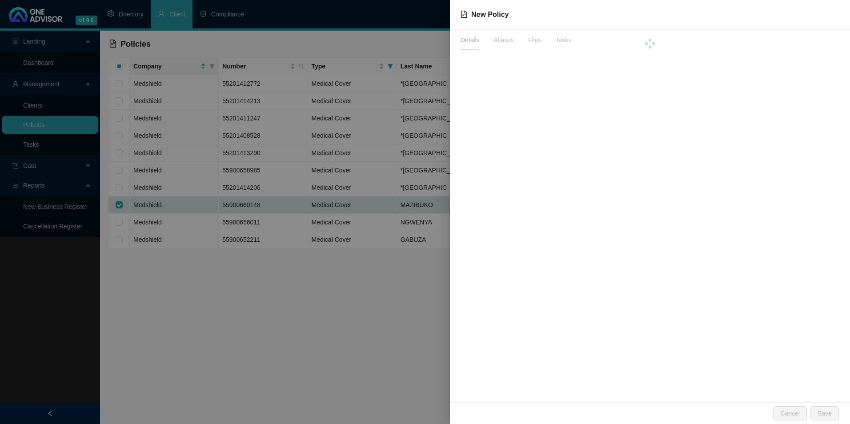
click at [457, 275] on div at bounding box center [425, 212] width 850 height 424
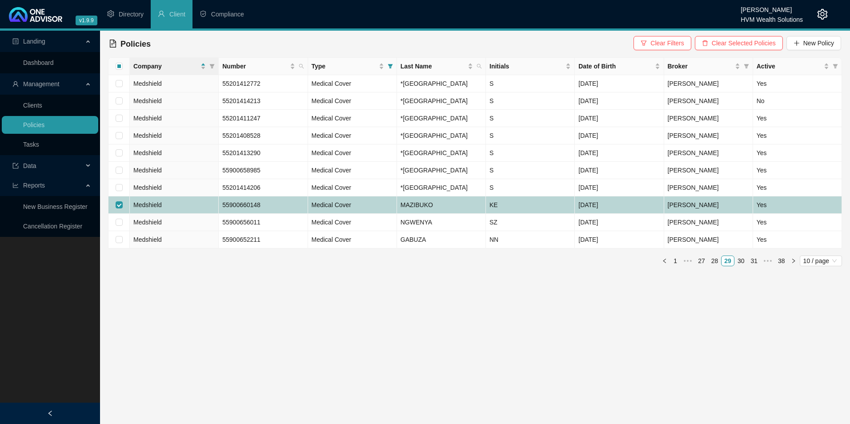
click at [439, 214] on td "MAZIBUKO" at bounding box center [441, 205] width 89 height 17
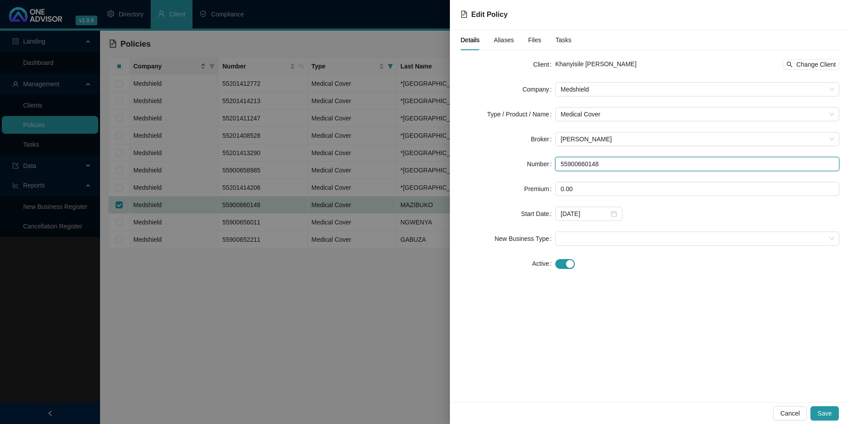
drag, startPoint x: 608, startPoint y: 165, endPoint x: 526, endPoint y: 158, distance: 82.1
click at [526, 158] on div "Number 55900660148" at bounding box center [650, 164] width 379 height 14
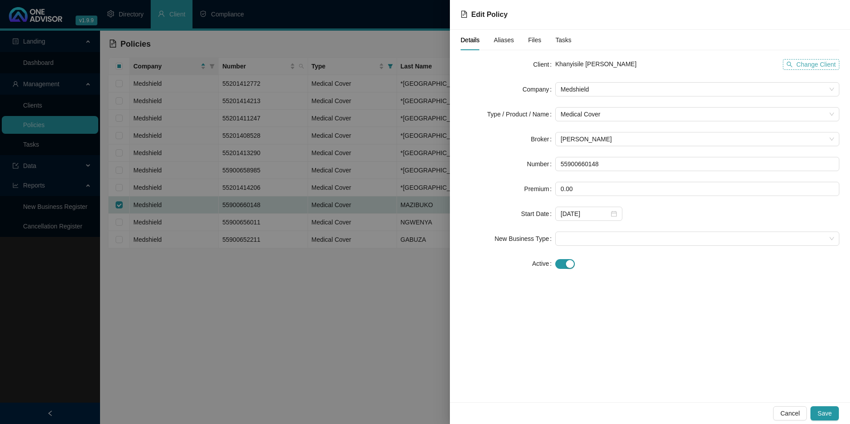
click at [813, 68] on span "Change Client" at bounding box center [817, 65] width 40 height 10
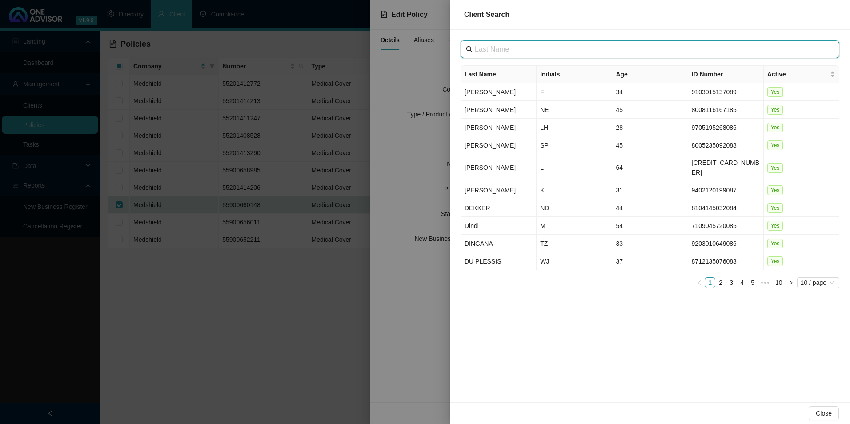
paste input "[GEOGRAPHIC_DATA]"
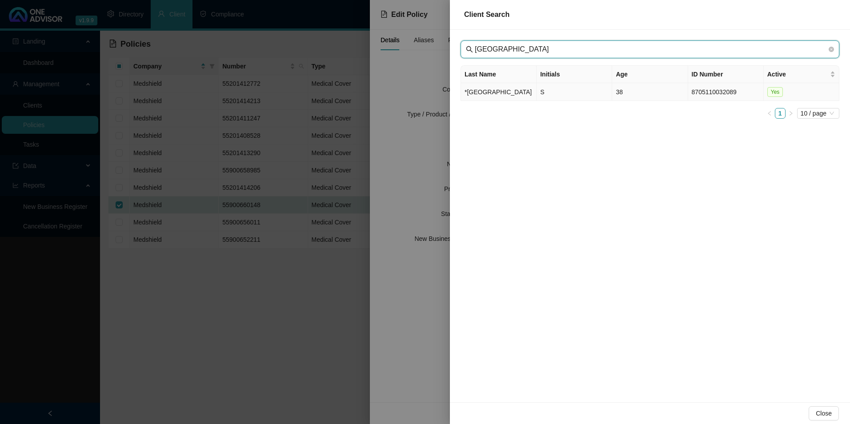
type input "[GEOGRAPHIC_DATA]"
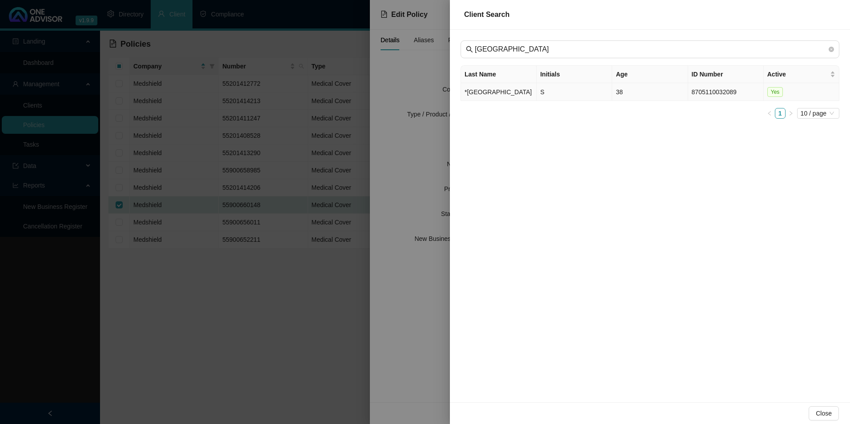
click at [479, 93] on td "*[GEOGRAPHIC_DATA]" at bounding box center [499, 92] width 76 height 18
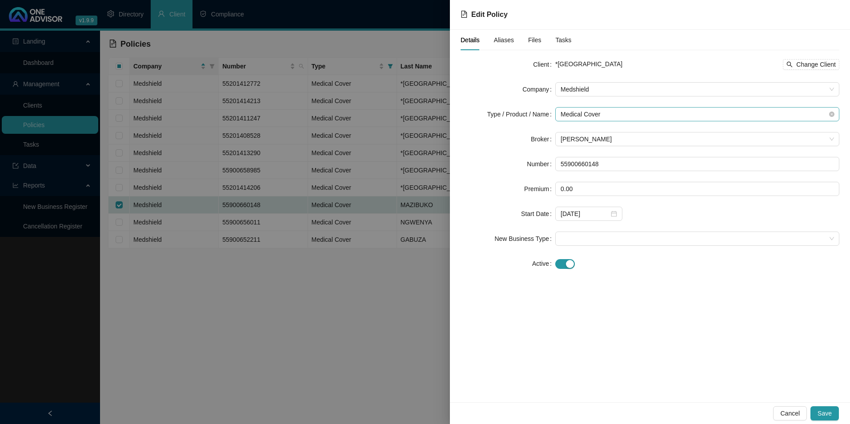
click at [651, 116] on span "Medical Cover" at bounding box center [698, 114] width 274 height 13
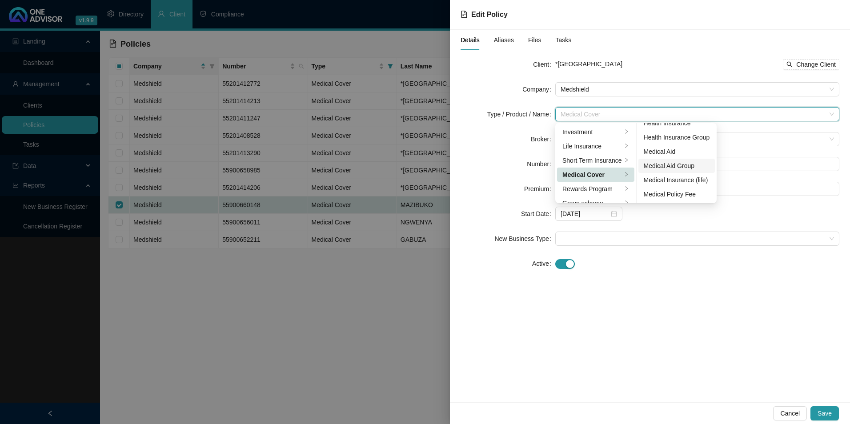
click at [661, 169] on div "Medical Aid Group" at bounding box center [677, 166] width 66 height 10
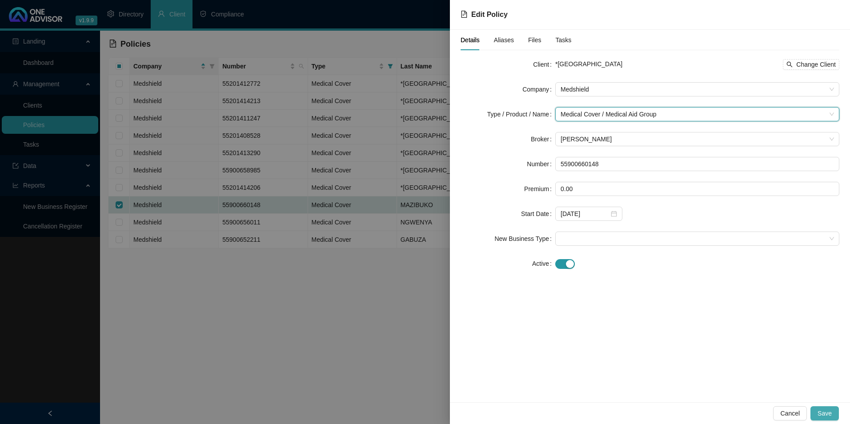
click at [835, 412] on button "Save" at bounding box center [825, 414] width 28 height 14
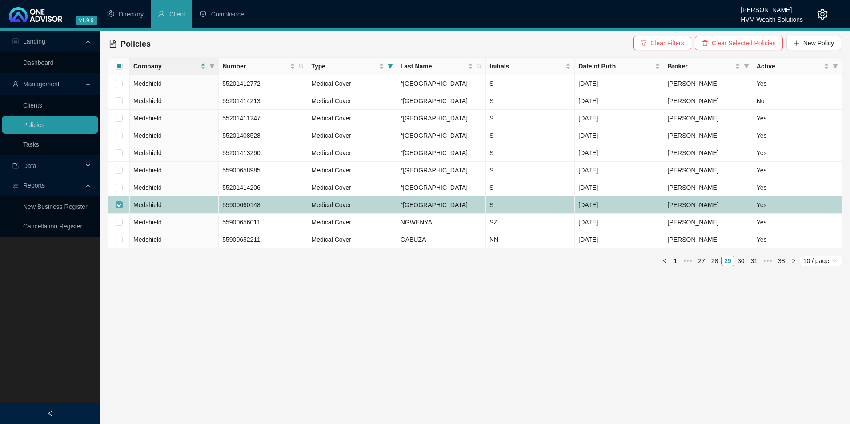
click at [121, 209] on input "checkbox" at bounding box center [119, 204] width 7 height 7
checkbox input "false"
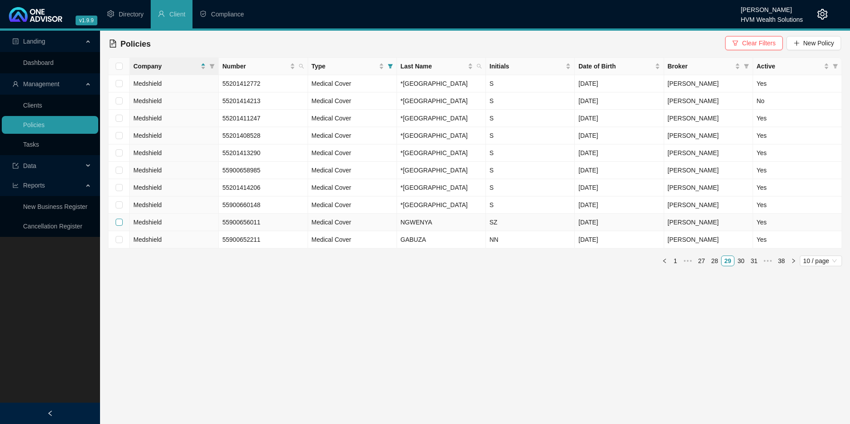
click at [120, 226] on input "checkbox" at bounding box center [119, 222] width 7 height 7
checkbox input "true"
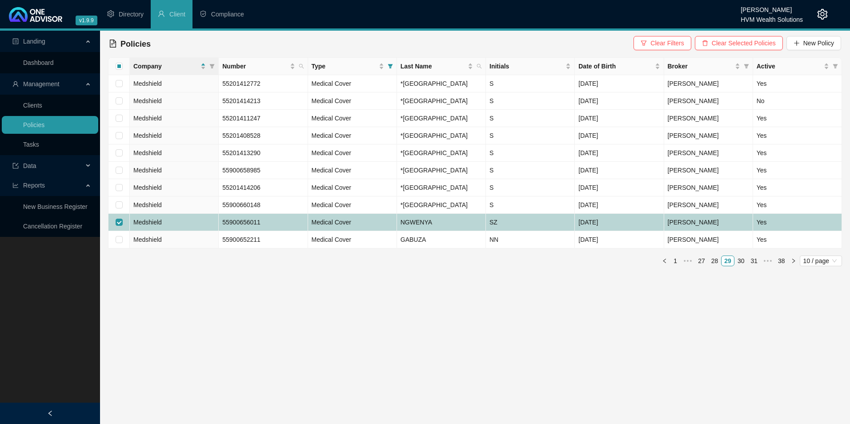
click at [186, 231] on td "Medshield" at bounding box center [174, 222] width 89 height 17
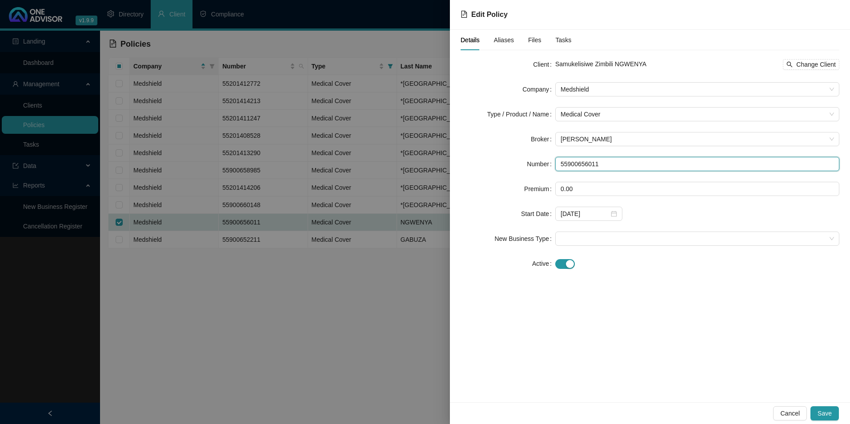
drag, startPoint x: 613, startPoint y: 165, endPoint x: 514, endPoint y: 165, distance: 99.2
click at [514, 165] on div "Number 55900656011" at bounding box center [650, 164] width 379 height 14
click at [801, 68] on span "Change Client" at bounding box center [817, 65] width 40 height 10
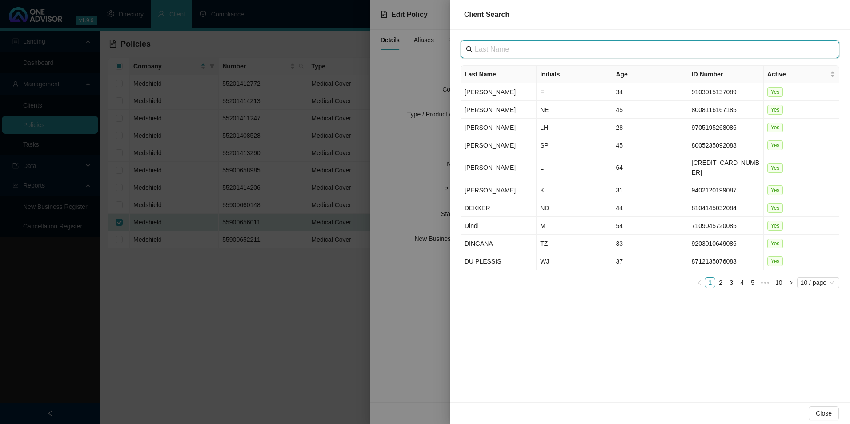
paste input "[GEOGRAPHIC_DATA]"
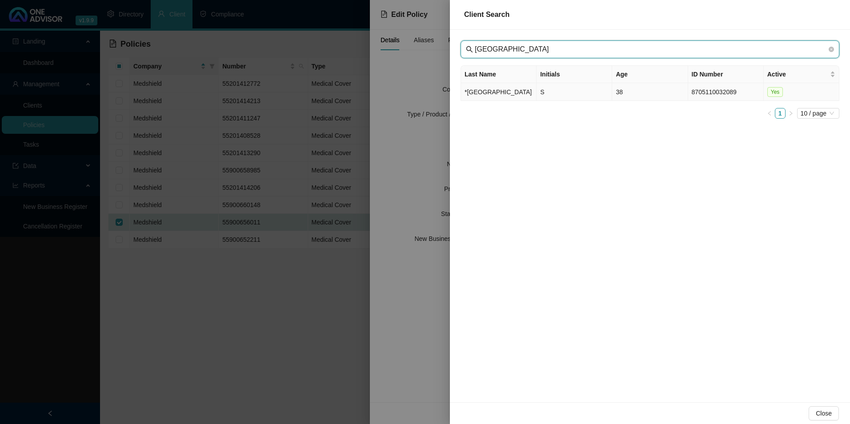
type input "[GEOGRAPHIC_DATA]"
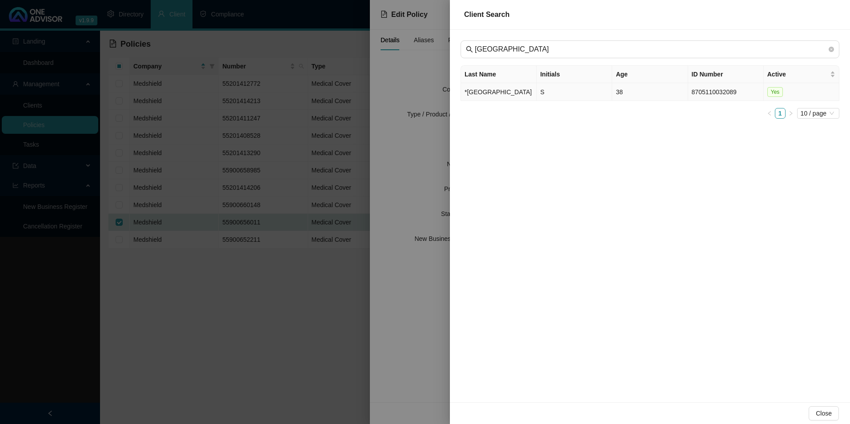
click at [479, 101] on td "*[GEOGRAPHIC_DATA]" at bounding box center [499, 92] width 76 height 18
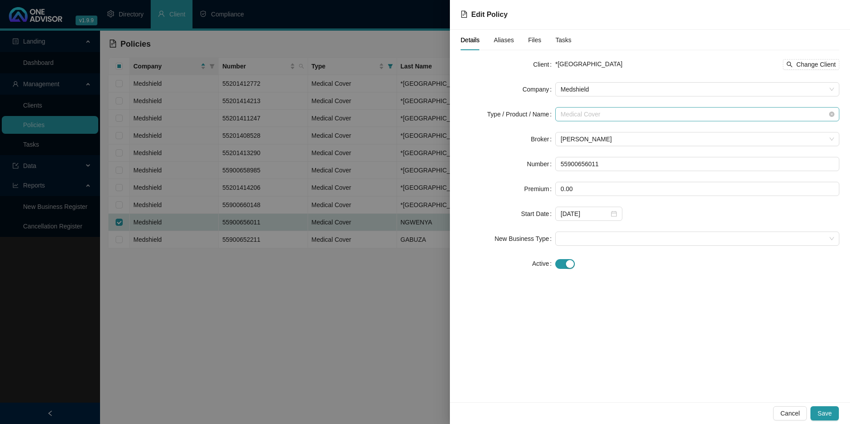
click at [573, 114] on span "Medical Cover" at bounding box center [698, 114] width 274 height 13
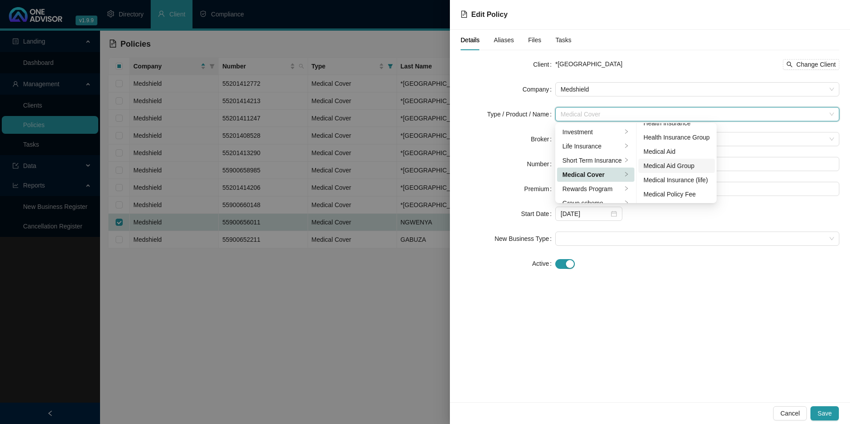
click at [673, 166] on div "Medical Aid Group" at bounding box center [677, 166] width 66 height 10
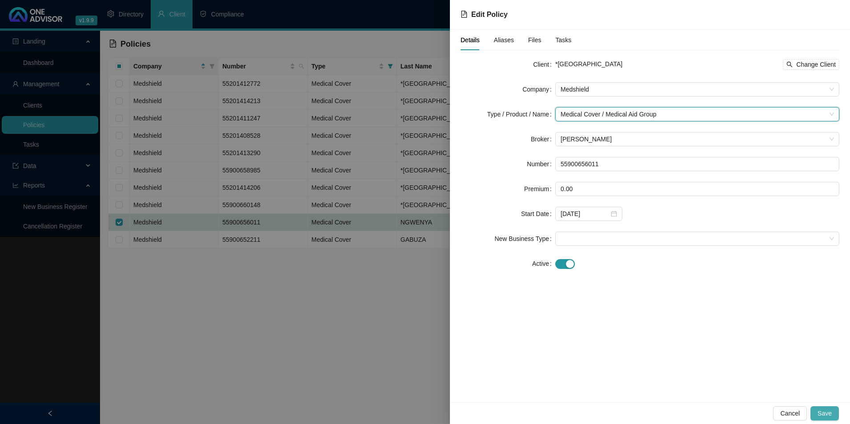
click at [821, 409] on span "Save" at bounding box center [825, 414] width 14 height 10
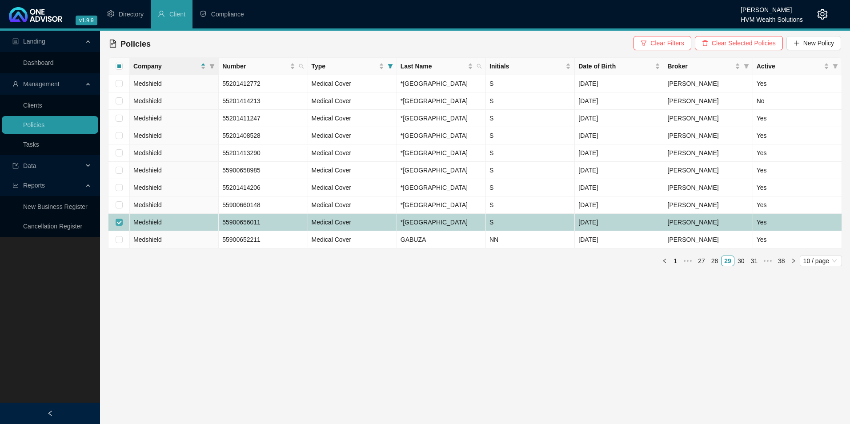
click at [119, 226] on input "checkbox" at bounding box center [119, 222] width 7 height 7
checkbox input "false"
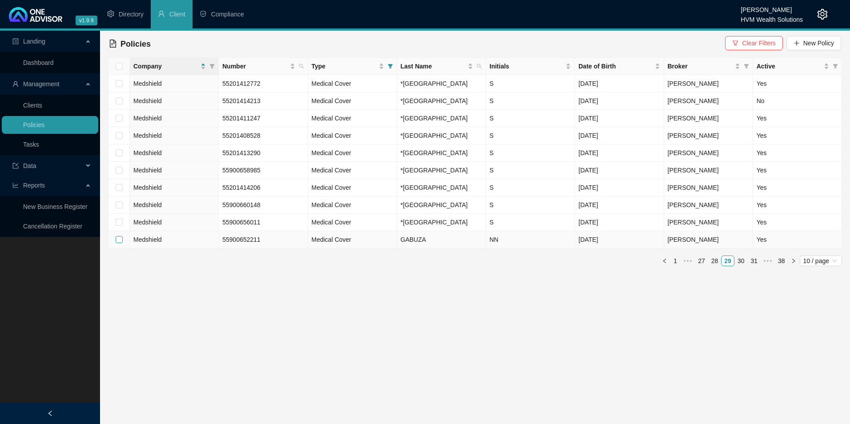
click at [117, 243] on input "checkbox" at bounding box center [119, 239] width 7 height 7
checkbox input "true"
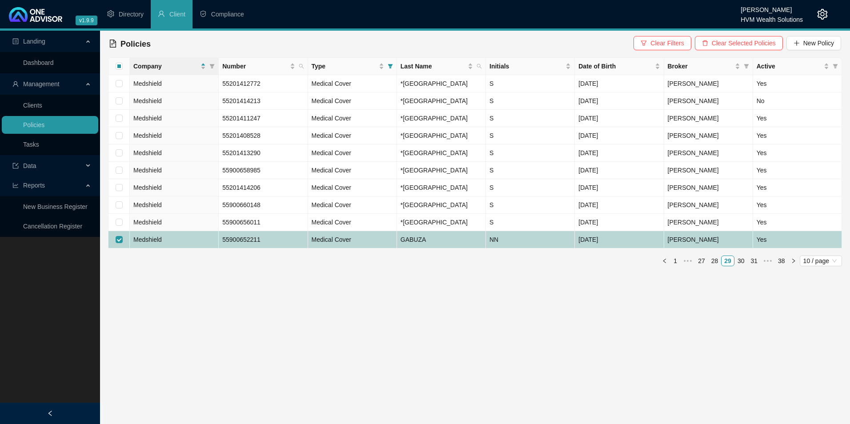
click at [196, 249] on td "Medshield" at bounding box center [174, 239] width 89 height 17
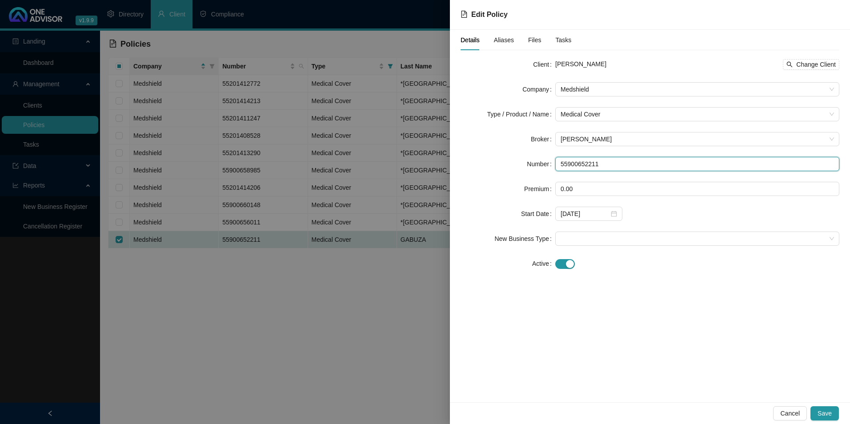
drag, startPoint x: 608, startPoint y: 165, endPoint x: 495, endPoint y: 165, distance: 113.4
click at [495, 165] on div "Number 55900652211" at bounding box center [650, 164] width 379 height 14
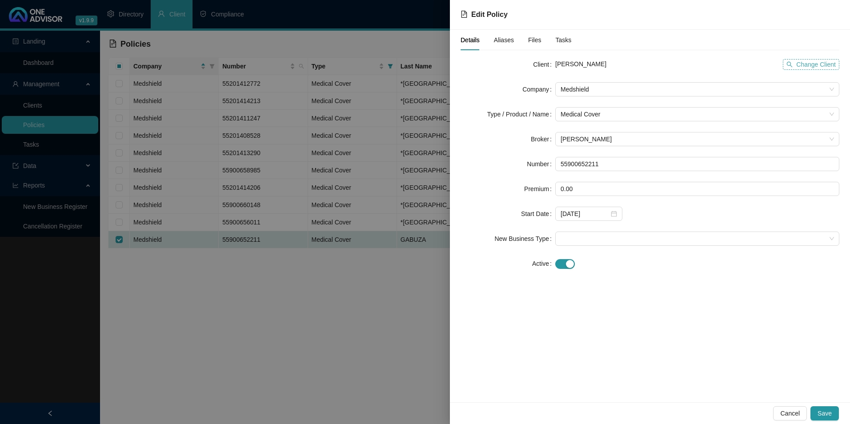
click at [817, 63] on span "Change Client" at bounding box center [817, 65] width 40 height 10
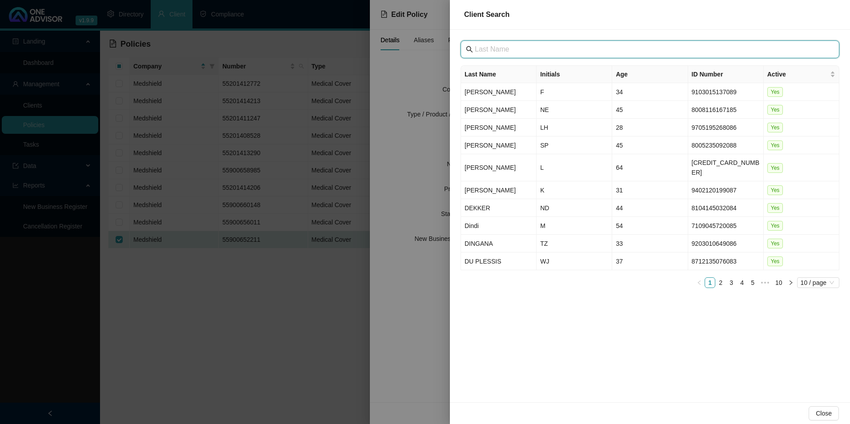
drag, startPoint x: 539, startPoint y: 43, endPoint x: 496, endPoint y: 49, distance: 43.2
paste input "[GEOGRAPHIC_DATA]"
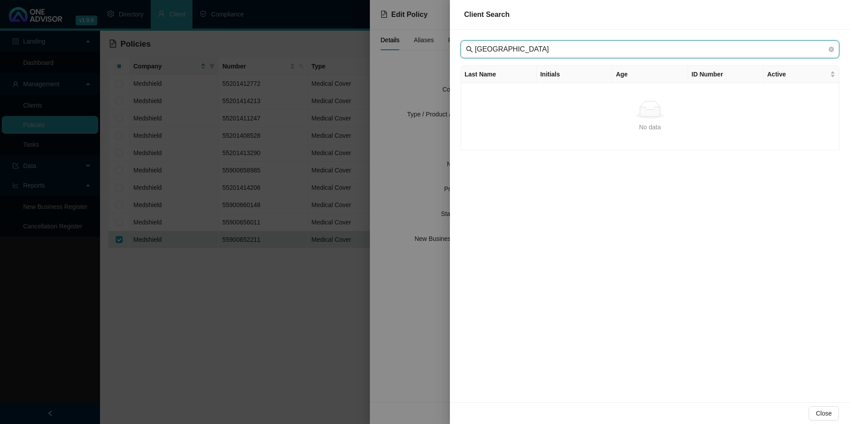
click at [488, 46] on input "[GEOGRAPHIC_DATA]" at bounding box center [651, 49] width 352 height 11
type input "[GEOGRAPHIC_DATA]"
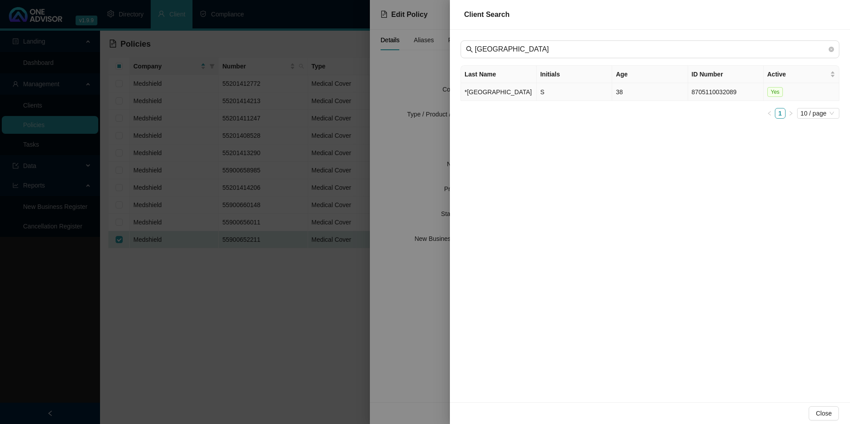
click at [475, 90] on td "*[GEOGRAPHIC_DATA]" at bounding box center [499, 92] width 76 height 18
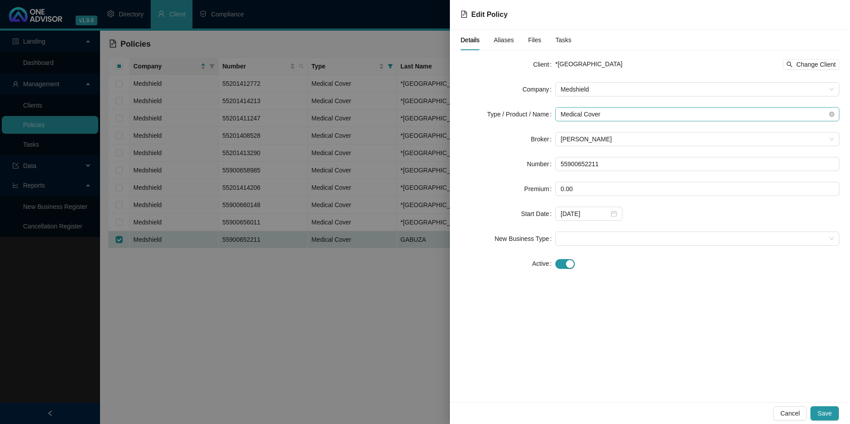
click at [669, 115] on span "Medical Cover" at bounding box center [698, 114] width 274 height 13
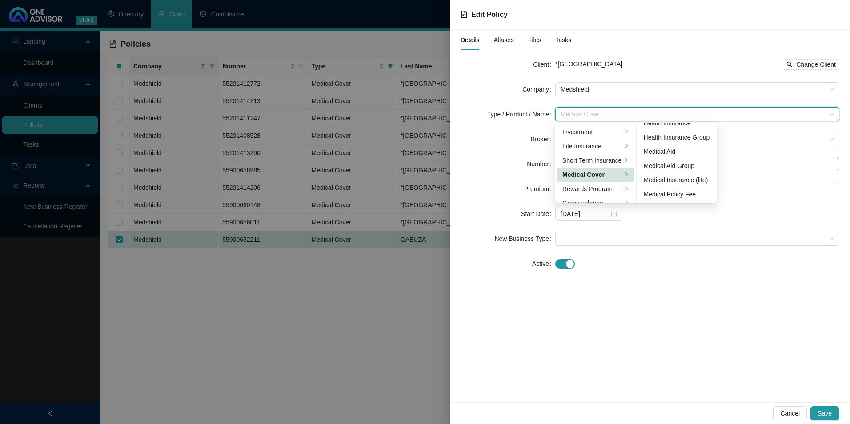
click at [669, 171] on li "Medical Aid Group" at bounding box center [677, 166] width 77 height 14
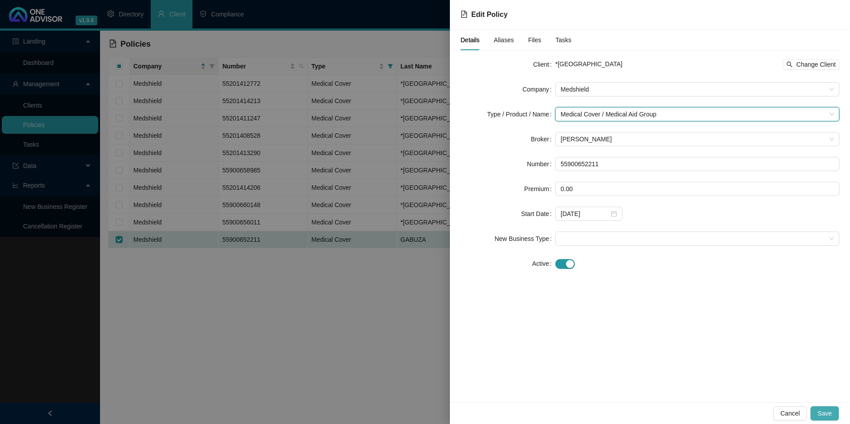
click at [826, 410] on span "Save" at bounding box center [825, 414] width 14 height 10
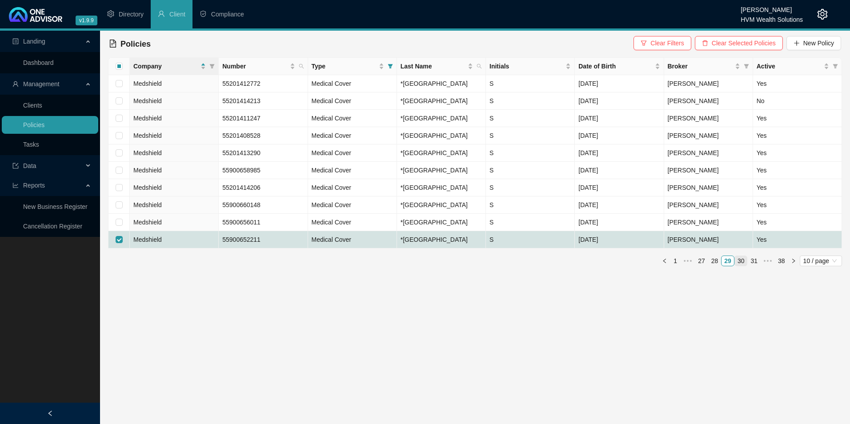
click at [742, 266] on link "30" at bounding box center [741, 261] width 12 height 10
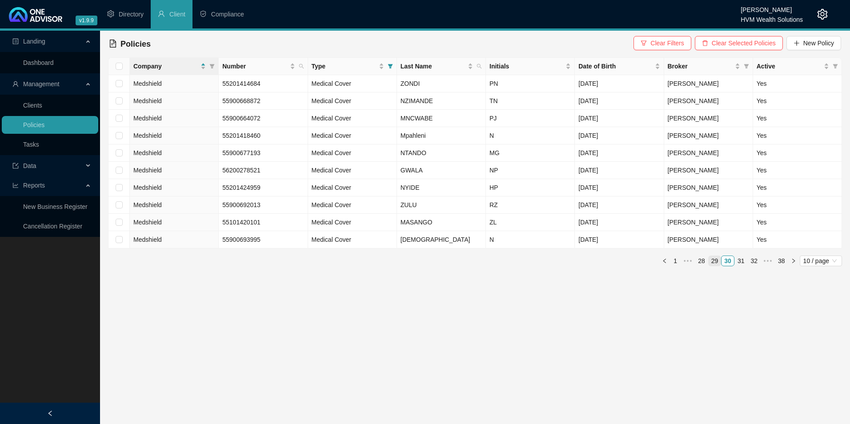
click at [716, 260] on link "29" at bounding box center [715, 261] width 12 height 10
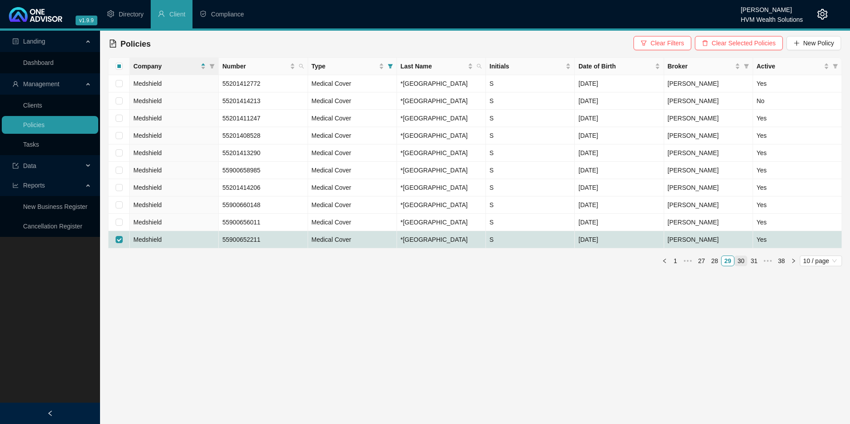
click at [741, 266] on link "30" at bounding box center [741, 261] width 12 height 10
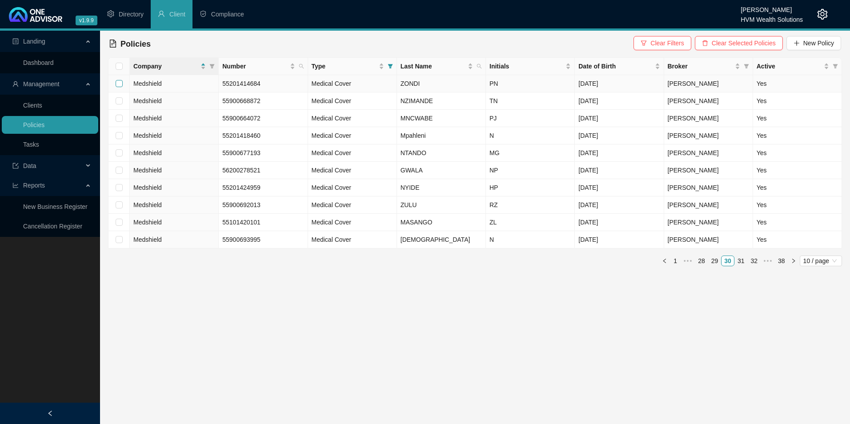
click at [117, 85] on input "checkbox" at bounding box center [119, 83] width 7 height 7
checkbox input "true"
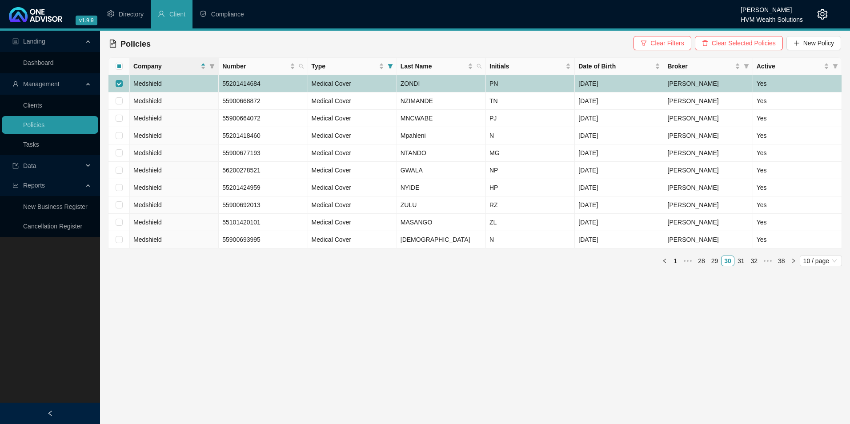
click at [183, 82] on td "Medshield" at bounding box center [174, 83] width 89 height 17
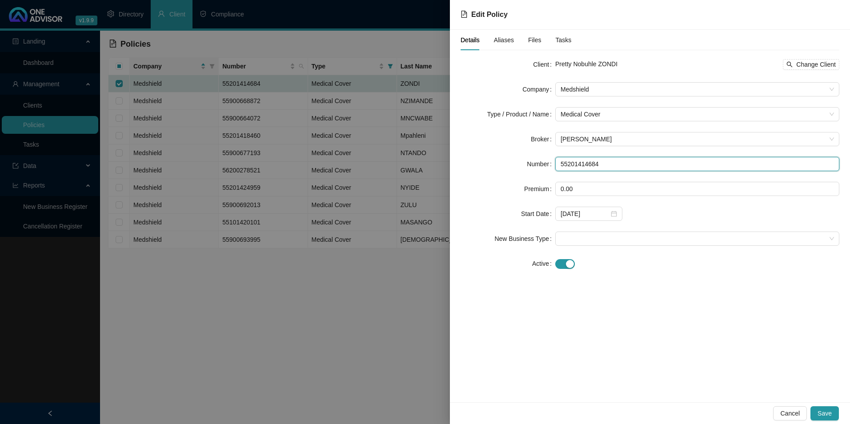
drag, startPoint x: 612, startPoint y: 162, endPoint x: 495, endPoint y: 156, distance: 117.1
click at [494, 153] on form "Client Pretty Nobuhle ZONDI Change Client Company Medshield Type / Product / Na…" at bounding box center [650, 164] width 379 height 214
click at [808, 63] on span "Change Client" at bounding box center [817, 65] width 40 height 10
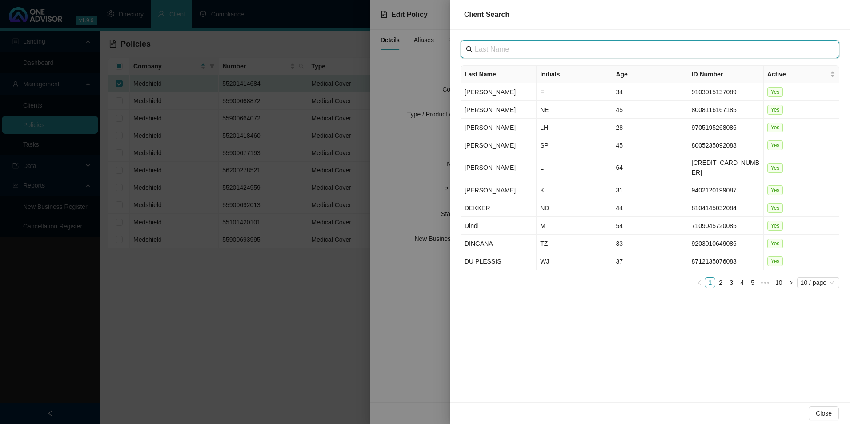
paste input "[GEOGRAPHIC_DATA]"
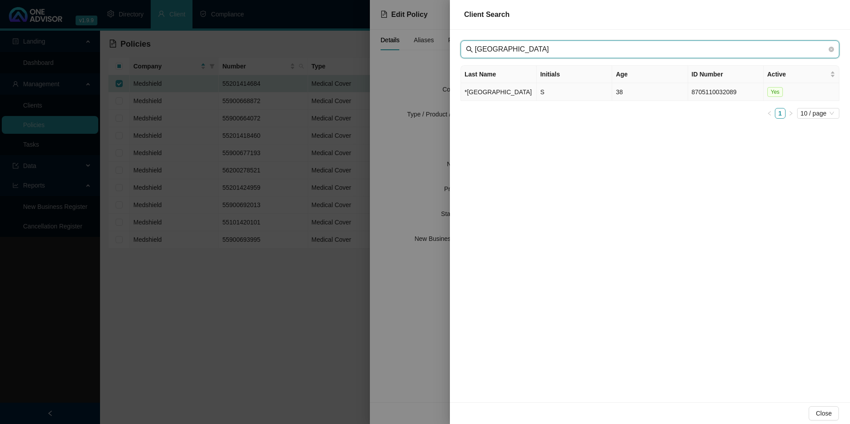
type input "[GEOGRAPHIC_DATA]"
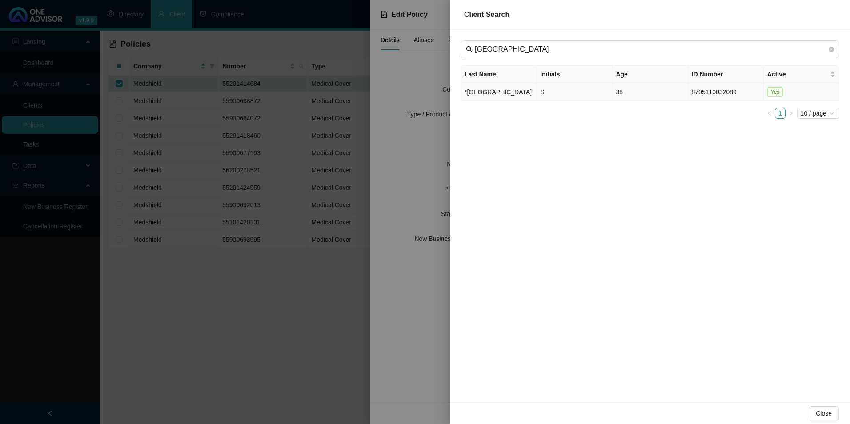
click at [481, 94] on td "*[GEOGRAPHIC_DATA]" at bounding box center [499, 92] width 76 height 18
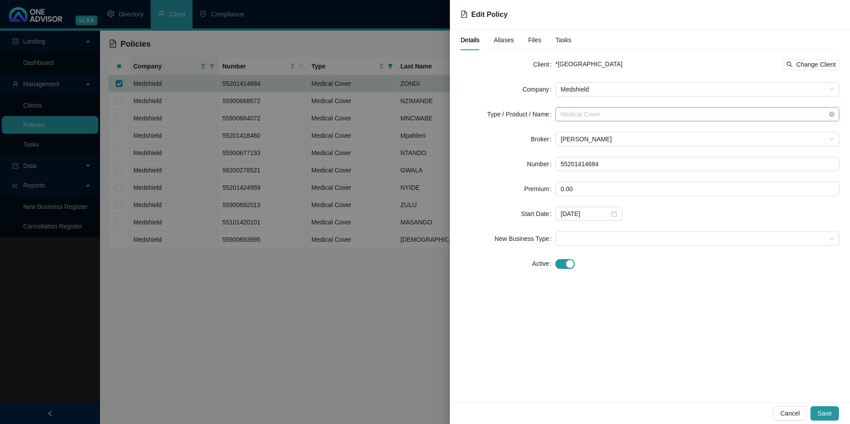
click at [586, 112] on span "Medical Cover" at bounding box center [698, 114] width 274 height 13
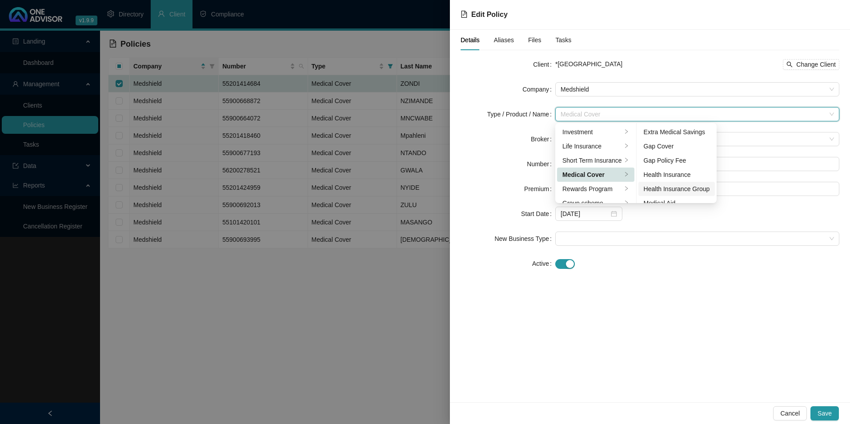
scroll to position [44, 0]
click at [665, 171] on div "Medical Aid Group" at bounding box center [677, 173] width 66 height 10
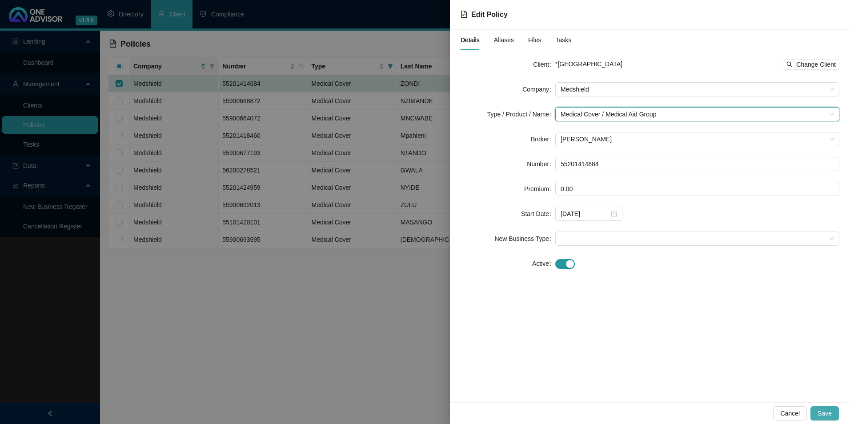
click at [826, 410] on span "Save" at bounding box center [825, 414] width 14 height 10
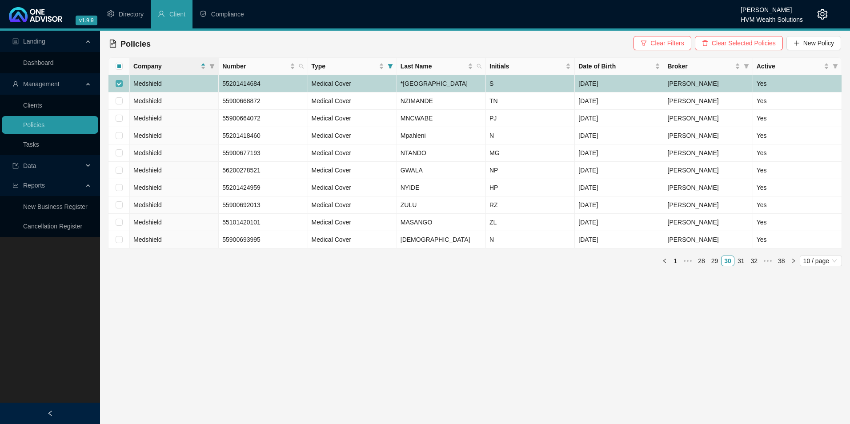
click at [121, 84] on label at bounding box center [119, 84] width 7 height 10
click at [121, 84] on input "checkbox" at bounding box center [119, 83] width 7 height 7
checkbox input "false"
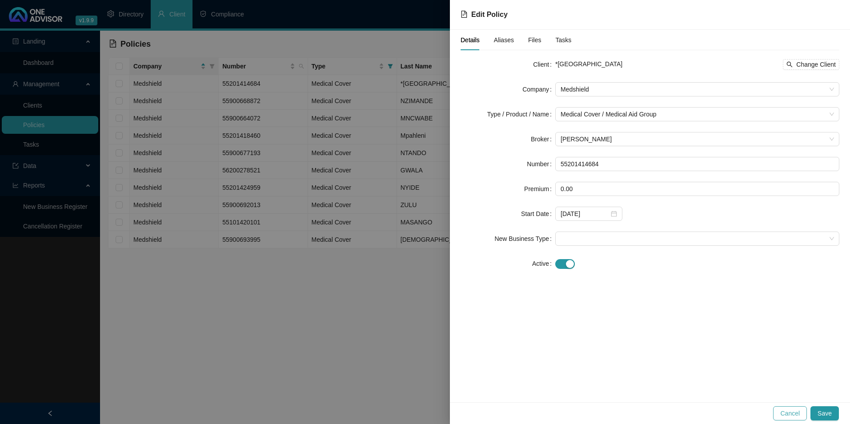
click at [785, 413] on span "Cancel" at bounding box center [791, 414] width 20 height 10
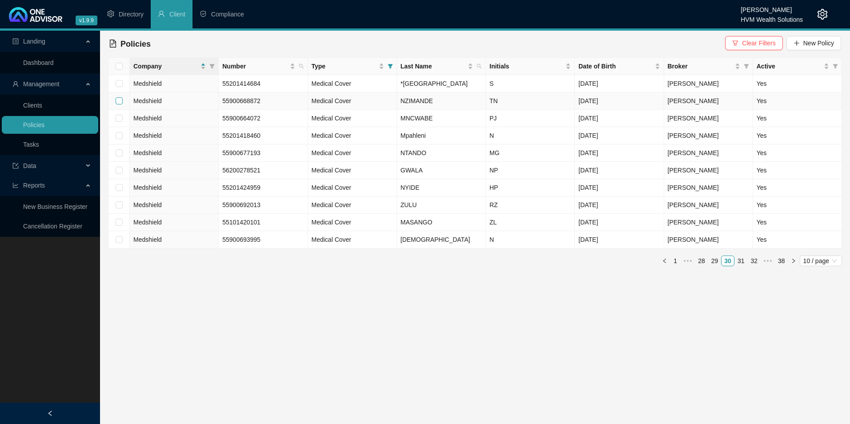
click at [119, 105] on input "checkbox" at bounding box center [119, 100] width 7 height 7
checkbox input "true"
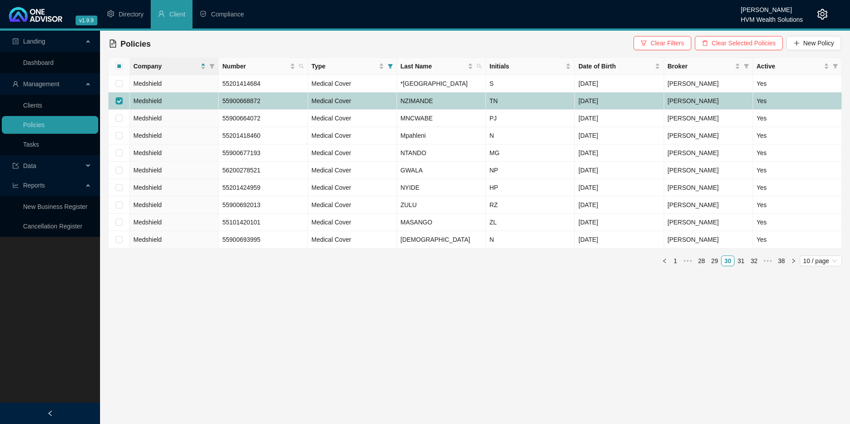
click at [189, 110] on td "Medshield" at bounding box center [174, 101] width 89 height 17
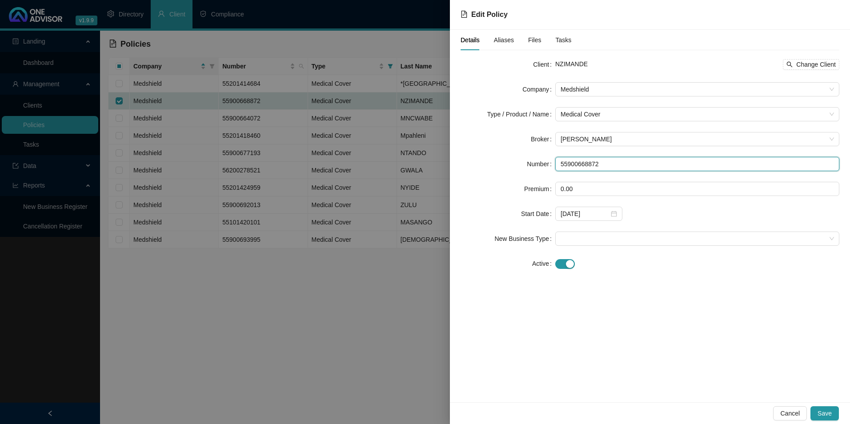
drag, startPoint x: 617, startPoint y: 160, endPoint x: 552, endPoint y: 164, distance: 66.0
click at [552, 164] on div "Number 55900668872" at bounding box center [650, 164] width 379 height 14
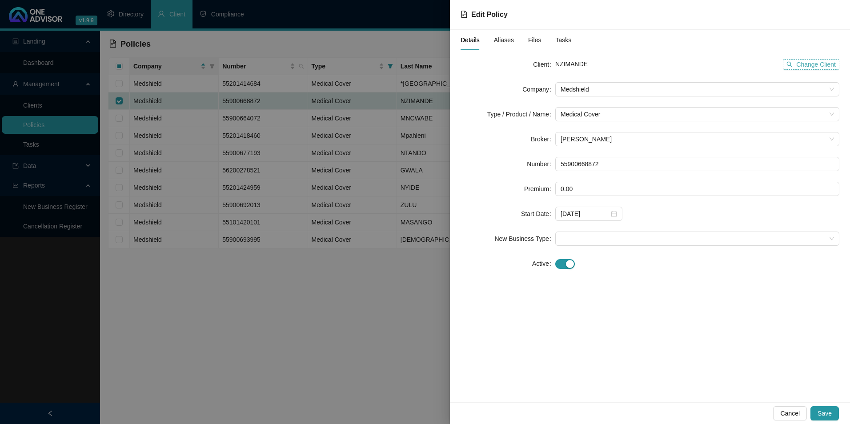
click at [830, 64] on span "Change Client" at bounding box center [817, 65] width 40 height 10
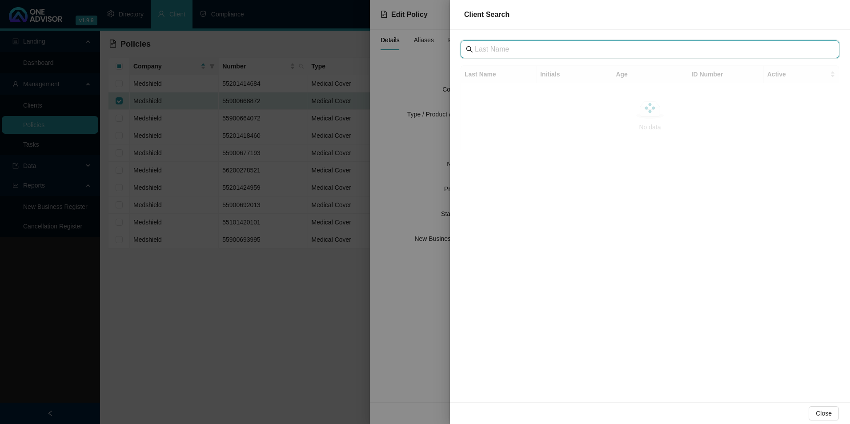
paste input "[GEOGRAPHIC_DATA]"
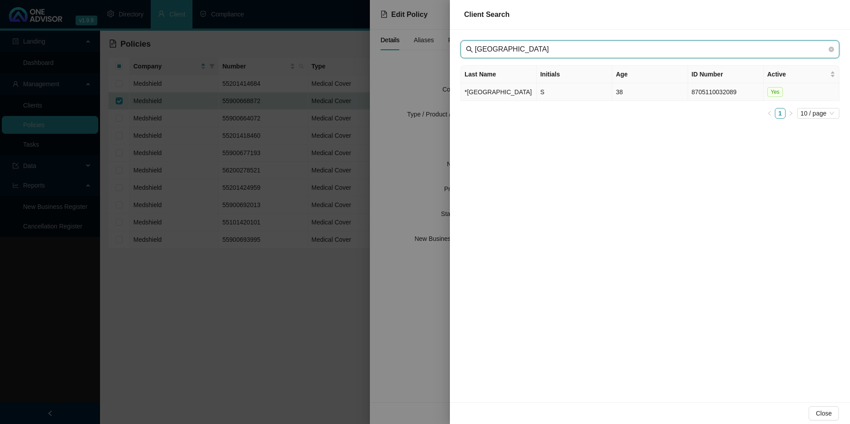
type input "[GEOGRAPHIC_DATA]"
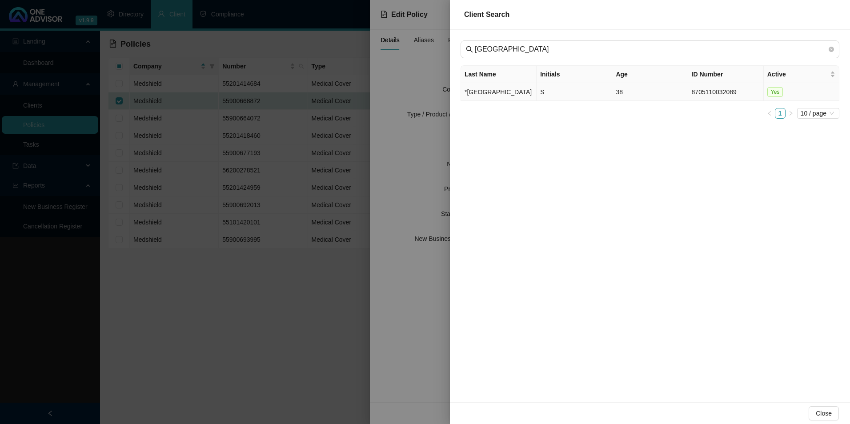
click at [498, 99] on td "*[GEOGRAPHIC_DATA]" at bounding box center [499, 92] width 76 height 18
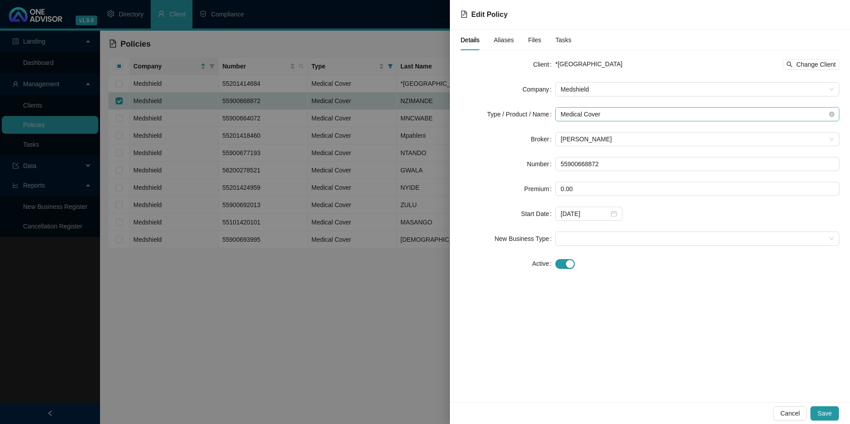
click at [628, 112] on span "Medical Cover" at bounding box center [698, 114] width 274 height 13
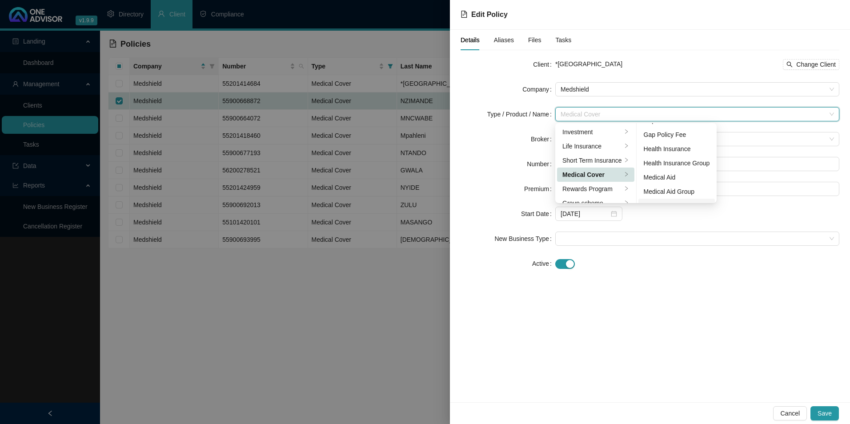
scroll to position [52, 0]
click at [668, 167] on div "Medical Aid Group" at bounding box center [677, 166] width 66 height 10
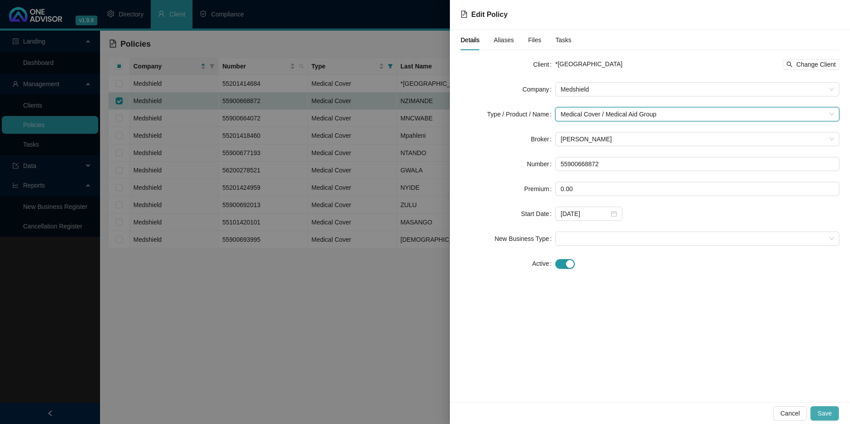
click at [835, 414] on button "Save" at bounding box center [825, 414] width 28 height 14
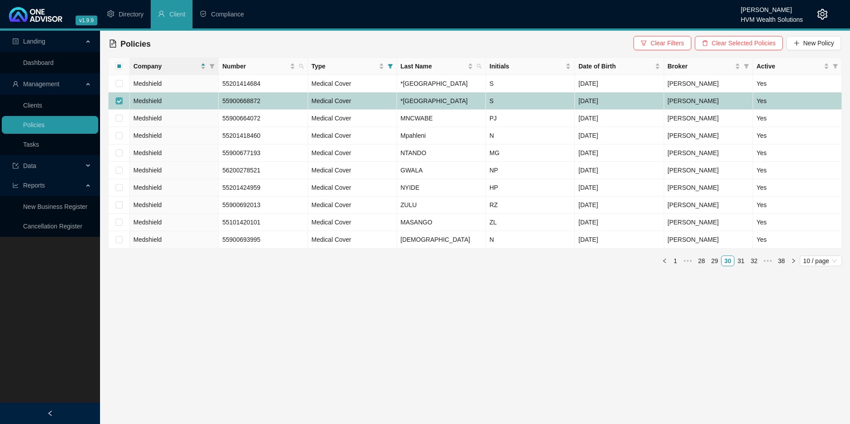
click at [121, 106] on label at bounding box center [119, 101] width 7 height 10
click at [121, 105] on input "checkbox" at bounding box center [119, 100] width 7 height 7
checkbox input "false"
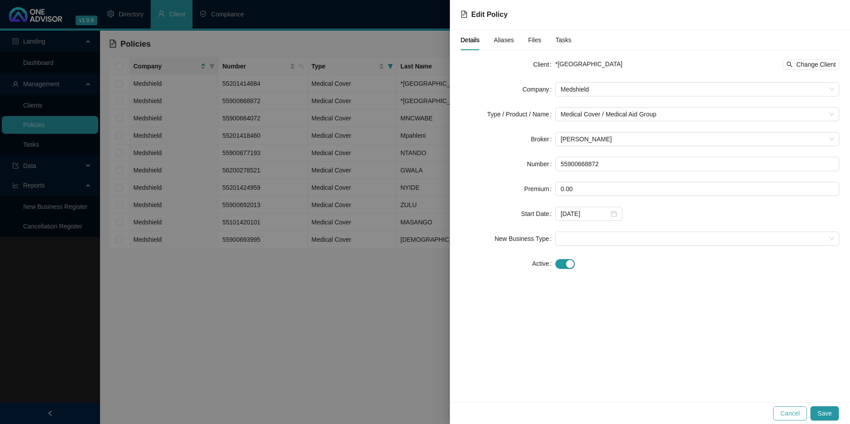
click at [793, 418] on span "Cancel" at bounding box center [791, 414] width 20 height 10
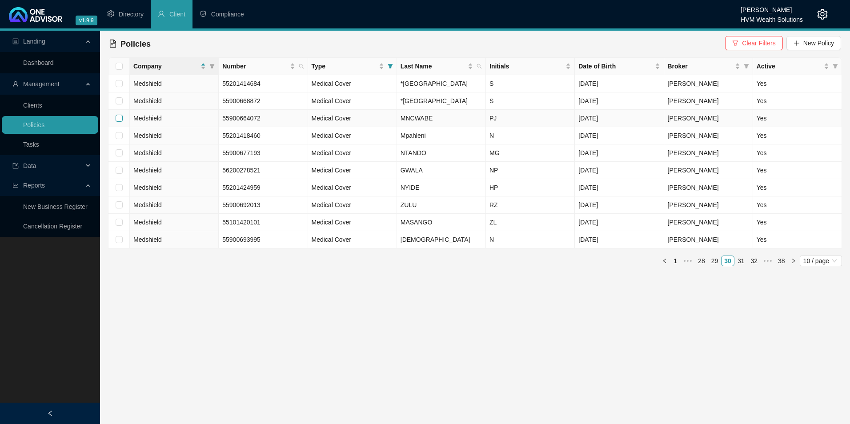
click at [119, 122] on input "checkbox" at bounding box center [119, 118] width 7 height 7
checkbox input "true"
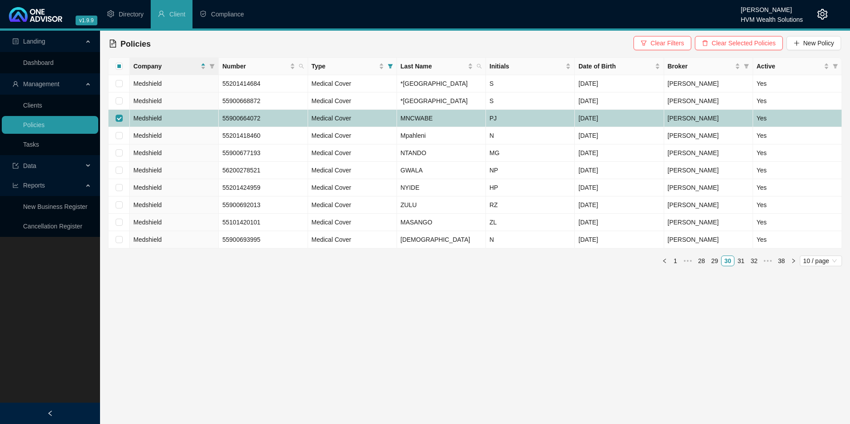
click at [436, 127] on td "MNCWABE" at bounding box center [441, 118] width 89 height 17
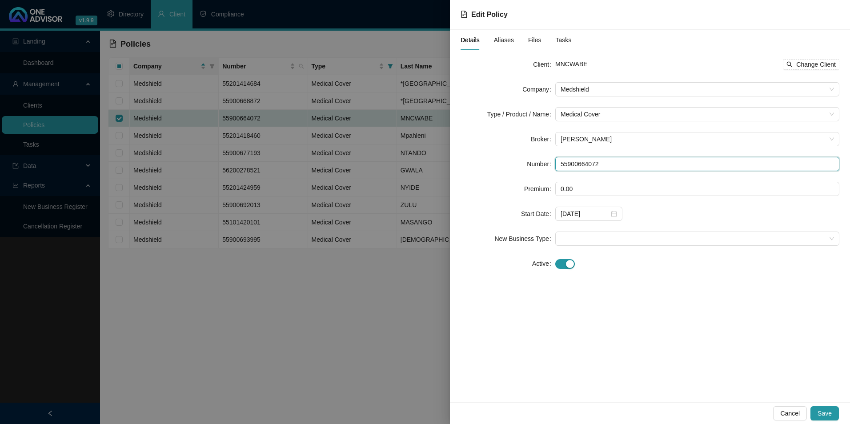
drag, startPoint x: 605, startPoint y: 157, endPoint x: 554, endPoint y: 158, distance: 51.6
click at [555, 157] on form "Client MNCWABE Change Client Company Medshield Type / Product / Name Medical Co…" at bounding box center [650, 164] width 379 height 214
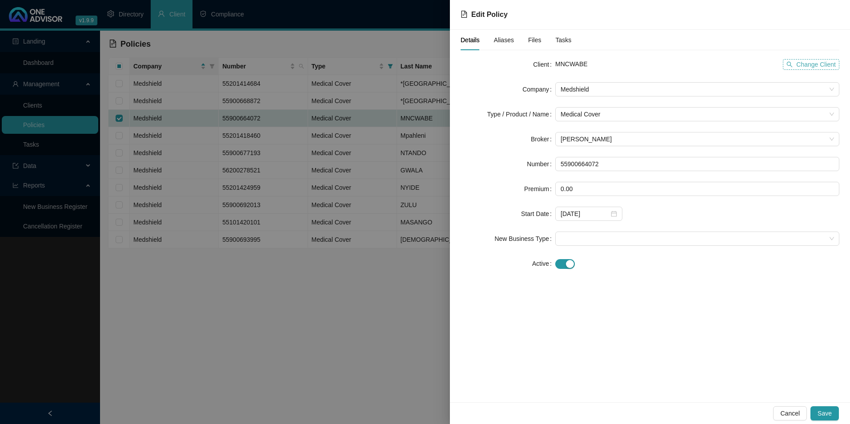
click at [803, 64] on span "Change Client" at bounding box center [817, 65] width 40 height 10
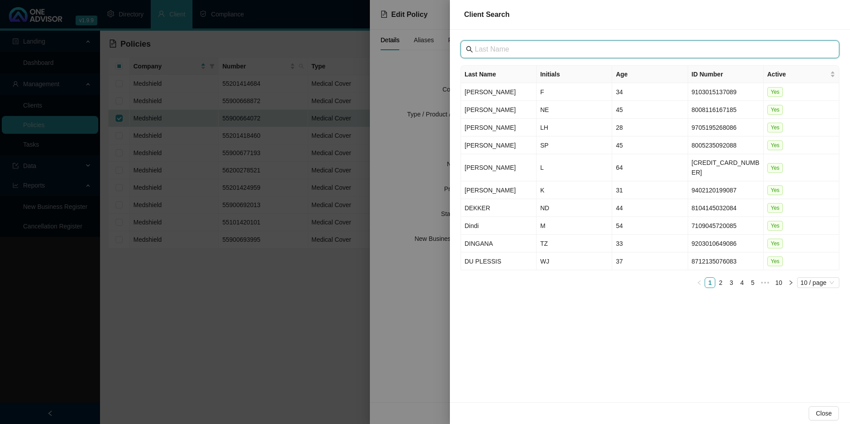
paste input "[GEOGRAPHIC_DATA]"
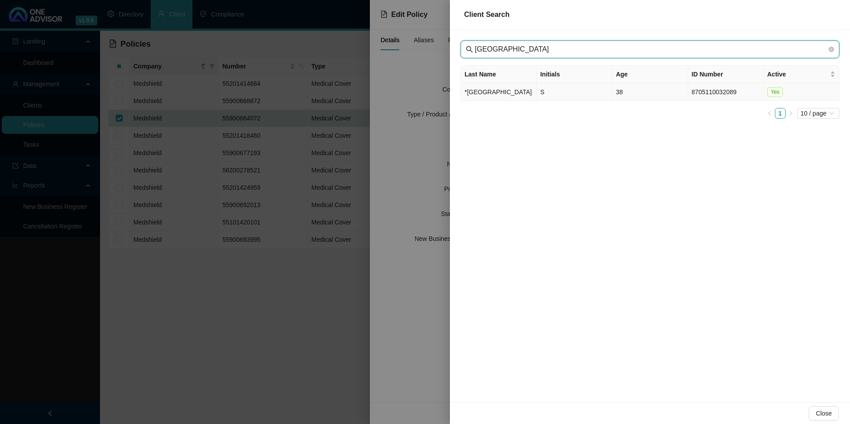
type input "[GEOGRAPHIC_DATA]"
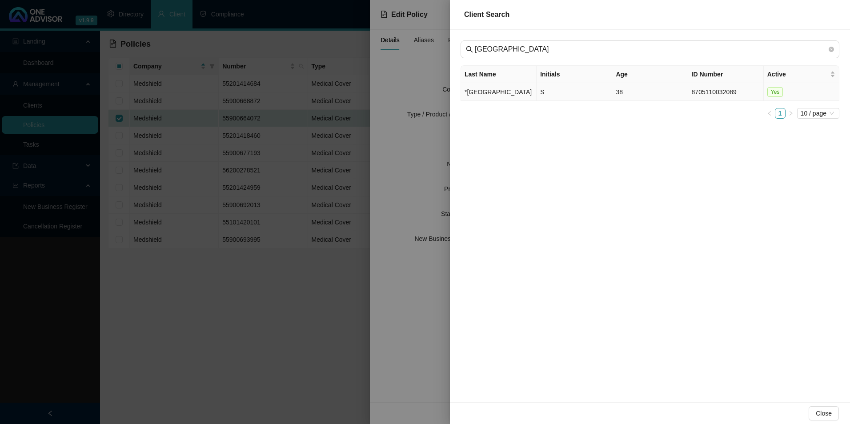
click at [484, 97] on td "*[GEOGRAPHIC_DATA]" at bounding box center [499, 92] width 76 height 18
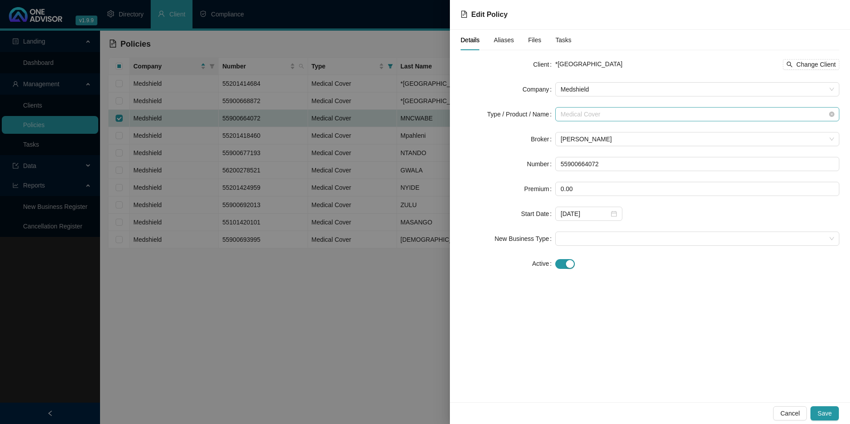
click at [629, 117] on span "Medical Cover" at bounding box center [698, 114] width 274 height 13
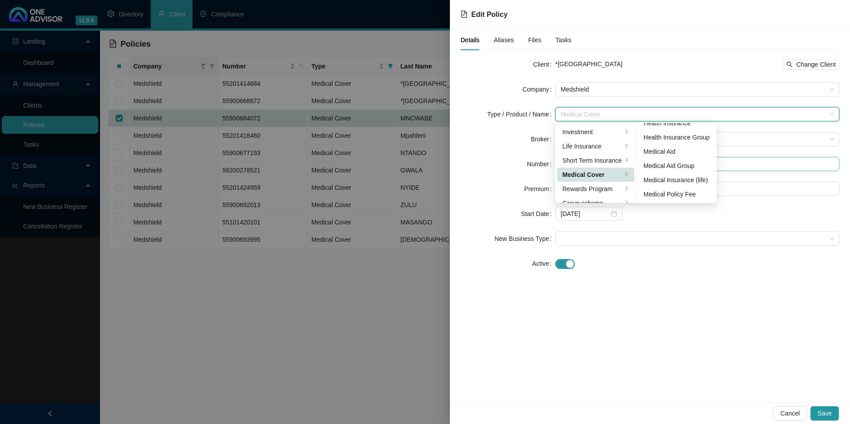
click at [672, 167] on div "Medical Aid Group" at bounding box center [677, 166] width 66 height 10
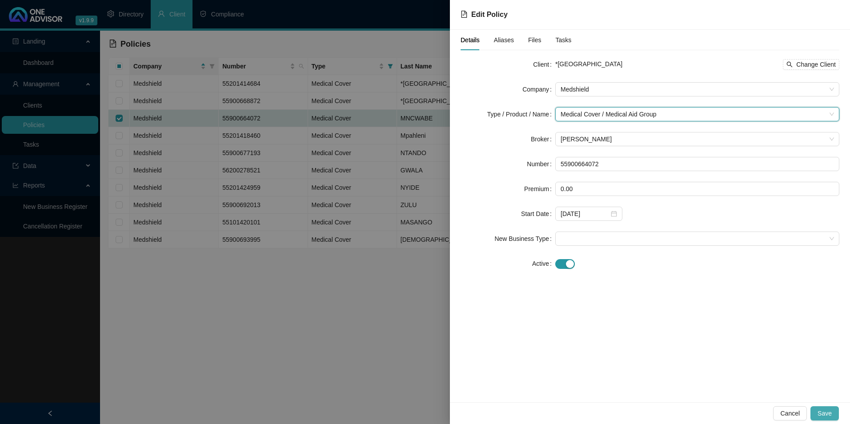
click at [826, 409] on span "Save" at bounding box center [825, 414] width 14 height 10
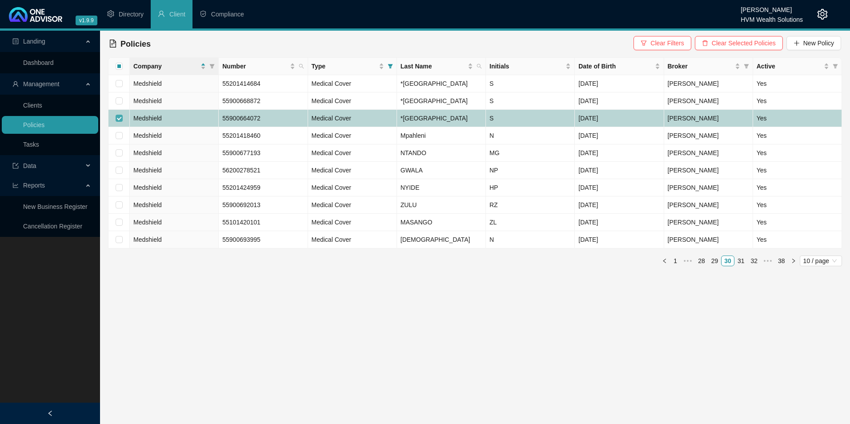
click at [118, 122] on input "checkbox" at bounding box center [119, 118] width 7 height 7
checkbox input "false"
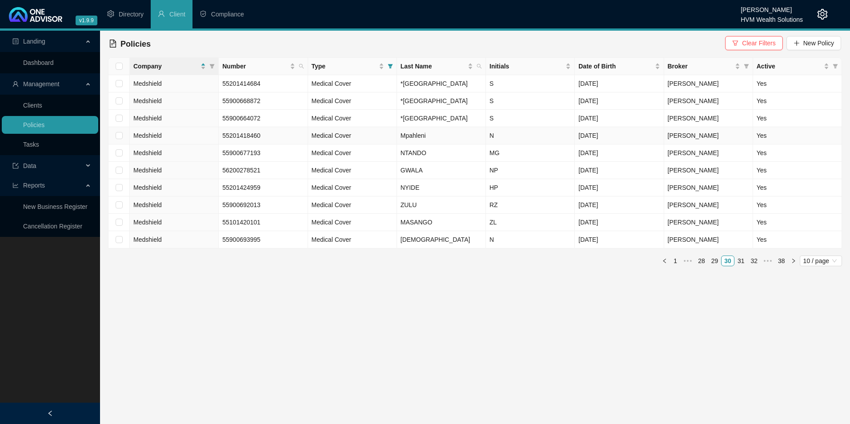
click at [113, 145] on td at bounding box center [119, 135] width 21 height 17
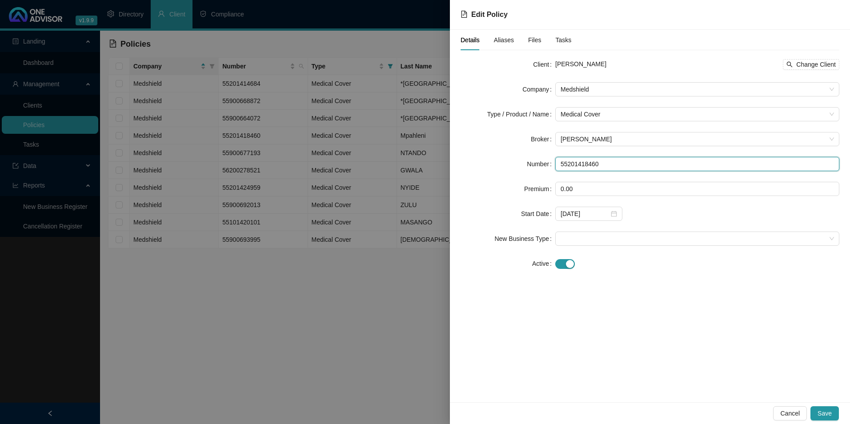
drag, startPoint x: 536, startPoint y: 165, endPoint x: 521, endPoint y: 165, distance: 14.3
click at [522, 165] on div "Number 55201418460" at bounding box center [650, 164] width 379 height 14
click at [809, 70] on div "Nombutho Mpahleni Change Client" at bounding box center [698, 64] width 284 height 14
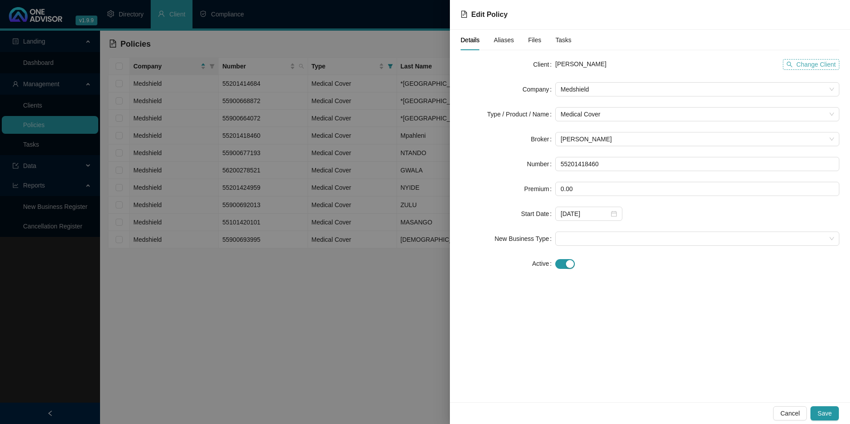
click at [807, 61] on span "Change Client" at bounding box center [817, 65] width 40 height 10
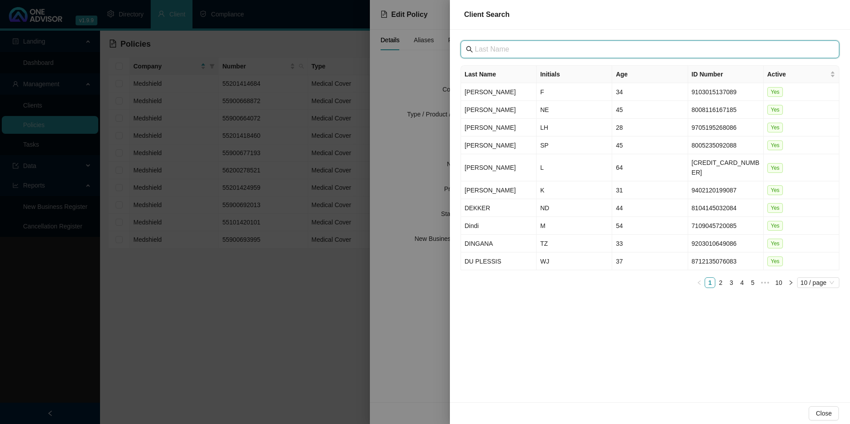
drag, startPoint x: 539, startPoint y: 43, endPoint x: 496, endPoint y: 47, distance: 43.3
click at [496, 48] on input "text" at bounding box center [651, 49] width 352 height 11
paste input "[GEOGRAPHIC_DATA]"
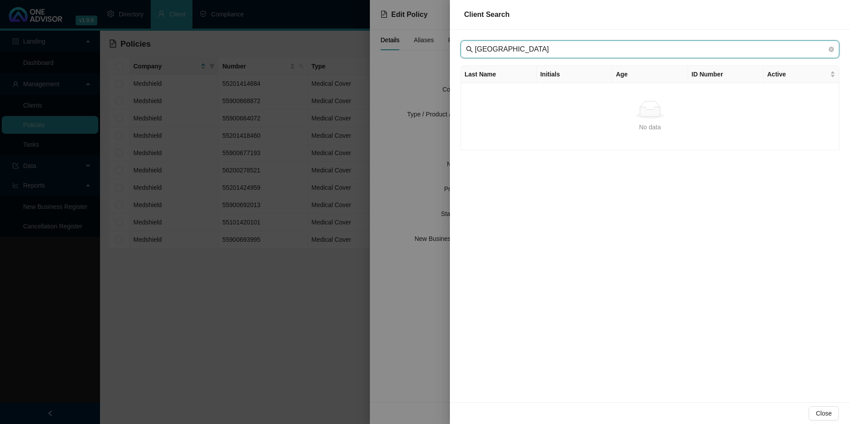
click at [492, 52] on input "[GEOGRAPHIC_DATA]" at bounding box center [651, 49] width 352 height 11
type input "[GEOGRAPHIC_DATA]"
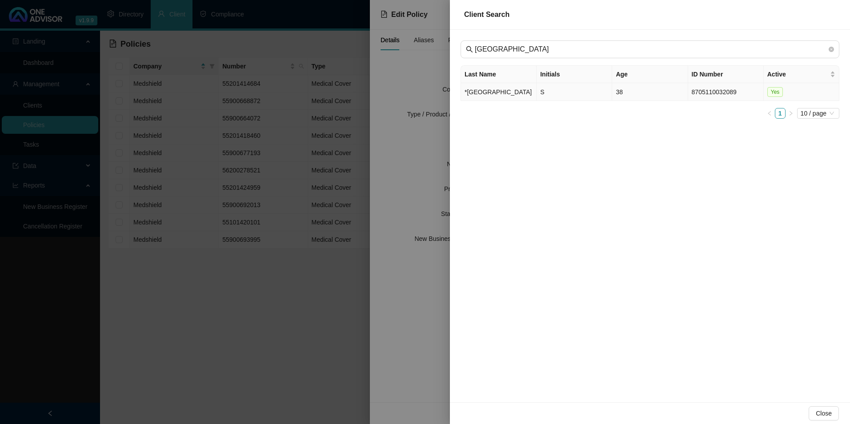
click at [500, 95] on td "*[GEOGRAPHIC_DATA]" at bounding box center [499, 92] width 76 height 18
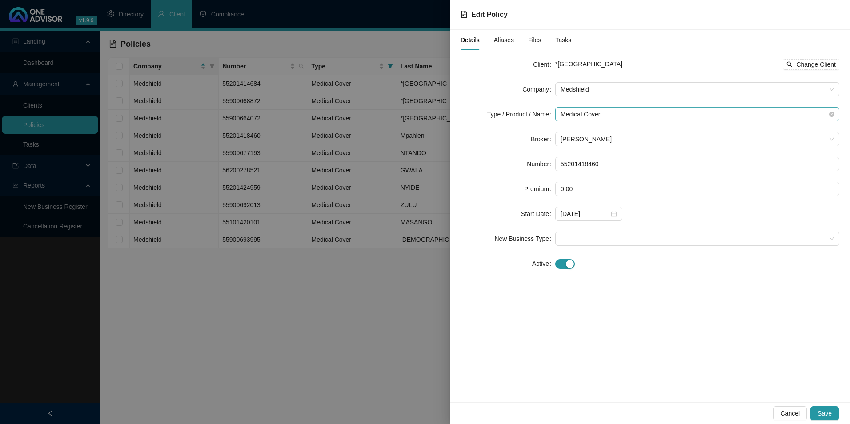
click at [605, 113] on span "Medical Cover" at bounding box center [698, 114] width 274 height 13
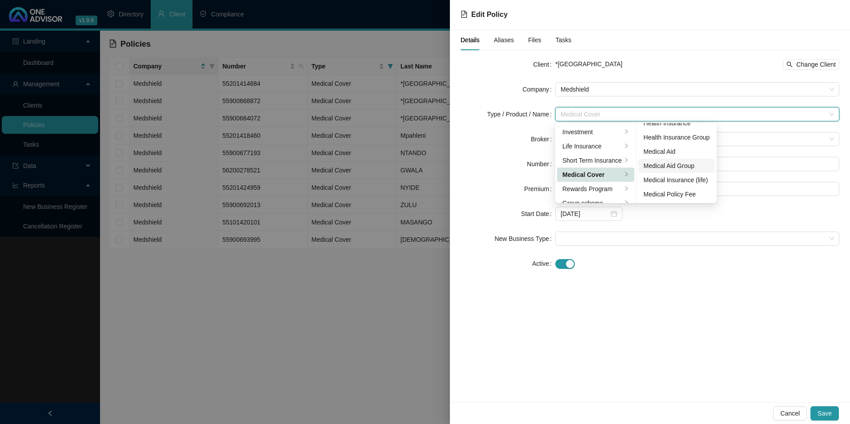
click at [688, 163] on div "Medical Aid Group" at bounding box center [677, 166] width 66 height 10
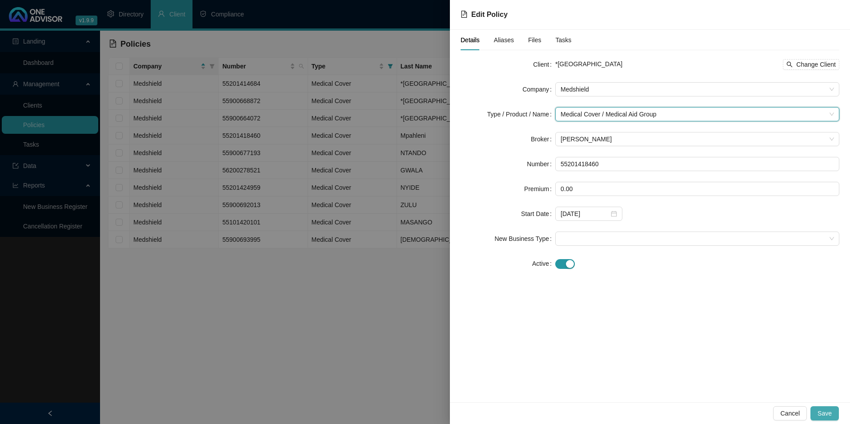
click at [827, 415] on span "Save" at bounding box center [825, 414] width 14 height 10
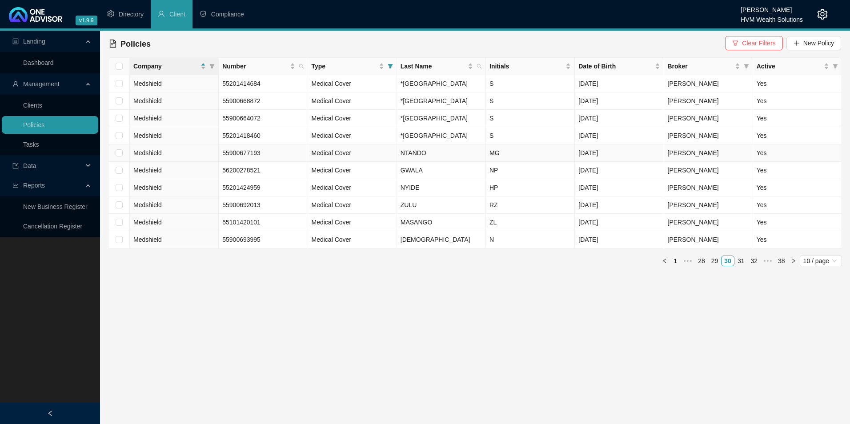
drag, startPoint x: 121, startPoint y: 189, endPoint x: 124, endPoint y: 196, distance: 8.0
click at [121, 157] on input "checkbox" at bounding box center [119, 152] width 7 height 7
checkbox input "true"
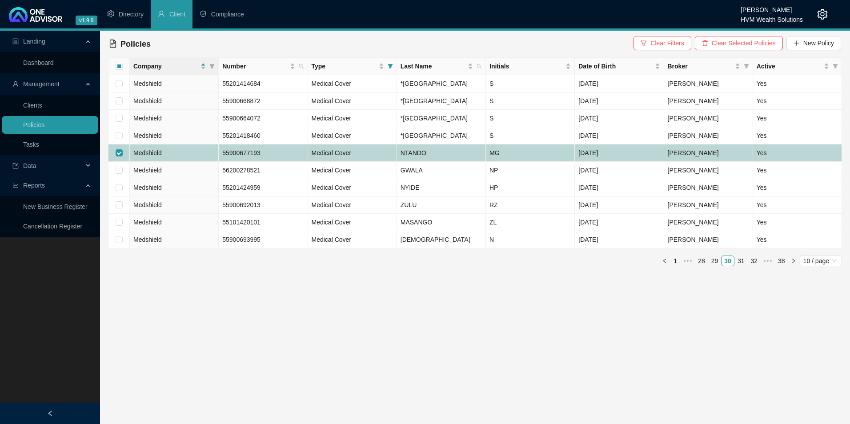
click at [289, 162] on td "55900677193" at bounding box center [263, 153] width 89 height 17
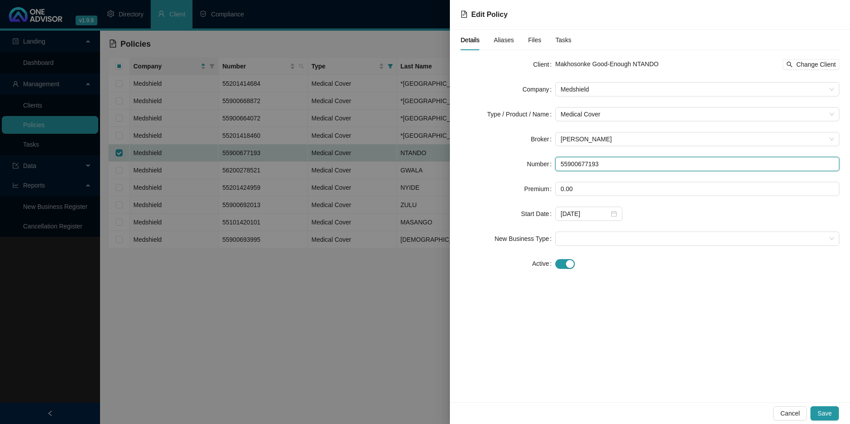
drag, startPoint x: 613, startPoint y: 166, endPoint x: 555, endPoint y: 166, distance: 58.3
click at [555, 166] on div "Number 55900677193" at bounding box center [650, 164] width 379 height 14
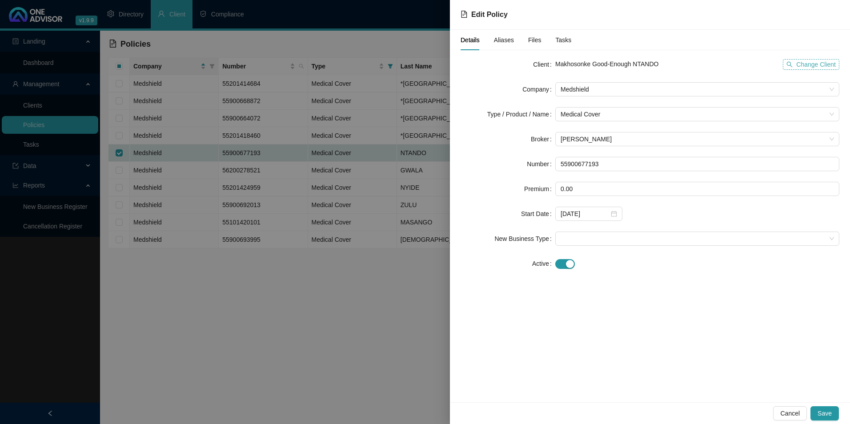
click at [817, 66] on span "Change Client" at bounding box center [817, 65] width 40 height 10
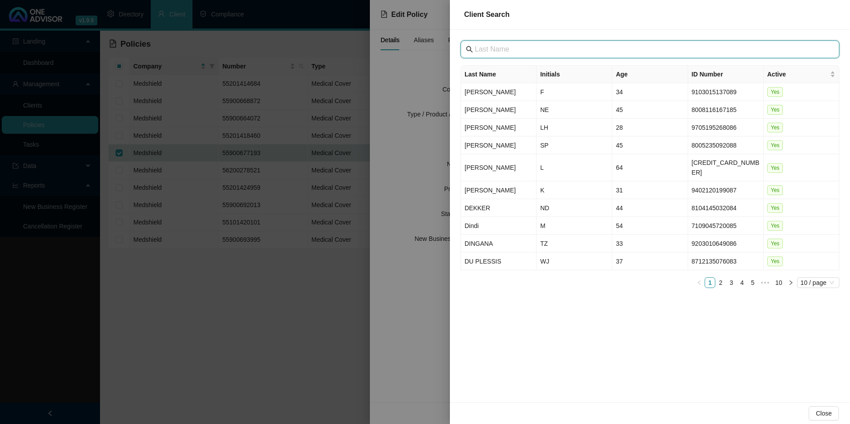
drag, startPoint x: 528, startPoint y: 43, endPoint x: 515, endPoint y: 44, distance: 13.4
click at [515, 44] on input "text" at bounding box center [651, 49] width 352 height 11
paste input "[GEOGRAPHIC_DATA]"
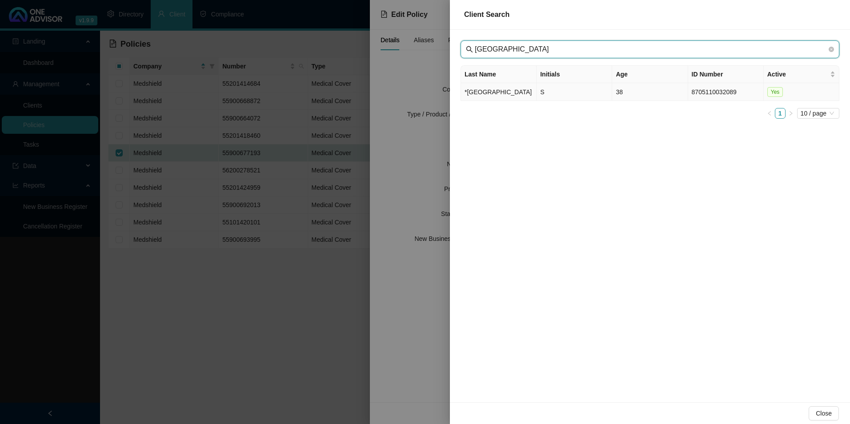
type input "[GEOGRAPHIC_DATA]"
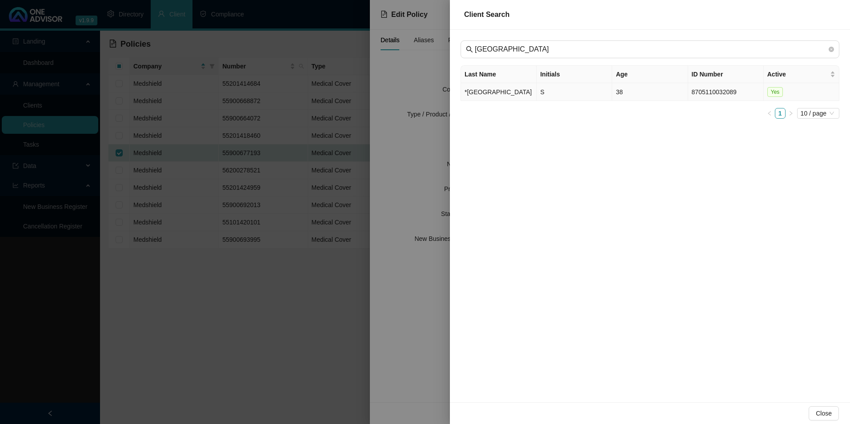
click at [506, 100] on td "*[GEOGRAPHIC_DATA]" at bounding box center [499, 92] width 76 height 18
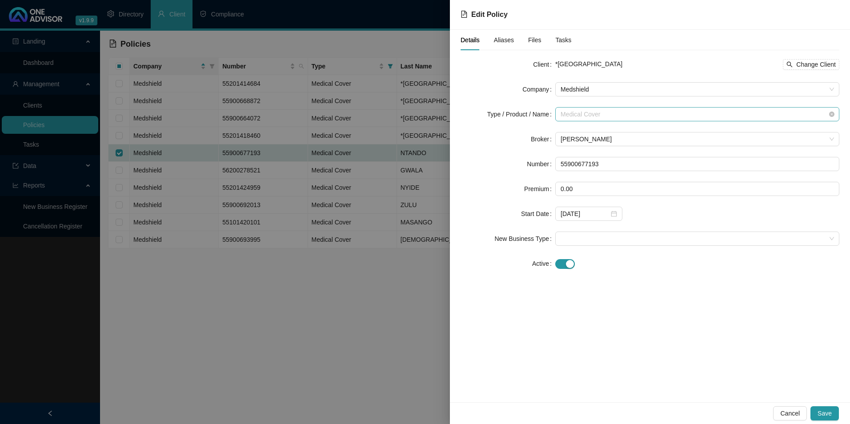
click at [615, 116] on span "Medical Cover" at bounding box center [698, 114] width 274 height 13
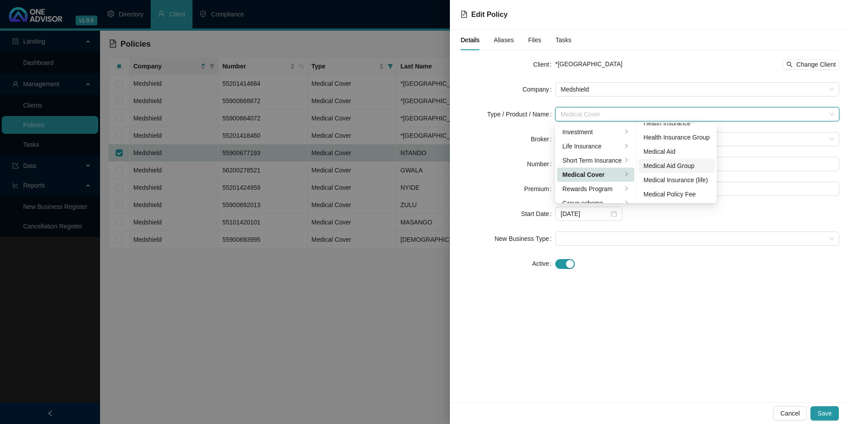
click at [671, 164] on div "Medical Aid Group" at bounding box center [677, 166] width 66 height 10
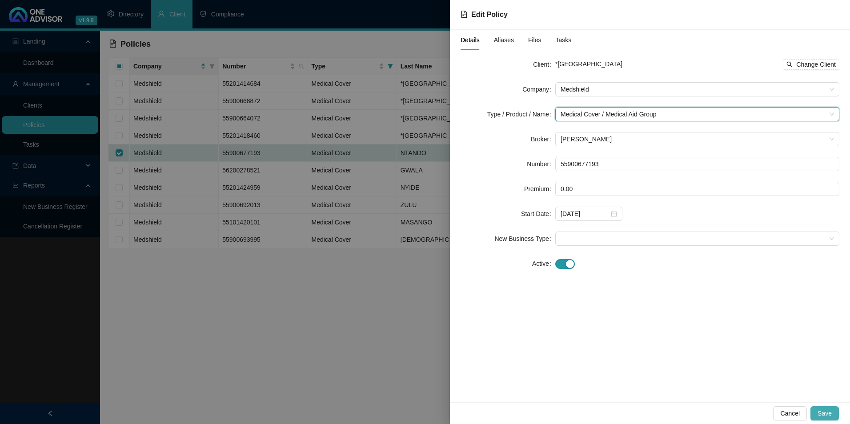
click at [830, 413] on span "Save" at bounding box center [825, 414] width 14 height 10
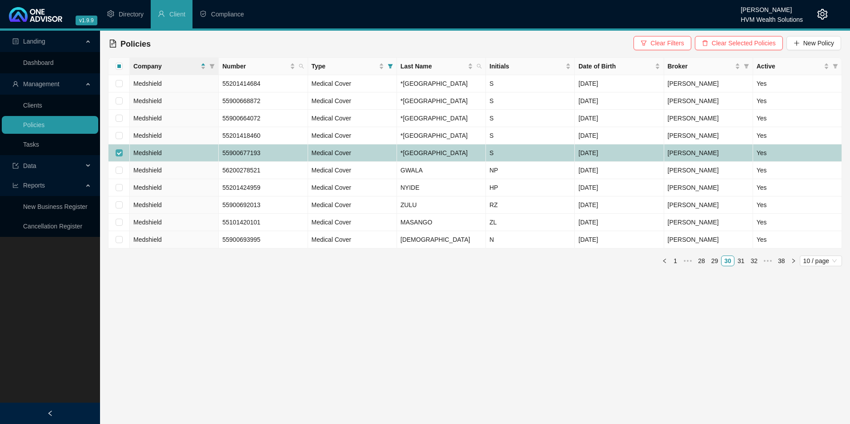
click at [122, 157] on input "checkbox" at bounding box center [119, 152] width 7 height 7
checkbox input "false"
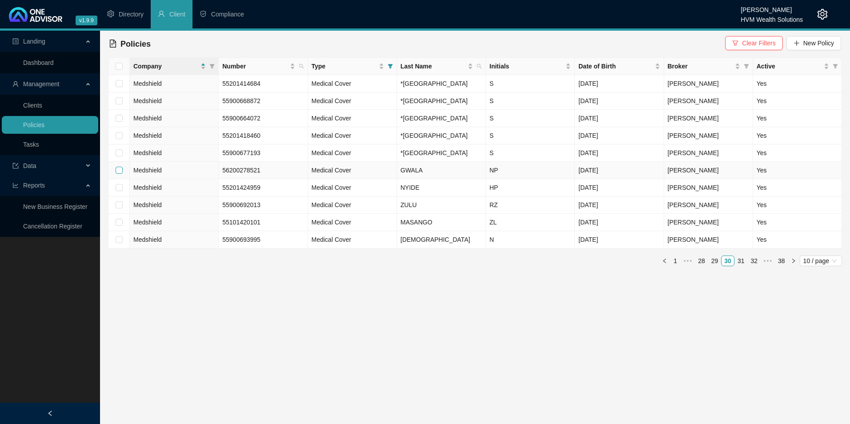
click at [117, 174] on input "checkbox" at bounding box center [119, 170] width 7 height 7
checkbox input "true"
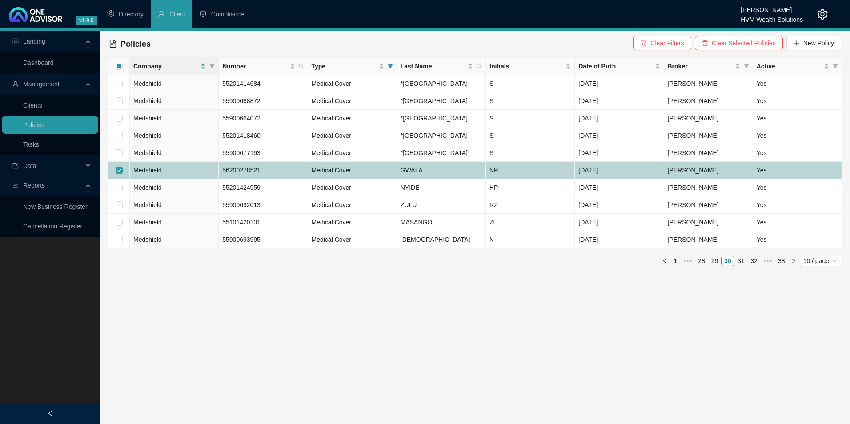
click at [173, 179] on td "Medshield" at bounding box center [174, 170] width 89 height 17
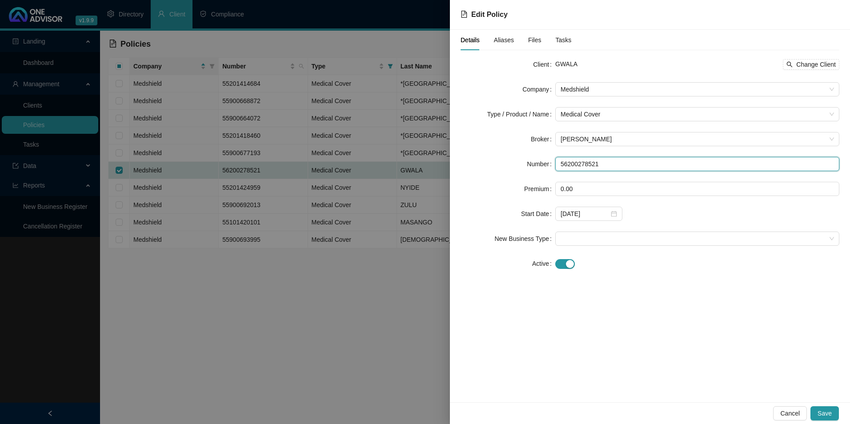
drag, startPoint x: 624, startPoint y: 165, endPoint x: 557, endPoint y: 162, distance: 67.2
click at [557, 162] on input "56200278521" at bounding box center [698, 164] width 284 height 14
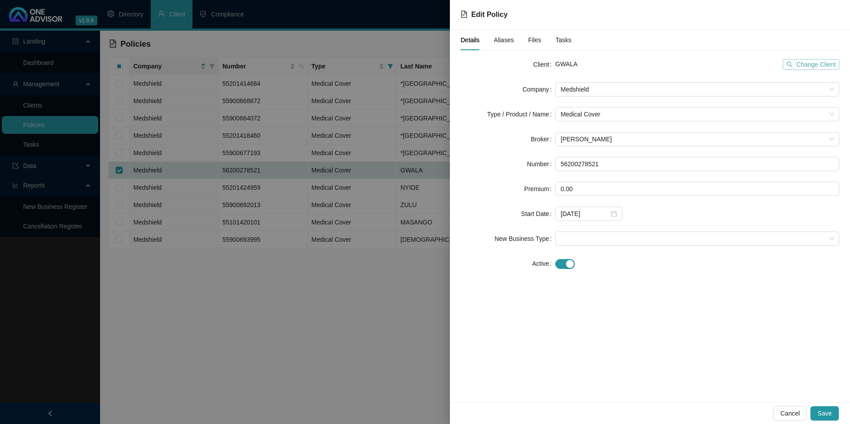
click at [818, 66] on span "Change Client" at bounding box center [817, 65] width 40 height 10
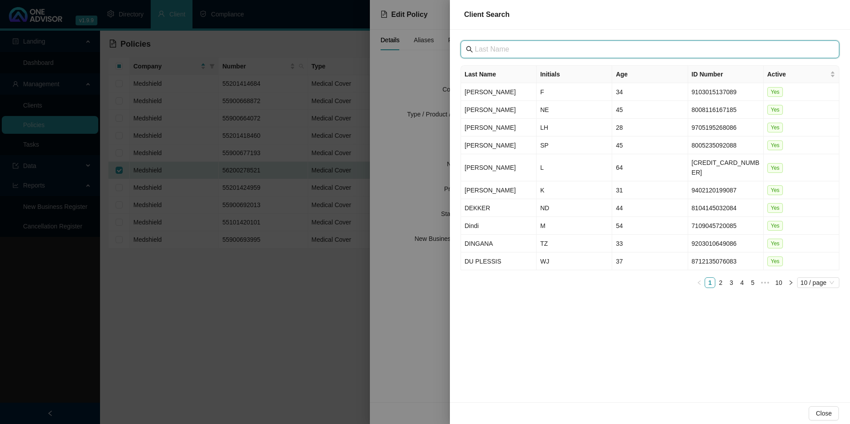
paste input "[GEOGRAPHIC_DATA]"
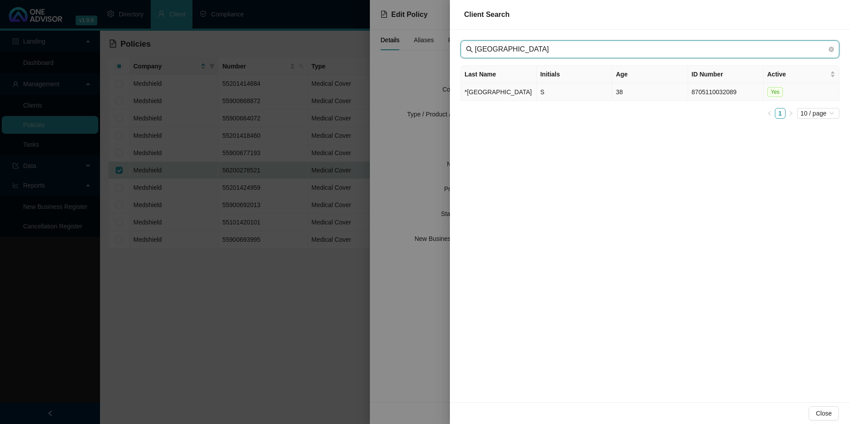
type input "[GEOGRAPHIC_DATA]"
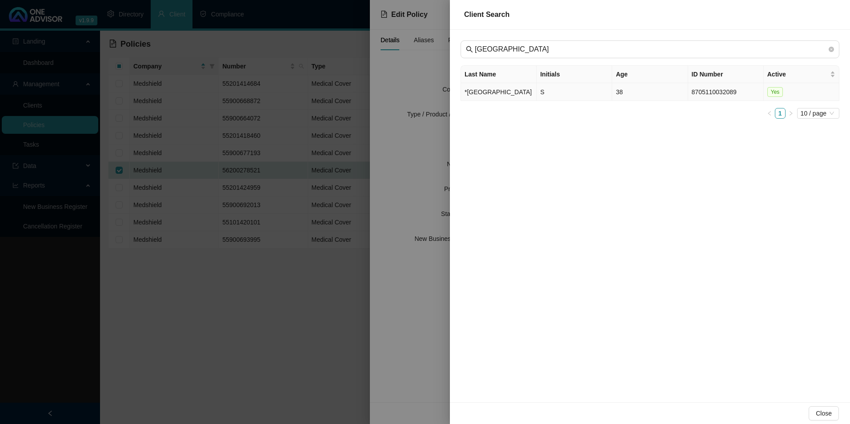
click at [496, 101] on td "*[GEOGRAPHIC_DATA]" at bounding box center [499, 92] width 76 height 18
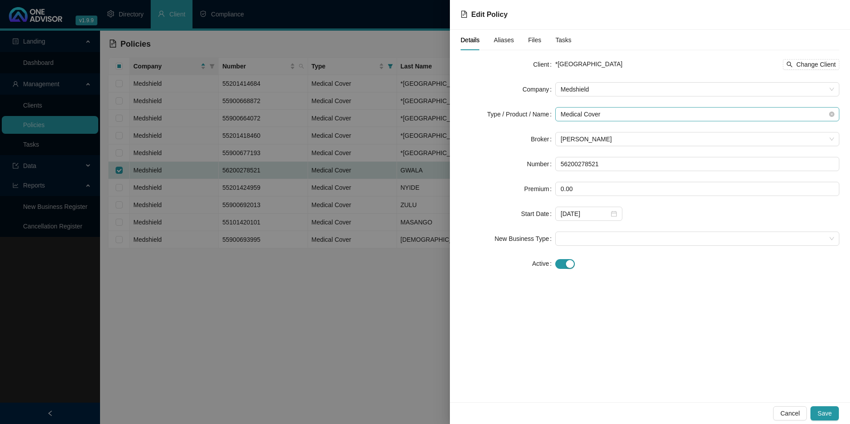
click at [633, 116] on span "Medical Cover" at bounding box center [698, 114] width 274 height 13
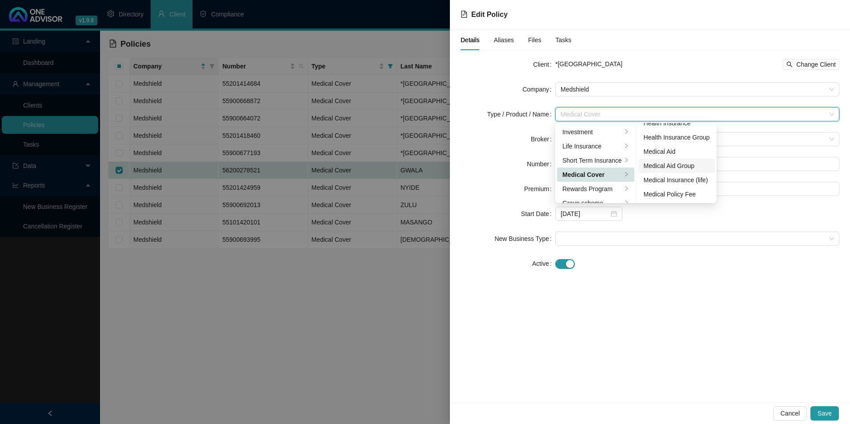
click at [687, 163] on div "Medical Aid Group" at bounding box center [677, 166] width 66 height 10
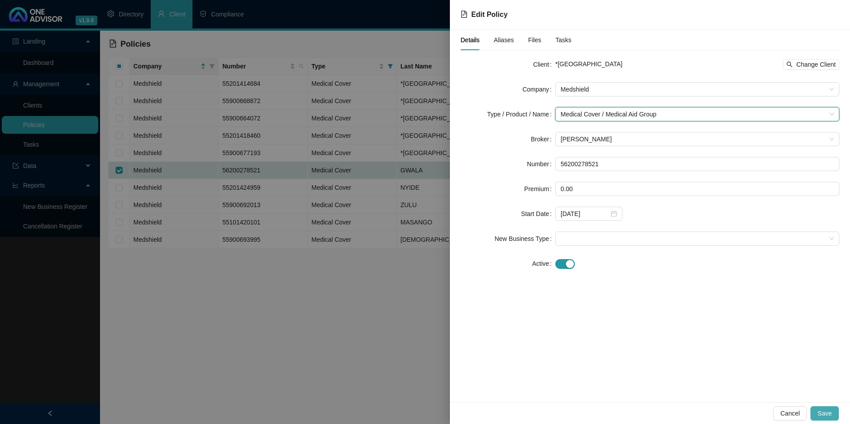
click at [830, 411] on span "Save" at bounding box center [825, 414] width 14 height 10
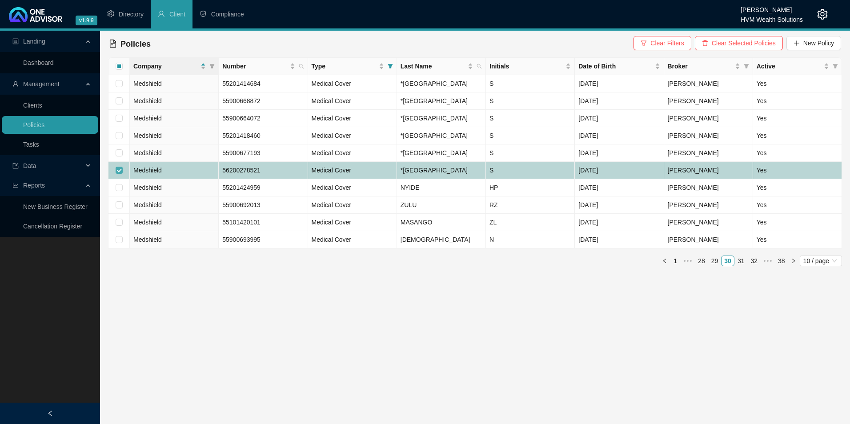
click at [118, 174] on input "checkbox" at bounding box center [119, 170] width 7 height 7
checkbox input "false"
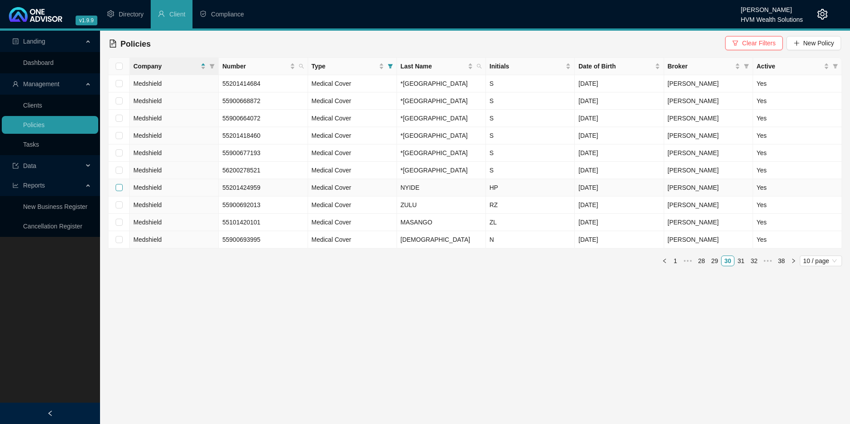
click at [121, 191] on input "checkbox" at bounding box center [119, 187] width 7 height 7
checkbox input "true"
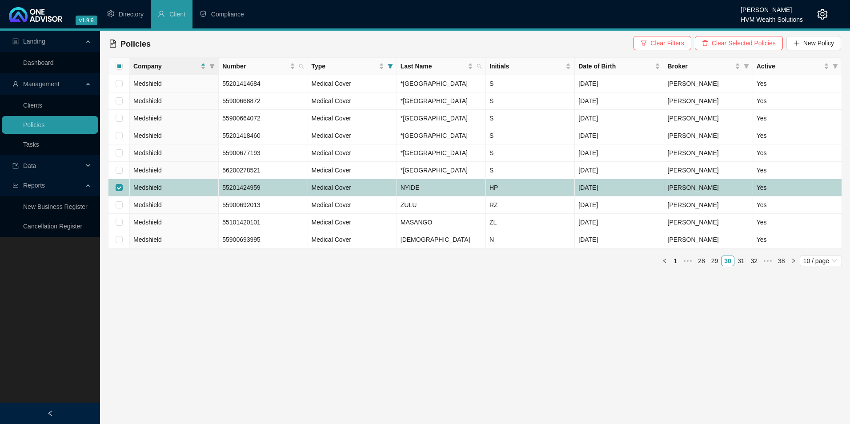
click at [177, 197] on td "Medshield" at bounding box center [174, 187] width 89 height 17
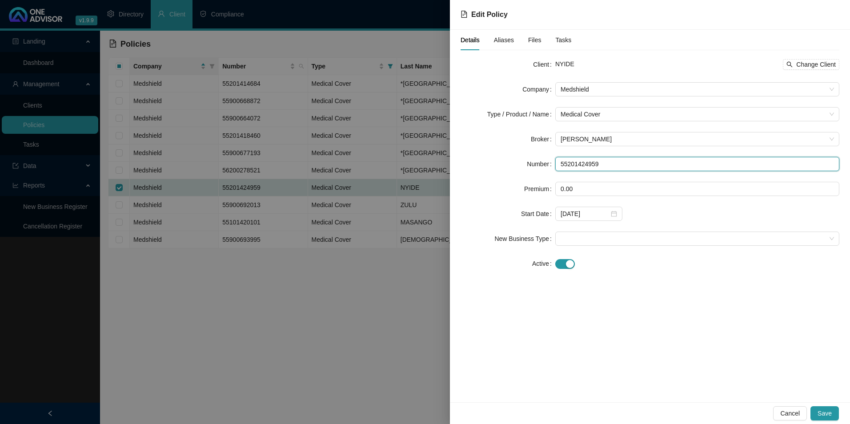
drag, startPoint x: 616, startPoint y: 166, endPoint x: 547, endPoint y: 165, distance: 69.0
click at [547, 165] on div "Number 55201424959" at bounding box center [650, 164] width 379 height 14
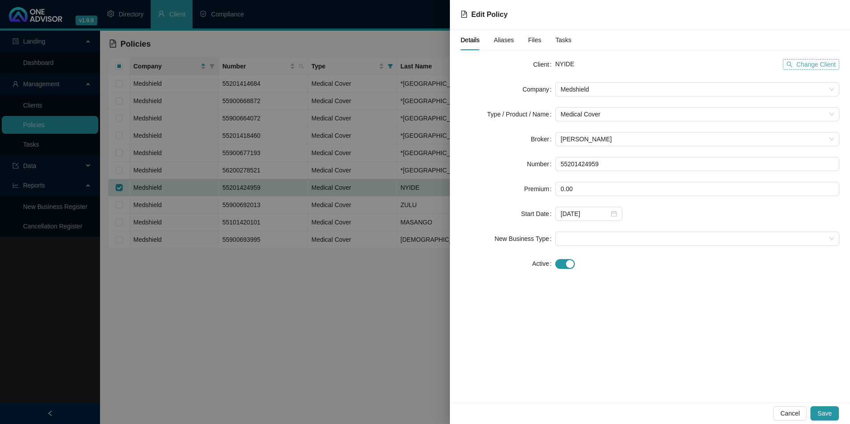
click at [831, 62] on span "Change Client" at bounding box center [817, 65] width 40 height 10
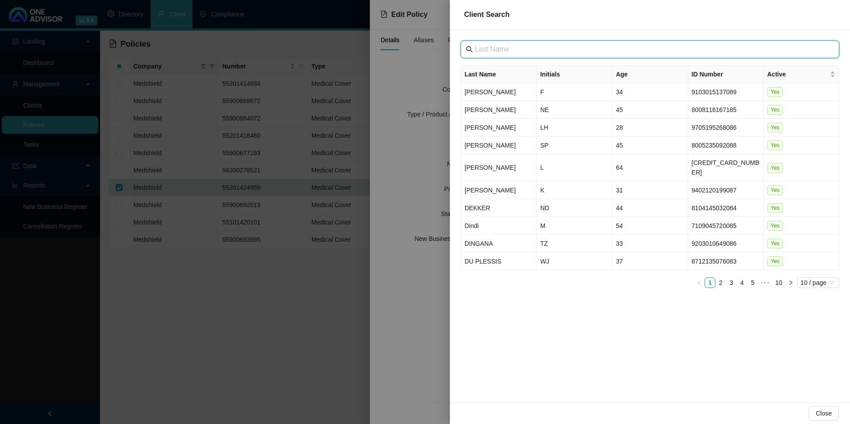
paste input "[GEOGRAPHIC_DATA]"
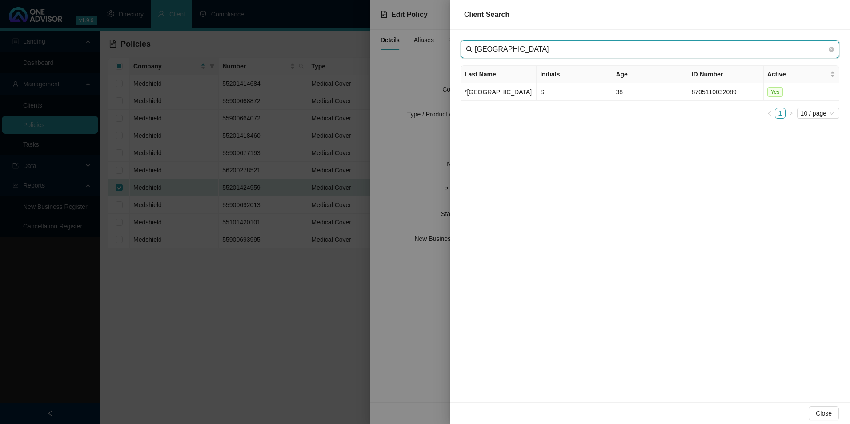
type input "[GEOGRAPHIC_DATA]"
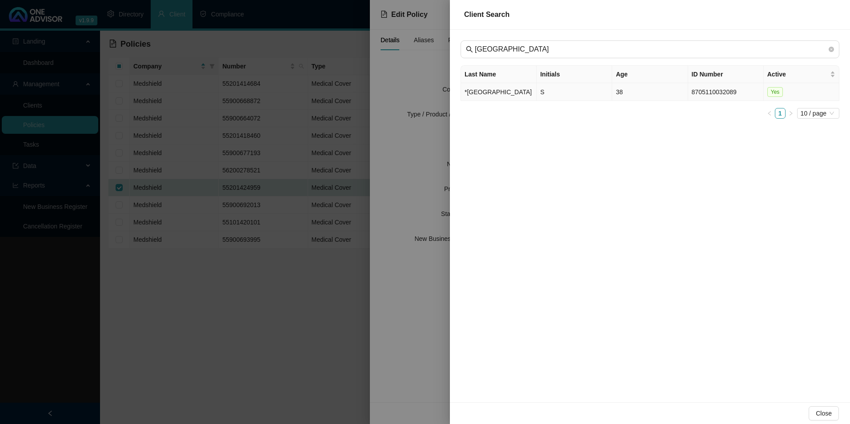
click at [478, 91] on td "*[GEOGRAPHIC_DATA]" at bounding box center [499, 92] width 76 height 18
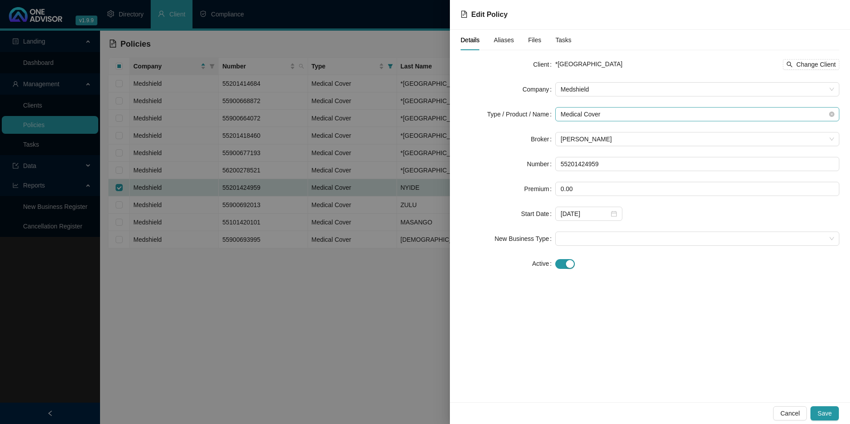
click at [602, 115] on span "Medical Cover" at bounding box center [698, 114] width 274 height 13
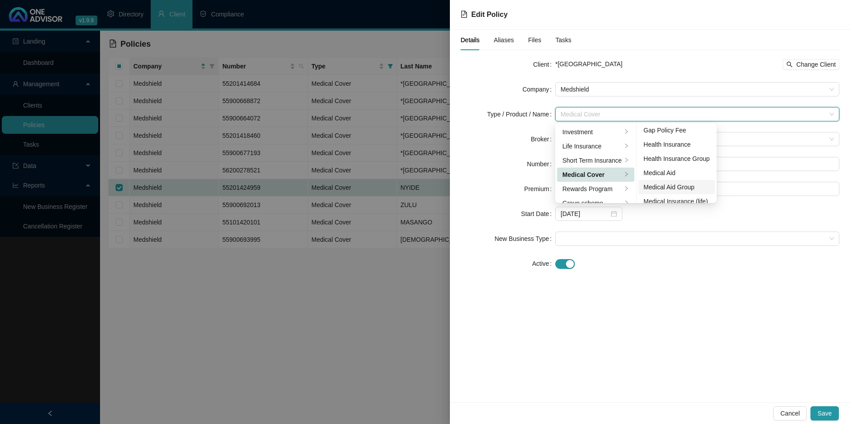
scroll to position [44, 0]
click at [681, 175] on div "Medical Aid Group" at bounding box center [677, 173] width 66 height 10
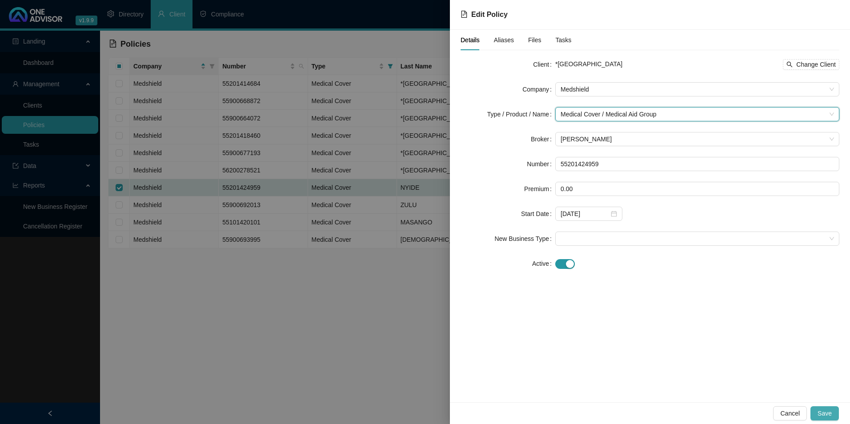
click at [818, 411] on button "Save" at bounding box center [825, 414] width 28 height 14
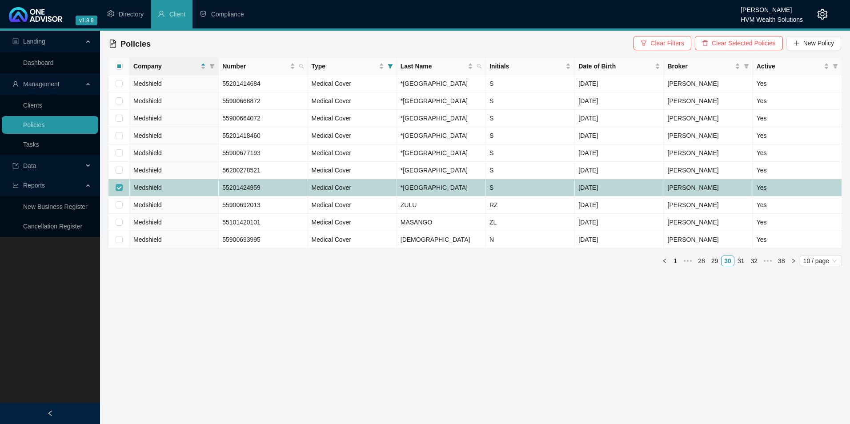
click at [120, 191] on input "checkbox" at bounding box center [119, 187] width 7 height 7
checkbox input "false"
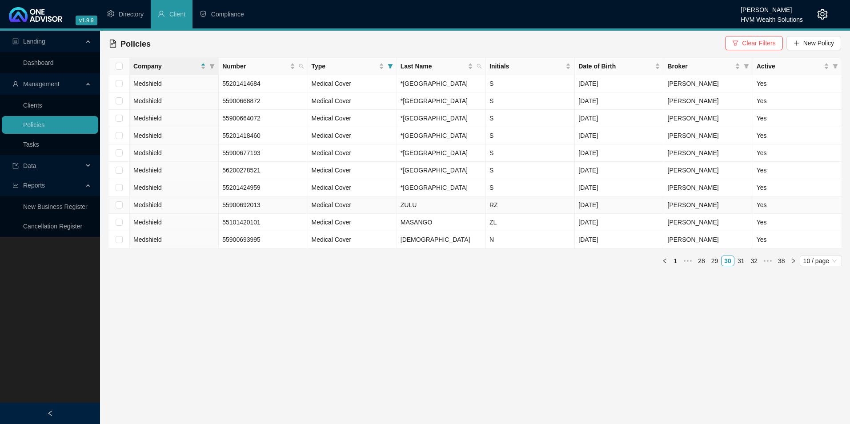
click at [123, 214] on td at bounding box center [119, 205] width 21 height 17
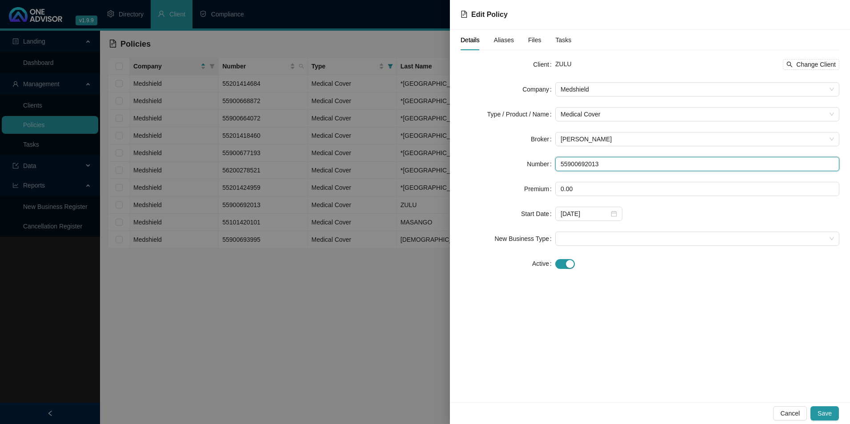
drag, startPoint x: 583, startPoint y: 161, endPoint x: 508, endPoint y: 158, distance: 75.2
click at [508, 158] on div "Number 55900692013" at bounding box center [650, 164] width 379 height 14
click at [808, 64] on span "Change Client" at bounding box center [817, 65] width 40 height 10
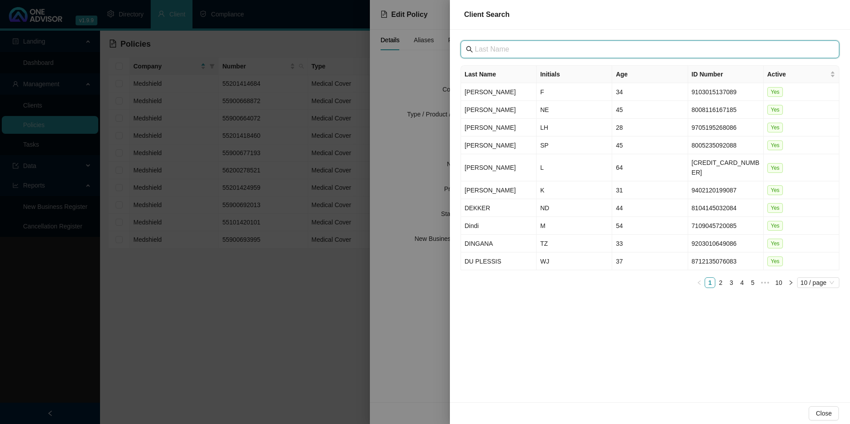
drag, startPoint x: 505, startPoint y: 42, endPoint x: 477, endPoint y: 46, distance: 27.9
click at [477, 46] on input "text" at bounding box center [651, 49] width 352 height 11
paste input "[GEOGRAPHIC_DATA]"
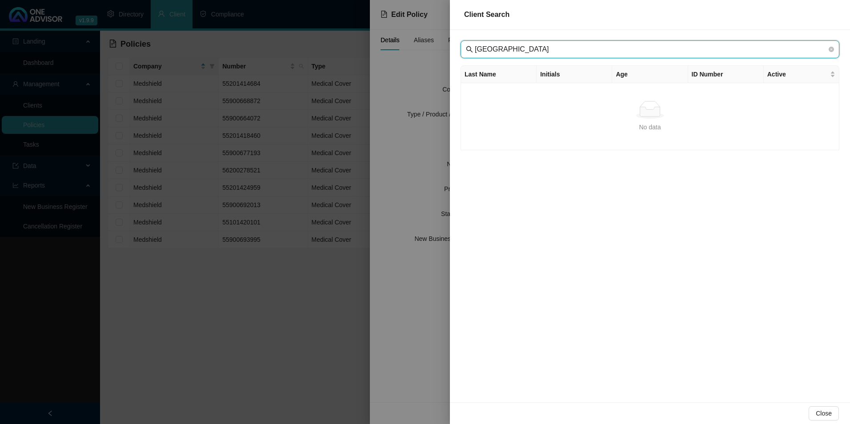
click at [492, 51] on input "[GEOGRAPHIC_DATA]" at bounding box center [651, 49] width 352 height 11
type input "[GEOGRAPHIC_DATA]"
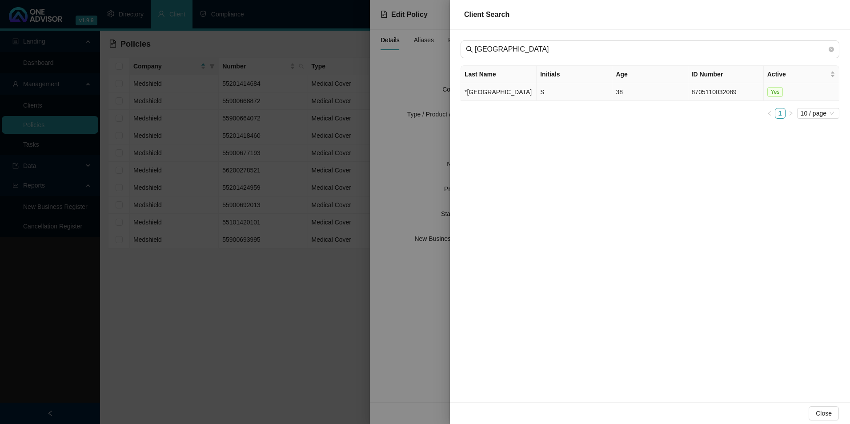
click at [492, 98] on td "*[GEOGRAPHIC_DATA]" at bounding box center [499, 92] width 76 height 18
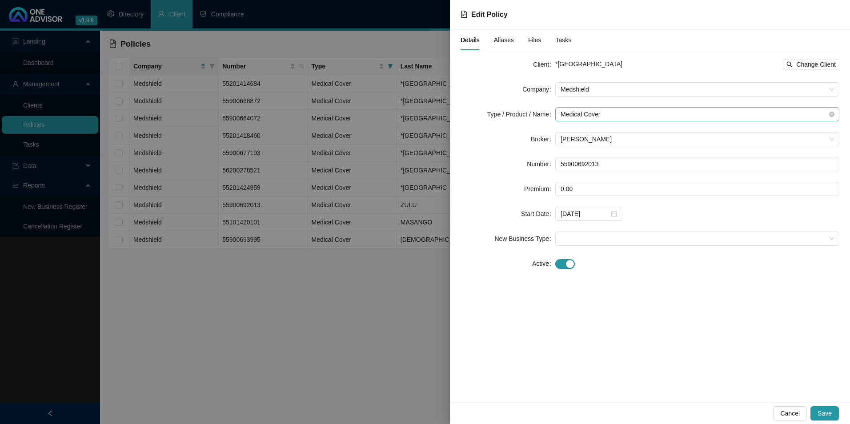
click at [627, 115] on span "Medical Cover" at bounding box center [698, 114] width 274 height 13
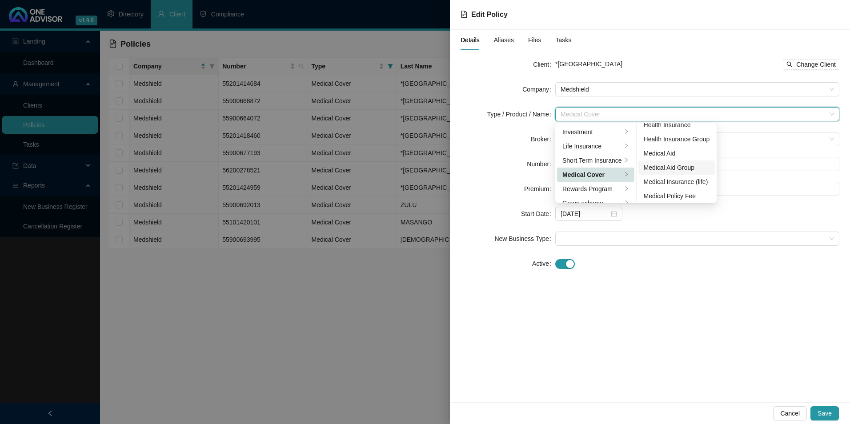
scroll to position [52, 0]
click at [678, 166] on div "Medical Aid Group" at bounding box center [677, 166] width 66 height 10
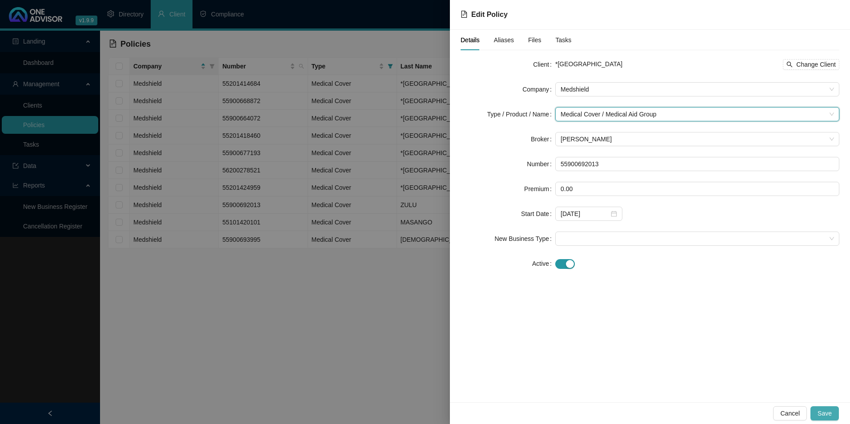
click at [833, 419] on button "Save" at bounding box center [825, 414] width 28 height 14
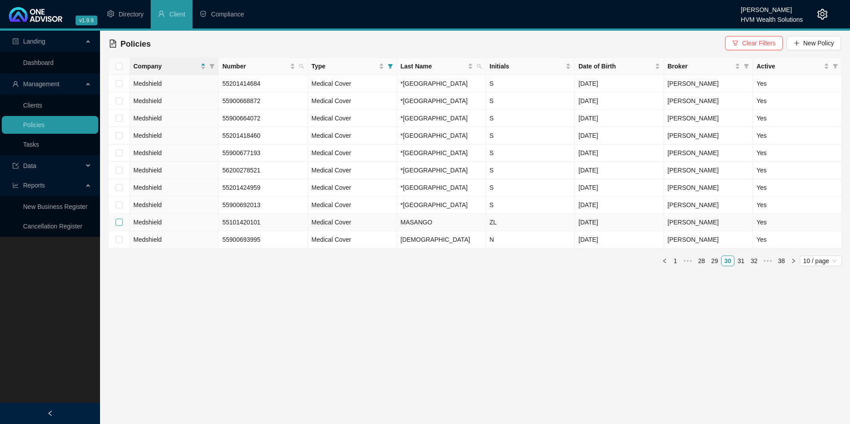
click at [118, 226] on input "checkbox" at bounding box center [119, 222] width 7 height 7
checkbox input "true"
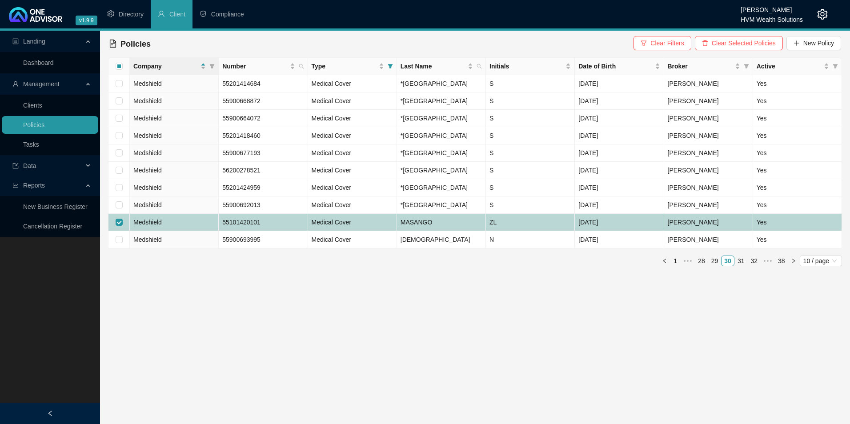
click at [166, 231] on td "Medshield" at bounding box center [174, 222] width 89 height 17
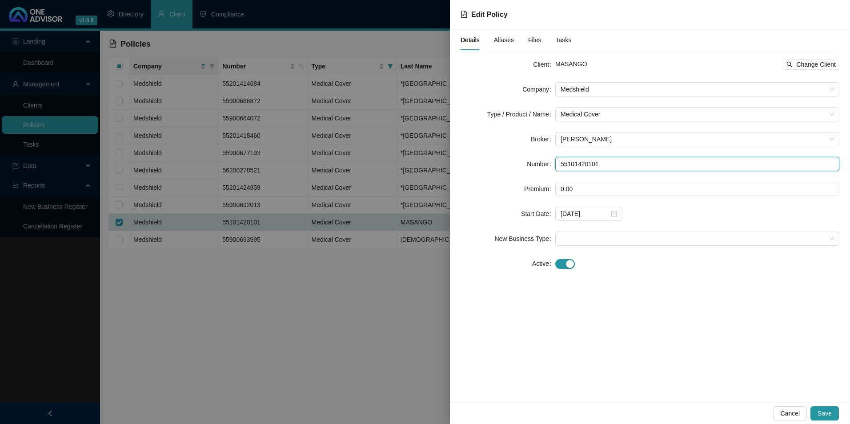
drag, startPoint x: 609, startPoint y: 165, endPoint x: 556, endPoint y: 163, distance: 53.8
click at [556, 163] on input "55101420101" at bounding box center [698, 164] width 284 height 14
drag, startPoint x: 605, startPoint y: 63, endPoint x: 555, endPoint y: 68, distance: 50.9
click at [555, 68] on div "Client MASANGO Change Client" at bounding box center [650, 64] width 379 height 14
copy div "MASANGO"
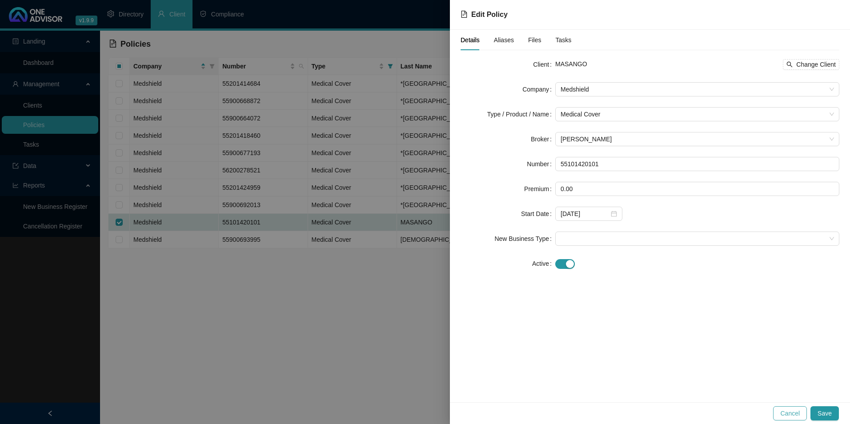
click at [800, 416] on span "Cancel" at bounding box center [791, 414] width 20 height 10
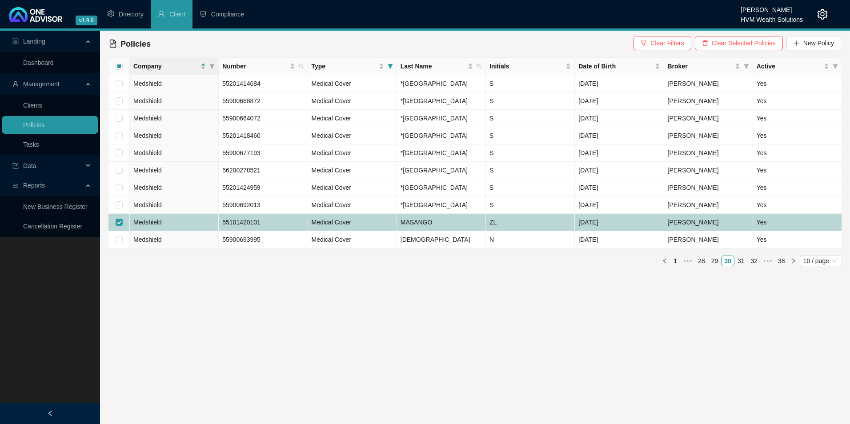
click at [618, 231] on td "[DATE]" at bounding box center [619, 222] width 89 height 17
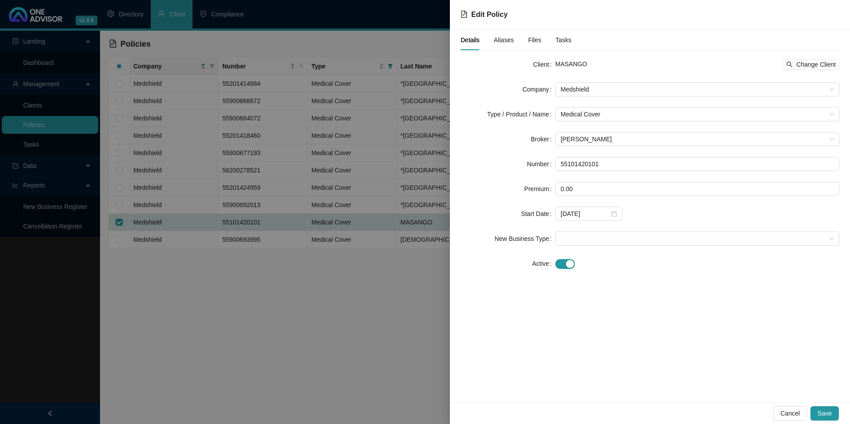
click at [500, 38] on span "Aliases" at bounding box center [504, 40] width 20 height 6
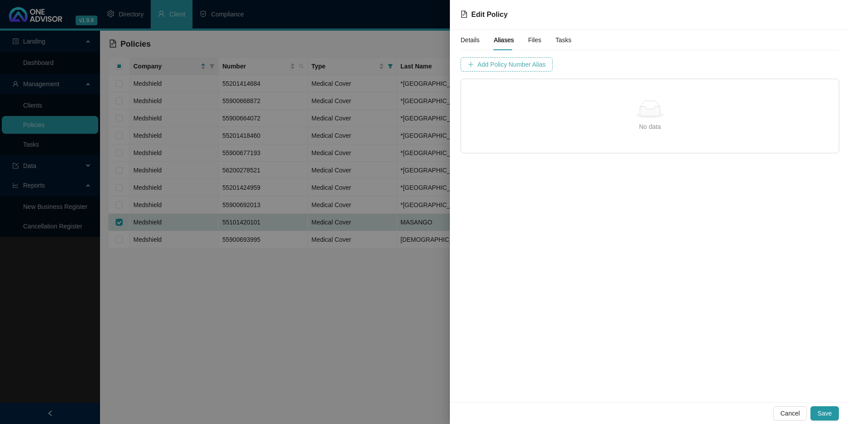
click at [491, 67] on span "Add Policy Number Alias" at bounding box center [512, 65] width 68 height 10
type input "55201422597"
click at [693, 59] on button "Add Policy Number Alias" at bounding box center [734, 64] width 82 height 14
click at [834, 413] on button "Save" at bounding box center [825, 414] width 28 height 14
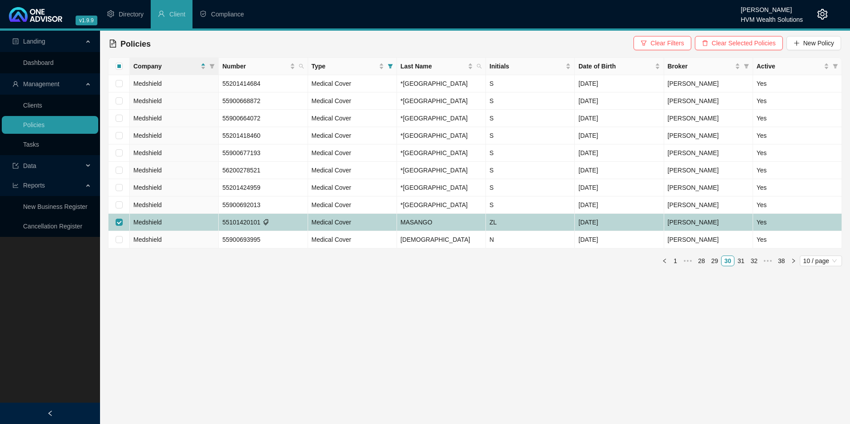
click at [441, 231] on td "MASANGO" at bounding box center [441, 222] width 89 height 17
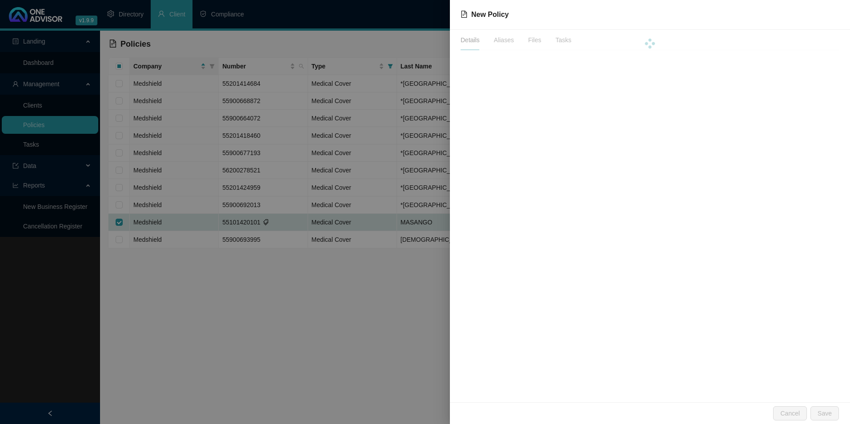
click at [441, 298] on div at bounding box center [425, 212] width 850 height 424
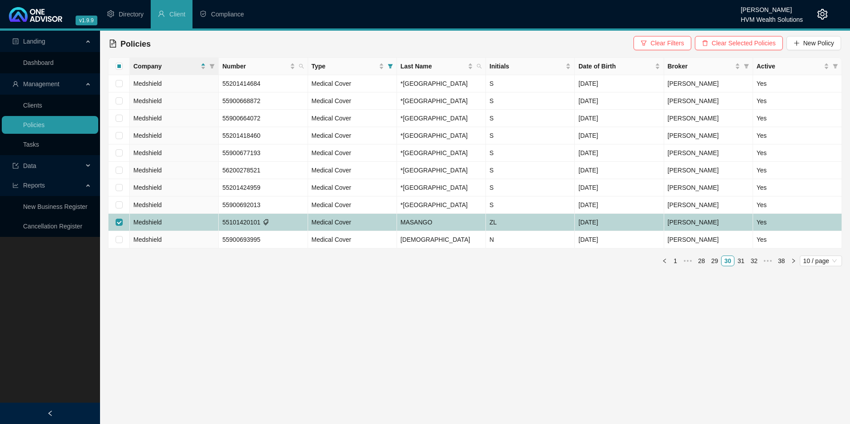
click at [438, 214] on td "*[GEOGRAPHIC_DATA]" at bounding box center [441, 205] width 89 height 17
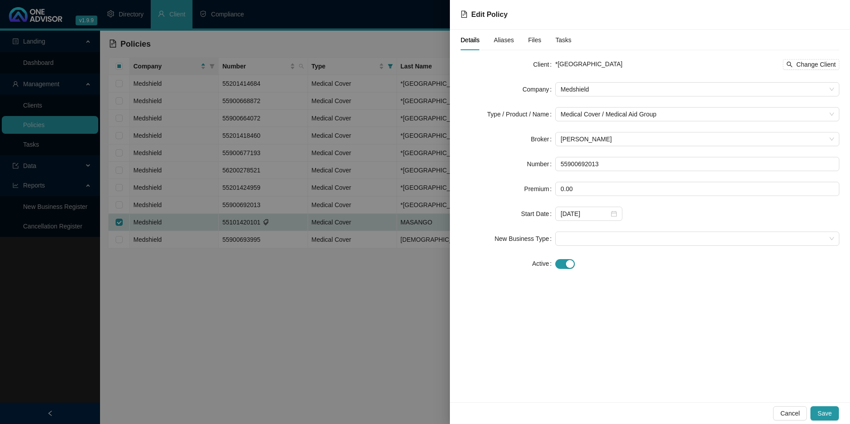
click at [507, 37] on span "Aliases" at bounding box center [504, 40] width 20 height 6
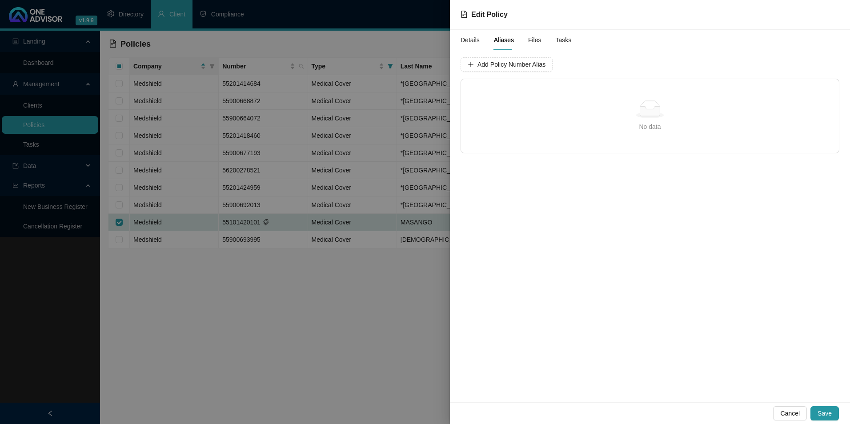
click at [503, 40] on span "Aliases" at bounding box center [504, 40] width 20 height 6
click at [365, 279] on div at bounding box center [425, 212] width 850 height 424
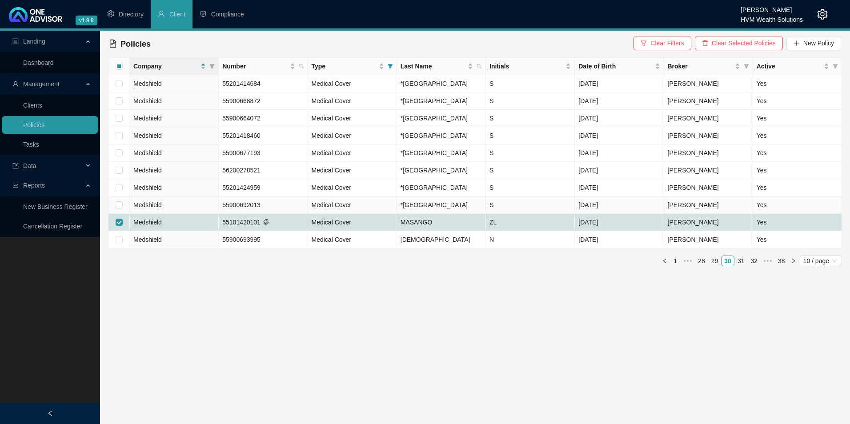
click at [362, 214] on td "Medical Cover" at bounding box center [352, 205] width 89 height 17
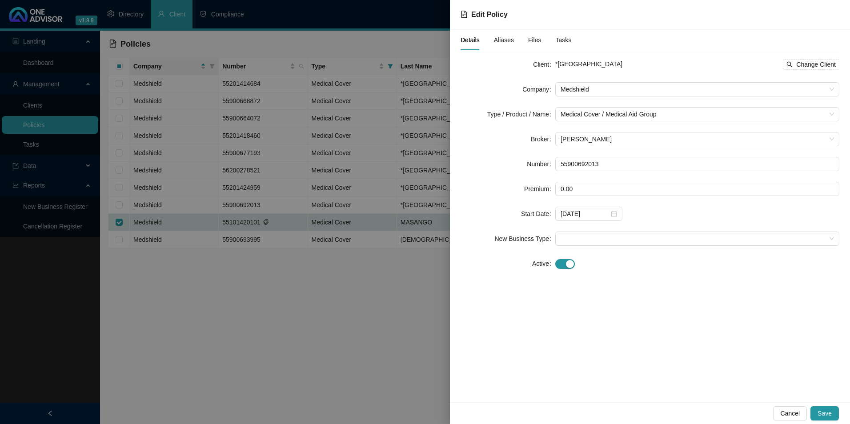
click at [498, 39] on span "Aliases" at bounding box center [504, 40] width 20 height 6
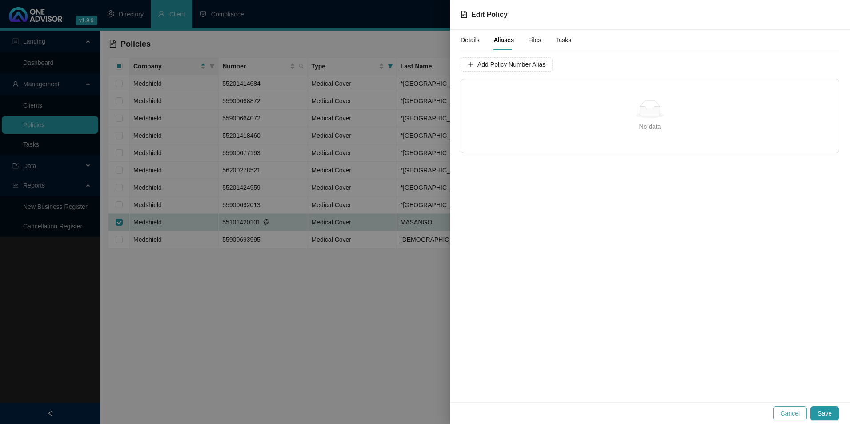
click at [802, 411] on button "Cancel" at bounding box center [791, 414] width 34 height 14
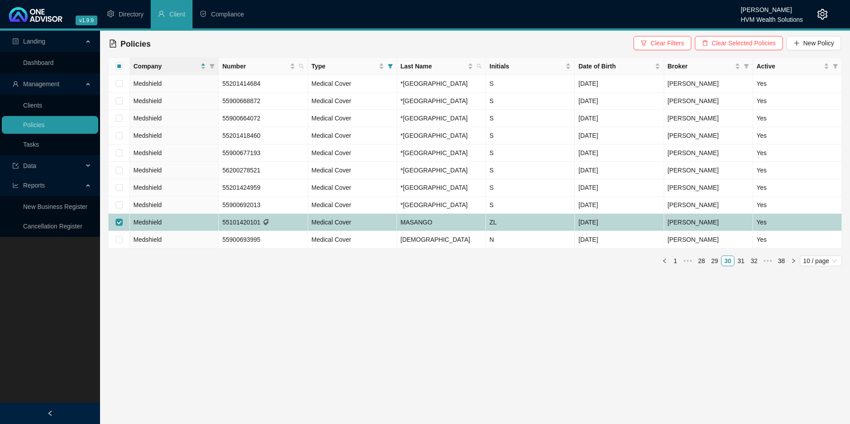
click at [169, 231] on td "Medshield" at bounding box center [174, 222] width 89 height 17
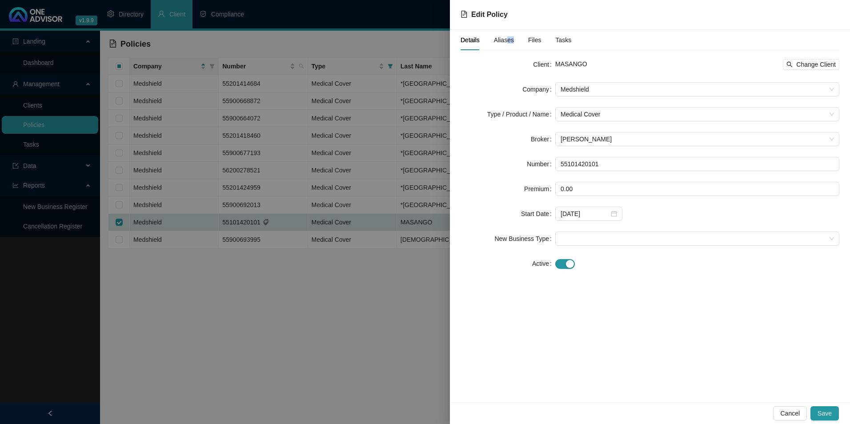
click at [505, 43] on div "Aliases" at bounding box center [504, 40] width 20 height 10
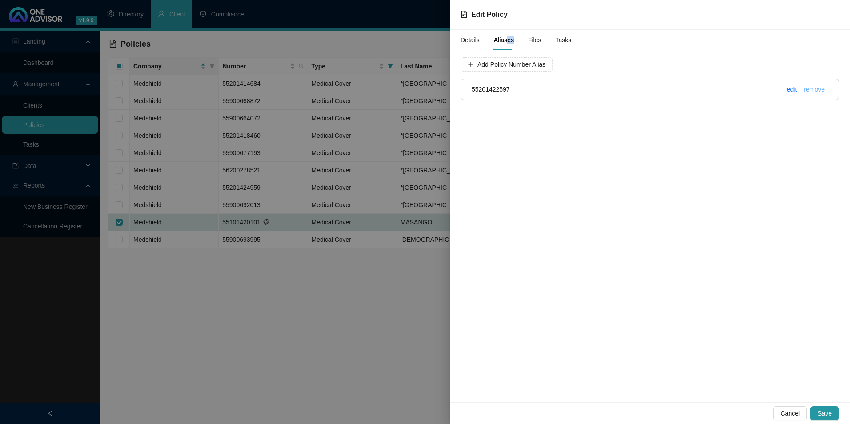
click at [822, 90] on link "remove" at bounding box center [814, 89] width 21 height 7
click at [836, 71] on span "Yes" at bounding box center [838, 69] width 10 height 10
click at [789, 411] on span "Cancel" at bounding box center [791, 414] width 20 height 10
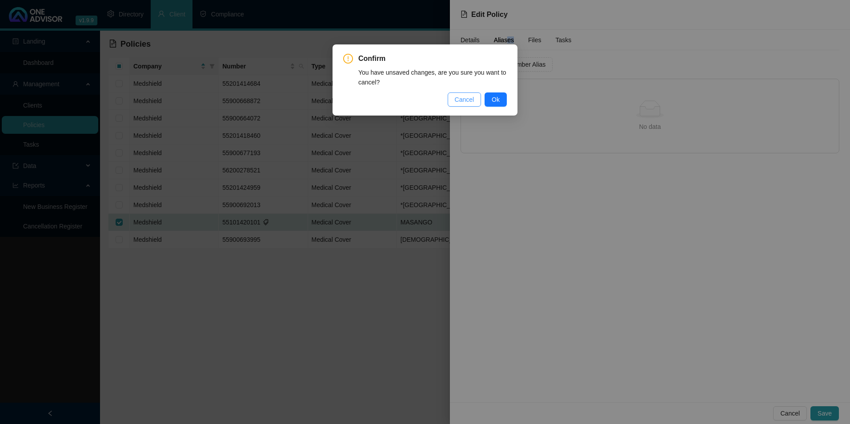
click at [462, 102] on span "Cancel" at bounding box center [465, 100] width 20 height 10
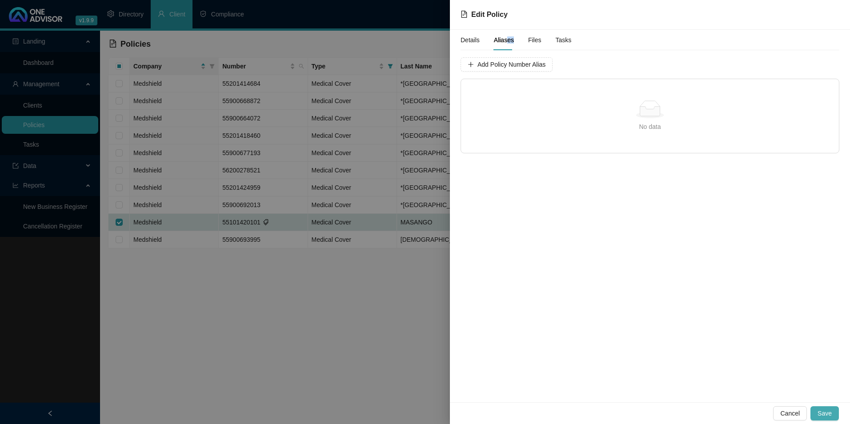
click at [832, 414] on button "Save" at bounding box center [825, 414] width 28 height 14
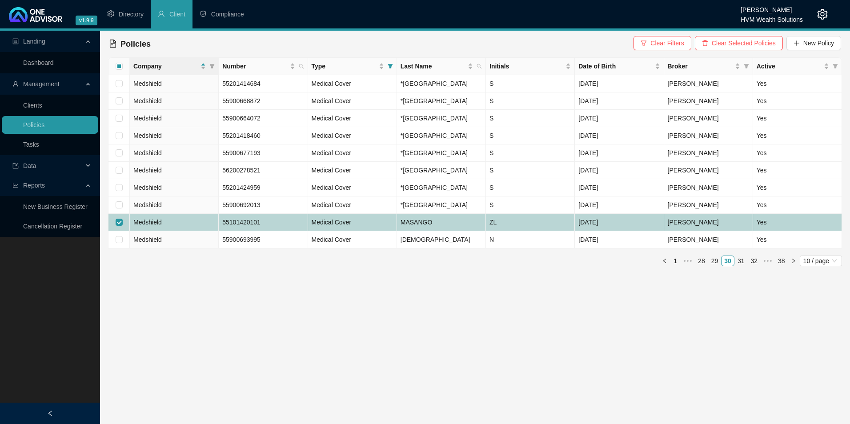
click at [518, 231] on td "ZL" at bounding box center [530, 222] width 89 height 17
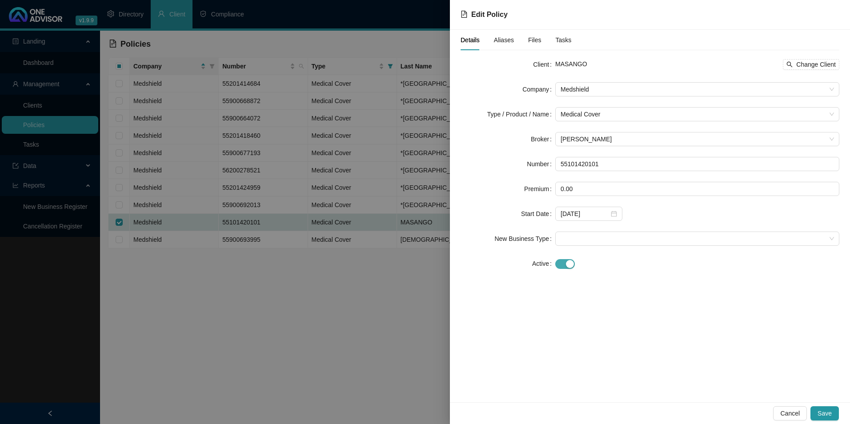
click at [569, 263] on div "button" at bounding box center [570, 264] width 8 height 8
paste input "[DATE]"
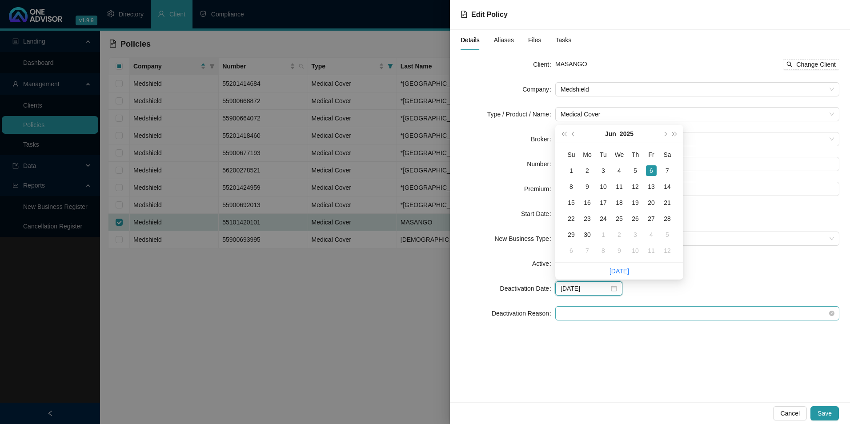
click at [623, 316] on span at bounding box center [698, 313] width 274 height 13
type input "[DATE]"
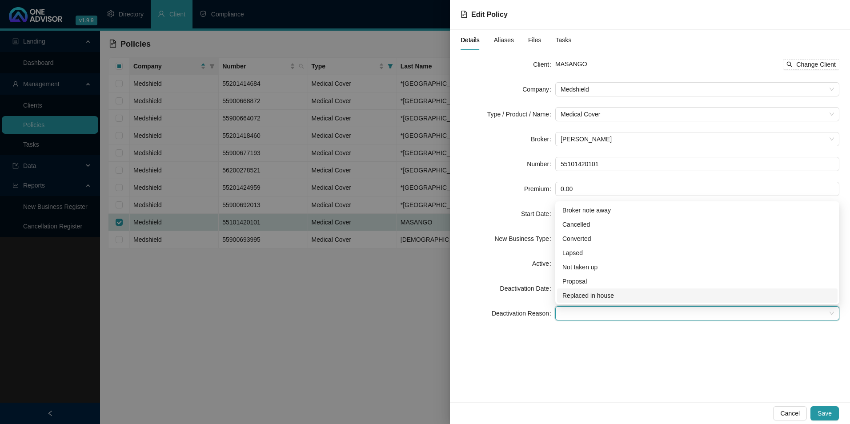
click at [588, 296] on div "Replaced in house" at bounding box center [698, 296] width 270 height 10
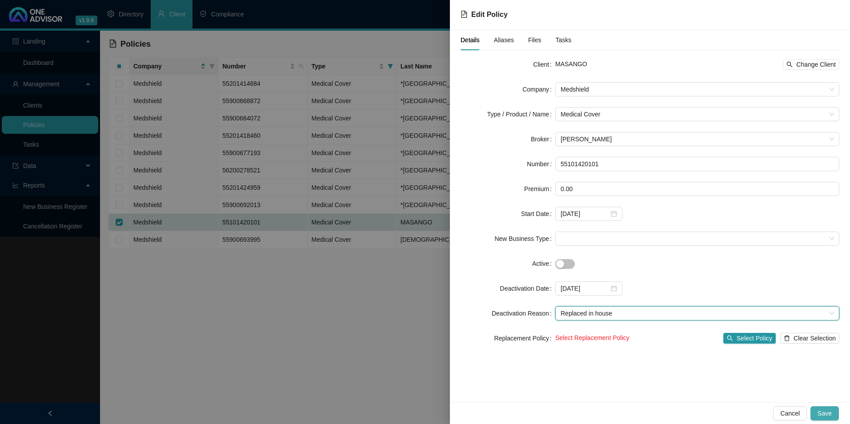
click at [822, 414] on span "Save" at bounding box center [825, 414] width 14 height 10
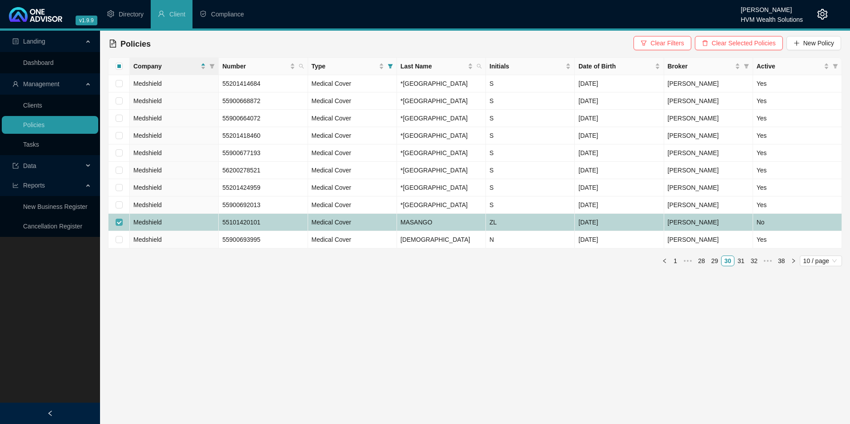
click at [117, 226] on input "checkbox" at bounding box center [119, 222] width 7 height 7
checkbox input "false"
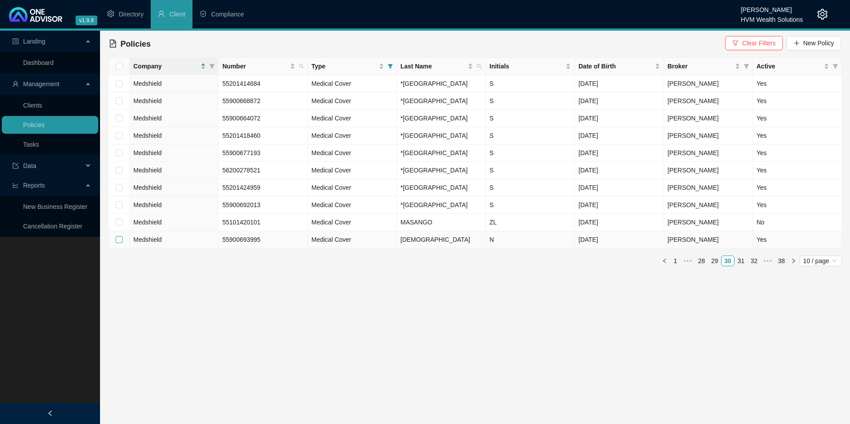
click at [118, 243] on input "checkbox" at bounding box center [119, 239] width 7 height 7
checkbox input "true"
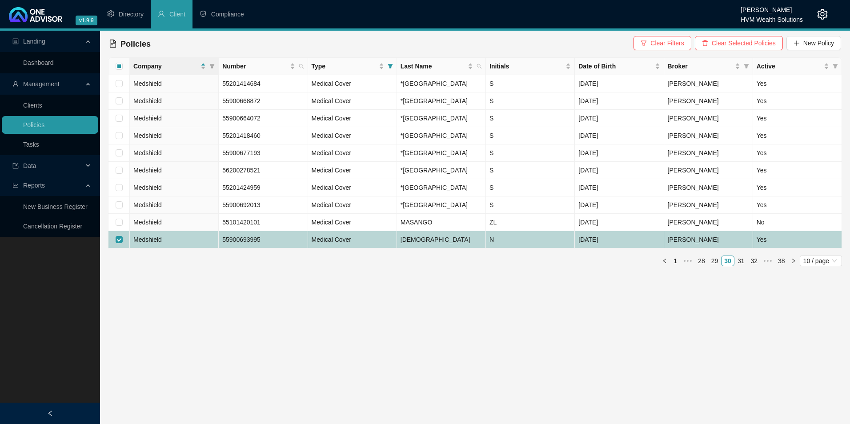
click at [185, 249] on td "Medshield" at bounding box center [174, 239] width 89 height 17
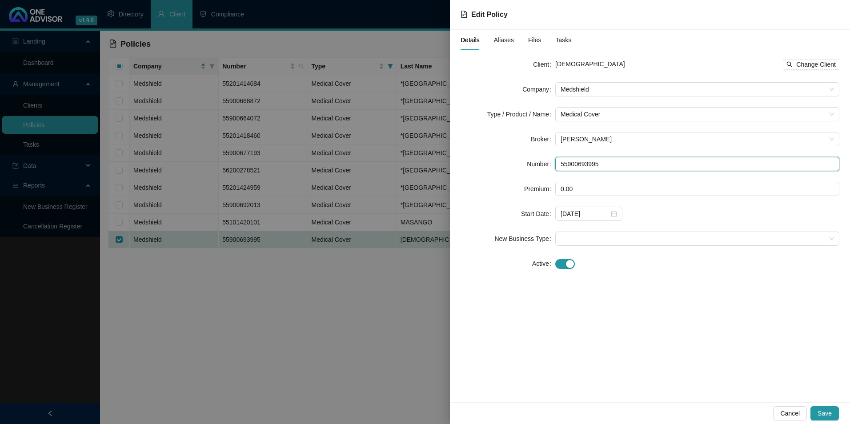
drag, startPoint x: 613, startPoint y: 165, endPoint x: 536, endPoint y: 165, distance: 76.5
click at [536, 160] on div "Number 55900693995" at bounding box center [650, 164] width 379 height 14
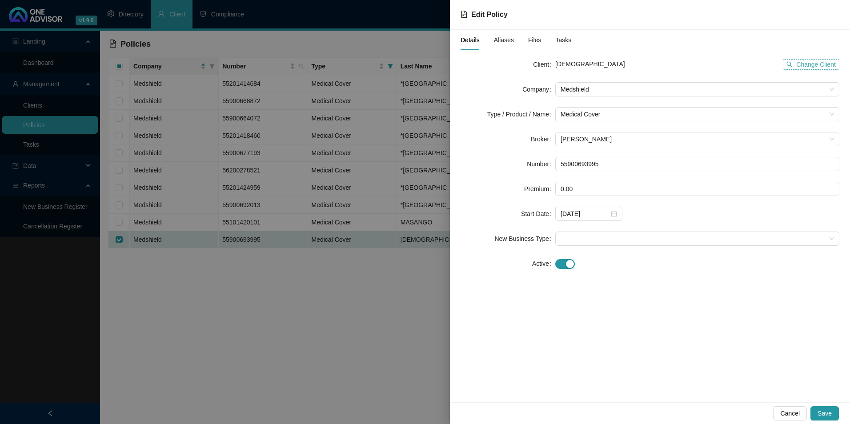
click at [813, 62] on span "Change Client" at bounding box center [817, 65] width 40 height 10
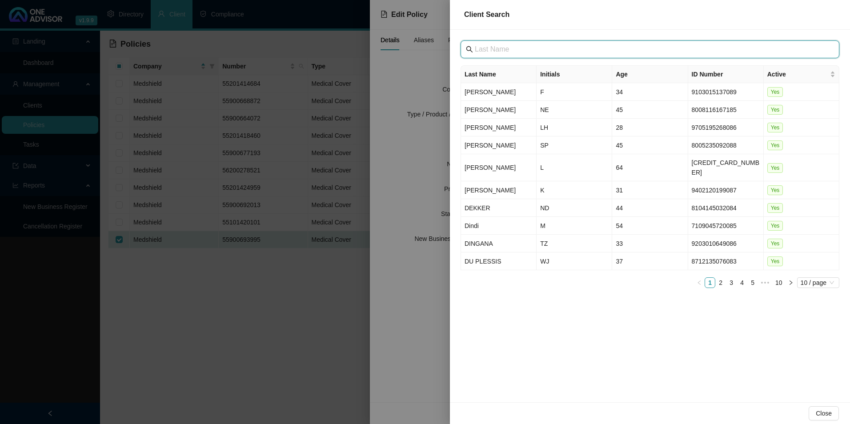
drag, startPoint x: 552, startPoint y: 40, endPoint x: 526, endPoint y: 47, distance: 27.3
click at [526, 47] on input "text" at bounding box center [651, 49] width 352 height 11
paste input "[GEOGRAPHIC_DATA]"
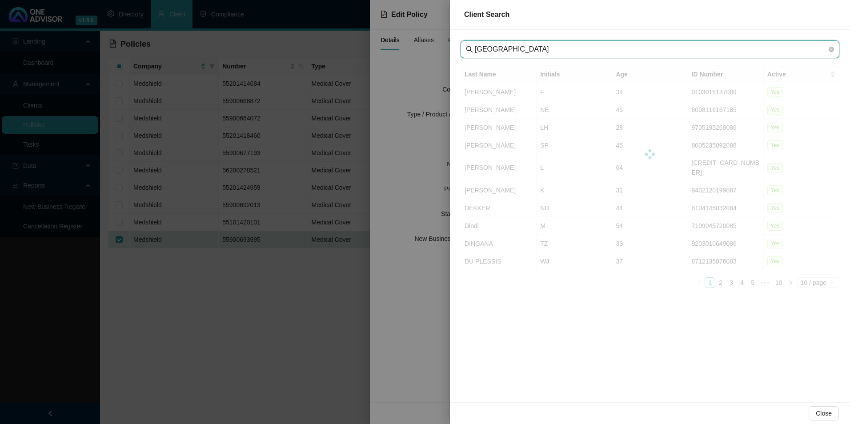
click at [486, 49] on input "[GEOGRAPHIC_DATA]" at bounding box center [651, 49] width 352 height 11
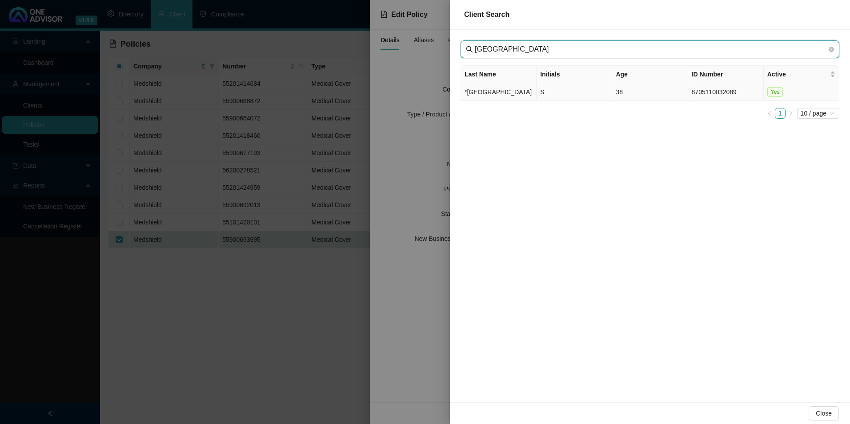
type input "[GEOGRAPHIC_DATA]"
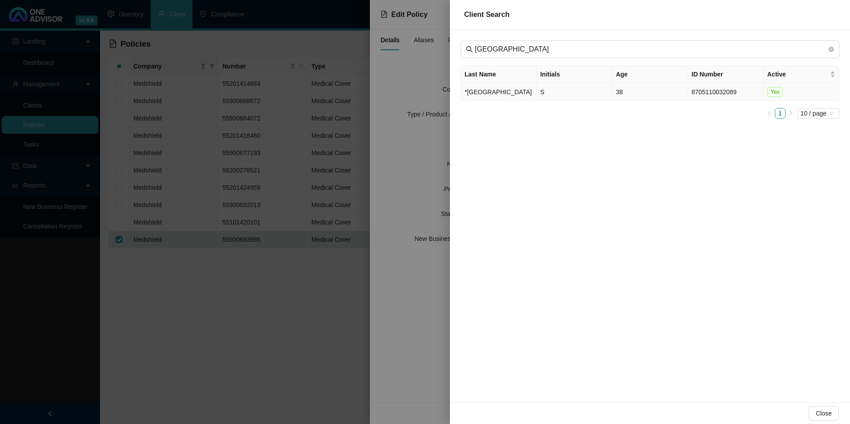
click at [514, 101] on td "*[GEOGRAPHIC_DATA]" at bounding box center [499, 92] width 76 height 18
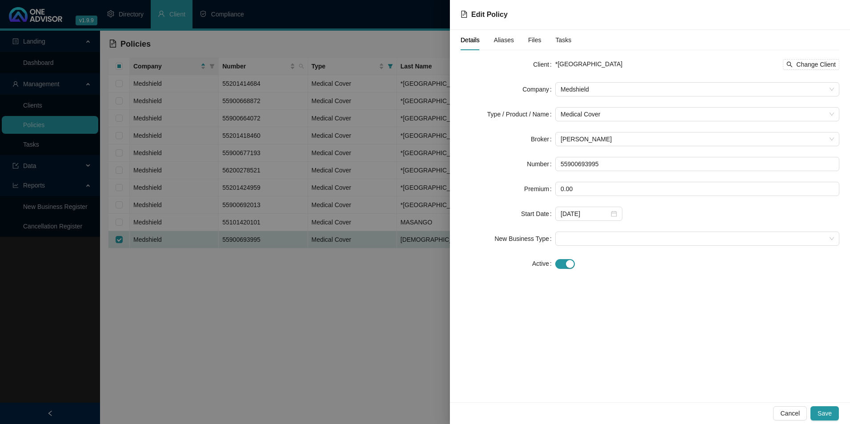
click at [595, 121] on form "Client *[GEOGRAPHIC_DATA] PRIVATE HOSPITAL Change Client Company Medshield Type…" at bounding box center [650, 164] width 379 height 214
click at [595, 117] on span "Medical Cover" at bounding box center [698, 114] width 274 height 13
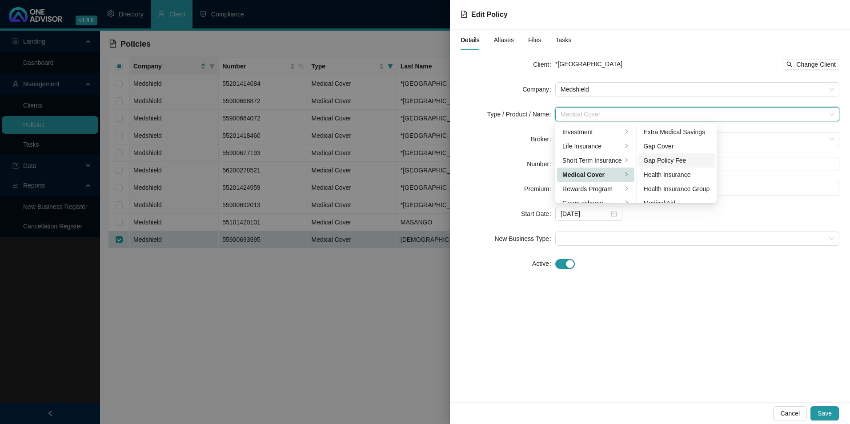
scroll to position [44, 0]
click at [667, 170] on div "Medical Aid Group" at bounding box center [677, 173] width 66 height 10
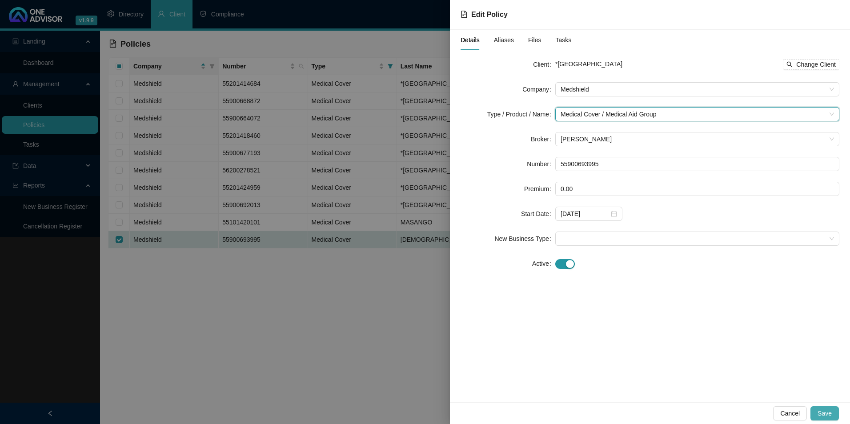
click at [818, 415] on button "Save" at bounding box center [825, 414] width 28 height 14
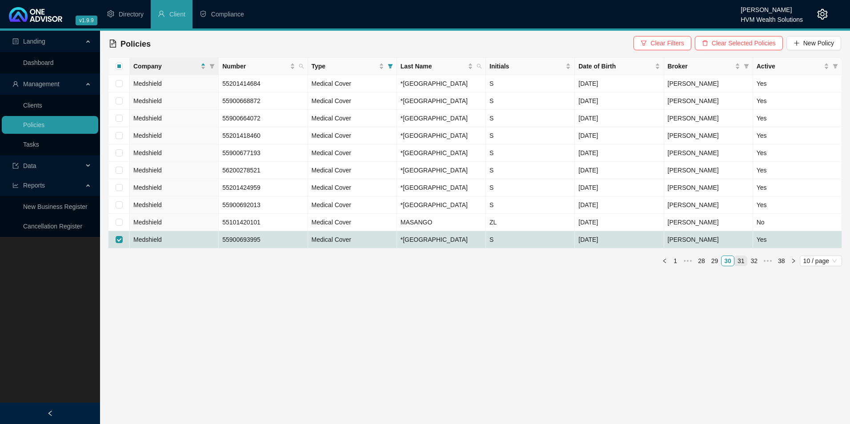
click at [741, 266] on link "31" at bounding box center [741, 261] width 12 height 10
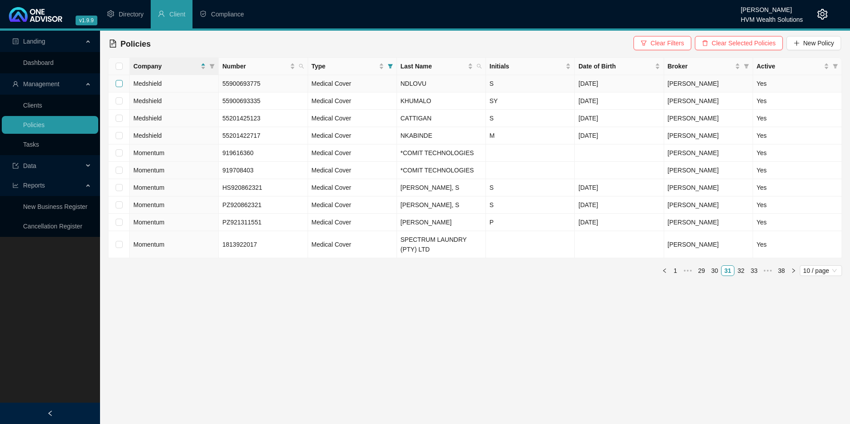
click at [121, 86] on input "checkbox" at bounding box center [119, 83] width 7 height 7
checkbox input "true"
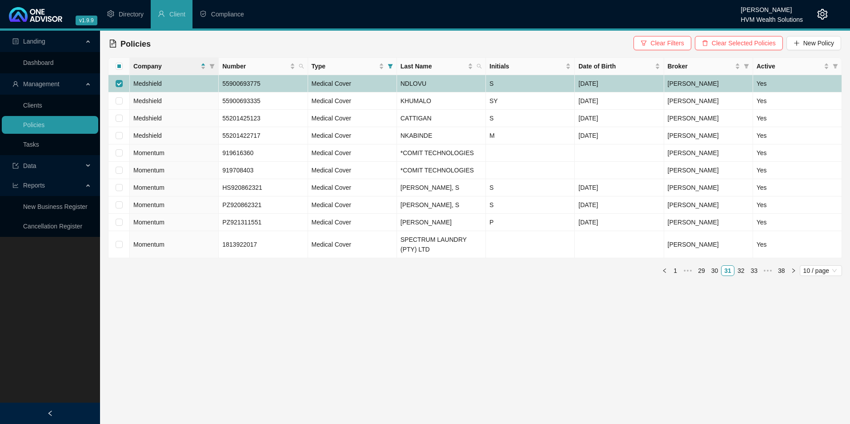
click at [268, 85] on td "55900693775" at bounding box center [263, 83] width 89 height 17
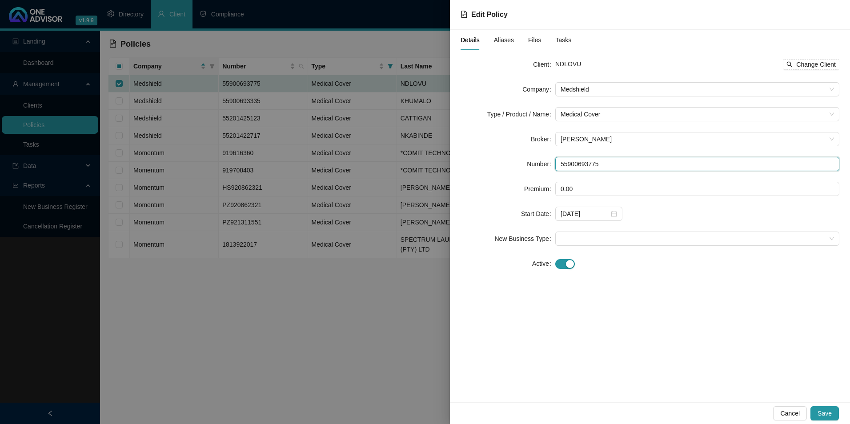
drag, startPoint x: 628, startPoint y: 164, endPoint x: 481, endPoint y: 155, distance: 146.6
click at [481, 155] on form "Client NDLOVU Change Client Company Medshield Type / Product / Name Medical Cov…" at bounding box center [650, 164] width 379 height 214
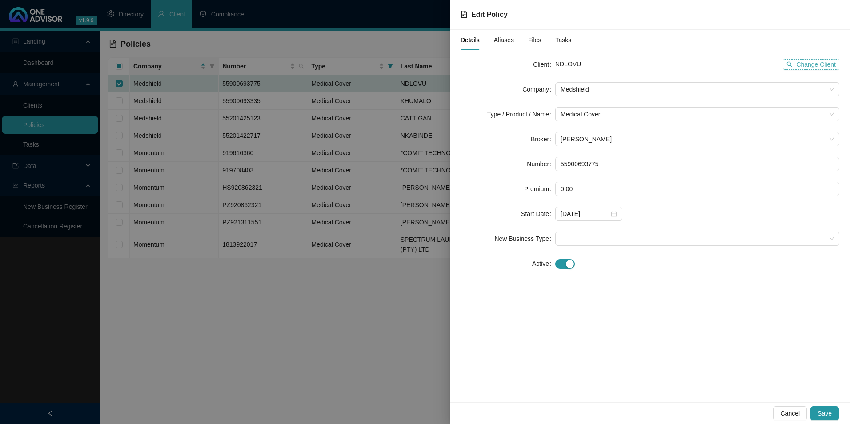
click at [802, 67] on span "Change Client" at bounding box center [817, 65] width 40 height 10
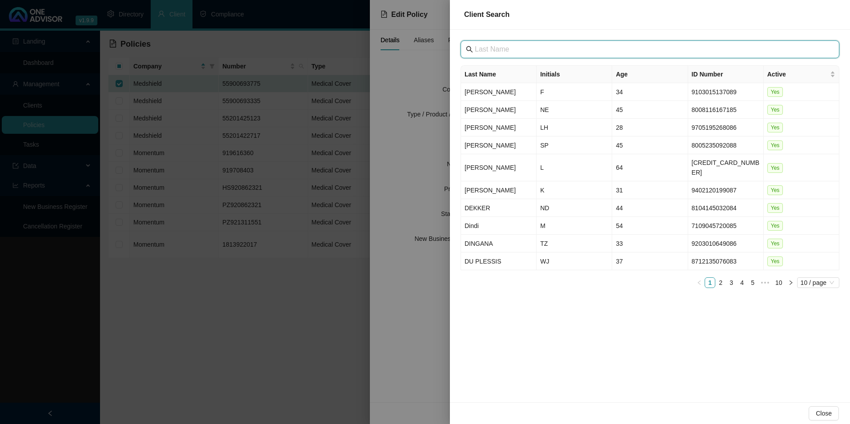
paste input "[GEOGRAPHIC_DATA]"
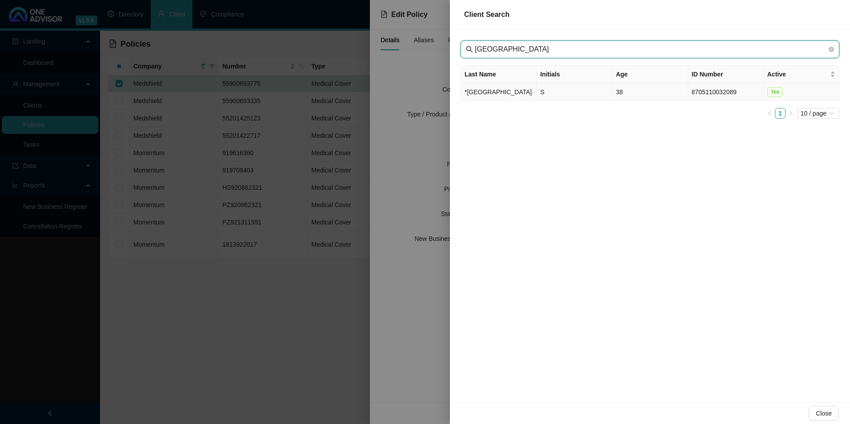
type input "[GEOGRAPHIC_DATA]"
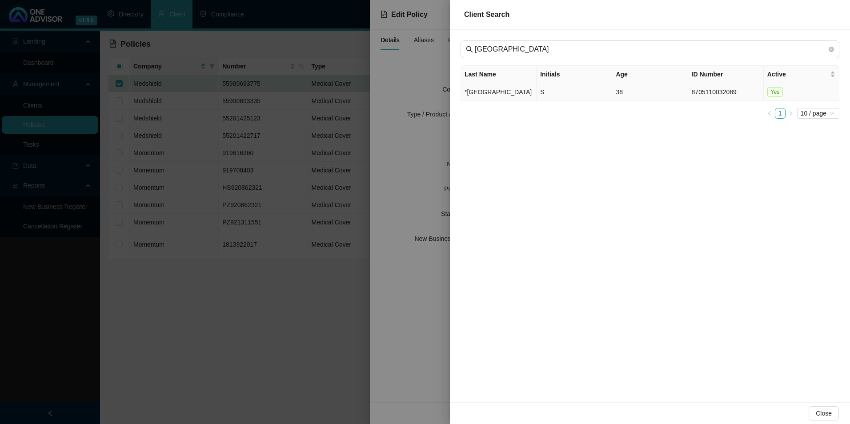
click at [493, 95] on td "*[GEOGRAPHIC_DATA]" at bounding box center [499, 92] width 76 height 18
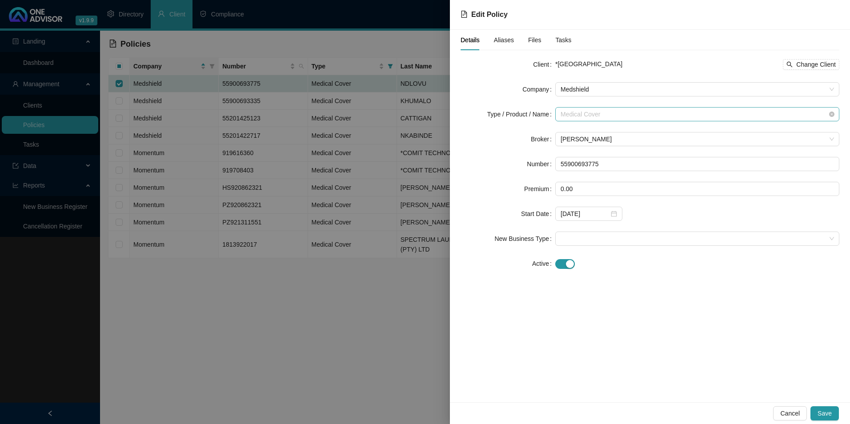
click at [657, 113] on span "Medical Cover" at bounding box center [698, 114] width 274 height 13
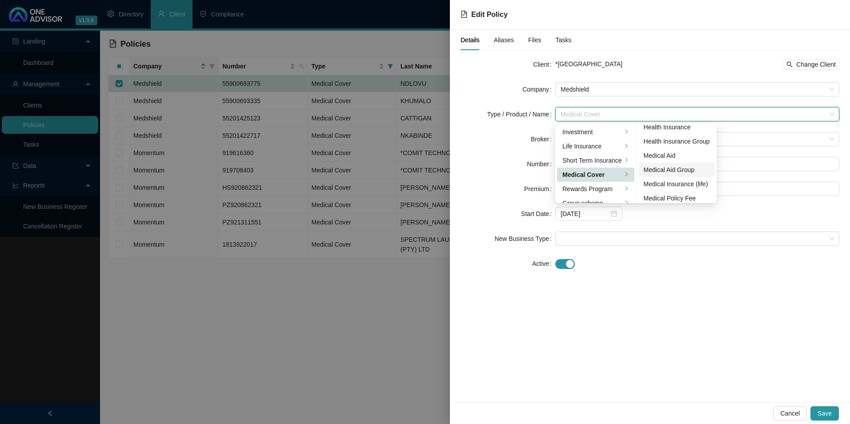
scroll to position [52, 0]
click at [669, 166] on div "Medical Aid Group" at bounding box center [677, 166] width 66 height 10
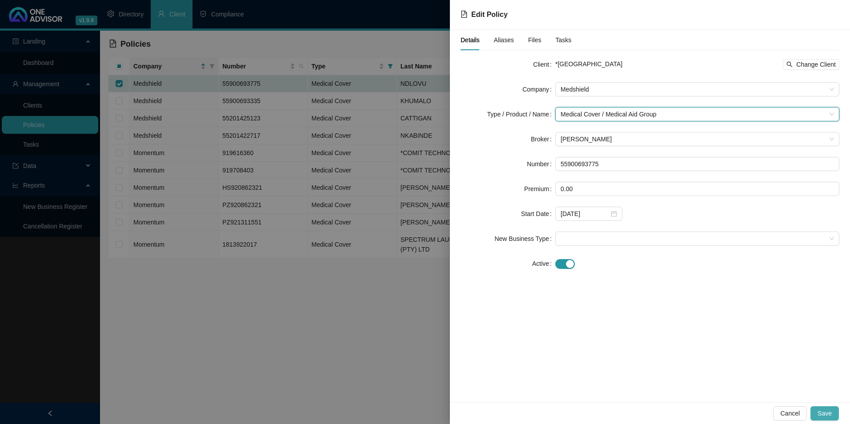
click at [834, 412] on button "Save" at bounding box center [825, 414] width 28 height 14
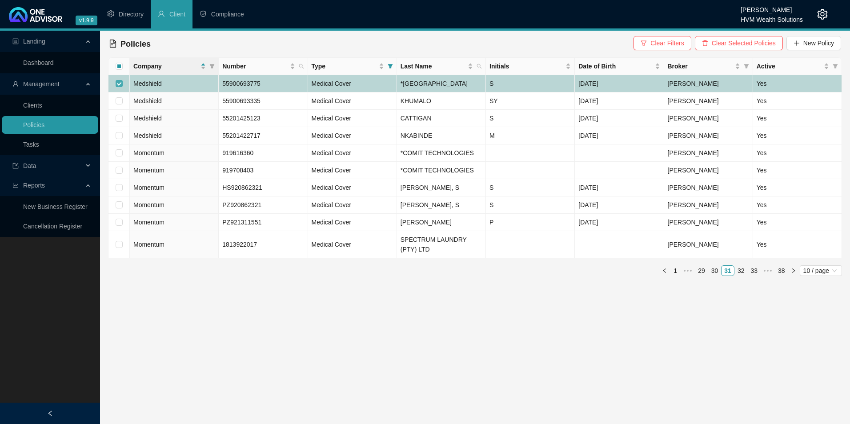
click at [118, 87] on input "checkbox" at bounding box center [119, 83] width 7 height 7
checkbox input "false"
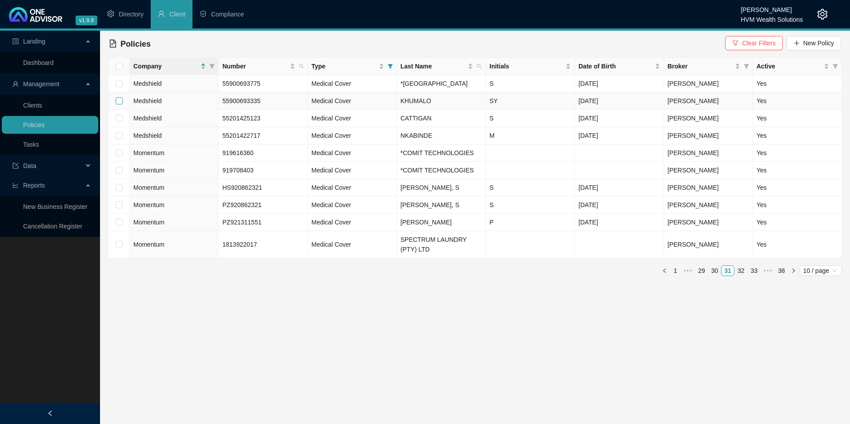
click at [119, 105] on input "checkbox" at bounding box center [119, 100] width 7 height 7
checkbox input "true"
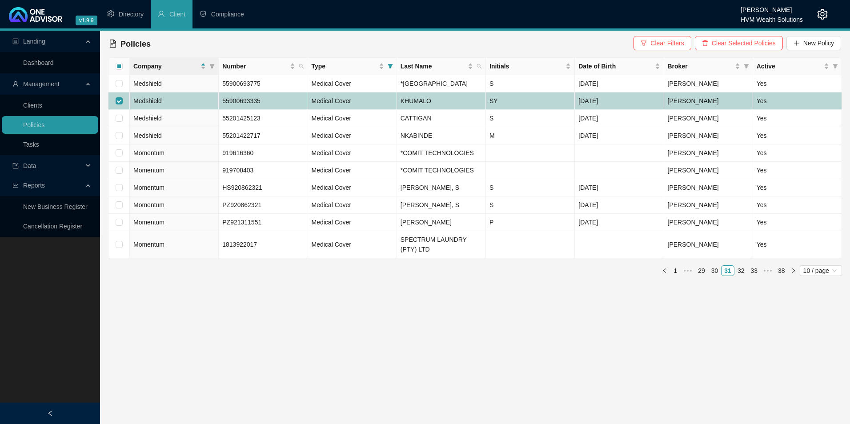
click at [276, 110] on td "55900693335" at bounding box center [263, 101] width 89 height 17
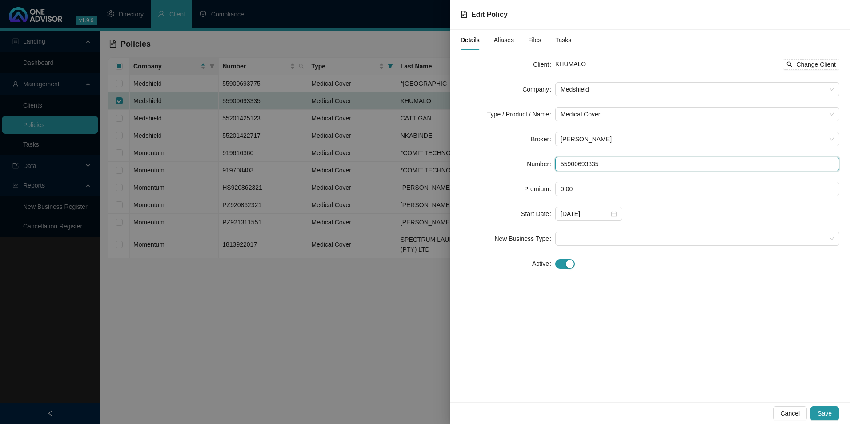
drag, startPoint x: 604, startPoint y: 162, endPoint x: 561, endPoint y: 165, distance: 42.8
click at [561, 165] on input "55900693335" at bounding box center [698, 164] width 284 height 14
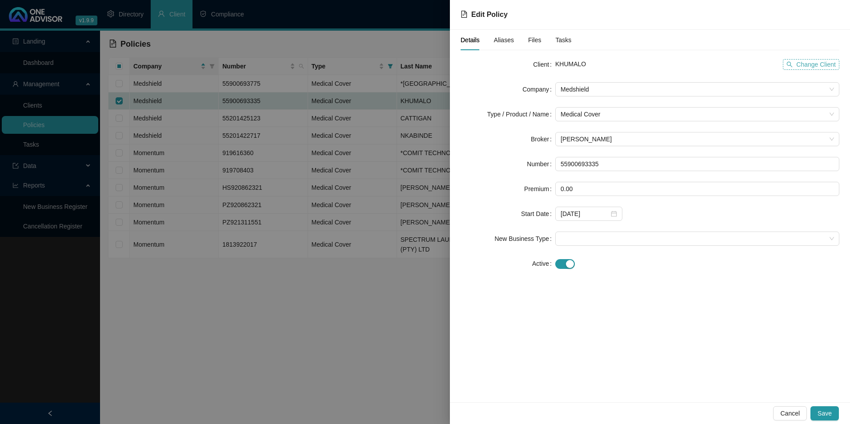
click at [803, 61] on span "Change Client" at bounding box center [817, 65] width 40 height 10
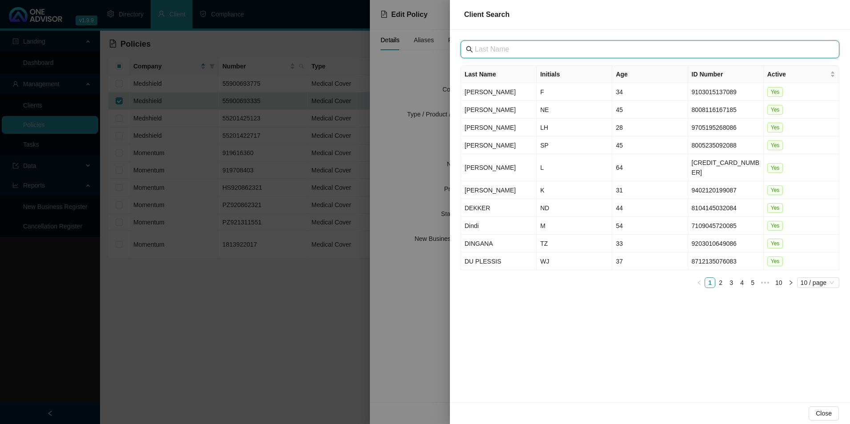
paste input "[GEOGRAPHIC_DATA]"
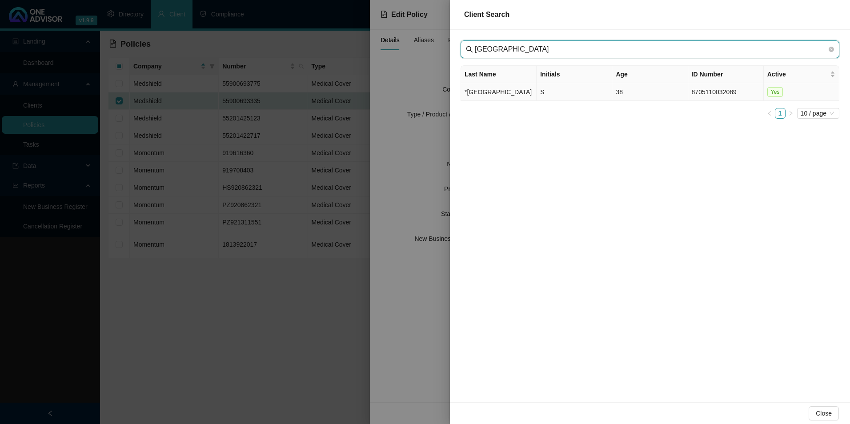
type input "[GEOGRAPHIC_DATA]"
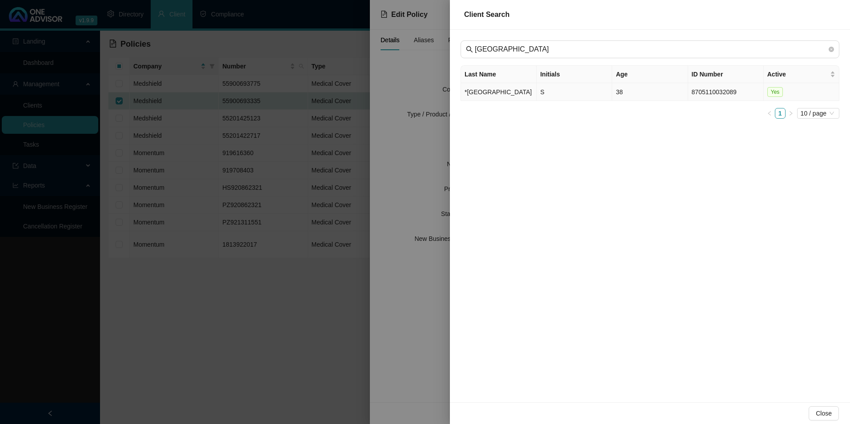
click at [479, 95] on td "*[GEOGRAPHIC_DATA]" at bounding box center [499, 92] width 76 height 18
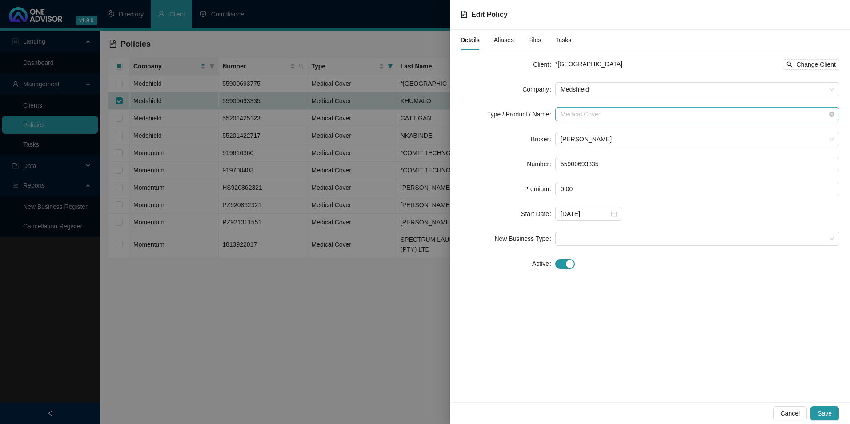
click at [643, 109] on span "Medical Cover" at bounding box center [698, 114] width 274 height 13
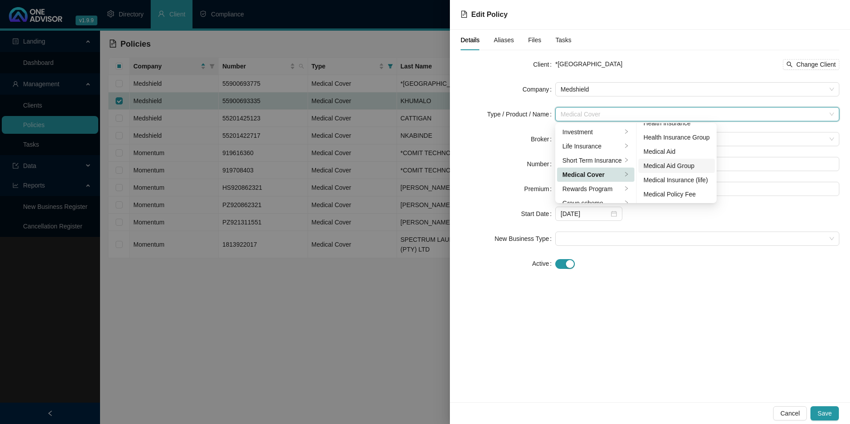
click at [673, 168] on div "Medical Aid Group" at bounding box center [677, 166] width 66 height 10
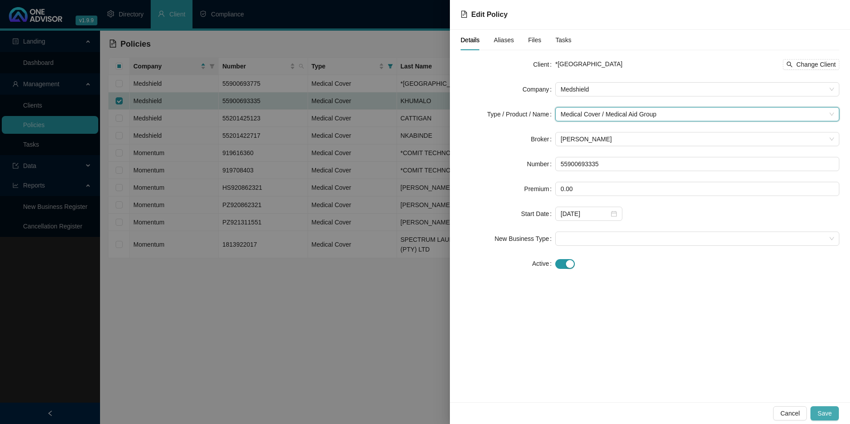
click at [817, 414] on button "Save" at bounding box center [825, 414] width 28 height 14
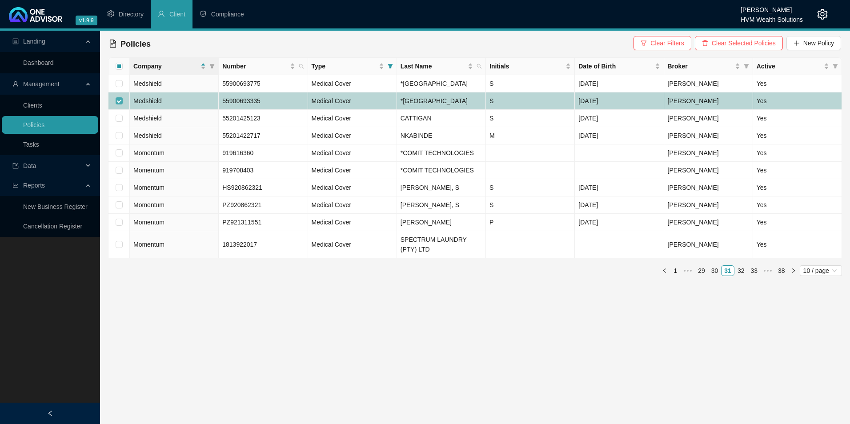
click at [117, 105] on input "checkbox" at bounding box center [119, 100] width 7 height 7
checkbox input "false"
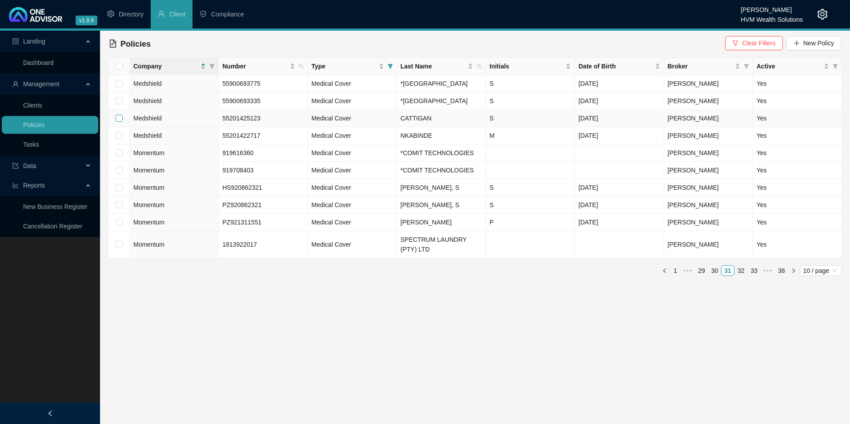
click at [120, 122] on input "checkbox" at bounding box center [119, 118] width 7 height 7
checkbox input "true"
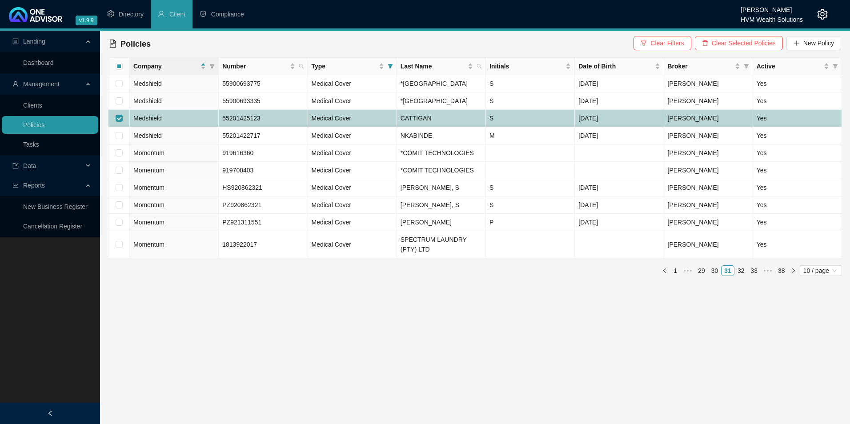
click at [194, 127] on td "Medshield" at bounding box center [174, 118] width 89 height 17
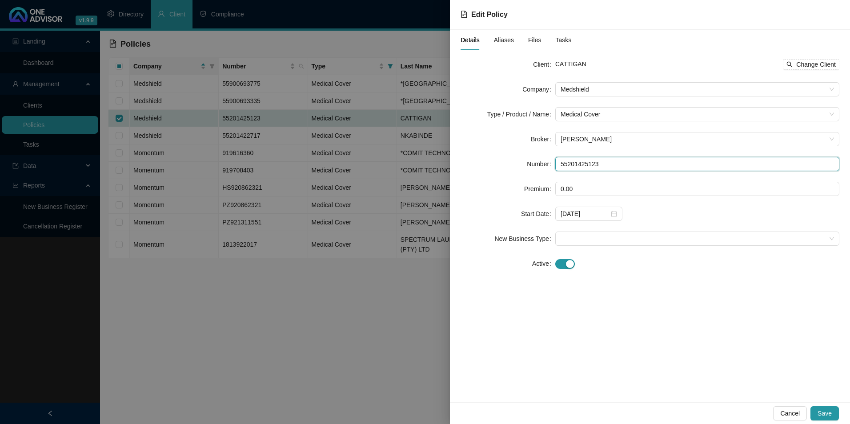
drag, startPoint x: 609, startPoint y: 167, endPoint x: 560, endPoint y: 166, distance: 49.4
click at [560, 166] on input "55201425123" at bounding box center [698, 164] width 284 height 14
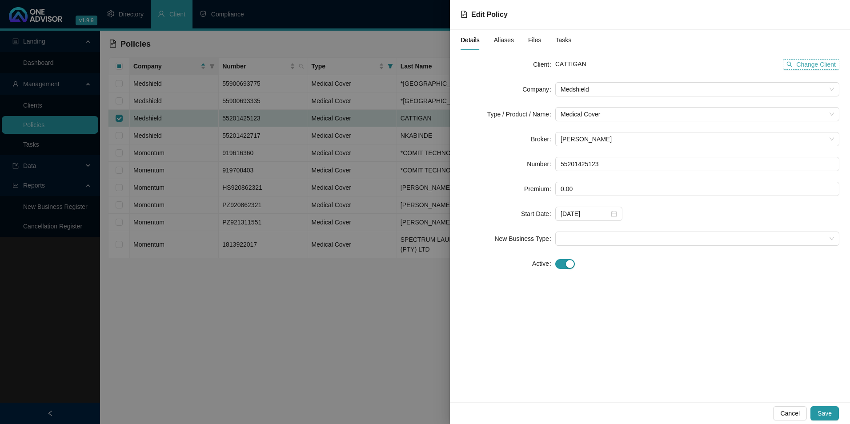
click at [812, 64] on span "Change Client" at bounding box center [817, 65] width 40 height 10
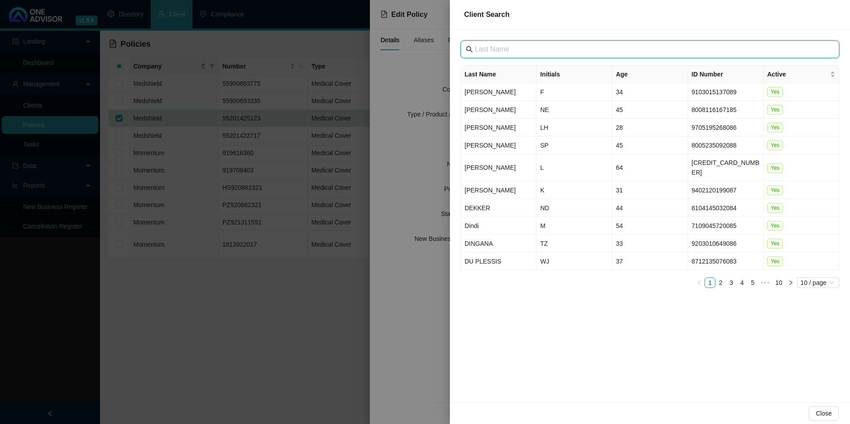
paste input "[GEOGRAPHIC_DATA]"
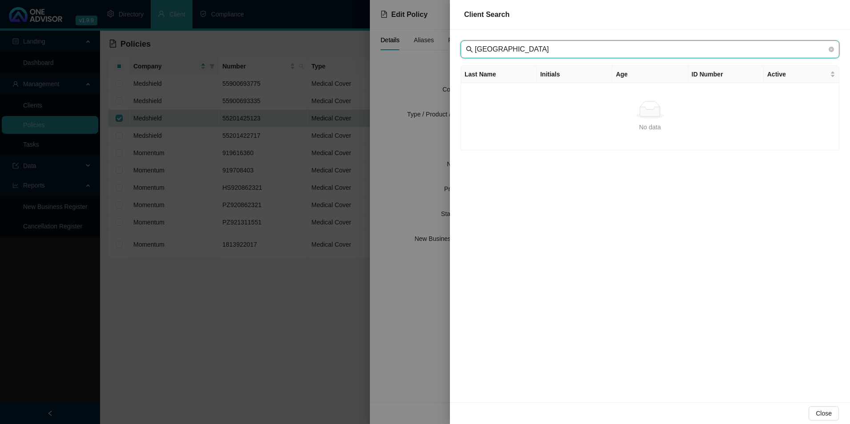
drag, startPoint x: 487, startPoint y: 51, endPoint x: 499, endPoint y: 58, distance: 13.8
click at [488, 51] on input "[GEOGRAPHIC_DATA]" at bounding box center [651, 49] width 352 height 11
type input "[GEOGRAPHIC_DATA]"
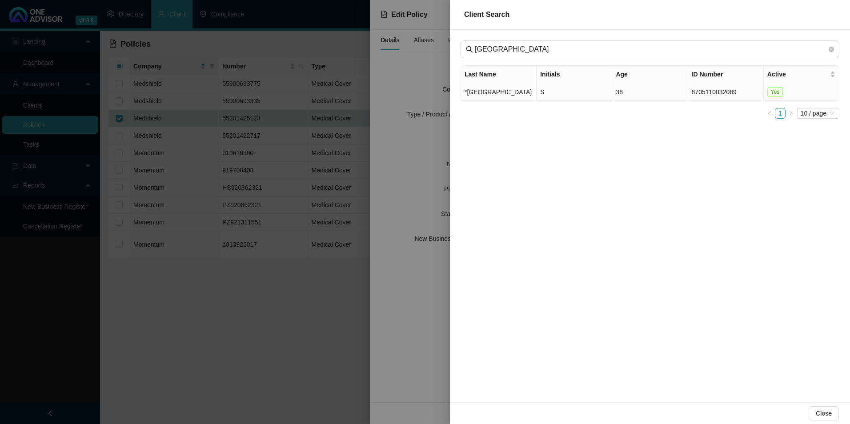
click at [488, 95] on td "*[GEOGRAPHIC_DATA]" at bounding box center [499, 92] width 76 height 18
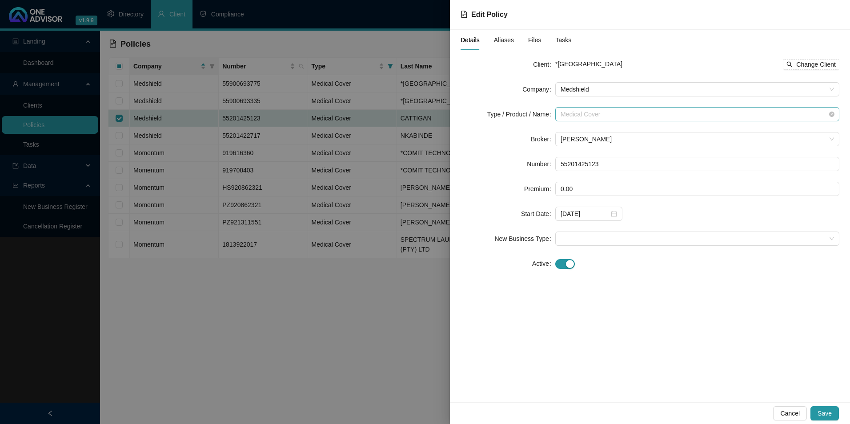
click at [628, 116] on span "Medical Cover" at bounding box center [698, 114] width 274 height 13
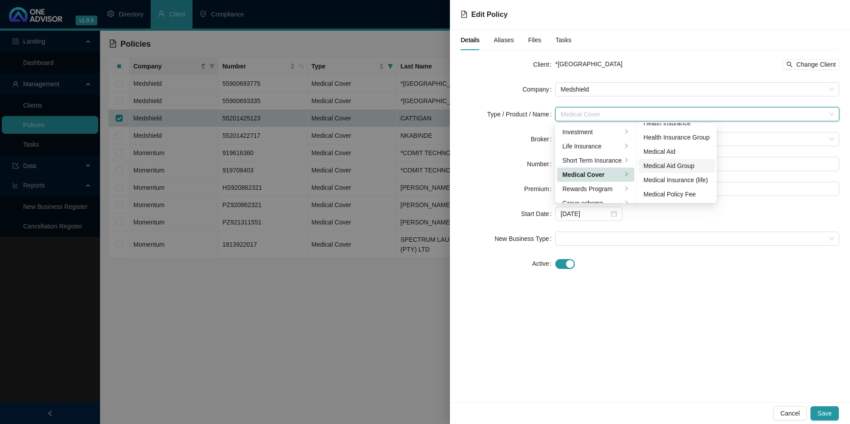
click at [674, 170] on div "Medical Aid Group" at bounding box center [677, 166] width 66 height 10
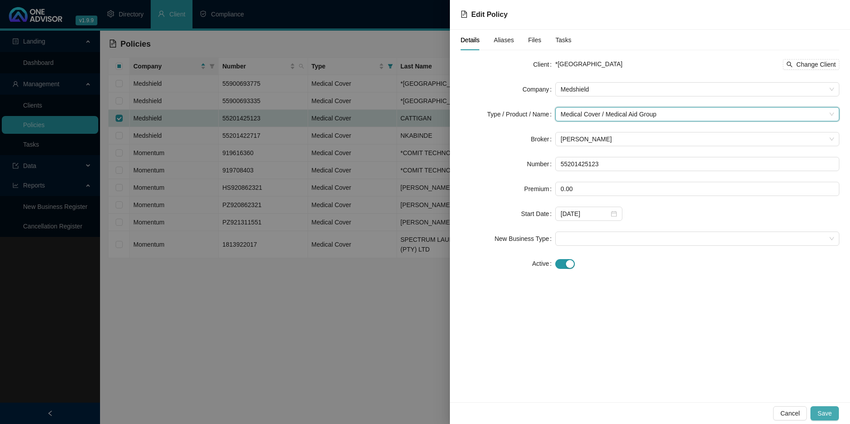
click at [831, 414] on span "Save" at bounding box center [825, 414] width 14 height 10
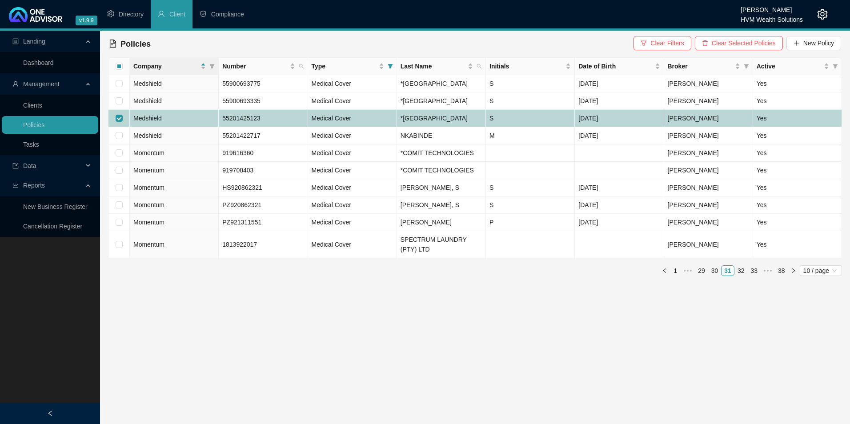
drag, startPoint x: 120, startPoint y: 142, endPoint x: 117, endPoint y: 148, distance: 5.8
click at [120, 122] on input "checkbox" at bounding box center [119, 118] width 7 height 7
checkbox input "false"
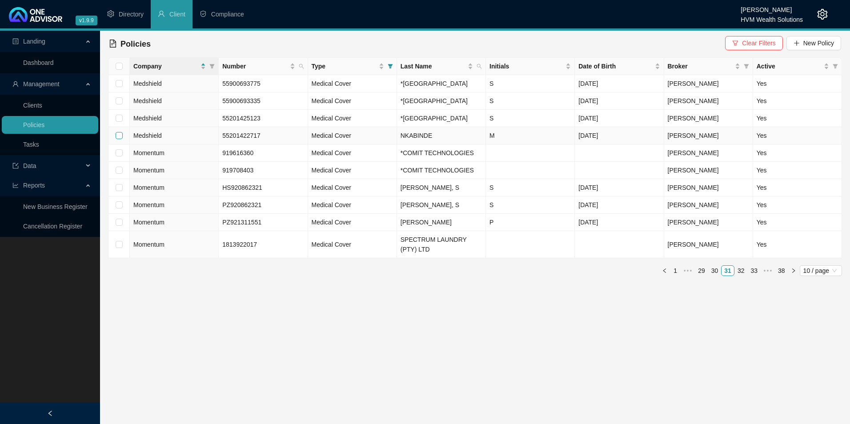
click at [117, 139] on input "checkbox" at bounding box center [119, 135] width 7 height 7
checkbox input "true"
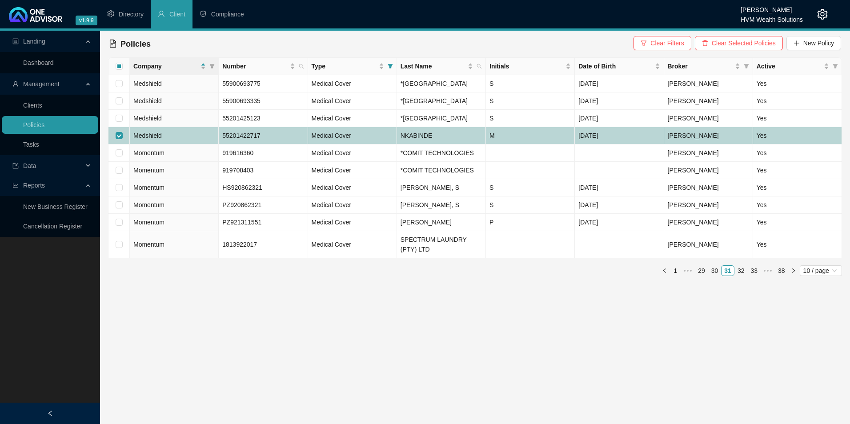
click at [388, 145] on td "Medical Cover" at bounding box center [352, 135] width 89 height 17
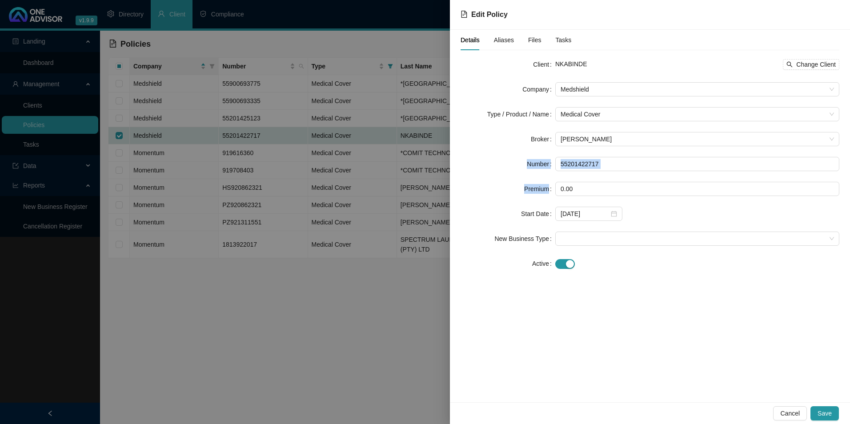
drag, startPoint x: 615, startPoint y: 173, endPoint x: 521, endPoint y: 169, distance: 94.4
click at [521, 169] on form "Client NKABINDE Change Client Company Medshield Type / Product / Name Medical C…" at bounding box center [650, 164] width 379 height 214
click at [657, 166] on input "55201422717" at bounding box center [698, 164] width 284 height 14
click at [654, 167] on input "55201422717" at bounding box center [698, 164] width 284 height 14
click at [620, 165] on input "55201422717" at bounding box center [698, 164] width 284 height 14
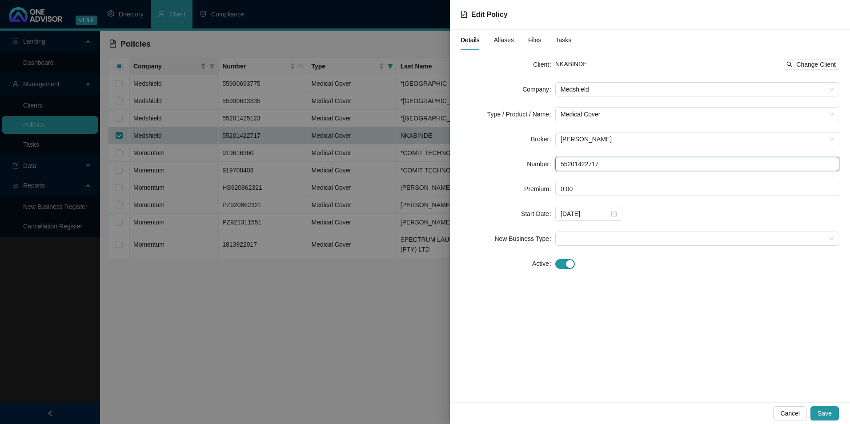
click at [544, 161] on div "Number 55201422717" at bounding box center [650, 164] width 379 height 14
click at [802, 57] on div "NKABINDE Change Client" at bounding box center [698, 64] width 284 height 14
click at [803, 62] on span "Change Client" at bounding box center [817, 65] width 40 height 10
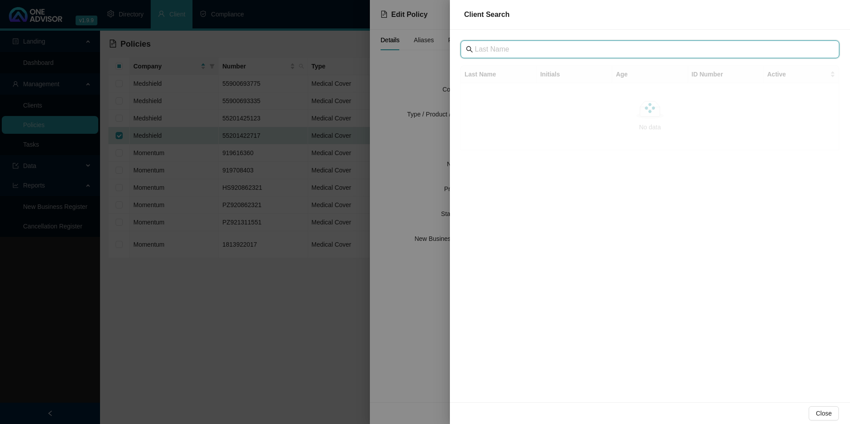
drag, startPoint x: 532, startPoint y: 44, endPoint x: 503, endPoint y: 51, distance: 30.2
click at [503, 51] on input "text" at bounding box center [651, 49] width 352 height 11
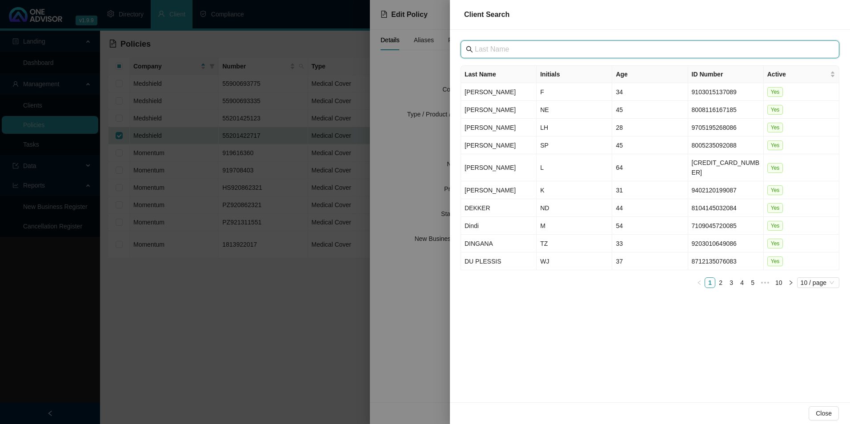
paste input "[GEOGRAPHIC_DATA]"
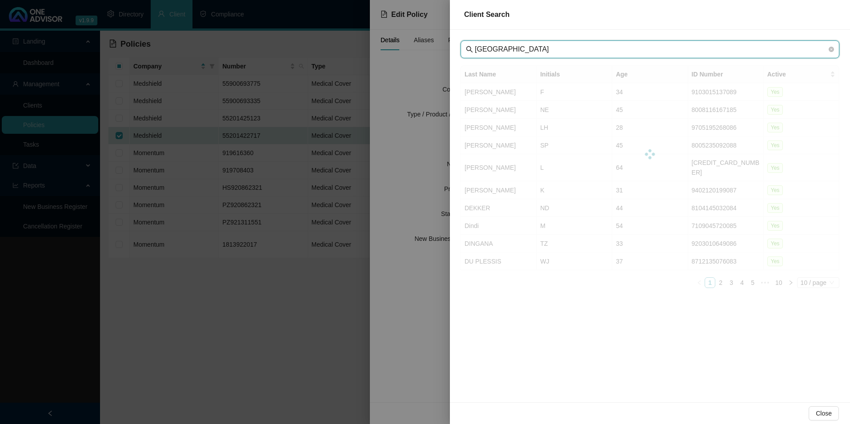
click at [495, 51] on input "[GEOGRAPHIC_DATA]" at bounding box center [651, 49] width 352 height 11
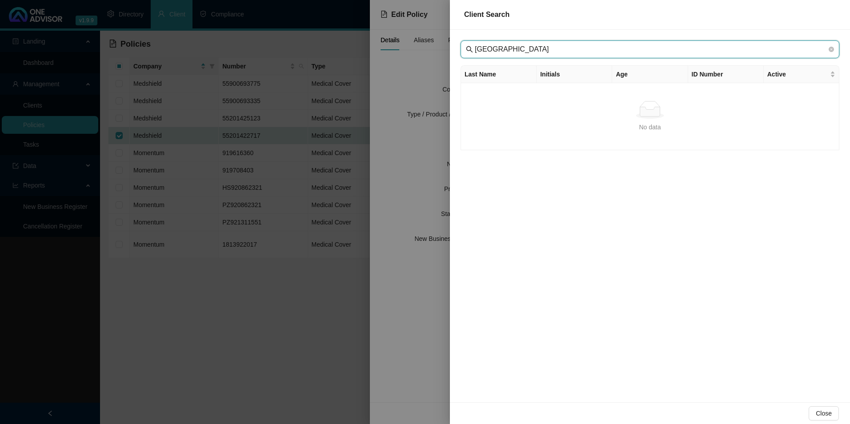
click at [492, 50] on input "[GEOGRAPHIC_DATA]" at bounding box center [651, 49] width 352 height 11
type input "[GEOGRAPHIC_DATA]"
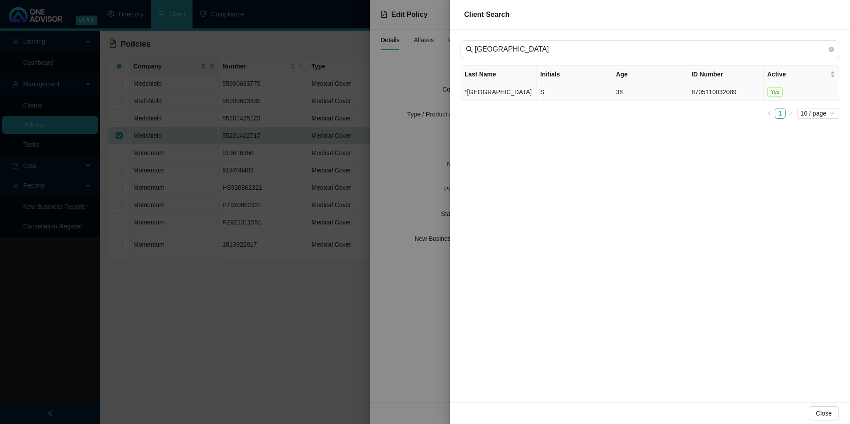
click at [502, 89] on td "*[GEOGRAPHIC_DATA]" at bounding box center [499, 92] width 76 height 18
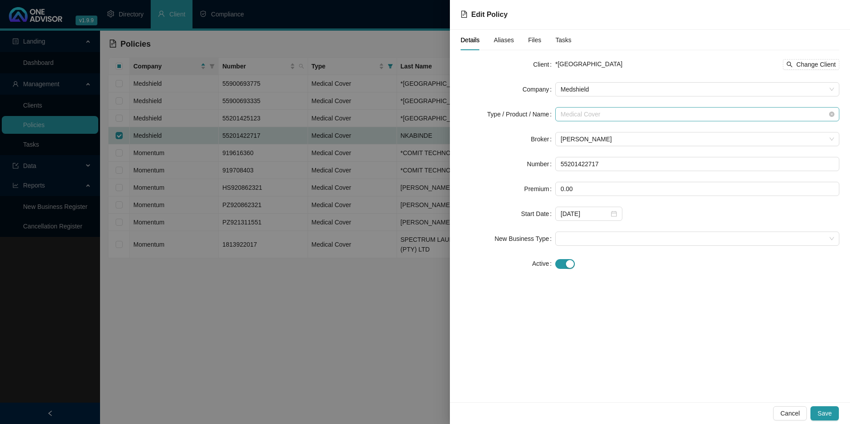
click at [625, 118] on span "Medical Cover" at bounding box center [698, 114] width 274 height 13
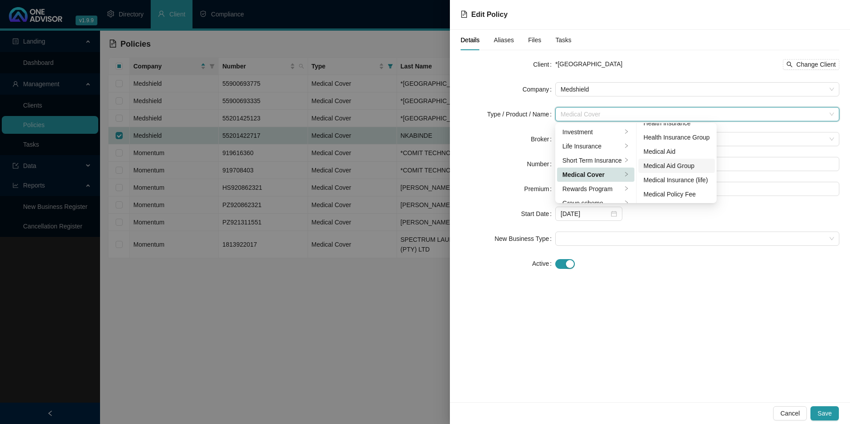
click at [681, 164] on div "Medical Aid Group" at bounding box center [677, 166] width 66 height 10
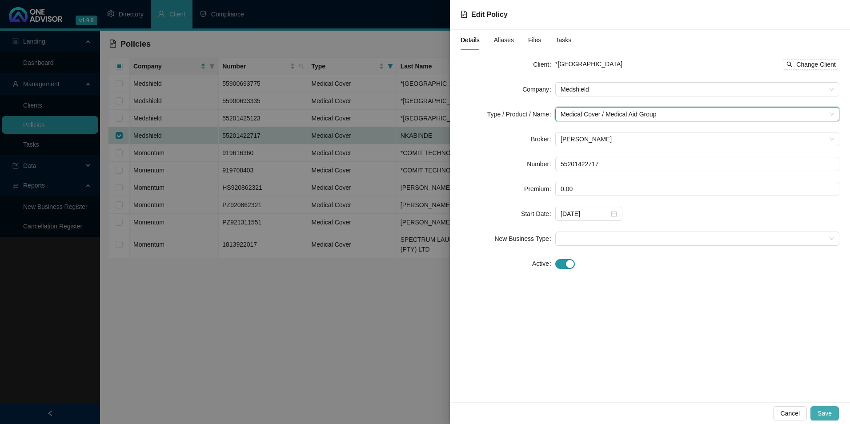
click at [836, 418] on button "Save" at bounding box center [825, 414] width 28 height 14
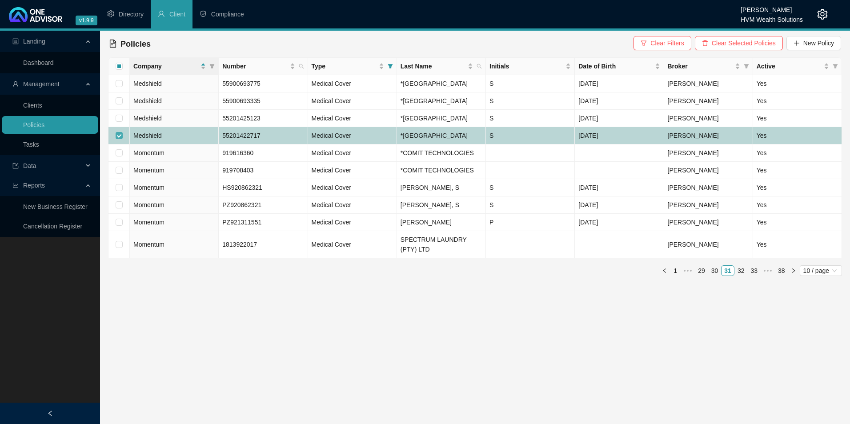
click at [118, 139] on input "checkbox" at bounding box center [119, 135] width 7 height 7
checkbox input "false"
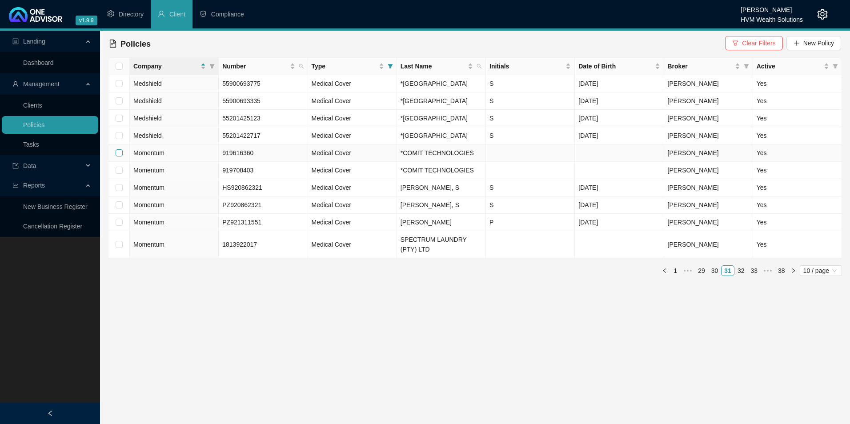
click at [120, 157] on input "checkbox" at bounding box center [119, 152] width 7 height 7
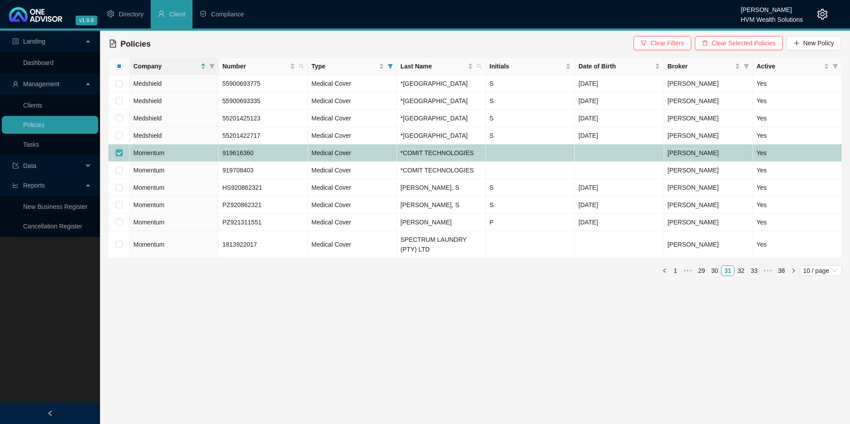
click at [119, 157] on input "checkbox" at bounding box center [119, 152] width 7 height 7
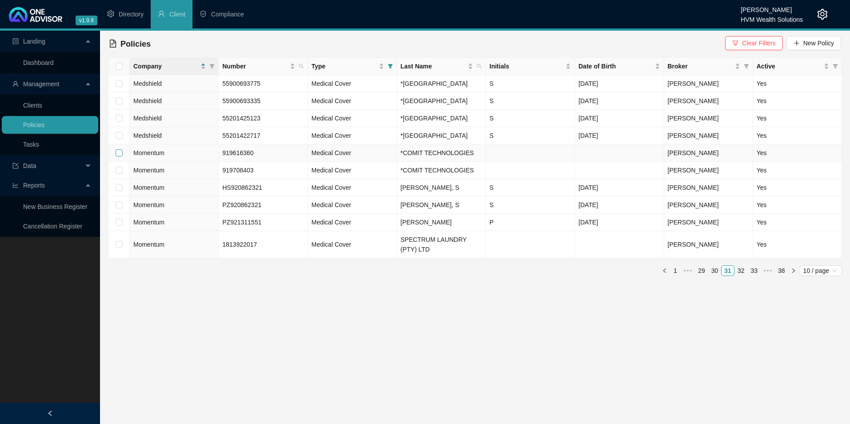
click at [119, 157] on input "checkbox" at bounding box center [119, 152] width 7 height 7
checkbox input "true"
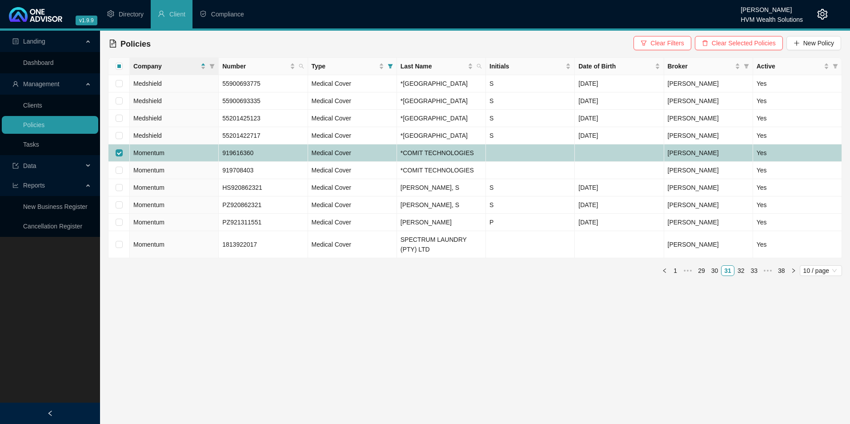
click at [280, 162] on td "919616360" at bounding box center [263, 153] width 89 height 17
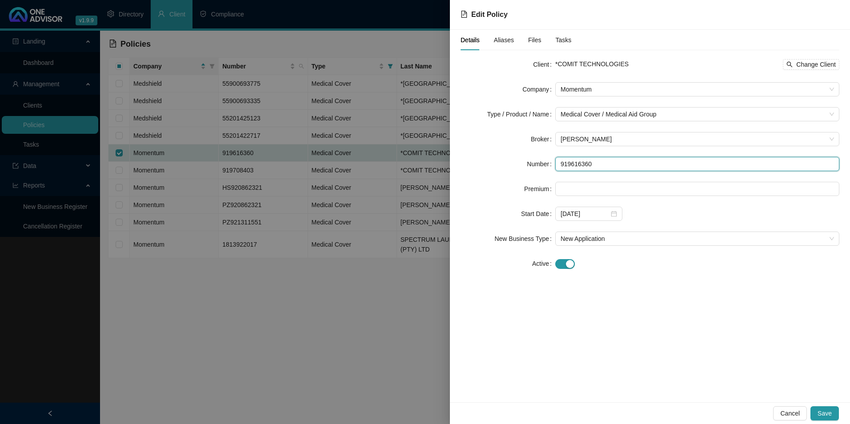
drag, startPoint x: 600, startPoint y: 165, endPoint x: 536, endPoint y: 170, distance: 64.7
click at [536, 170] on div "Number 919616360" at bounding box center [650, 164] width 379 height 14
click at [800, 416] on span "Cancel" at bounding box center [791, 414] width 20 height 10
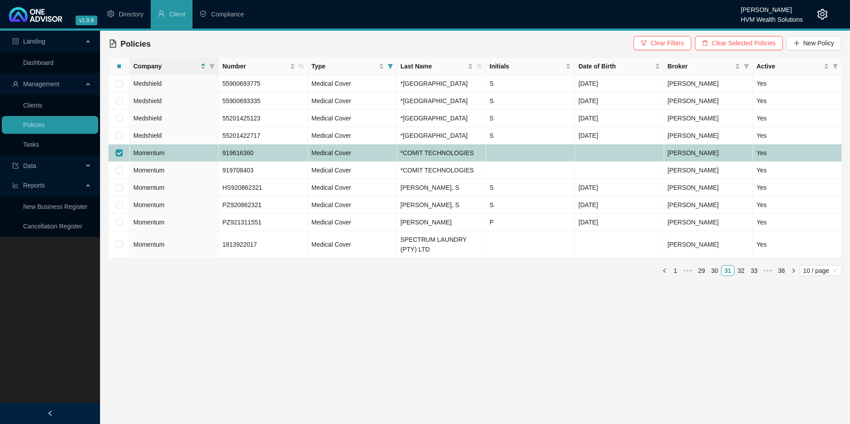
click at [114, 162] on td at bounding box center [119, 153] width 21 height 17
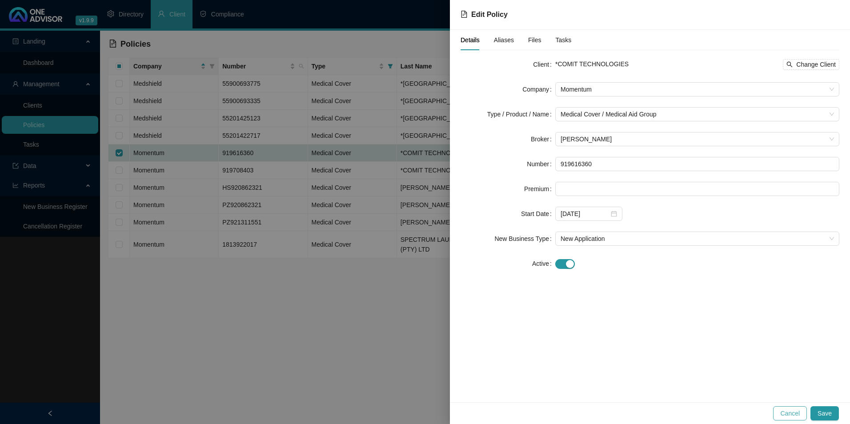
click at [794, 410] on span "Cancel" at bounding box center [791, 414] width 20 height 10
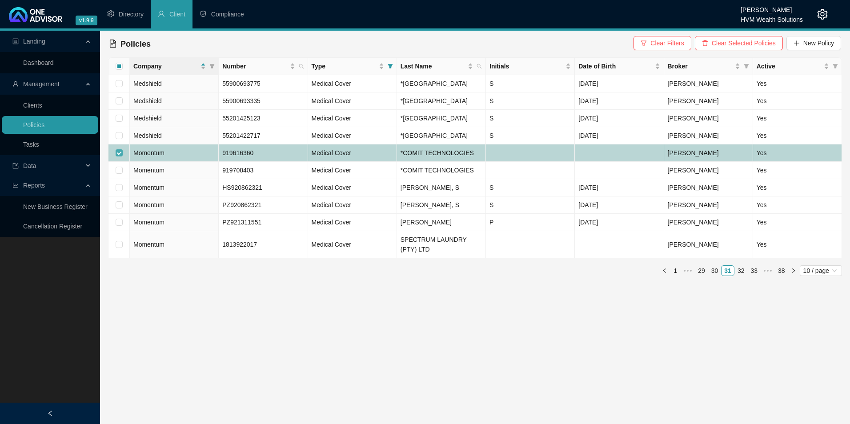
click at [118, 157] on input "checkbox" at bounding box center [119, 152] width 7 height 7
checkbox input "false"
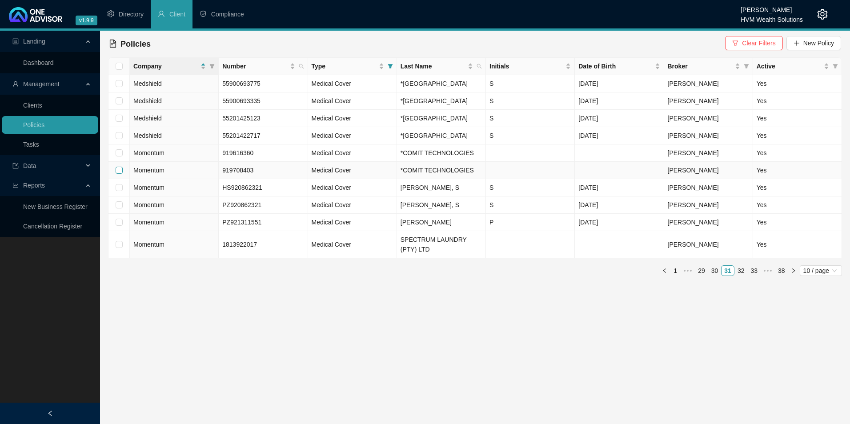
click at [118, 174] on input "checkbox" at bounding box center [119, 170] width 7 height 7
checkbox input "true"
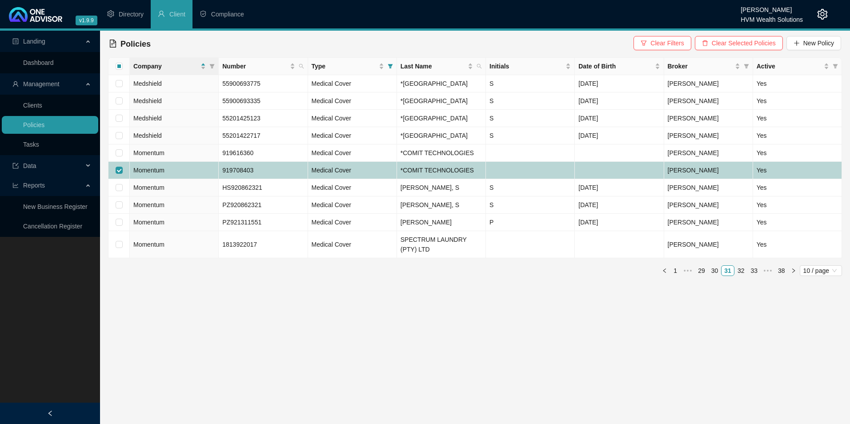
click at [266, 179] on td "919708403" at bounding box center [263, 170] width 89 height 17
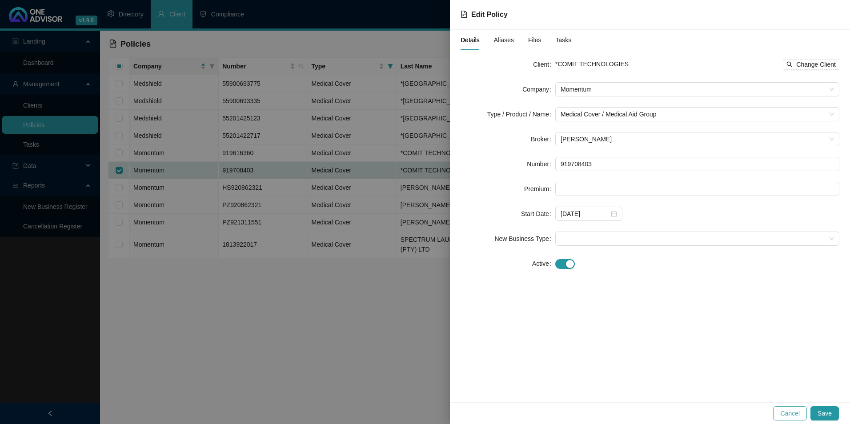
click at [799, 412] on span "Cancel" at bounding box center [791, 414] width 20 height 10
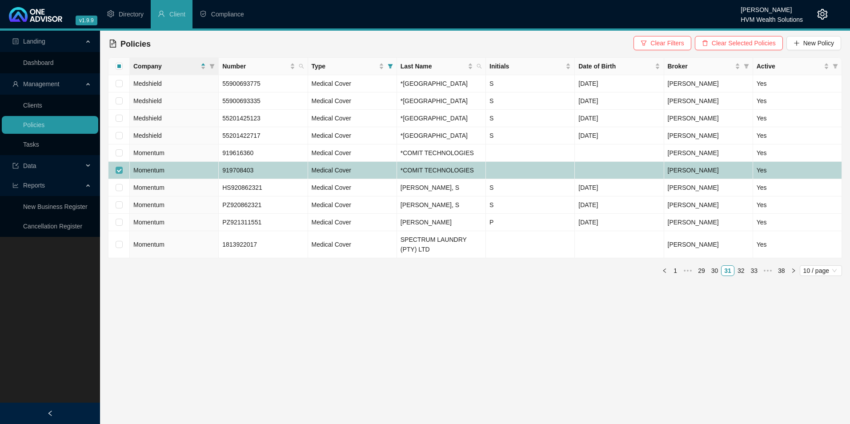
click at [121, 174] on input "checkbox" at bounding box center [119, 170] width 7 height 7
checkbox input "false"
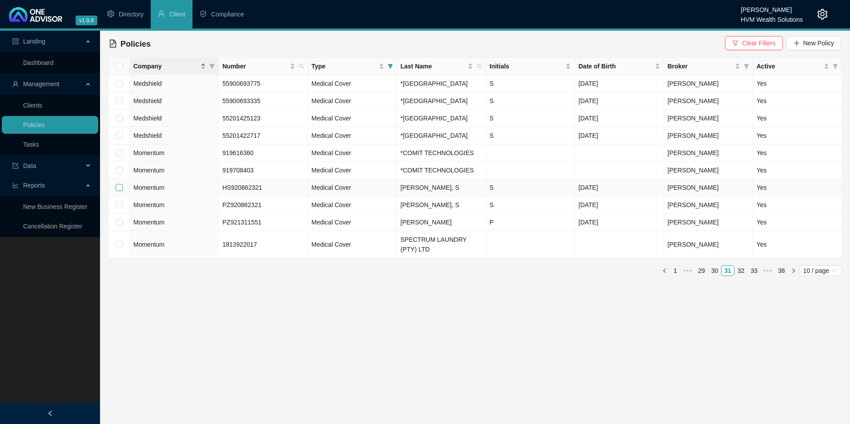
click at [117, 191] on input "checkbox" at bounding box center [119, 187] width 7 height 7
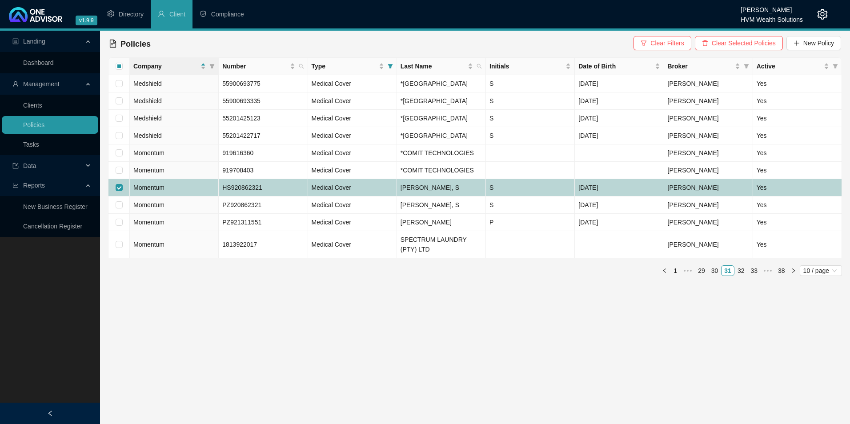
click at [205, 197] on td "Momentum" at bounding box center [174, 187] width 89 height 17
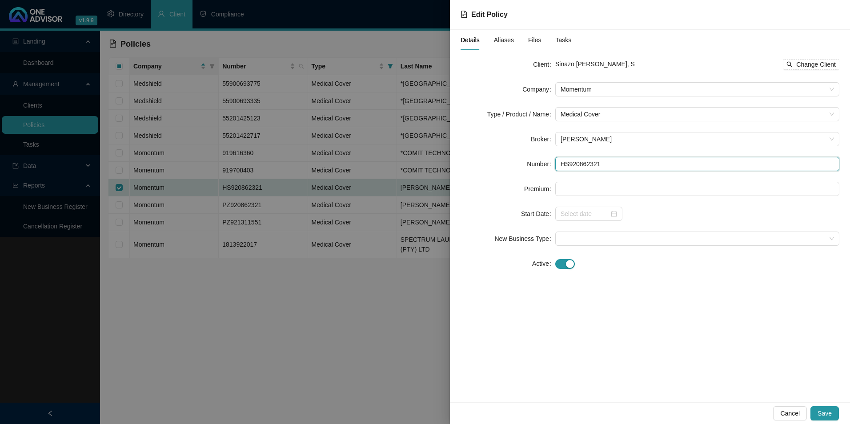
drag, startPoint x: 562, startPoint y: 165, endPoint x: 546, endPoint y: 165, distance: 15.6
click at [546, 165] on div "Number HS920862321" at bounding box center [650, 164] width 379 height 14
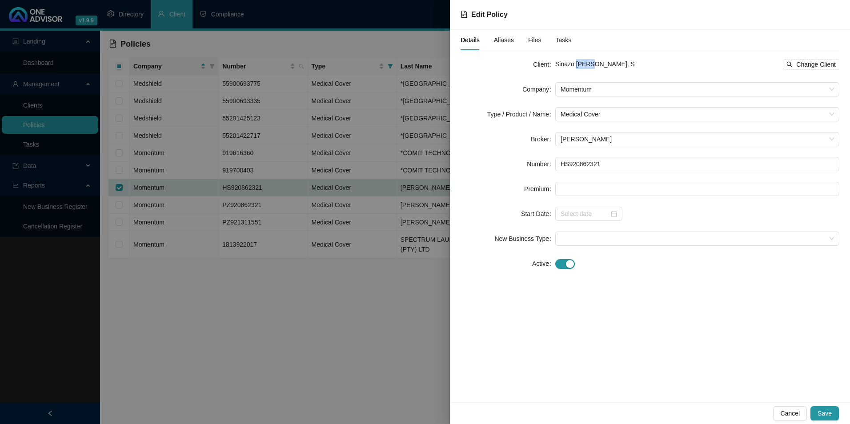
drag, startPoint x: 591, startPoint y: 62, endPoint x: 577, endPoint y: 67, distance: 15.1
click at [577, 67] on span "Sinazo [PERSON_NAME], S" at bounding box center [596, 63] width 80 height 7
copy span "[PERSON_NAME],"
drag, startPoint x: 572, startPoint y: 62, endPoint x: 551, endPoint y: 64, distance: 21.9
click at [551, 64] on div "Client Sinazo [PERSON_NAME], S Change Client" at bounding box center [650, 64] width 379 height 14
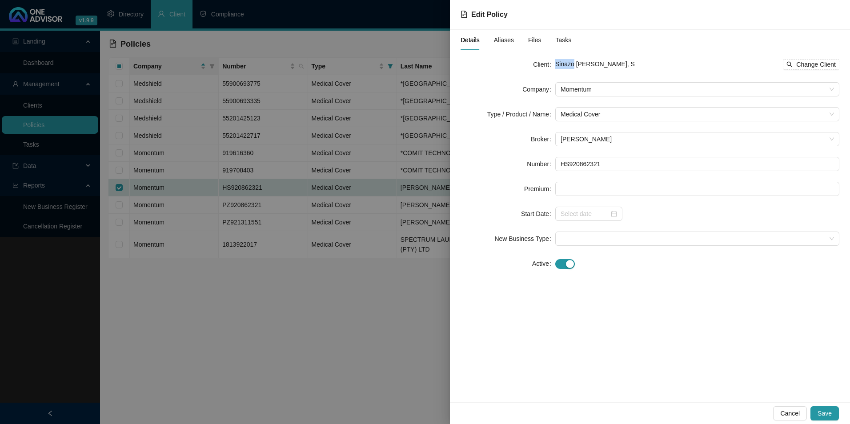
copy div "Sinazo"
click at [787, 418] on span "Cancel" at bounding box center [791, 414] width 20 height 10
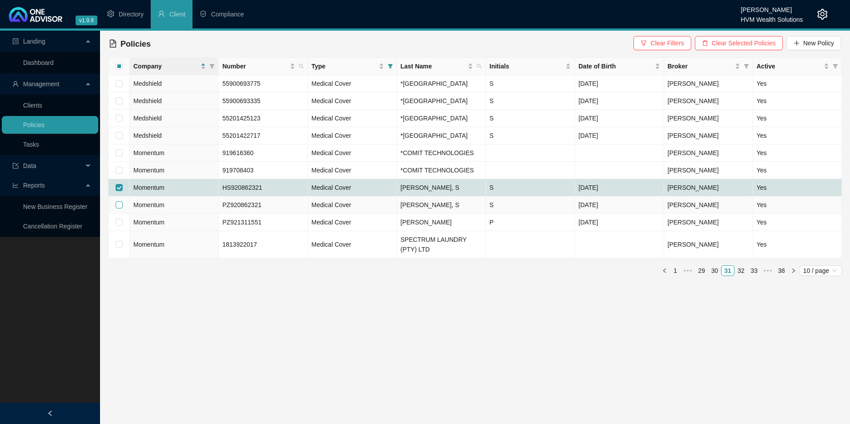
click at [121, 209] on input "checkbox" at bounding box center [119, 204] width 7 height 7
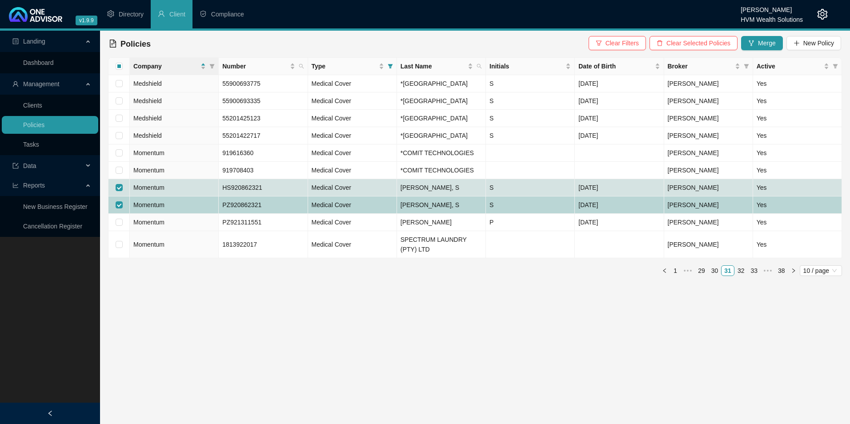
click at [155, 209] on span "Momentum" at bounding box center [148, 204] width 31 height 7
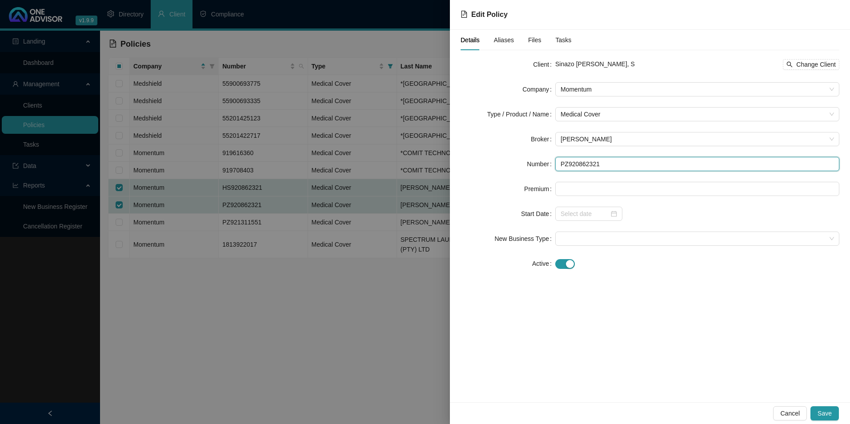
drag, startPoint x: 635, startPoint y: 170, endPoint x: 550, endPoint y: 168, distance: 84.6
click at [550, 168] on div "Number PZ920862321" at bounding box center [650, 164] width 379 height 14
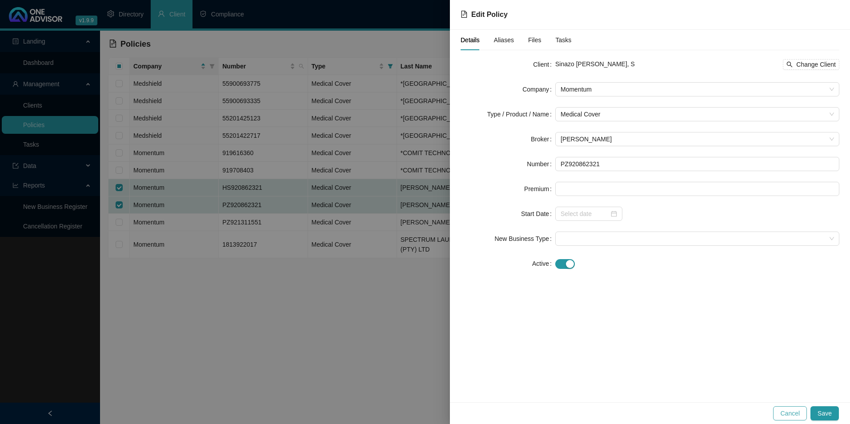
click at [799, 411] on span "Cancel" at bounding box center [791, 414] width 20 height 10
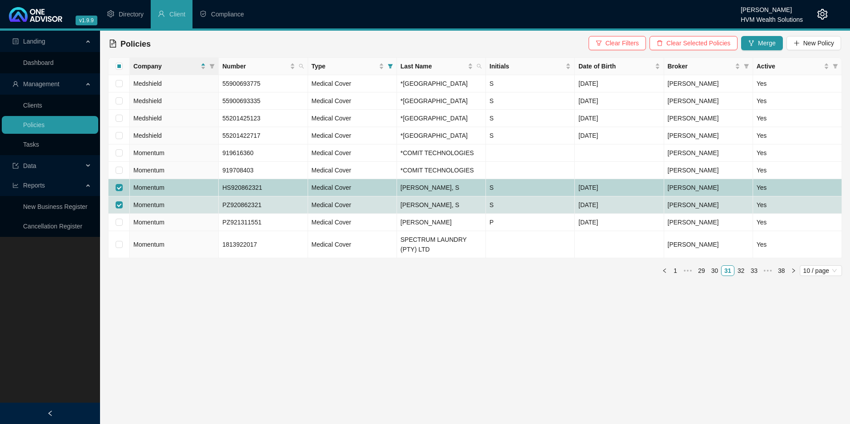
click at [154, 191] on span "Momentum" at bounding box center [148, 187] width 31 height 7
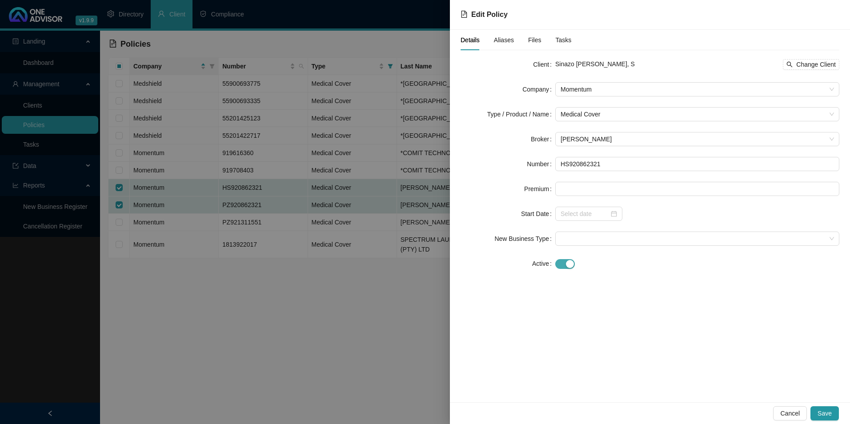
click at [570, 264] on div "button" at bounding box center [570, 264] width 8 height 8
click at [590, 293] on input at bounding box center [585, 289] width 48 height 10
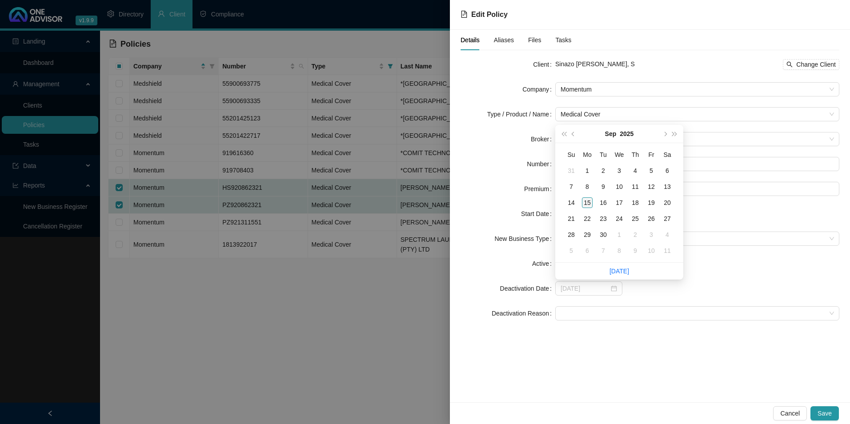
click at [586, 204] on div "15" at bounding box center [587, 202] width 11 height 11
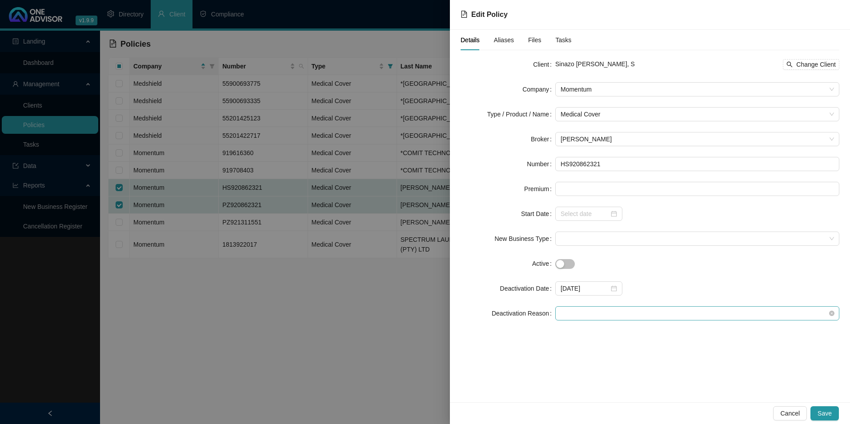
click at [603, 316] on span at bounding box center [698, 313] width 274 height 13
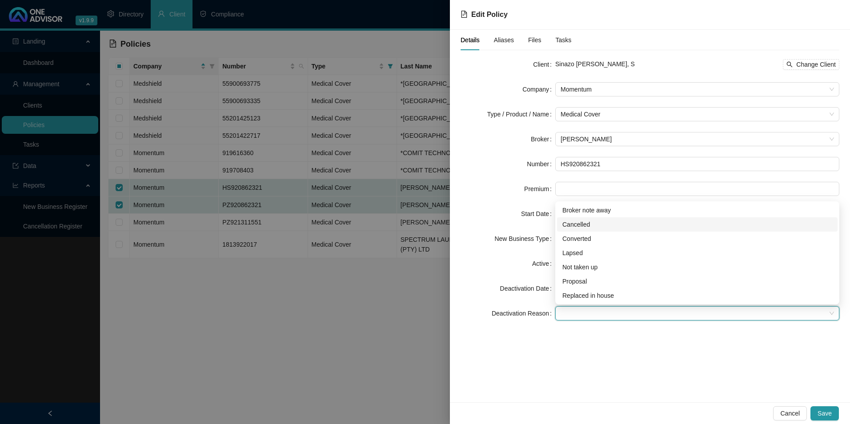
click at [592, 226] on div "Cancelled" at bounding box center [698, 225] width 270 height 10
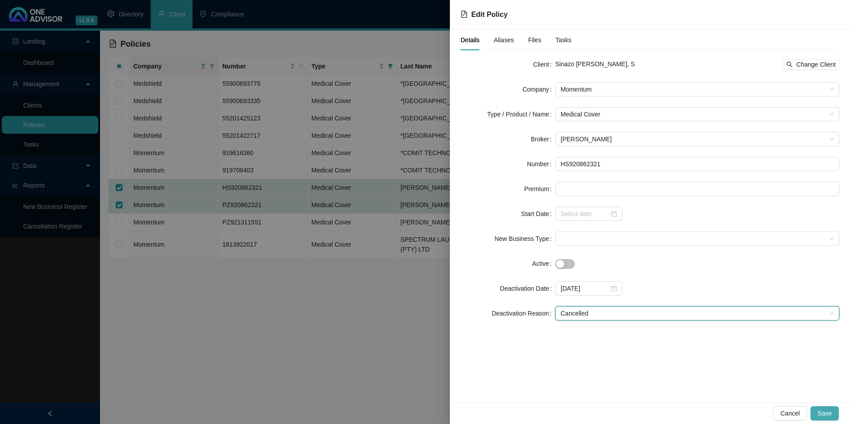
click at [826, 416] on span "Save" at bounding box center [825, 414] width 14 height 10
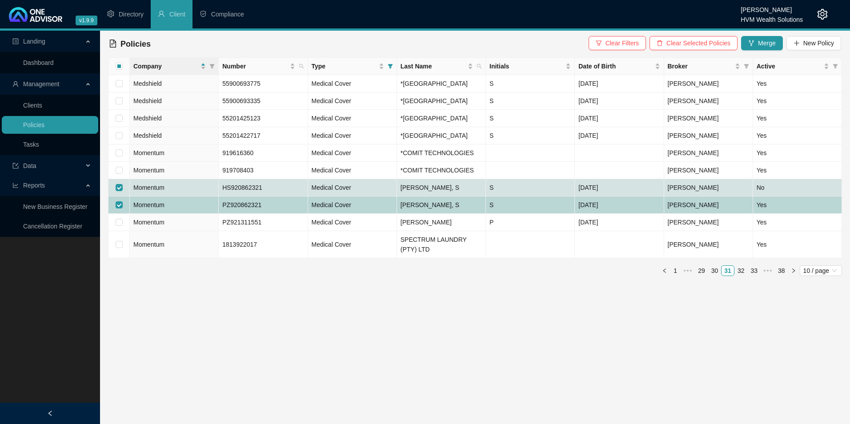
click at [182, 214] on td "Momentum" at bounding box center [174, 205] width 89 height 17
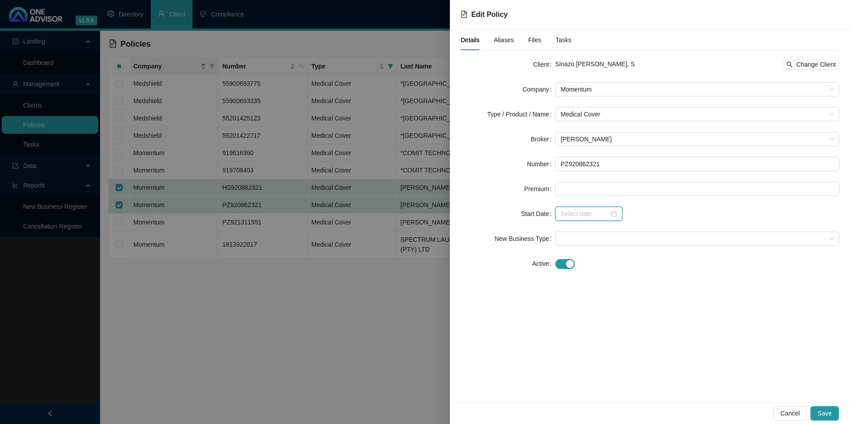
click at [600, 218] on input at bounding box center [585, 214] width 48 height 10
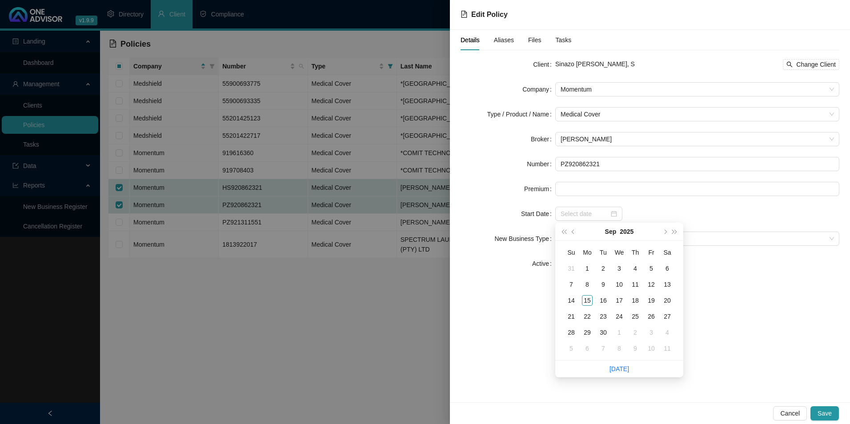
click at [744, 222] on form "Client Sinazo [PERSON_NAME], S Change Client Company Momentum Type / Product / …" at bounding box center [650, 164] width 379 height 214
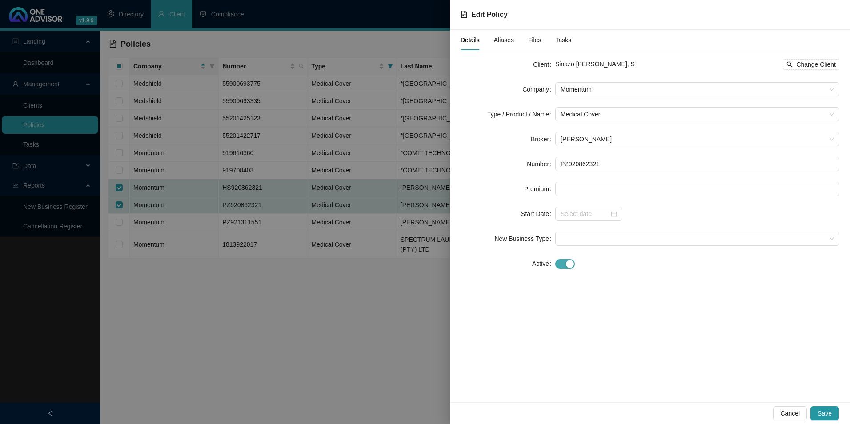
click at [567, 261] on div "button" at bounding box center [570, 264] width 8 height 8
click at [593, 286] on input at bounding box center [585, 289] width 48 height 10
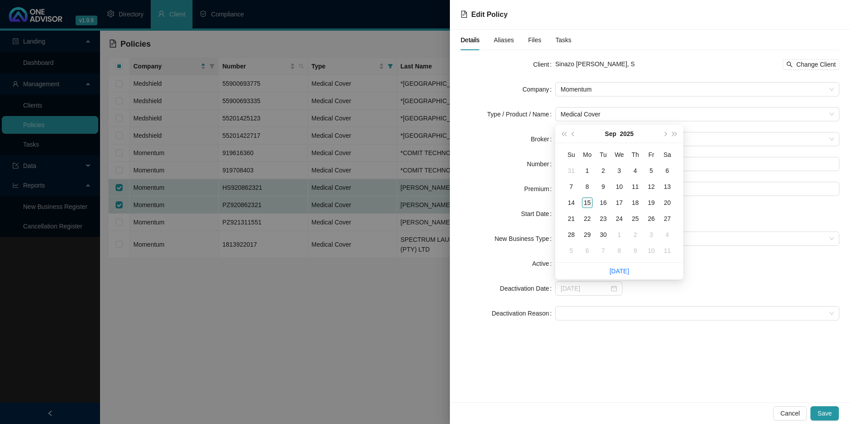
click at [594, 201] on td "15" at bounding box center [588, 203] width 16 height 16
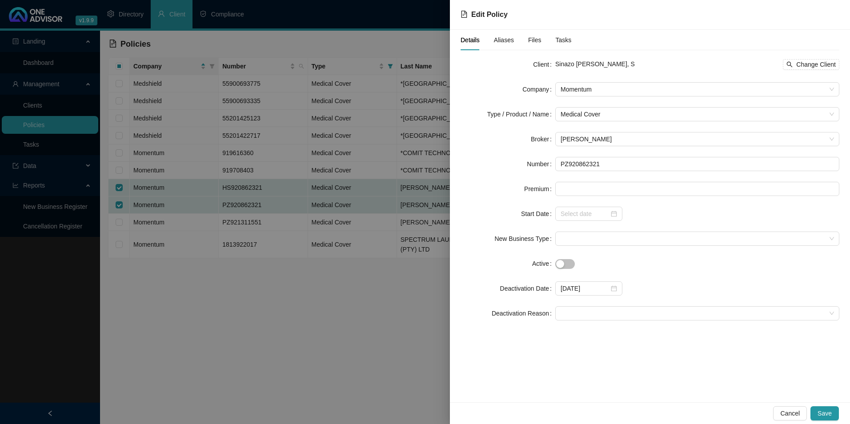
click at [599, 305] on form "Client Sinazo [PERSON_NAME], S Change Client Company Momentum Type / Product / …" at bounding box center [650, 188] width 379 height 263
click at [597, 315] on span at bounding box center [698, 313] width 274 height 13
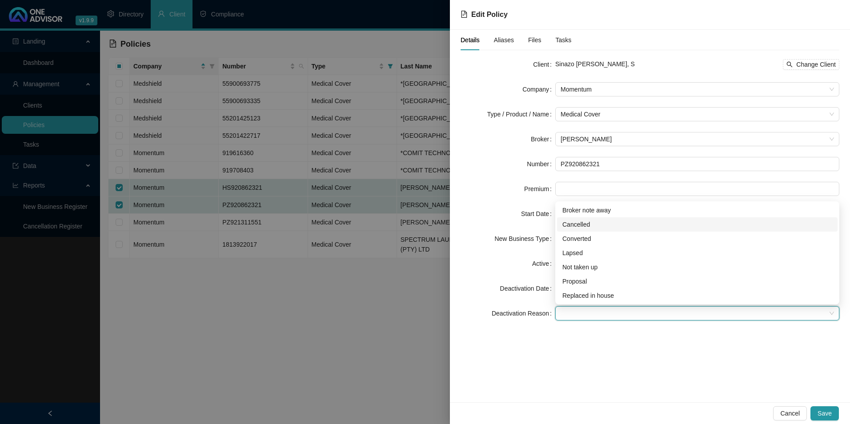
click at [607, 225] on div "Cancelled" at bounding box center [698, 225] width 270 height 10
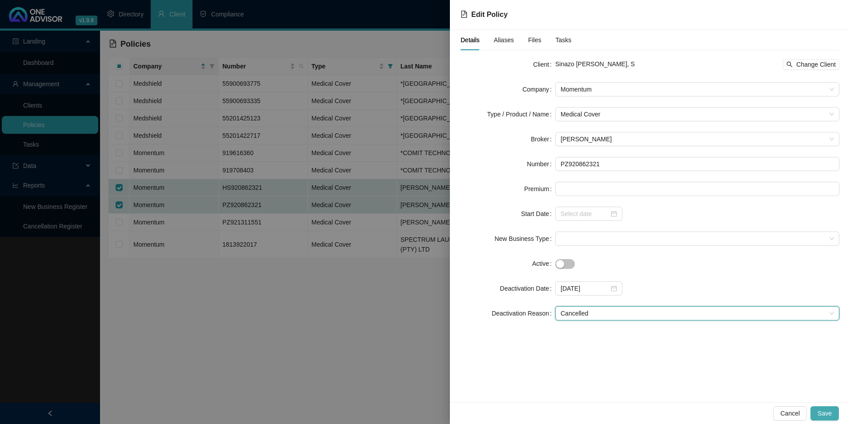
click at [837, 416] on button "Save" at bounding box center [825, 414] width 28 height 14
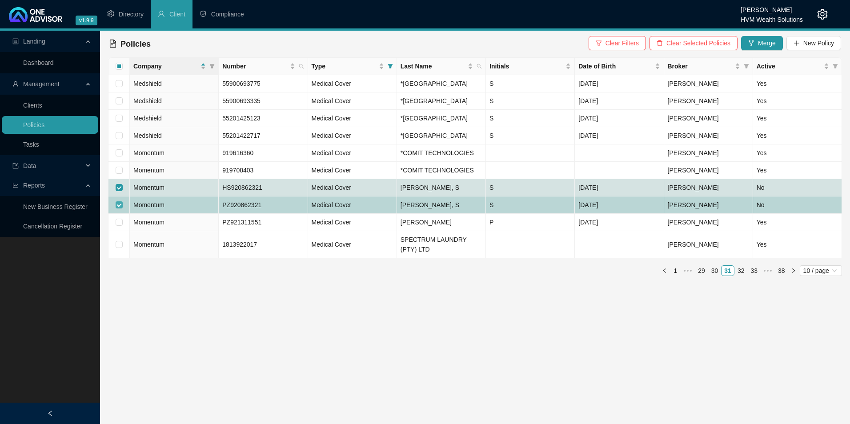
click at [122, 209] on input "checkbox" at bounding box center [119, 204] width 7 height 7
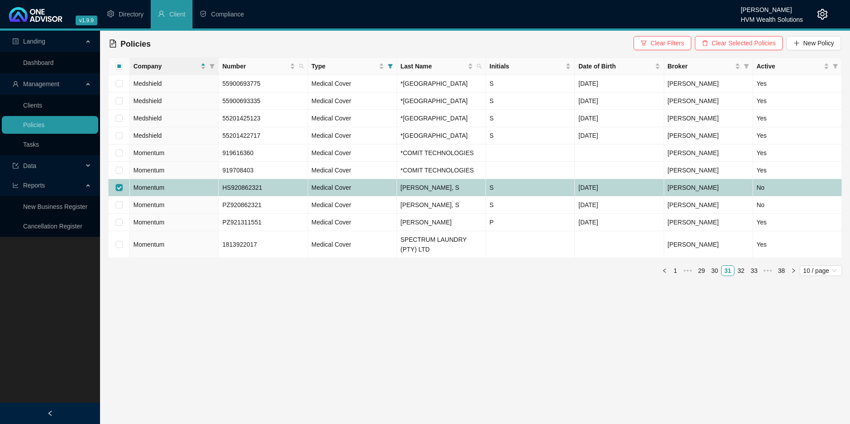
click at [118, 197] on td at bounding box center [119, 187] width 21 height 17
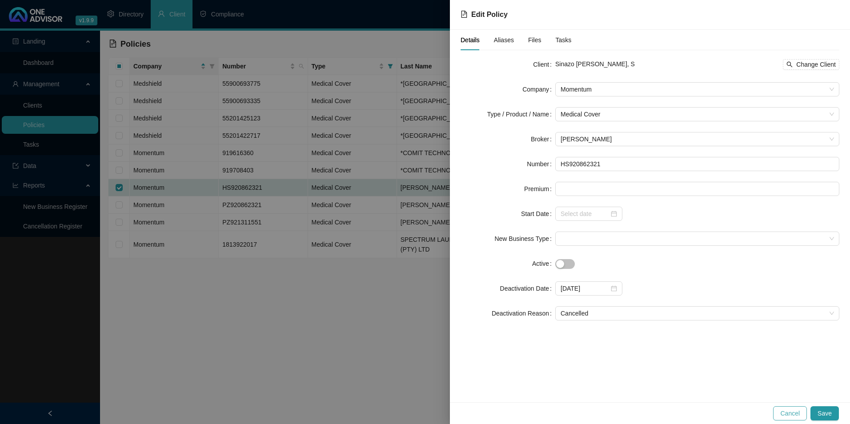
click at [793, 413] on span "Cancel" at bounding box center [791, 414] width 20 height 10
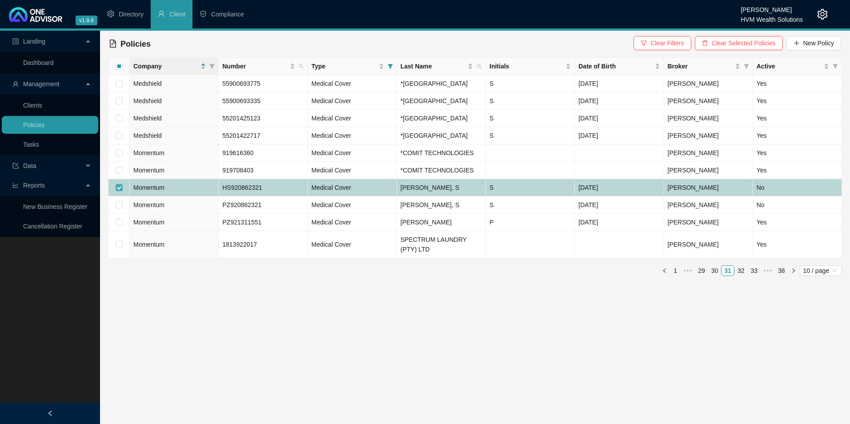
click at [116, 191] on input "checkbox" at bounding box center [119, 187] width 7 height 7
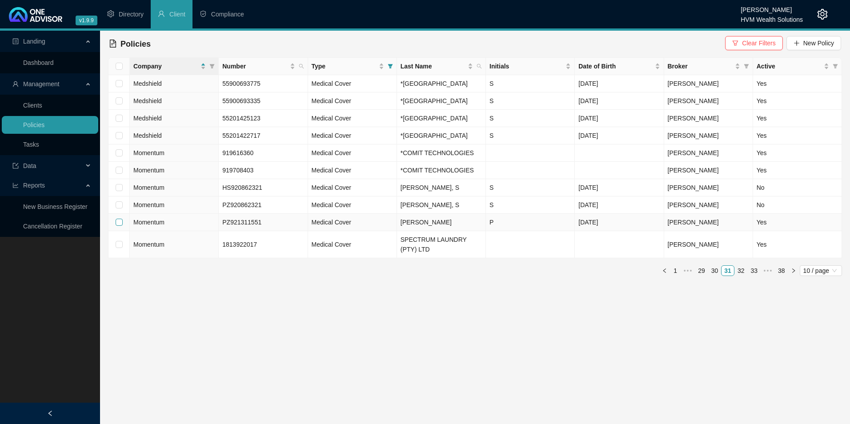
click at [119, 226] on input "checkbox" at bounding box center [119, 222] width 7 height 7
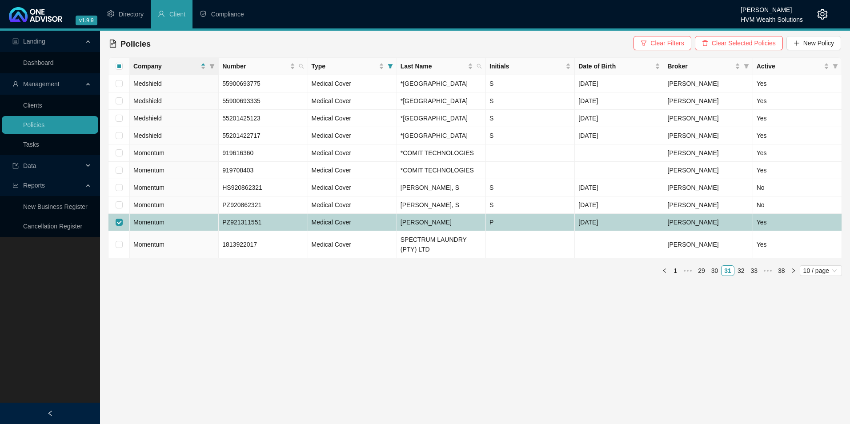
click at [273, 214] on td "PZ920862321" at bounding box center [263, 205] width 89 height 17
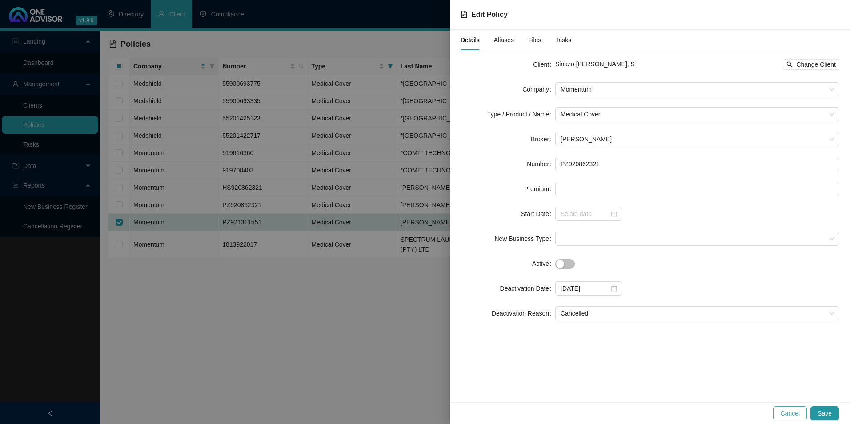
click at [796, 410] on span "Cancel" at bounding box center [791, 414] width 20 height 10
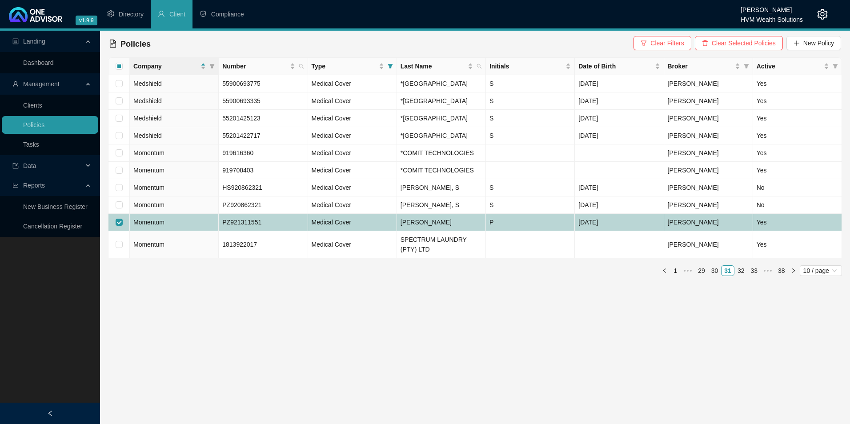
click at [437, 231] on td "[PERSON_NAME]" at bounding box center [441, 222] width 89 height 17
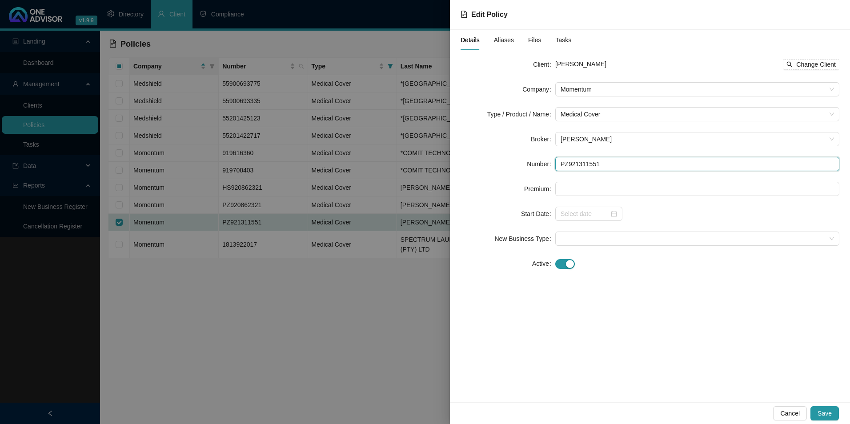
drag, startPoint x: 600, startPoint y: 161, endPoint x: 550, endPoint y: 161, distance: 50.3
click at [550, 161] on div "Number PZ921311551" at bounding box center [650, 164] width 379 height 14
drag, startPoint x: 613, startPoint y: 65, endPoint x: 580, endPoint y: 62, distance: 33.1
click at [580, 62] on div "Perusha [PERSON_NAME] Change Client" at bounding box center [698, 64] width 284 height 11
click at [573, 261] on div "button" at bounding box center [570, 264] width 8 height 8
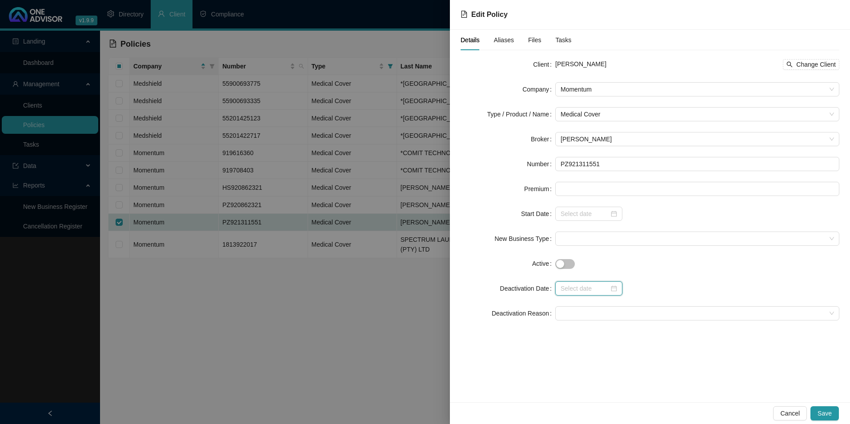
paste input "[DATE]"
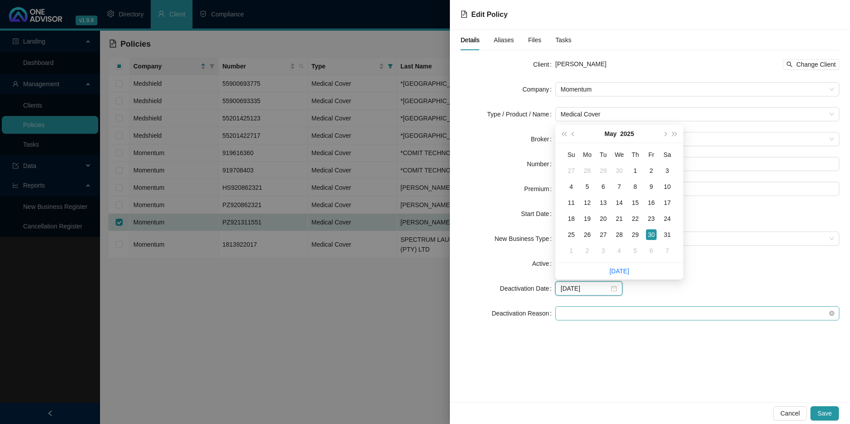
click at [612, 319] on span at bounding box center [698, 313] width 274 height 13
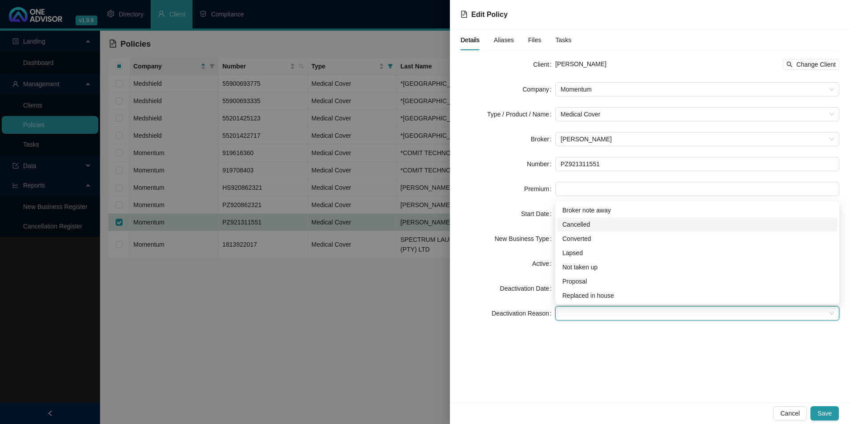
click at [575, 222] on div "Cancelled" at bounding box center [698, 225] width 270 height 10
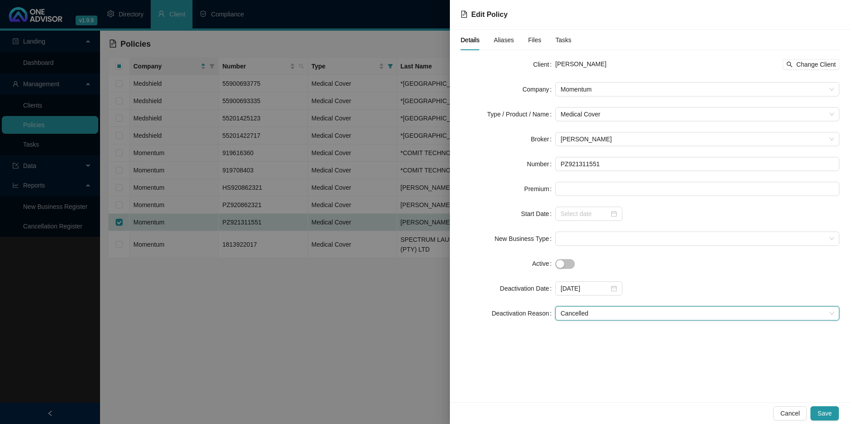
click at [706, 379] on div "Details Aliases Files Tasks Client Perusha [PERSON_NAME] Change Client Company …" at bounding box center [650, 216] width 400 height 373
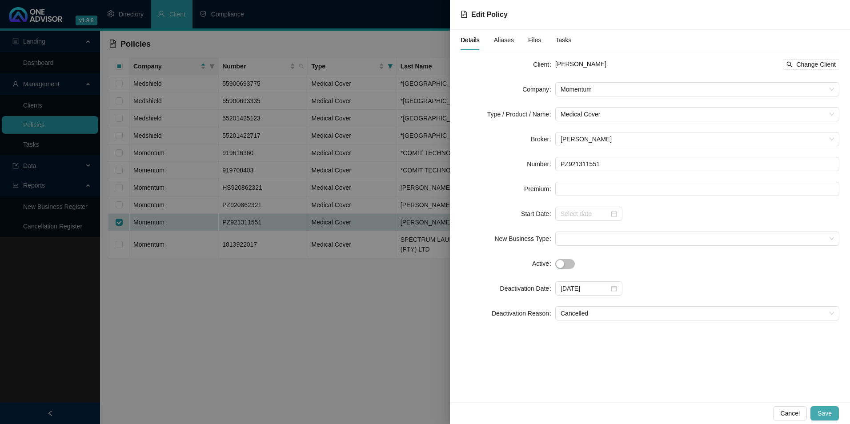
click at [824, 412] on span "Save" at bounding box center [825, 414] width 14 height 10
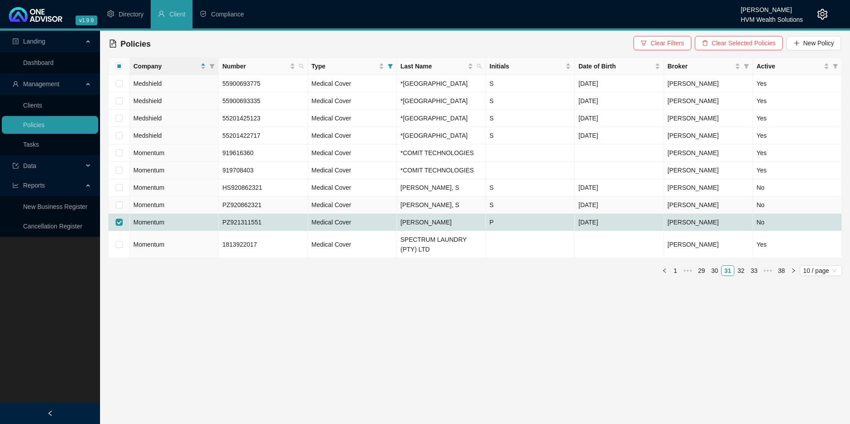
click at [254, 209] on span "PZ920862321" at bounding box center [241, 204] width 39 height 7
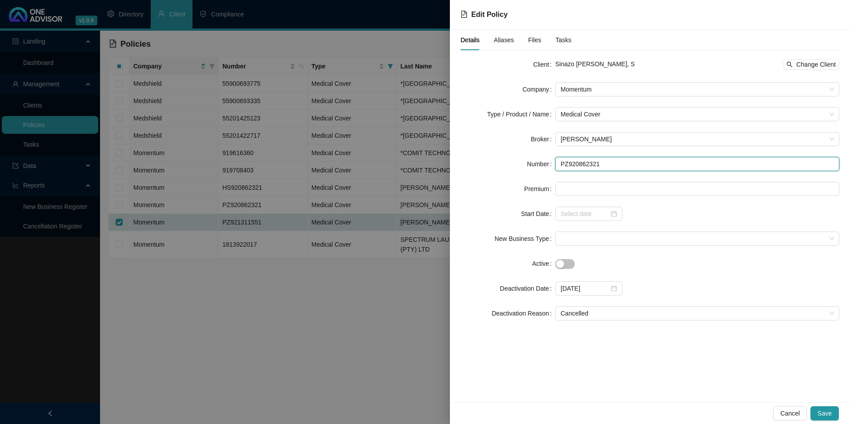
drag, startPoint x: 601, startPoint y: 165, endPoint x: 567, endPoint y: 160, distance: 34.7
click at [567, 160] on input "PZ920862321" at bounding box center [698, 164] width 284 height 14
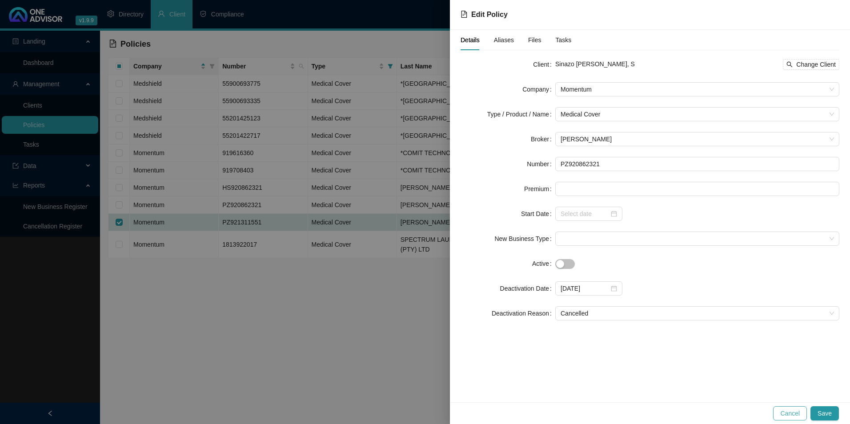
click at [790, 413] on span "Cancel" at bounding box center [791, 414] width 20 height 10
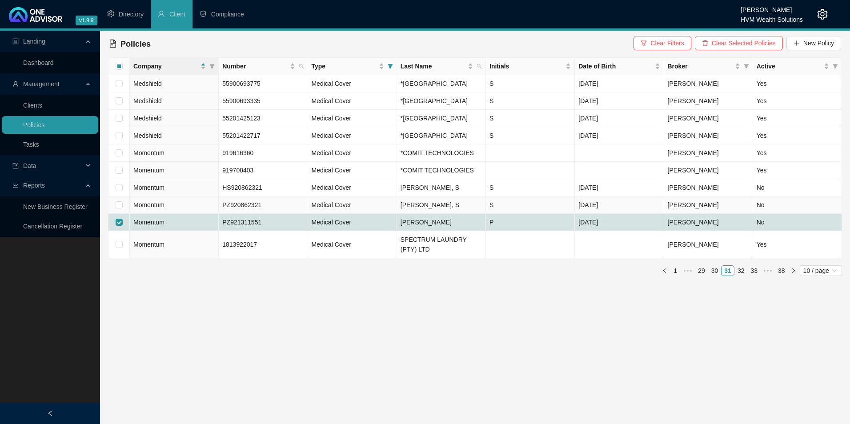
click at [274, 214] on td "PZ920862321" at bounding box center [263, 205] width 89 height 17
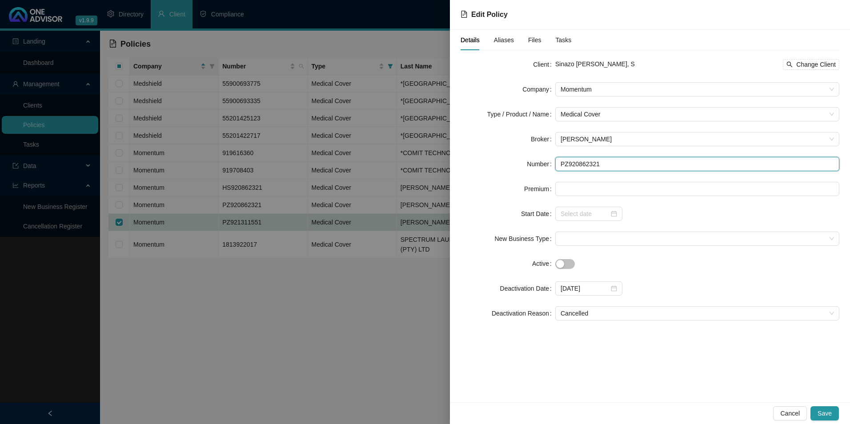
drag, startPoint x: 610, startPoint y: 163, endPoint x: 568, endPoint y: 168, distance: 42.6
click at [568, 168] on input "PZ920862321" at bounding box center [698, 164] width 284 height 14
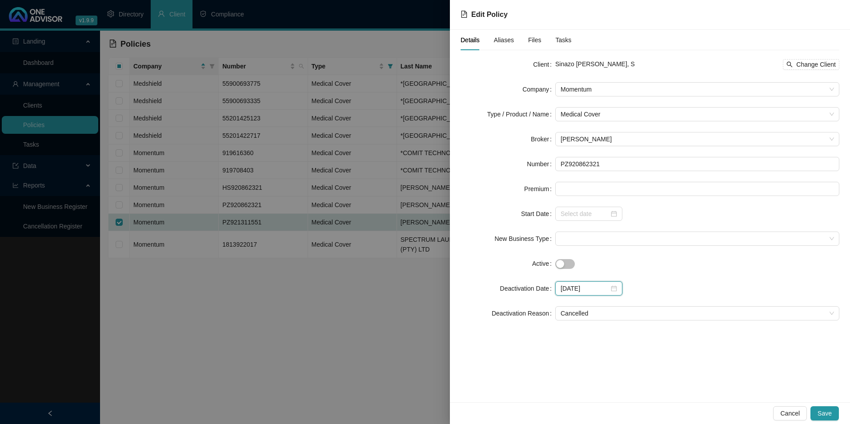
drag, startPoint x: 594, startPoint y: 292, endPoint x: 553, endPoint y: 290, distance: 40.5
click at [553, 290] on div "Deactivation Date [DATE]" at bounding box center [650, 289] width 379 height 14
paste input "6-02"
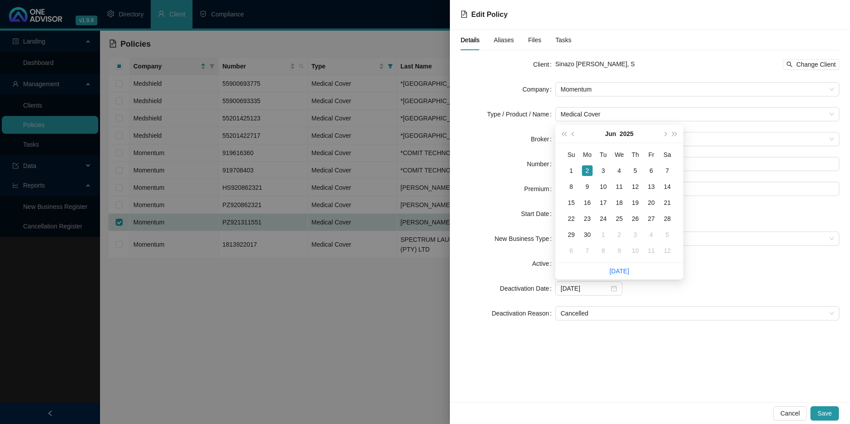
click at [686, 367] on div "Details Aliases Files Tasks Client Sinazo [PERSON_NAME], S Change Client Compan…" at bounding box center [650, 216] width 400 height 373
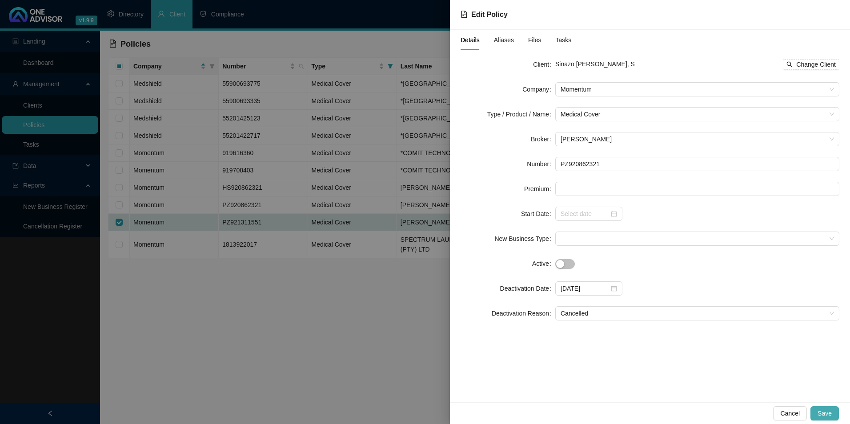
click at [823, 413] on span "Save" at bounding box center [825, 414] width 14 height 10
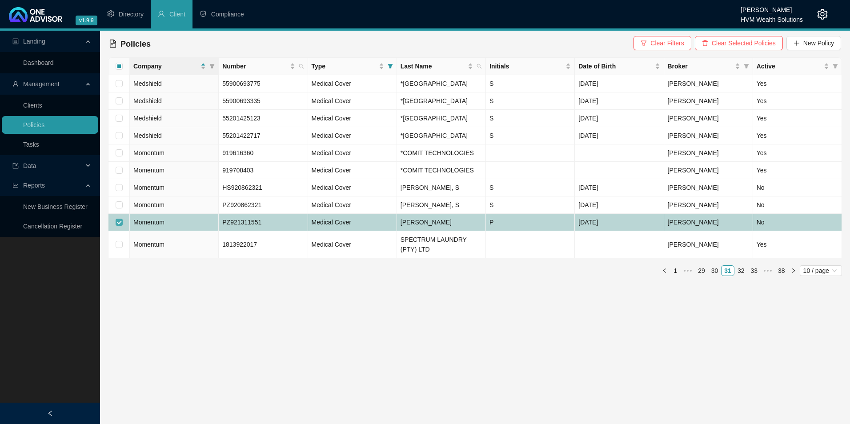
click at [119, 226] on input "checkbox" at bounding box center [119, 222] width 7 height 7
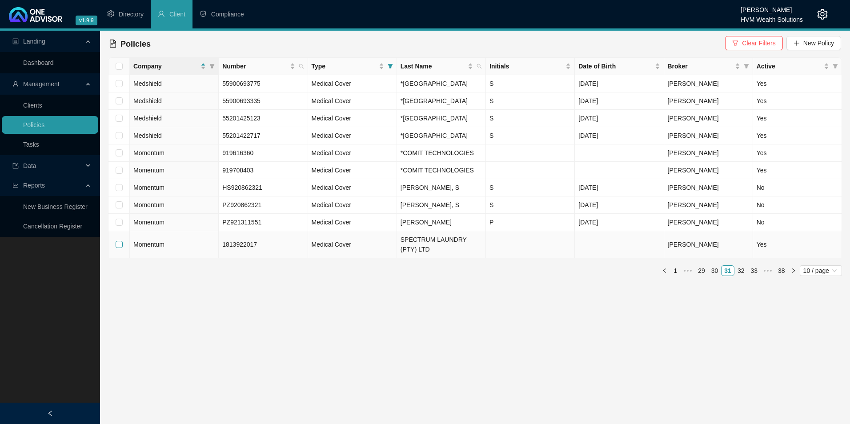
click at [119, 248] on input "checkbox" at bounding box center [119, 244] width 7 height 7
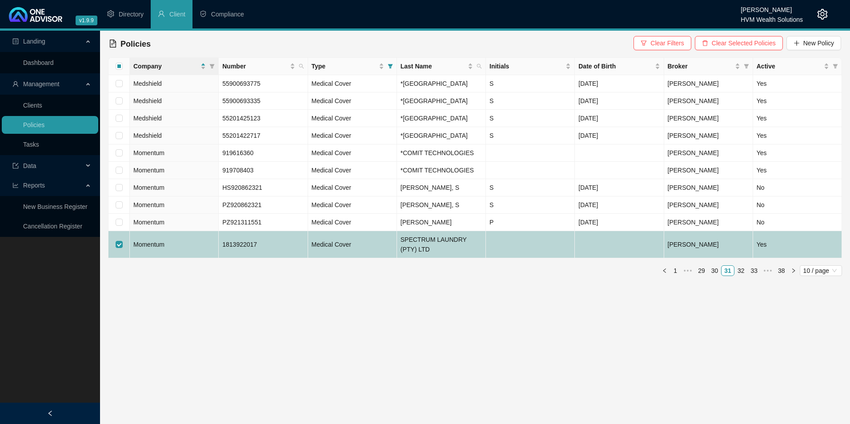
click at [267, 258] on td "1813922017" at bounding box center [263, 244] width 89 height 27
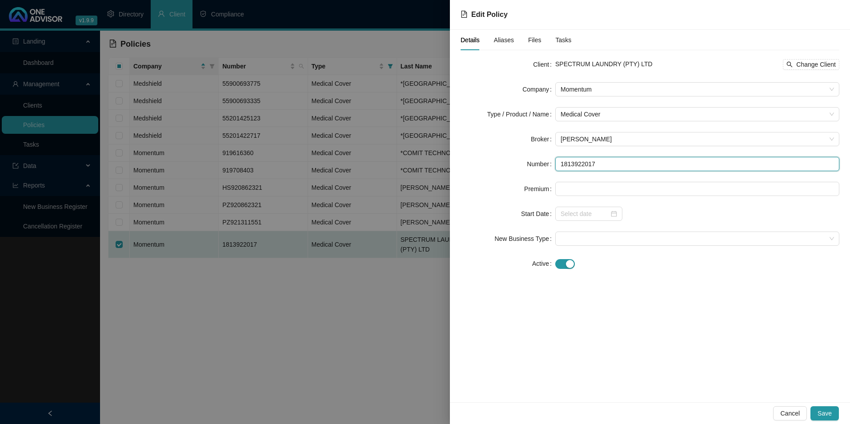
drag, startPoint x: 601, startPoint y: 169, endPoint x: 549, endPoint y: 169, distance: 52.0
click at [549, 169] on div "Number 1813922017" at bounding box center [650, 164] width 379 height 14
click at [648, 113] on span "Medical Cover" at bounding box center [698, 114] width 274 height 13
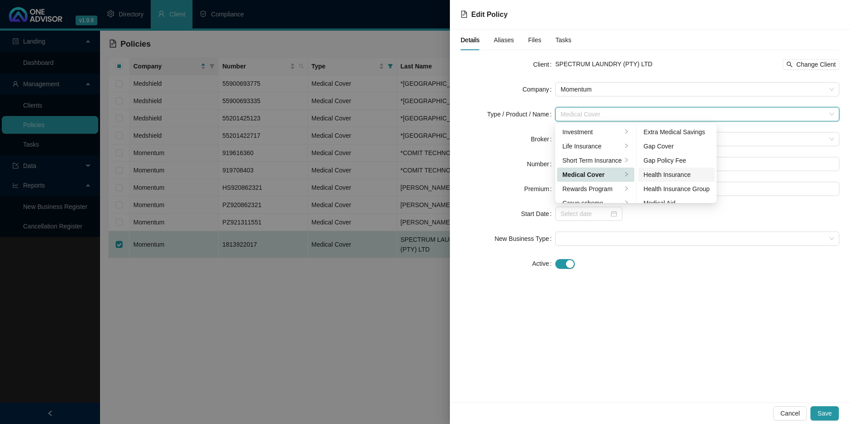
scroll to position [44, 0]
click at [681, 173] on div "Medical Aid Group" at bounding box center [677, 173] width 66 height 10
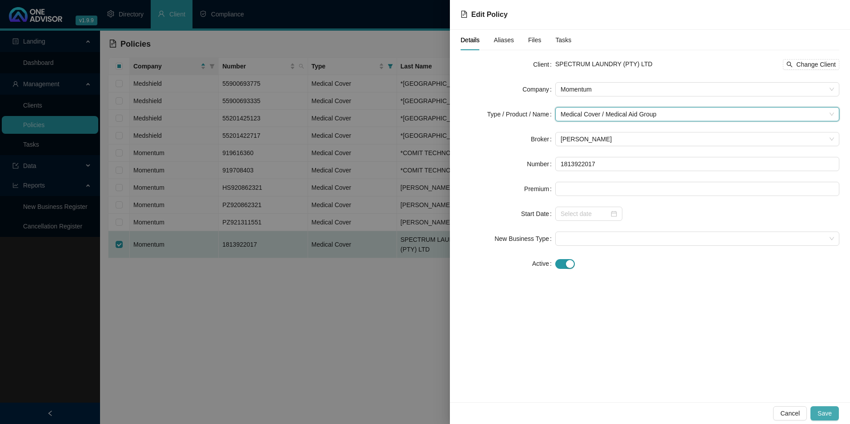
click at [827, 413] on span "Save" at bounding box center [825, 414] width 14 height 10
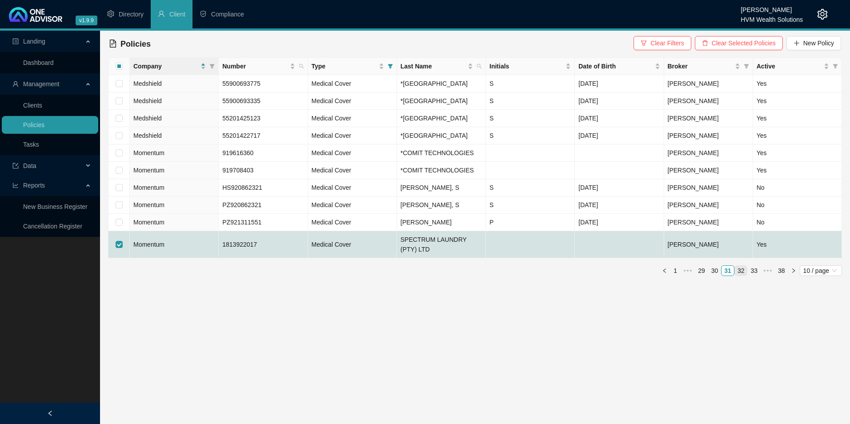
click at [741, 276] on link "32" at bounding box center [741, 271] width 12 height 10
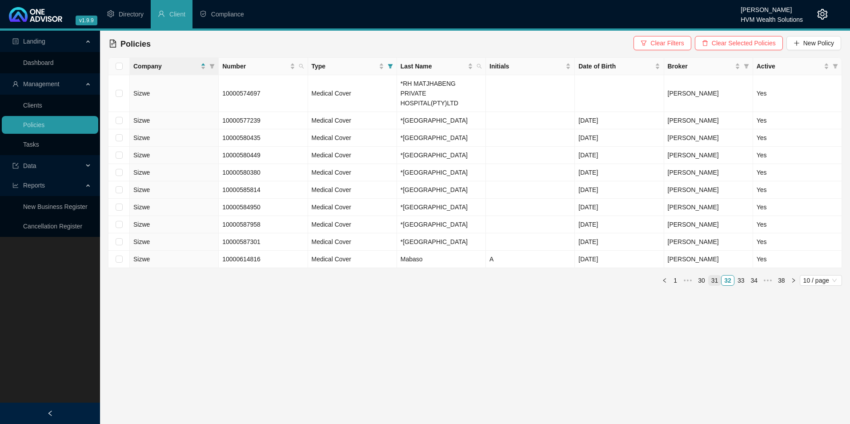
click at [719, 276] on link "31" at bounding box center [715, 281] width 12 height 10
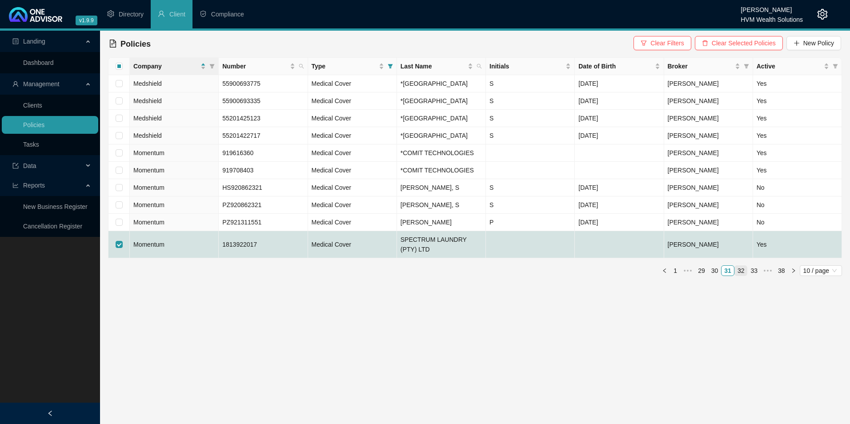
click at [738, 276] on link "32" at bounding box center [741, 271] width 12 height 10
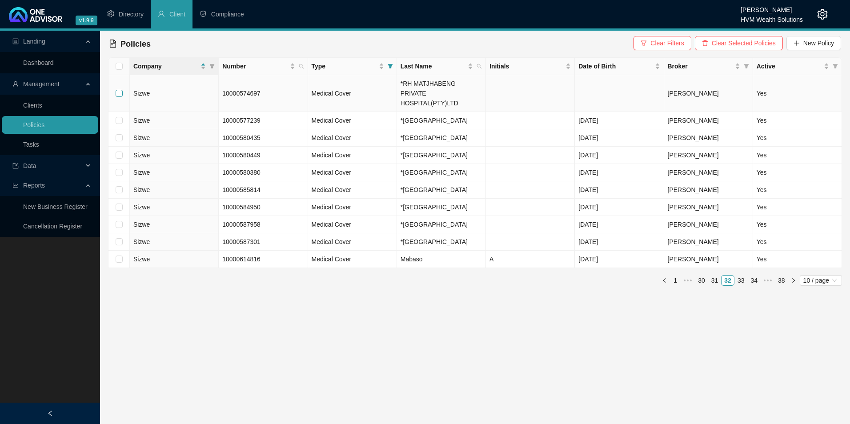
click at [118, 90] on input "checkbox" at bounding box center [119, 93] width 7 height 7
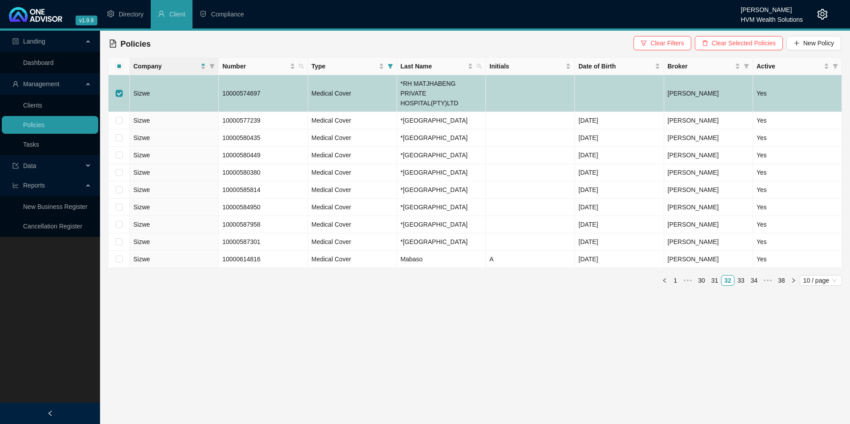
click at [556, 81] on td at bounding box center [530, 93] width 89 height 37
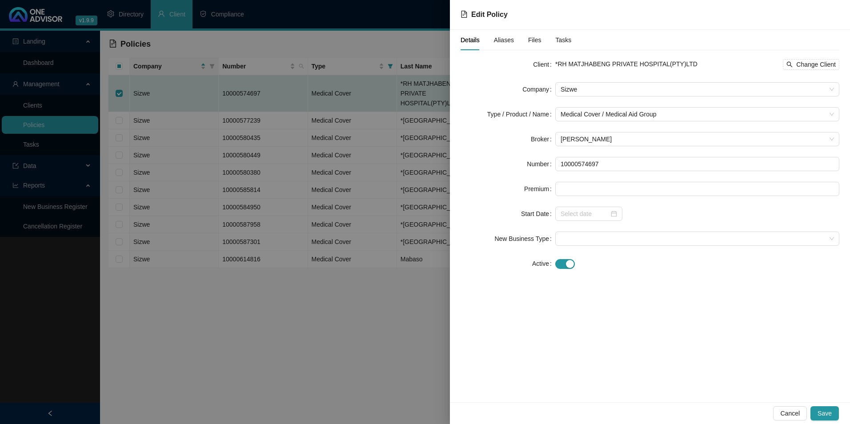
click at [785, 409] on span "Cancel" at bounding box center [791, 414] width 20 height 10
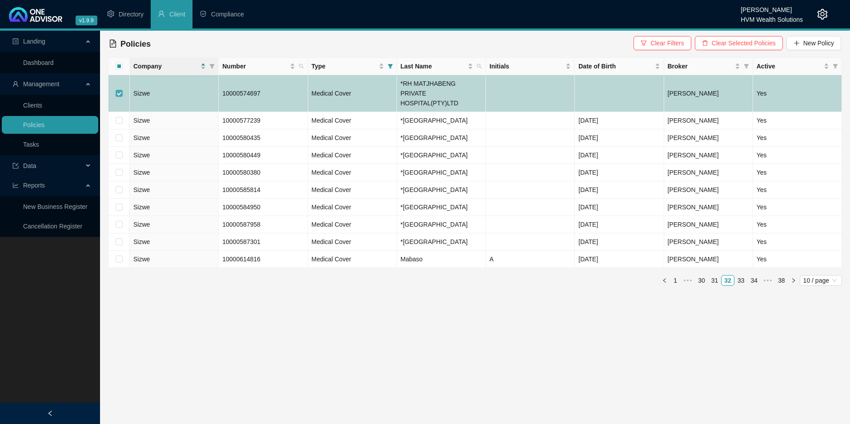
click at [120, 90] on input "checkbox" at bounding box center [119, 93] width 7 height 7
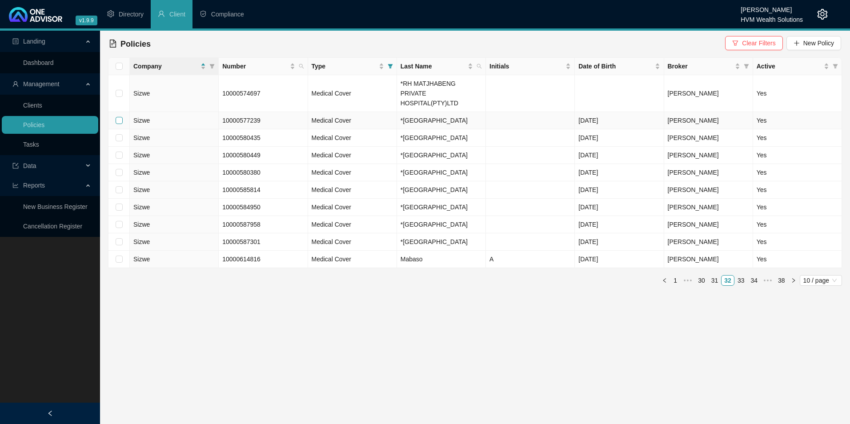
click at [120, 117] on input "checkbox" at bounding box center [119, 120] width 7 height 7
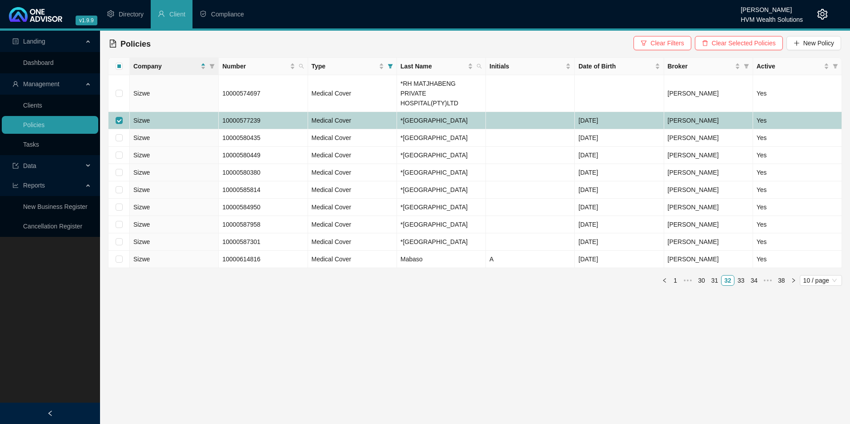
click at [170, 113] on td "Sizwe" at bounding box center [174, 120] width 89 height 17
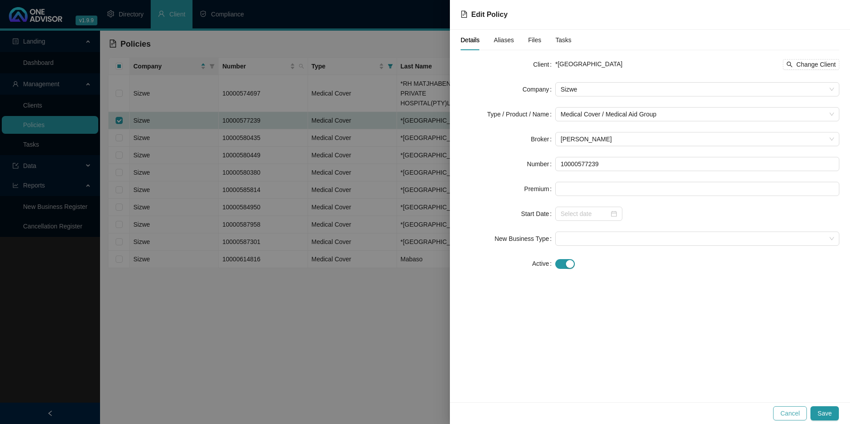
click at [794, 411] on span "Cancel" at bounding box center [791, 414] width 20 height 10
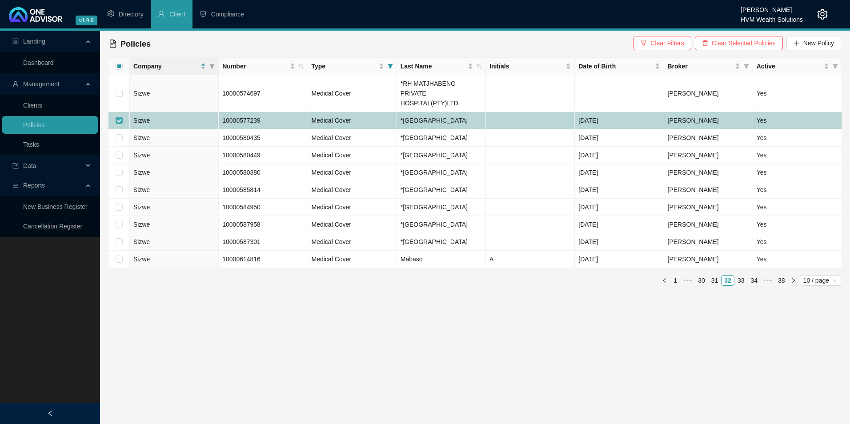
click at [118, 117] on input "checkbox" at bounding box center [119, 120] width 7 height 7
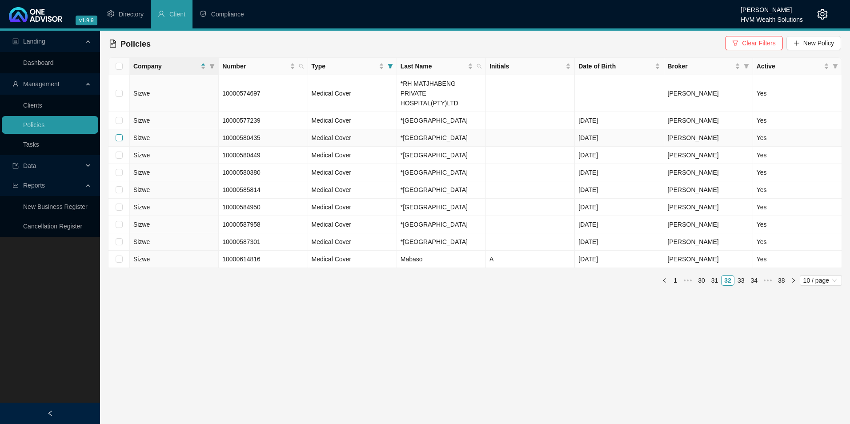
click at [119, 134] on input "checkbox" at bounding box center [119, 137] width 7 height 7
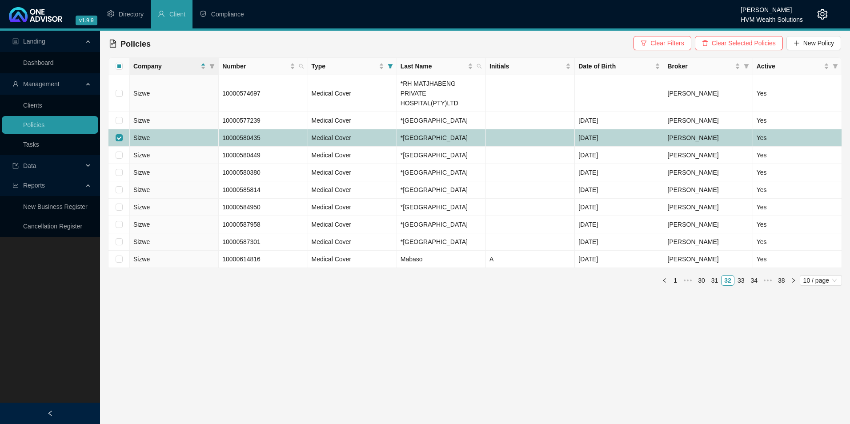
click at [201, 134] on td "Sizwe" at bounding box center [174, 137] width 89 height 17
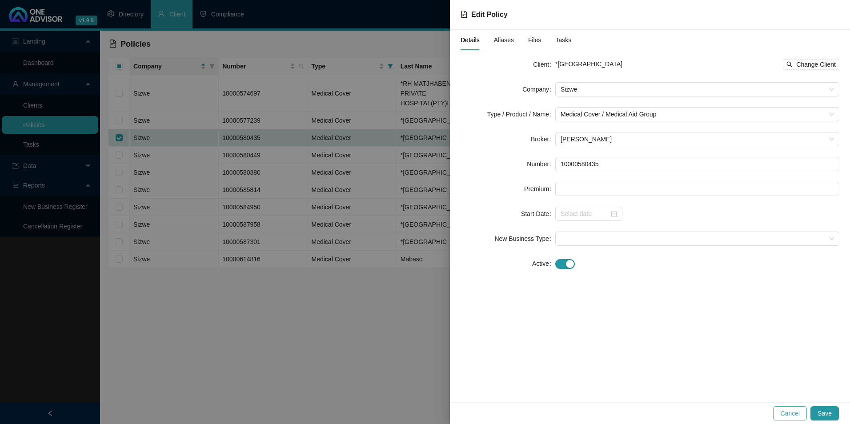
click at [798, 410] on span "Cancel" at bounding box center [791, 414] width 20 height 10
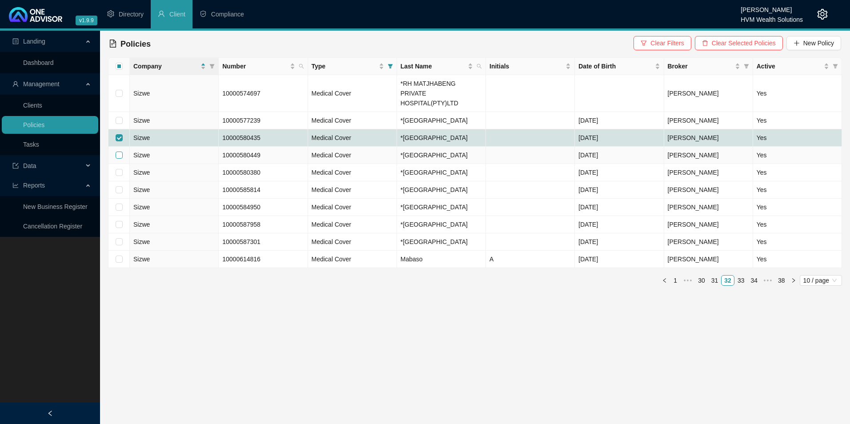
click at [118, 152] on input "checkbox" at bounding box center [119, 155] width 7 height 7
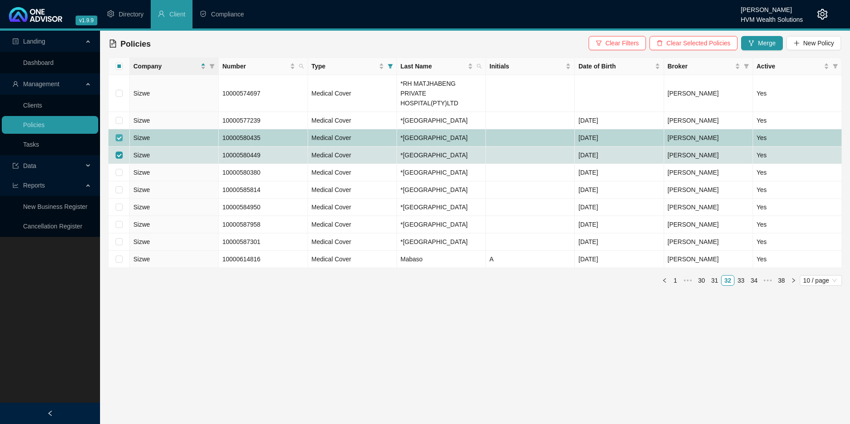
click at [121, 134] on input "checkbox" at bounding box center [119, 137] width 7 height 7
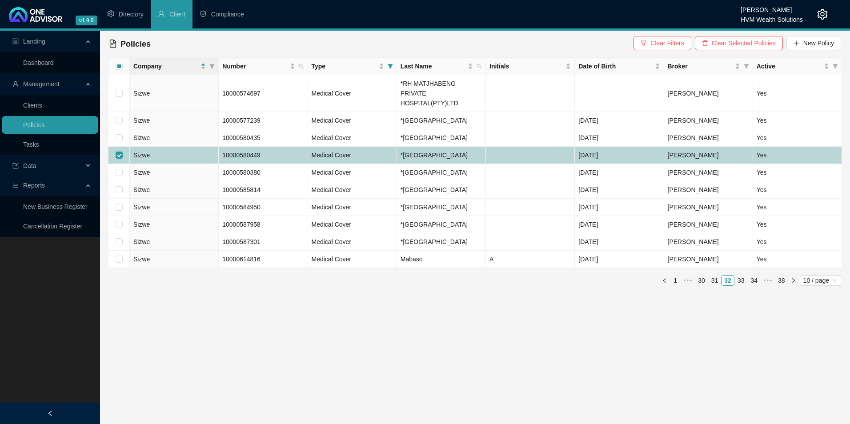
click at [194, 147] on td "Sizwe" at bounding box center [174, 155] width 89 height 17
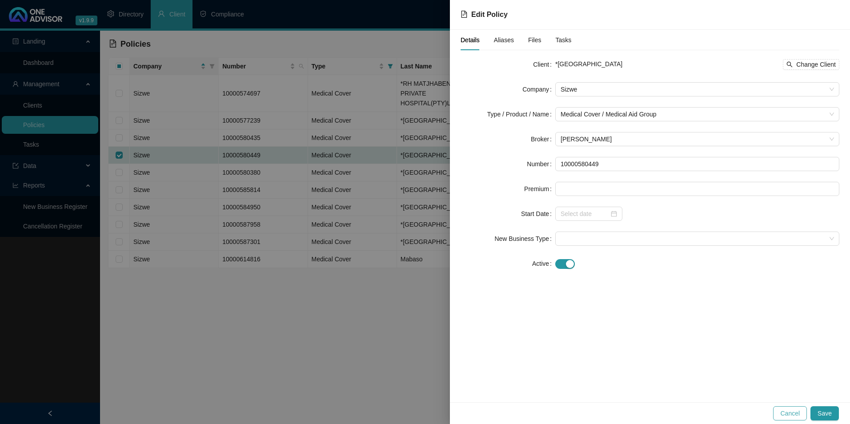
click at [799, 415] on span "Cancel" at bounding box center [791, 414] width 20 height 10
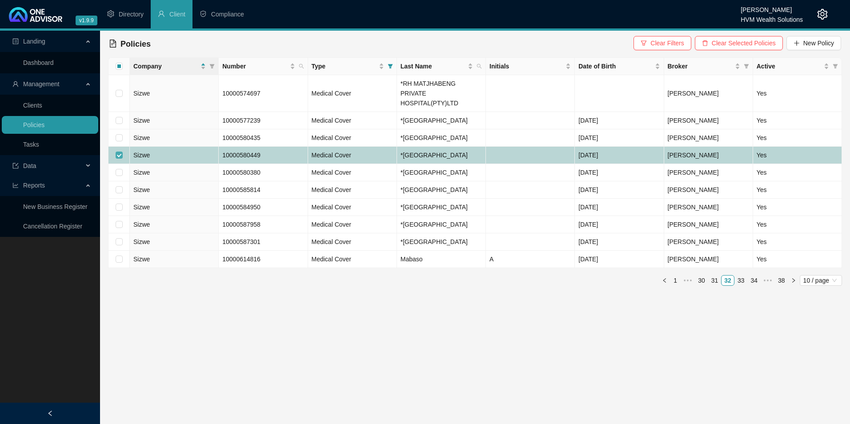
click at [120, 152] on input "checkbox" at bounding box center [119, 155] width 7 height 7
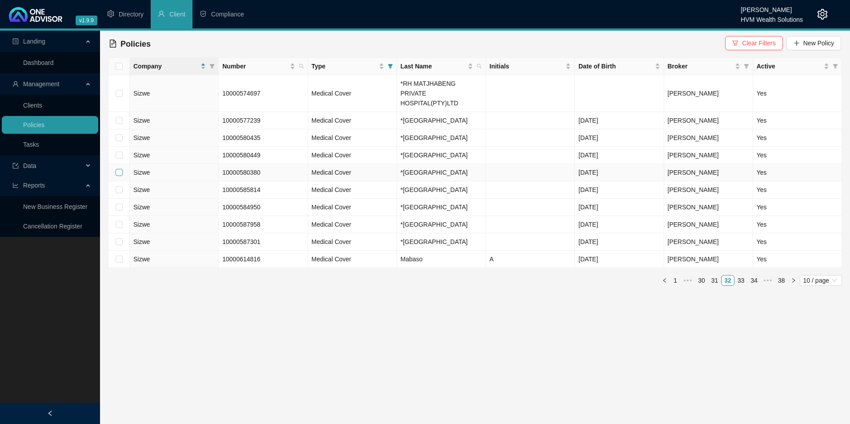
click at [119, 169] on input "checkbox" at bounding box center [119, 172] width 7 height 7
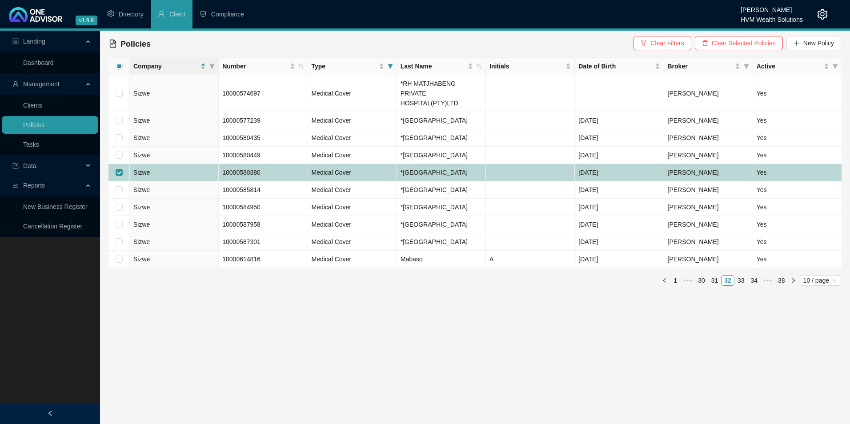
click at [200, 164] on td "Sizwe" at bounding box center [174, 172] width 89 height 17
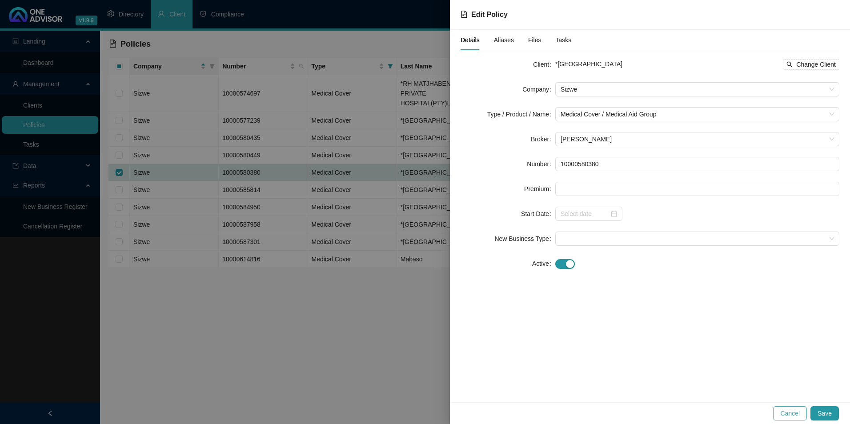
click at [798, 413] on span "Cancel" at bounding box center [791, 414] width 20 height 10
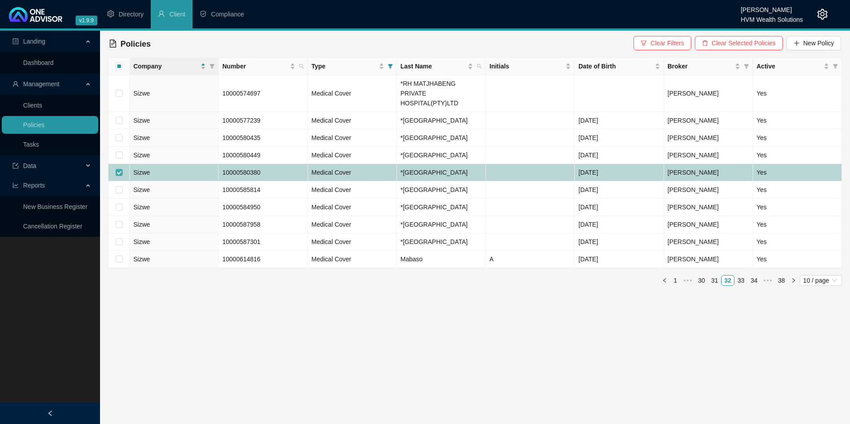
click at [119, 169] on input "checkbox" at bounding box center [119, 172] width 7 height 7
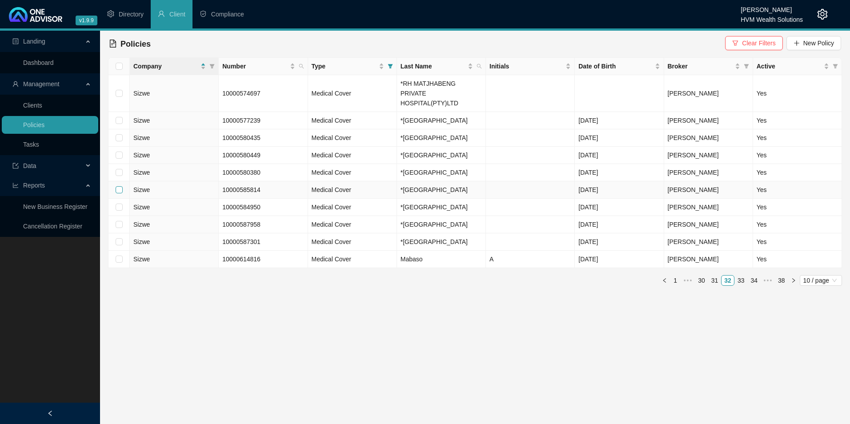
click at [117, 186] on input "checkbox" at bounding box center [119, 189] width 7 height 7
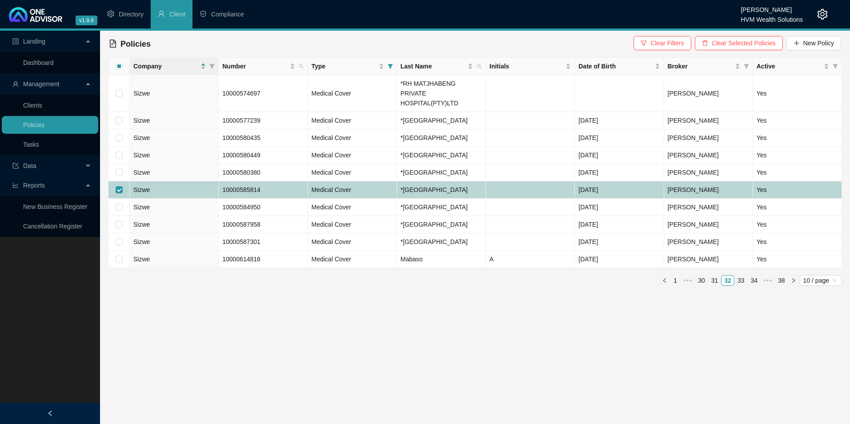
click at [198, 181] on td "Sizwe" at bounding box center [174, 189] width 89 height 17
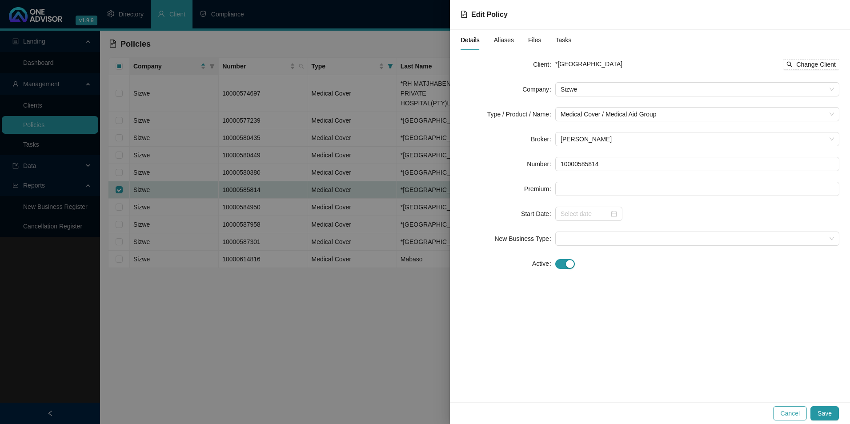
click at [793, 413] on span "Cancel" at bounding box center [791, 414] width 20 height 10
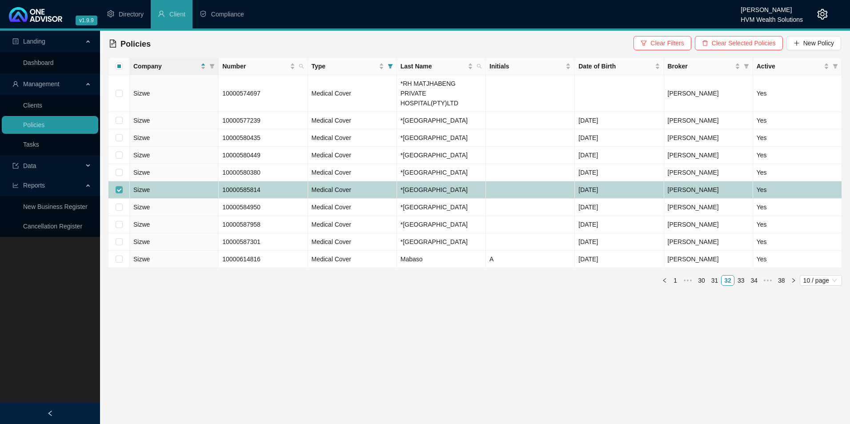
click at [119, 186] on input "checkbox" at bounding box center [119, 189] width 7 height 7
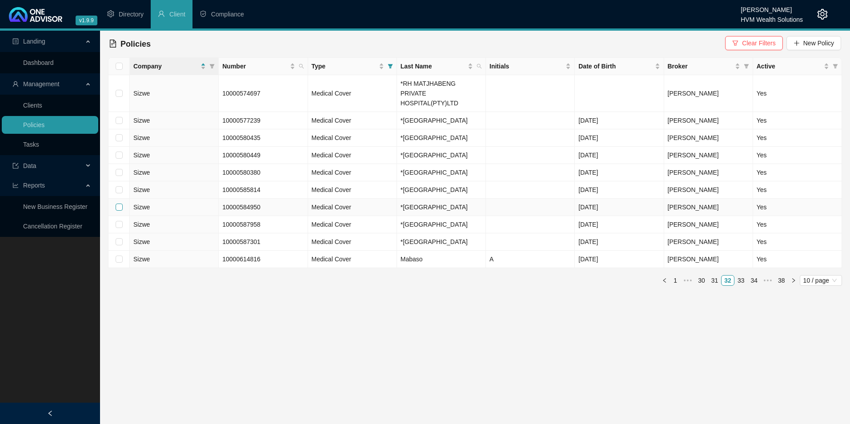
click at [120, 204] on input "checkbox" at bounding box center [119, 207] width 7 height 7
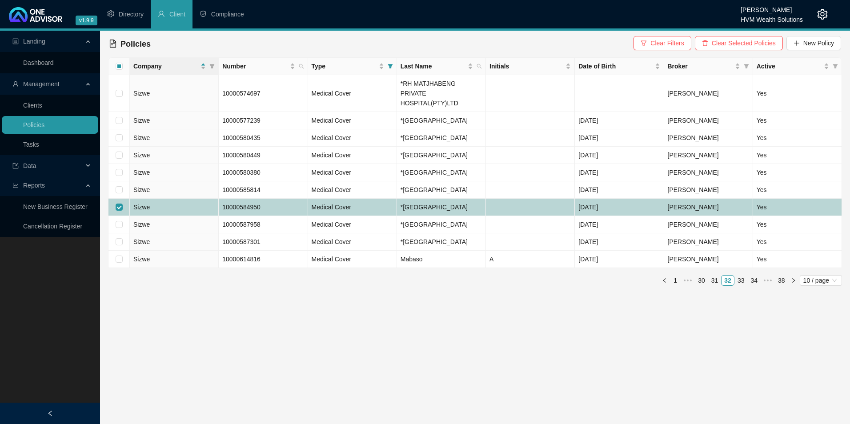
click at [289, 199] on td "10000584950" at bounding box center [263, 207] width 89 height 17
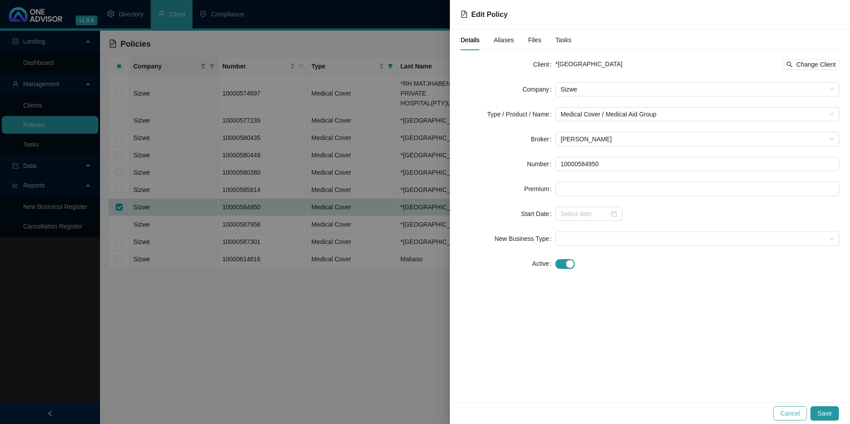
click at [795, 414] on span "Cancel" at bounding box center [791, 414] width 20 height 10
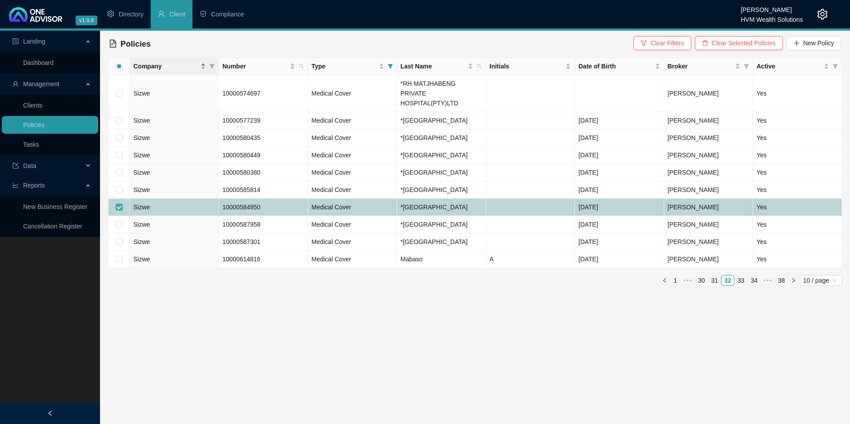
click at [120, 204] on input "checkbox" at bounding box center [119, 207] width 7 height 7
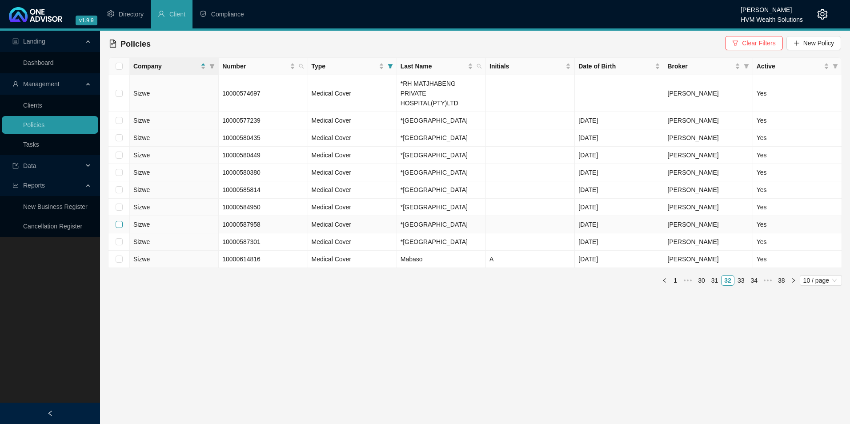
click at [121, 221] on input "checkbox" at bounding box center [119, 224] width 7 height 7
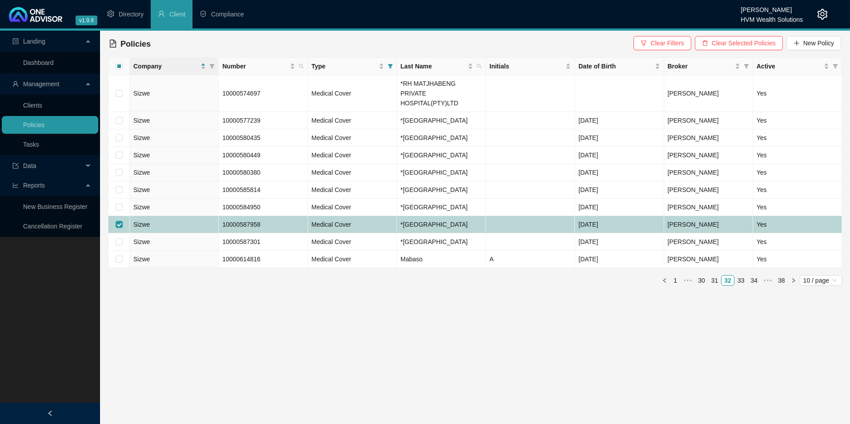
click at [184, 216] on td "Sizwe" at bounding box center [174, 224] width 89 height 17
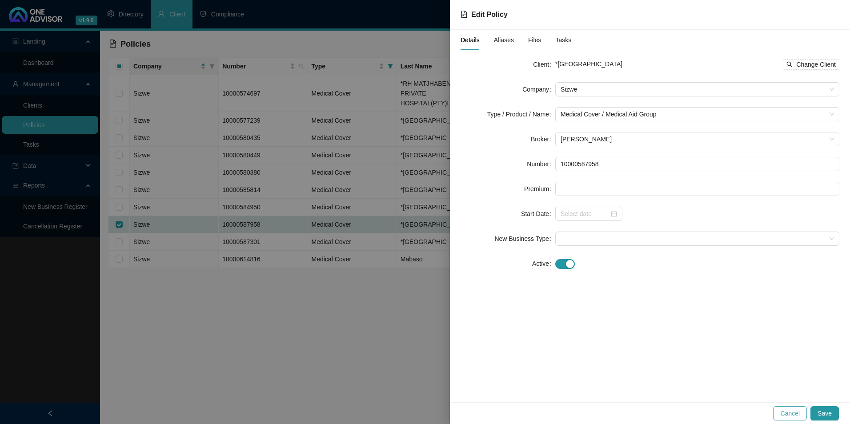
click at [791, 415] on span "Cancel" at bounding box center [791, 414] width 20 height 10
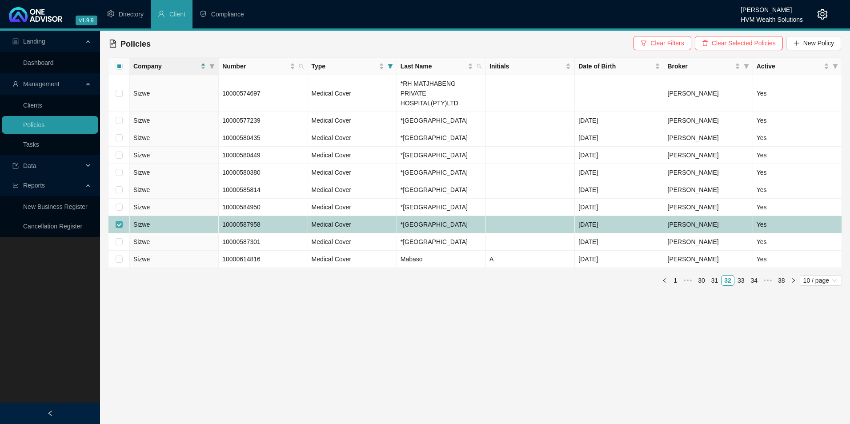
click at [119, 220] on label at bounding box center [119, 225] width 7 height 10
click at [119, 221] on input "checkbox" at bounding box center [119, 224] width 7 height 7
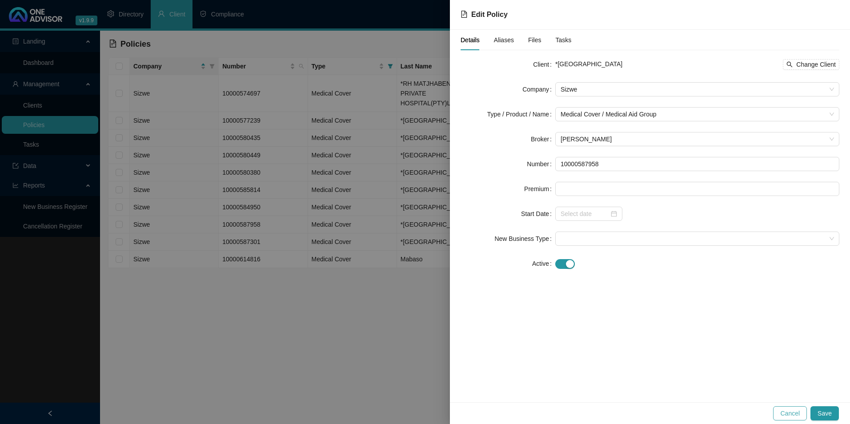
click at [790, 412] on span "Cancel" at bounding box center [791, 414] width 20 height 10
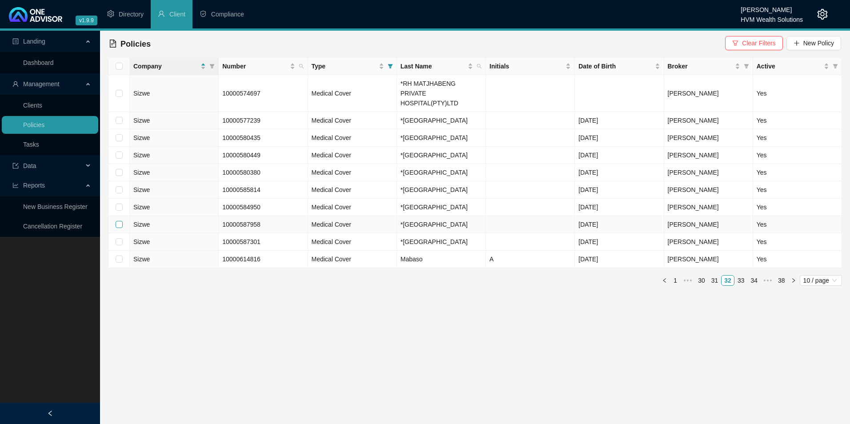
click at [120, 221] on input "checkbox" at bounding box center [119, 224] width 7 height 7
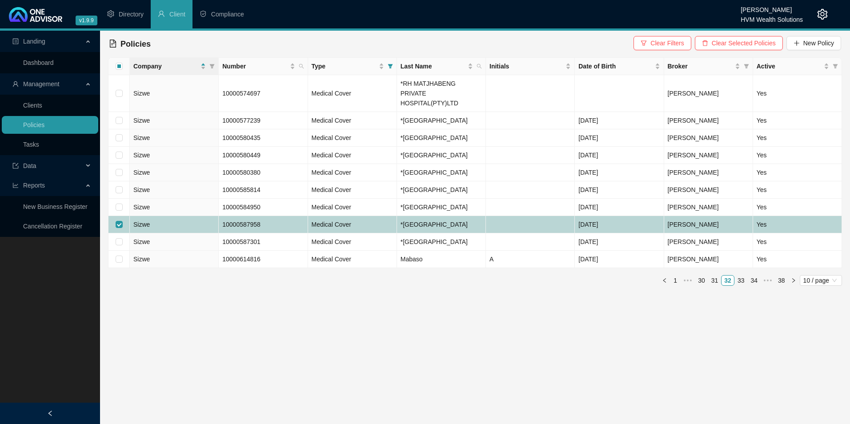
click at [181, 216] on td "Sizwe" at bounding box center [174, 224] width 89 height 17
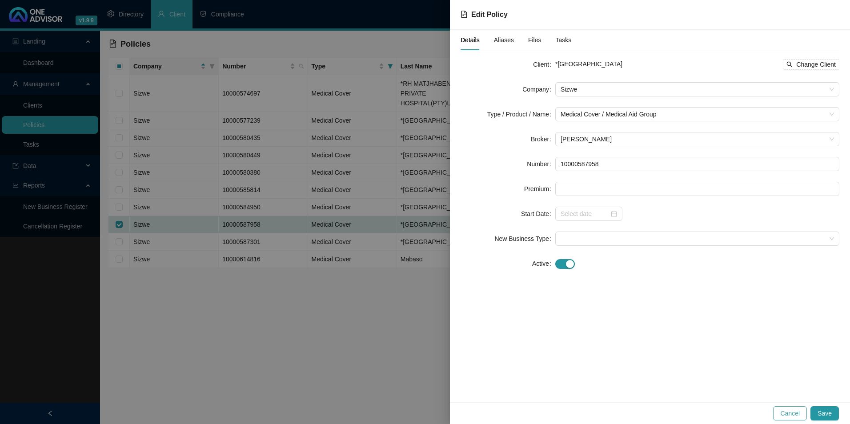
click at [795, 416] on span "Cancel" at bounding box center [791, 414] width 20 height 10
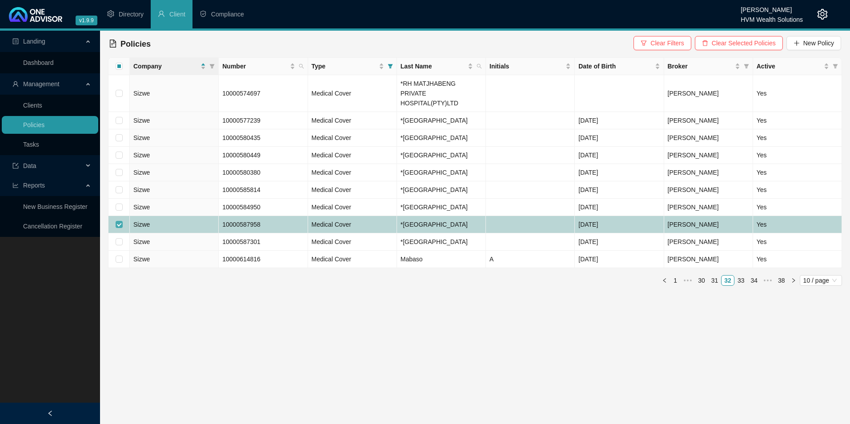
click at [119, 221] on input "checkbox" at bounding box center [119, 224] width 7 height 7
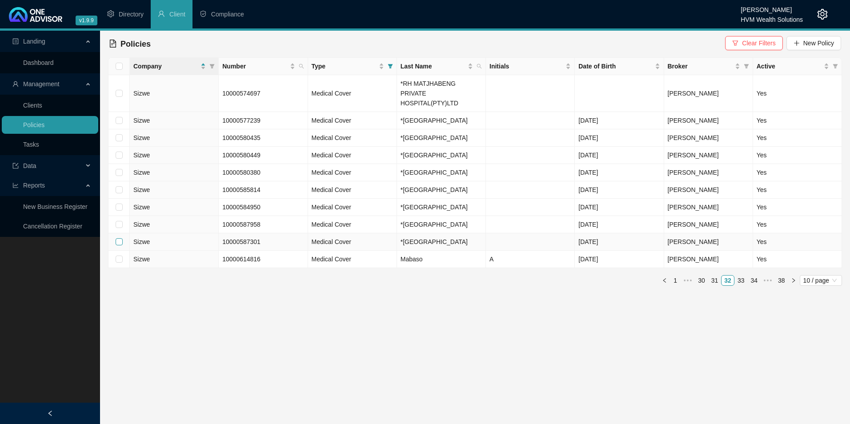
click at [119, 238] on input "checkbox" at bounding box center [119, 241] width 7 height 7
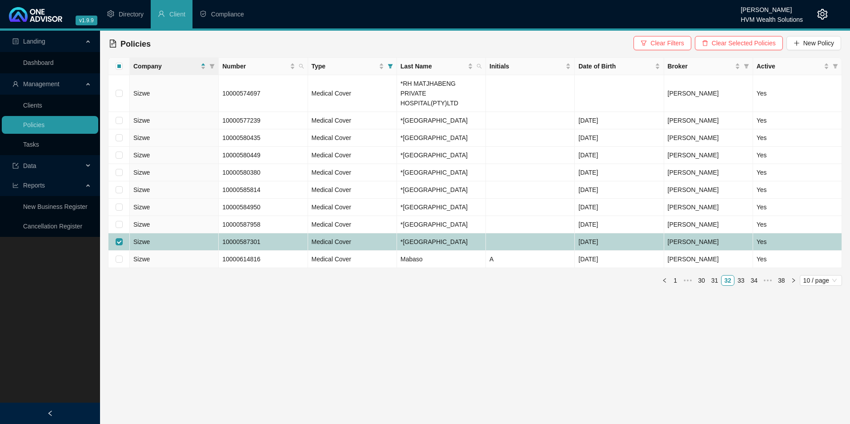
click at [176, 234] on td "Sizwe" at bounding box center [174, 242] width 89 height 17
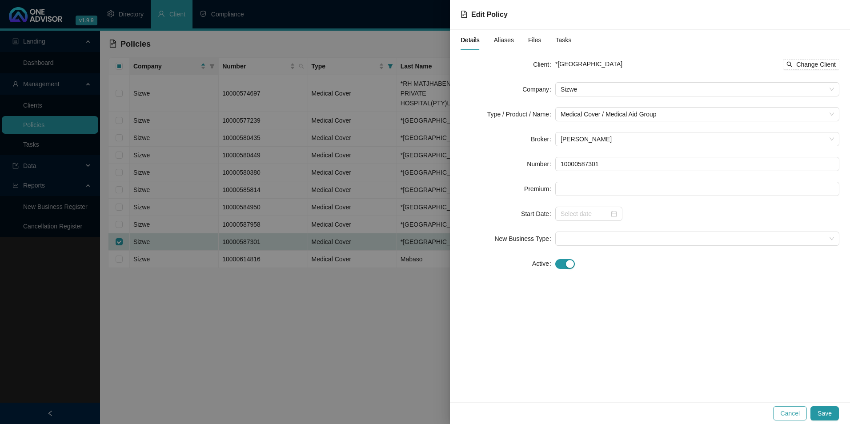
click at [803, 416] on button "Cancel" at bounding box center [791, 414] width 34 height 14
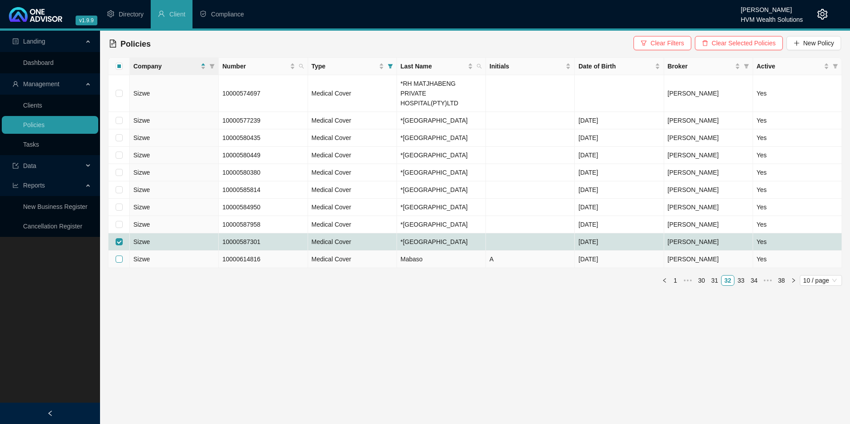
click at [120, 256] on input "checkbox" at bounding box center [119, 259] width 7 height 7
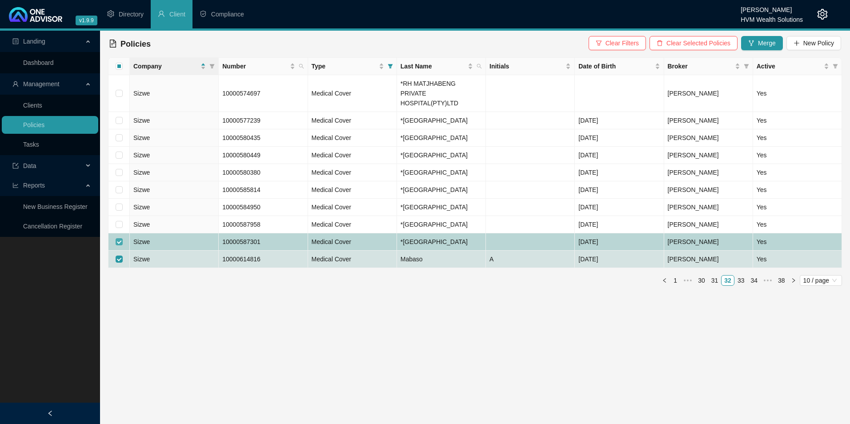
click at [122, 238] on input "checkbox" at bounding box center [119, 241] width 7 height 7
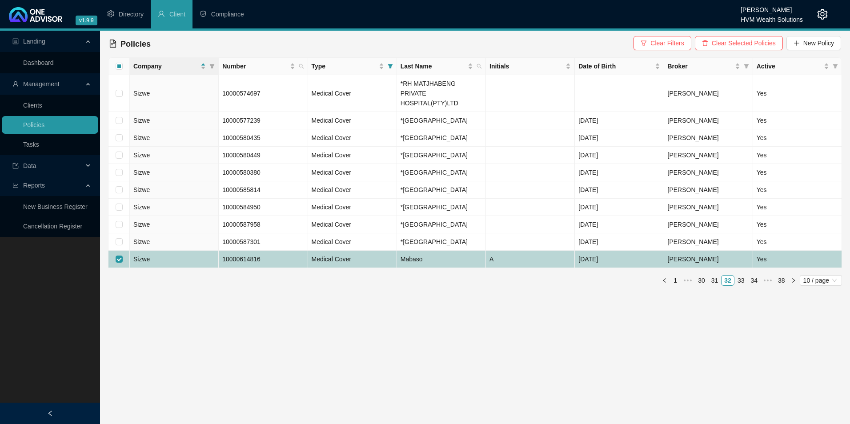
click at [360, 252] on td "Medical Cover" at bounding box center [352, 259] width 89 height 17
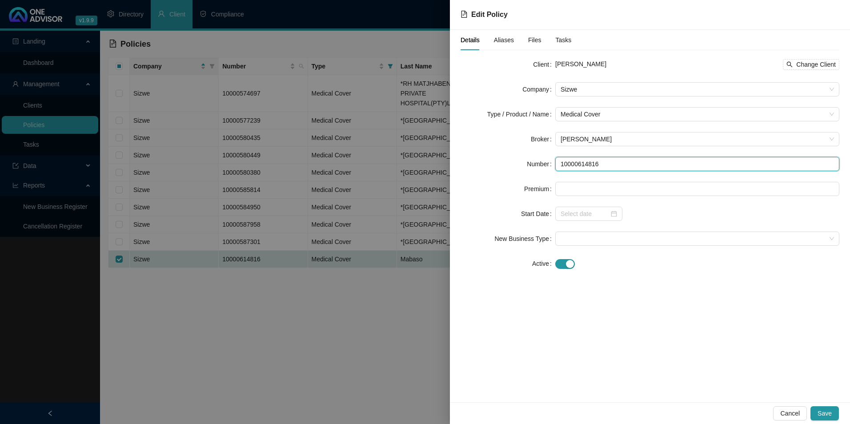
drag, startPoint x: 610, startPoint y: 163, endPoint x: 519, endPoint y: 163, distance: 91.2
click at [519, 163] on div "Number 10000614816" at bounding box center [650, 164] width 379 height 14
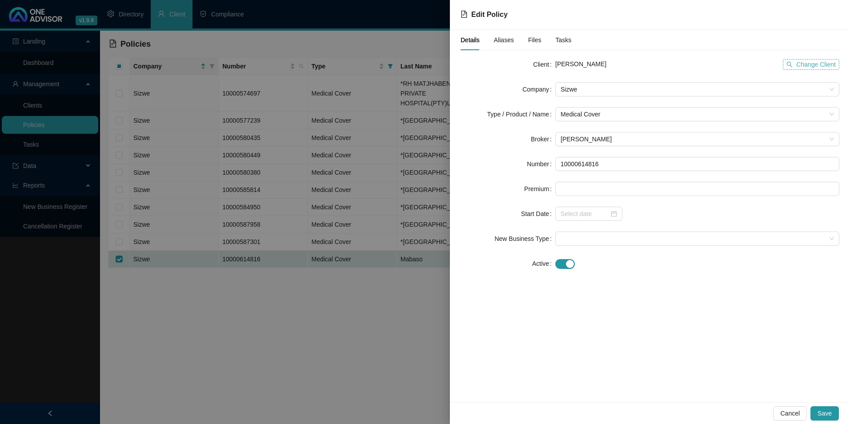
click at [829, 61] on span "Change Client" at bounding box center [817, 65] width 40 height 10
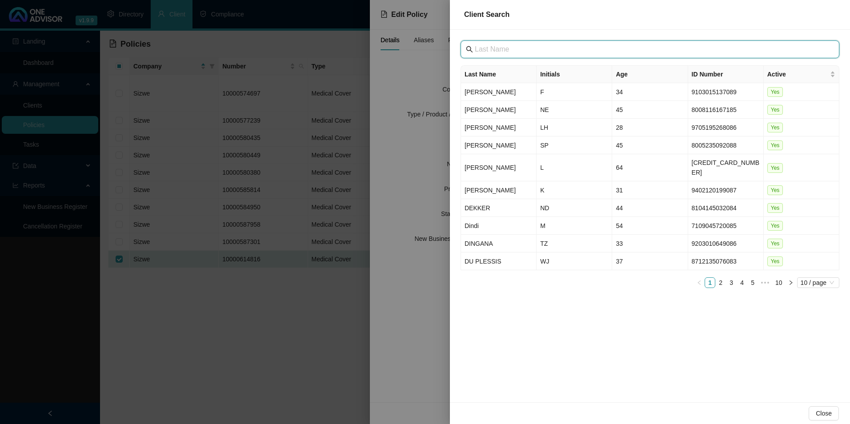
paste input "KDP HOSPITAL COMPANY"
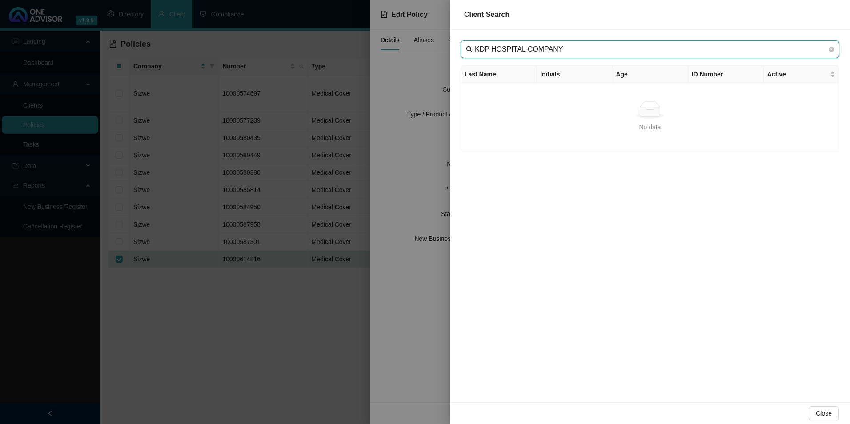
click at [489, 50] on input "KDP HOSPITAL COMPANY" at bounding box center [651, 49] width 352 height 11
click at [573, 48] on input "KDP HOSPITAL COMPANY" at bounding box center [651, 49] width 352 height 11
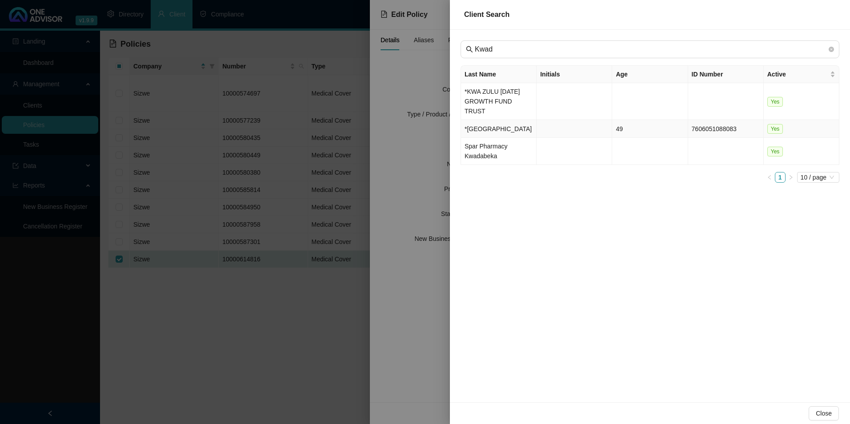
click at [506, 129] on td "*[GEOGRAPHIC_DATA]" at bounding box center [499, 129] width 76 height 18
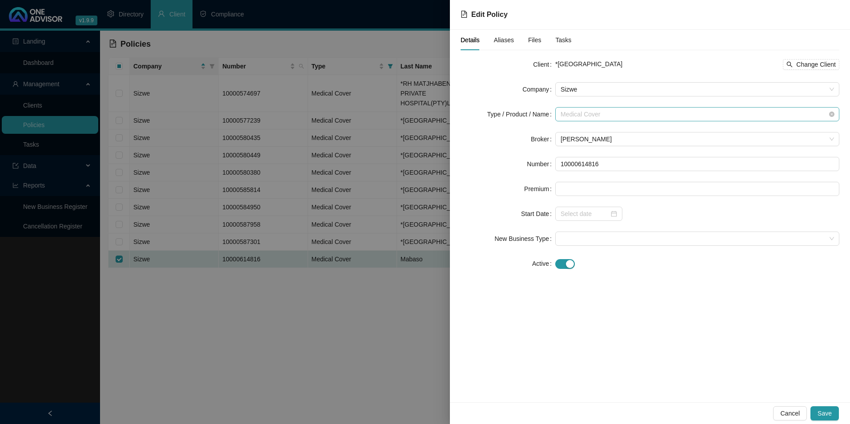
click at [636, 112] on span "Medical Cover" at bounding box center [698, 114] width 274 height 13
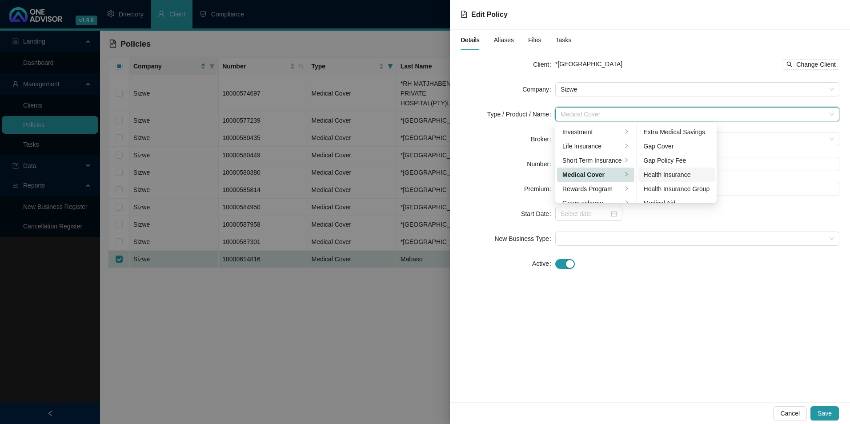
scroll to position [52, 0]
click at [679, 167] on div "Medical Aid Group" at bounding box center [677, 166] width 66 height 10
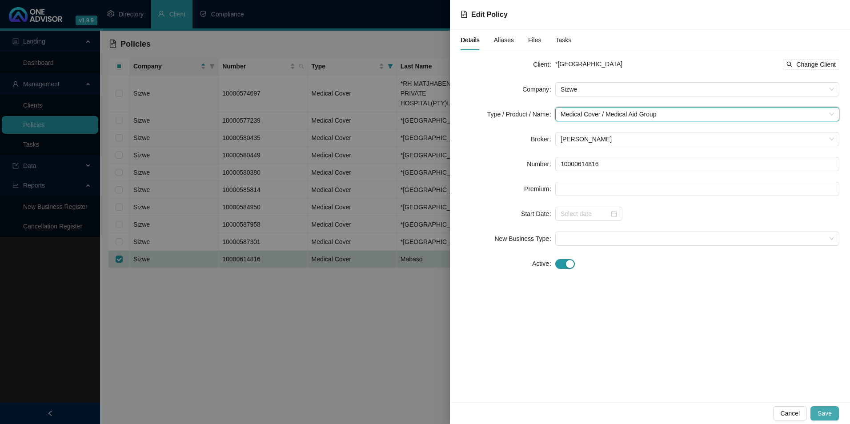
click at [821, 409] on span "Save" at bounding box center [825, 414] width 14 height 10
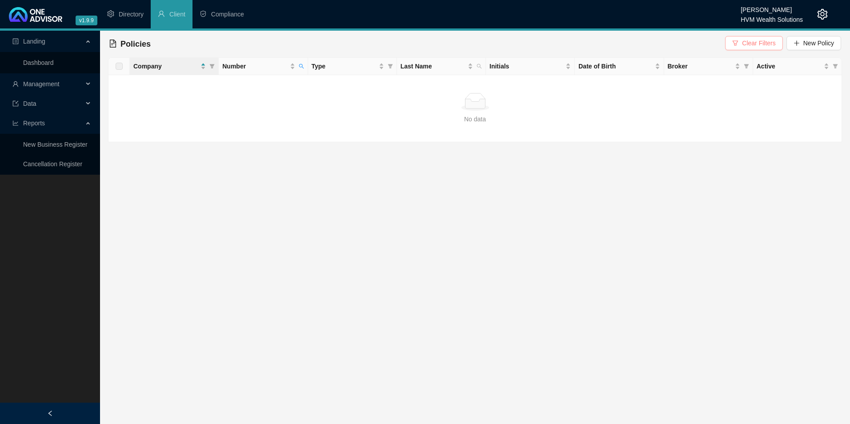
click at [764, 40] on span "Clear Filters" at bounding box center [758, 43] width 33 height 10
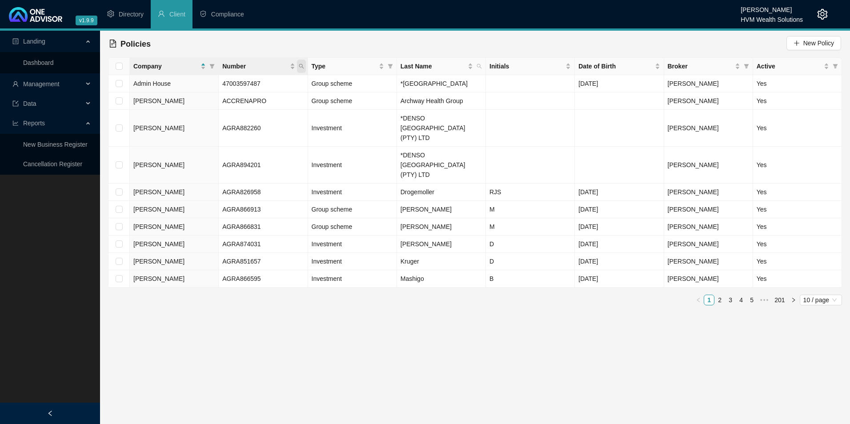
click at [299, 67] on icon "search" at bounding box center [301, 66] width 5 height 5
paste input "55900677193"
click at [237, 86] on input "55900677193" at bounding box center [260, 85] width 84 height 14
type input "55900677193"
click at [230, 106] on button "Search" at bounding box center [238, 101] width 40 height 11
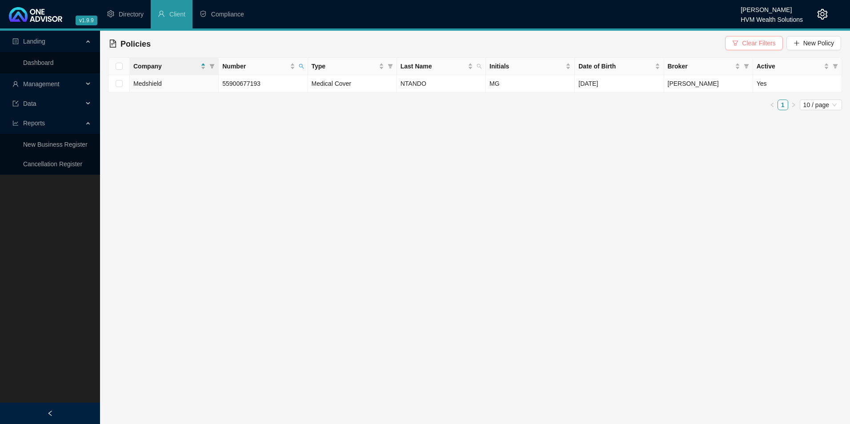
click at [749, 45] on span "Clear Filters" at bounding box center [758, 43] width 33 height 10
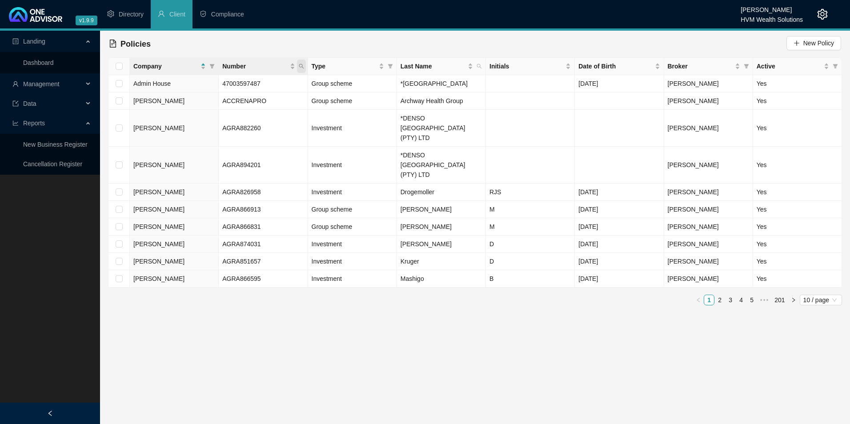
click at [300, 64] on icon "search" at bounding box center [301, 66] width 5 height 5
paste input "55201422597"
type input "55201422597"
click at [246, 102] on span "Search" at bounding box center [244, 102] width 20 height 10
